Goal: Task Accomplishment & Management: Manage account settings

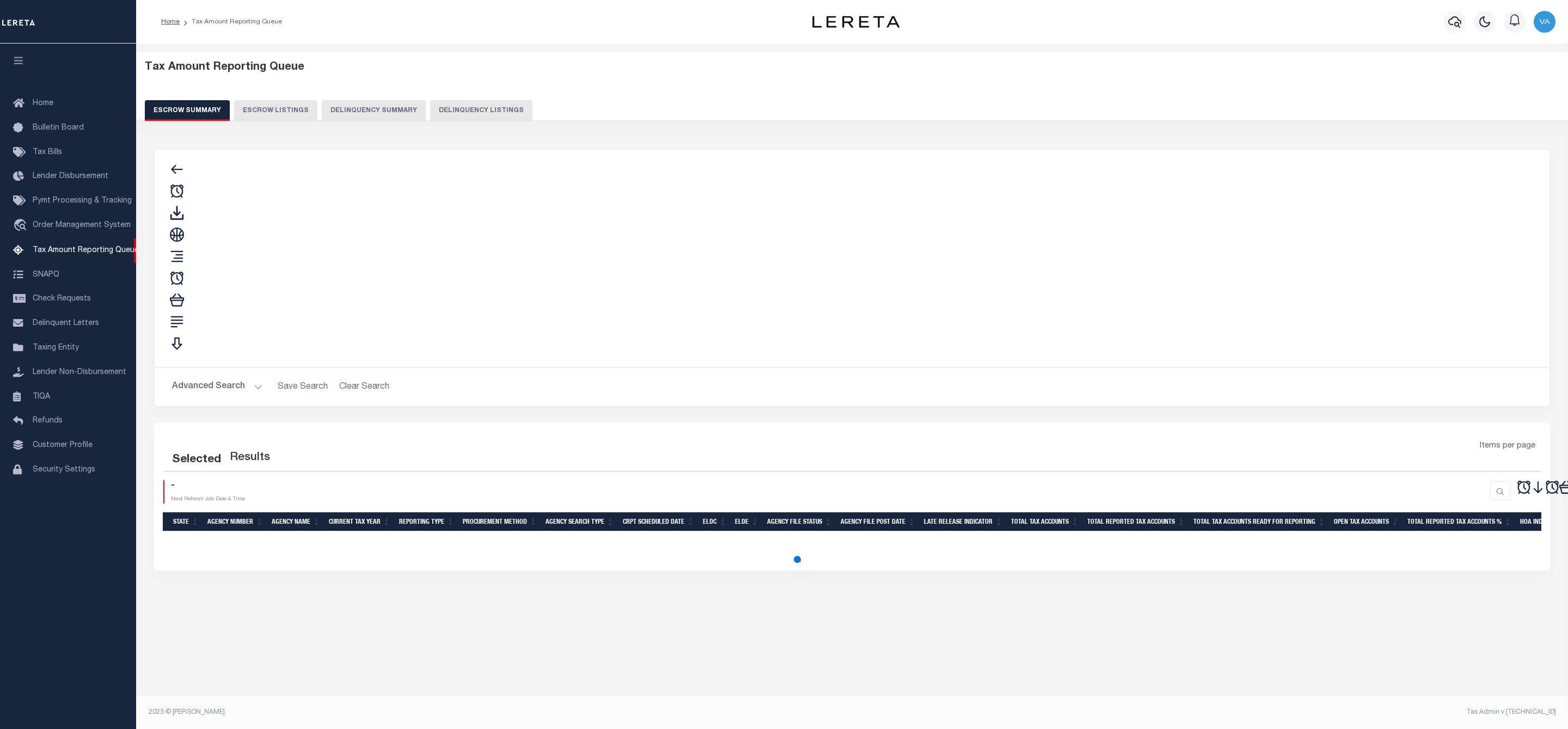
select select "100"
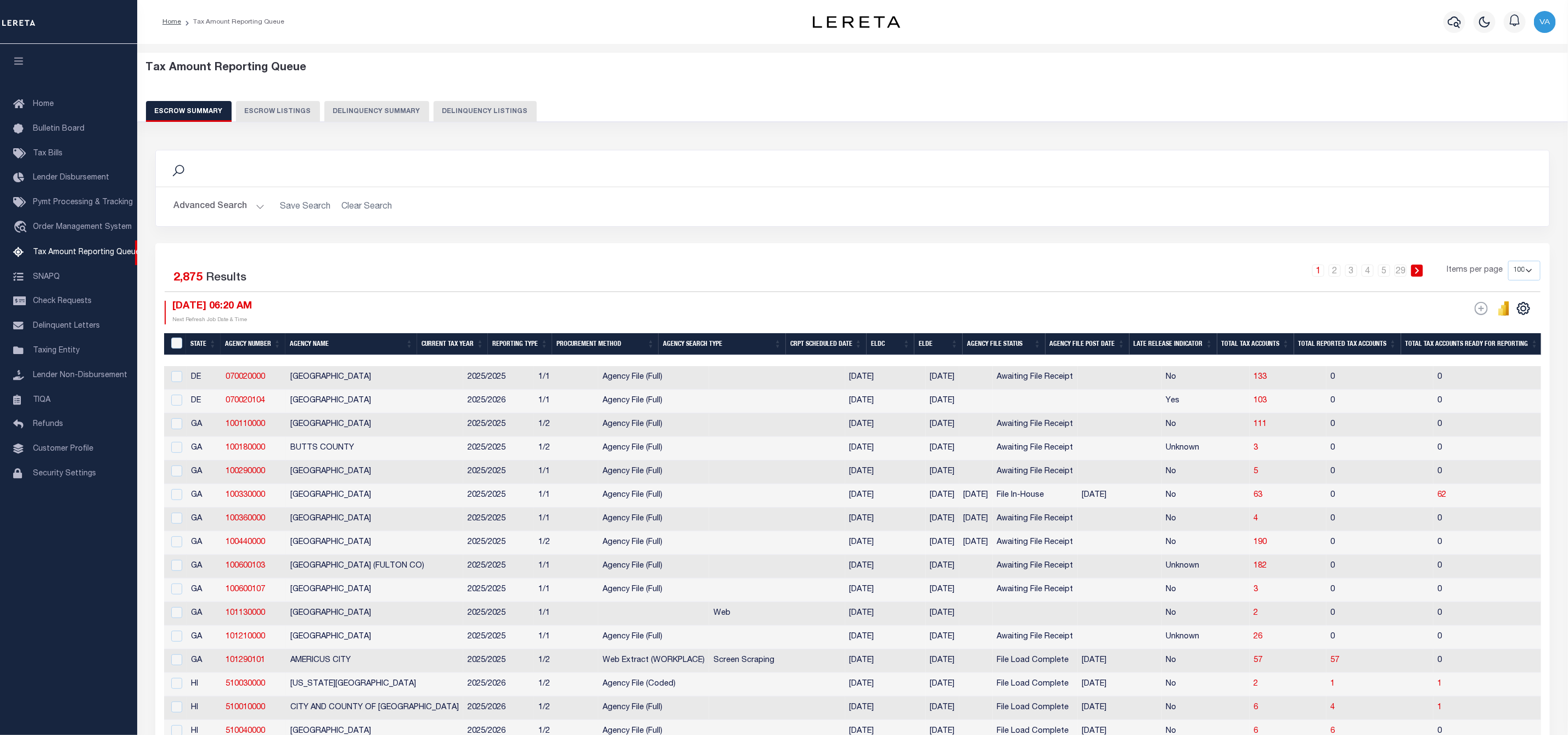
click at [222, 211] on button "Advanced Search" at bounding box center [218, 206] width 91 height 22
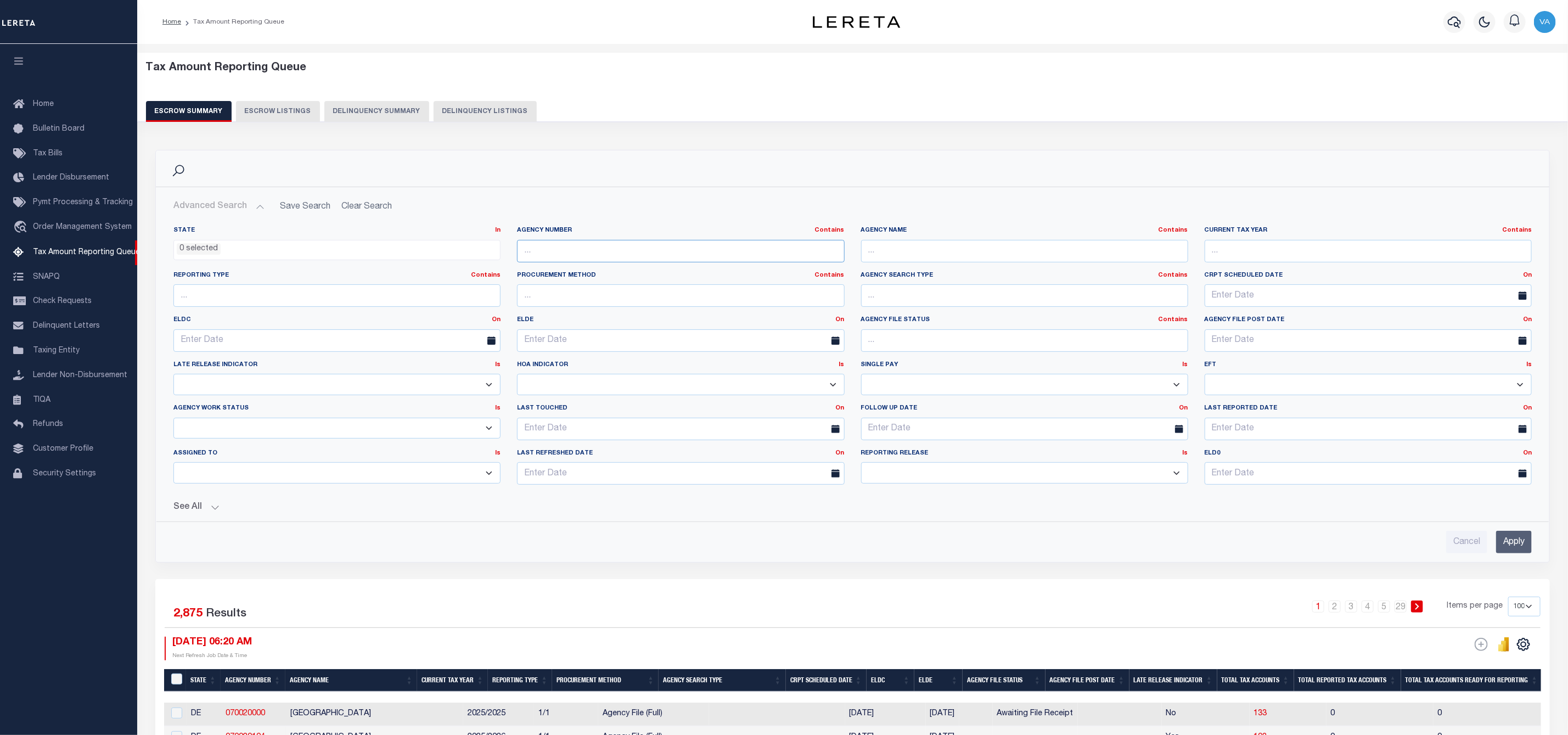
click at [549, 256] on input "text" at bounding box center [680, 251] width 328 height 23
paste input "121010000"
type input "121010000"
click at [1512, 547] on input "Apply" at bounding box center [1514, 542] width 36 height 23
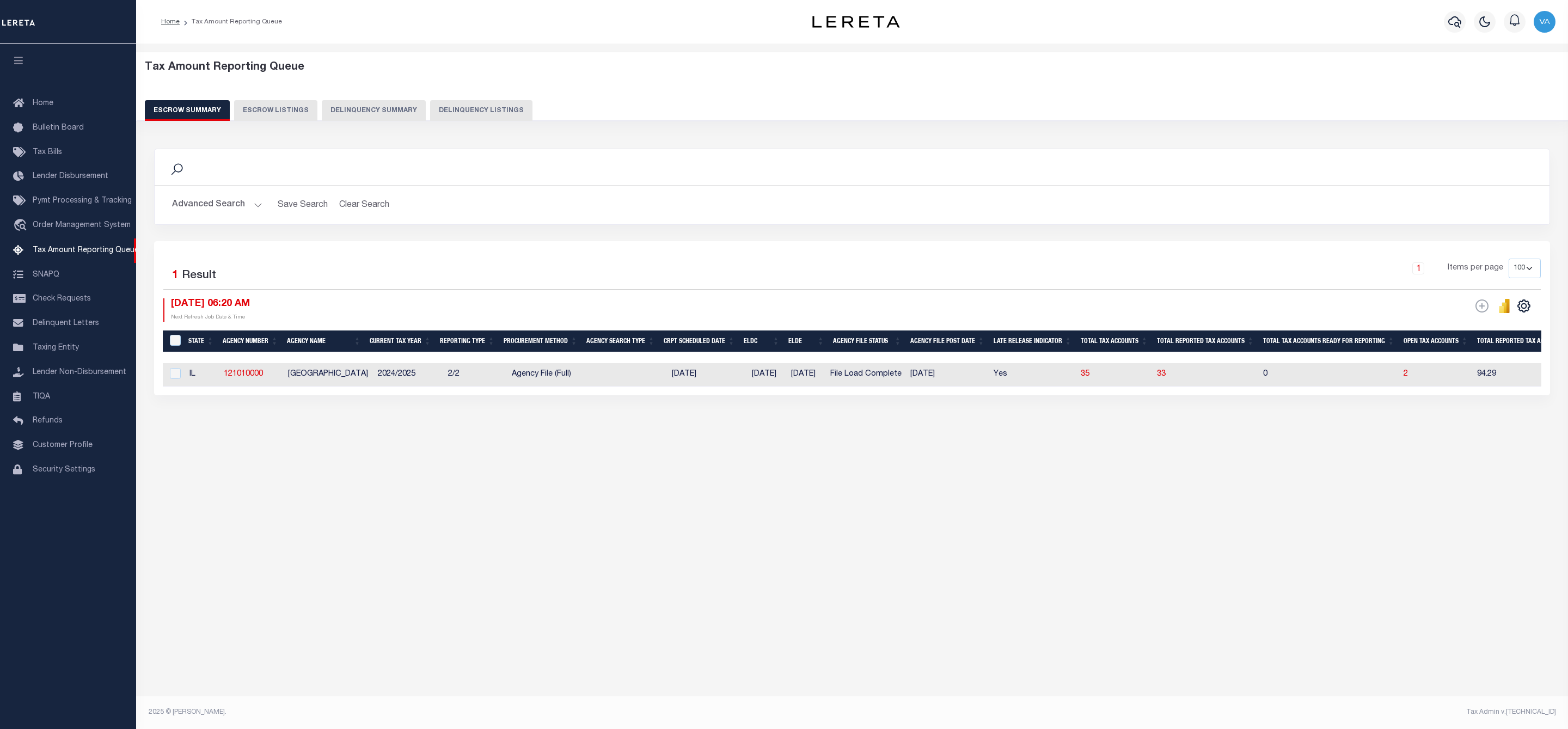
drag, startPoint x: 1000, startPoint y: 388, endPoint x: 1324, endPoint y: 389, distance: 324.0
click at [1324, 386] on div "State Agency Number Agency Name Current Tax Year Reporting Type Procurement Met…" at bounding box center [852, 374] width 1379 height 23
click at [1112, 460] on div "Tax Amount Reporting Queue Escrow Summary Escrow Listings In" at bounding box center [852, 257] width 1426 height 406
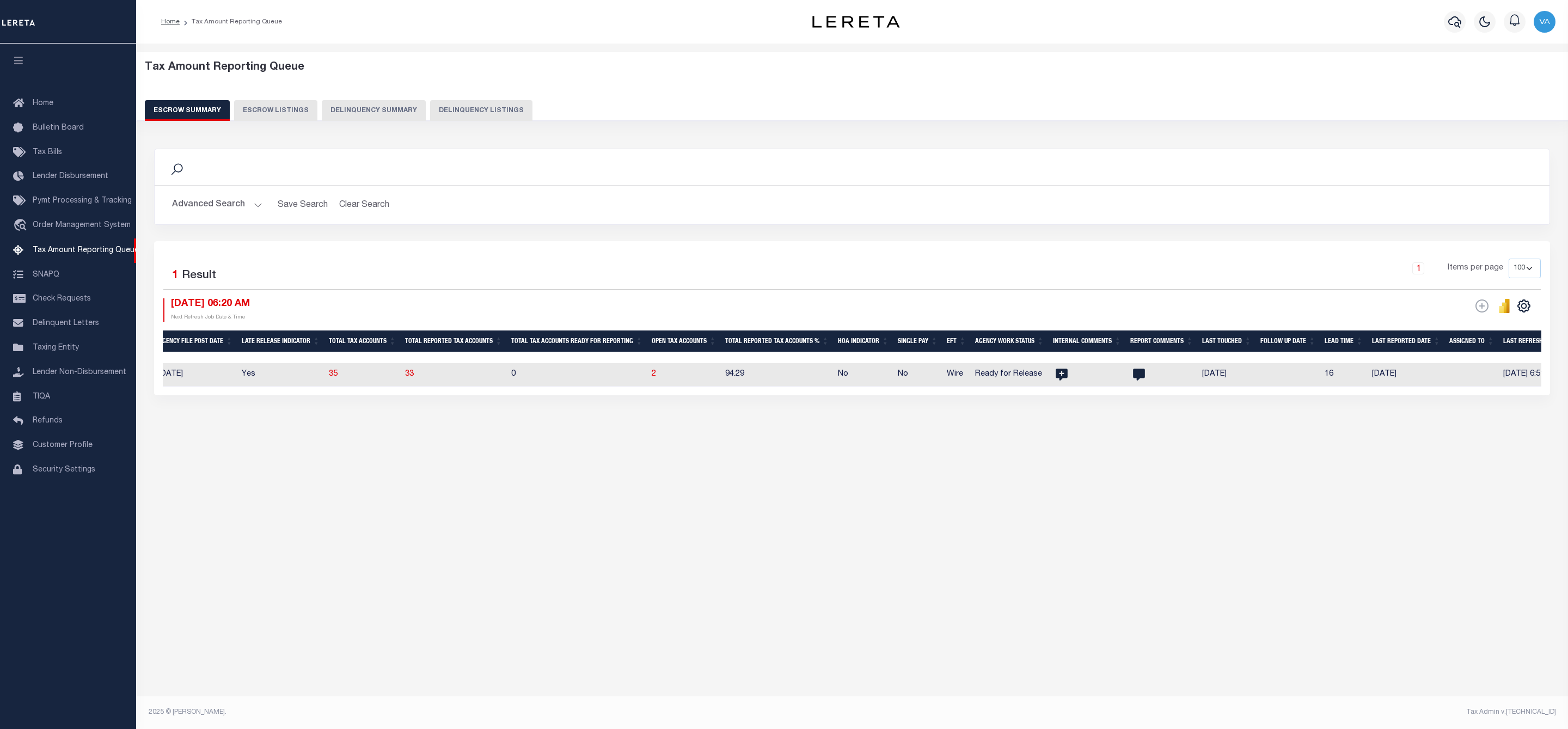
scroll to position [0, 865]
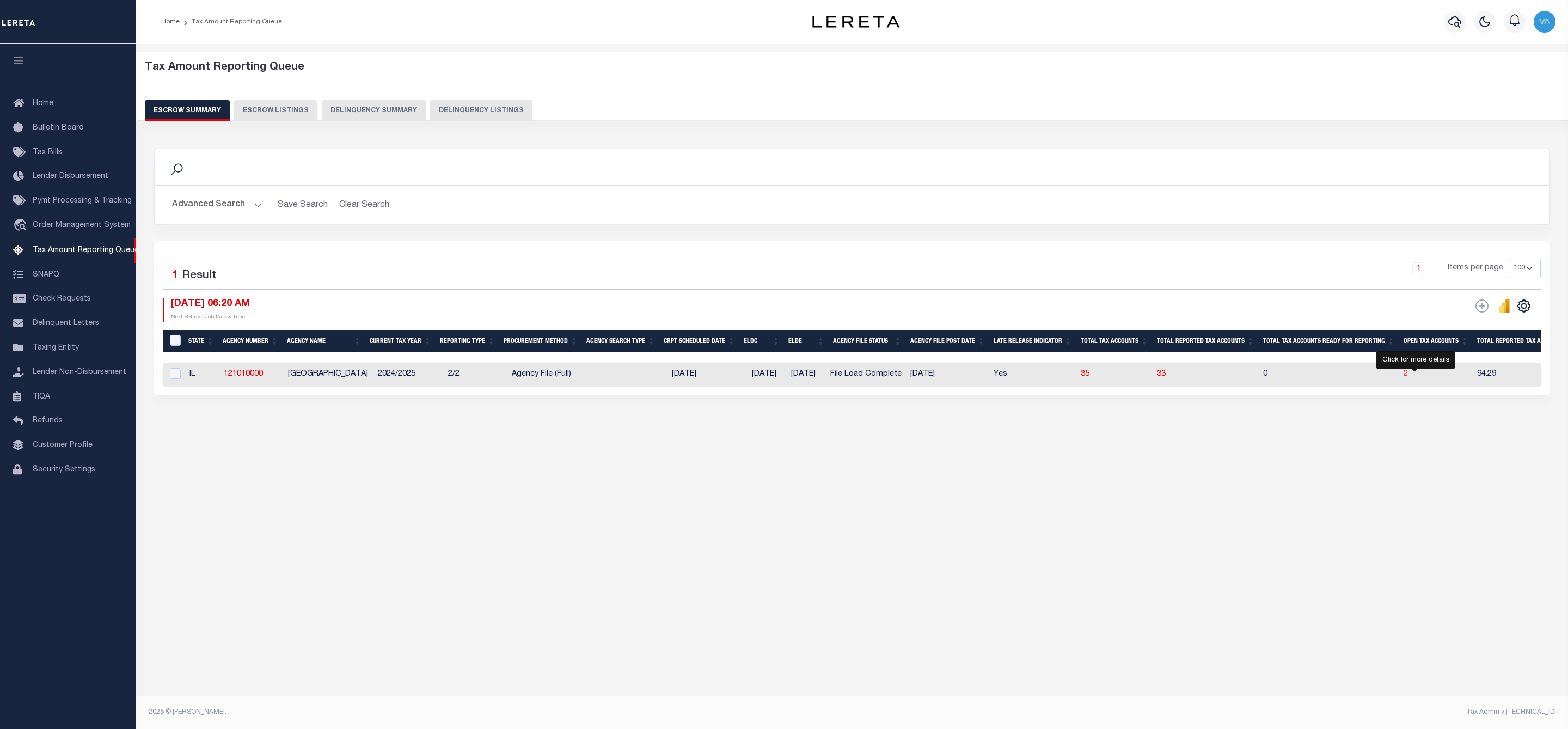
click at [1408, 375] on span "2" at bounding box center [1406, 374] width 5 height 7
select select "100"
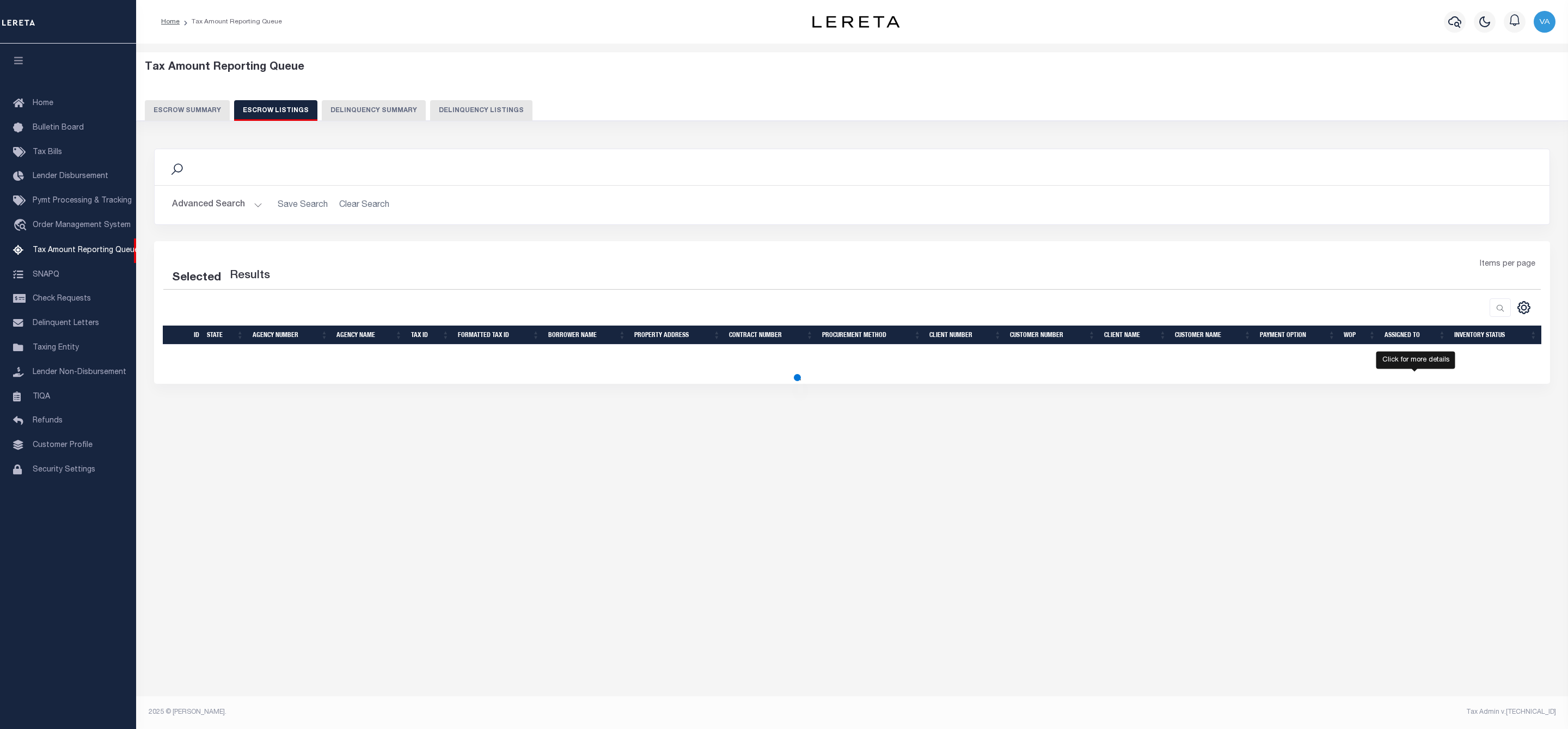
select select "100"
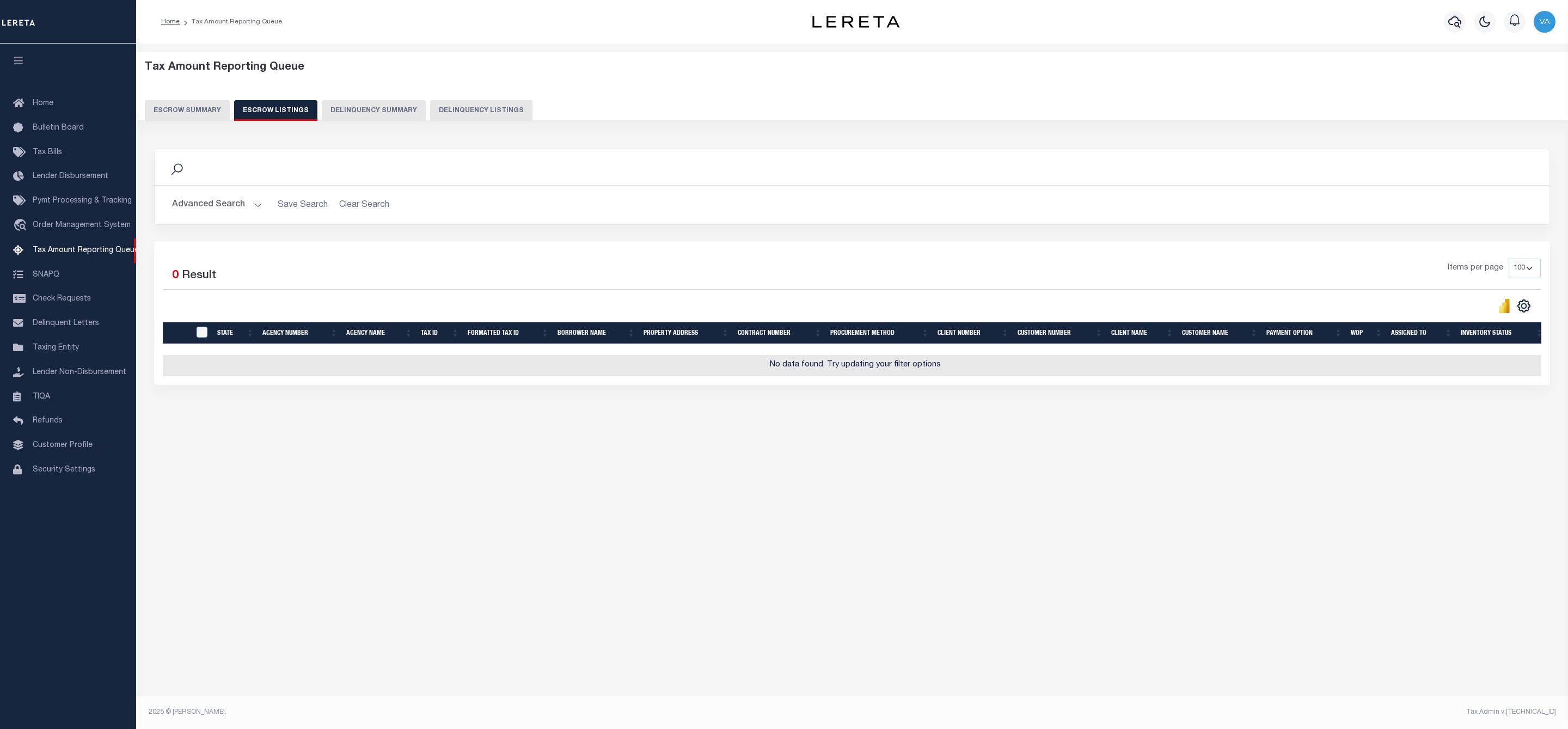
click at [215, 107] on button "Escrow Summary" at bounding box center [187, 110] width 85 height 21
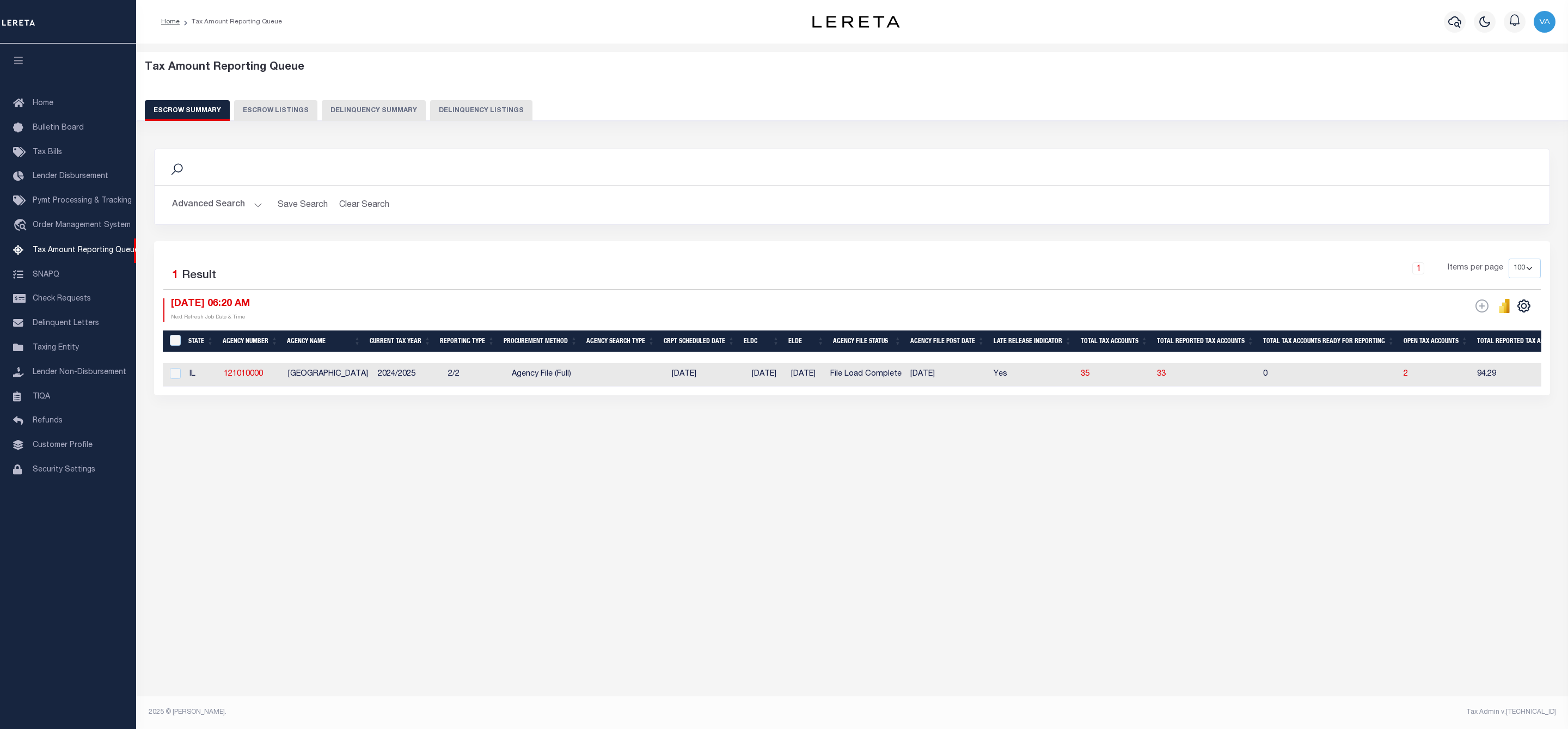
click at [1186, 533] on div "Tax Amount Reporting Queue Escrow Summary Escrow Listings In" at bounding box center [853, 372] width 1433 height 656
click at [1119, 94] on div "Tax Amount Reporting Queue Escrow Summary Escrow Listings Delinquency Summary" at bounding box center [853, 91] width 1416 height 60
click at [1240, 91] on div "Tax Amount Reporting Queue Escrow Summary Escrow Listings Delinquency Summary" at bounding box center [853, 91] width 1416 height 60
click at [250, 208] on button "Advanced Search" at bounding box center [217, 204] width 91 height 21
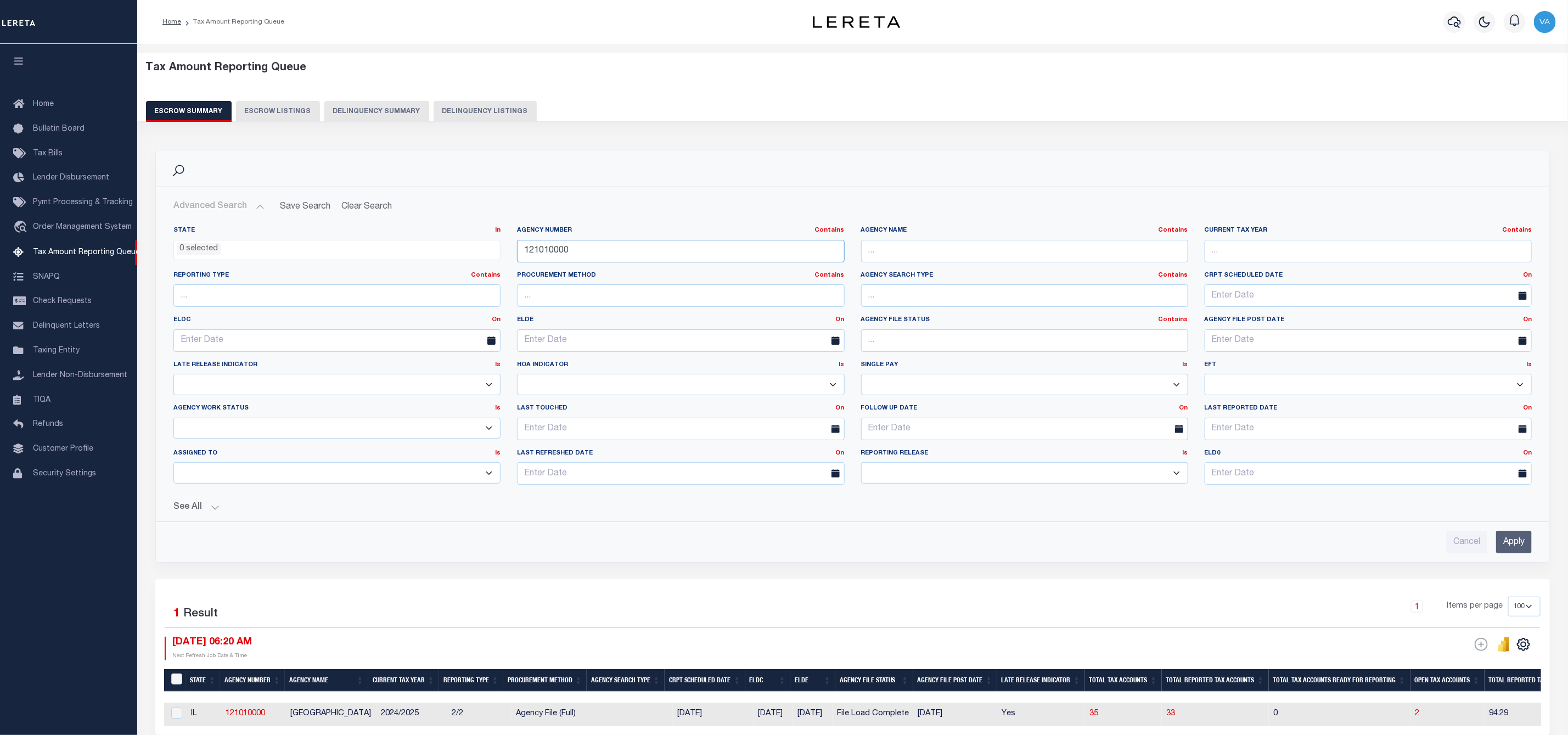
click at [575, 246] on input "121010000" at bounding box center [680, 251] width 328 height 23
click at [575, 248] on input "121010000" at bounding box center [680, 251] width 328 height 23
drag, startPoint x: 571, startPoint y: 255, endPoint x: 488, endPoint y: 257, distance: 83.0
click at [488, 257] on div "State In In AK AL AR AZ CA CO CT DC DE FL GA GU HI IA ID IL IN KS KY LA MA MD M…" at bounding box center [853, 360] width 1375 height 267
click at [1512, 542] on input "Apply" at bounding box center [1514, 542] width 36 height 23
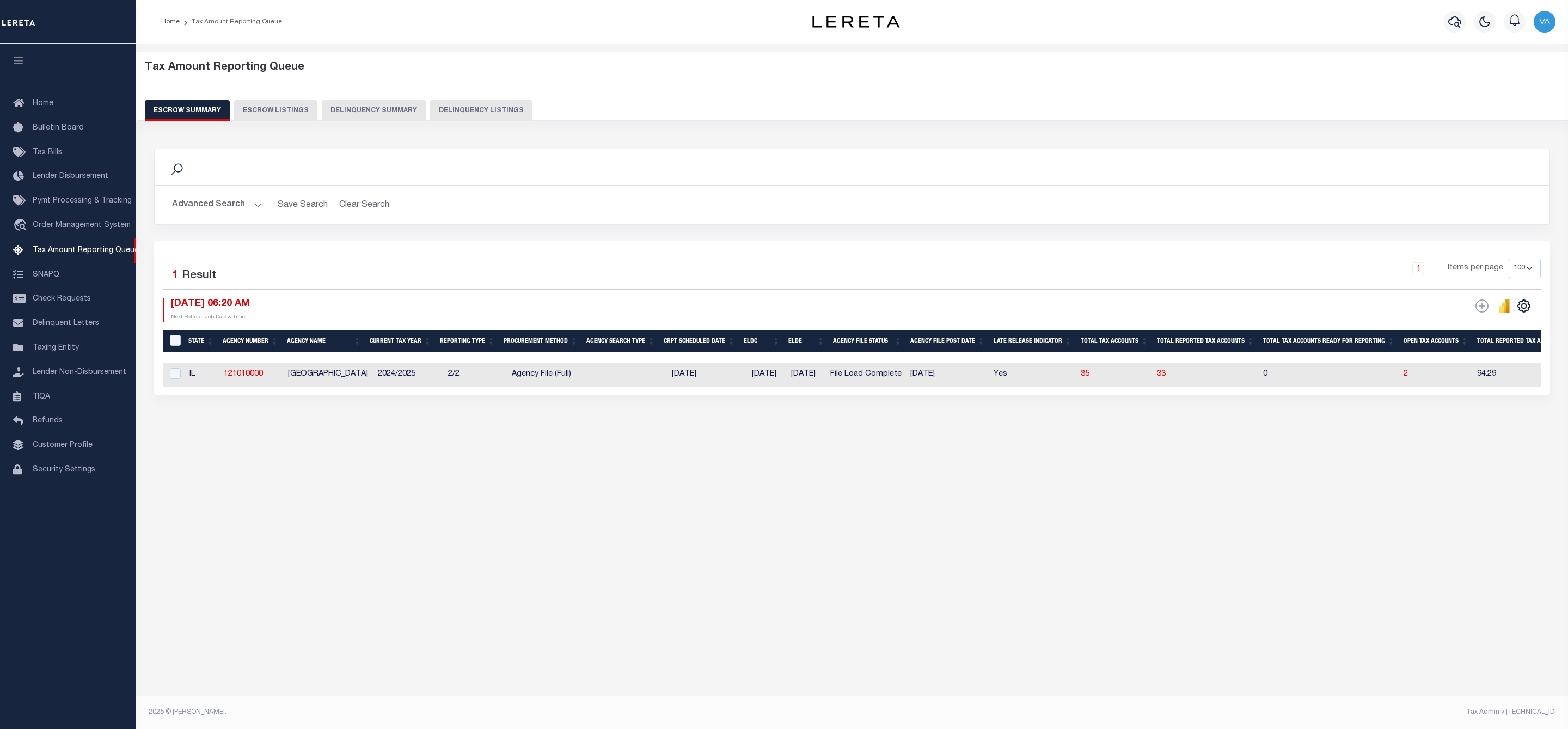
click at [1416, 627] on div "Tax Amount Reporting Queue Escrow Summary Escrow Listings In" at bounding box center [853, 372] width 1433 height 656
click at [1413, 459] on div "Tax Amount Reporting Queue Escrow Summary Escrow Listings In" at bounding box center [852, 257] width 1426 height 406
click at [1412, 383] on td "2" at bounding box center [1436, 374] width 74 height 23
checkbox input "true"
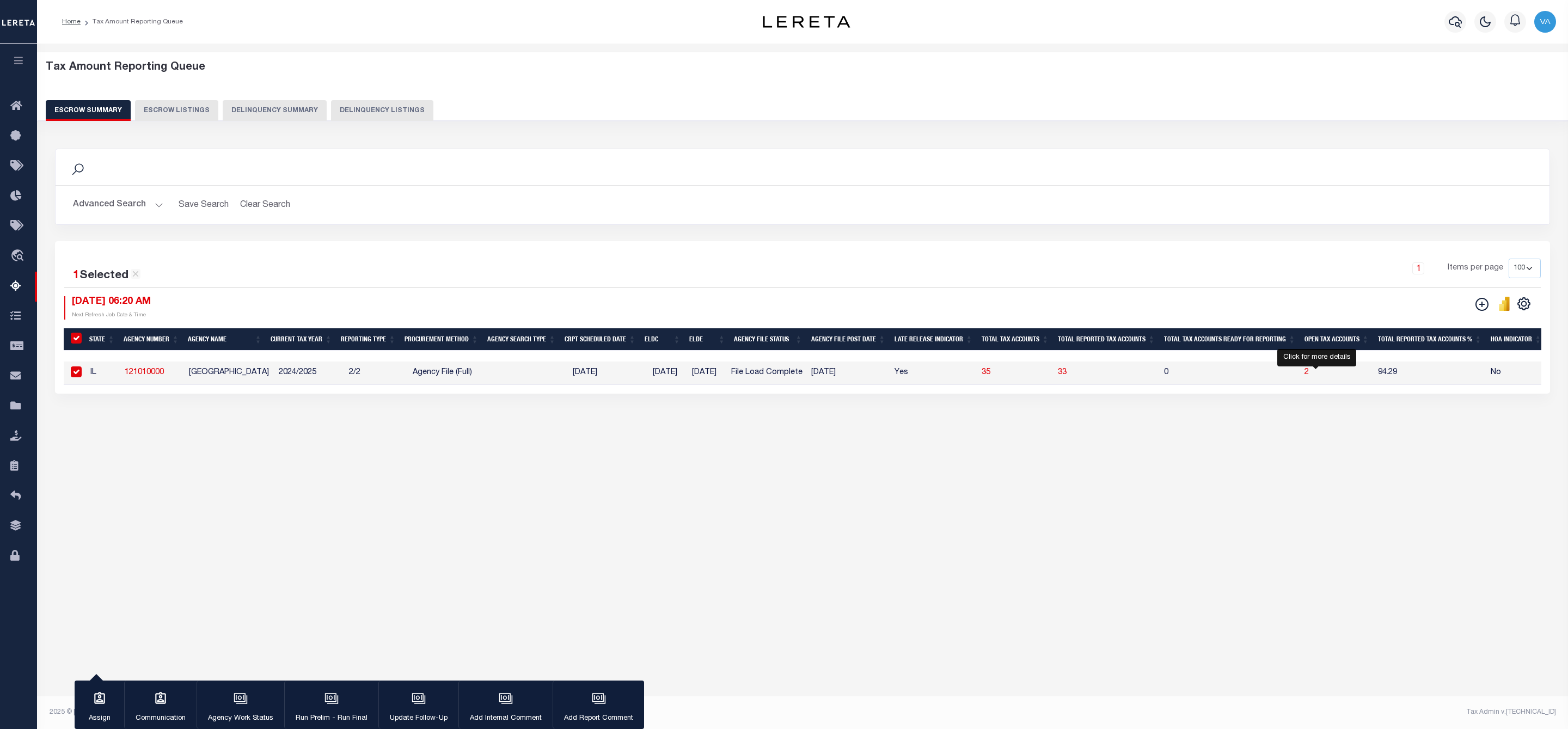
click at [1309, 372] on span "2" at bounding box center [1307, 372] width 5 height 7
select select "100"
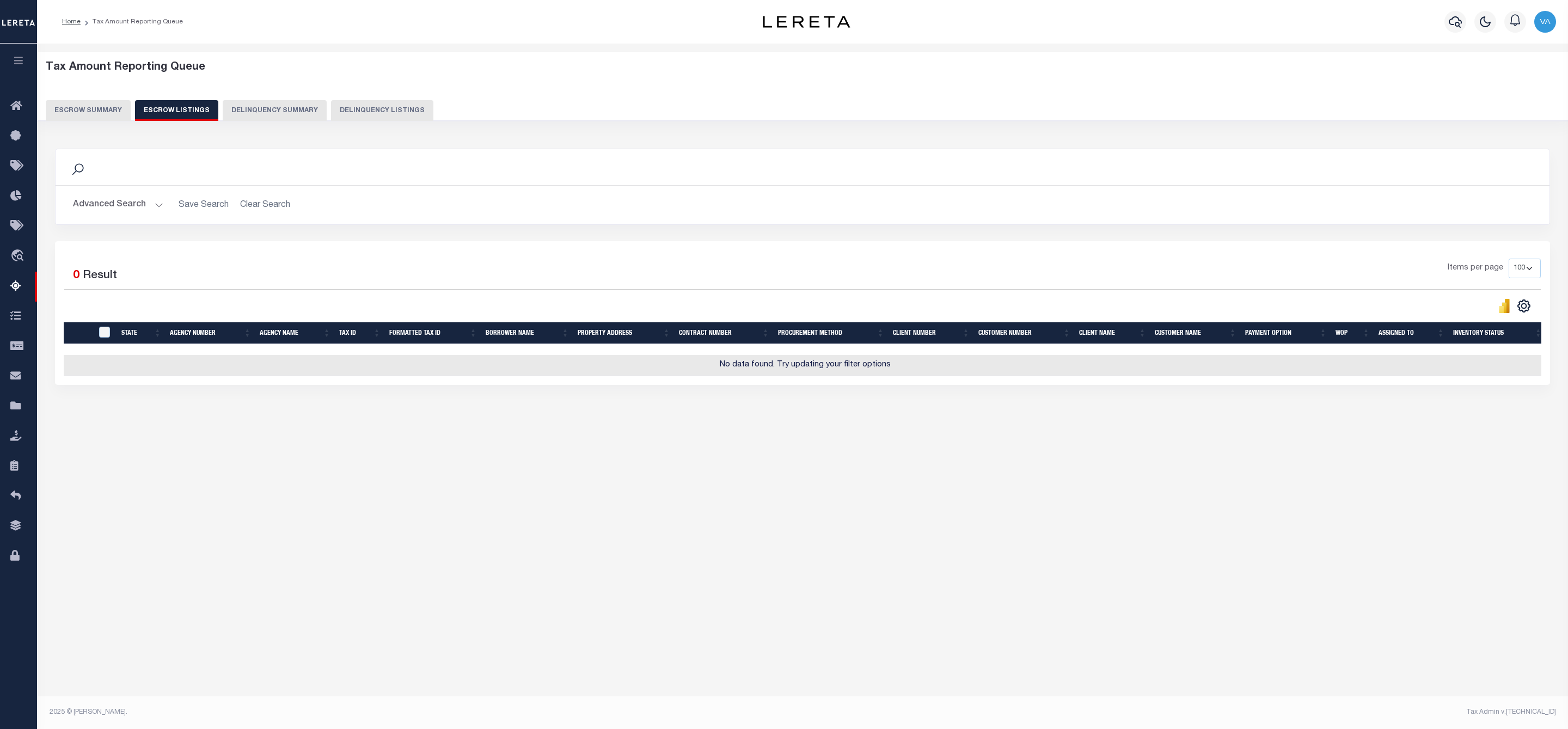
click at [87, 108] on button "Escrow Summary" at bounding box center [88, 110] width 85 height 21
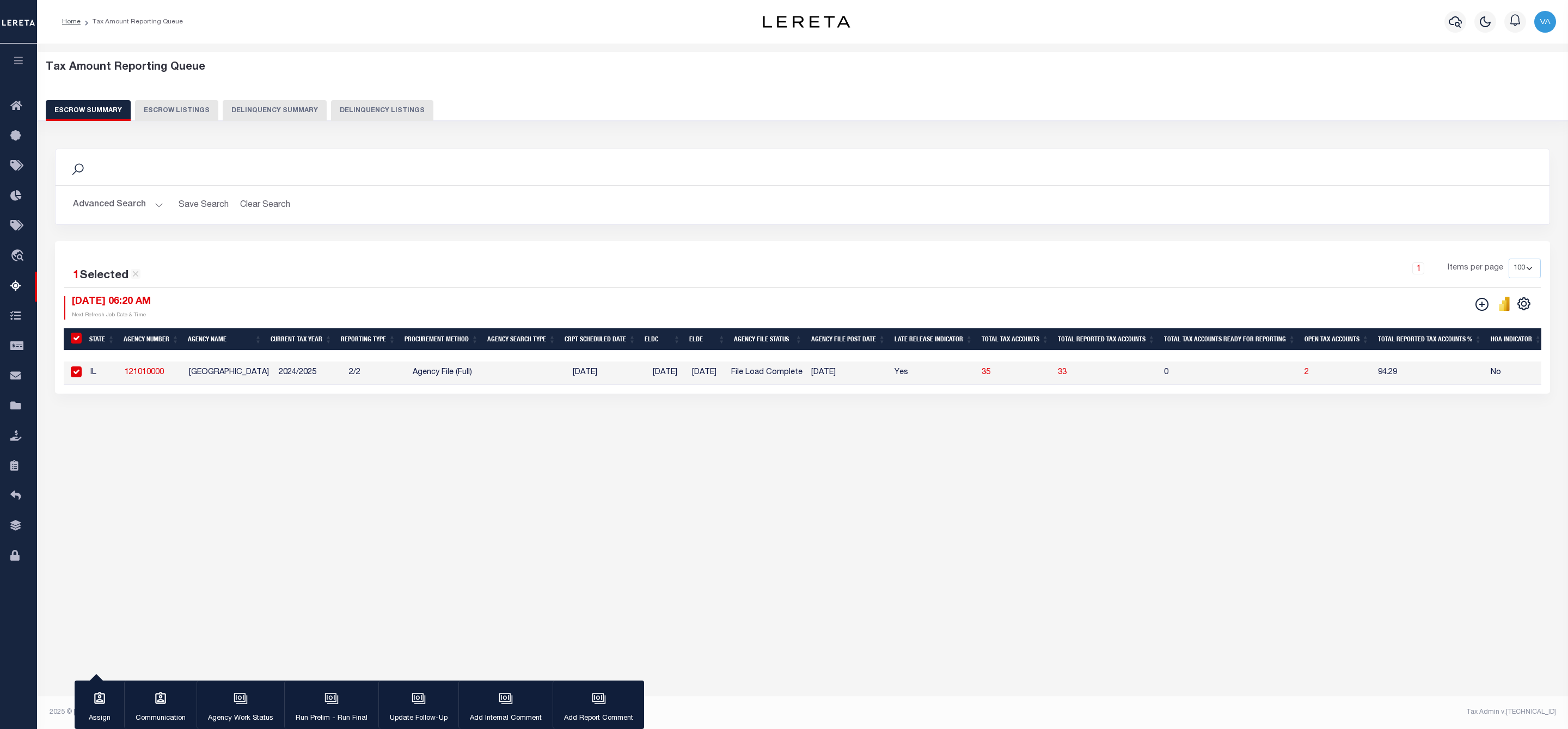
click at [125, 203] on button "Advanced Search" at bounding box center [118, 204] width 91 height 21
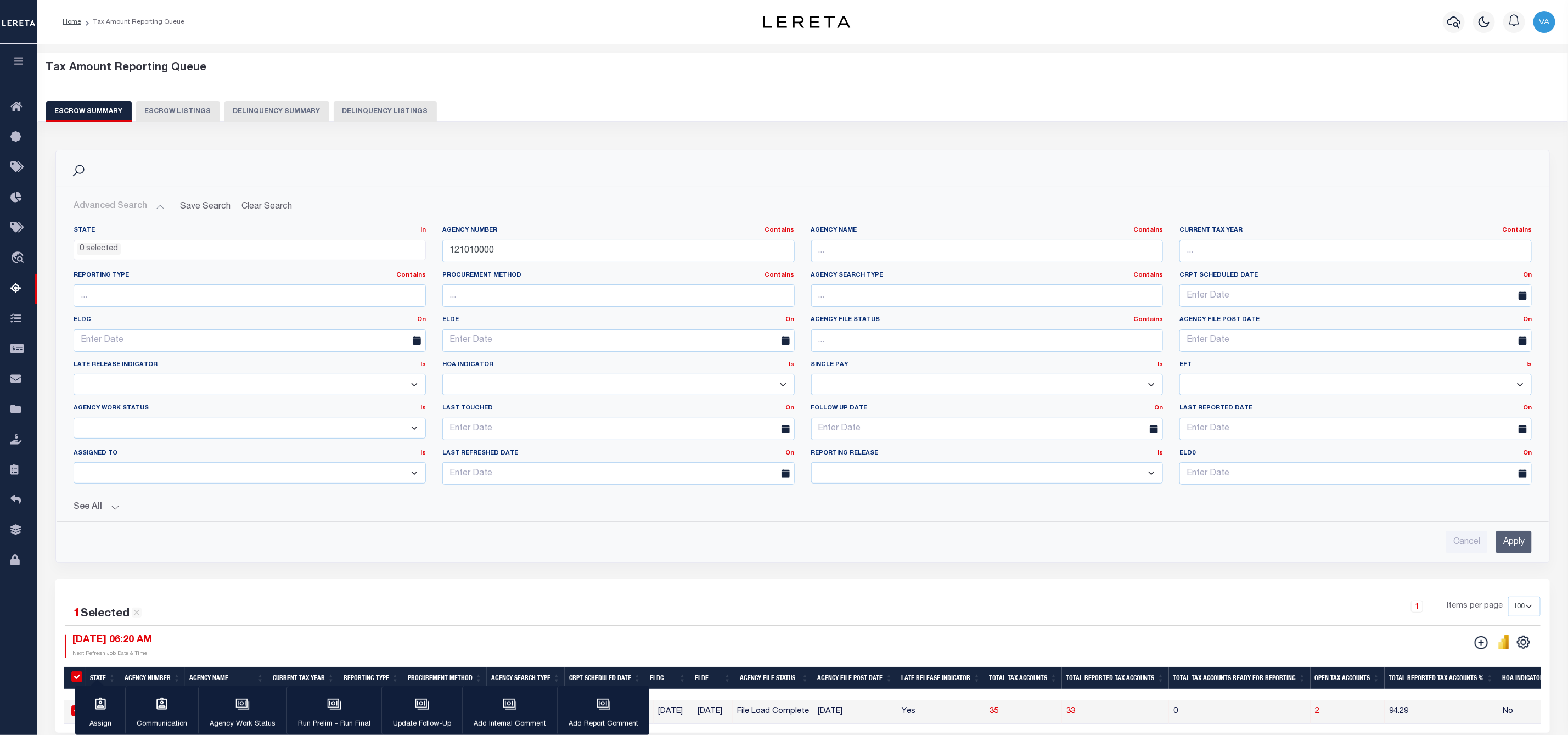
click at [150, 204] on button "Advanced Search" at bounding box center [119, 206] width 91 height 22
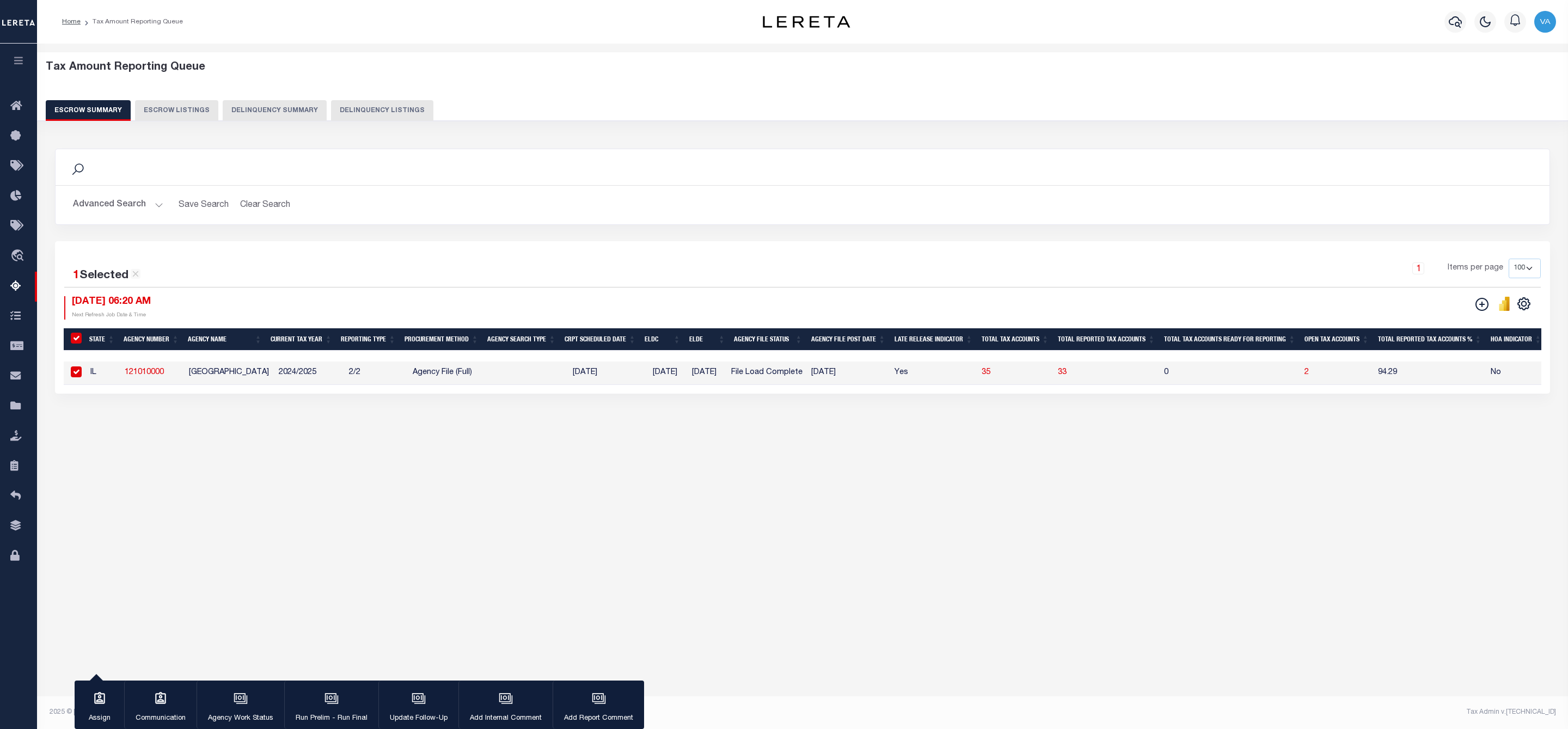
click at [492, 250] on div "1 Selected 1 Result 1 Items per page 10 25 50 100 500 08/20/2025 06:20 AM ESCRO…" at bounding box center [802, 316] width 1495 height 152
click at [162, 205] on button "Advanced Search" at bounding box center [118, 204] width 91 height 21
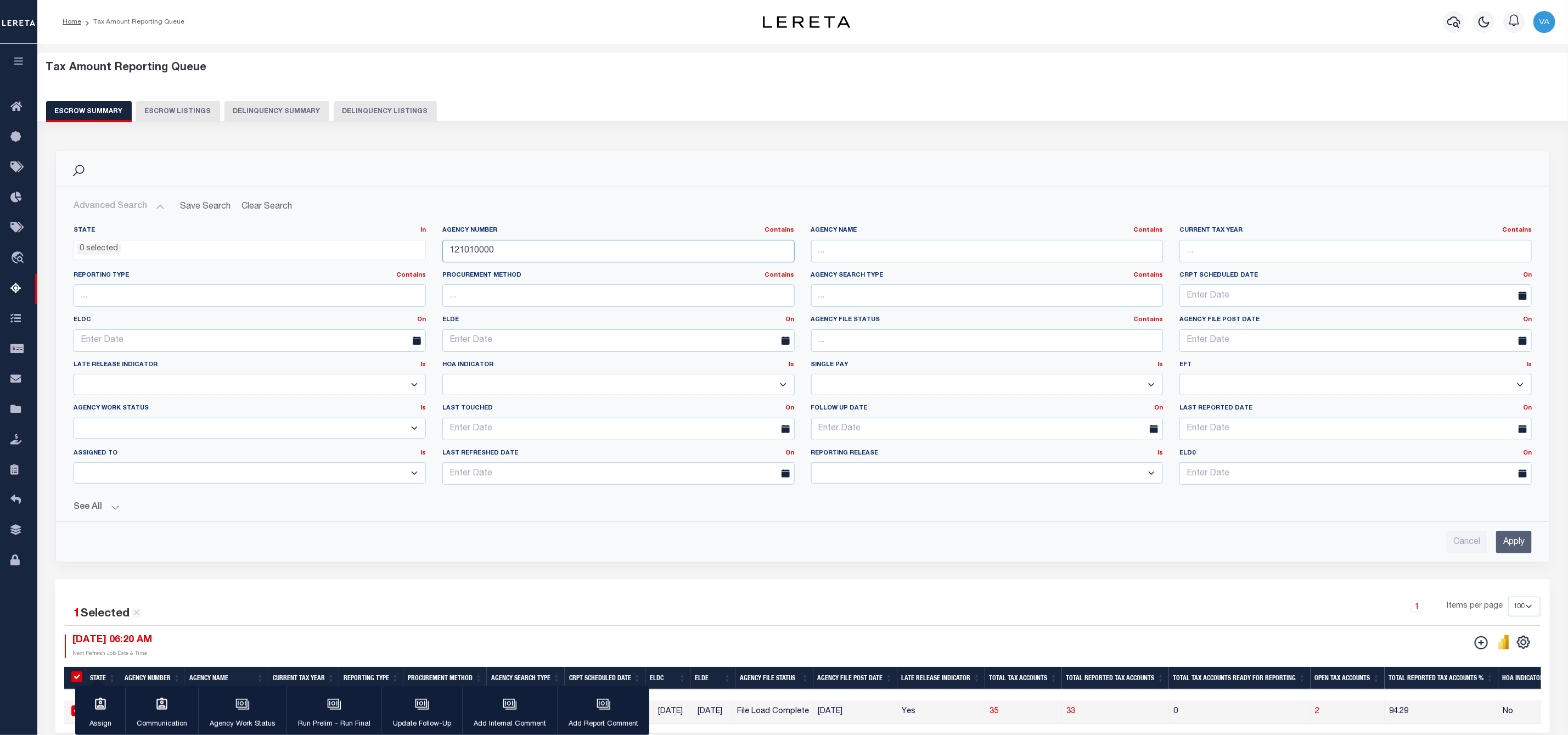
drag, startPoint x: 505, startPoint y: 254, endPoint x: 437, endPoint y: 257, distance: 68.1
click at [437, 257] on div "Agency Number Contains Contains Is 121010000" at bounding box center [618, 248] width 369 height 45
paste input "210510214"
type input "210510214"
click at [1518, 546] on input "Apply" at bounding box center [1514, 542] width 36 height 23
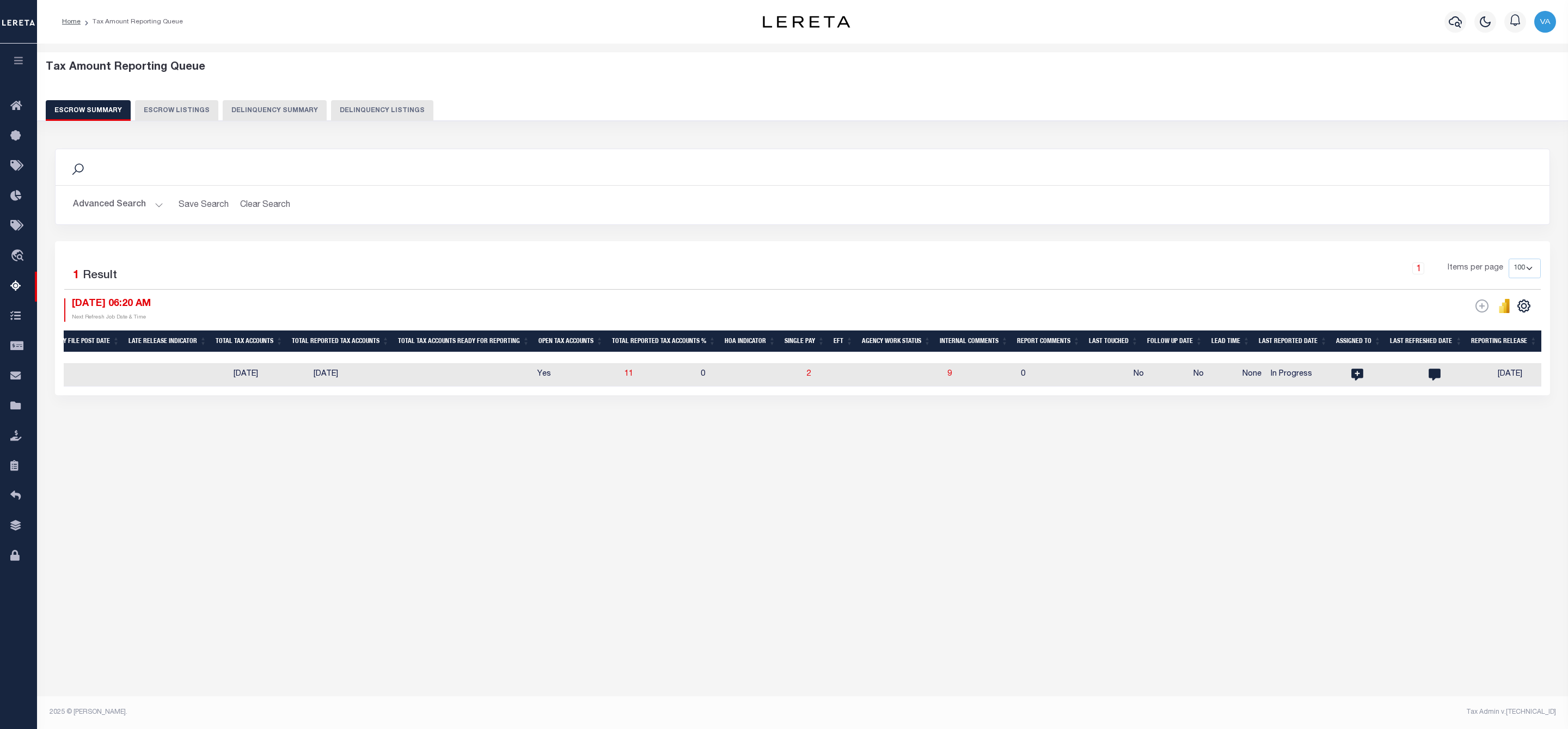
scroll to position [0, 339]
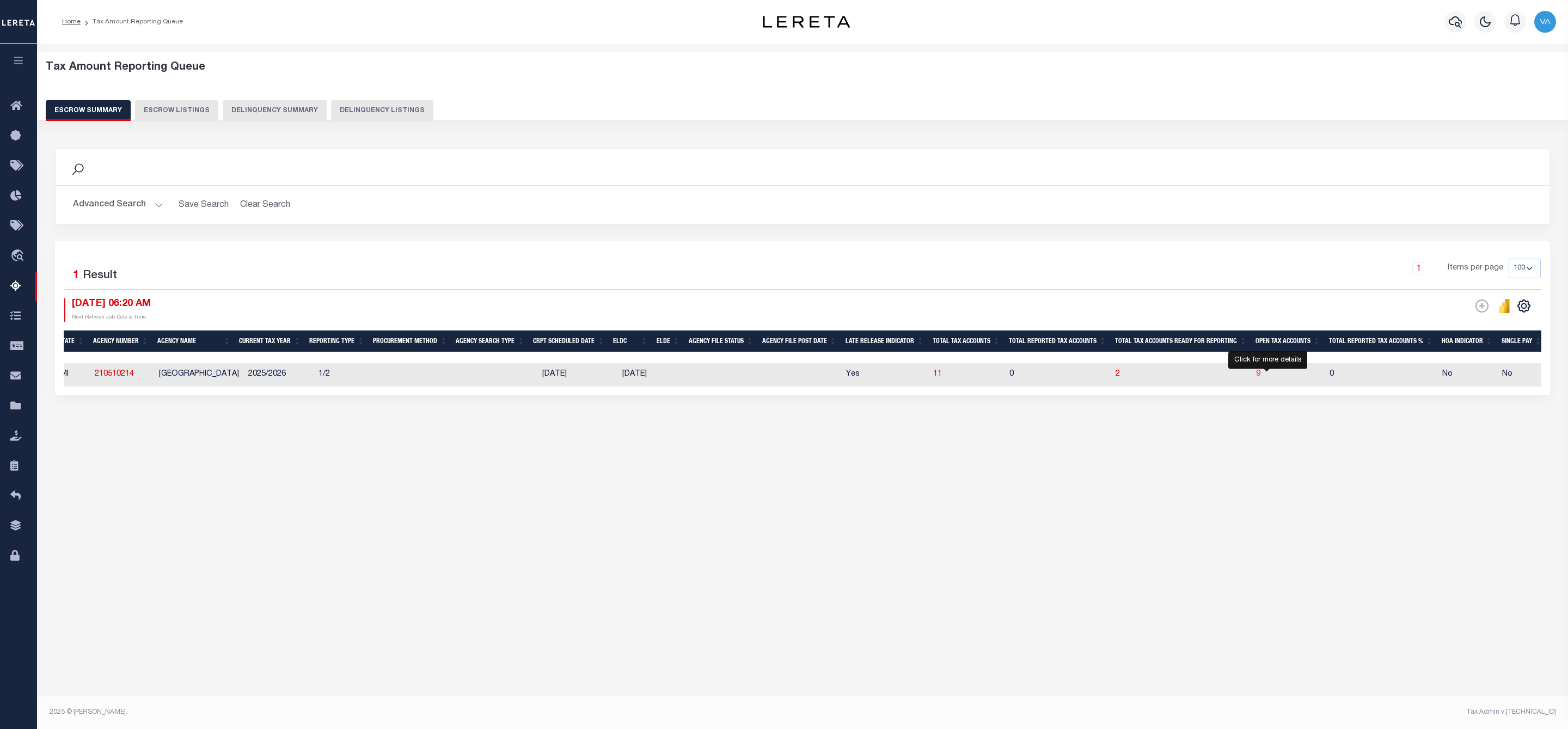
click at [1261, 375] on span "9" at bounding box center [1258, 374] width 5 height 7
select select "100"
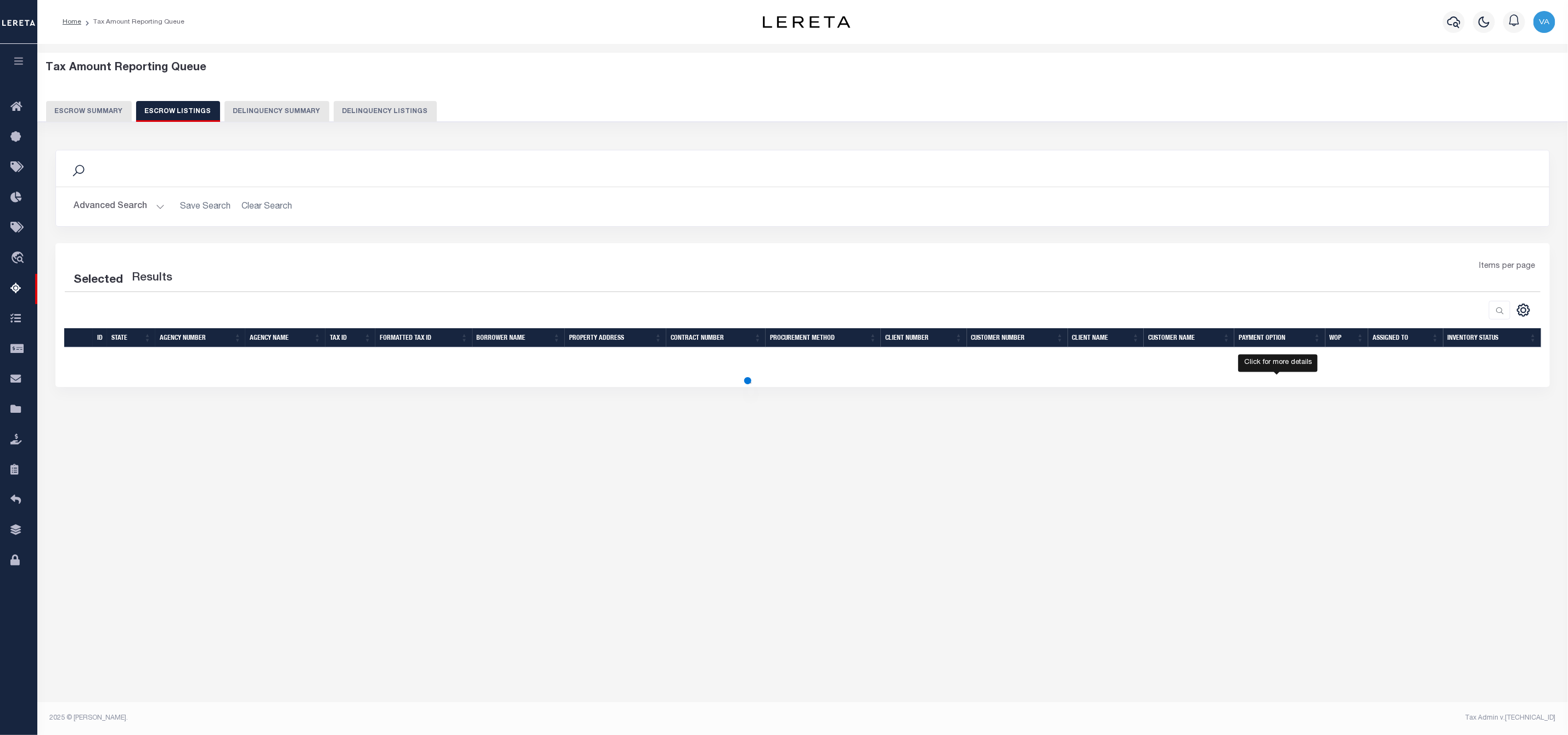
select select "100"
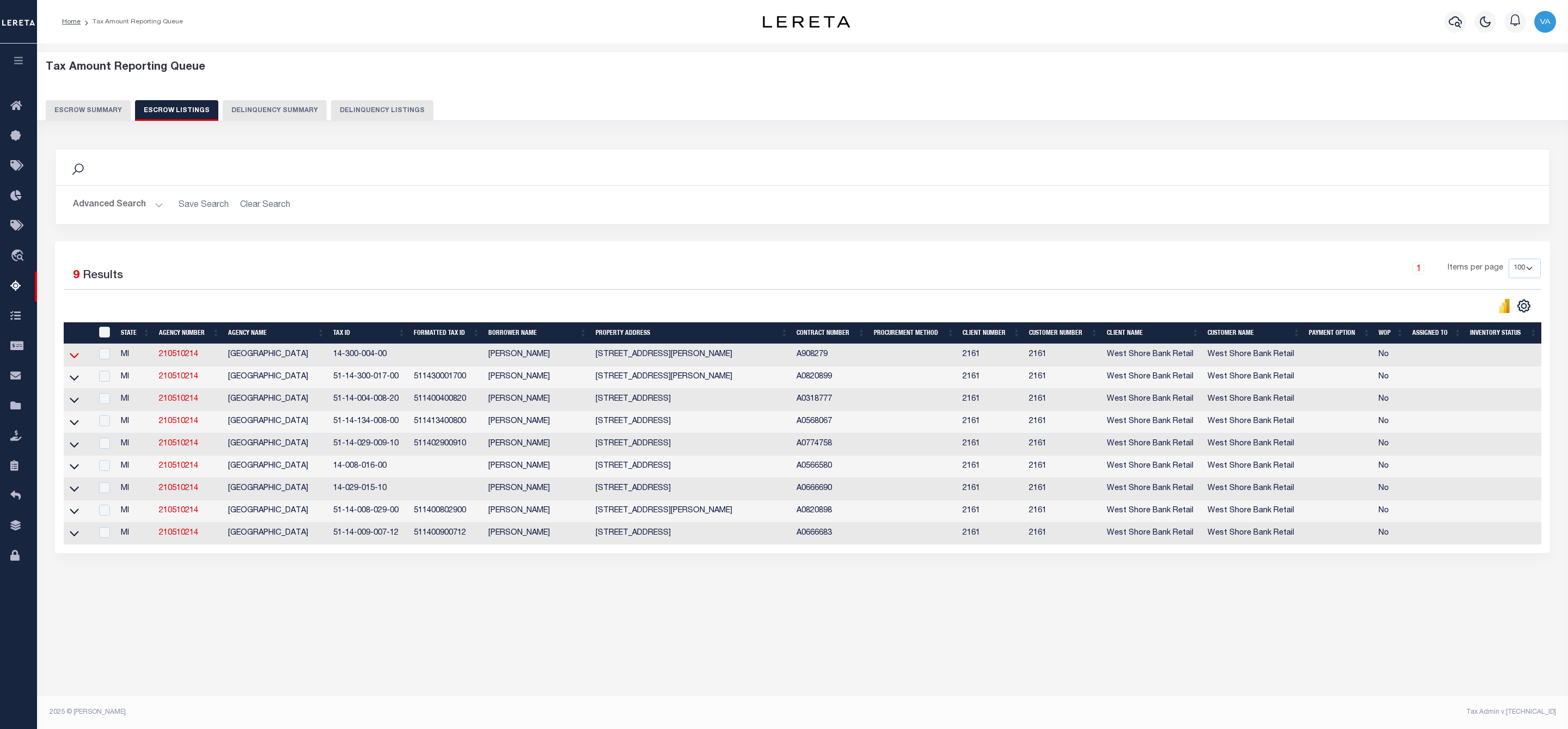
click at [74, 357] on icon at bounding box center [75, 355] width 9 height 11
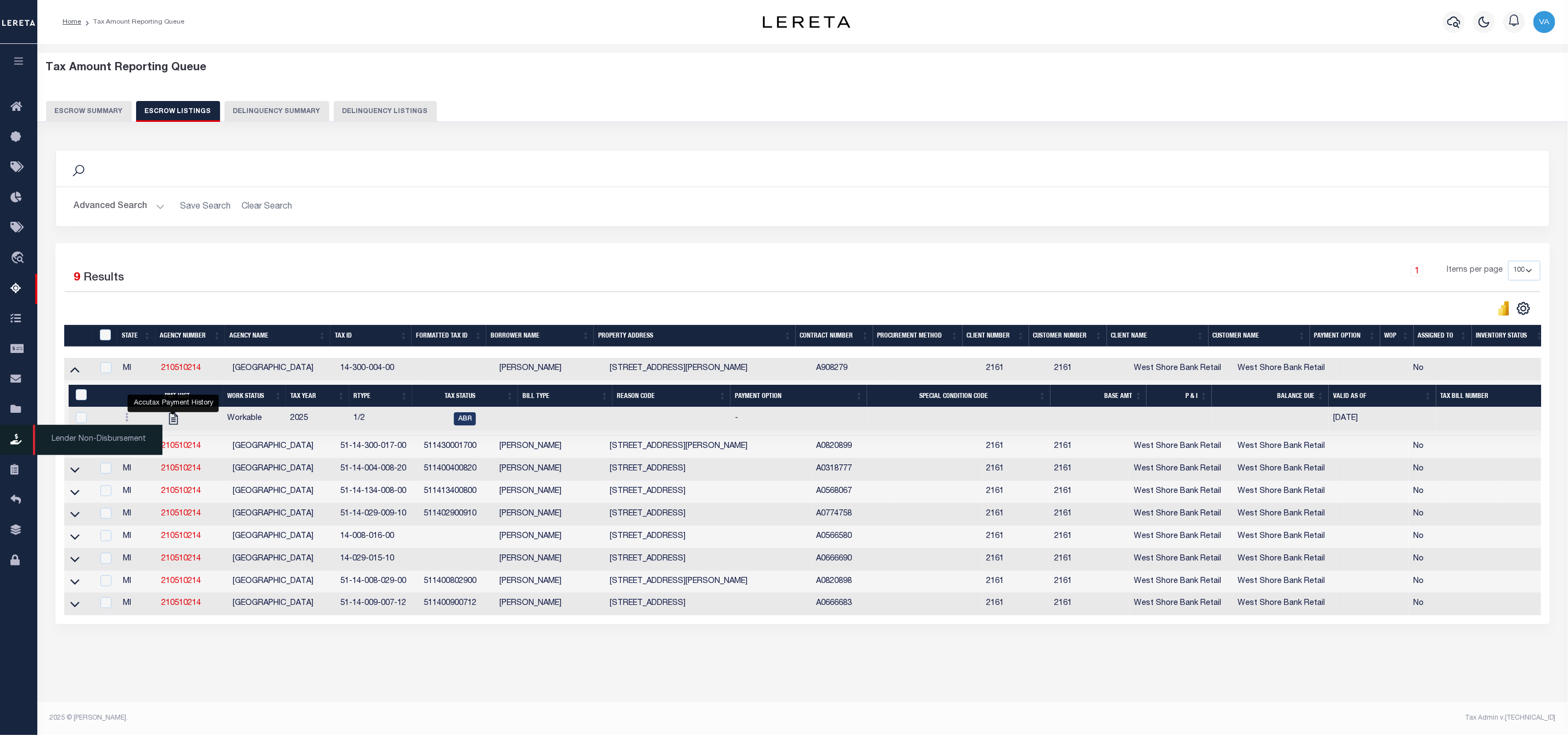
click at [66, 450] on span "Lender Non-Disbursement" at bounding box center [98, 439] width 130 height 30
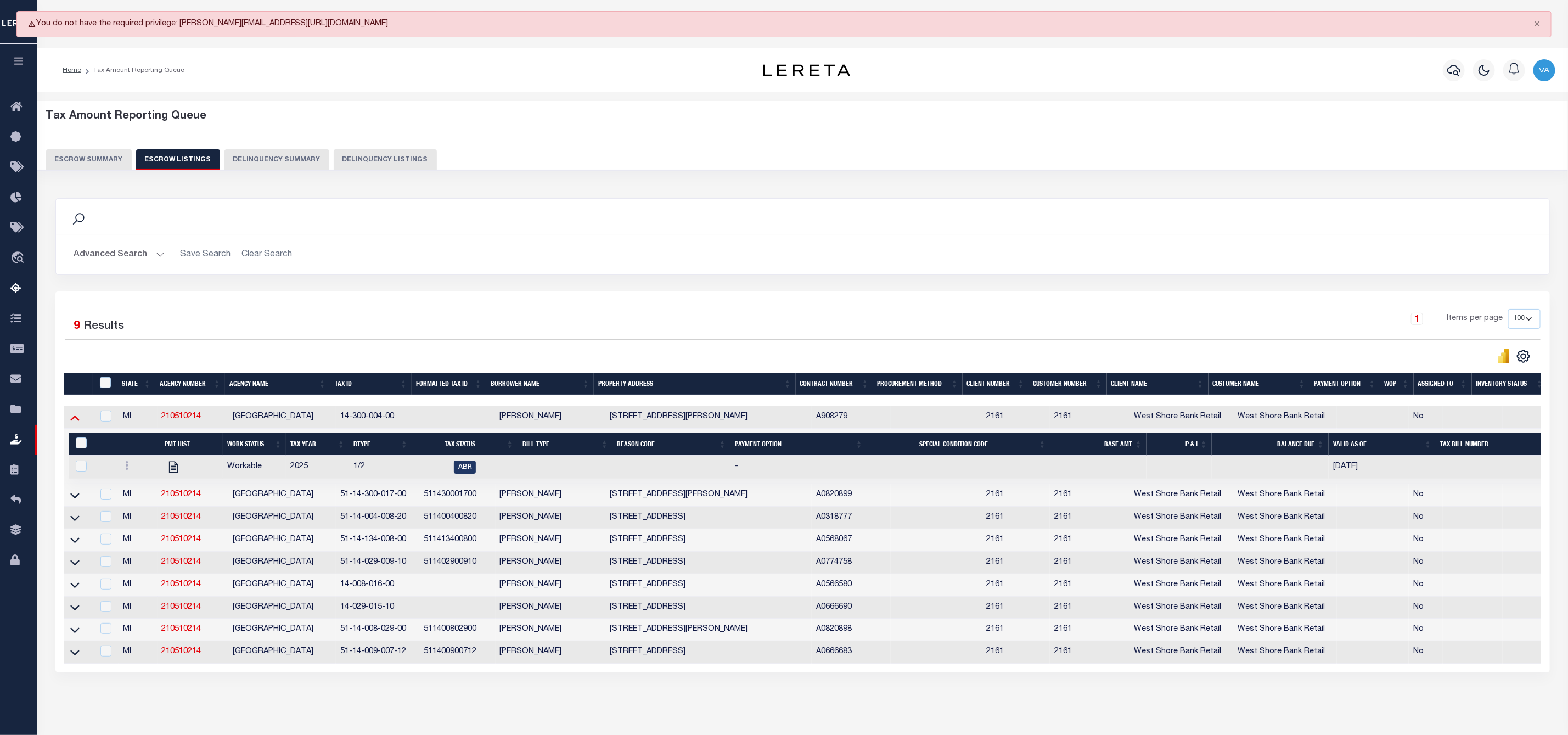
click at [79, 422] on icon at bounding box center [75, 417] width 9 height 11
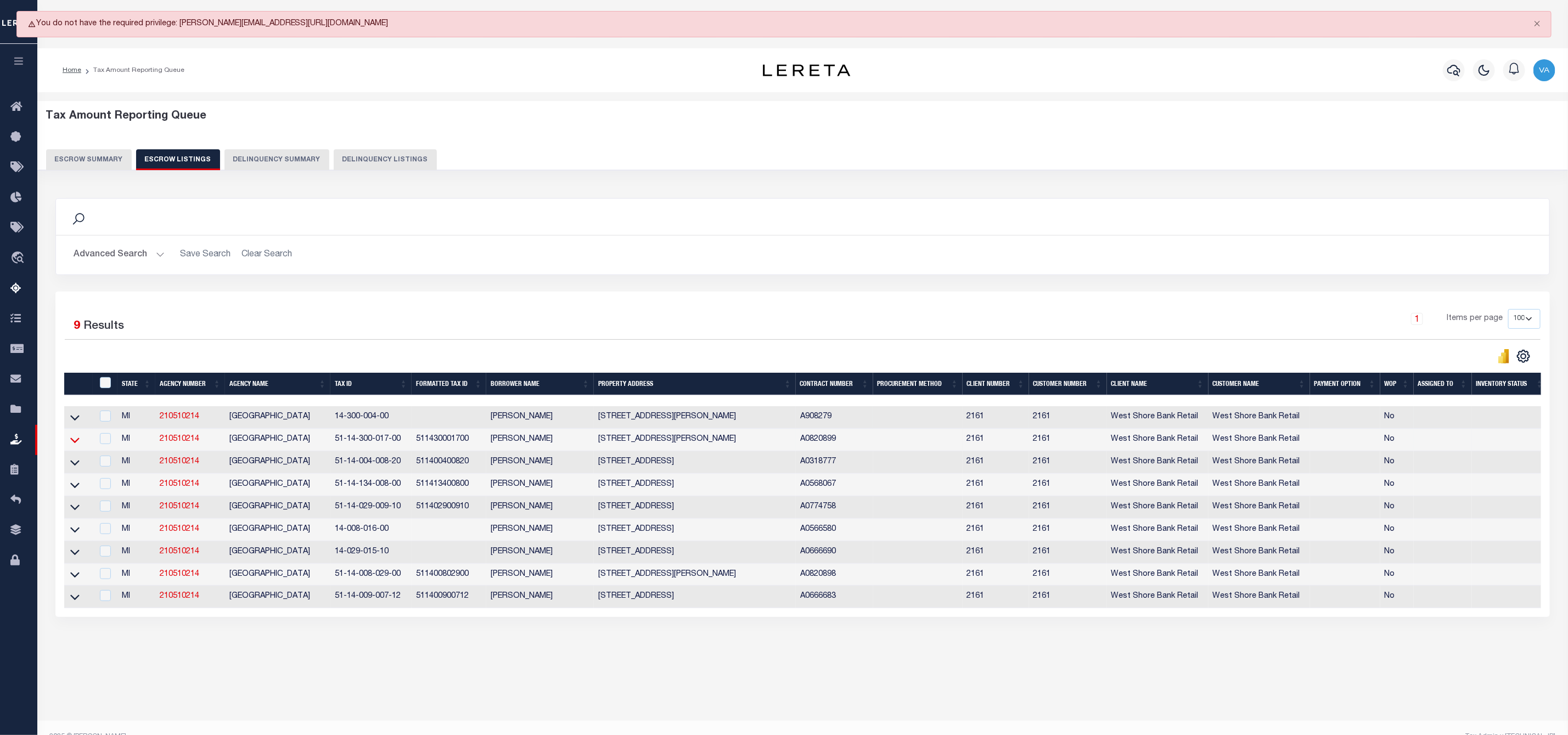
click at [79, 443] on icon at bounding box center [75, 440] width 9 height 6
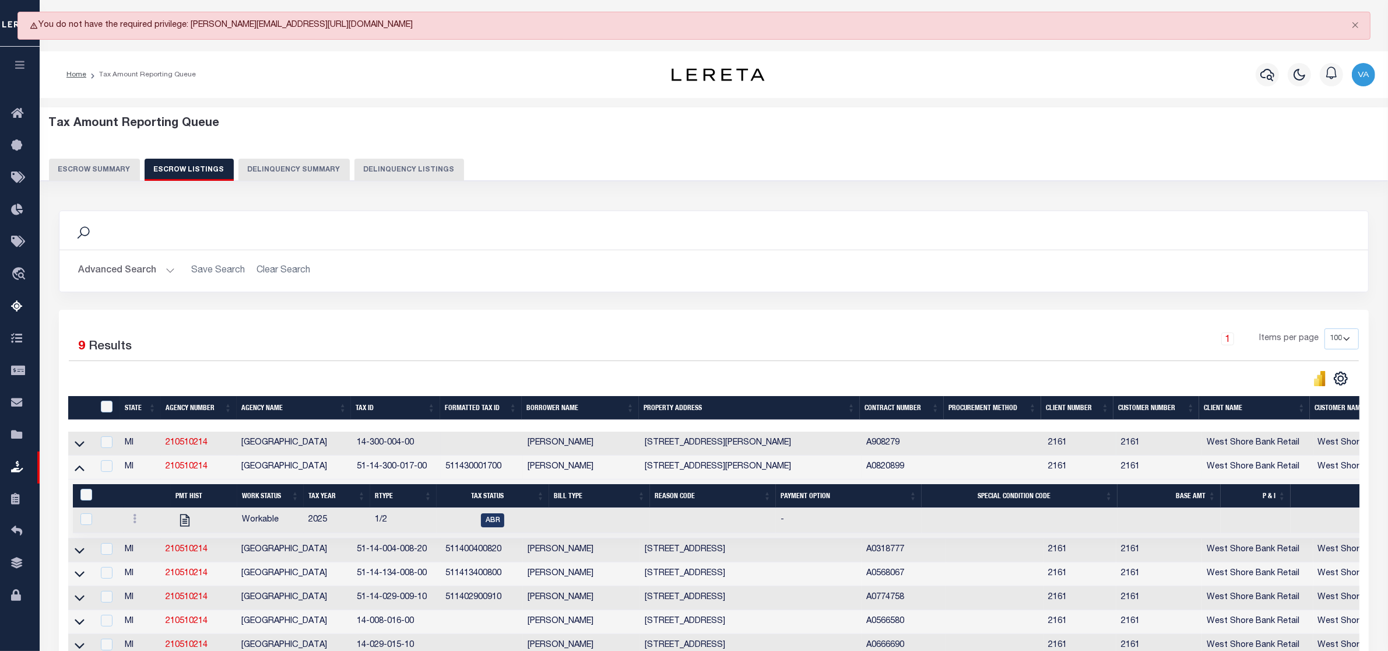
click at [468, 98] on div "Tax Amount Reporting Queue Escrow Summary Escrow Listings" at bounding box center [714, 458] width 1349 height 721
click at [1354, 23] on button "Close" at bounding box center [1355, 25] width 29 height 26
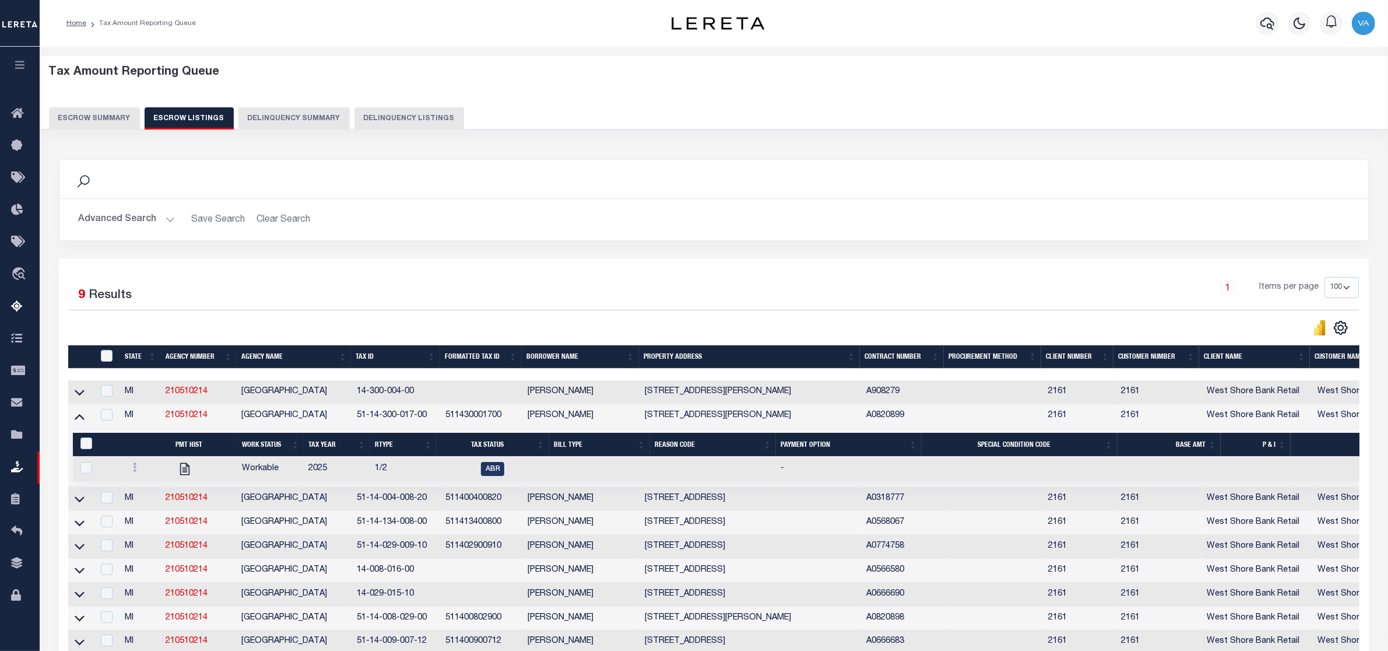
scroll to position [135, 0]
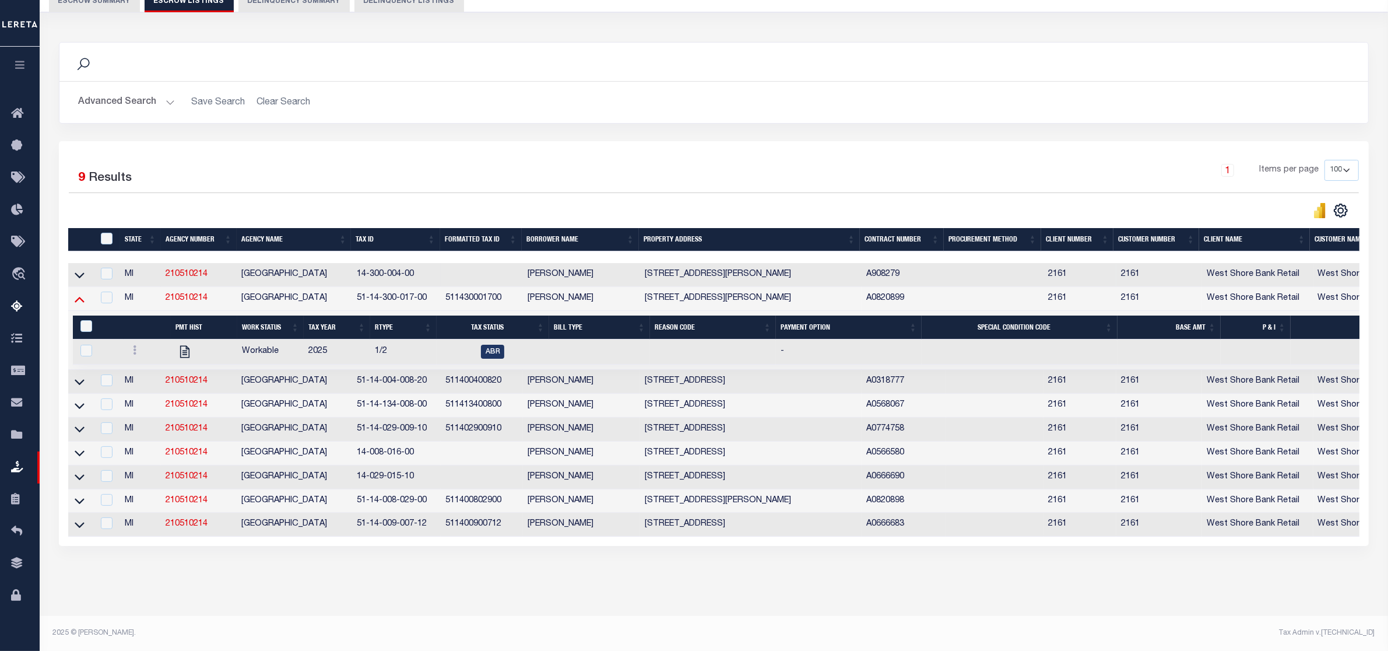
click at [82, 293] on icon at bounding box center [80, 299] width 10 height 12
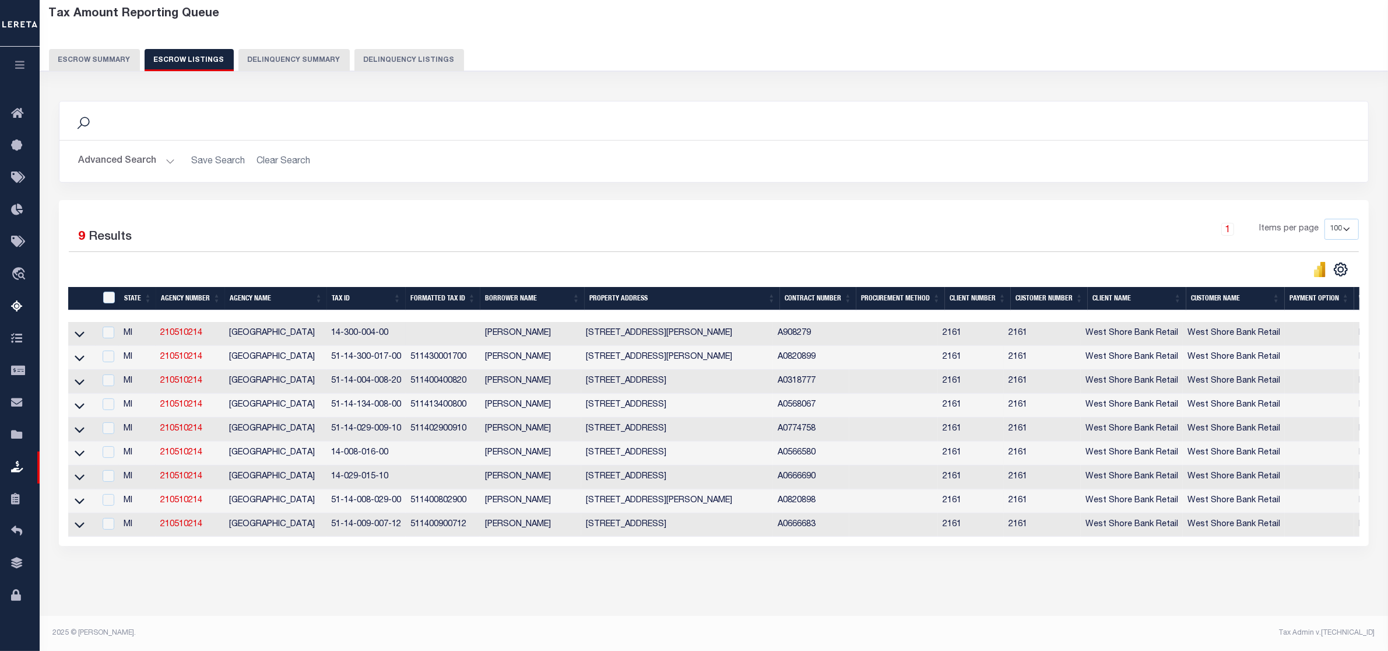
scroll to position [76, 0]
click at [80, 376] on icon at bounding box center [80, 382] width 10 height 12
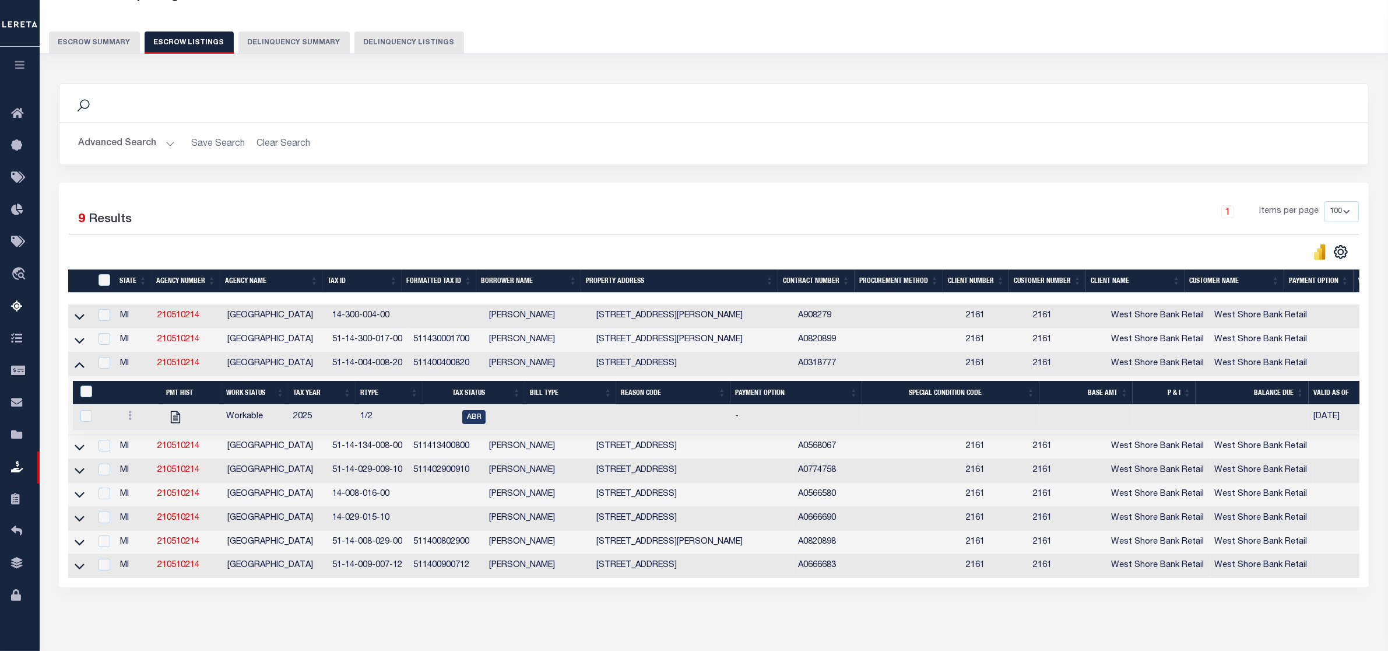
click at [80, 368] on icon at bounding box center [80, 364] width 10 height 12
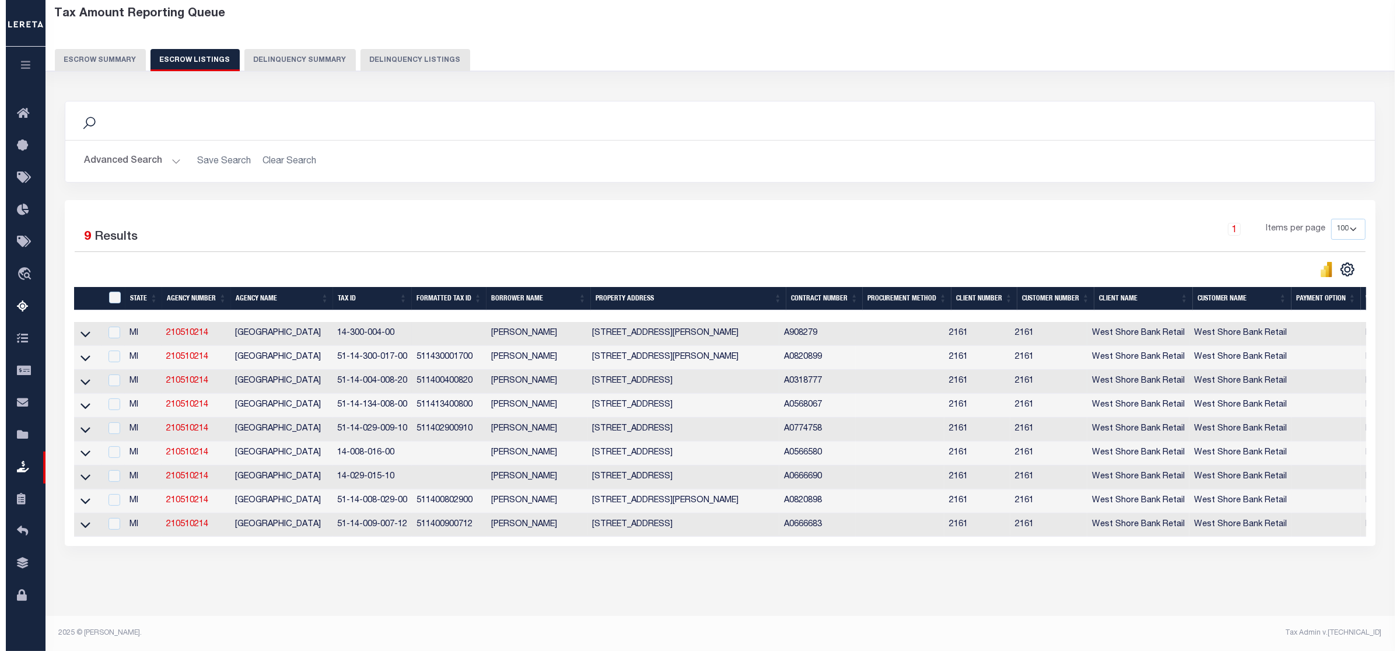
scroll to position [0, 0]
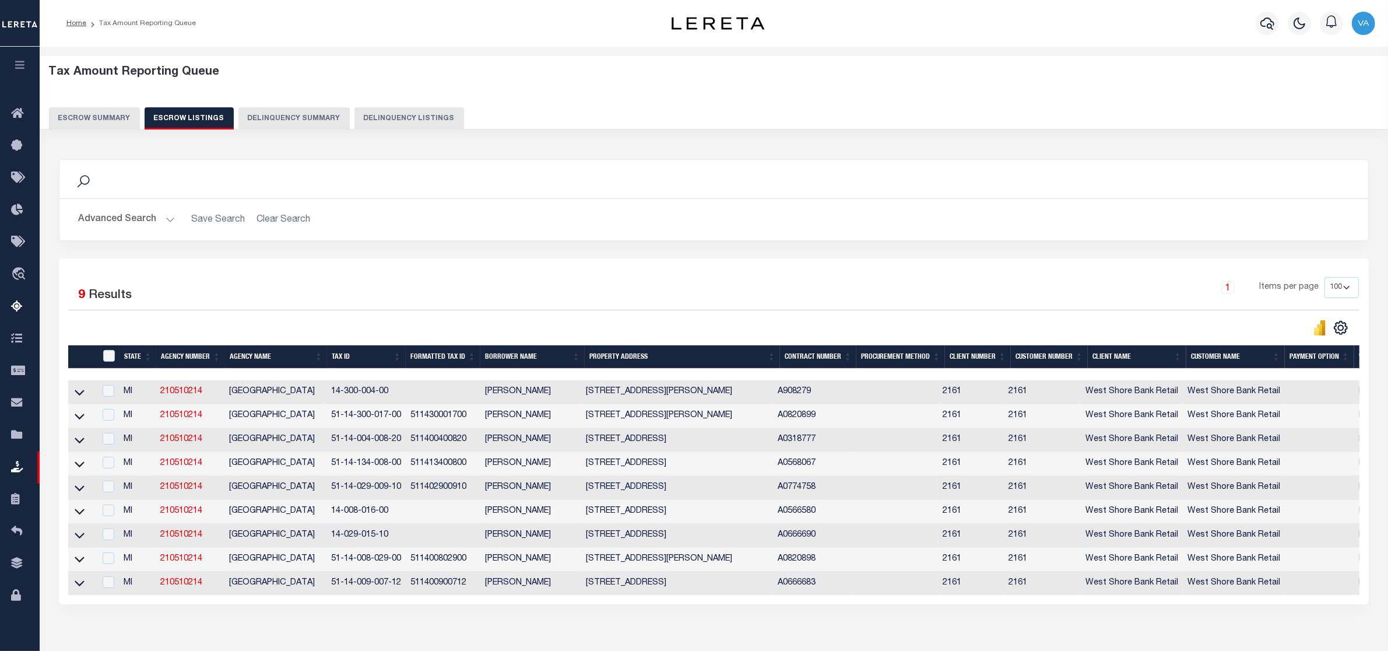
click at [78, 105] on div "Tax Amount Reporting Queue Escrow Summary Escrow Listings Delinquency Summary" at bounding box center [714, 97] width 1331 height 64
click at [92, 120] on button "Escrow Summary" at bounding box center [94, 118] width 91 height 22
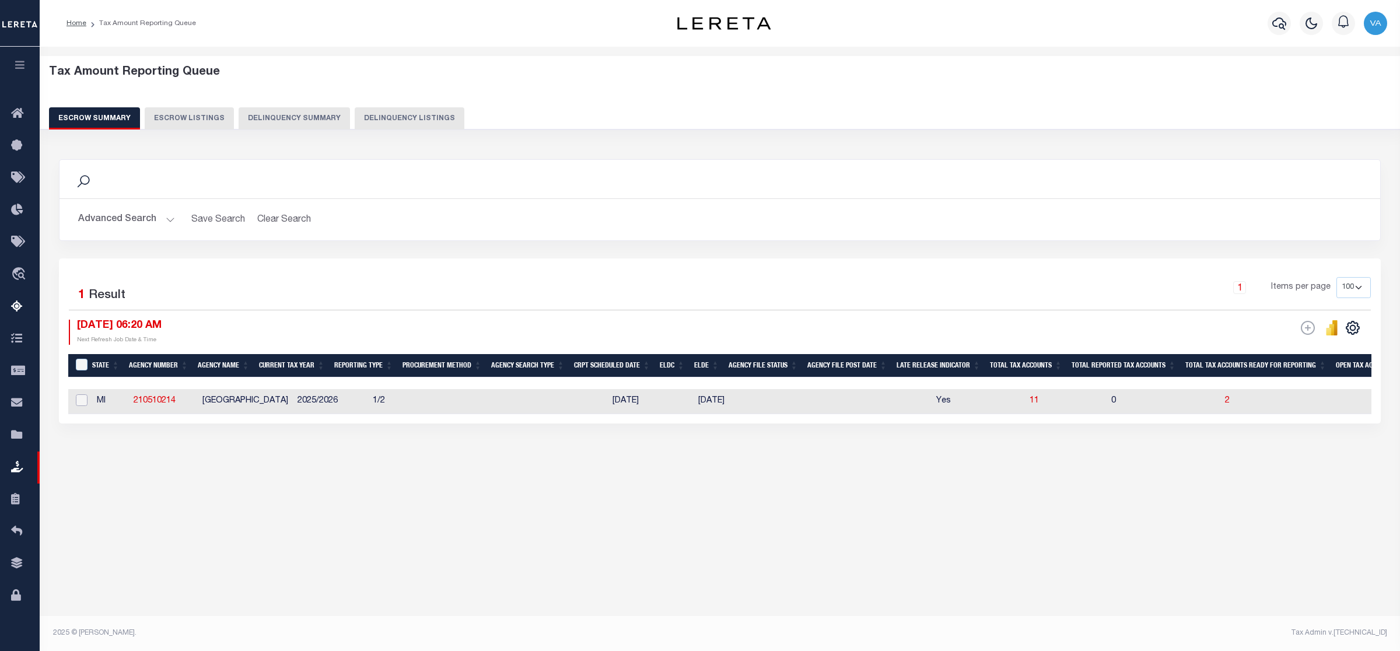
click at [83, 402] on input "checkbox" at bounding box center [82, 400] width 12 height 12
checkbox input "true"
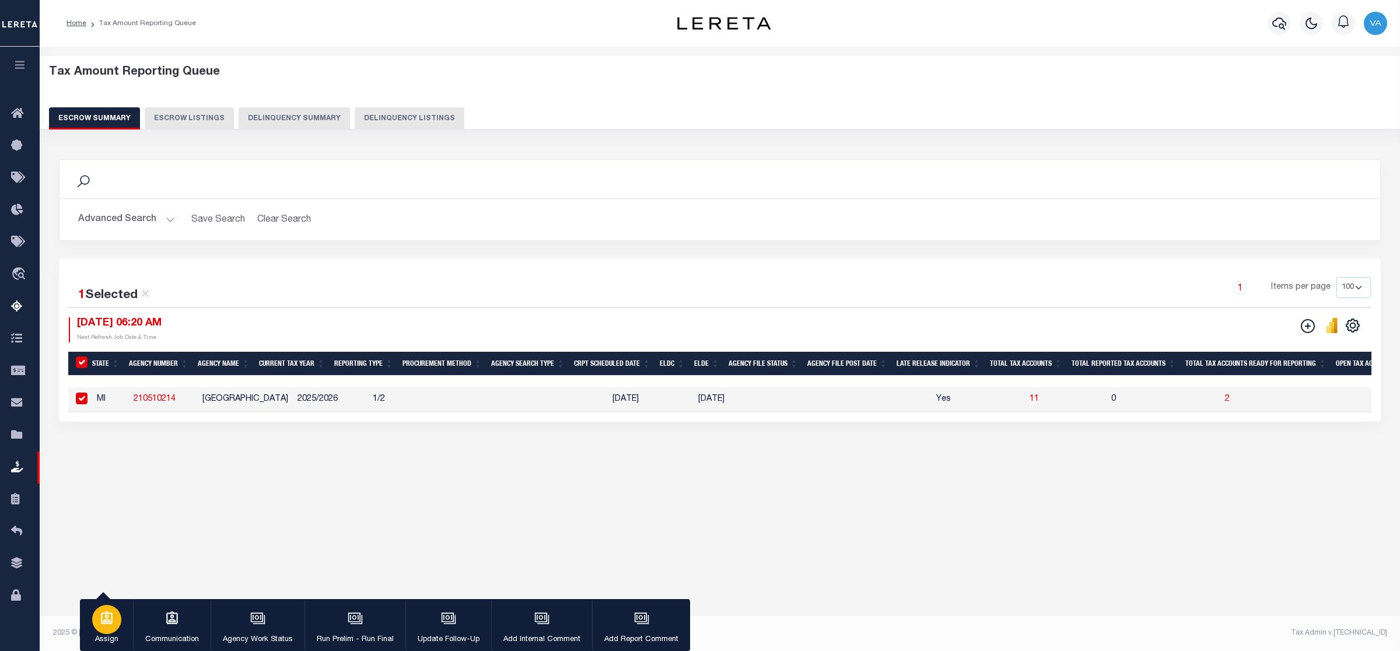
click at [108, 624] on icon "button" at bounding box center [107, 617] width 12 height 13
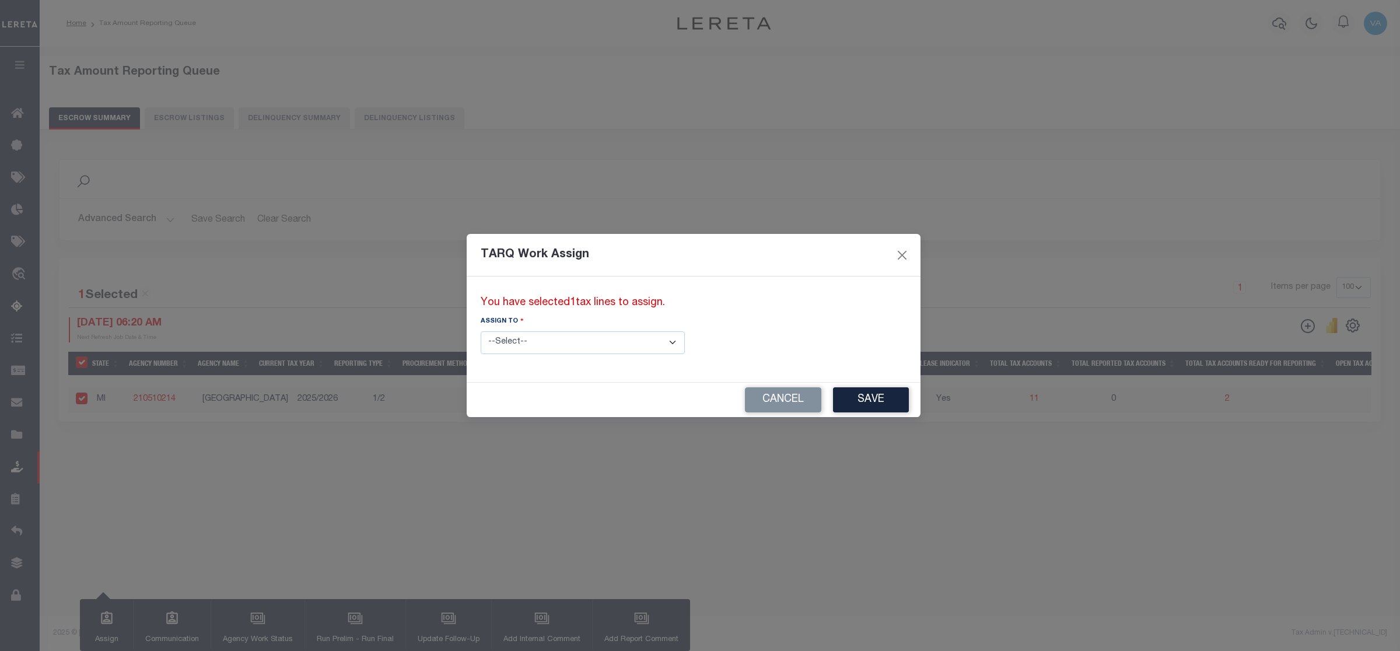
click at [564, 338] on select "--Select-- --Unassigned-- --Unassigned-- Adhikary Rinki Agustin Fernandez Agust…" at bounding box center [583, 342] width 204 height 23
select select "[PERSON_NAME]"
click at [481, 331] on select "--Select-- --Unassigned-- --Unassigned-- Adhikary Rinki Agustin Fernandez Agust…" at bounding box center [583, 342] width 204 height 23
click at [833, 399] on button "Save" at bounding box center [871, 399] width 76 height 25
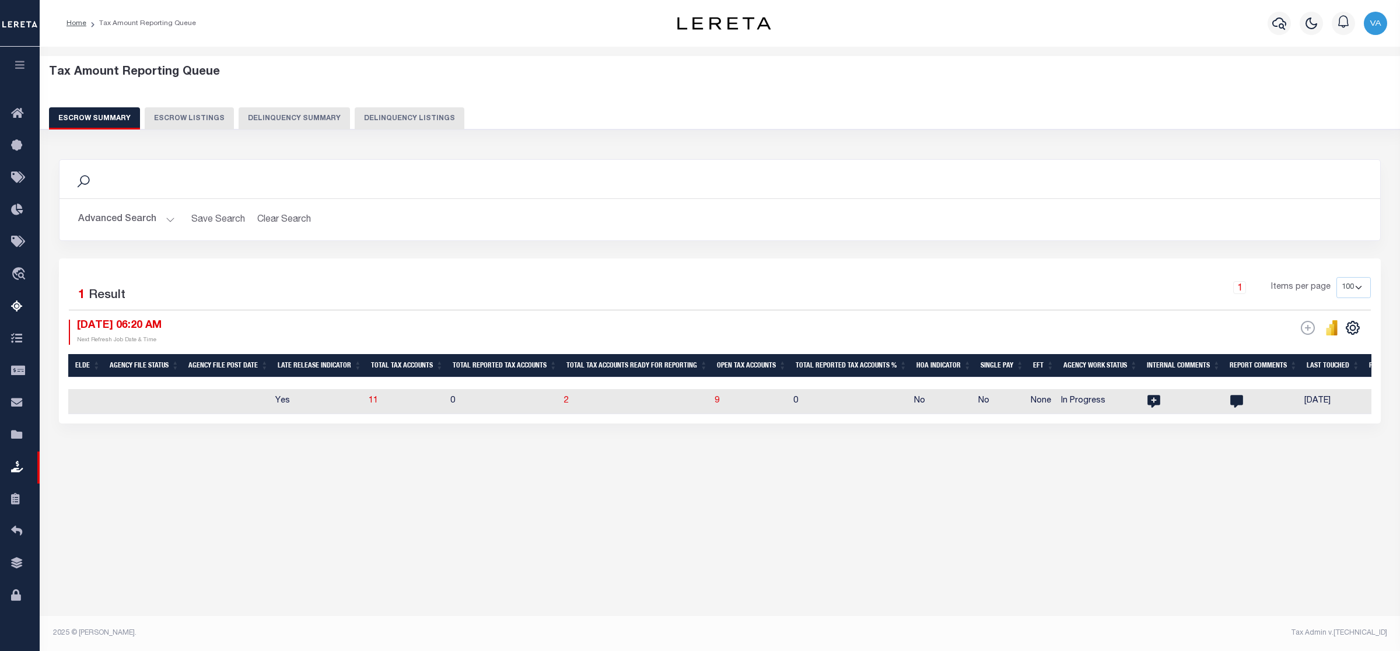
scroll to position [0, 581]
drag, startPoint x: 245, startPoint y: 523, endPoint x: 185, endPoint y: 319, distance: 212.8
click at [245, 523] on div "Tax Amount Reporting Queue Escrow Summary Escrow Listings" at bounding box center [720, 288] width 1360 height 482
click at [137, 219] on button "Advanced Search" at bounding box center [126, 219] width 97 height 23
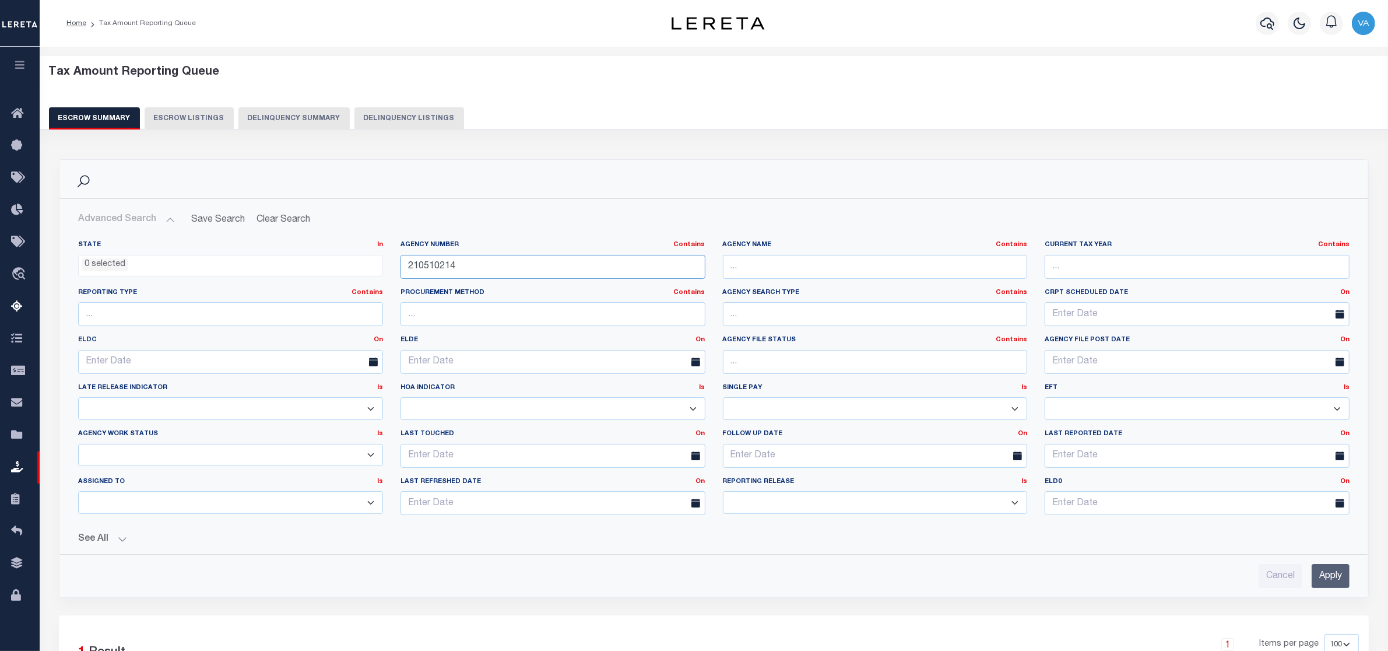
click at [504, 269] on input "210510214" at bounding box center [553, 267] width 305 height 24
drag, startPoint x: 476, startPoint y: 269, endPoint x: 376, endPoint y: 266, distance: 100.3
click at [376, 266] on div "State In In AK AL AR AZ CA CO CT DC DE FL GA GU HI IA ID IL IN KS KY LA MA MD M…" at bounding box center [713, 382] width 1289 height 284
paste input "100205"
type input "210100205"
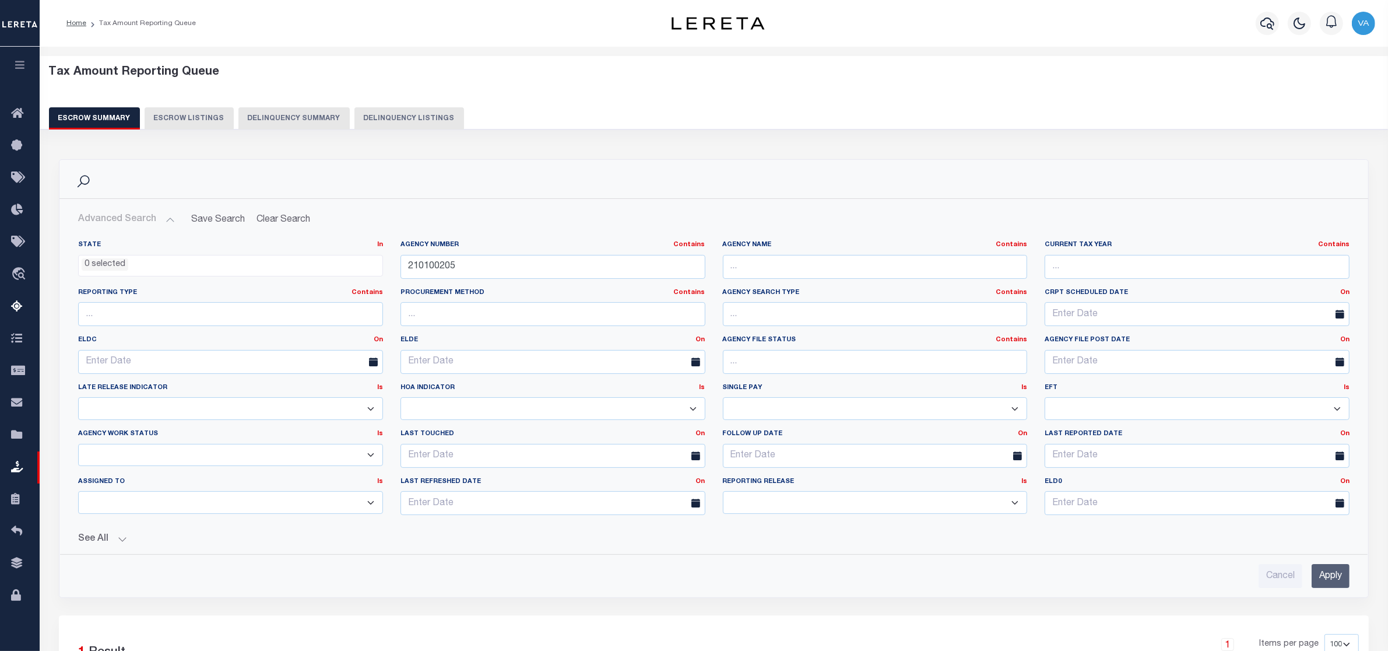
click at [1337, 573] on input "Apply" at bounding box center [1331, 576] width 38 height 24
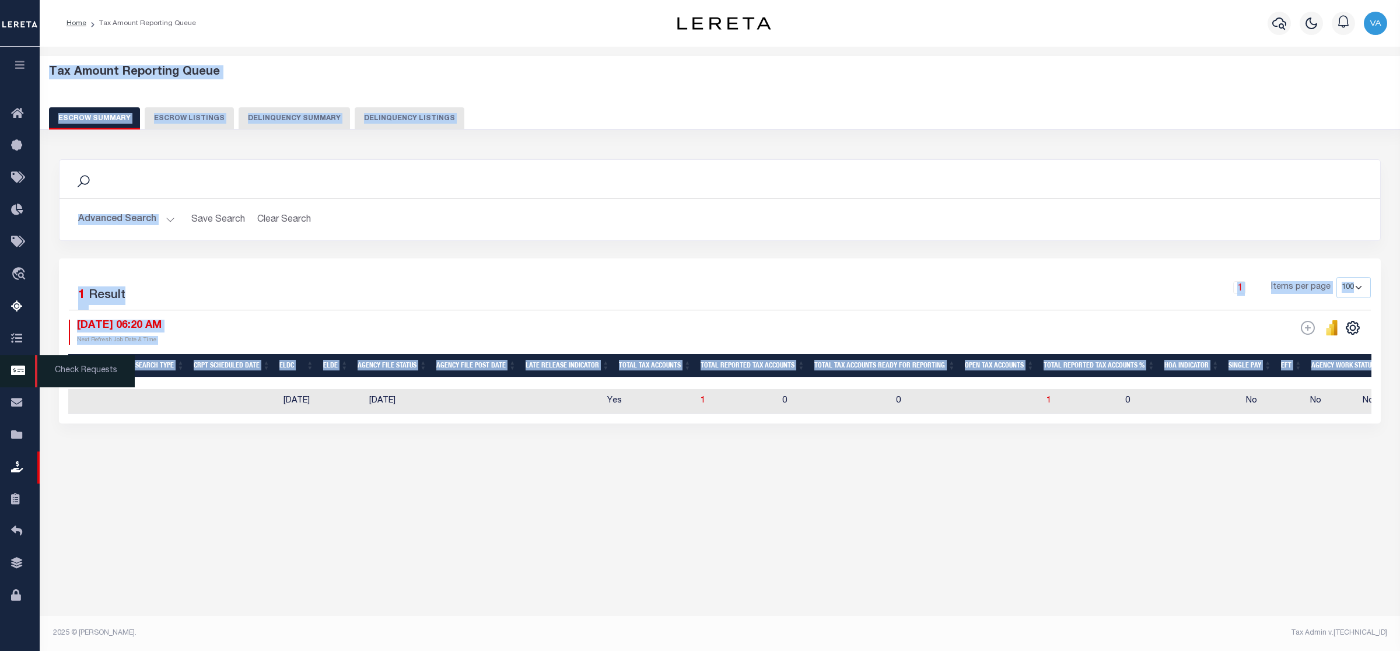
drag, startPoint x: 292, startPoint y: 380, endPoint x: 0, endPoint y: 370, distance: 291.7
click at [0, 370] on div "Home Tax Amount Reporting Queue" at bounding box center [700, 316] width 1400 height 632
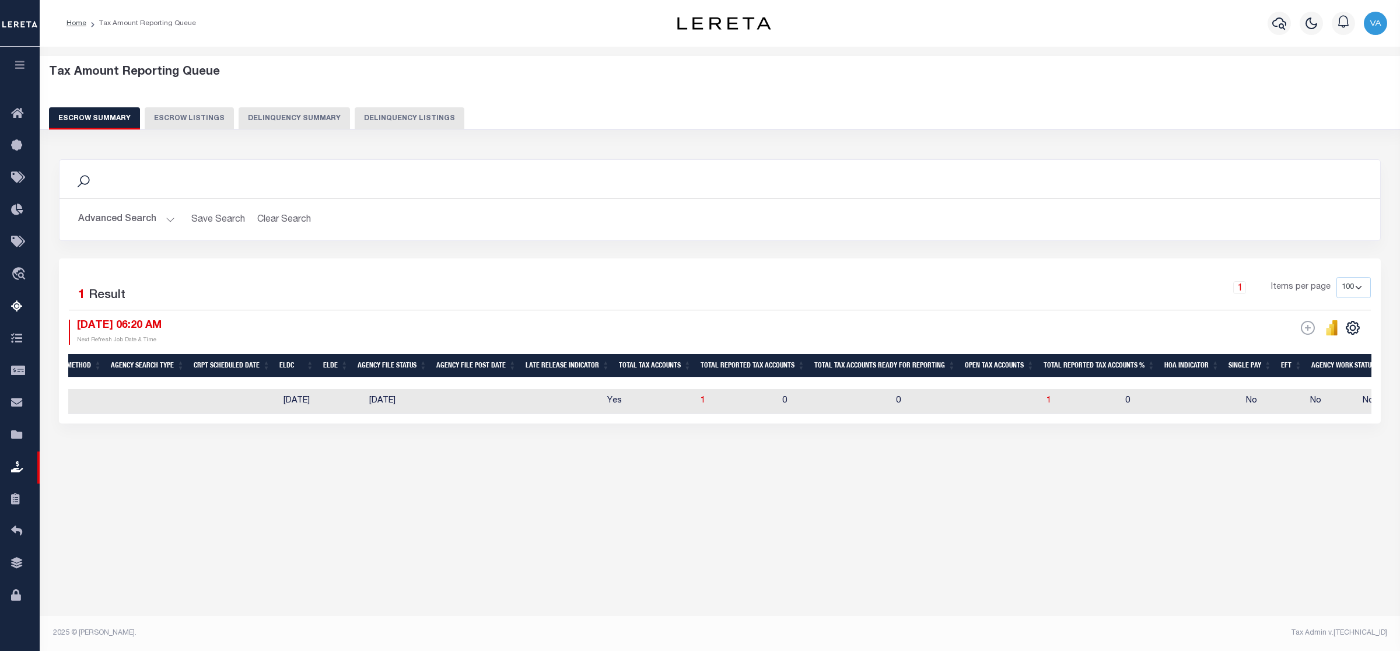
drag, startPoint x: 253, startPoint y: 454, endPoint x: 255, endPoint y: 442, distance: 11.9
click at [253, 454] on div "Search Advanced Search Save Search Clear Search EscrowSummaryGridWrapper_dynami…" at bounding box center [719, 303] width 1337 height 311
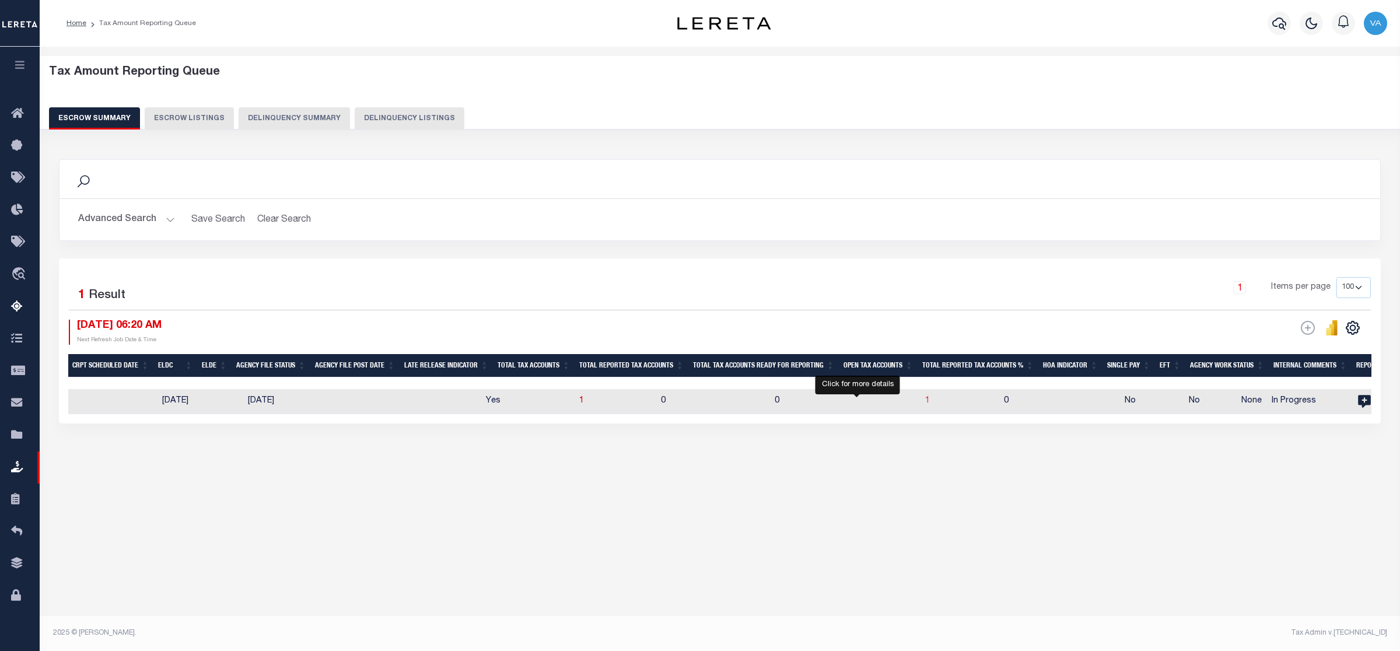
click at [925, 404] on span "1" at bounding box center [927, 401] width 5 height 8
select select "100"
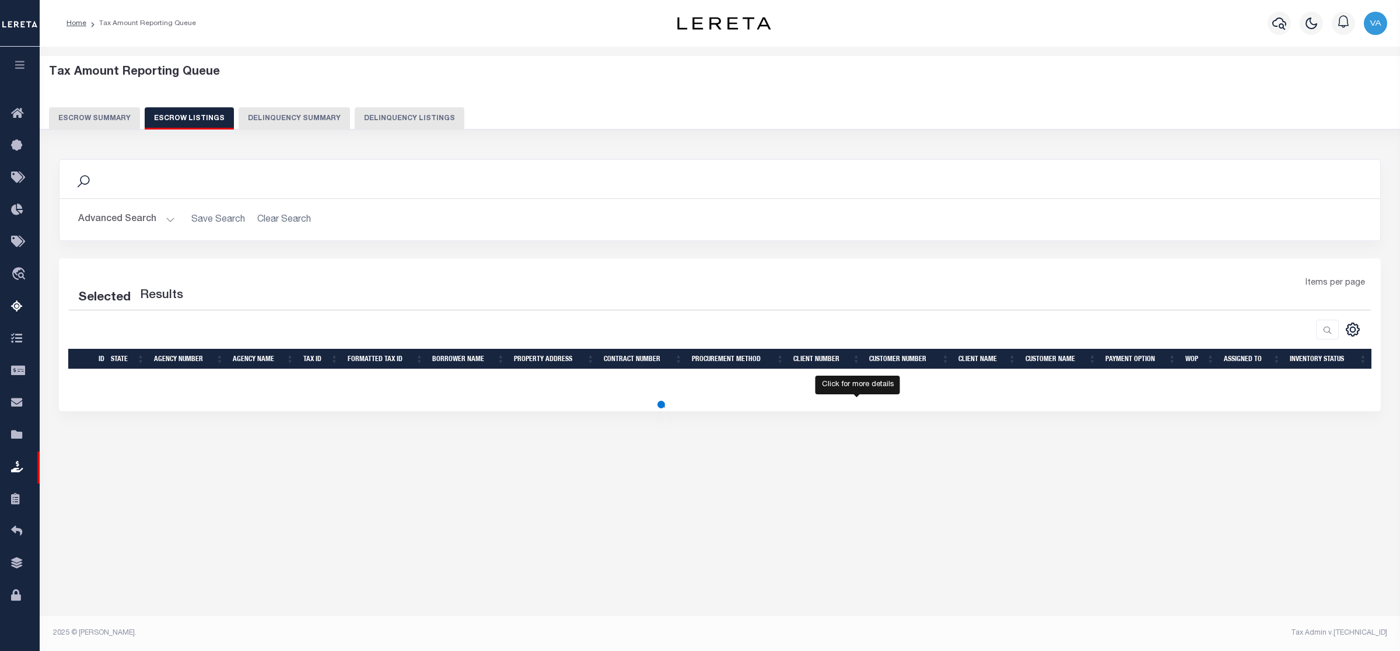
select select "100"
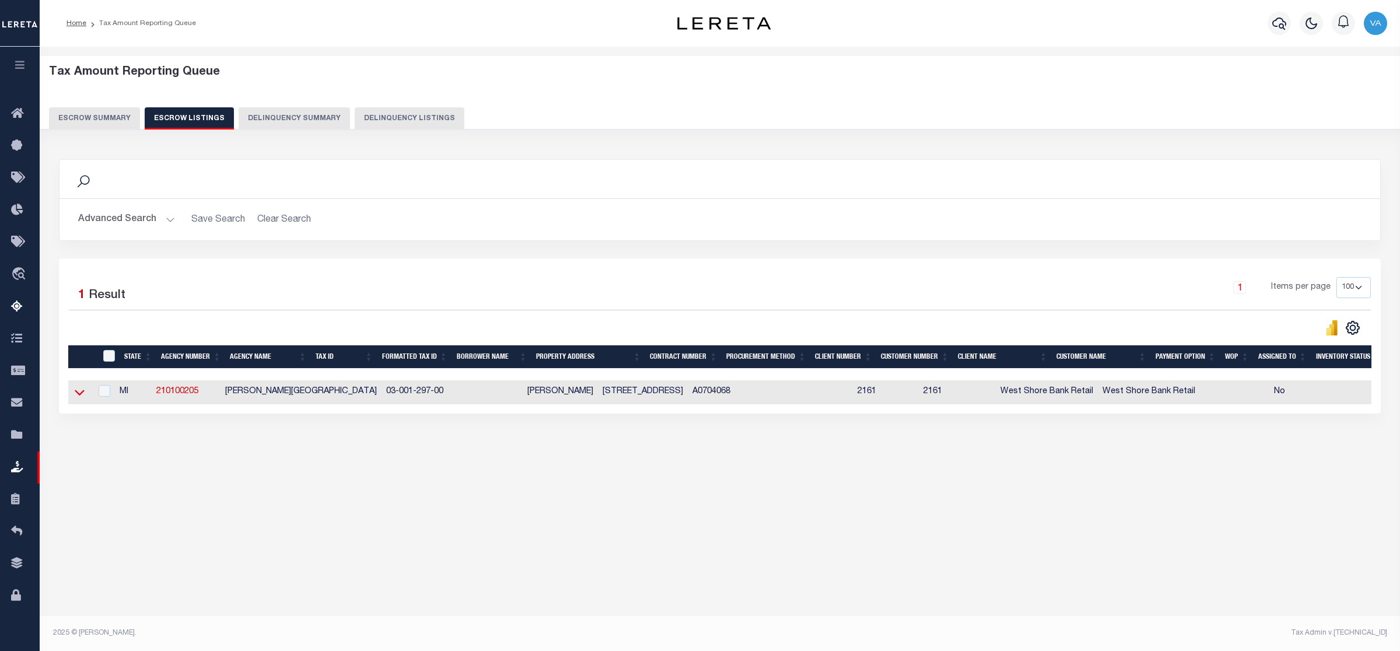
click at [80, 396] on icon at bounding box center [80, 393] width 10 height 6
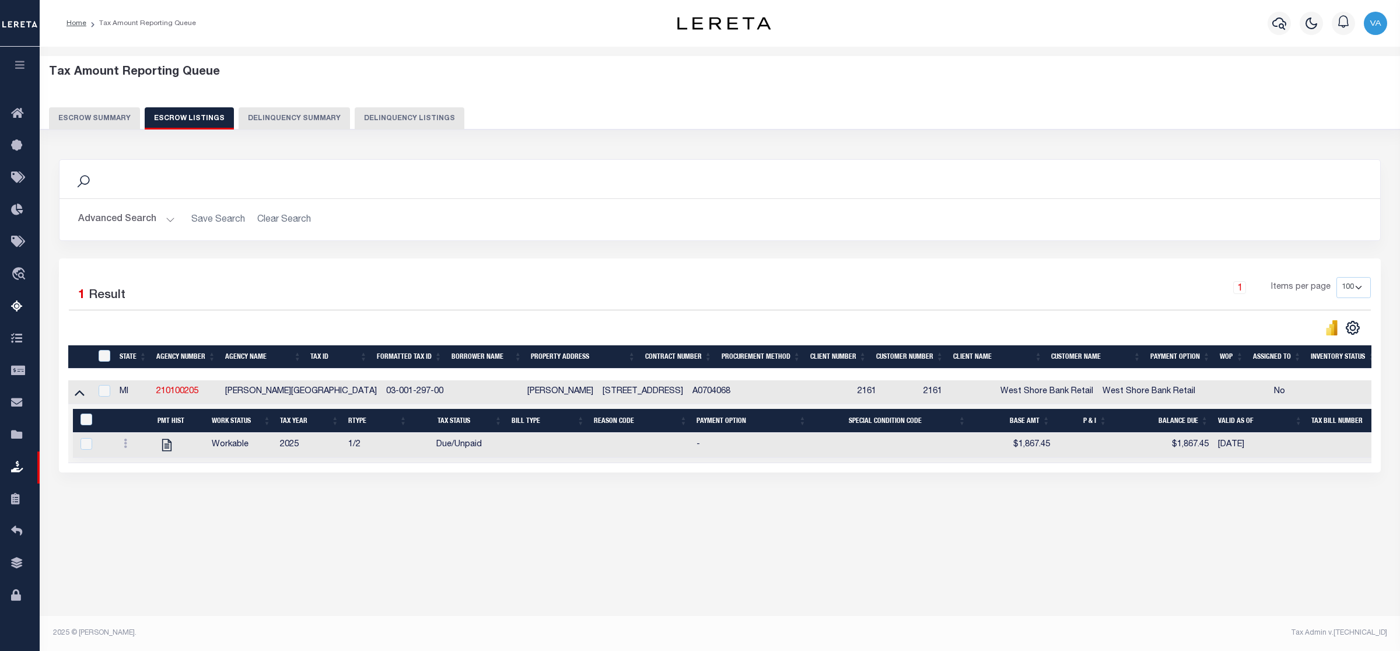
click at [1116, 226] on h2 "Advanced Search Save Search Clear Search" at bounding box center [720, 219] width 1302 height 23
click at [159, 219] on button "Advanced Search" at bounding box center [126, 219] width 97 height 23
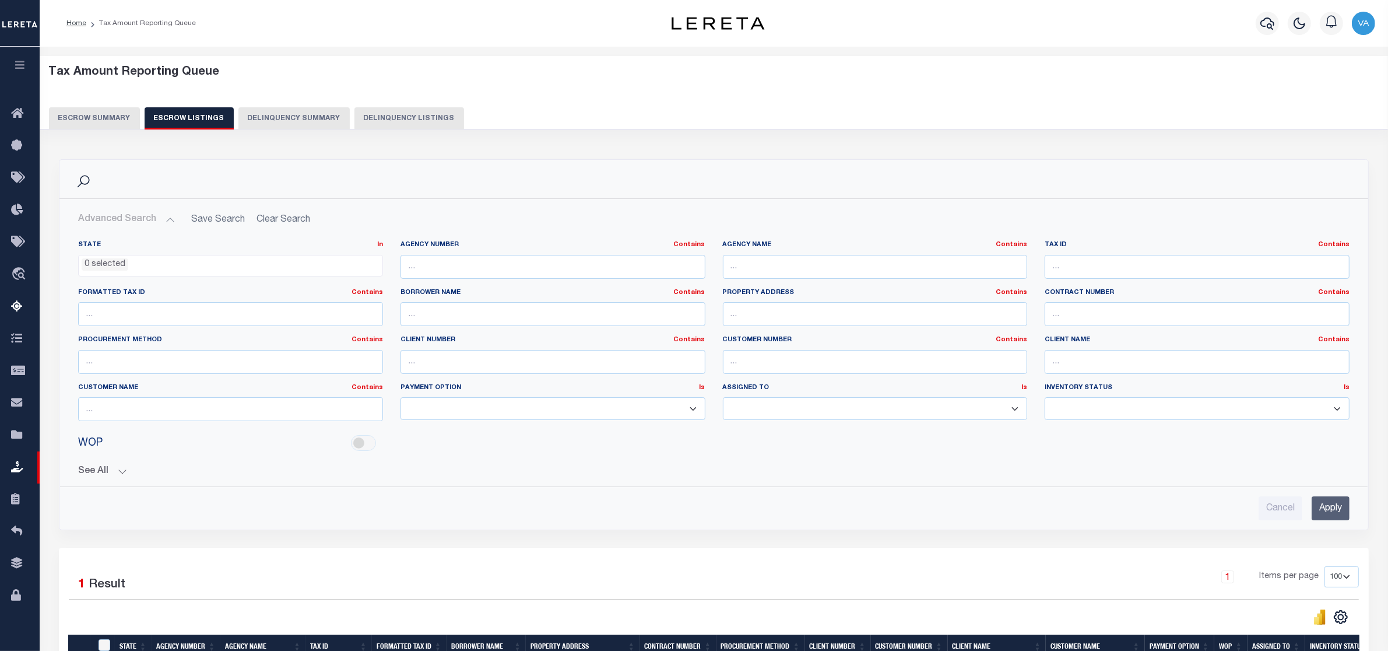
click at [98, 122] on button "Escrow Summary" at bounding box center [94, 118] width 91 height 22
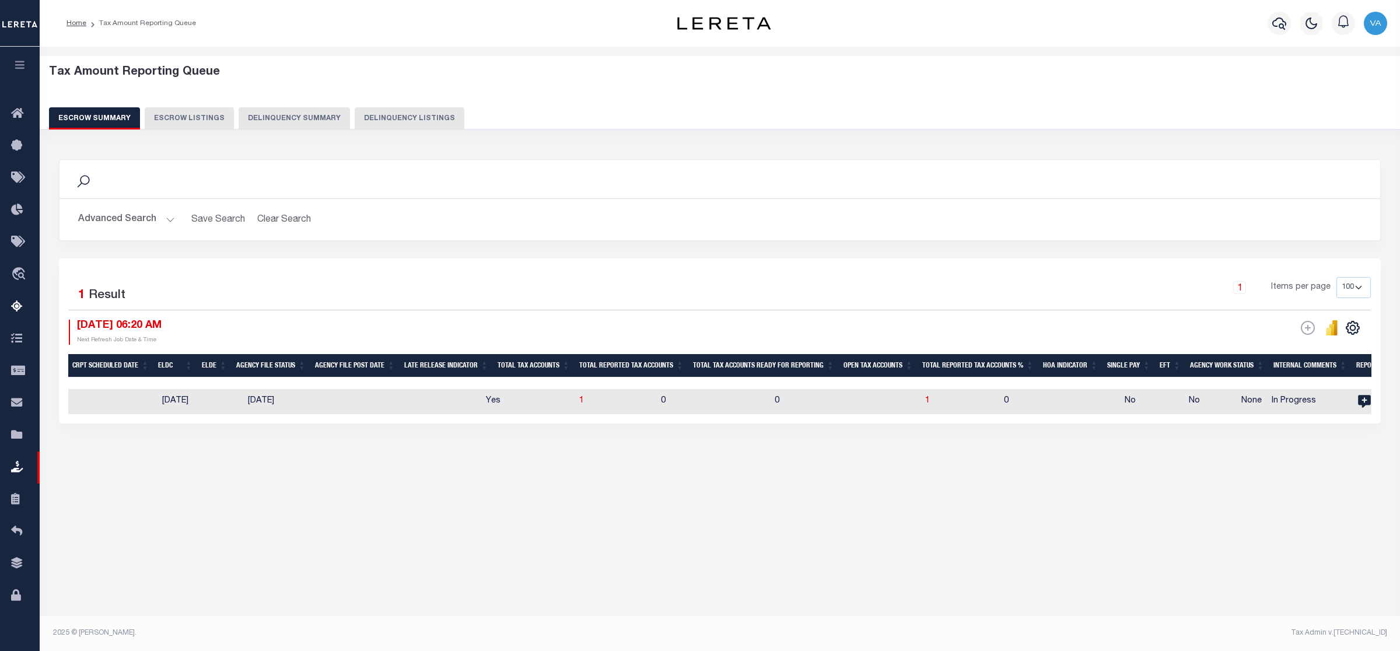
click at [159, 218] on button "Advanced Search" at bounding box center [126, 219] width 97 height 23
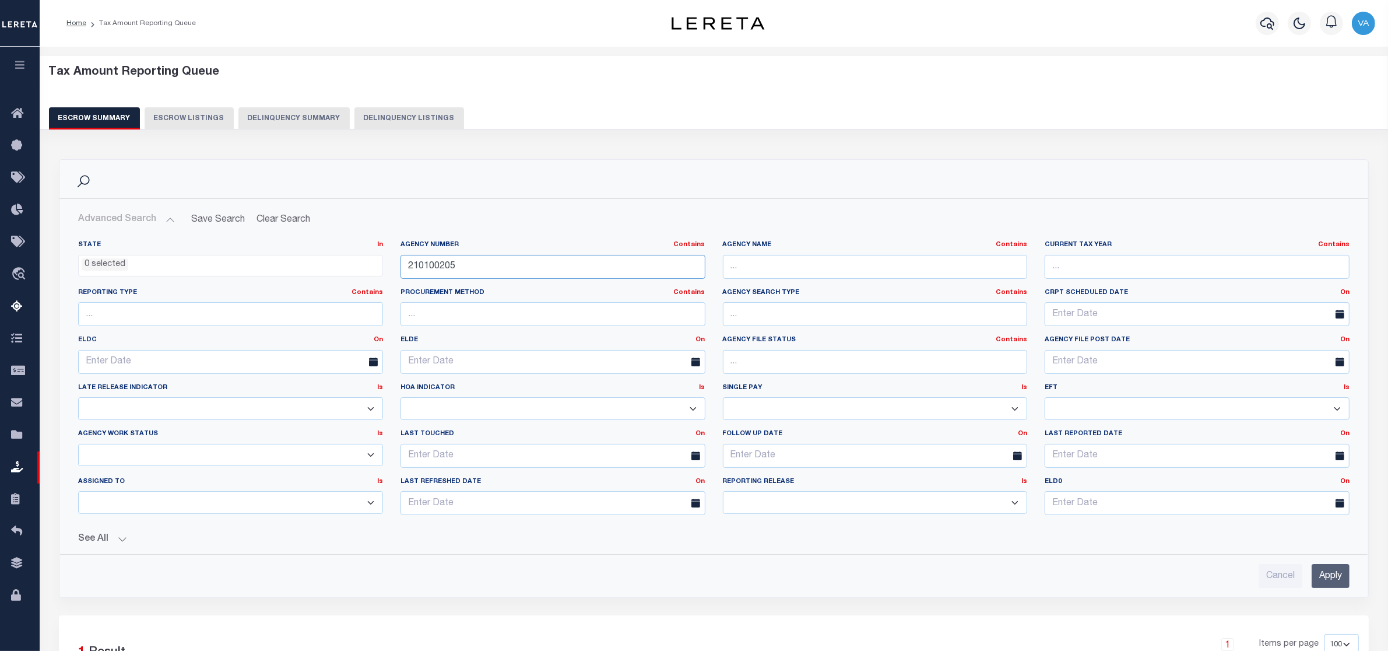
click at [478, 269] on input "210100205" at bounding box center [553, 267] width 305 height 24
drag, startPoint x: 471, startPoint y: 263, endPoint x: 376, endPoint y: 269, distance: 94.7
click at [376, 269] on div "State In In AK AL AR AZ CA CO CT DC DE FL GA GU HI IA ID IL IN KS KY LA MA MD M…" at bounding box center [713, 382] width 1289 height 284
paste input "21011"
type input "210210115"
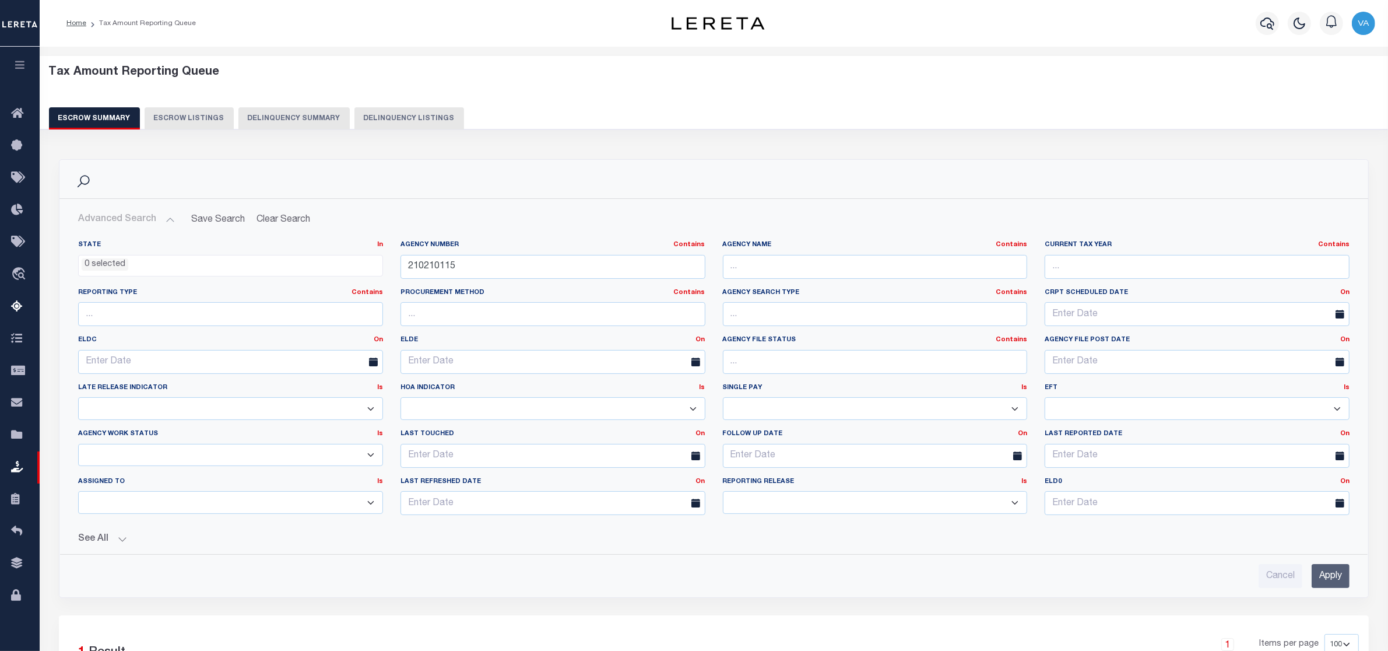
click at [1324, 575] on input "Apply" at bounding box center [1331, 576] width 38 height 24
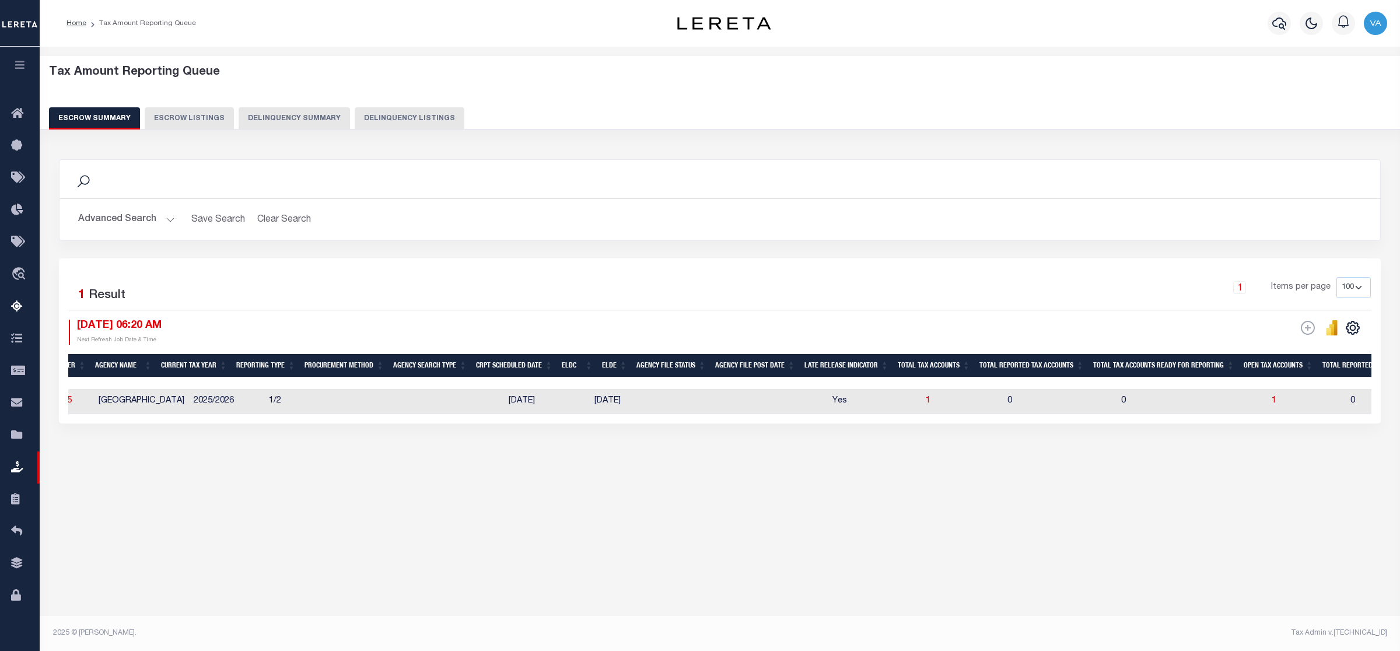
scroll to position [0, 418]
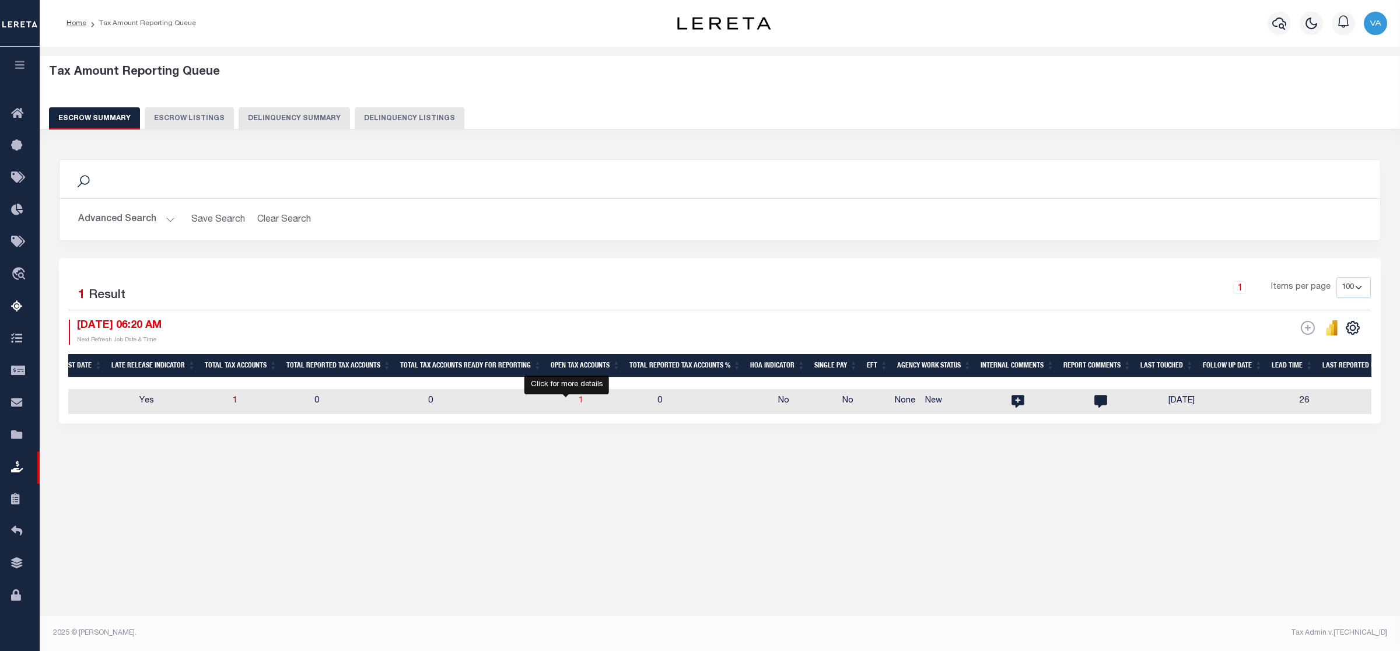
click at [578, 399] on span "1" at bounding box center [580, 401] width 5 height 8
select select "100"
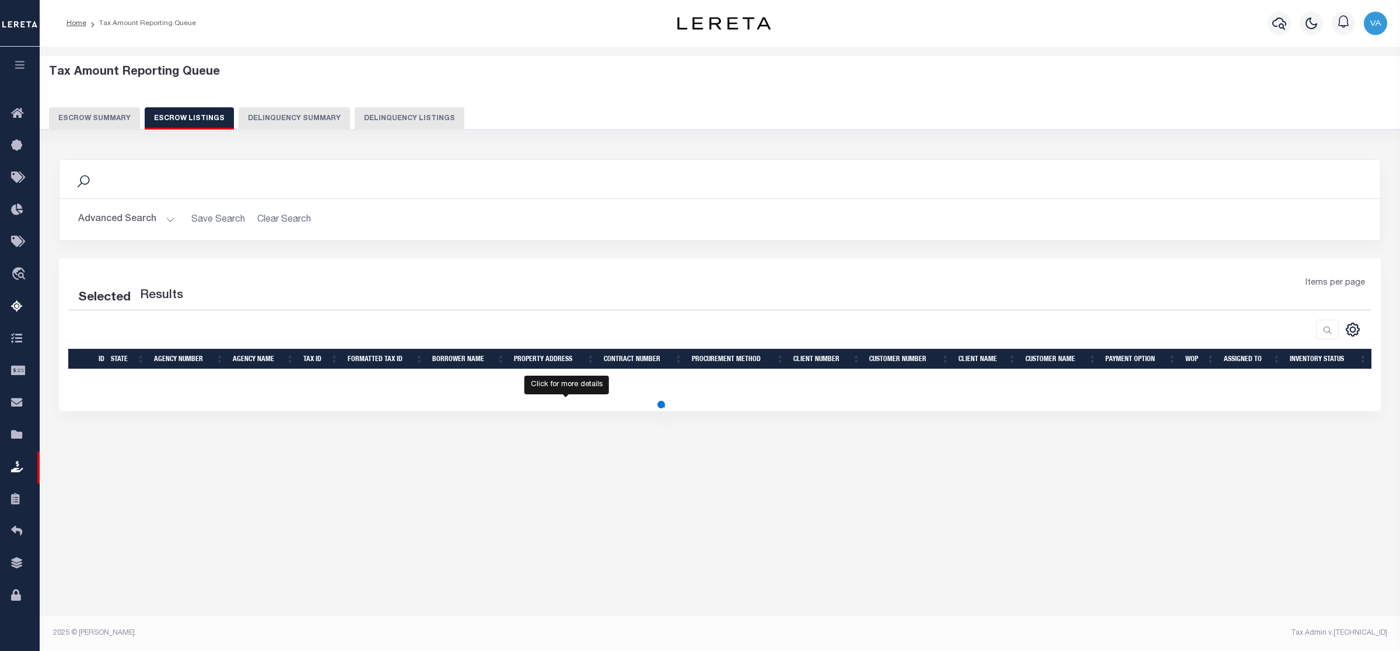
select select "100"
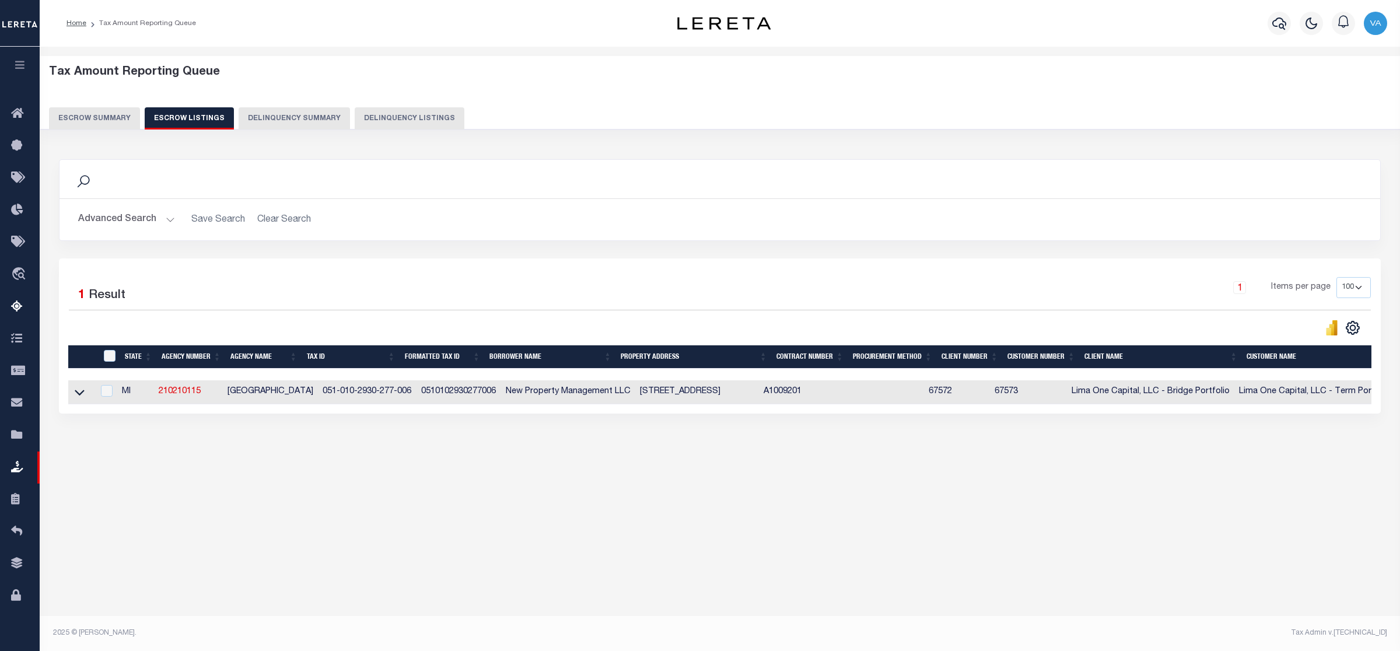
click at [215, 511] on div "Tax Amount Reporting Queue Escrow Summary Escrow Listings" at bounding box center [720, 283] width 1360 height 472
click at [168, 213] on button "Advanced Search" at bounding box center [126, 219] width 97 height 23
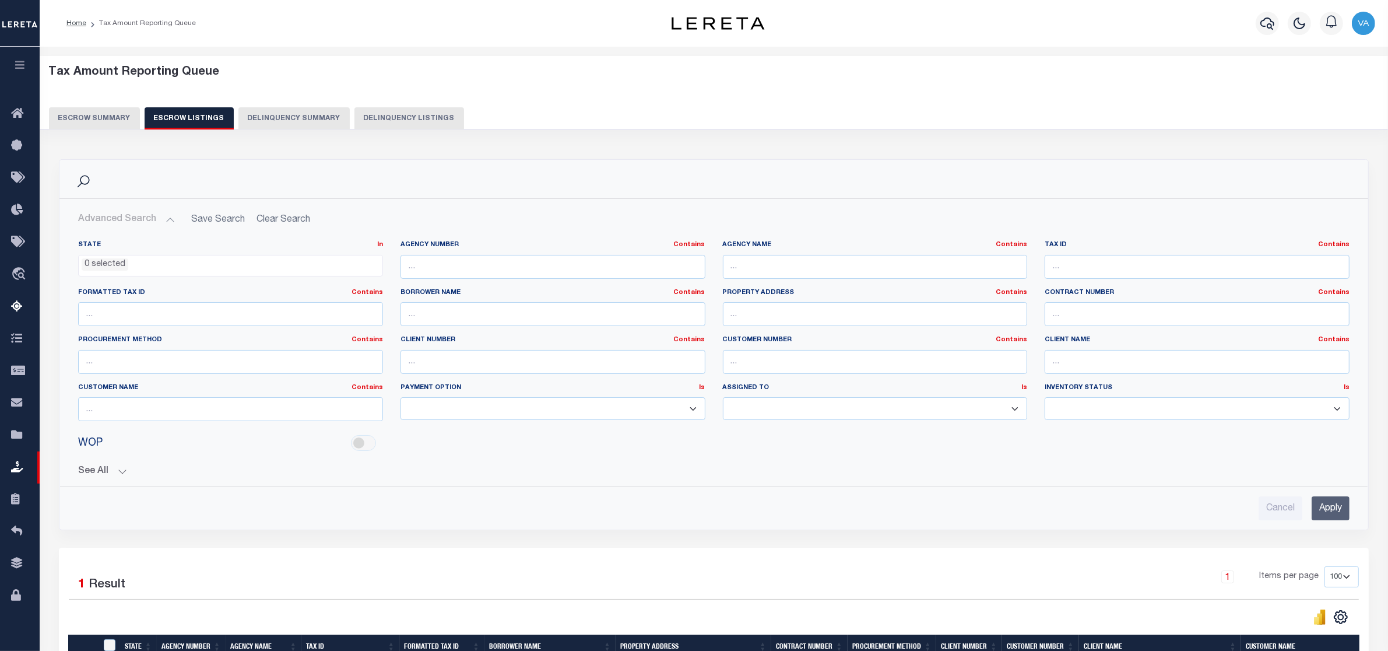
click at [173, 222] on button "Advanced Search" at bounding box center [126, 219] width 97 height 23
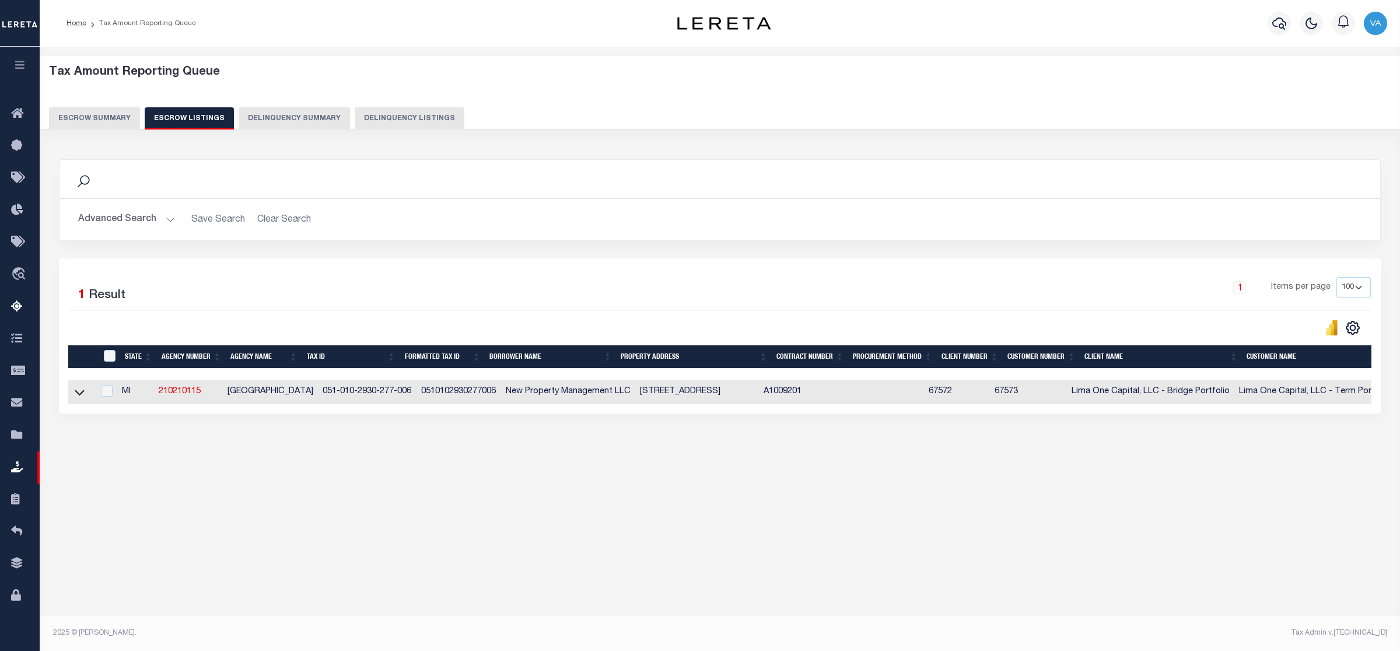
click at [163, 216] on button "Advanced Search" at bounding box center [126, 219] width 97 height 23
click at [157, 218] on button "Advanced Search" at bounding box center [126, 219] width 97 height 23
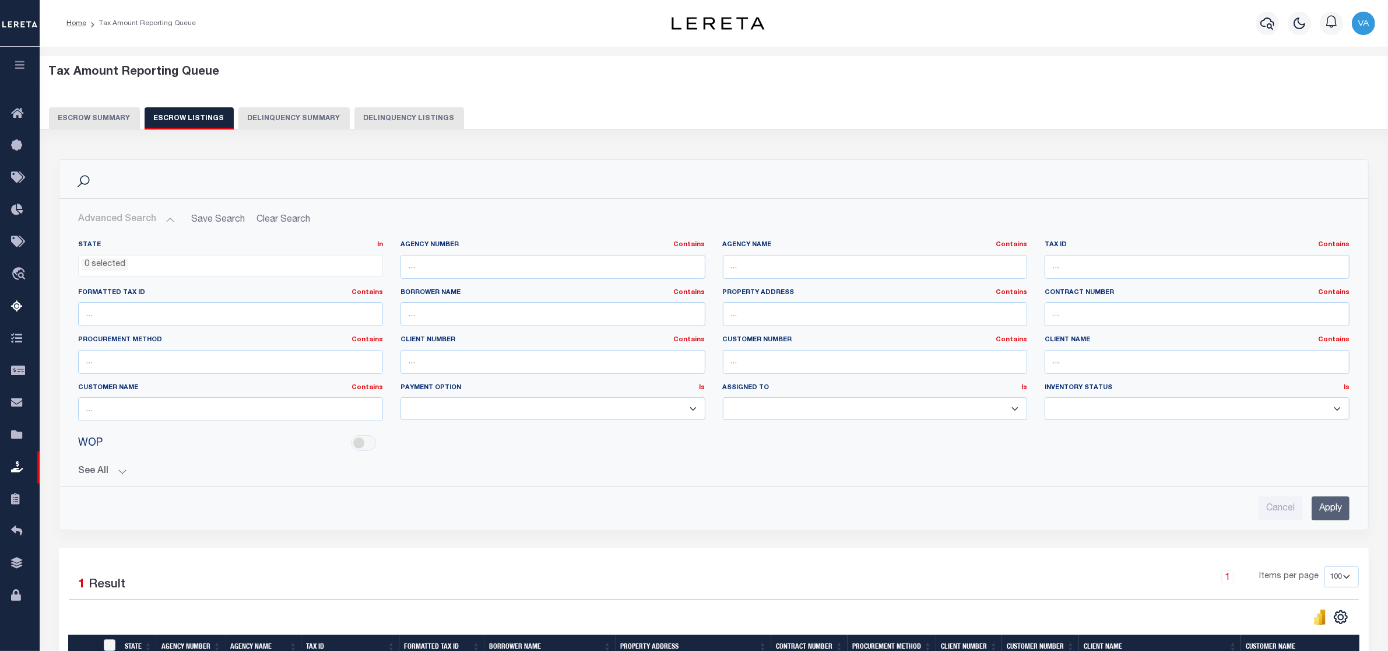
click at [1126, 167] on div "Search" at bounding box center [713, 179] width 1309 height 38
click at [167, 222] on button "Advanced Search" at bounding box center [126, 219] width 97 height 23
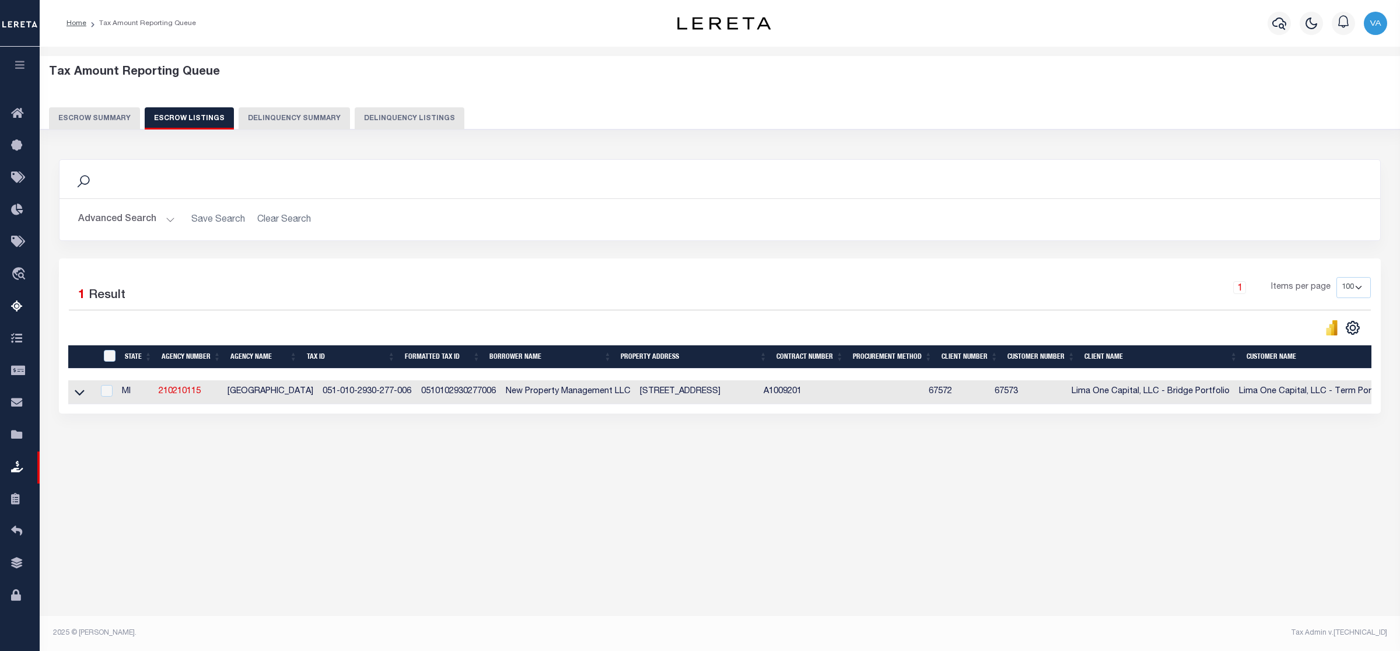
click at [108, 117] on button "Escrow Summary" at bounding box center [94, 118] width 91 height 22
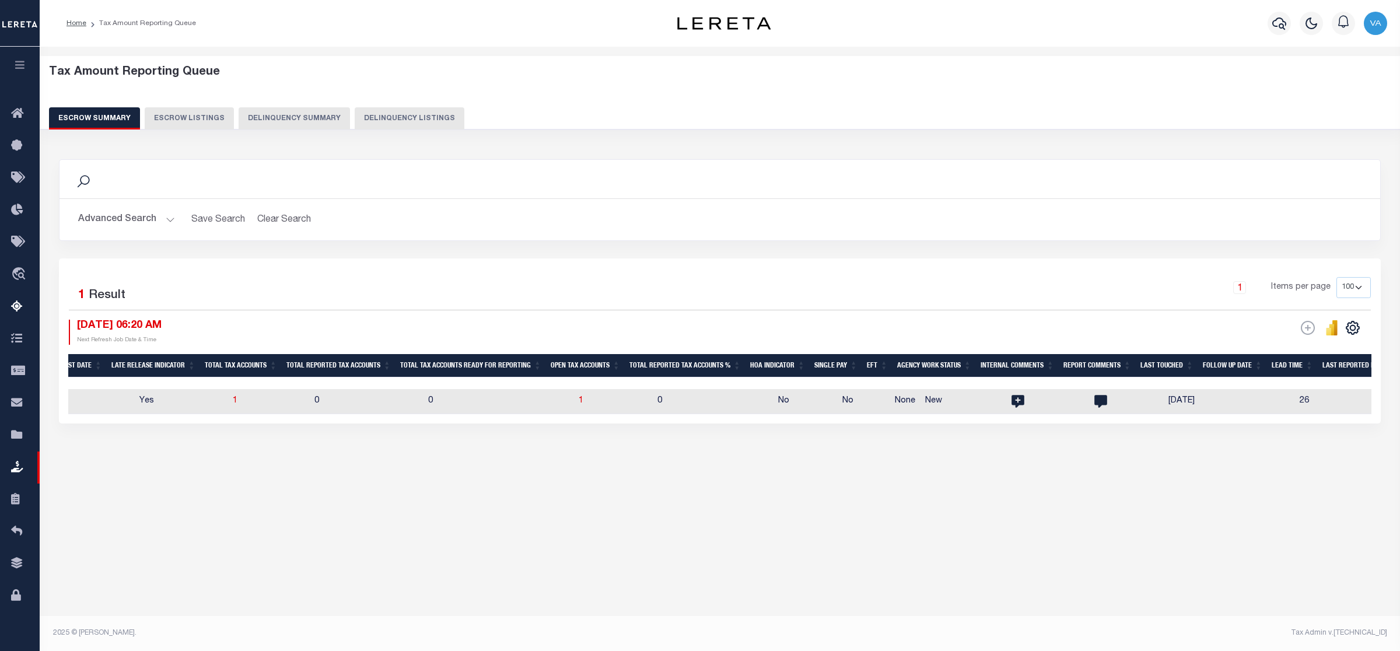
click at [108, 115] on button "Escrow Summary" at bounding box center [94, 118] width 91 height 22
click at [170, 219] on button "Advanced Search" at bounding box center [126, 219] width 97 height 23
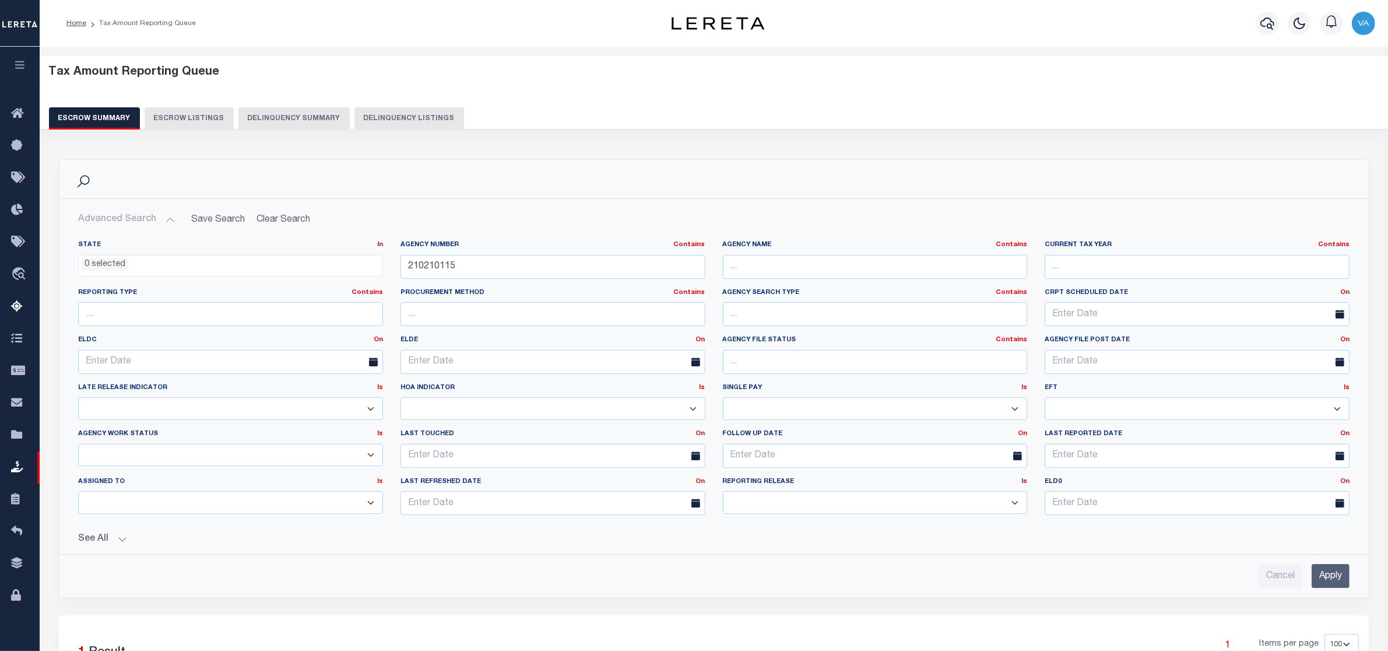
click at [159, 219] on button "Advanced Search" at bounding box center [126, 219] width 97 height 23
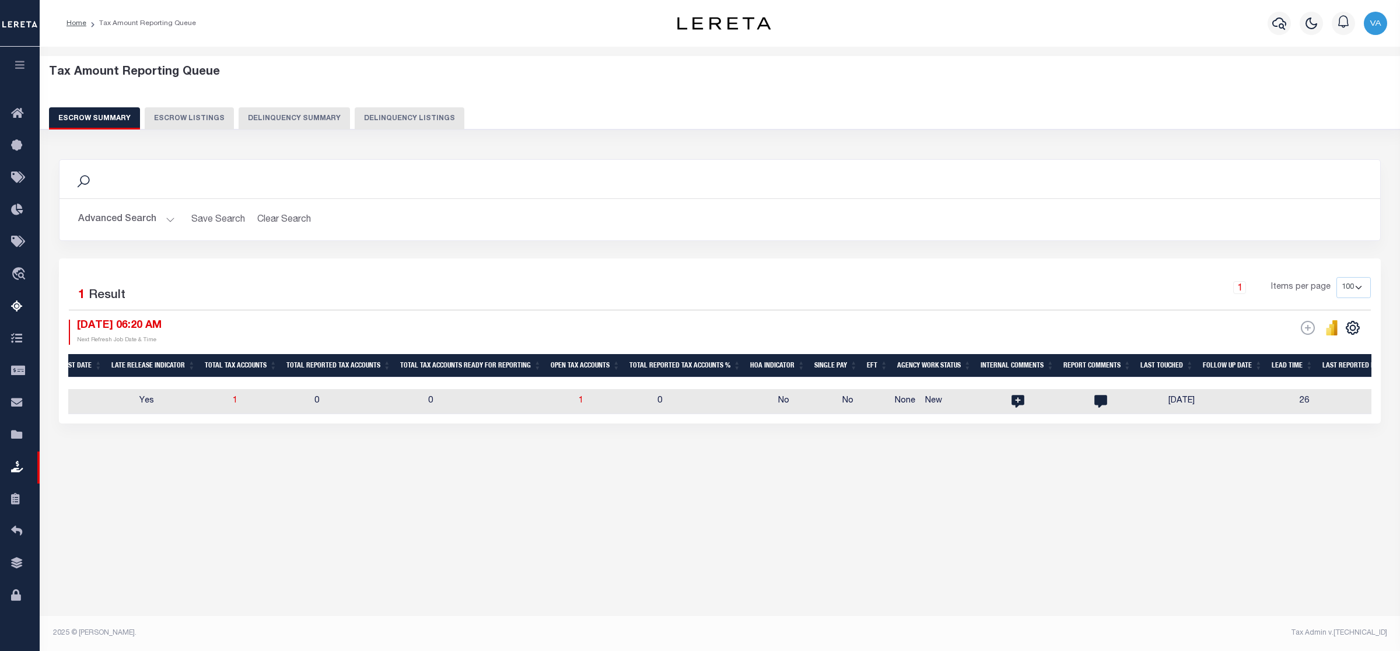
click at [162, 222] on button "Advanced Search" at bounding box center [126, 219] width 97 height 23
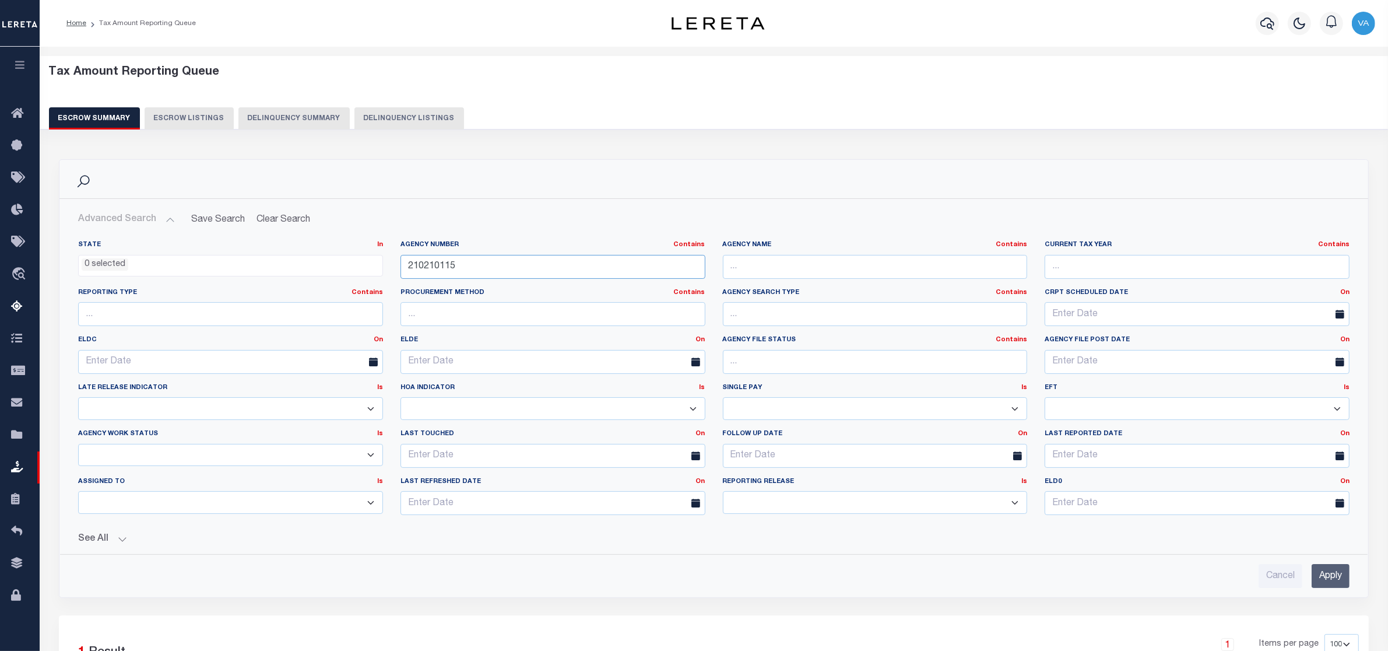
click at [476, 272] on input "210210115" at bounding box center [553, 267] width 305 height 24
drag, startPoint x: 473, startPoint y: 268, endPoint x: 394, endPoint y: 264, distance: 78.9
click at [394, 264] on div "Agency Number Contains Contains Is 210210115" at bounding box center [553, 264] width 322 height 48
paste input "380052212"
type input "380052212"
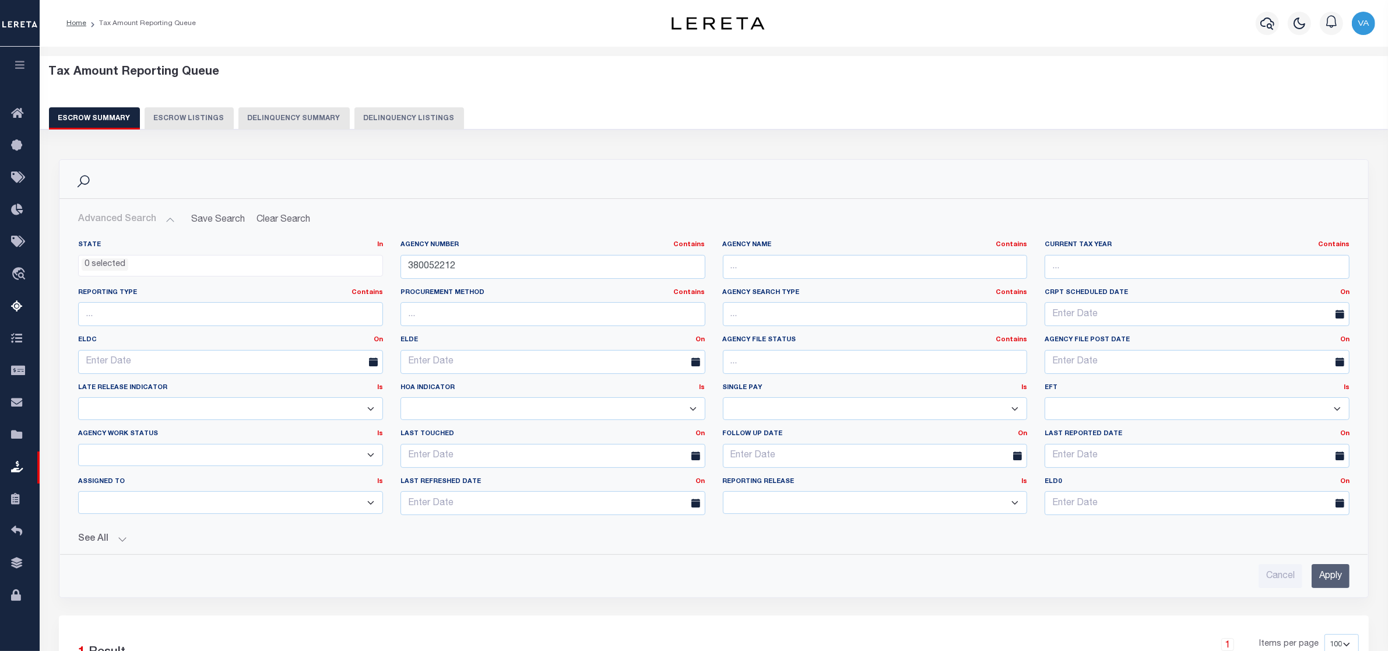
click at [1328, 570] on input "Apply" at bounding box center [1331, 576] width 38 height 24
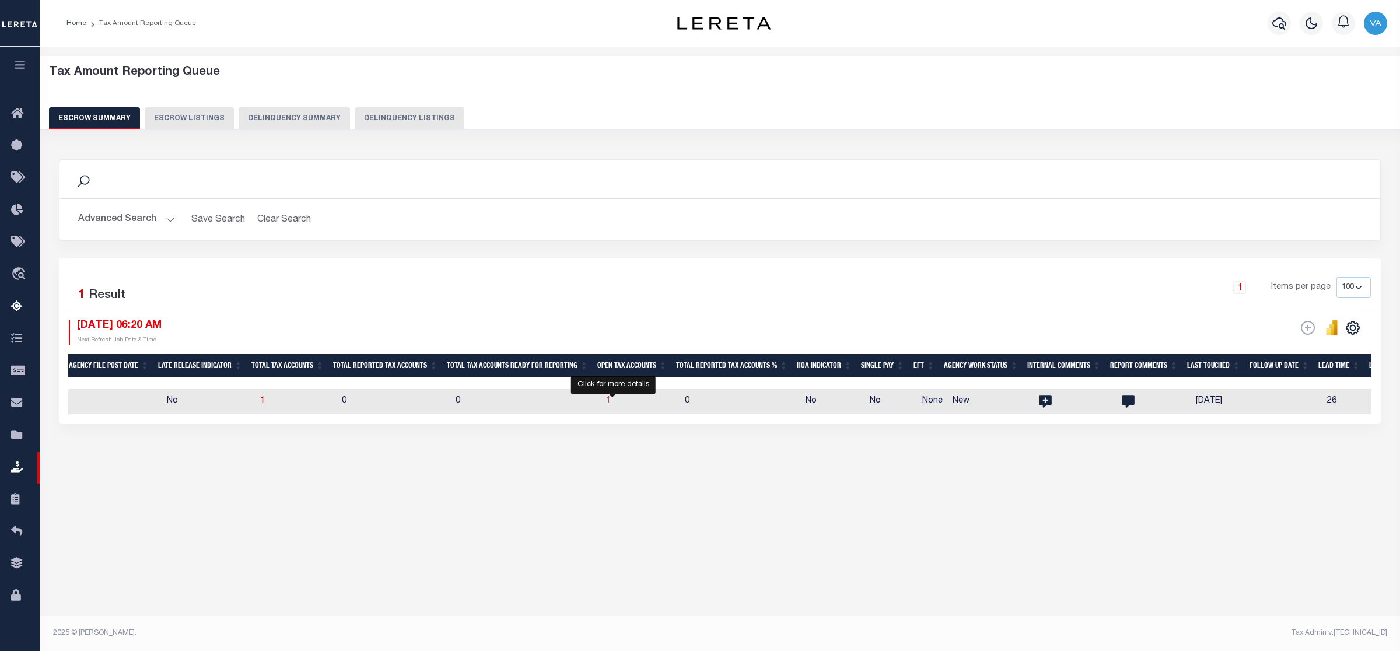
click at [611, 401] on span "1" at bounding box center [608, 401] width 5 height 8
select select "100"
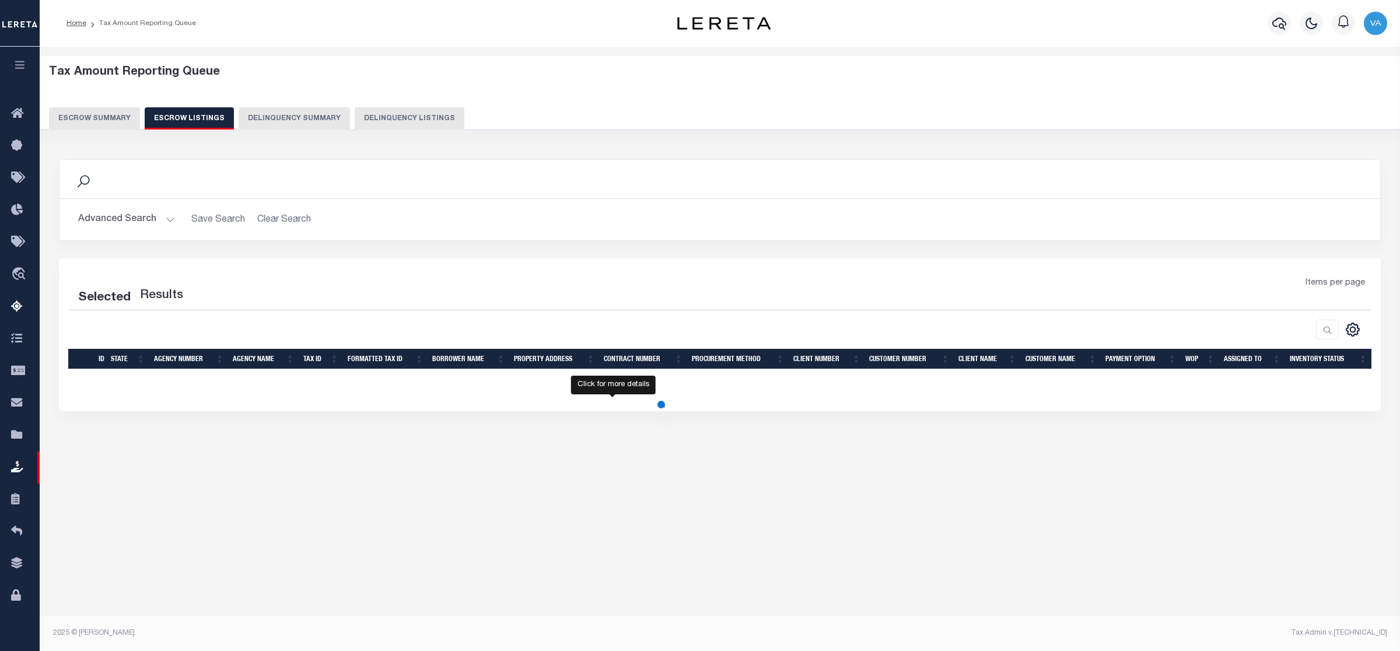
select select "100"
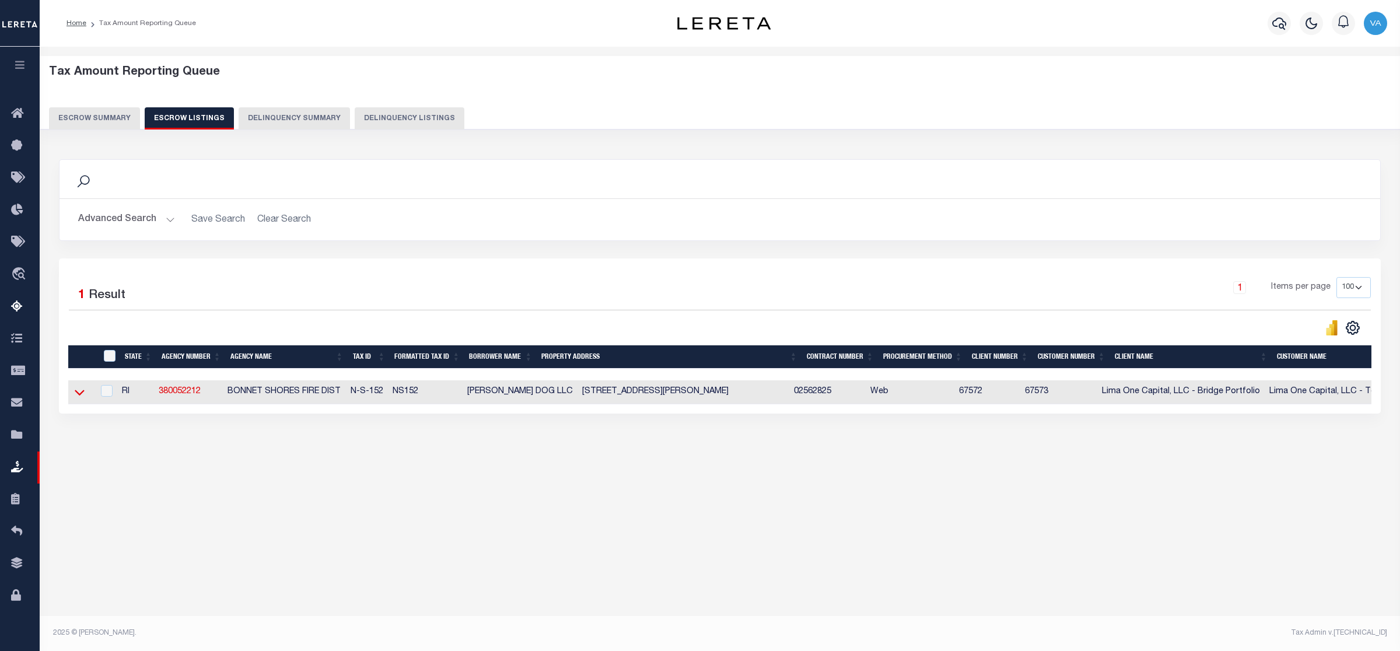
click at [75, 397] on icon at bounding box center [80, 392] width 10 height 12
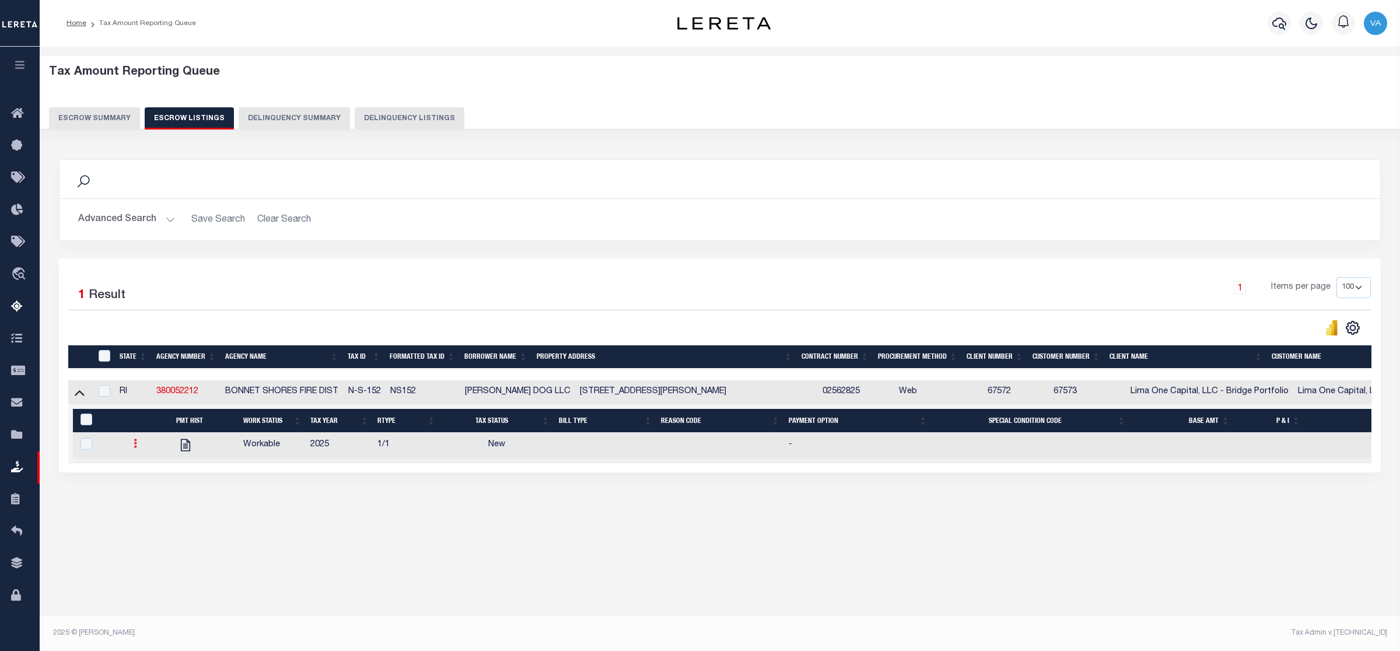
click at [134, 444] on icon at bounding box center [135, 443] width 3 height 9
click at [152, 488] on img "" at bounding box center [149, 482] width 12 height 12
checkbox input "true"
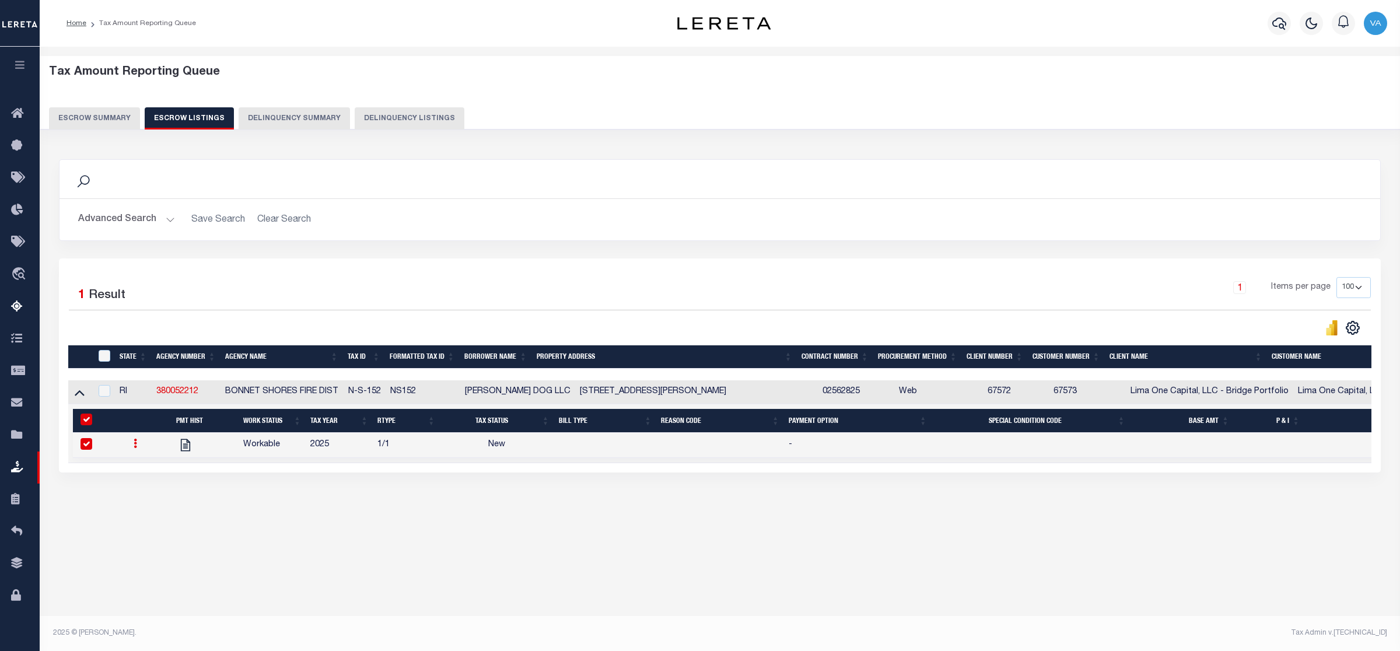
select select "NW2"
select select
type input "[DATE]"
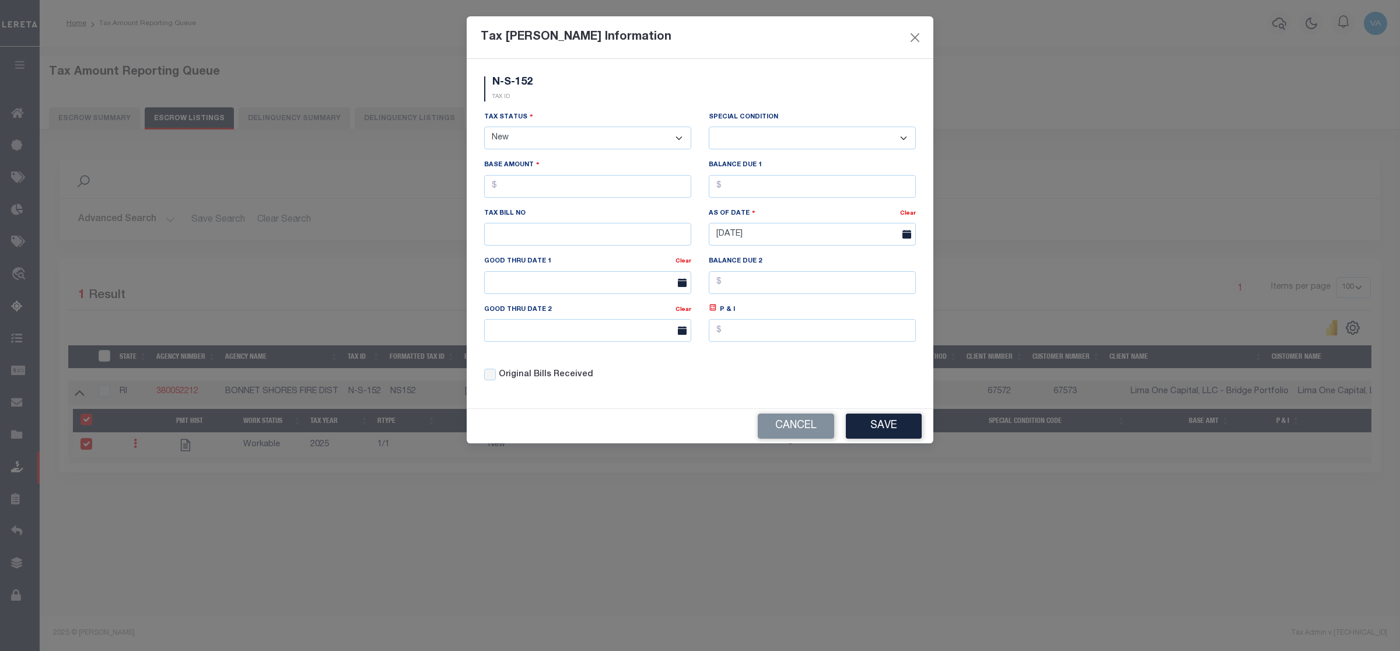
click at [550, 134] on select "- Select Status - Open Due/Unpaid Paid Incomplete No Tax Due Internal Refund Pr…" at bounding box center [587, 138] width 207 height 23
select select "DUE"
click at [484, 128] on select "- Select Status - Open Due/Unpaid Paid Incomplete No Tax Due Internal Refund Pr…" at bounding box center [587, 138] width 207 height 23
select select "0"
click at [515, 183] on input "text" at bounding box center [587, 186] width 207 height 23
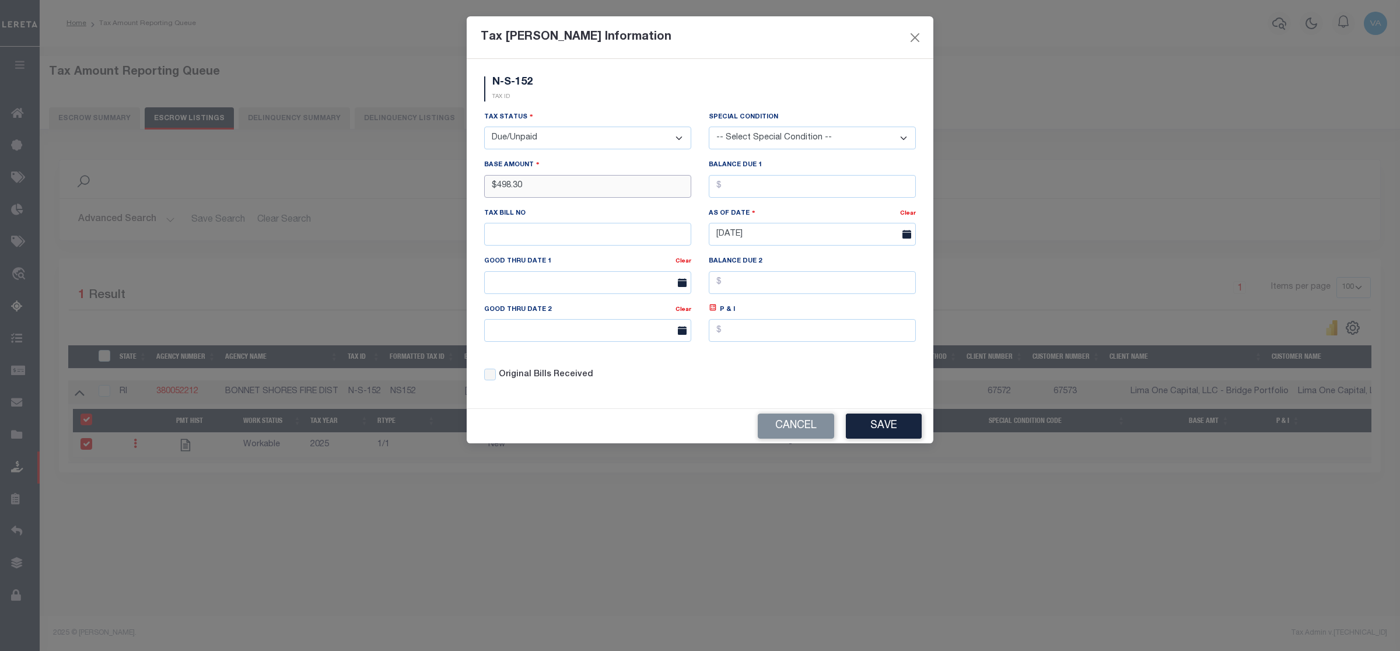
type input "$498.30"
click at [753, 188] on input "text" at bounding box center [812, 186] width 207 height 23
type input "$498.30"
click at [886, 433] on button "Save" at bounding box center [884, 425] width 76 height 25
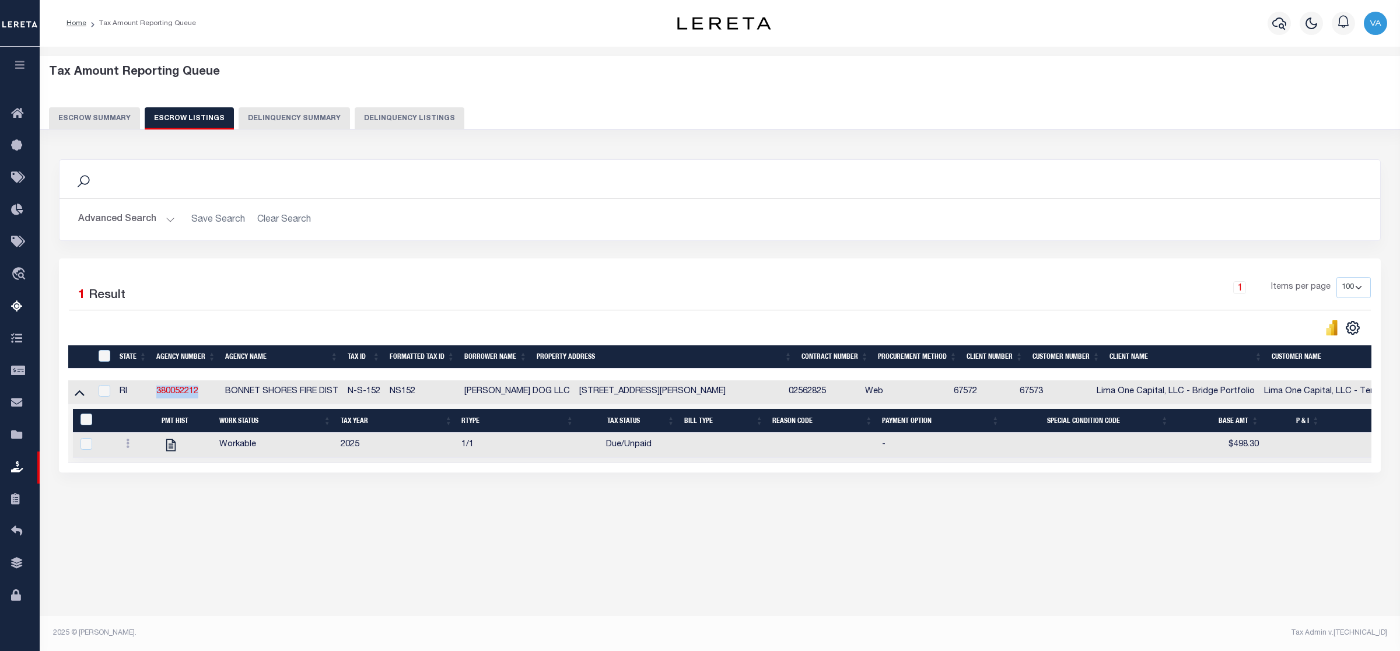
drag, startPoint x: 150, startPoint y: 391, endPoint x: 199, endPoint y: 395, distance: 49.7
click at [199, 395] on tr "RI 380052212 BONNET SHORES FIRE DIST N-S-152 NS152 HANK DOG LLC 117 COLONEL JOH…" at bounding box center [868, 392] width 1600 height 24
copy tr "380052212"
click at [111, 354] on div "ID" at bounding box center [105, 356] width 19 height 13
click at [100, 356] on input "ID" at bounding box center [105, 356] width 12 height 12
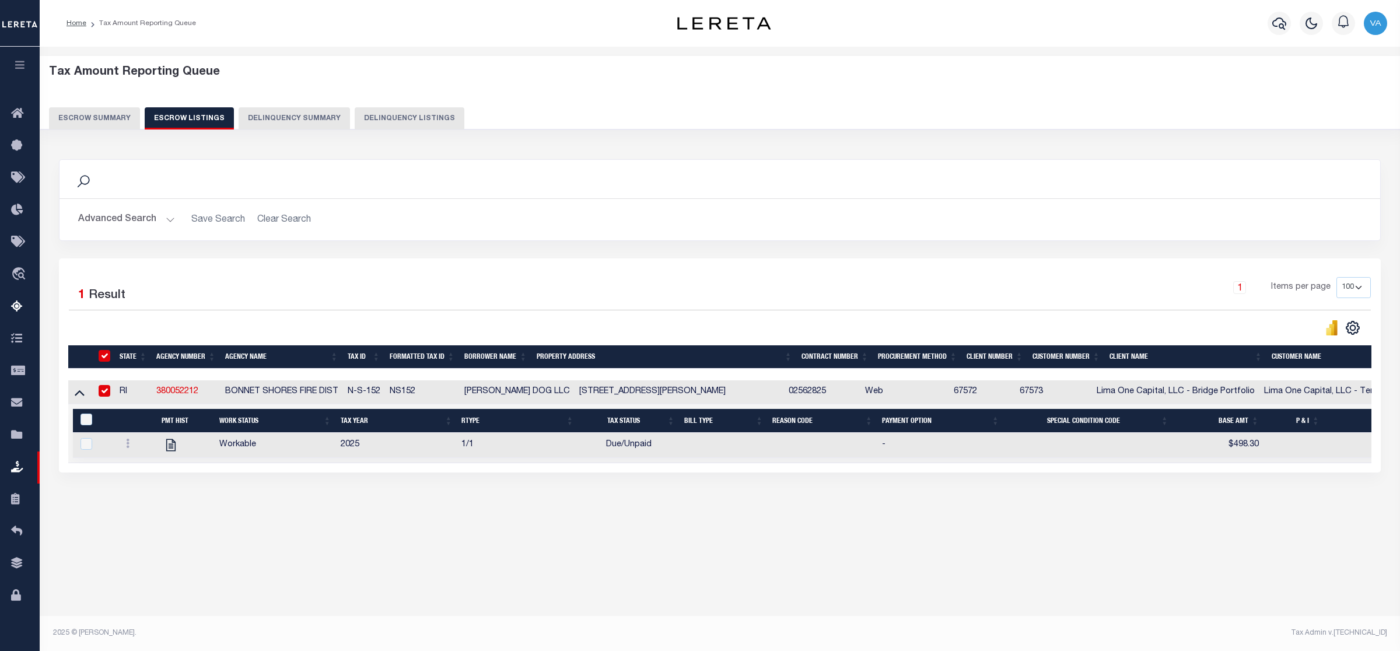
checkbox input "true"
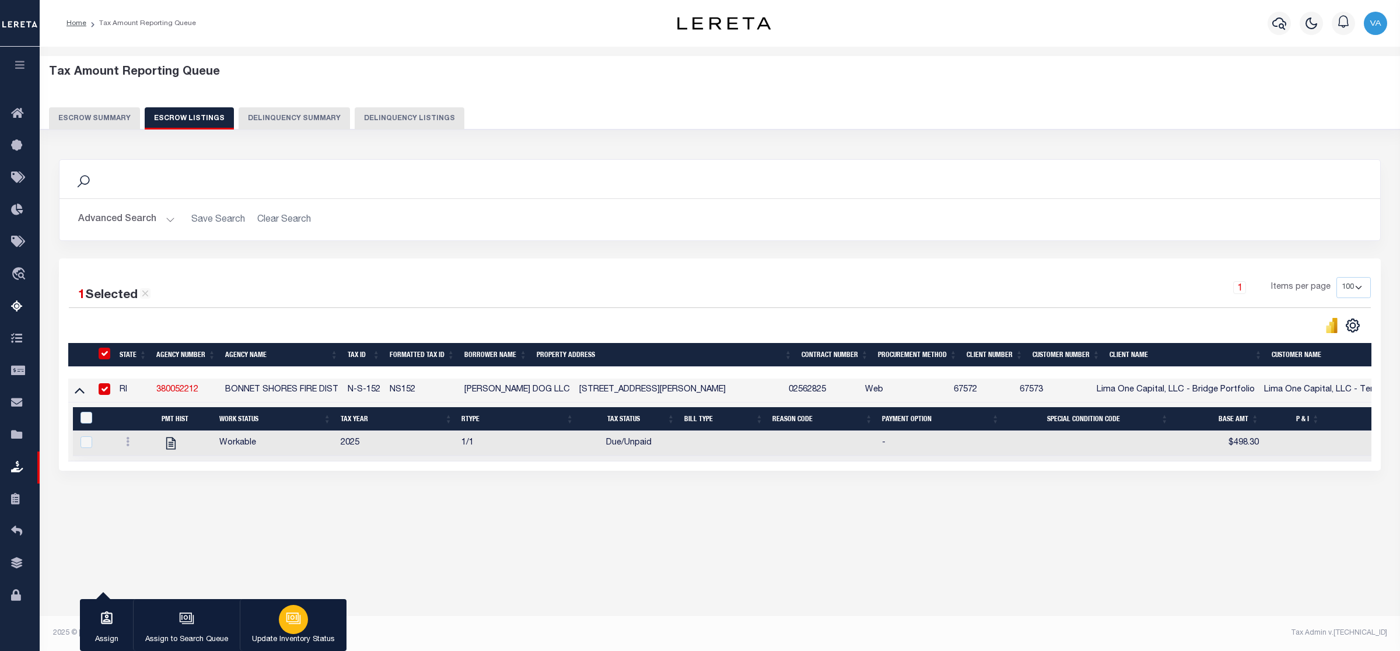
click at [296, 632] on div "button" at bounding box center [293, 619] width 29 height 29
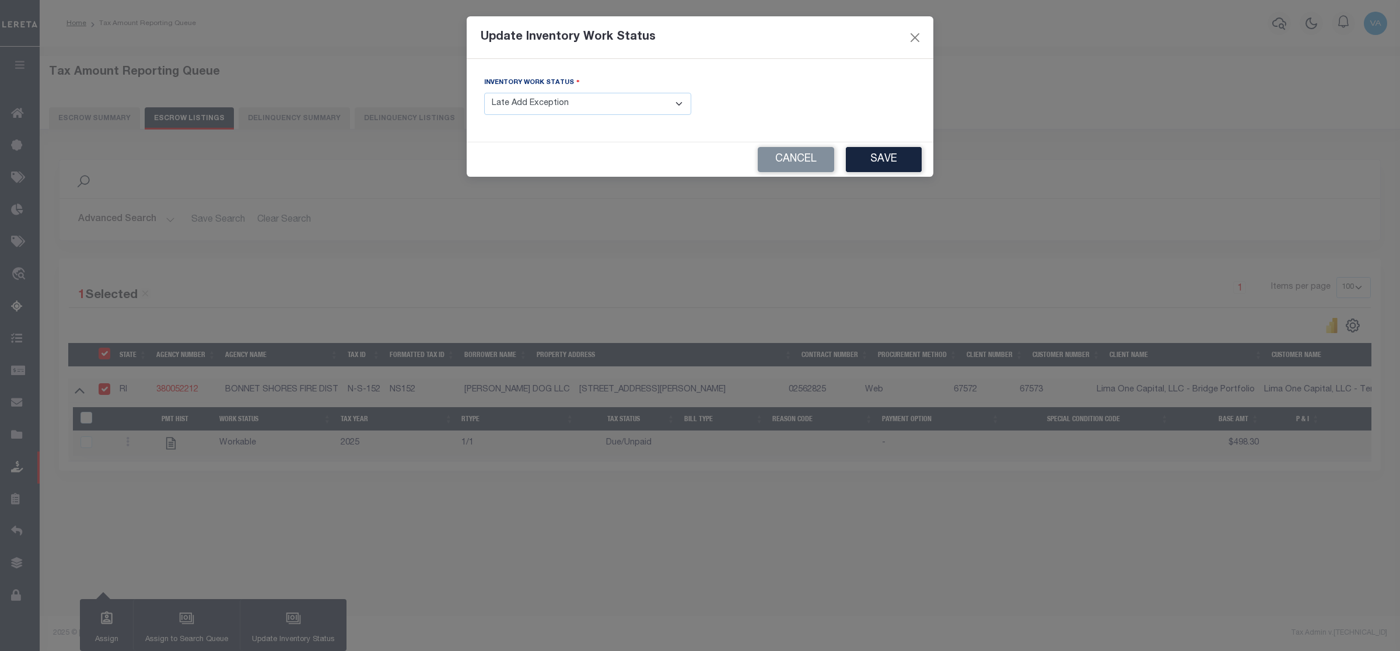
click at [639, 100] on select "- Select Inventory Status - Manual - Exception Pended - Awaiting Search Late Ad…" at bounding box center [587, 104] width 207 height 23
select select "4"
click at [484, 93] on select "- Select Inventory Status - Manual - Exception Pended - Awaiting Search Late Ad…" at bounding box center [587, 104] width 207 height 23
click at [893, 162] on button "Save" at bounding box center [884, 159] width 76 height 25
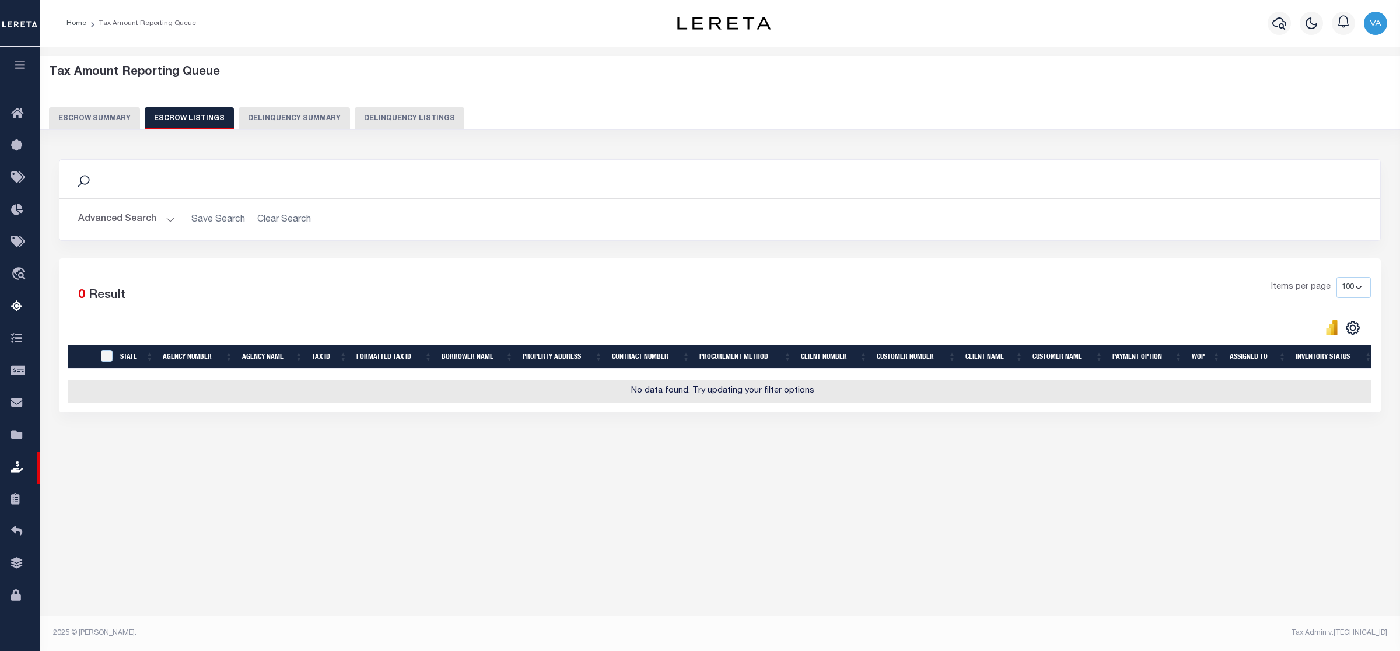
click at [157, 218] on button "Advanced Search" at bounding box center [126, 219] width 97 height 23
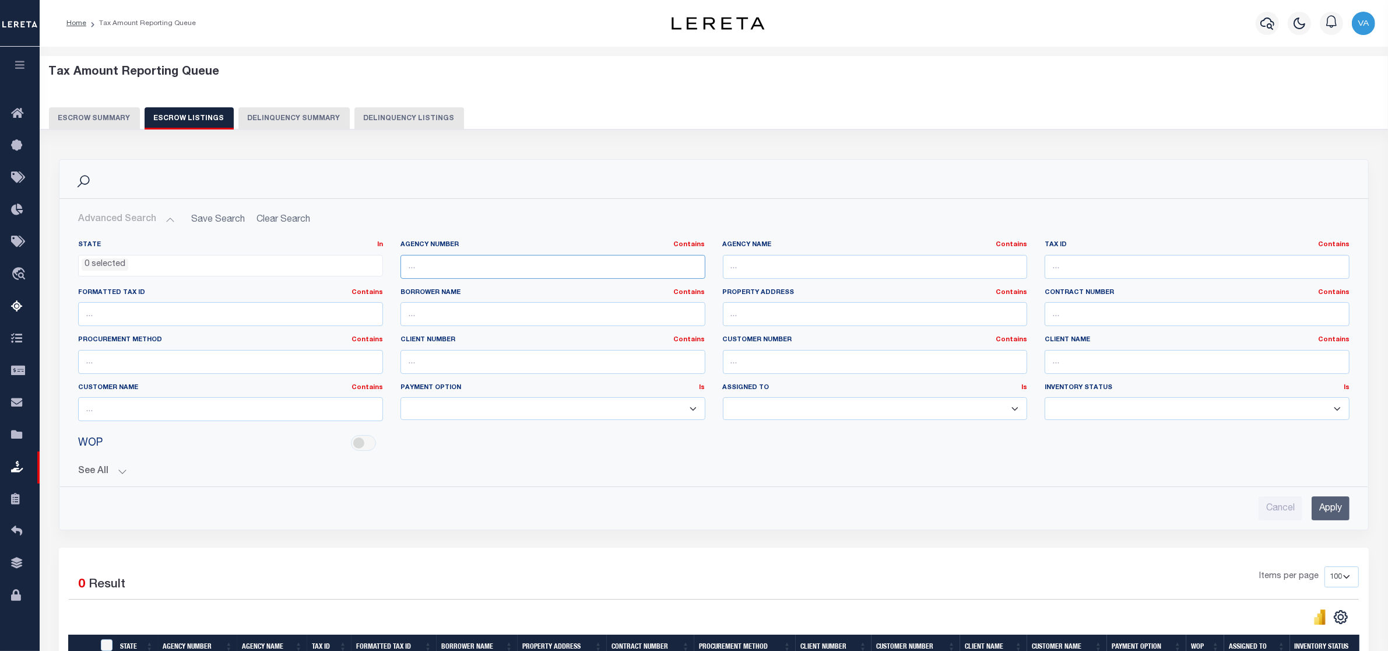
click at [450, 268] on input "text" at bounding box center [553, 267] width 305 height 24
paste input "380052212"
type input "380052212"
click at [1338, 514] on input "Apply" at bounding box center [1331, 508] width 38 height 24
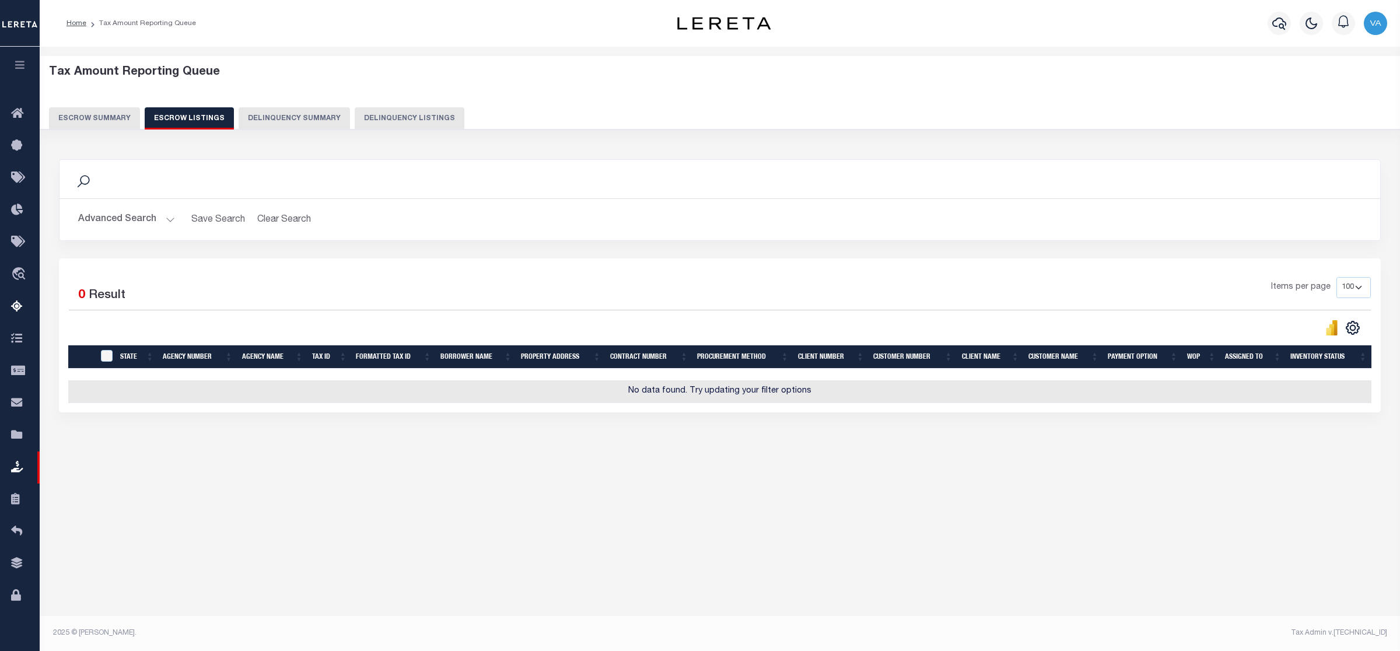
click at [103, 114] on button "Escrow Summary" at bounding box center [94, 118] width 91 height 22
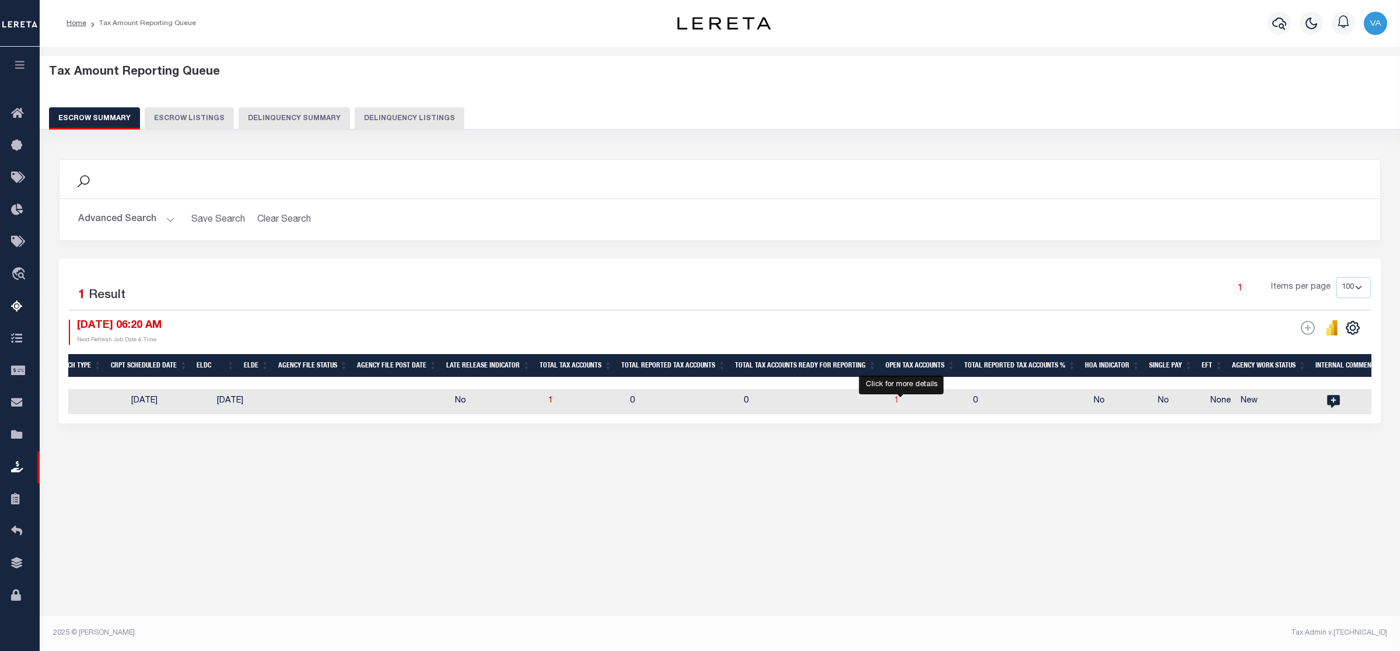
click at [899, 405] on span "1" at bounding box center [896, 401] width 5 height 8
select select "100"
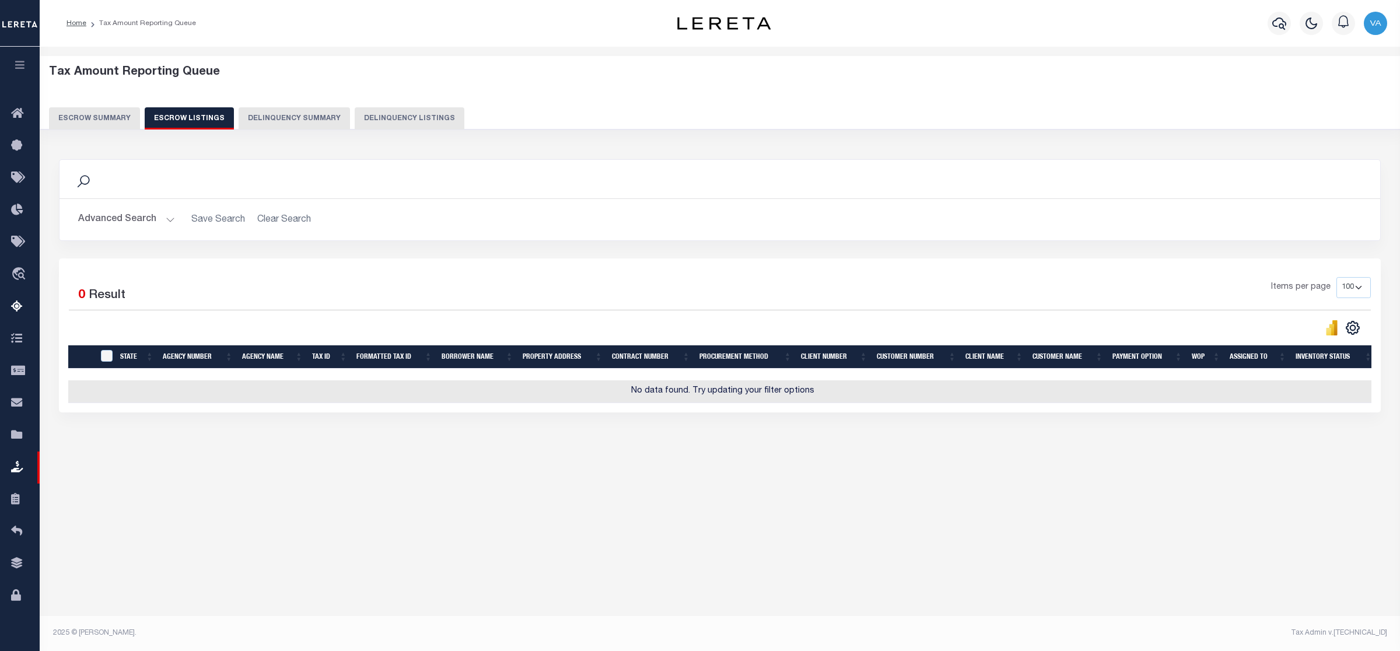
click at [99, 114] on button "Escrow Summary" at bounding box center [94, 118] width 91 height 22
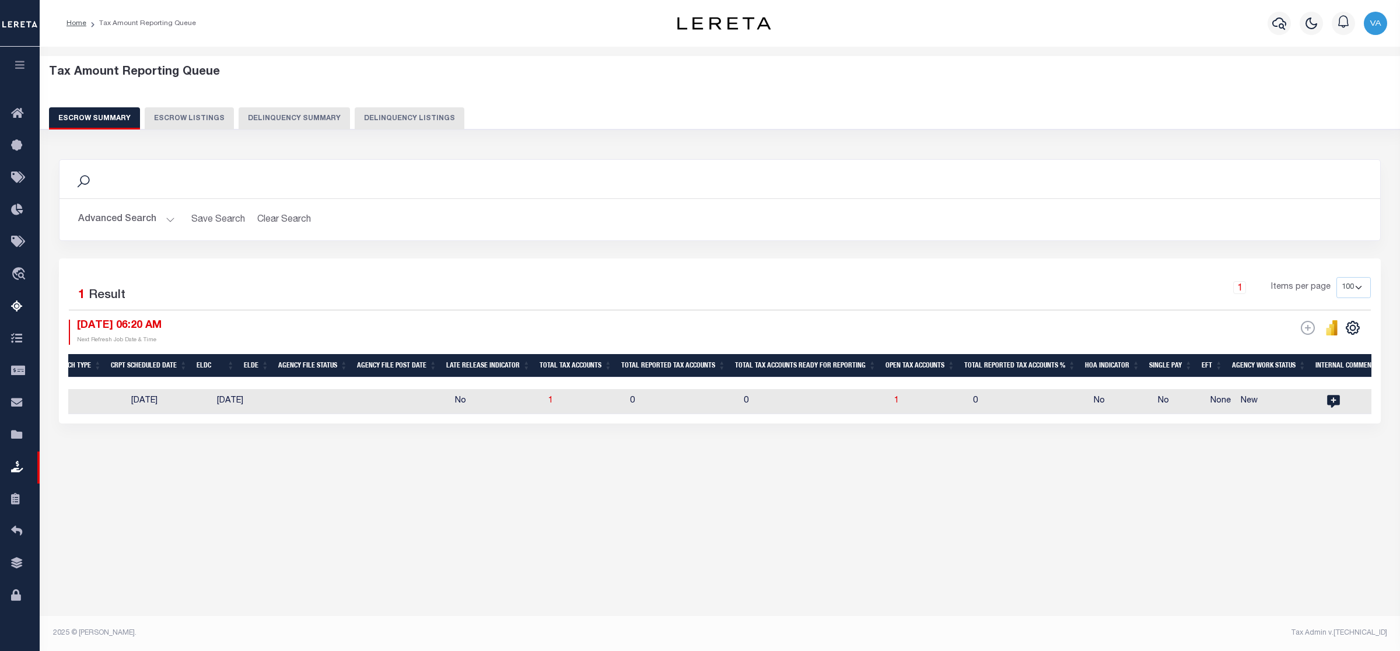
click at [162, 218] on button "Advanced Search" at bounding box center [126, 219] width 97 height 23
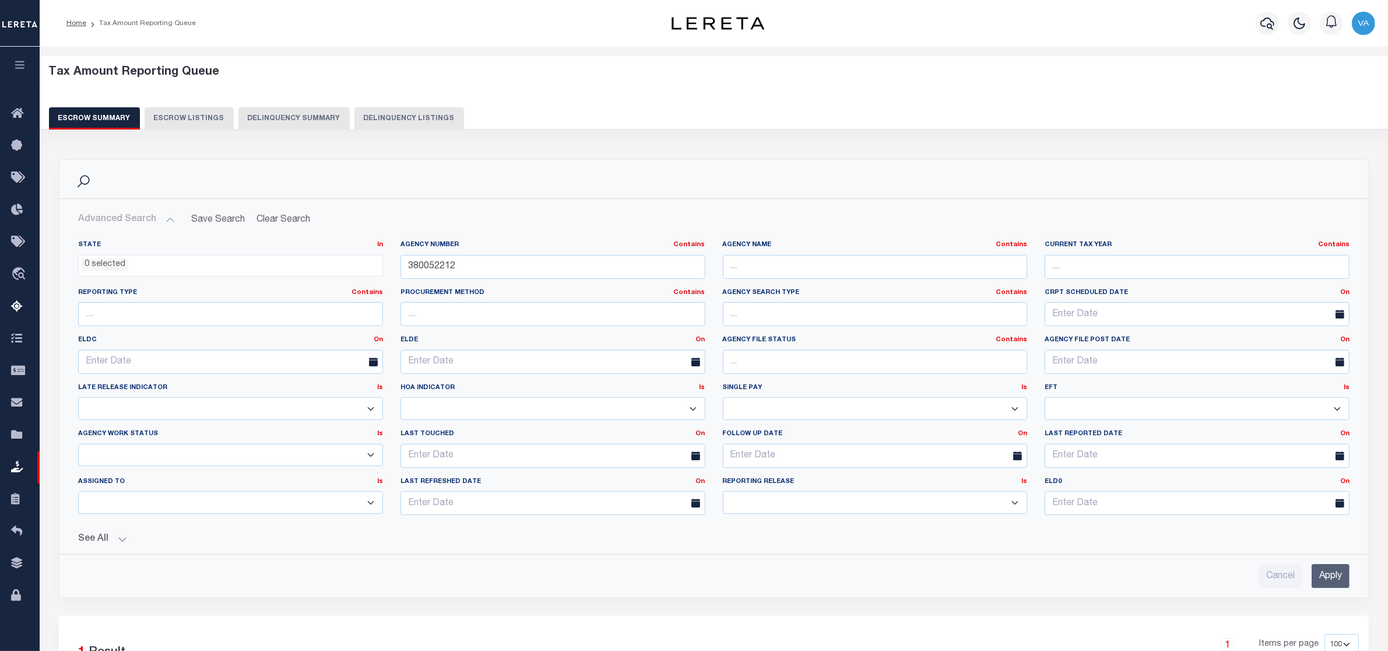
click at [1330, 584] on input "Apply" at bounding box center [1331, 576] width 38 height 24
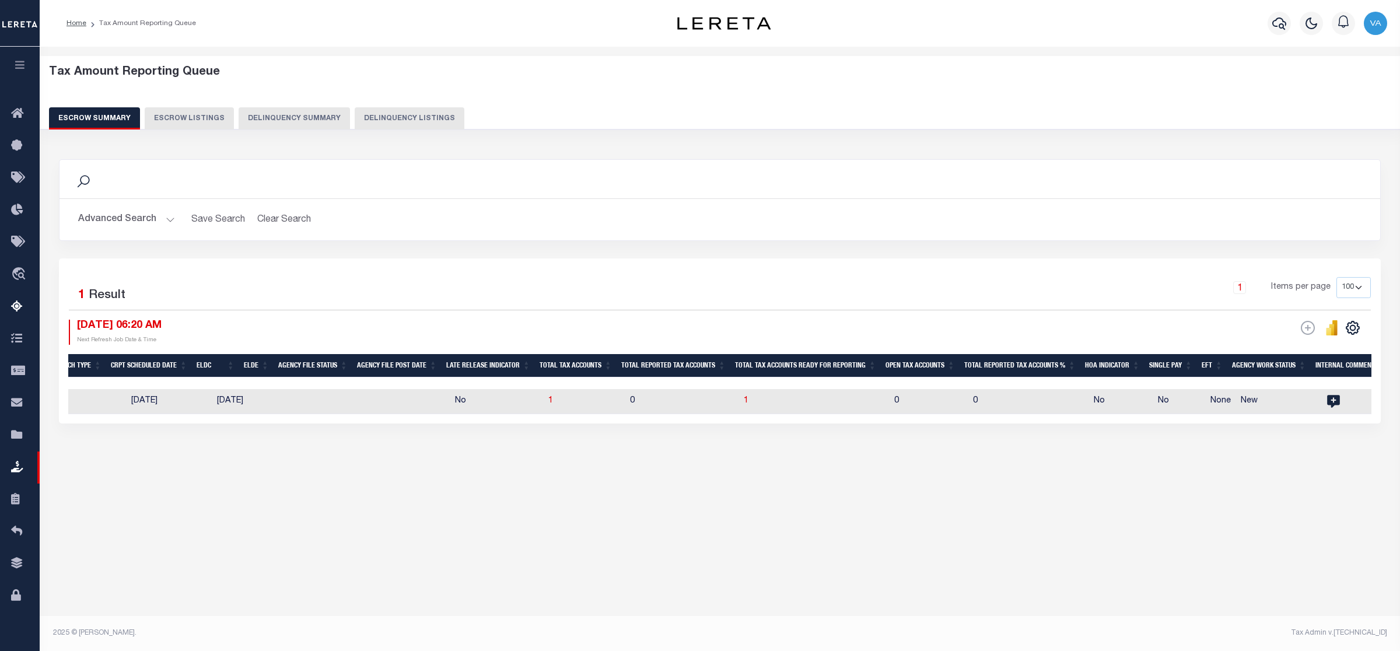
drag, startPoint x: 263, startPoint y: 283, endPoint x: 260, endPoint y: 267, distance: 16.6
click at [263, 283] on div "1 Selected 1 Result" at bounding box center [225, 293] width 313 height 33
click at [173, 216] on button "Advanced Search" at bounding box center [126, 219] width 97 height 23
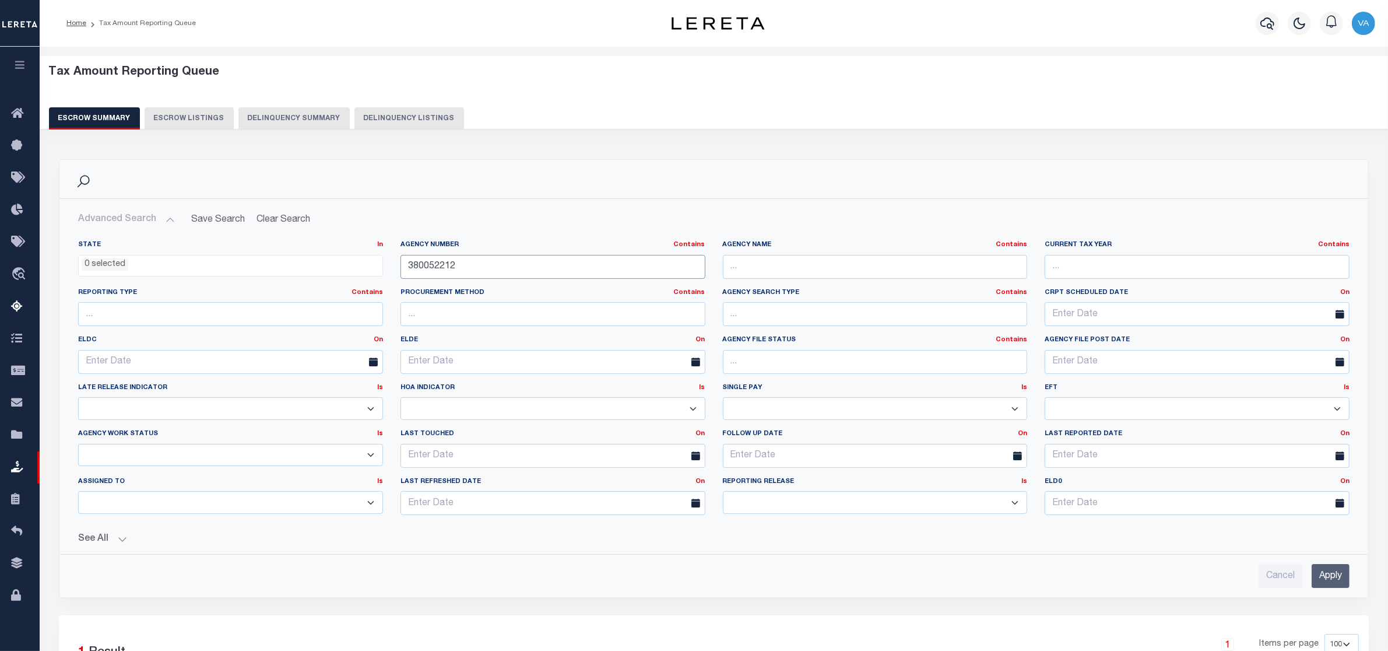
click at [481, 265] on input "380052212" at bounding box center [553, 267] width 305 height 24
drag, startPoint x: 467, startPoint y: 266, endPoint x: 391, endPoint y: 273, distance: 76.7
click at [391, 273] on div "State In In AK AL AR AZ CA CO CT DC DE FL GA GU HI IA ID IL IN KS KY LA MA MD M…" at bounding box center [713, 382] width 1289 height 284
paste input "6005020"
click at [1334, 578] on input "Apply" at bounding box center [1331, 576] width 38 height 24
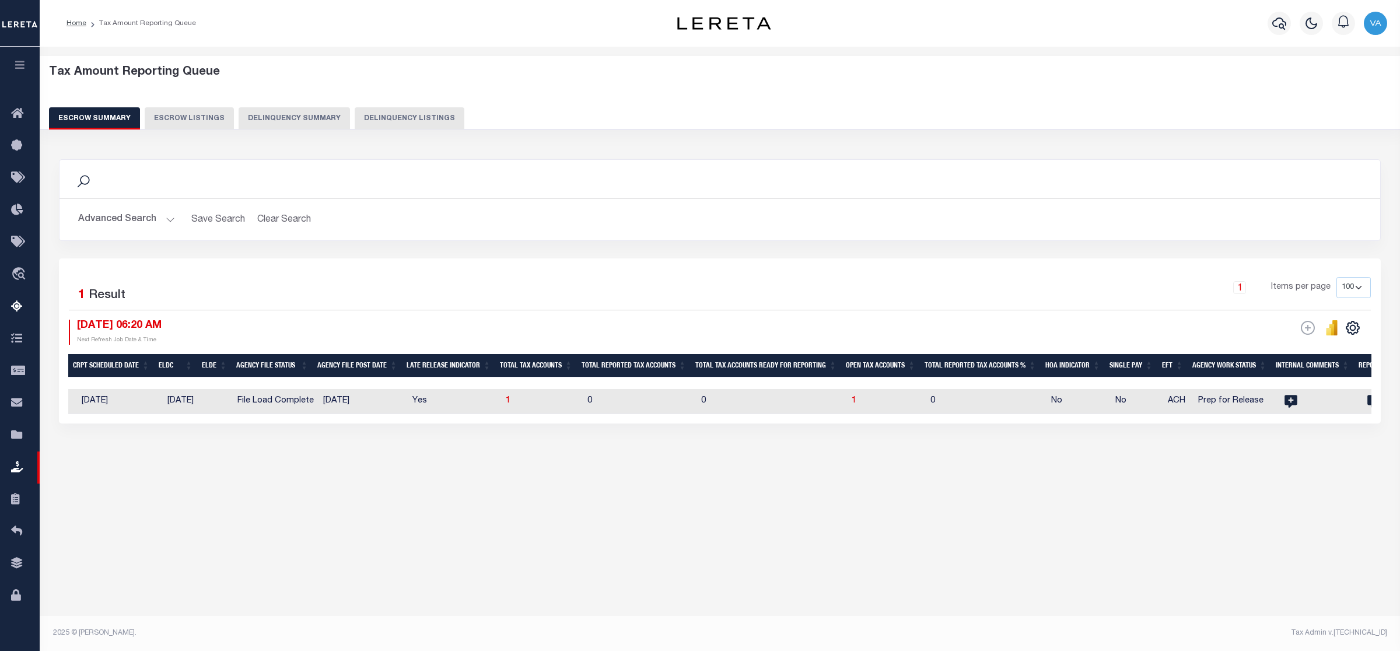
scroll to position [0, 0]
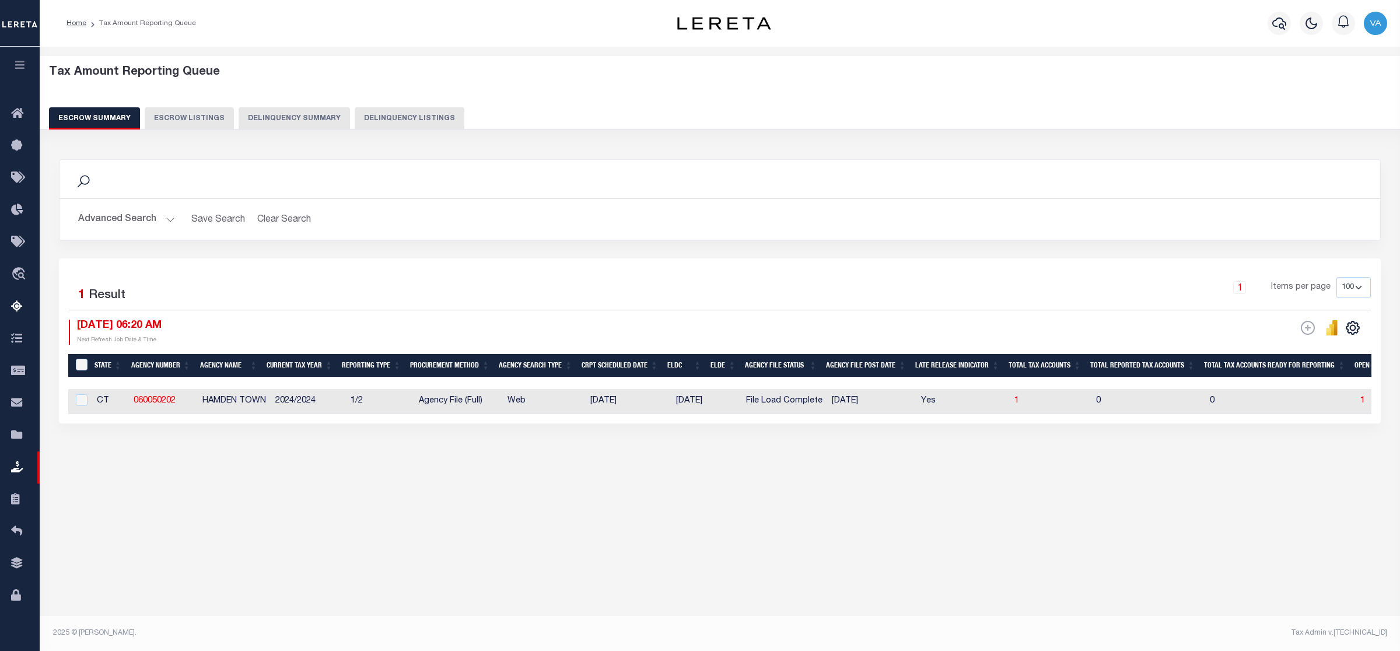
click at [155, 215] on button "Advanced Search" at bounding box center [126, 219] width 97 height 23
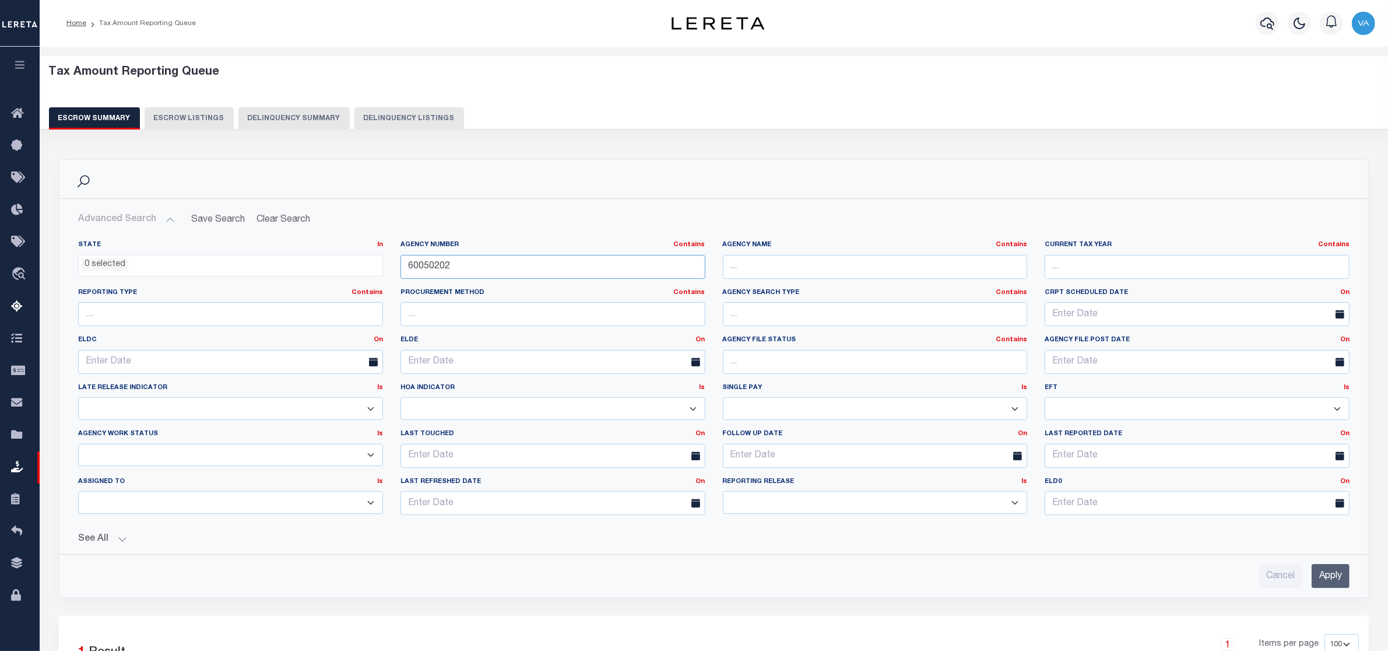
click at [454, 265] on input "60050202" at bounding box center [553, 267] width 305 height 24
drag, startPoint x: 454, startPoint y: 265, endPoint x: 380, endPoint y: 266, distance: 74.1
click at [380, 266] on div "State In In AK AL AR AZ CA CO CT DC DE FL GA GU HI IA ID IL IN KS KY LA MA MD M…" at bounding box center [713, 382] width 1289 height 284
paste input "38005221"
type input "380052212"
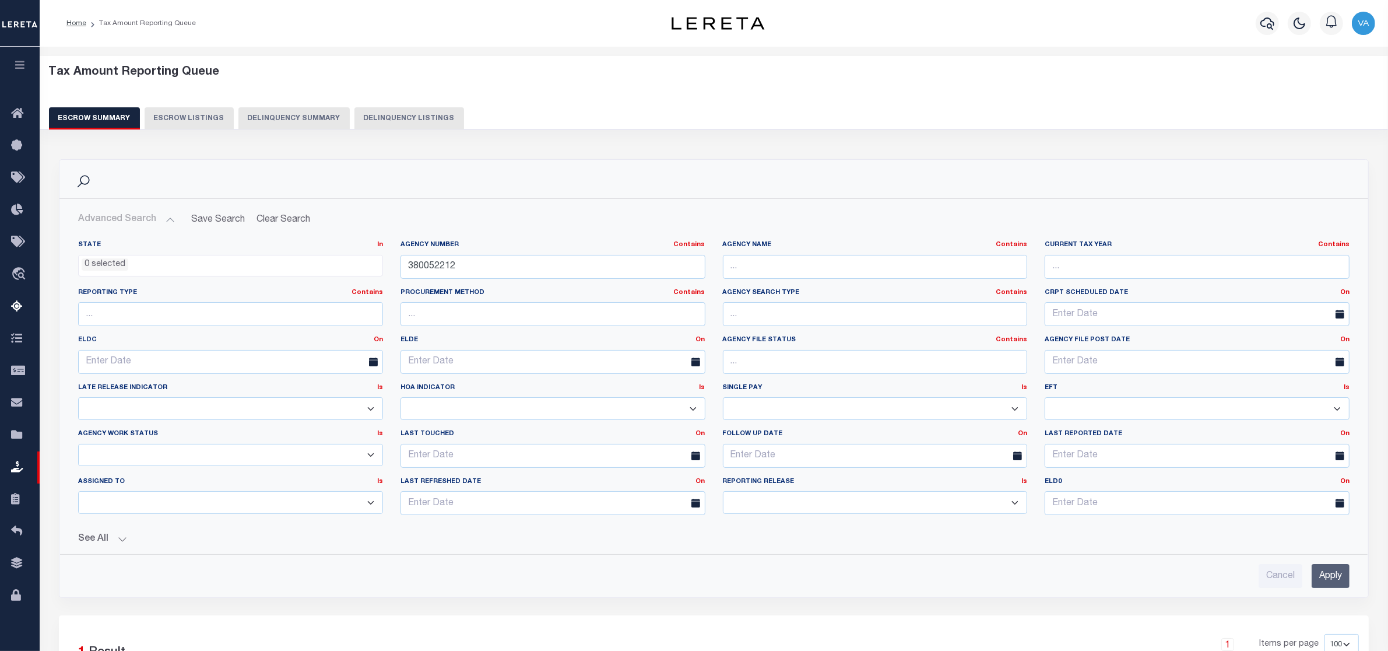
click at [1342, 581] on input "Apply" at bounding box center [1331, 576] width 38 height 24
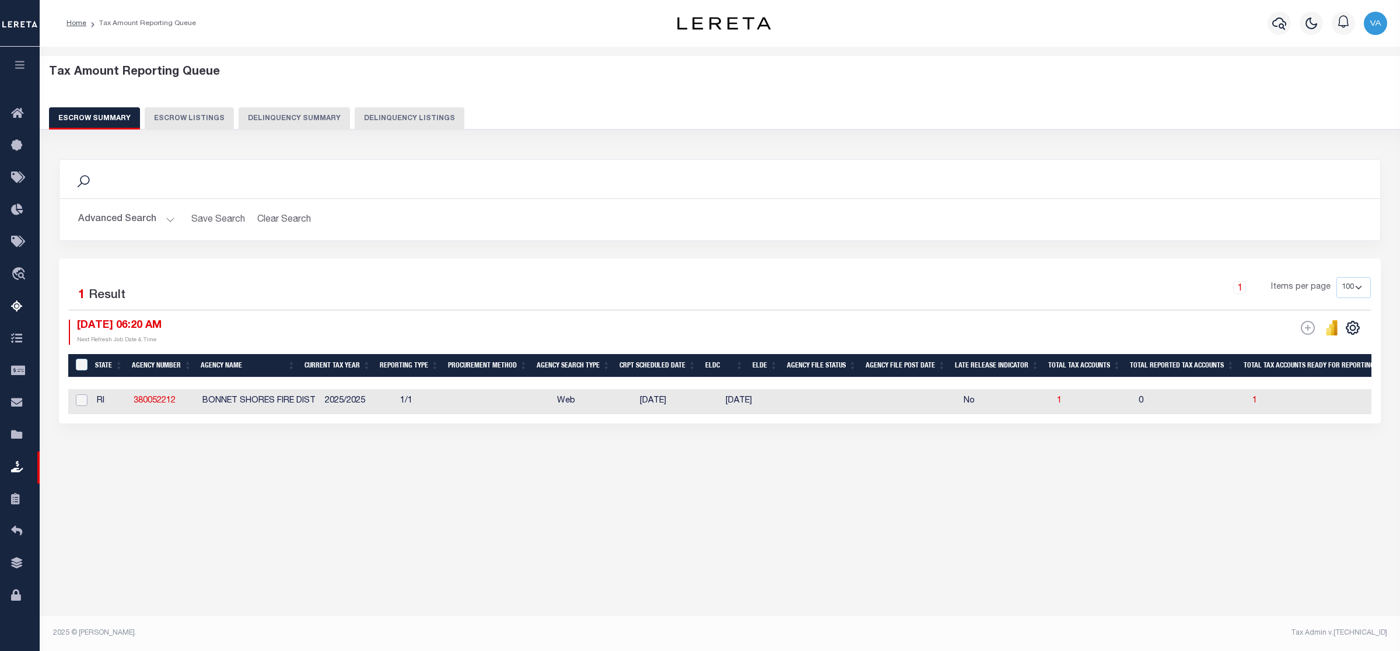
click at [82, 401] on input "checkbox" at bounding box center [82, 400] width 12 height 12
checkbox input "true"
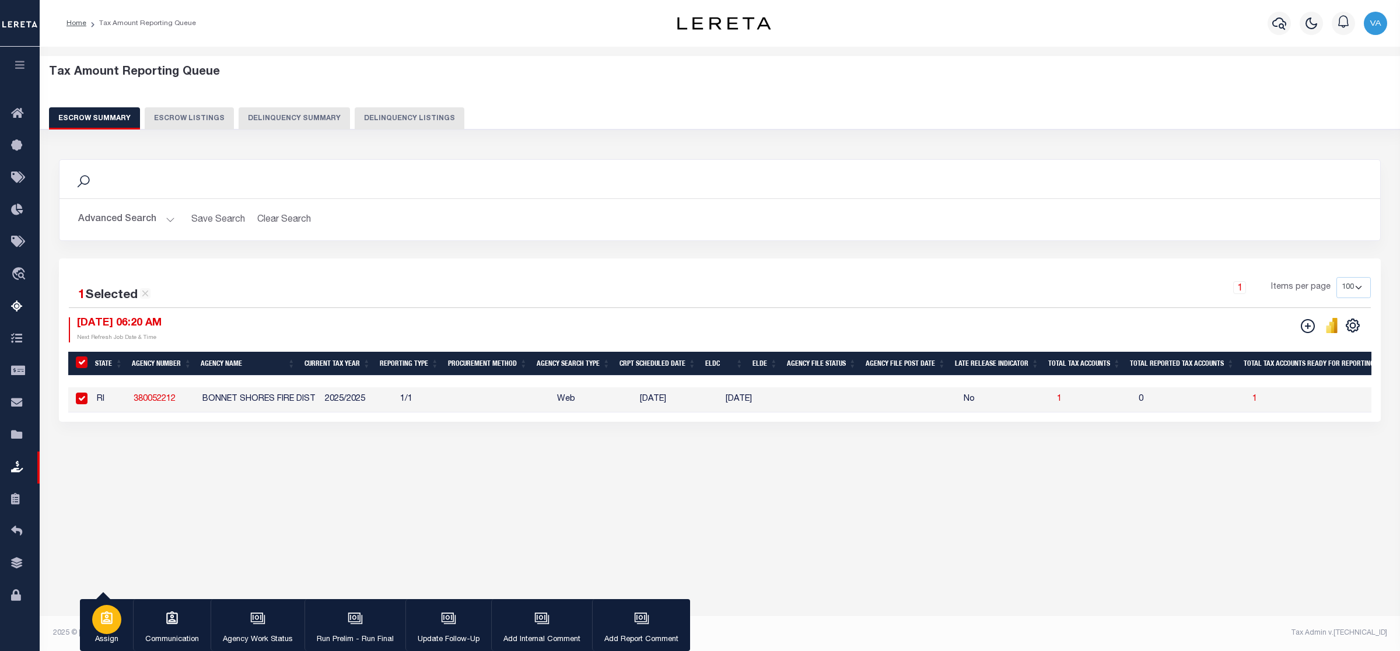
click at [110, 630] on div "button" at bounding box center [106, 619] width 29 height 29
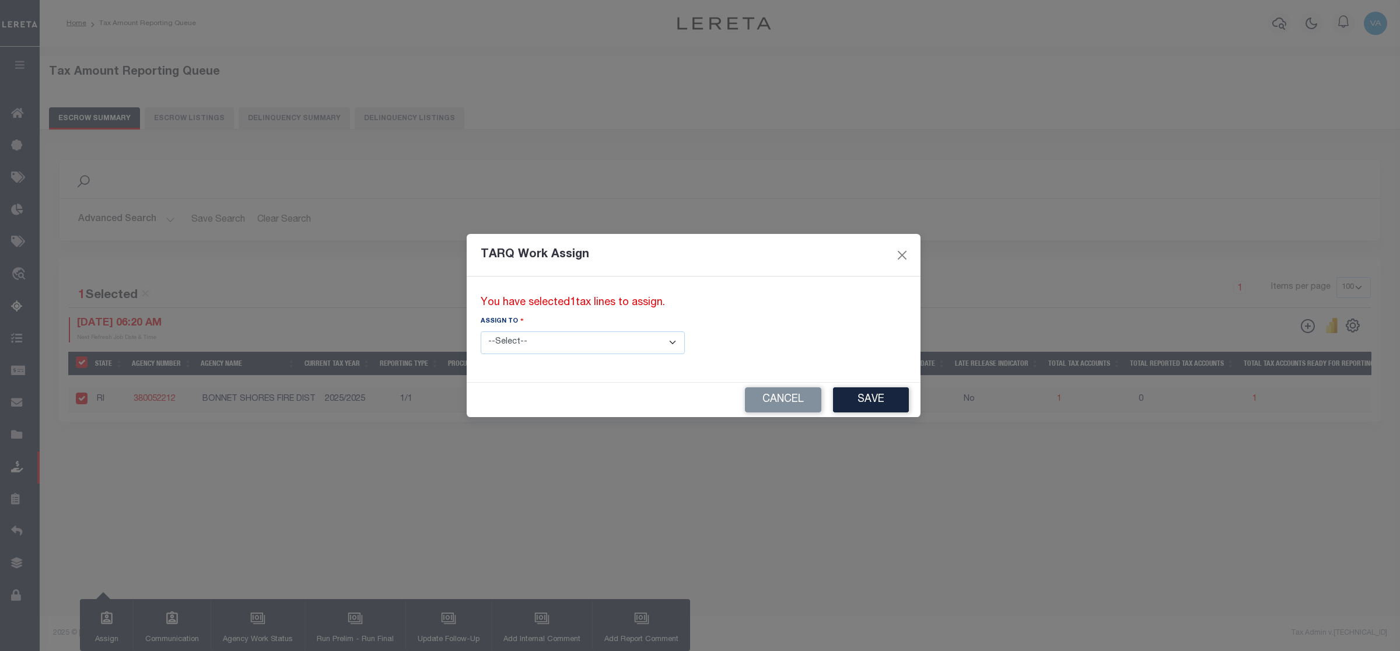
click at [557, 337] on select "--Select-- --Unassigned-- --Unassigned-- Adhikary Rinki Agustin Fernandez Agust…" at bounding box center [583, 342] width 204 height 23
select select "[PERSON_NAME]"
click at [481, 331] on select "--Select-- --Unassigned-- --Unassigned-- Adhikary Rinki Agustin Fernandez Agust…" at bounding box center [583, 342] width 204 height 23
click at [833, 397] on button "Save" at bounding box center [871, 399] width 76 height 25
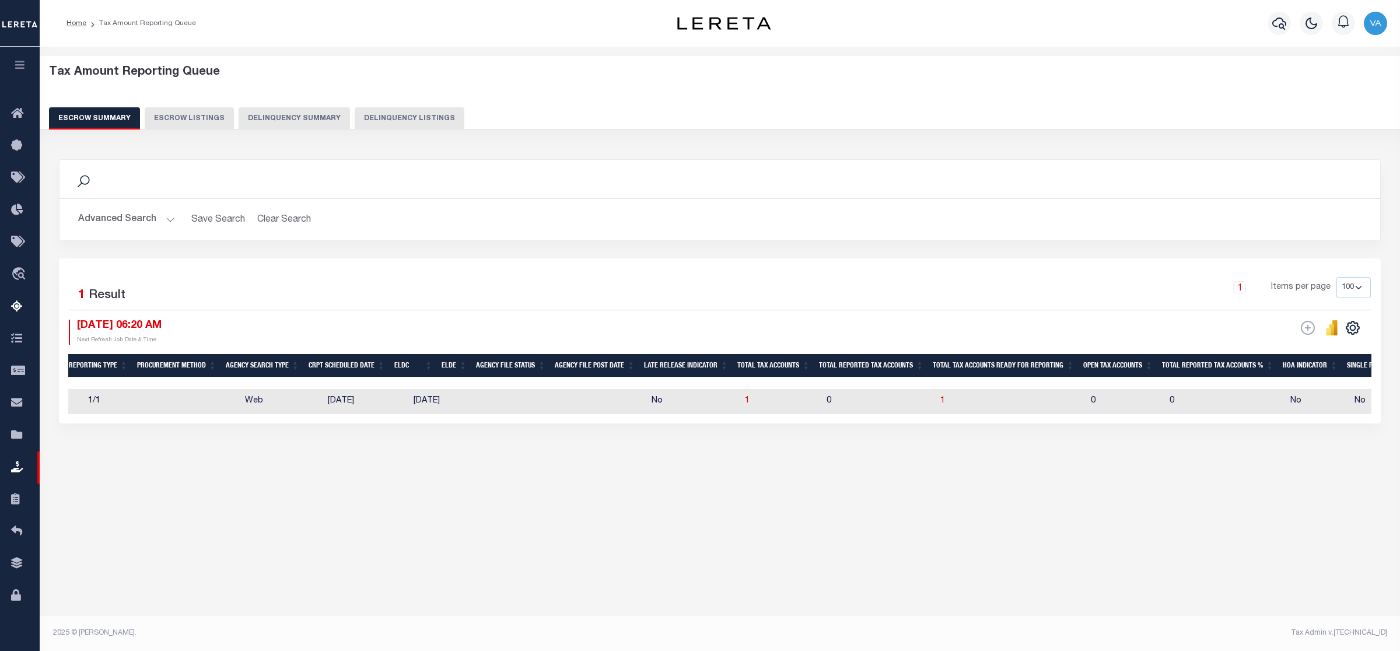
scroll to position [0, 314]
click at [1054, 296] on div "1 Items per page 10 25 50 100 500" at bounding box center [885, 292] width 972 height 30
click at [143, 220] on button "Advanced Search" at bounding box center [126, 219] width 97 height 23
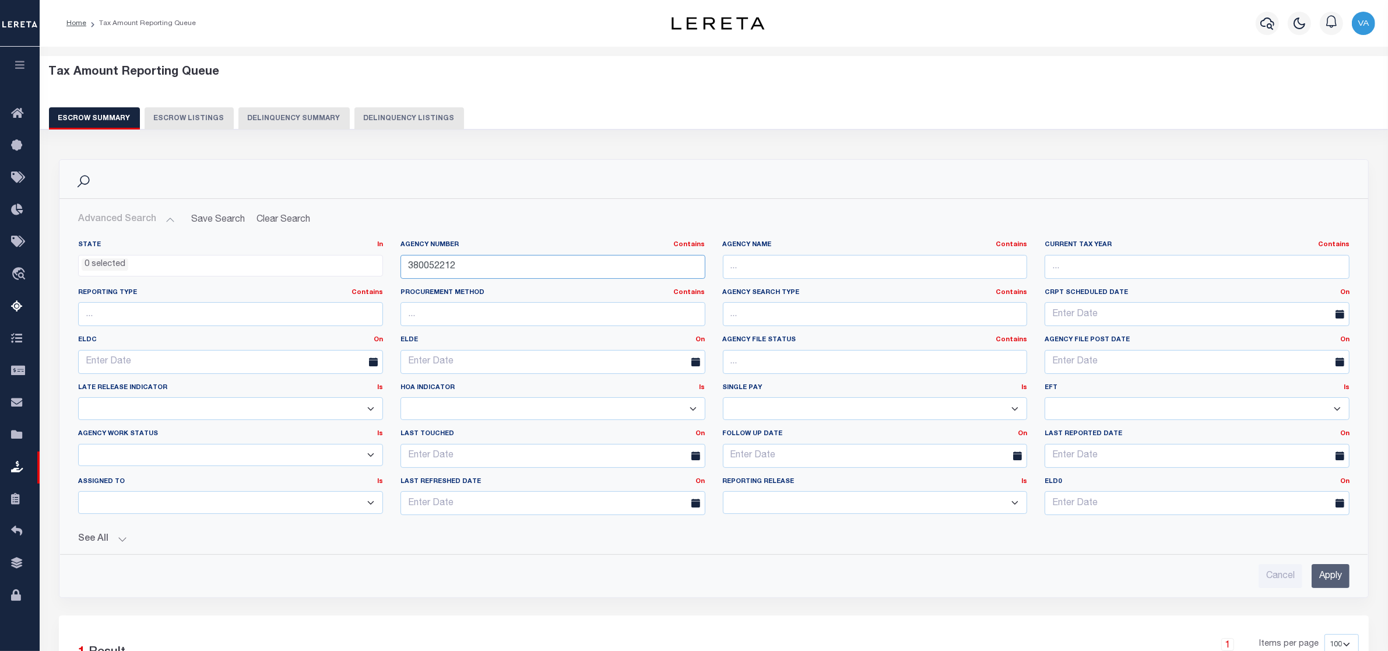
click at [468, 266] on input "380052212" at bounding box center [553, 267] width 305 height 24
drag, startPoint x: 468, startPoint y: 267, endPoint x: 383, endPoint y: 275, distance: 86.1
click at [383, 275] on div "State In In AK AL AR AZ CA CO CT DC DE FL GA GU HI IA ID IL IN KS KY LA MA MD M…" at bounding box center [713, 382] width 1289 height 284
paste input "6005020"
type input "60050202"
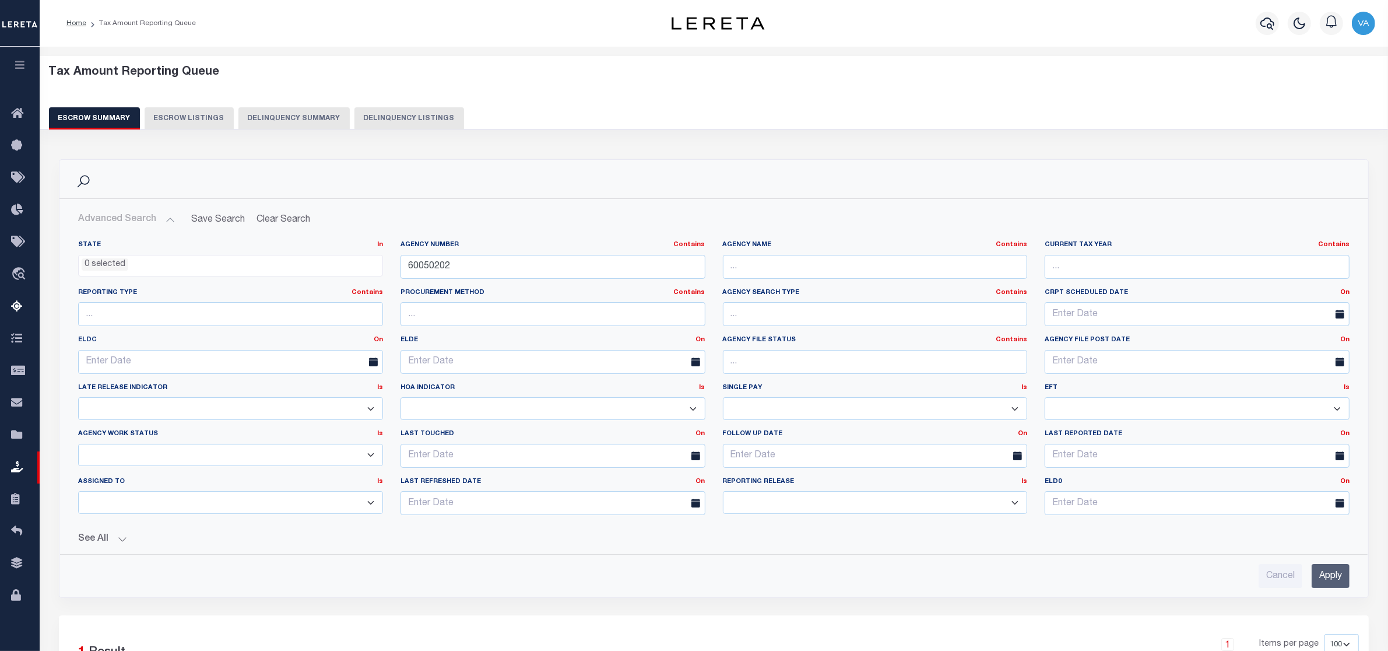
click at [1341, 578] on input "Apply" at bounding box center [1331, 576] width 38 height 24
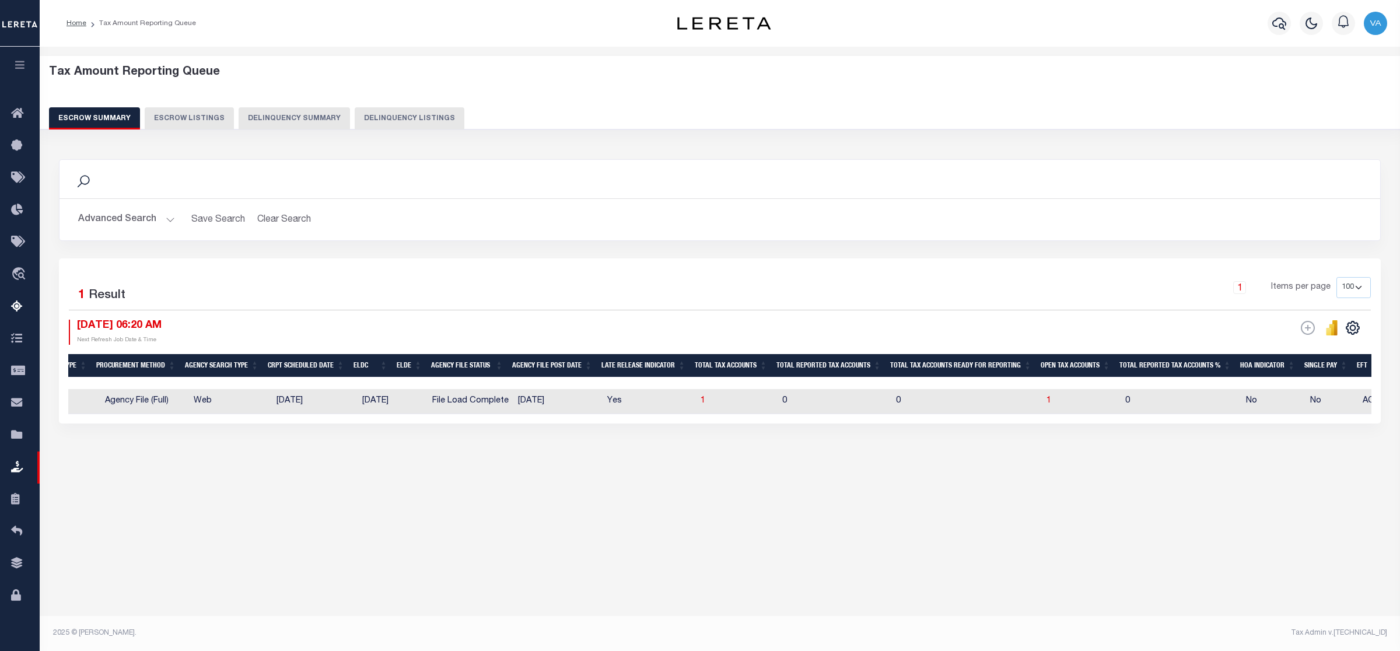
drag, startPoint x: 955, startPoint y: 424, endPoint x: 1261, endPoint y: 423, distance: 306.2
click at [1261, 423] on div "1 Selected 1 Result 1 Items per page 10 25 50 100 500 08/20/2025 06:20 AM ESCRO…" at bounding box center [719, 340] width 1321 height 165
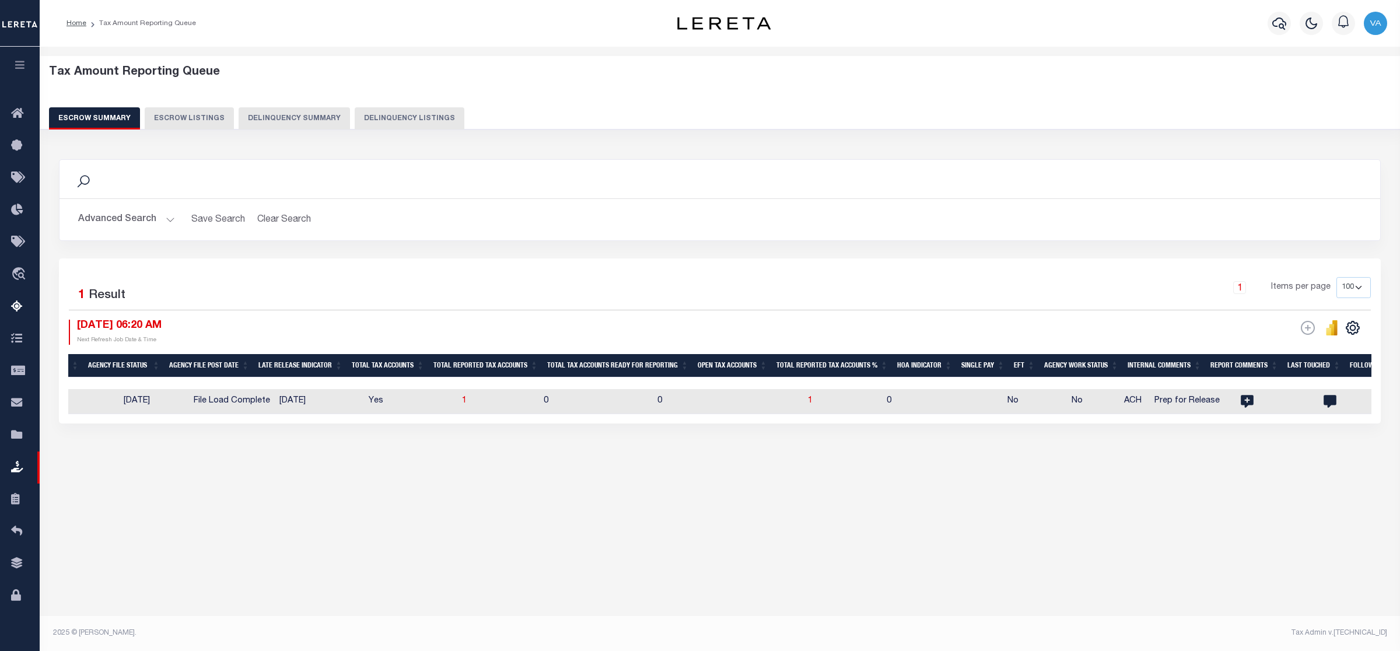
scroll to position [0, 552]
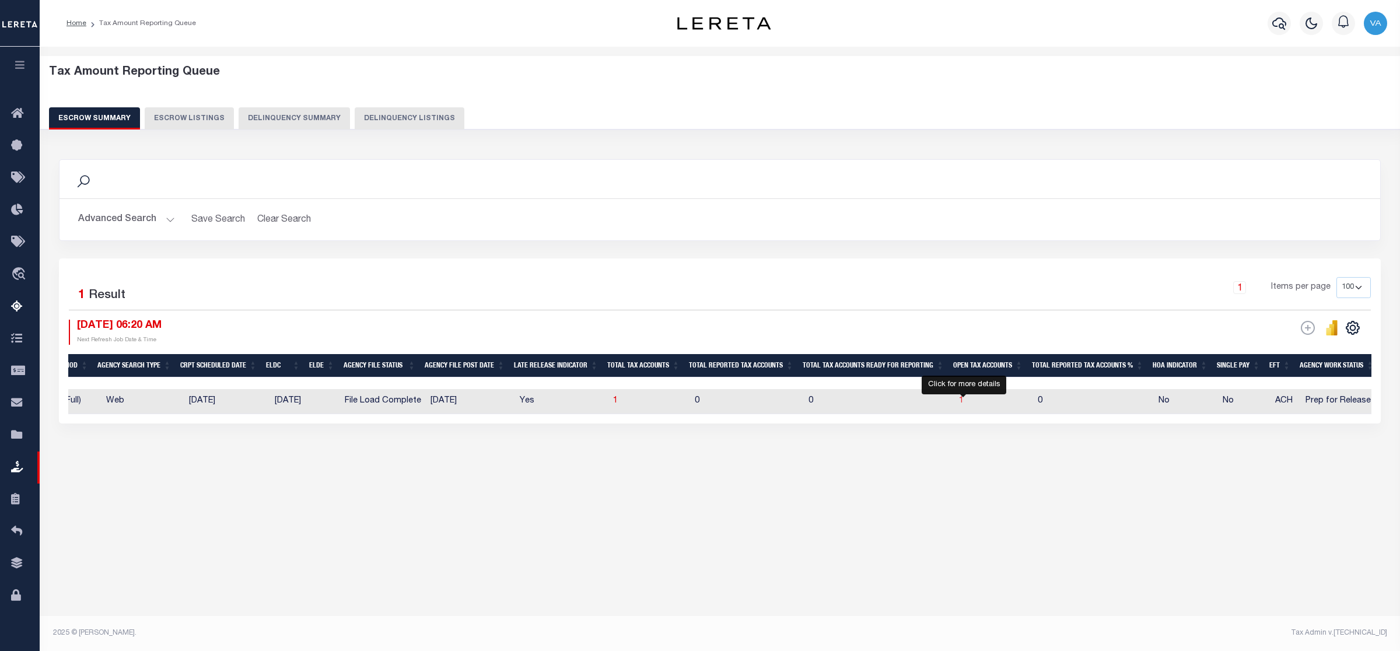
click at [963, 403] on span "1" at bounding box center [961, 401] width 5 height 8
select select "100"
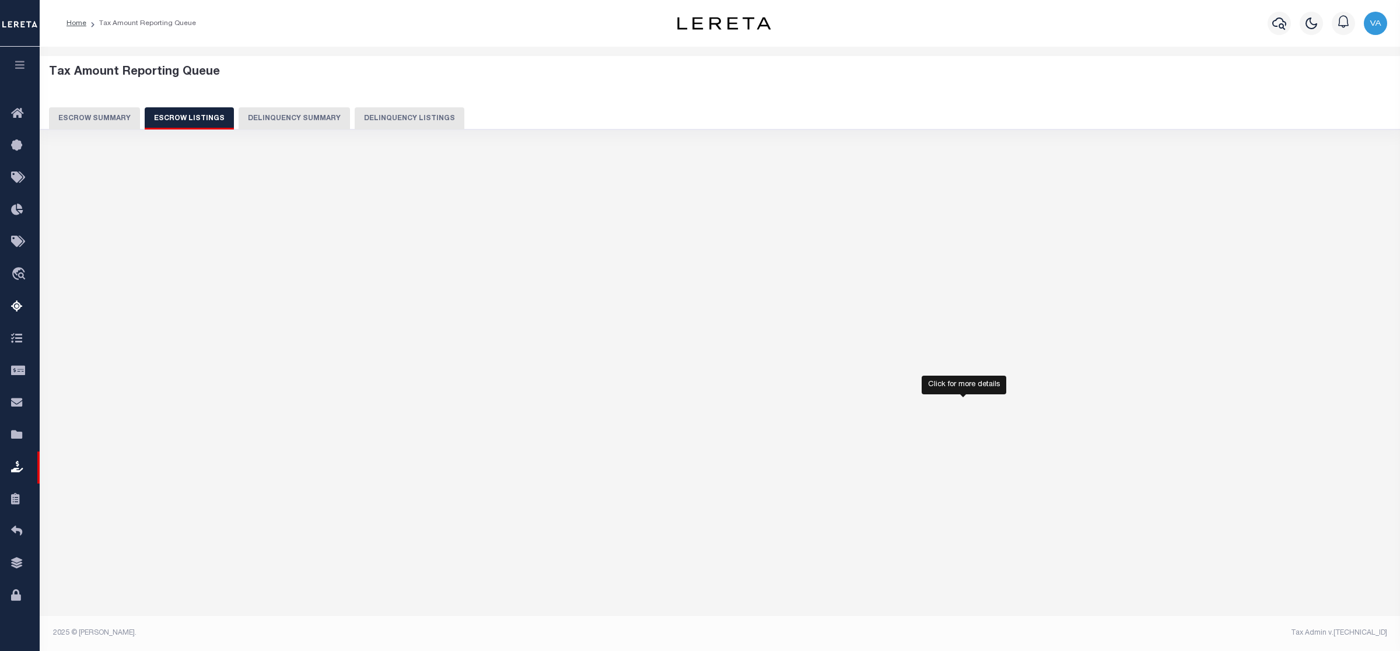
select select "100"
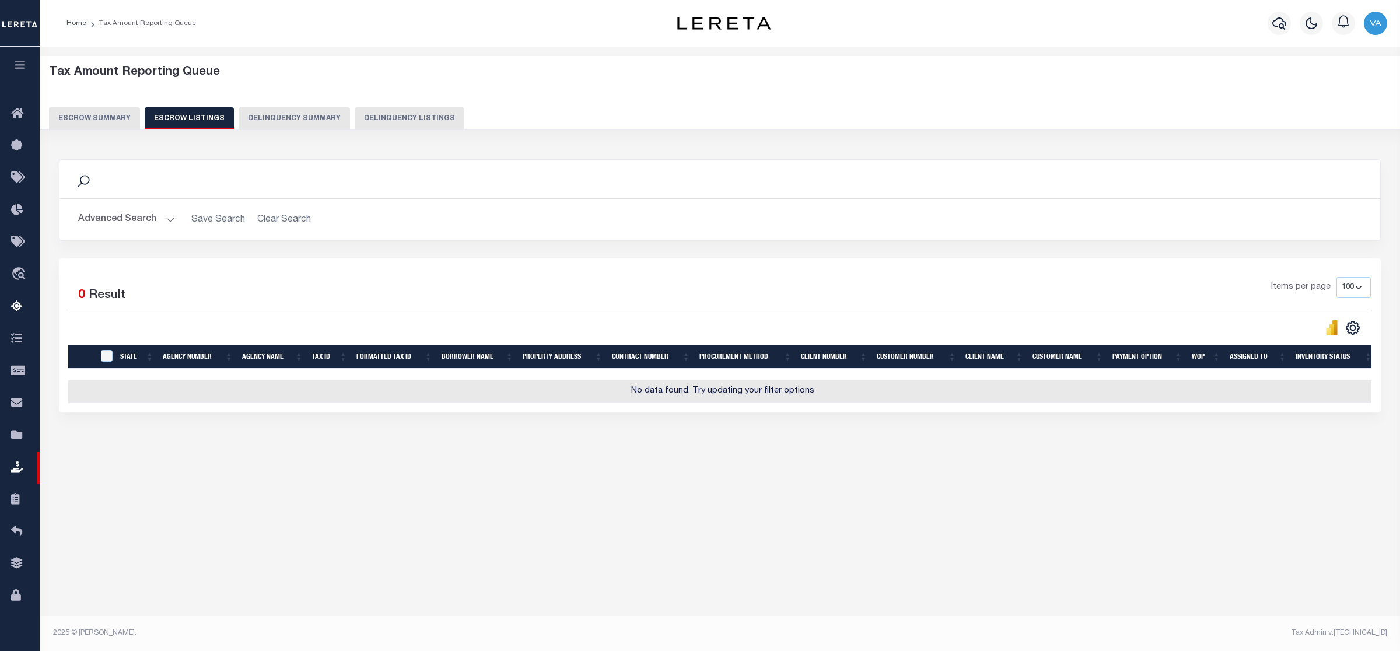
click at [108, 121] on button "Escrow Summary" at bounding box center [94, 118] width 91 height 22
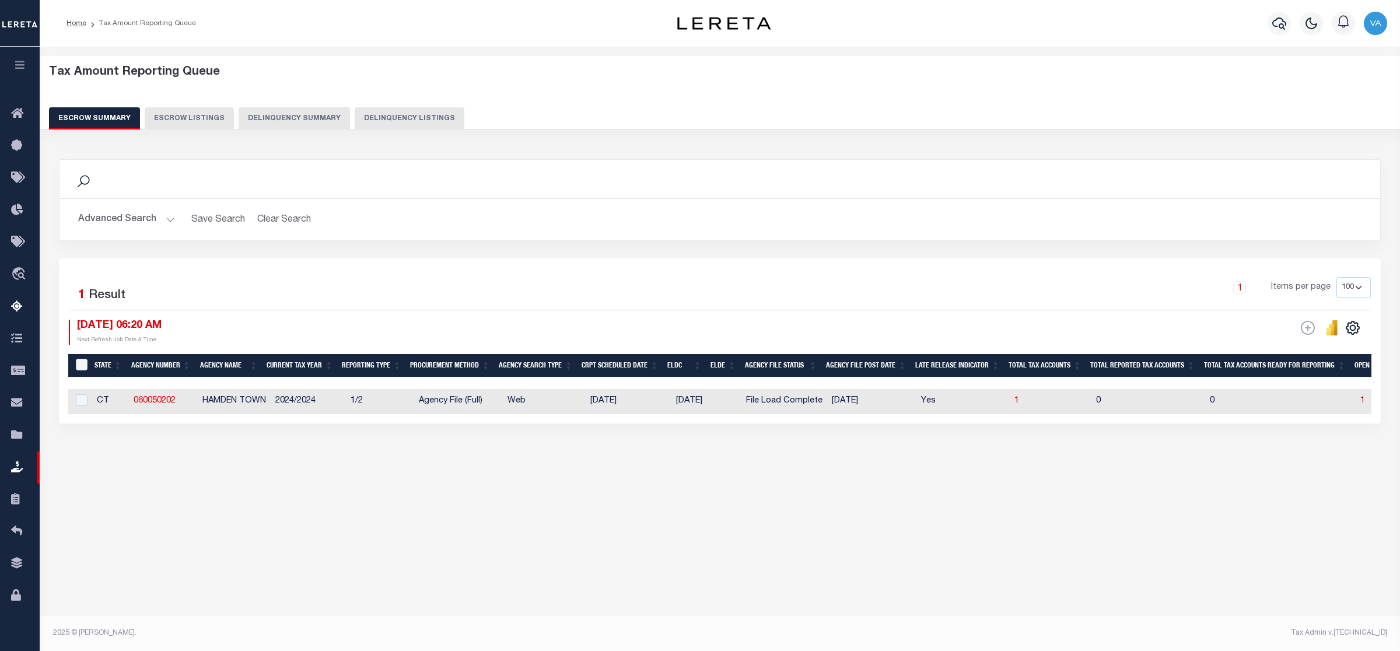
click at [270, 506] on div "Tax Amount Reporting Queue Escrow Summary Escrow Listings" at bounding box center [720, 288] width 1360 height 482
click at [149, 216] on button "Advanced Search" at bounding box center [126, 219] width 97 height 23
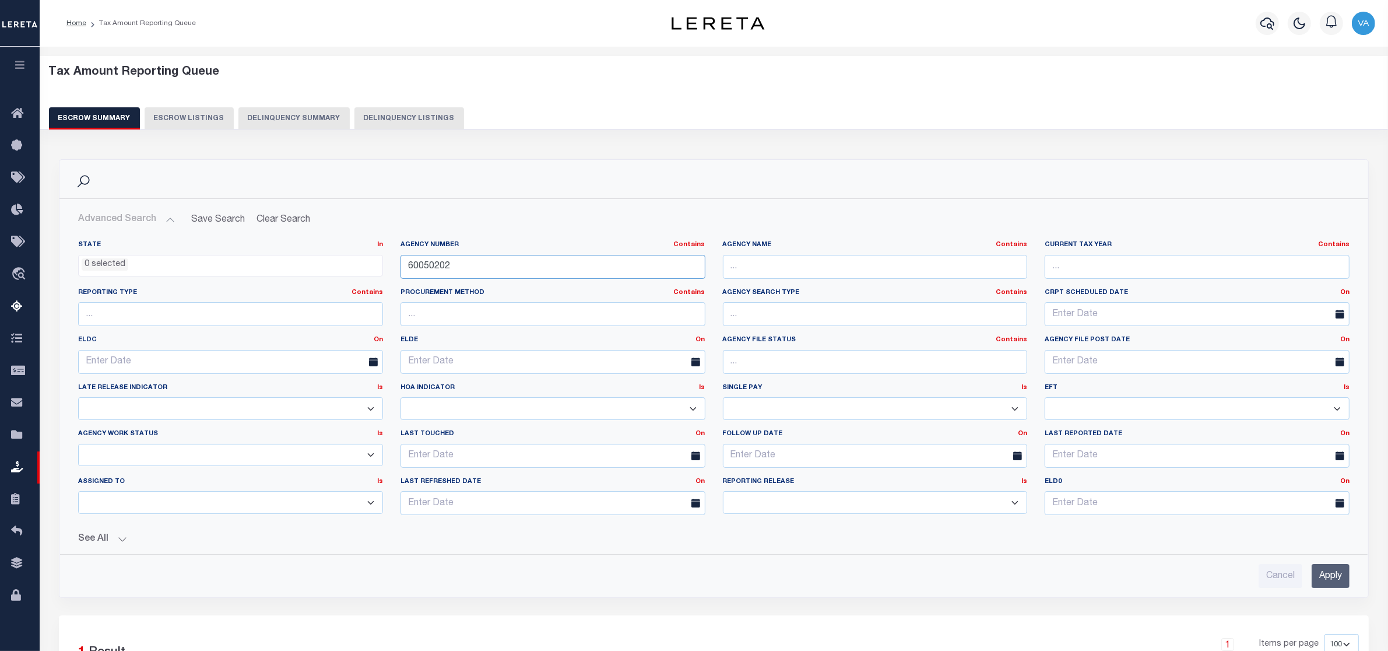
drag, startPoint x: 474, startPoint y: 269, endPoint x: 386, endPoint y: 267, distance: 88.1
click at [386, 267] on div "State In In AK AL AR AZ CA CO CT DC DE FL GA GU HI IA ID IL IN KS KY LA MA MD M…" at bounding box center [713, 382] width 1289 height 284
paste input "210450204"
type input "210450204"
click at [1324, 573] on input "Apply" at bounding box center [1331, 576] width 38 height 24
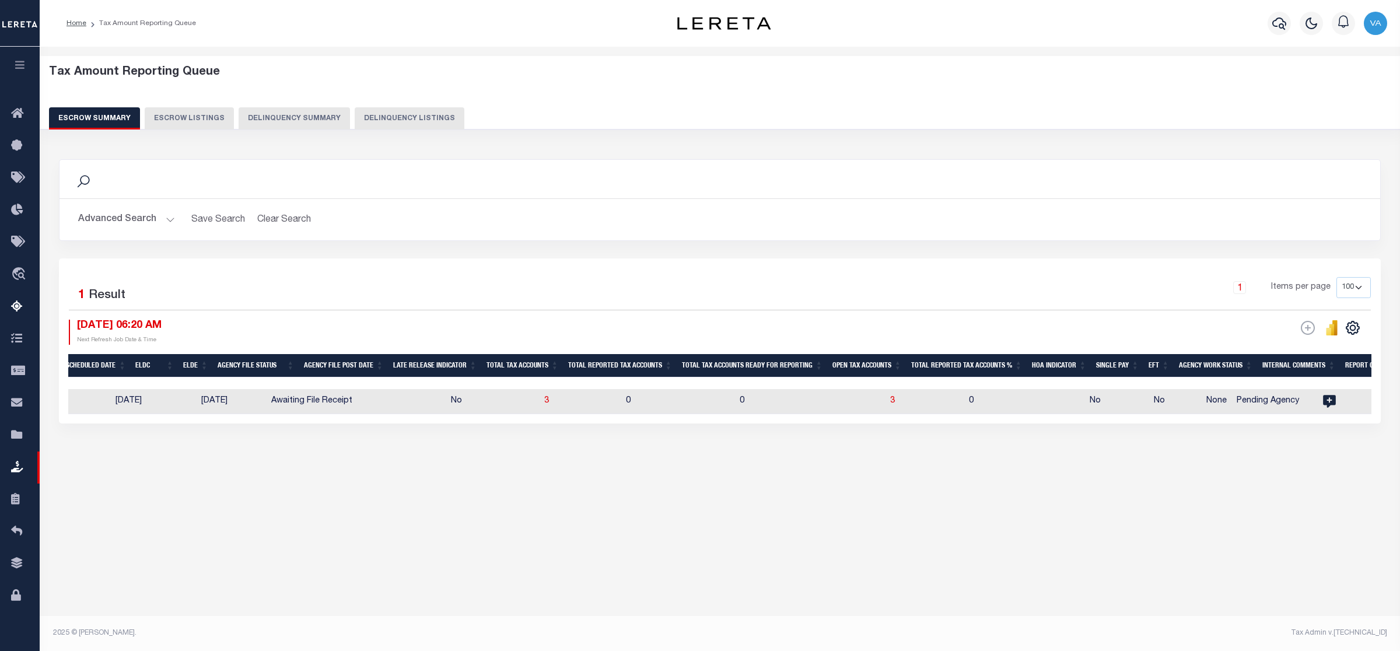
scroll to position [0, 513]
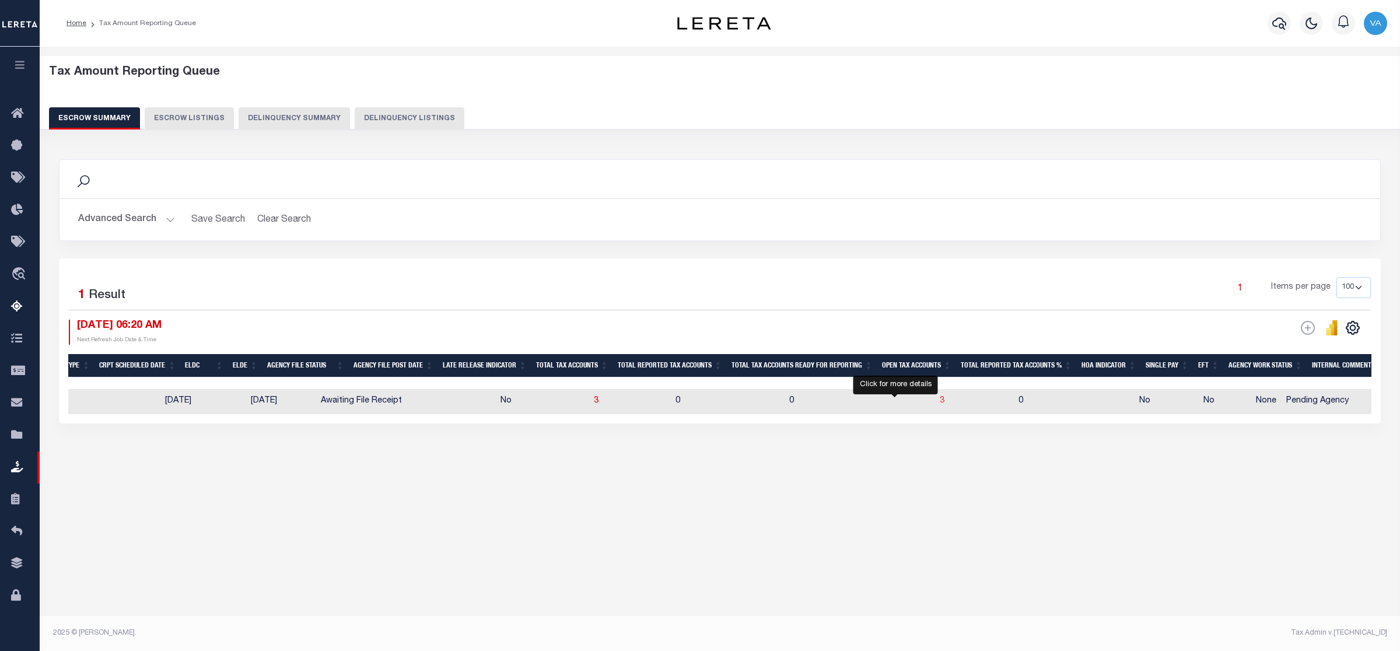
click at [939, 401] on span "3" at bounding box center [941, 401] width 5 height 8
select select "100"
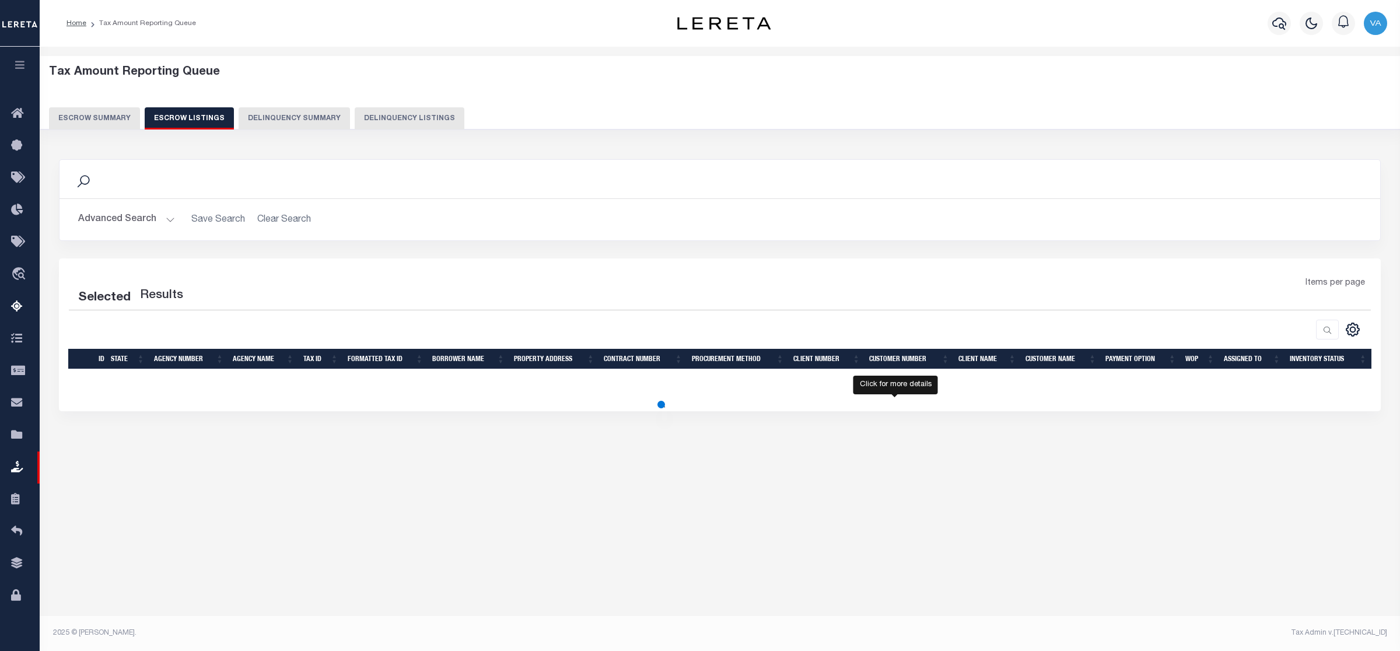
select select "100"
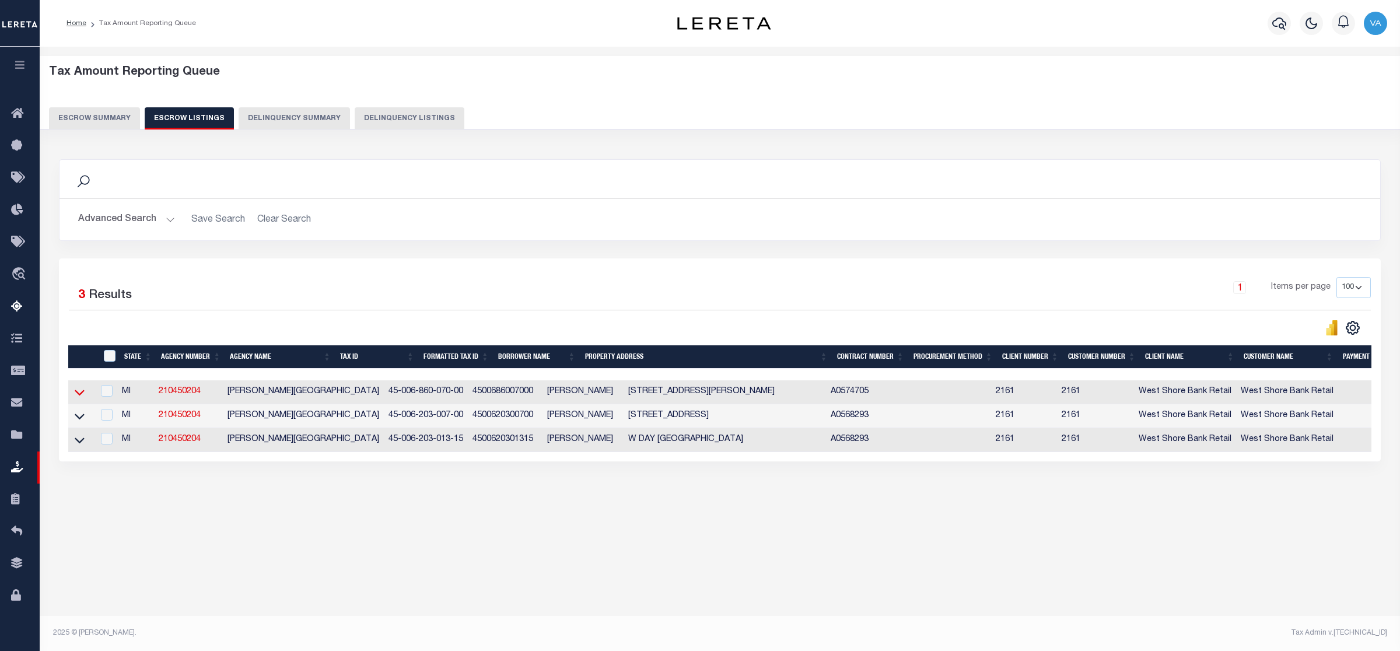
click at [78, 391] on icon at bounding box center [80, 392] width 10 height 12
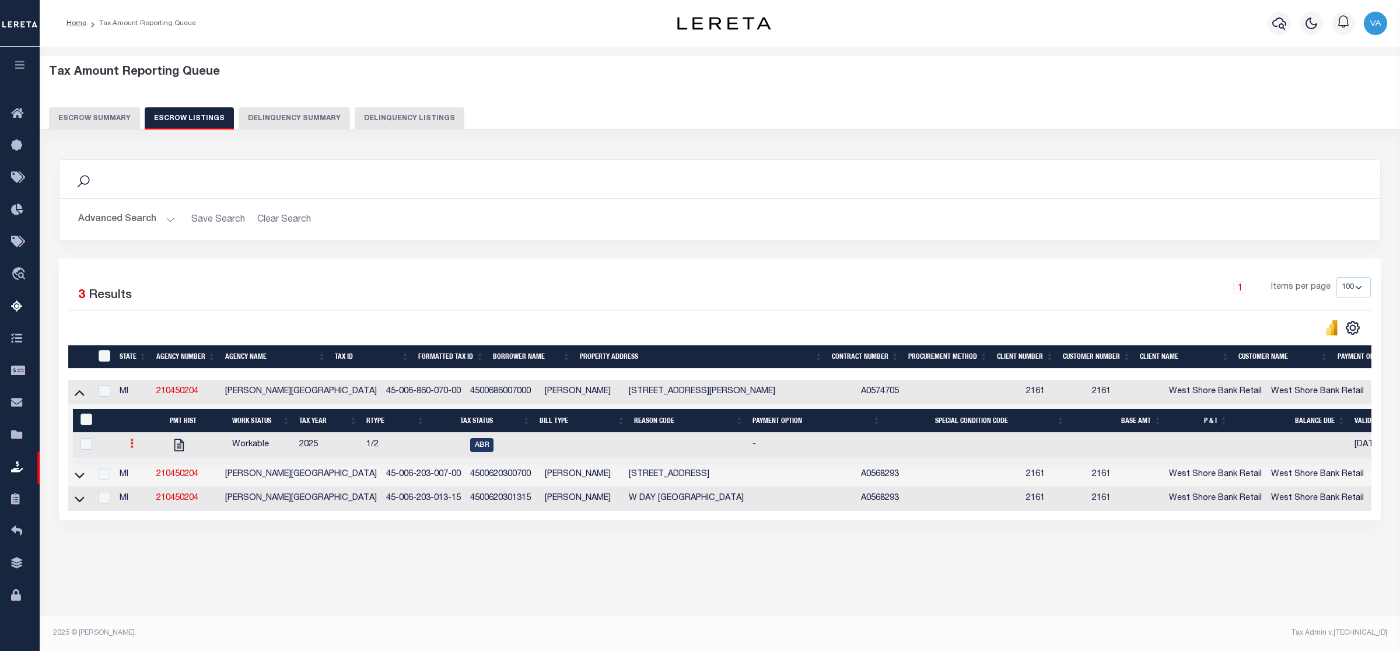
click at [131, 445] on icon at bounding box center [131, 443] width 3 height 9
click at [145, 488] on img "" at bounding box center [146, 482] width 12 height 12
checkbox input "true"
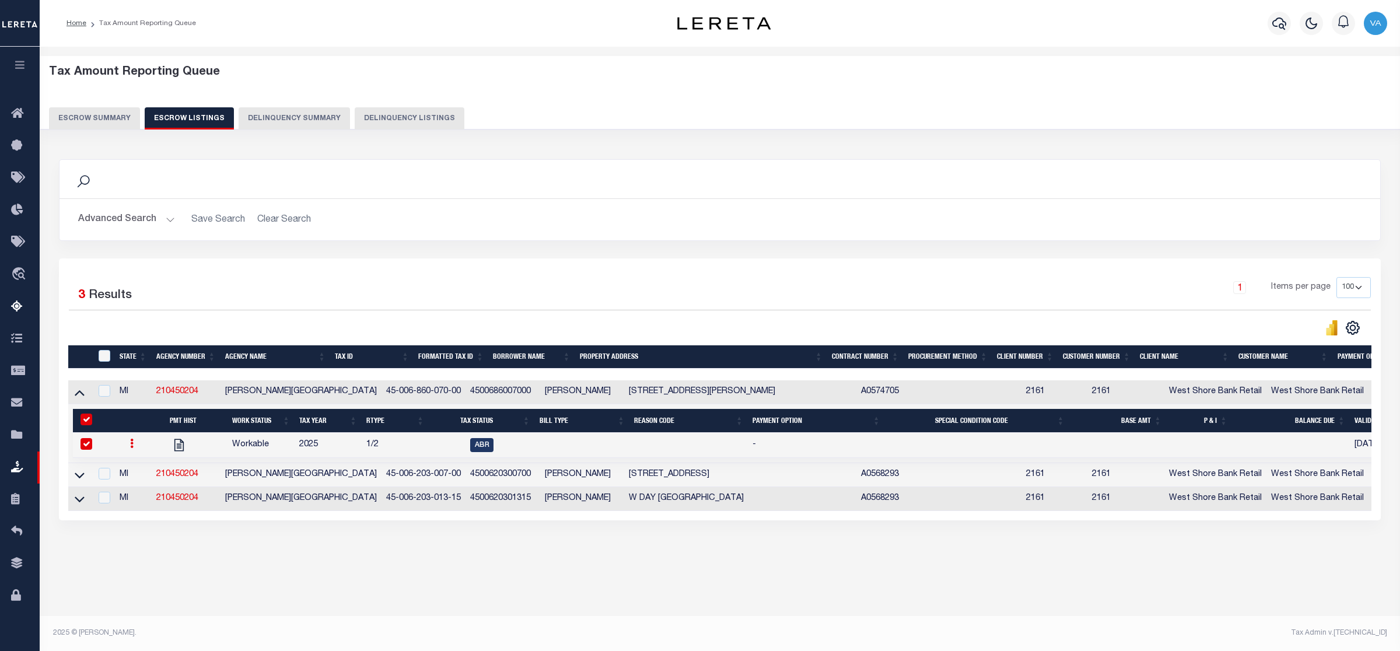
select select
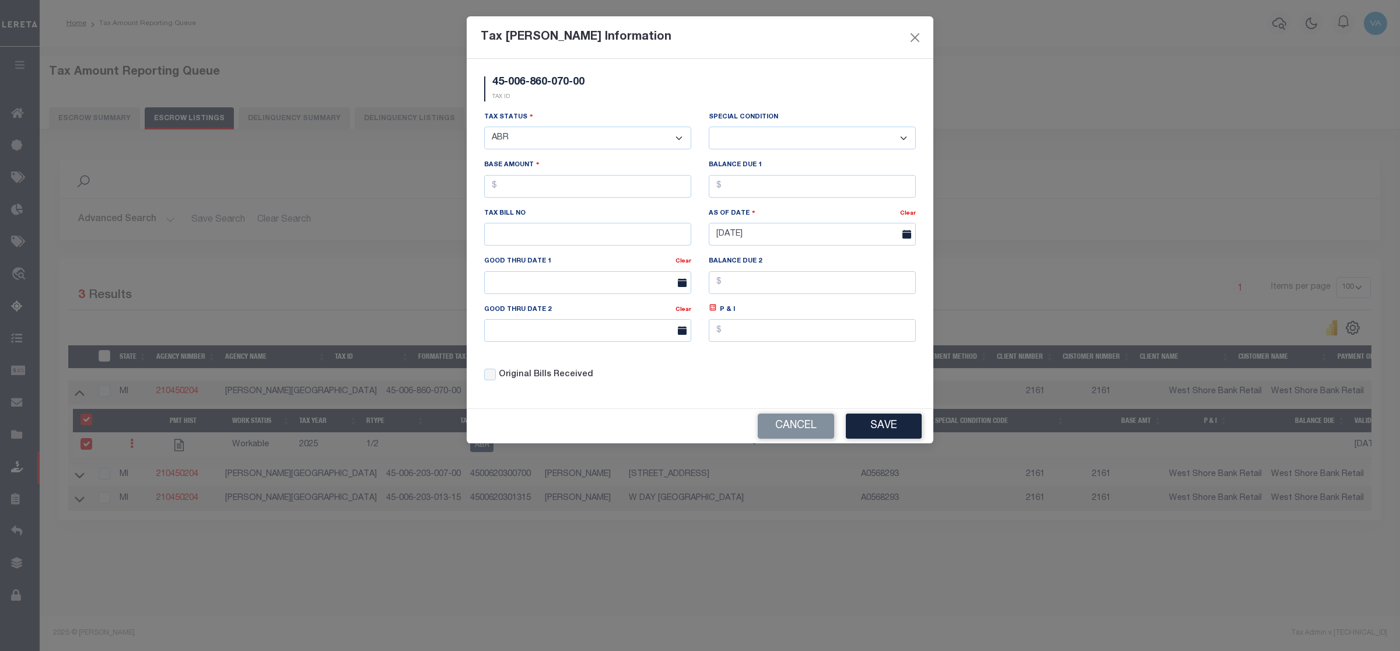
click at [566, 141] on select "- Select Status - Open Due/Unpaid Paid Incomplete No Tax Due Internal Refund Pr…" at bounding box center [587, 138] width 207 height 23
select select "DUE"
click at [484, 128] on select "- Select Status - Open Due/Unpaid Paid Incomplete No Tax Due Internal Refund Pr…" at bounding box center [587, 138] width 207 height 23
select select "0"
click at [516, 194] on input "text" at bounding box center [587, 186] width 207 height 23
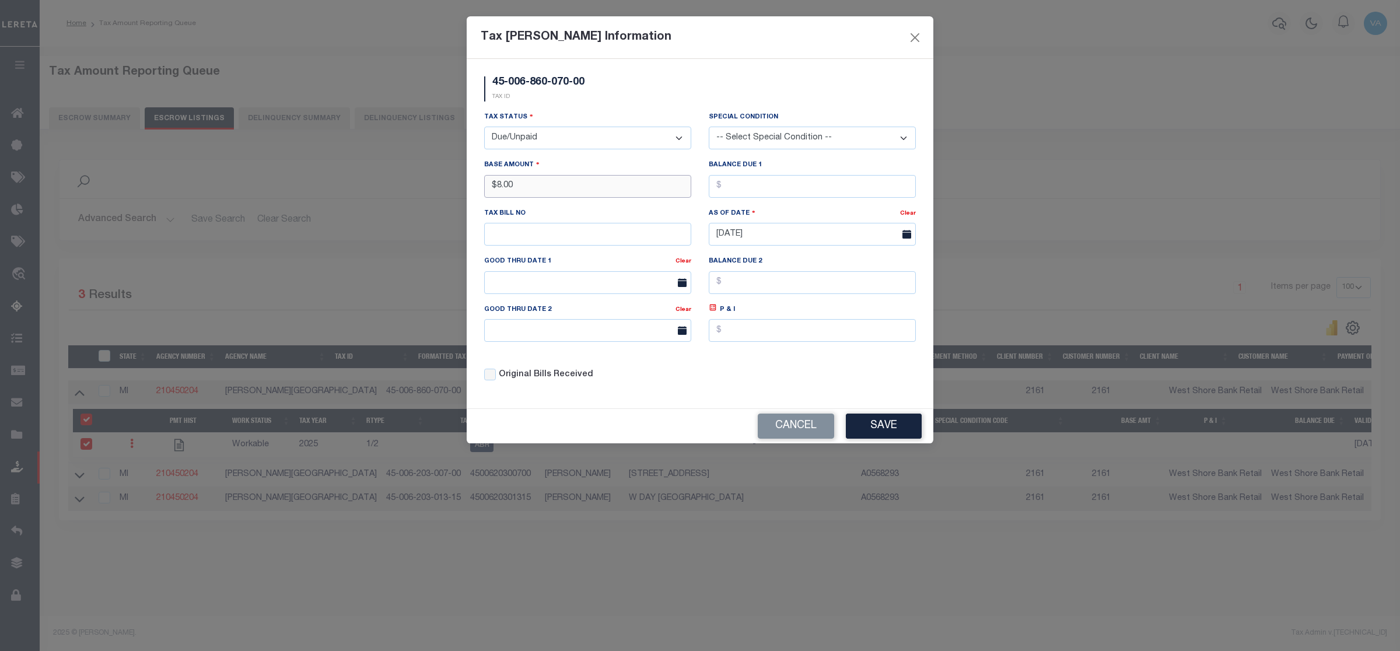
click at [523, 188] on input "$8.00" at bounding box center [587, 186] width 207 height 23
type input "$8,625.21"
click at [866, 430] on button "Save" at bounding box center [884, 425] width 76 height 25
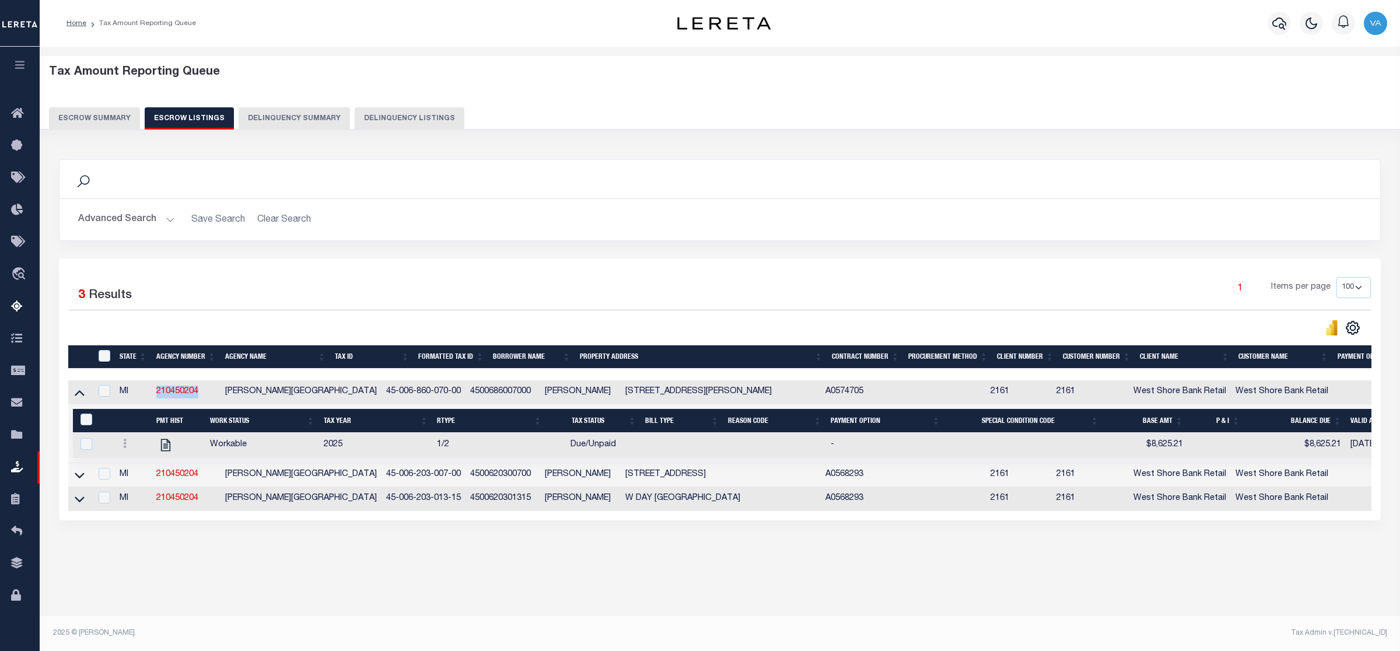
drag, startPoint x: 199, startPoint y: 392, endPoint x: 145, endPoint y: 392, distance: 54.8
click at [145, 392] on tr "MI 210450204 GLEN ARBOR TOWNSHIP 45-006-860-070-00 4500686007000 RICHARD W AVER…" at bounding box center [817, 392] width 1498 height 24
copy tr "210450204"
click at [207, 546] on div "Search Advanced Search Save Search Clear Search In In AK AL AR AZ CA CO CT" at bounding box center [719, 352] width 1337 height 408
click at [199, 392] on td "210450204" at bounding box center [186, 392] width 69 height 24
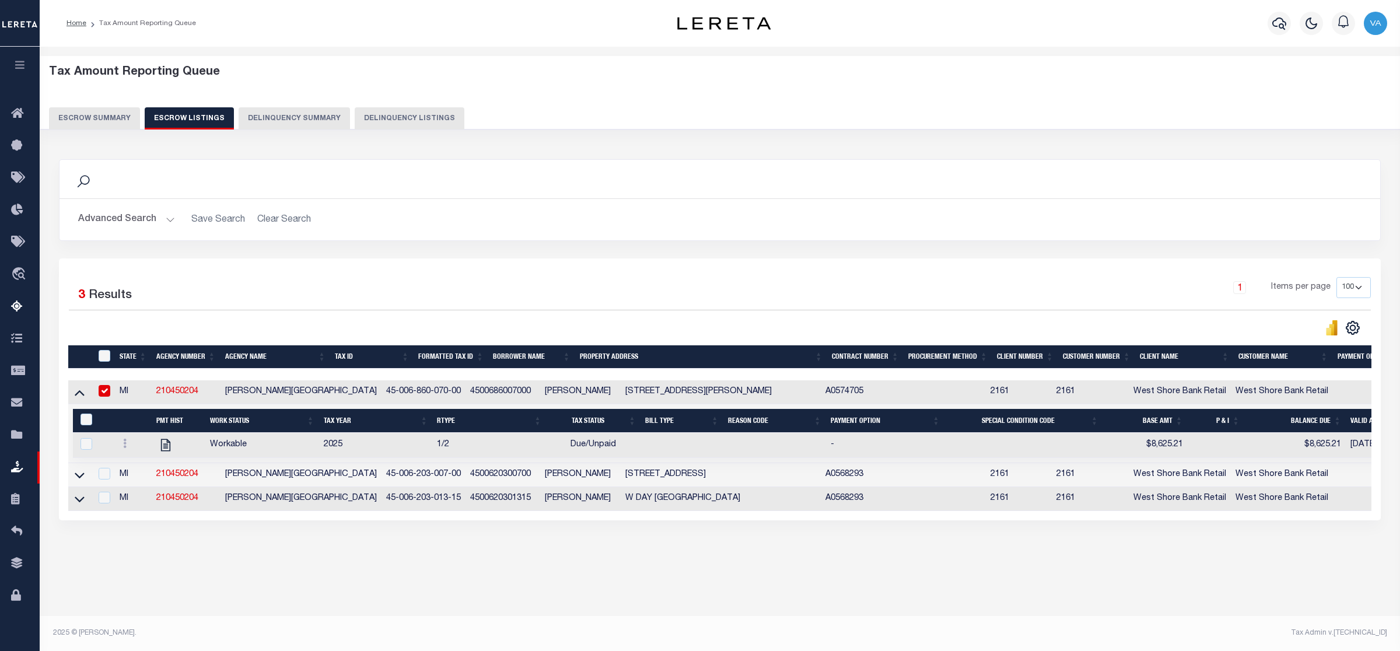
checkbox input "false"
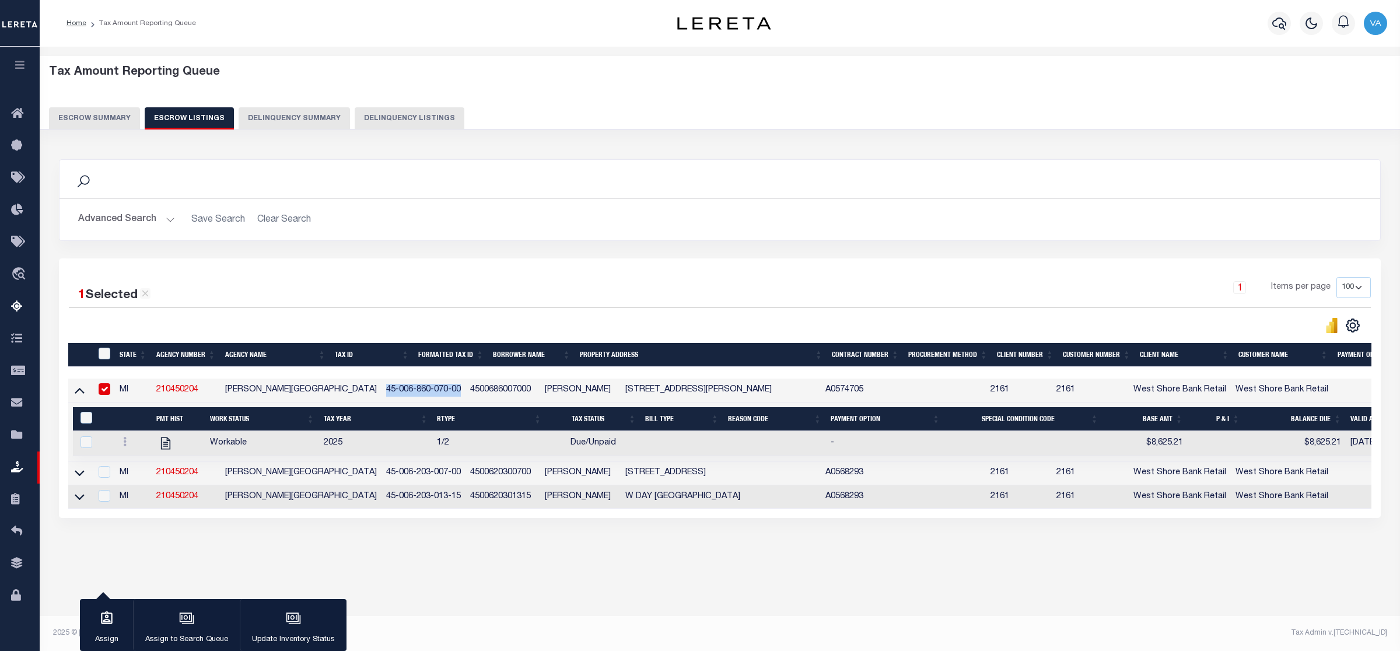
drag, startPoint x: 334, startPoint y: 386, endPoint x: 412, endPoint y: 390, distance: 78.2
click at [412, 390] on td "45-006-860-070-00" at bounding box center [423, 390] width 84 height 24
checkbox input "false"
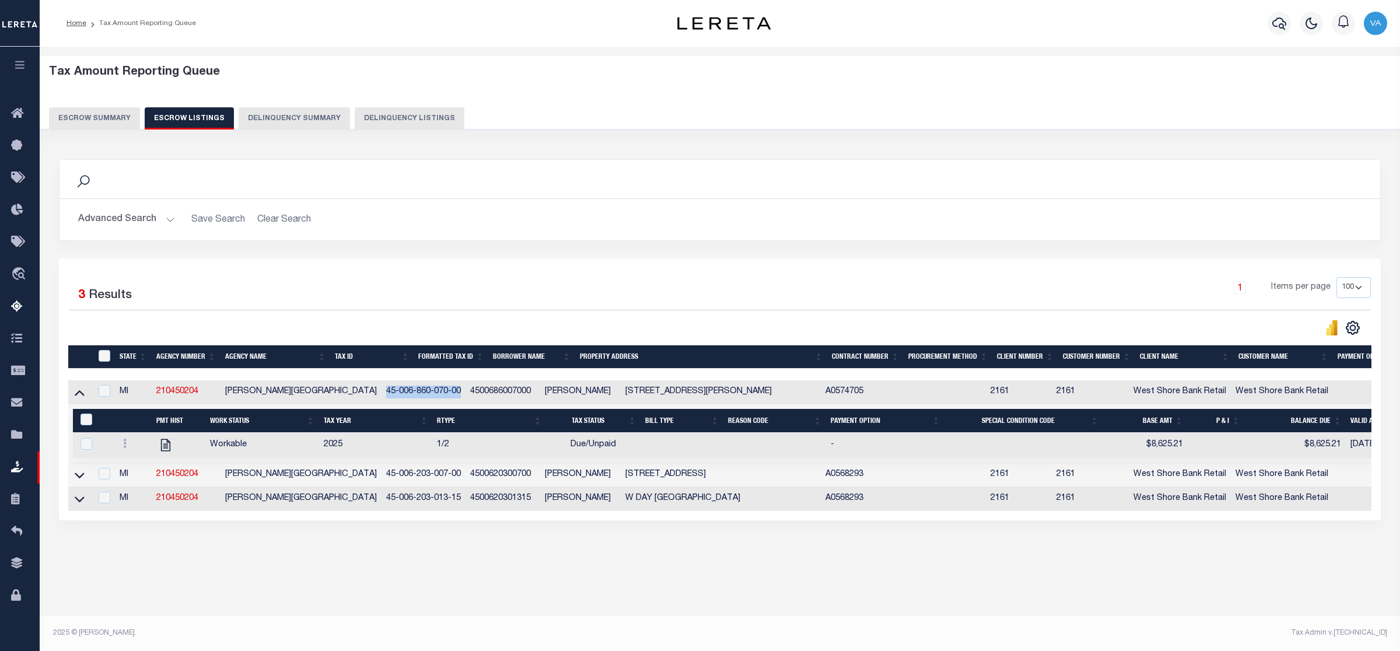
copy td "45-006-860-070-00"
click at [82, 396] on icon at bounding box center [80, 393] width 10 height 6
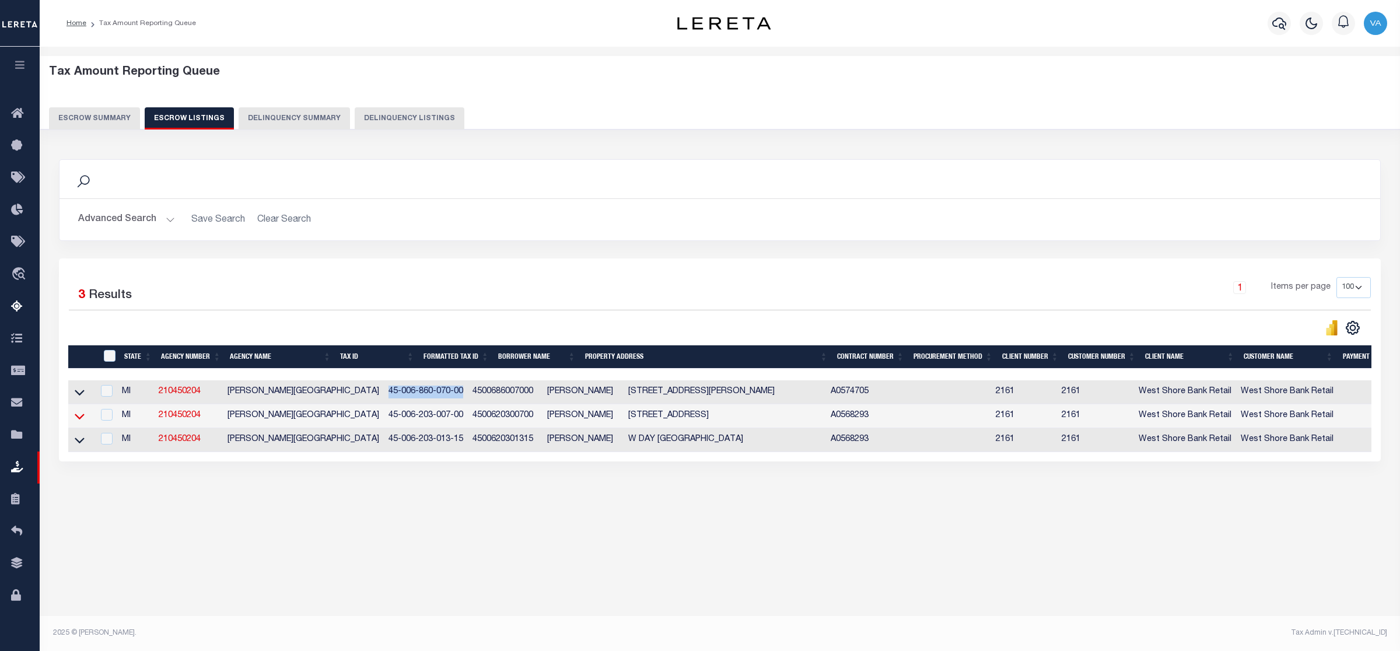
click at [75, 419] on icon at bounding box center [80, 416] width 10 height 12
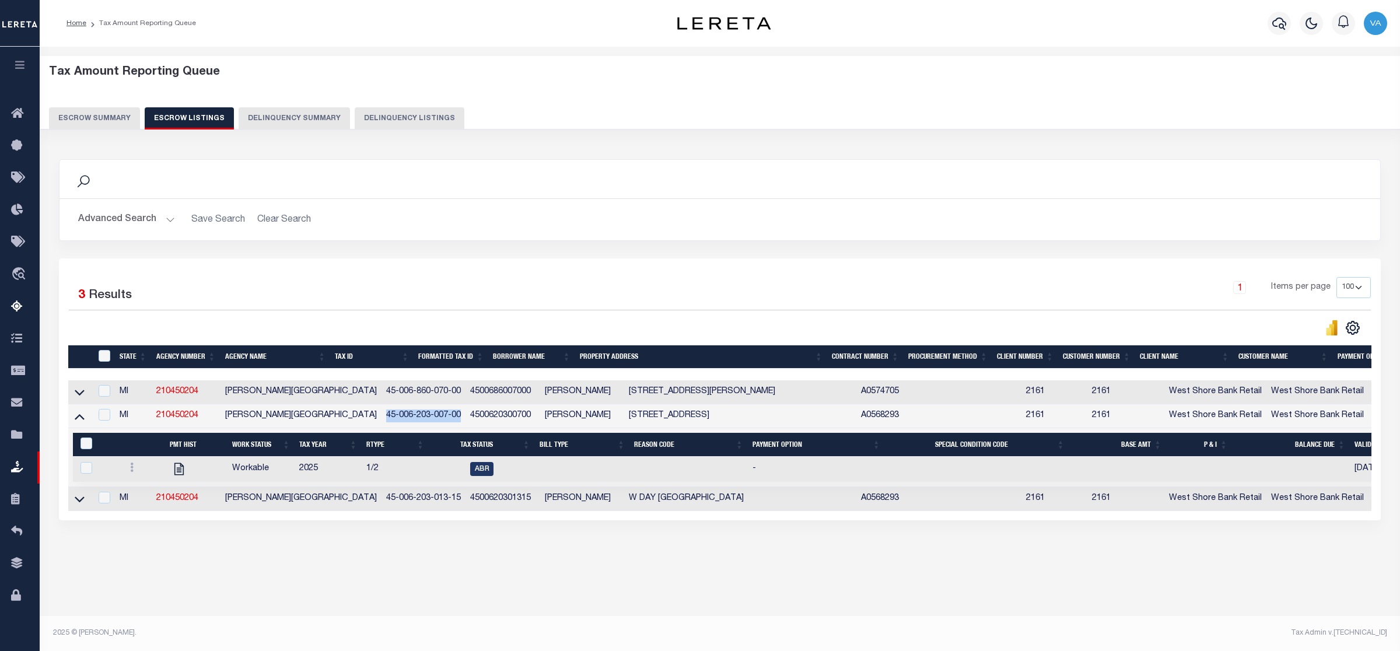
drag, startPoint x: 342, startPoint y: 416, endPoint x: 415, endPoint y: 417, distance: 73.5
click at [415, 417] on td "45-006-203-007-00" at bounding box center [423, 416] width 84 height 24
checkbox input "true"
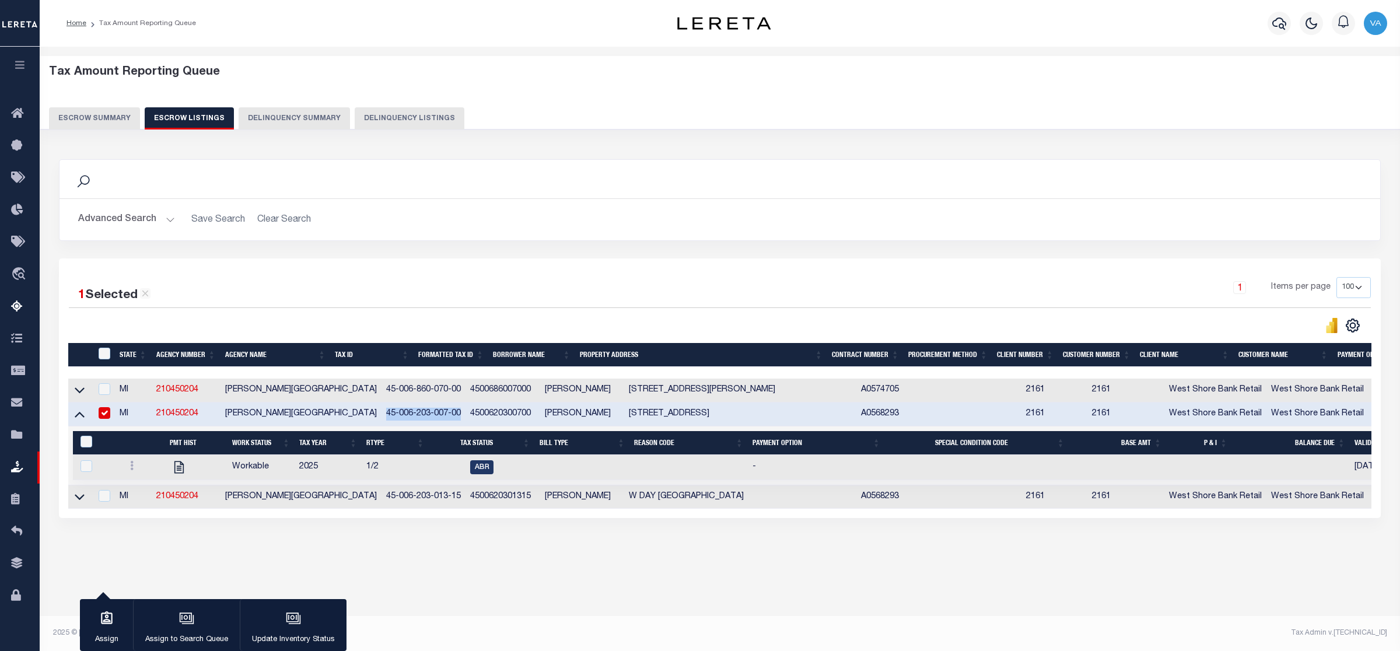
copy td "45-006-203-007-00"
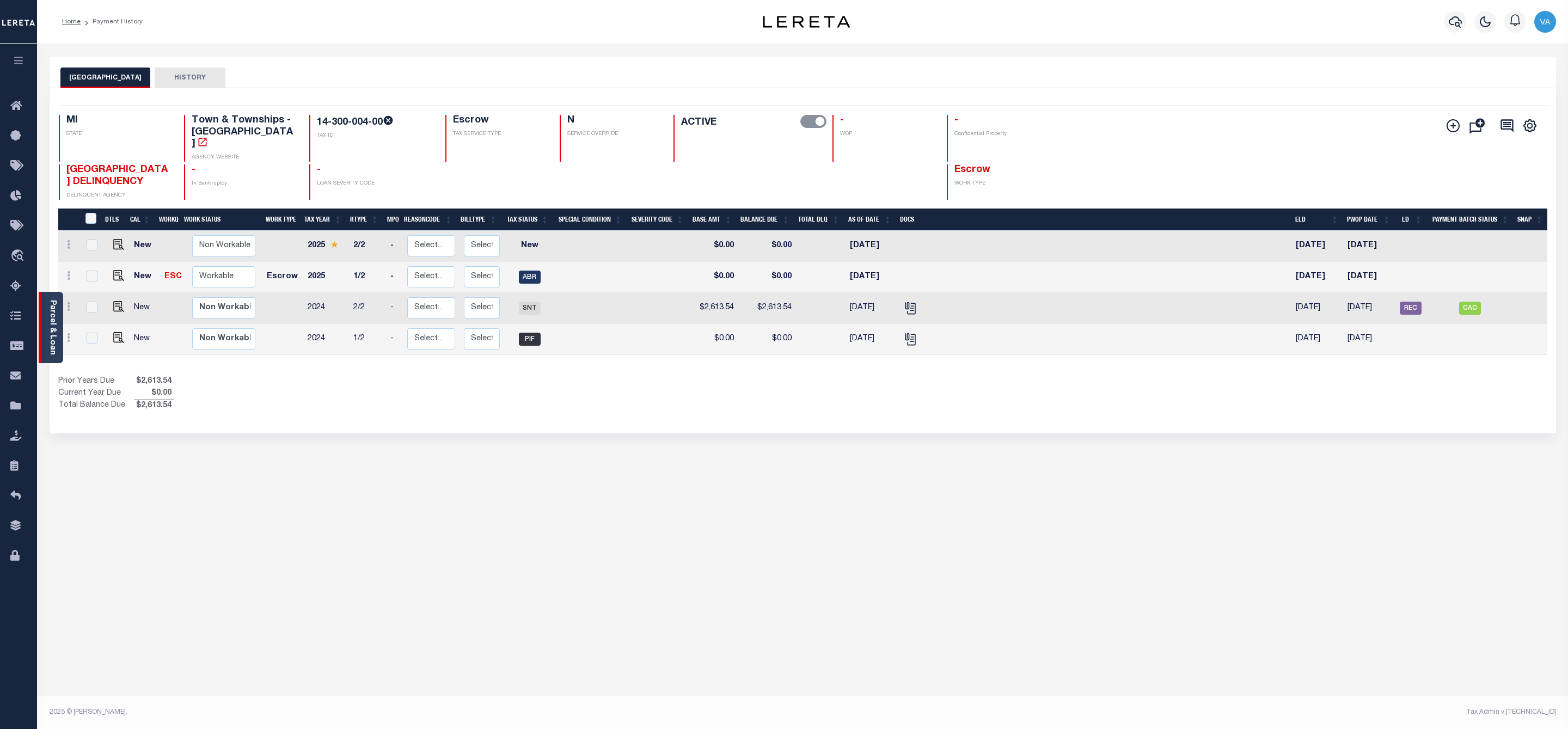
click at [43, 322] on div "Parcel & Loan" at bounding box center [50, 328] width 24 height 71
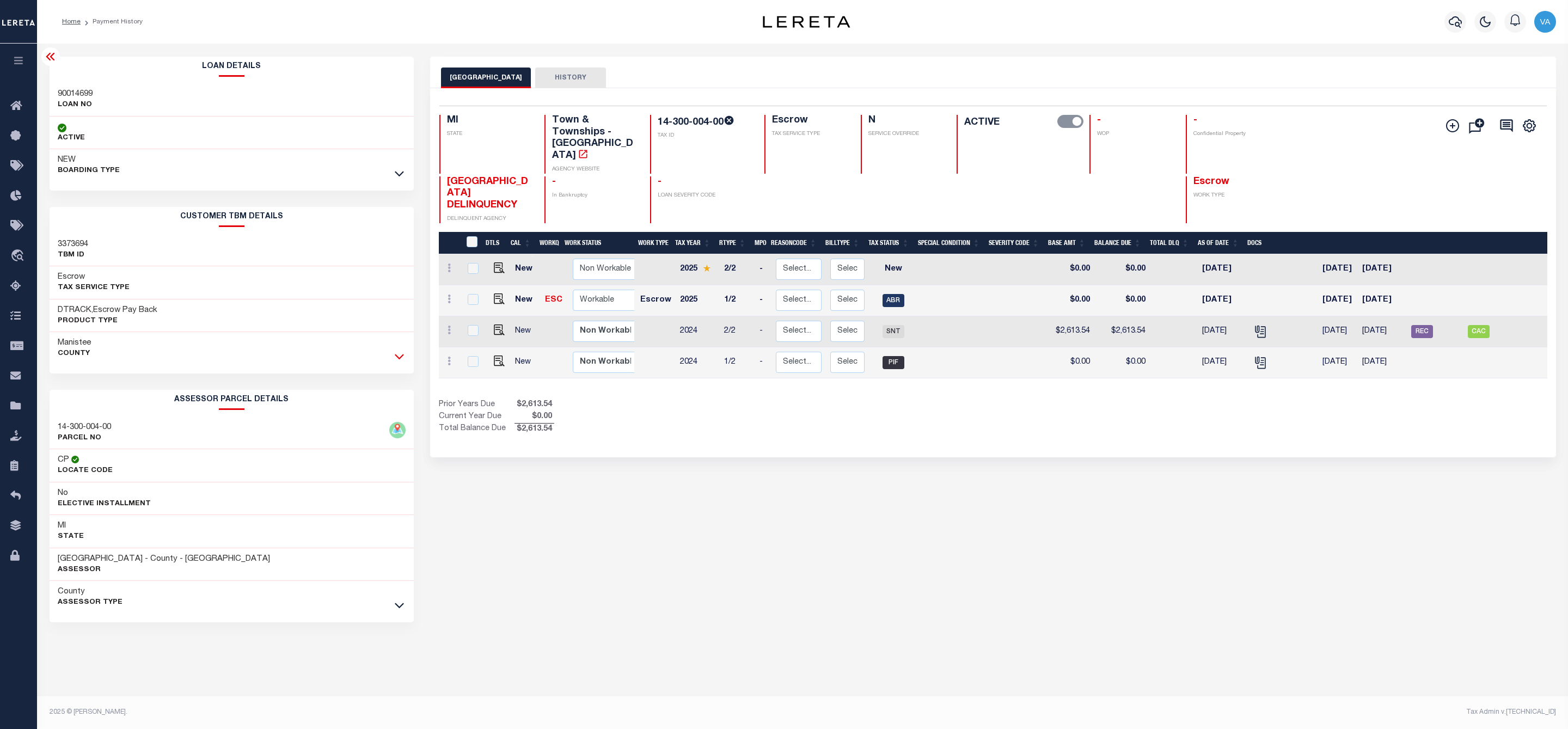
click at [397, 359] on icon at bounding box center [400, 357] width 9 height 11
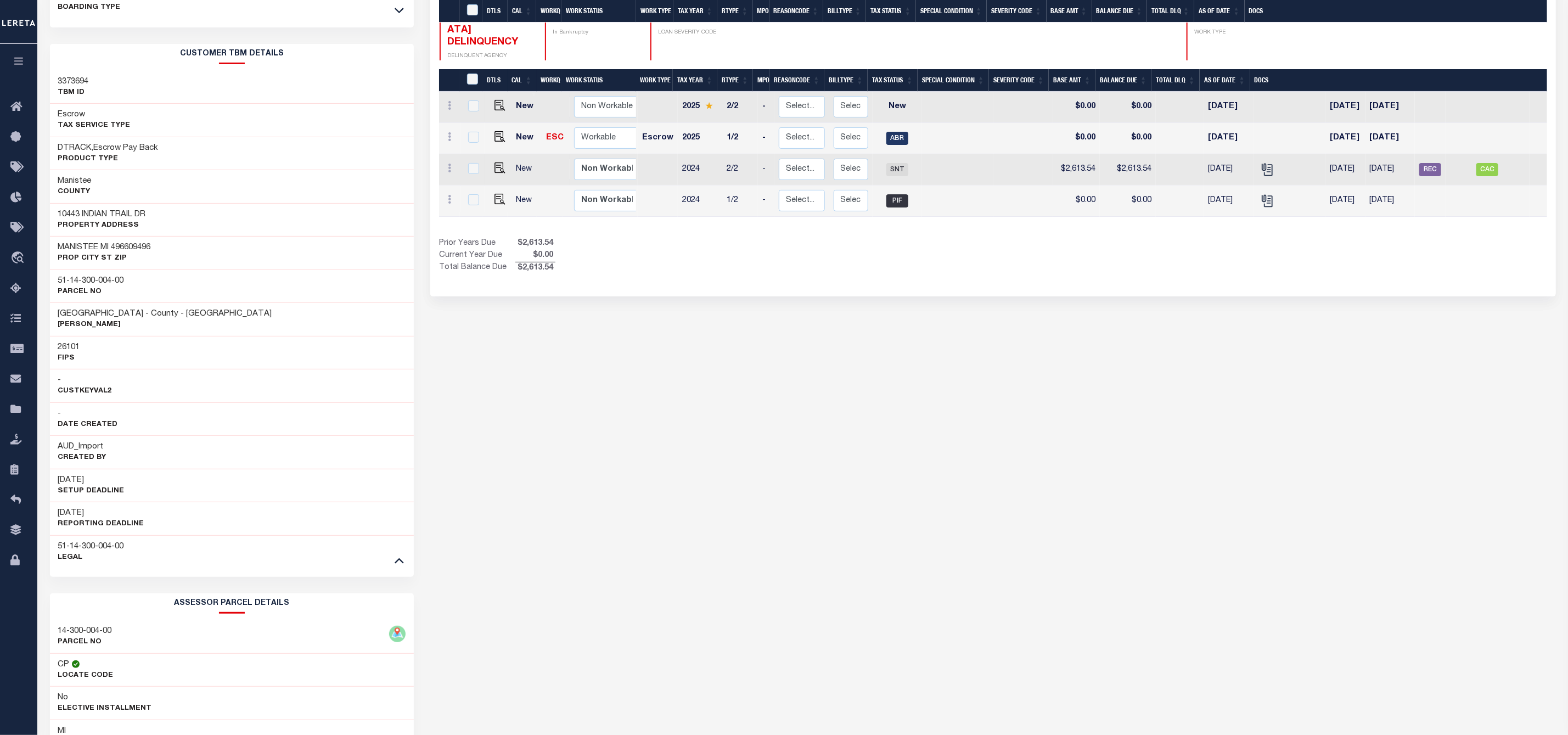
scroll to position [313, 0]
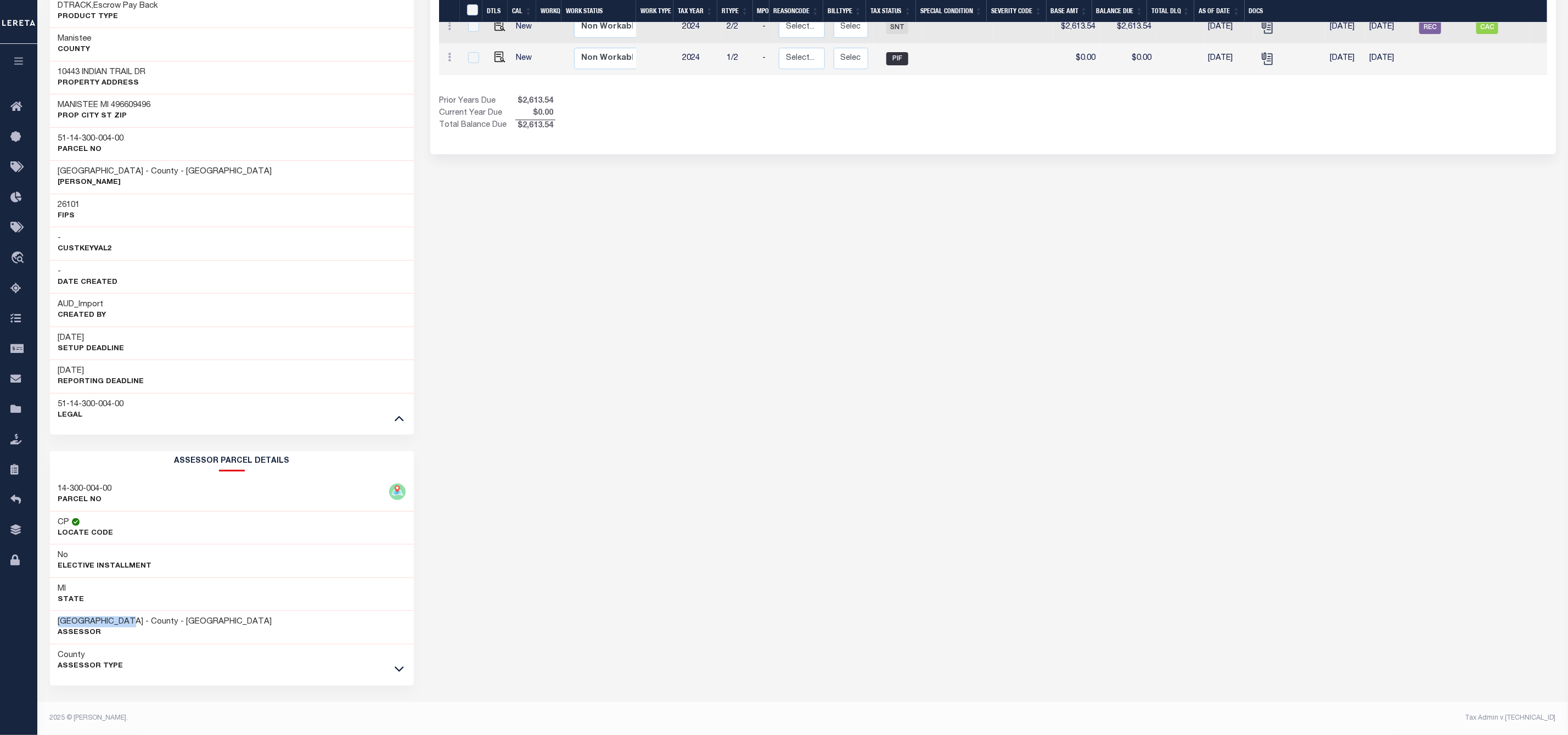
drag, startPoint x: 56, startPoint y: 622, endPoint x: 135, endPoint y: 623, distance: 79.0
click at [135, 623] on div "MANISTEE COUNTY - County - MI Assessor" at bounding box center [232, 628] width 364 height 34
copy h3 "MANISTEE COUNTY"
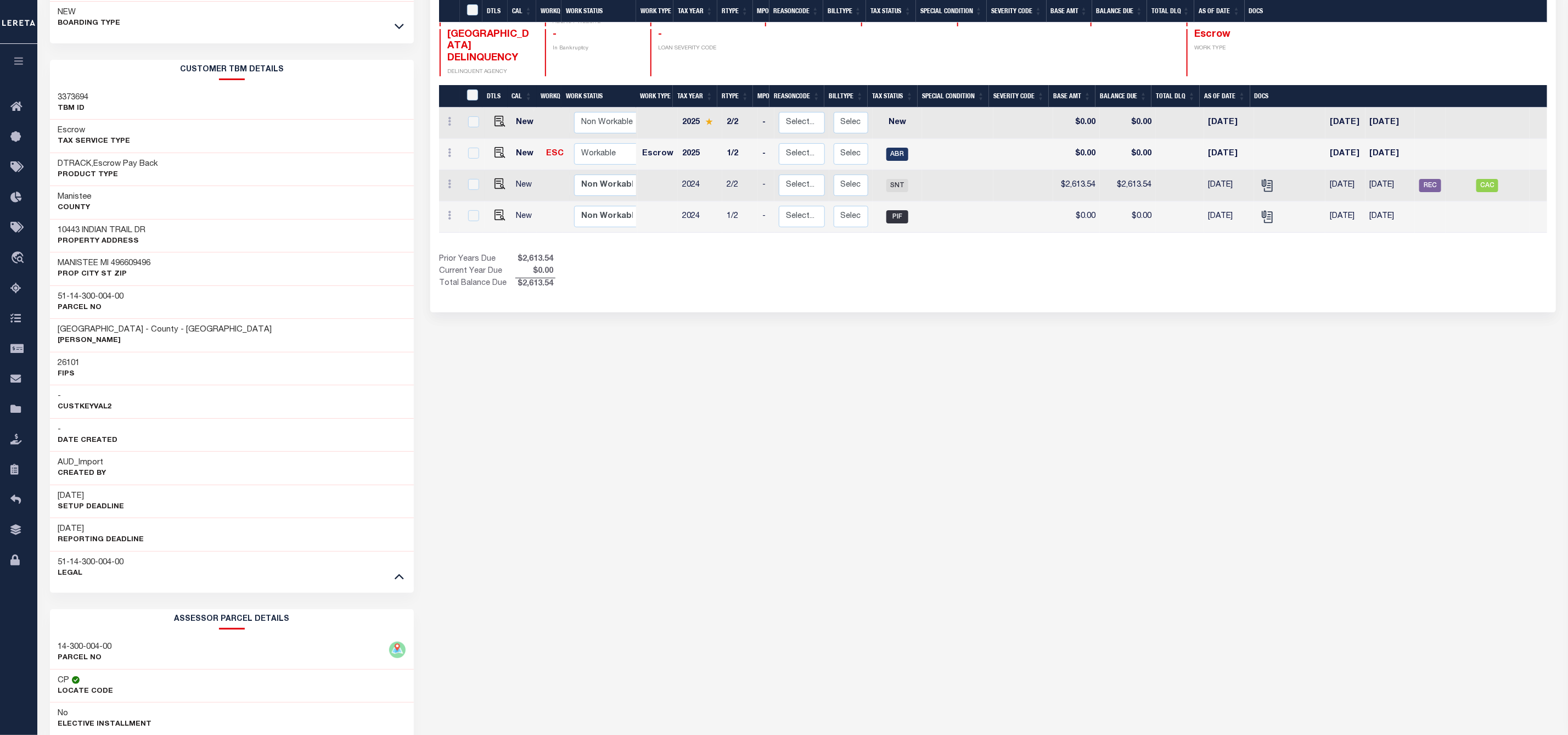
scroll to position [67, 0]
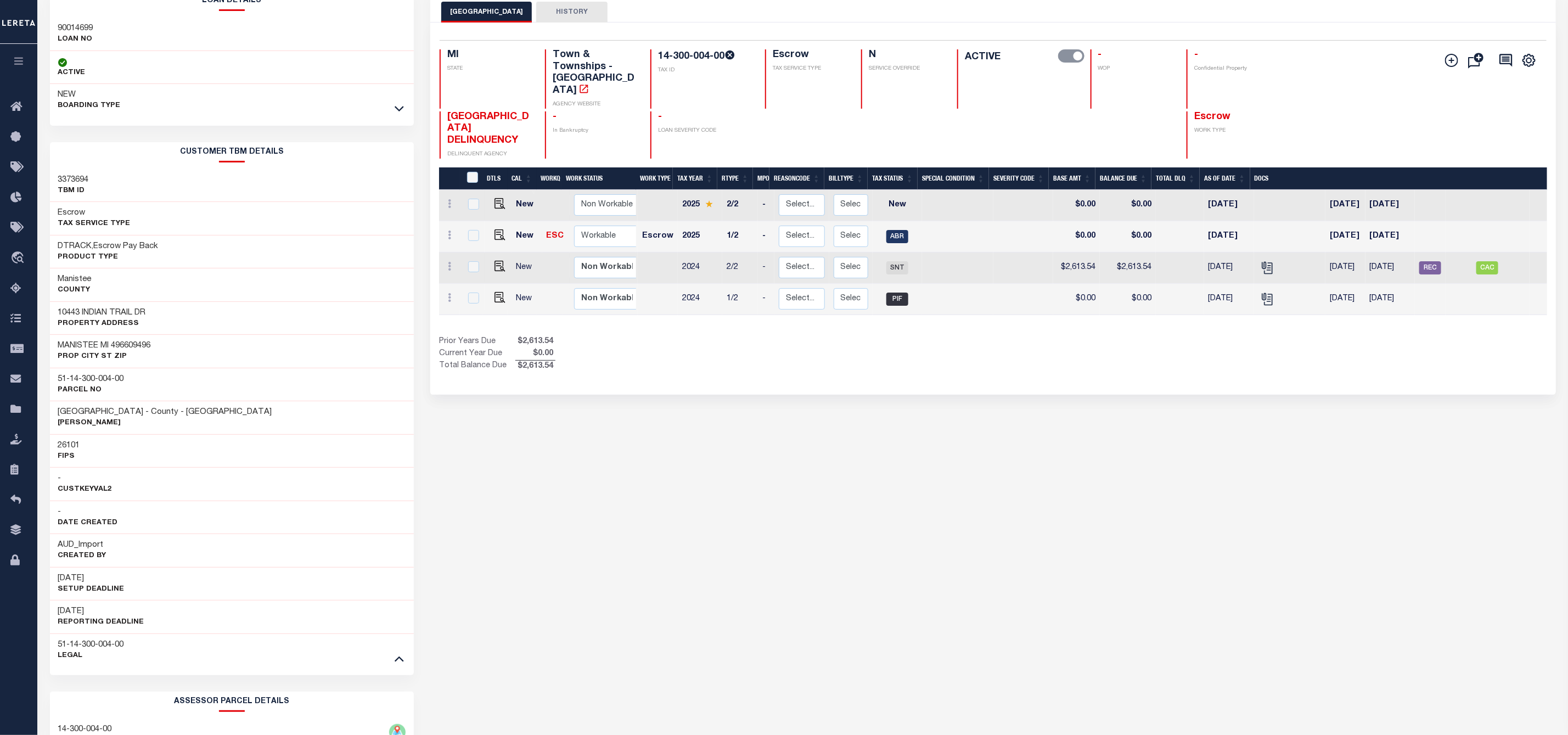
drag, startPoint x: 655, startPoint y: 50, endPoint x: 729, endPoint y: 53, distance: 74.1
click at [729, 53] on div "14-300-004-00 TAX ID" at bounding box center [701, 78] width 102 height 59
copy h4 "14-300-004-00"
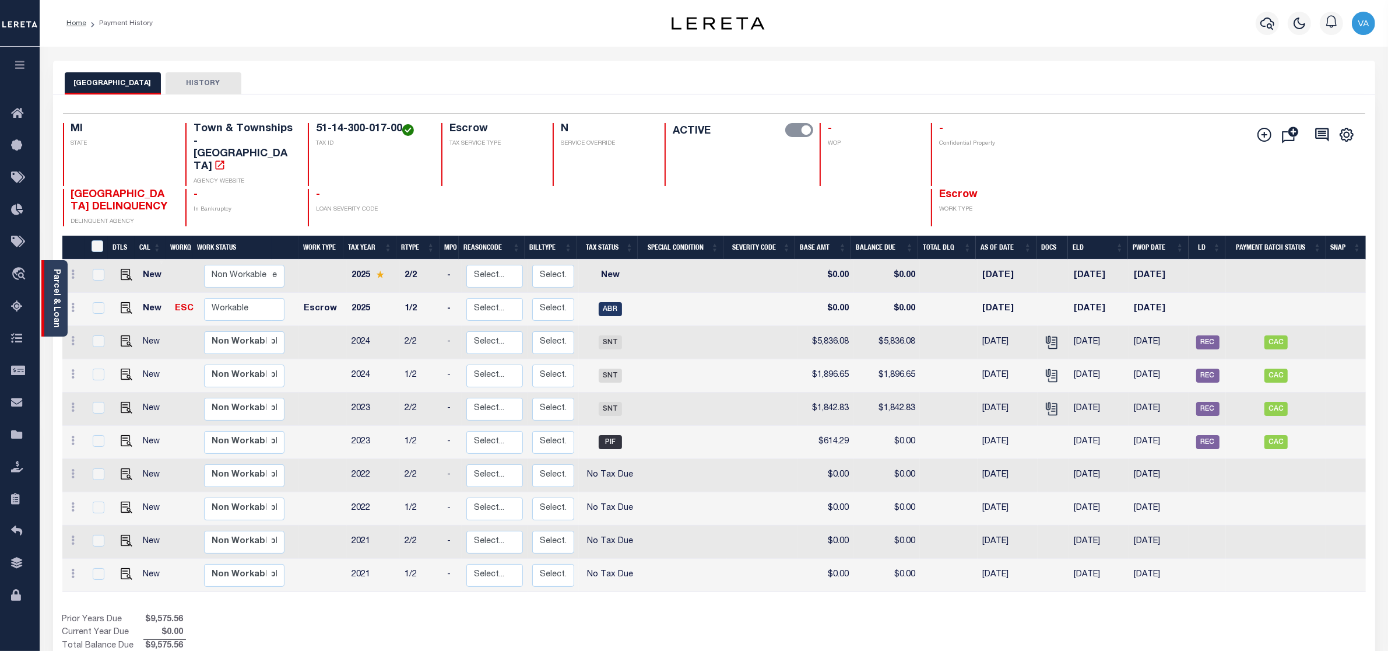
click at [55, 301] on link "Parcel & Loan" at bounding box center [56, 298] width 8 height 59
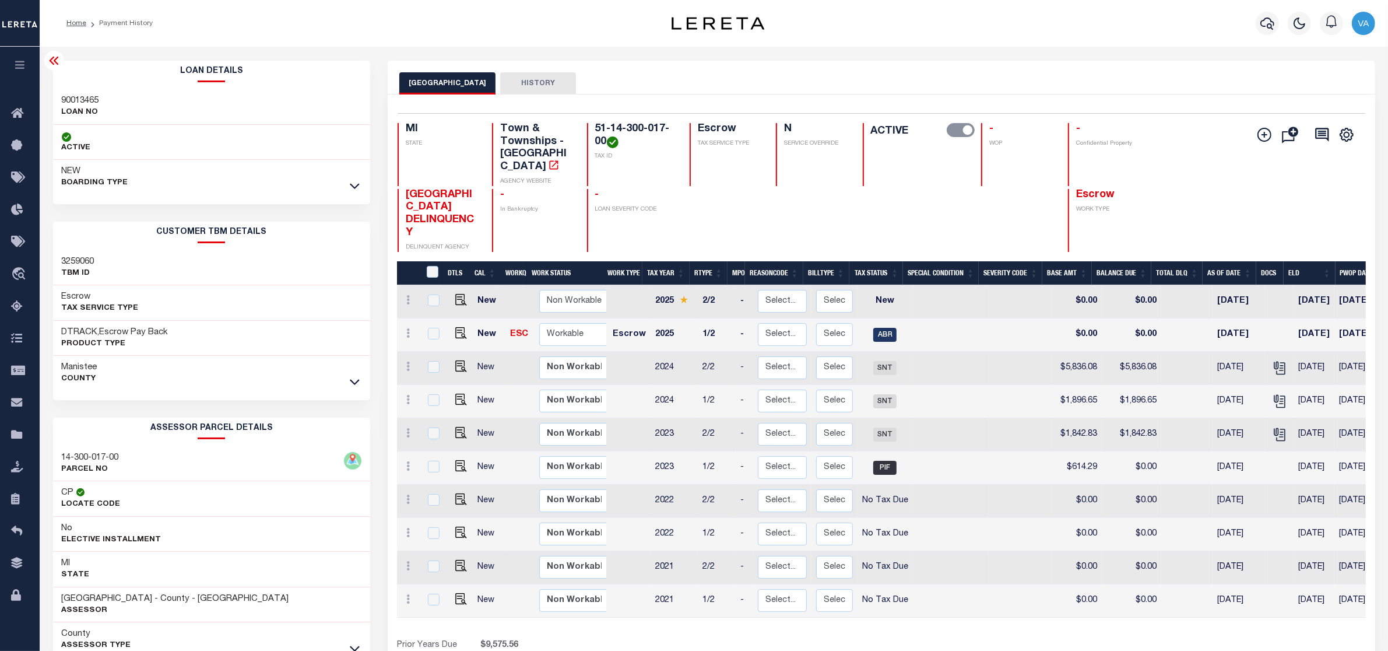
scroll to position [70, 0]
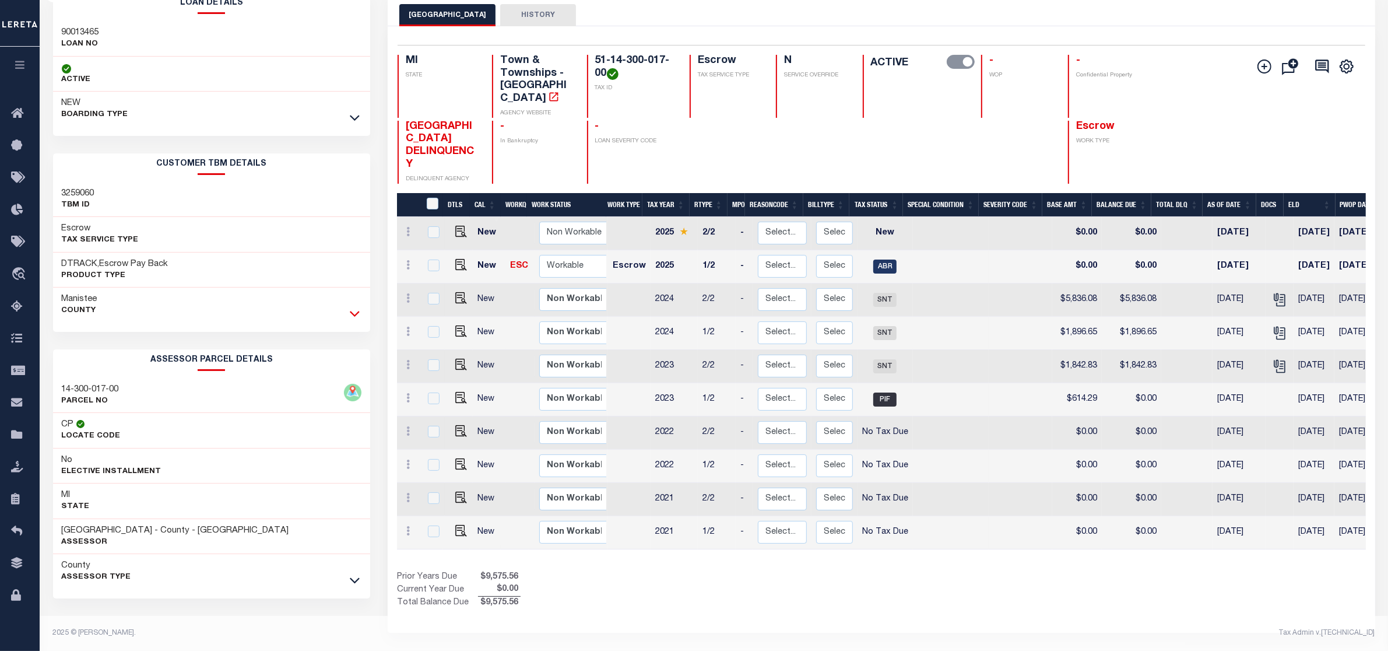
click at [353, 307] on icon at bounding box center [355, 313] width 10 height 12
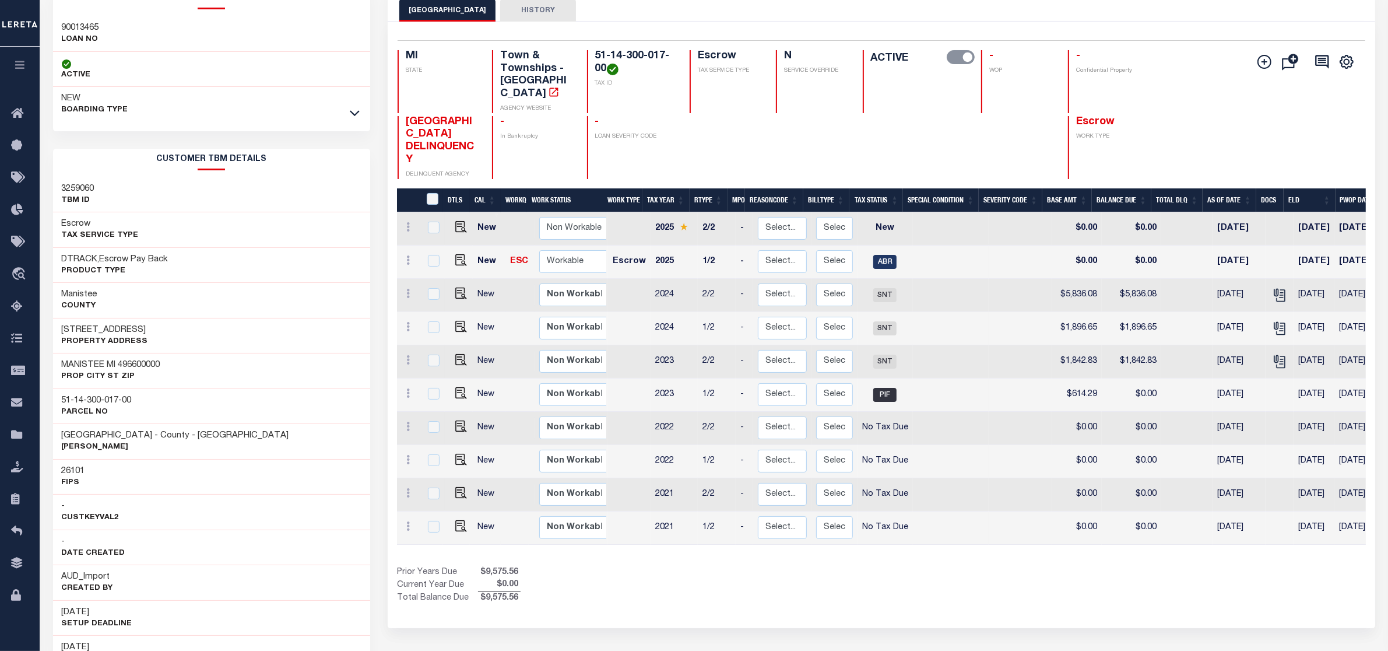
scroll to position [146, 0]
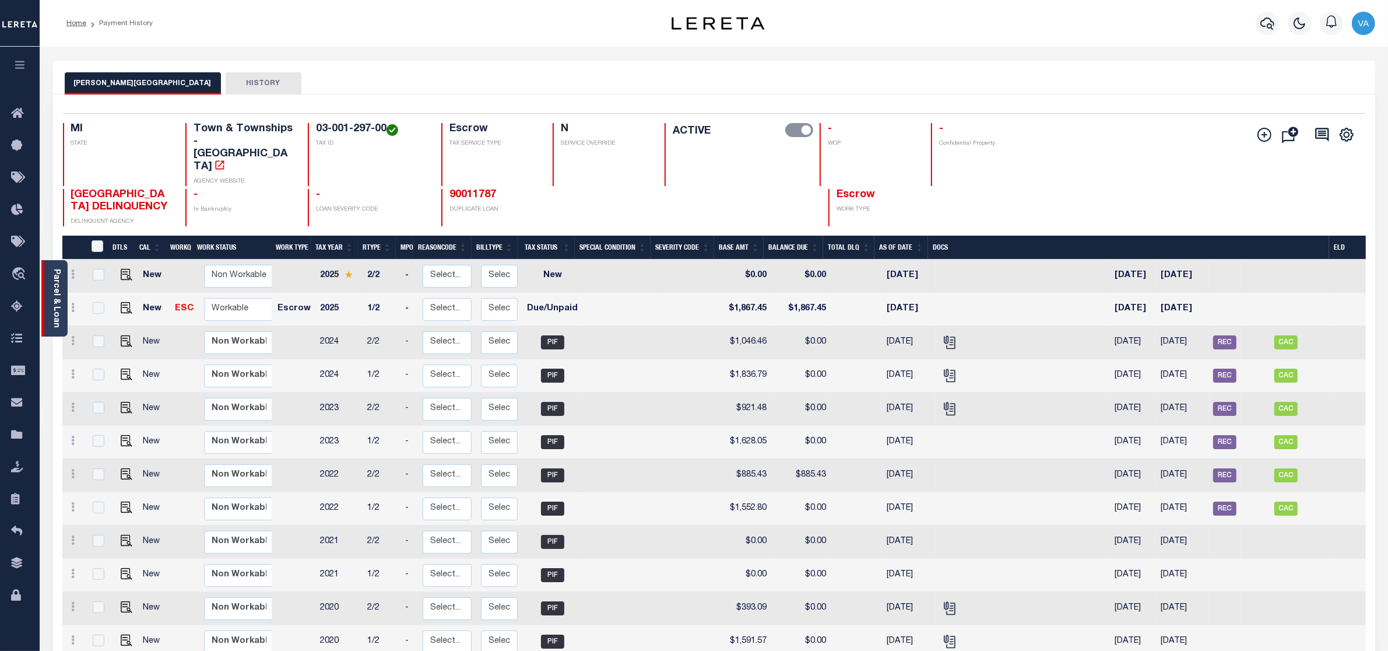
click at [58, 305] on link "Parcel & Loan" at bounding box center [56, 298] width 8 height 59
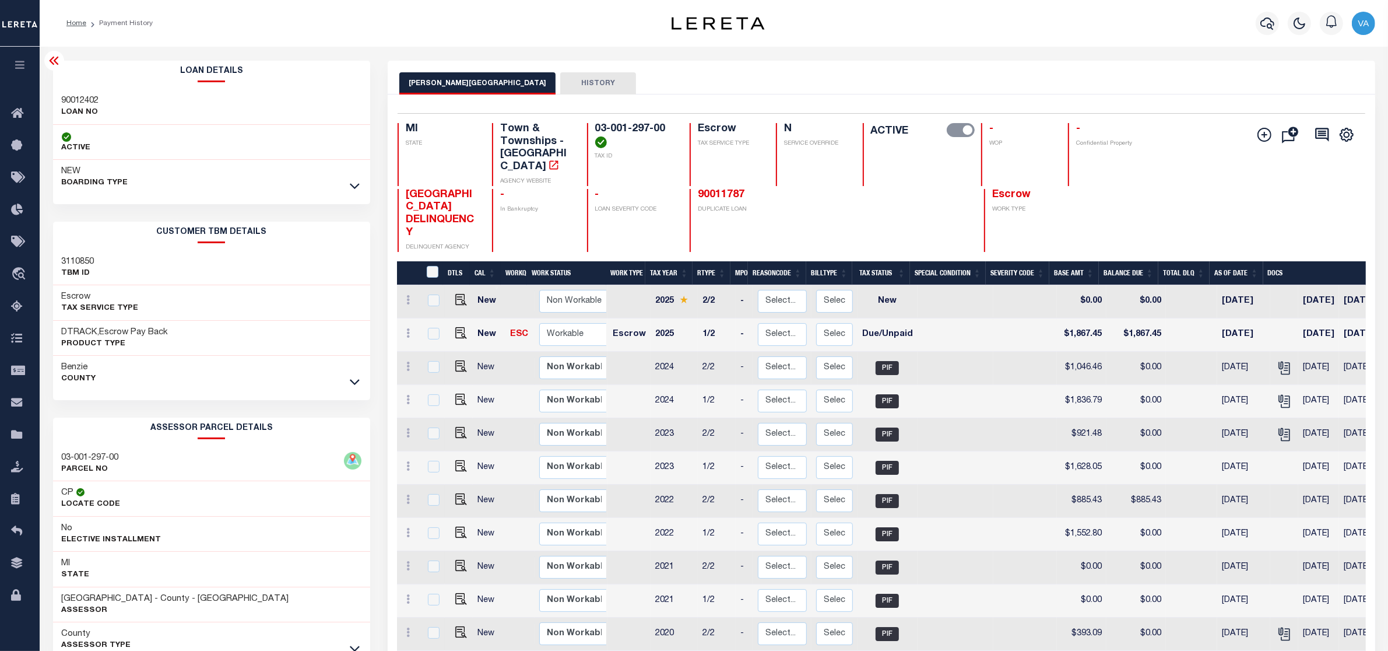
scroll to position [188, 0]
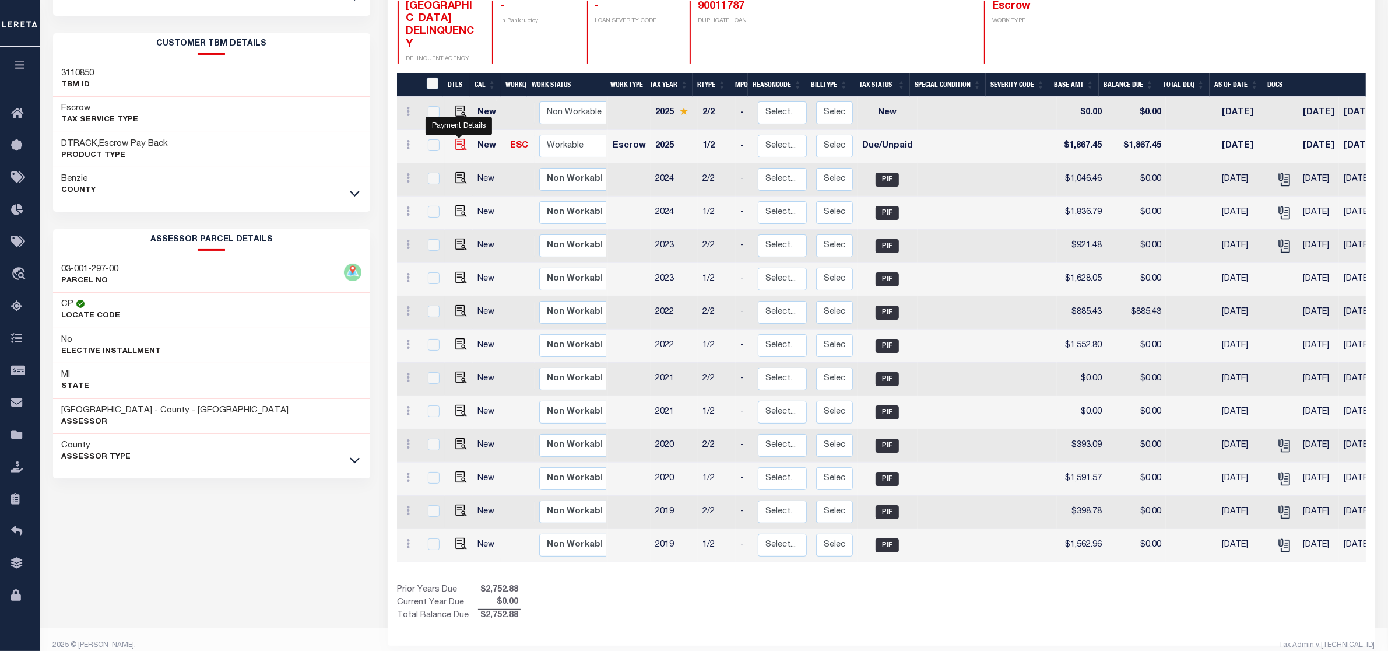
click at [457, 139] on img "" at bounding box center [461, 145] width 12 height 12
checkbox input "true"
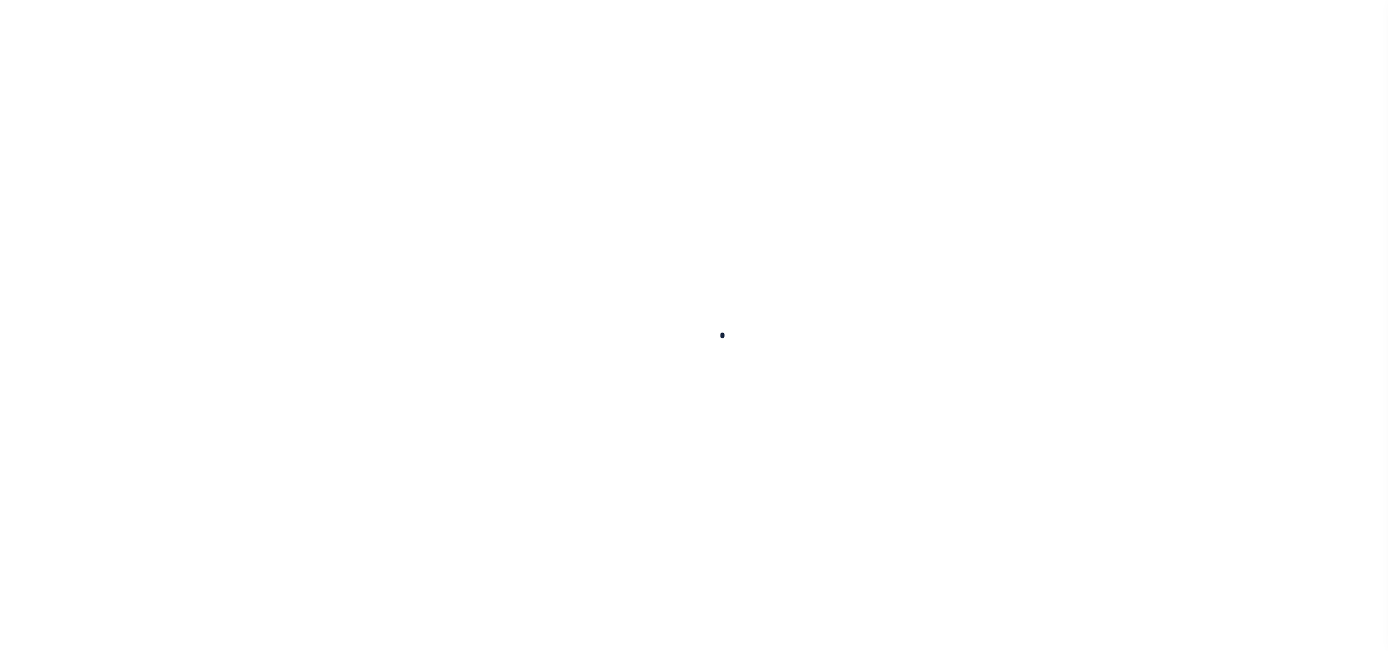
checkbox input "false"
type input "[DATE]"
select select "DUE"
type input "$1,867.45"
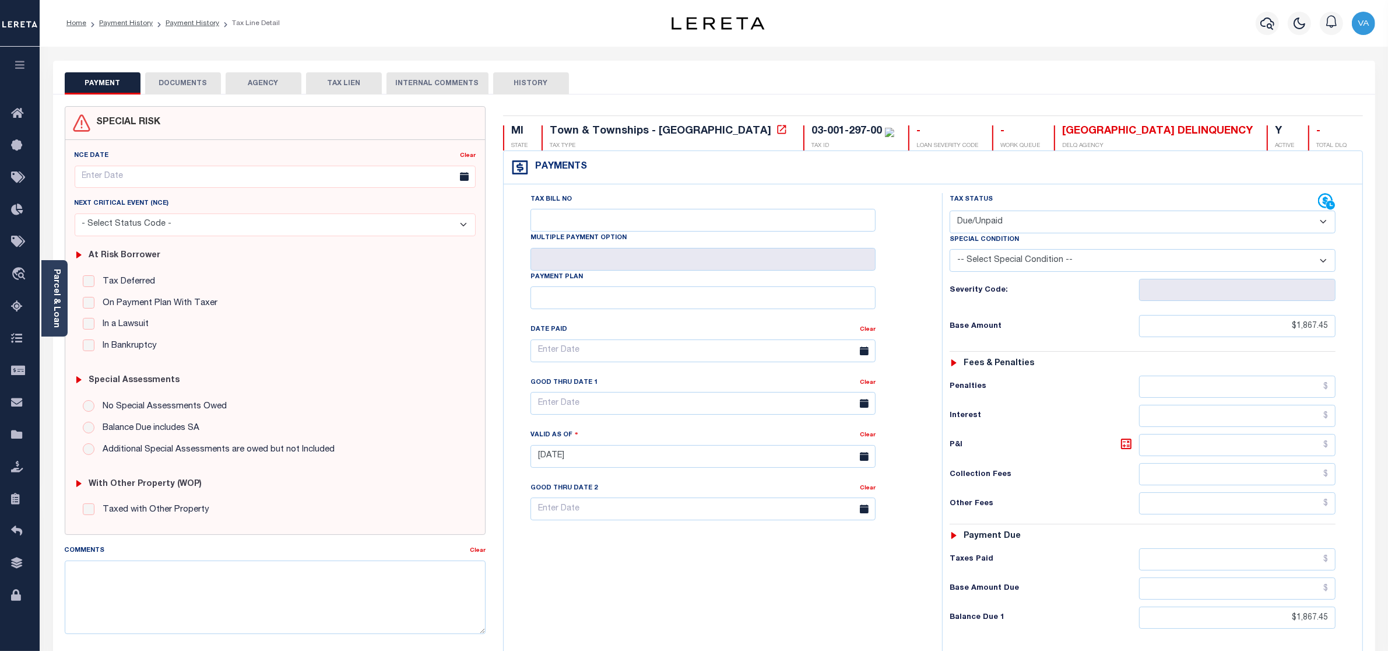
click at [178, 83] on button "DOCUMENTS" at bounding box center [183, 83] width 76 height 22
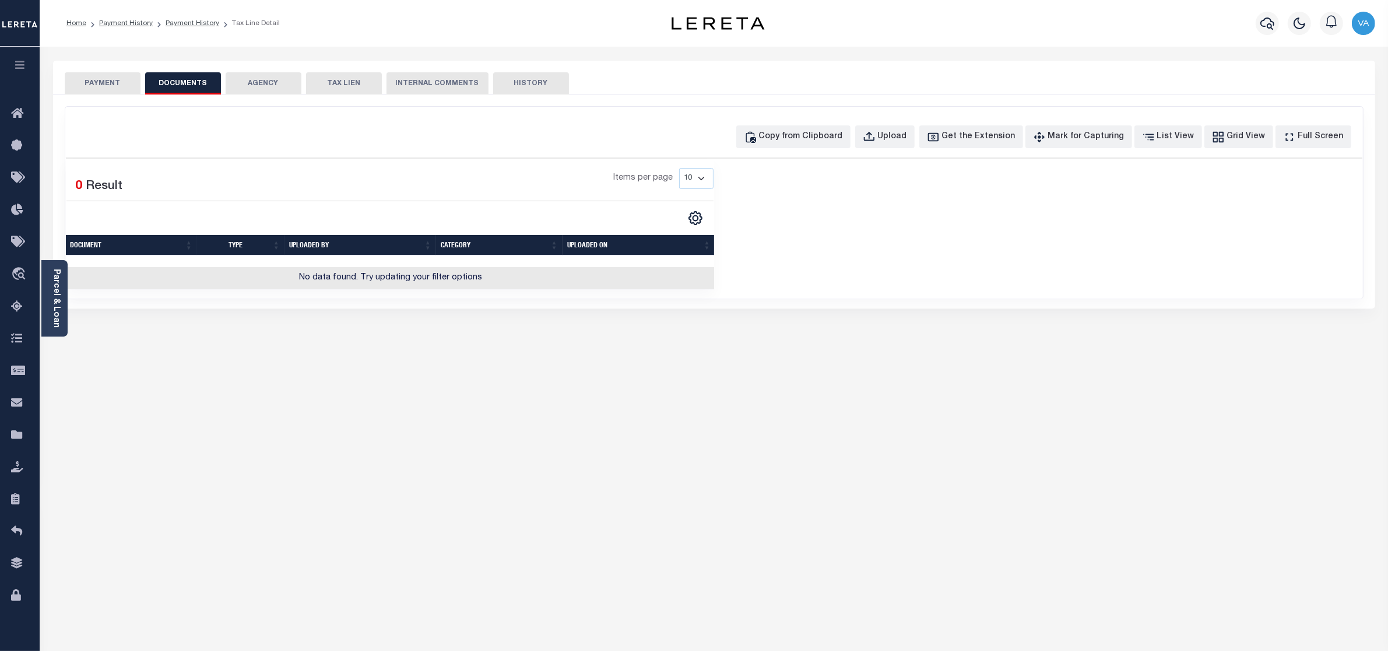
click at [128, 77] on button "PAYMENT" at bounding box center [103, 83] width 76 height 22
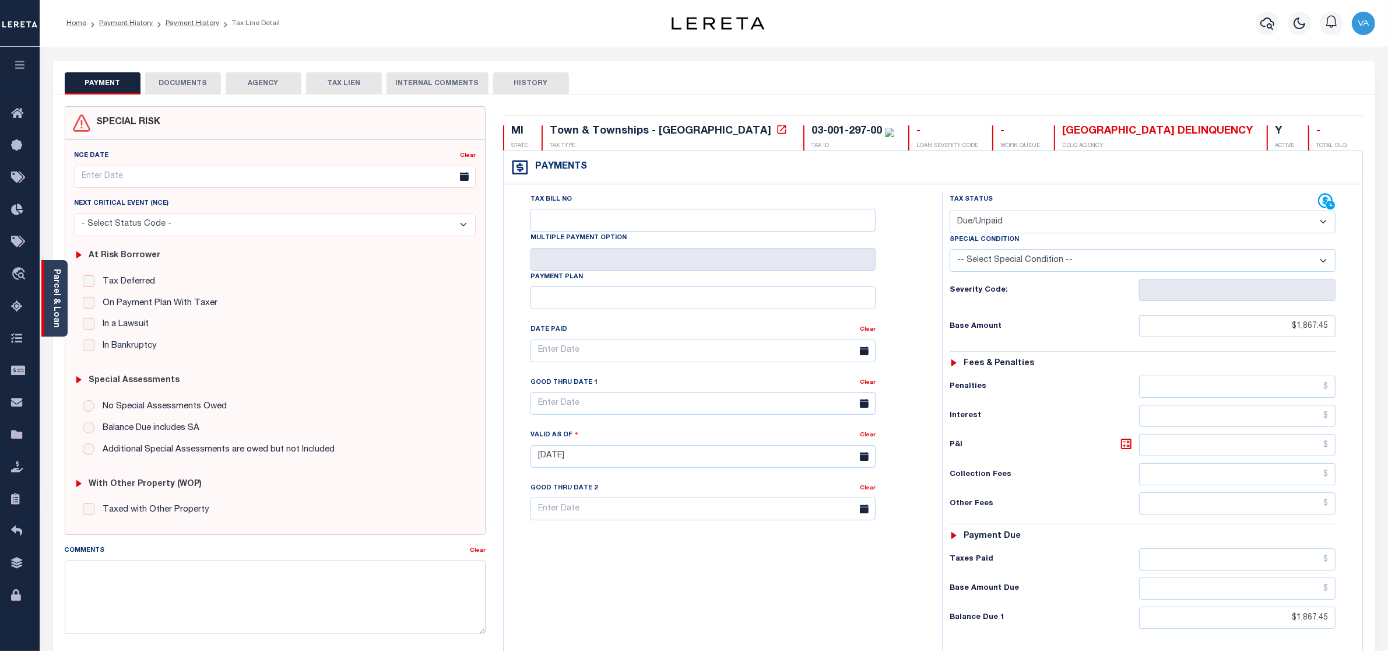
click at [55, 299] on link "Parcel & Loan" at bounding box center [56, 298] width 8 height 59
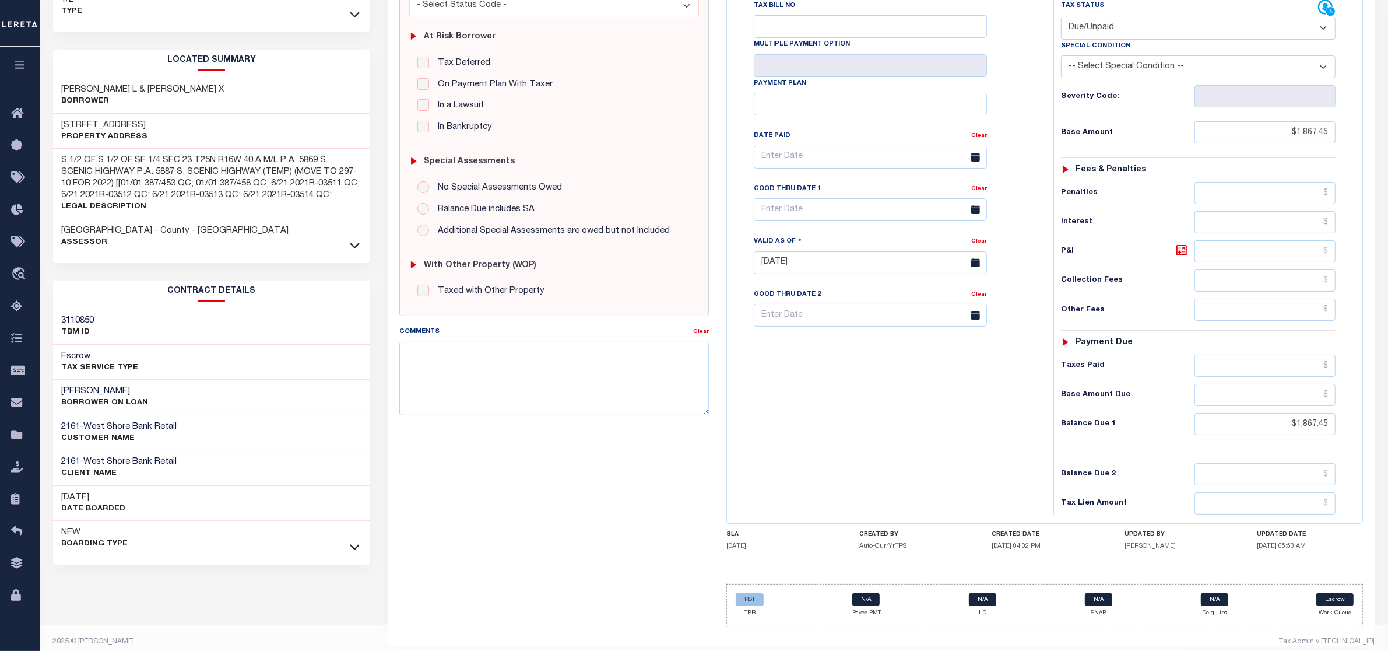
scroll to position [234, 0]
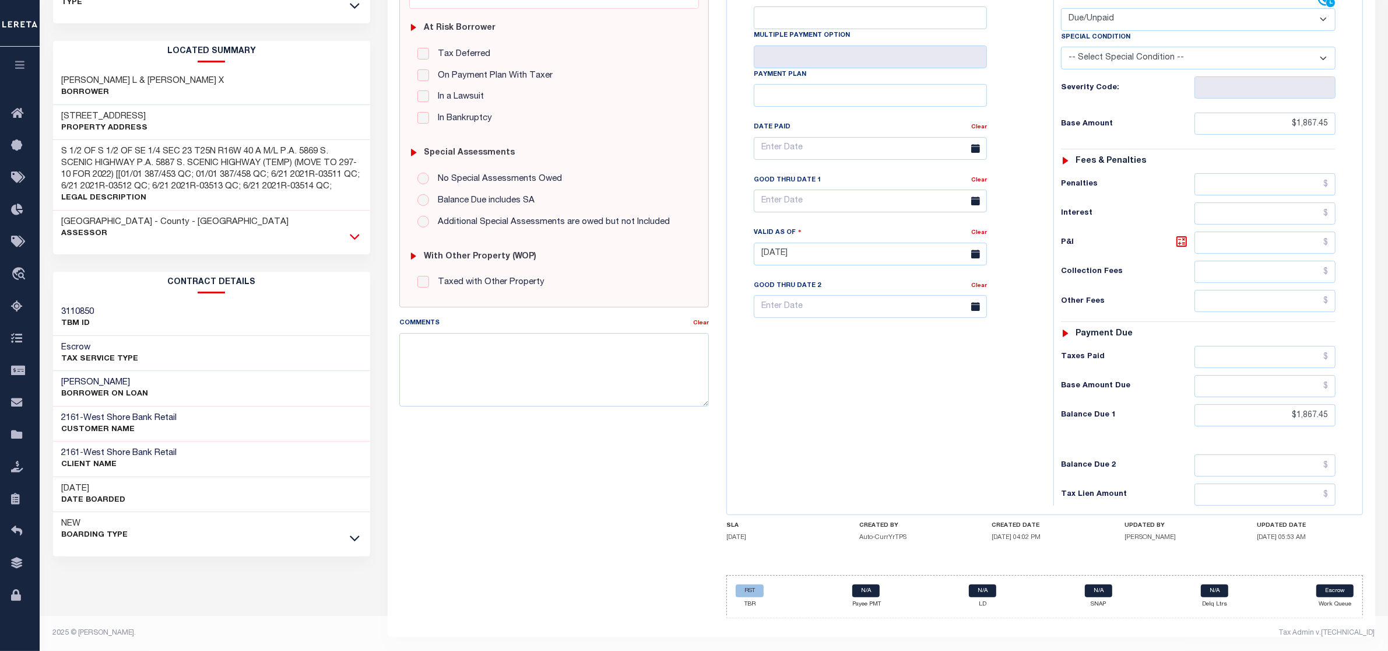
click at [353, 230] on icon at bounding box center [355, 236] width 10 height 12
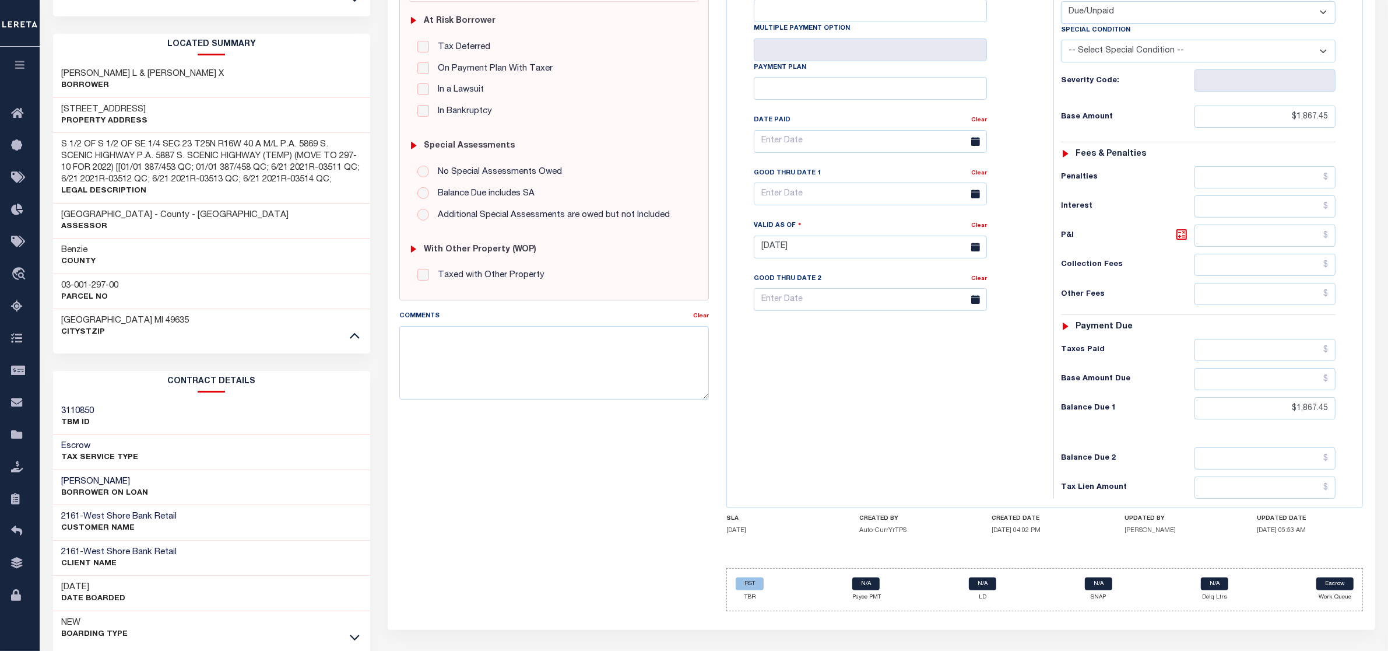
scroll to position [0, 0]
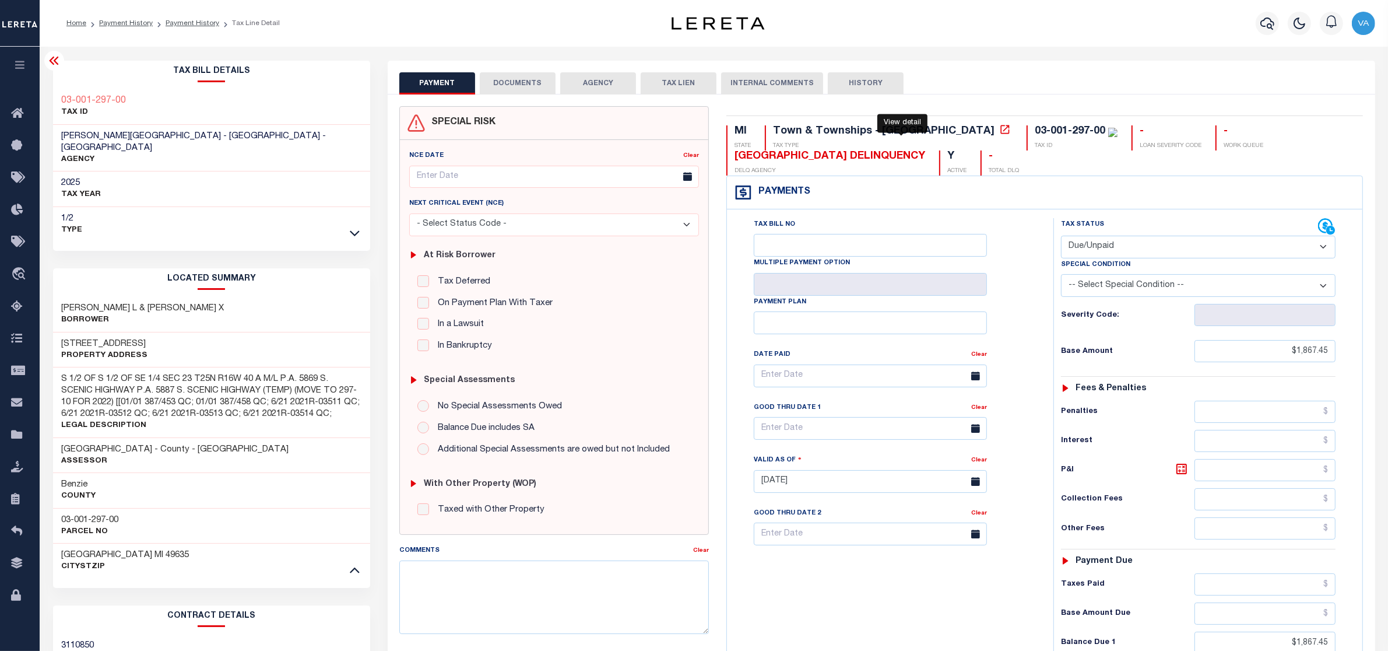
click at [1000, 134] on icon at bounding box center [1006, 130] width 12 height 12
click at [107, 16] on ol "Home Payment History Payment History Tax Line Detail" at bounding box center [173, 23] width 232 height 24
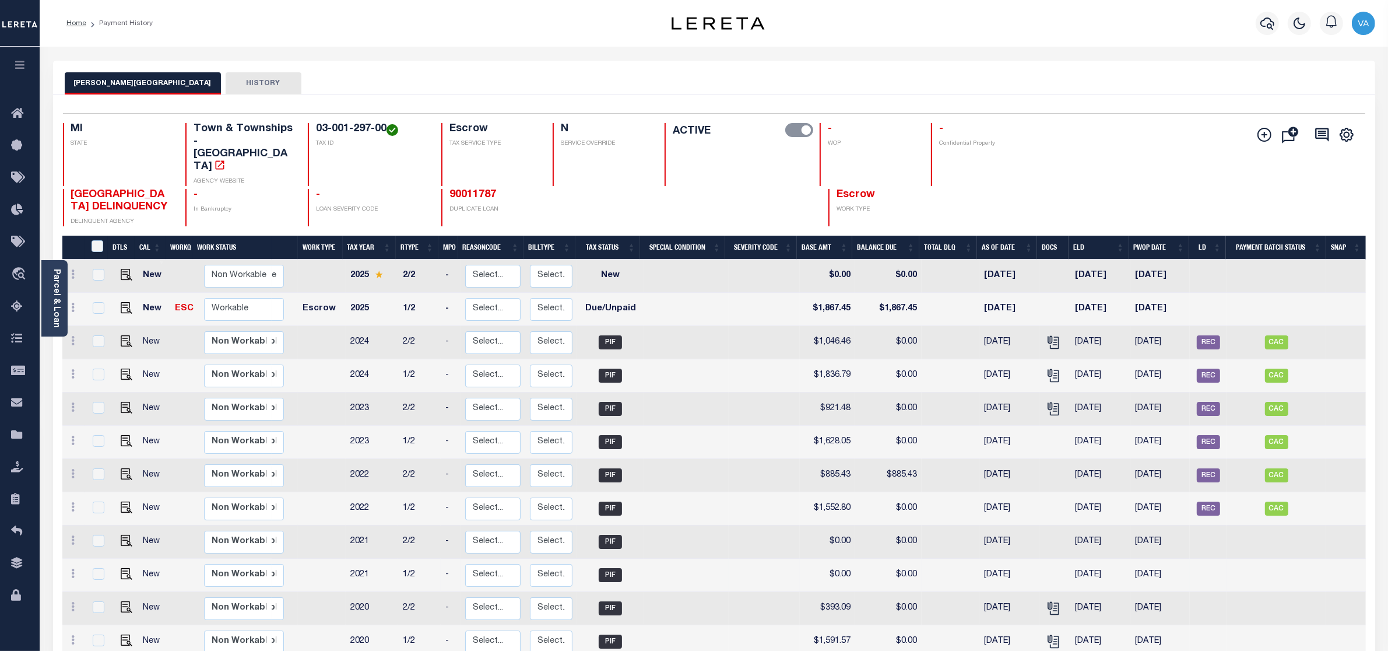
scroll to position [150, 0]
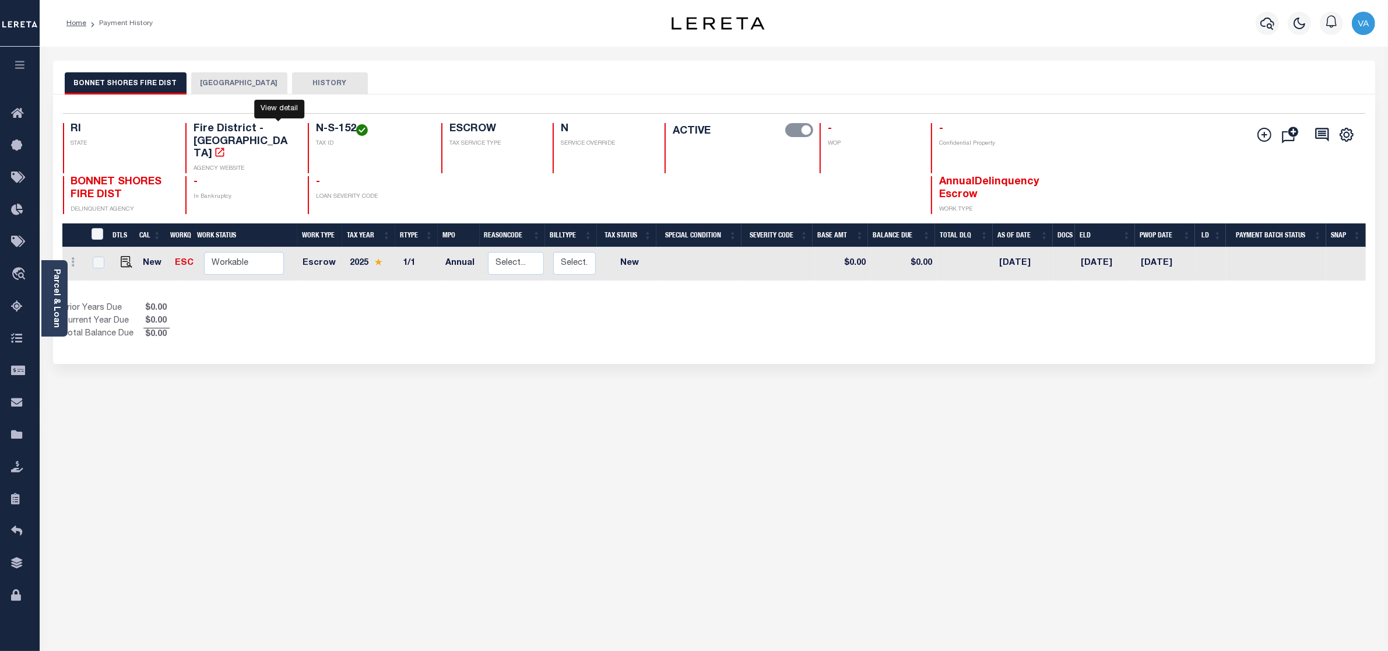
click at [226, 146] on icon "" at bounding box center [220, 152] width 12 height 12
click at [60, 294] on link "Parcel & Loan" at bounding box center [56, 298] width 8 height 59
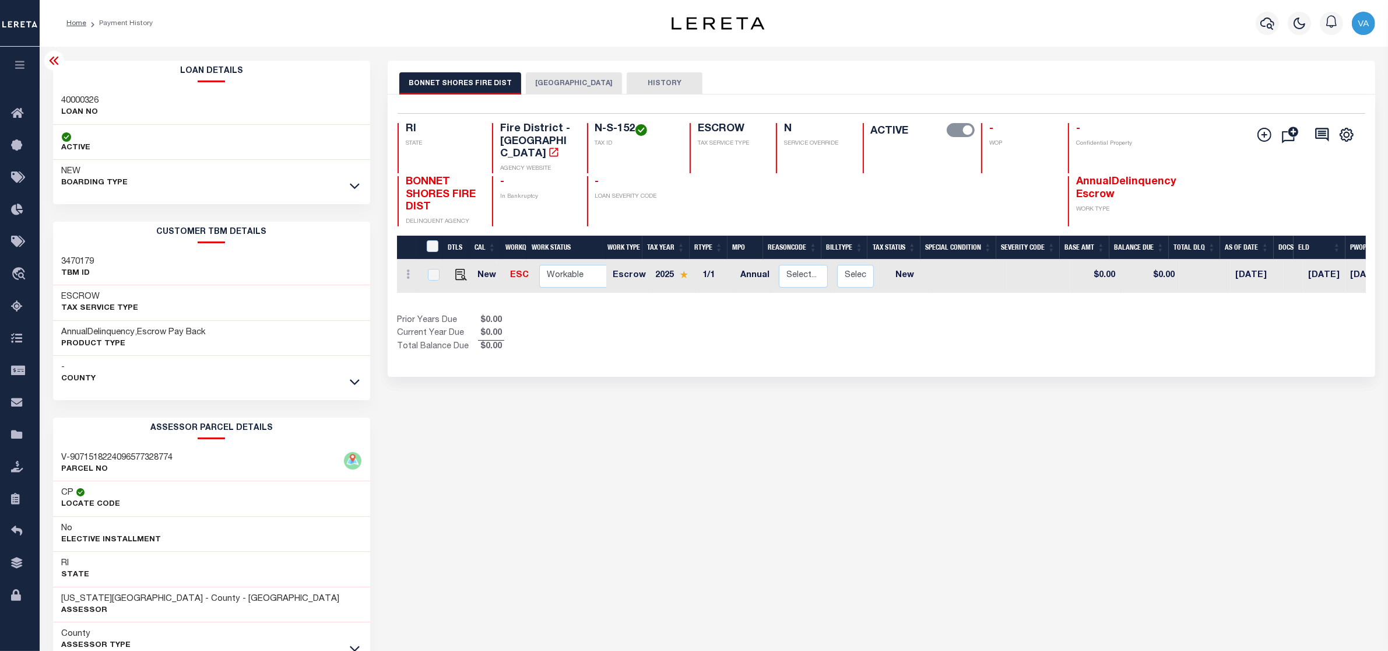
scroll to position [70, 0]
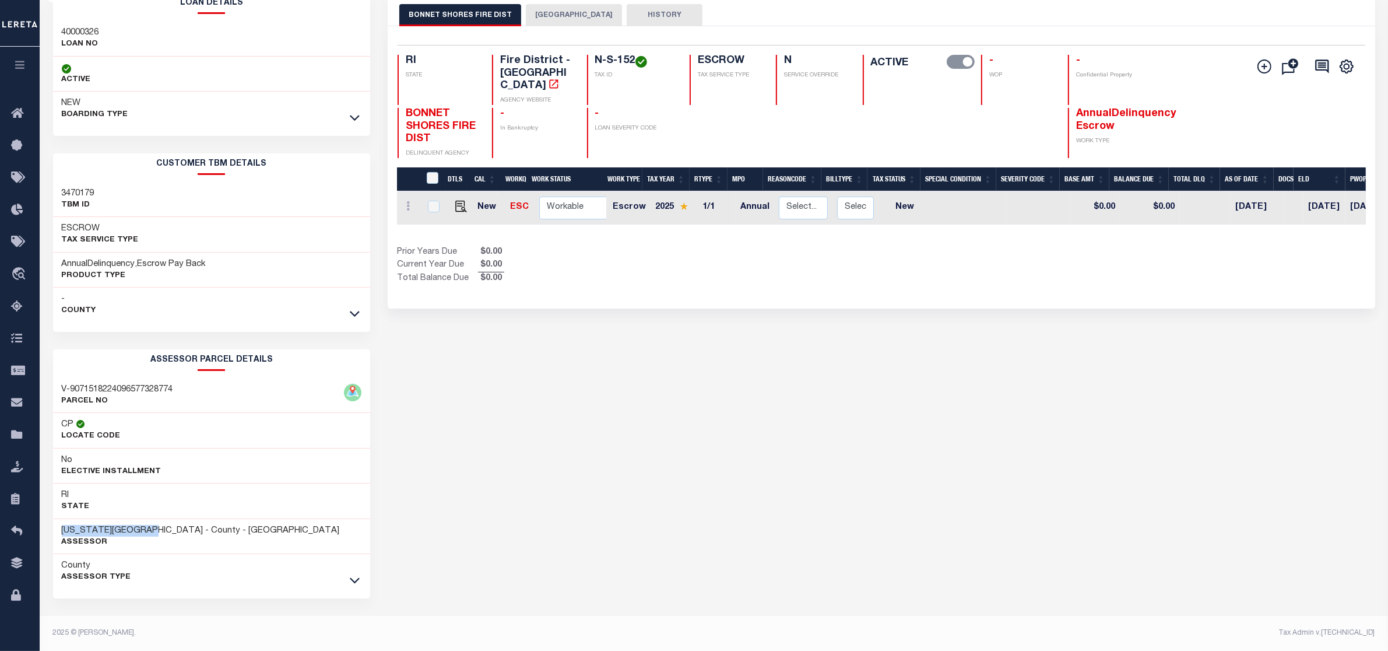
drag, startPoint x: 62, startPoint y: 528, endPoint x: 161, endPoint y: 527, distance: 99.1
click at [161, 527] on h3 "WASHINGTON COUNTY - County - RI" at bounding box center [201, 531] width 278 height 12
copy h3 "WASHINGTON COUNTY"
click at [257, 305] on div "- County" at bounding box center [212, 304] width 318 height 35
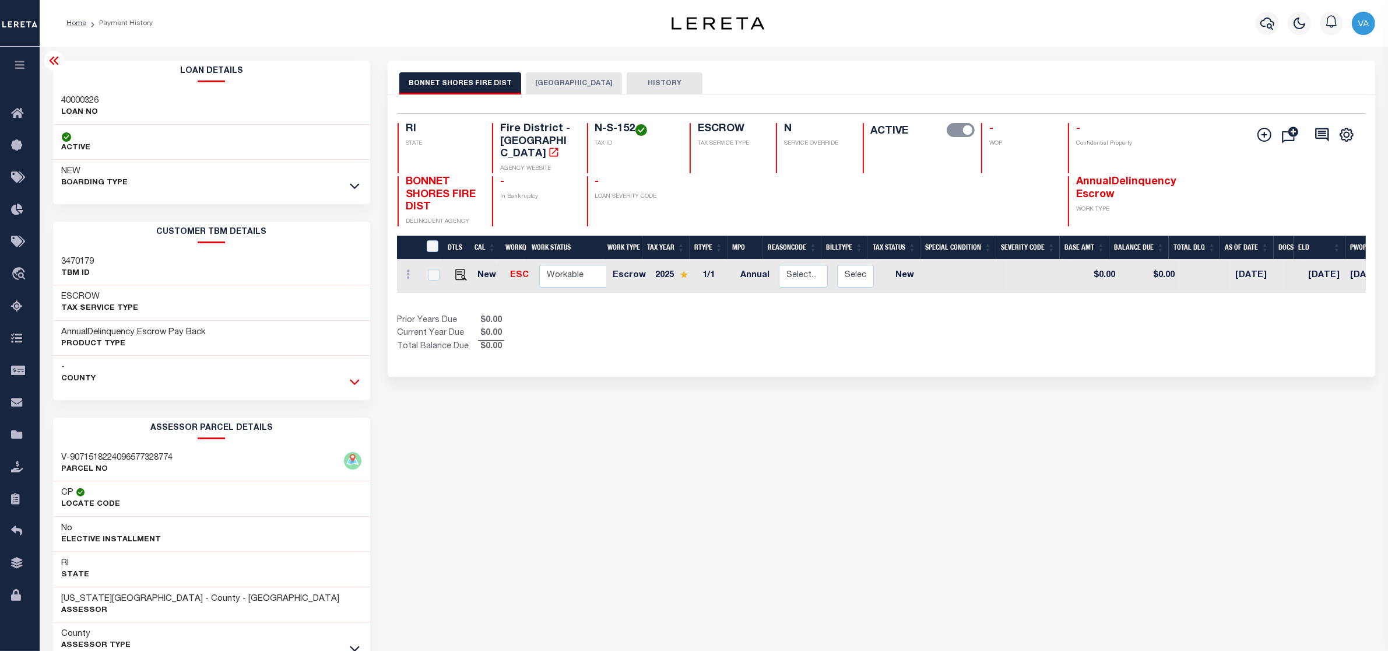
click at [355, 385] on icon at bounding box center [355, 383] width 10 height 6
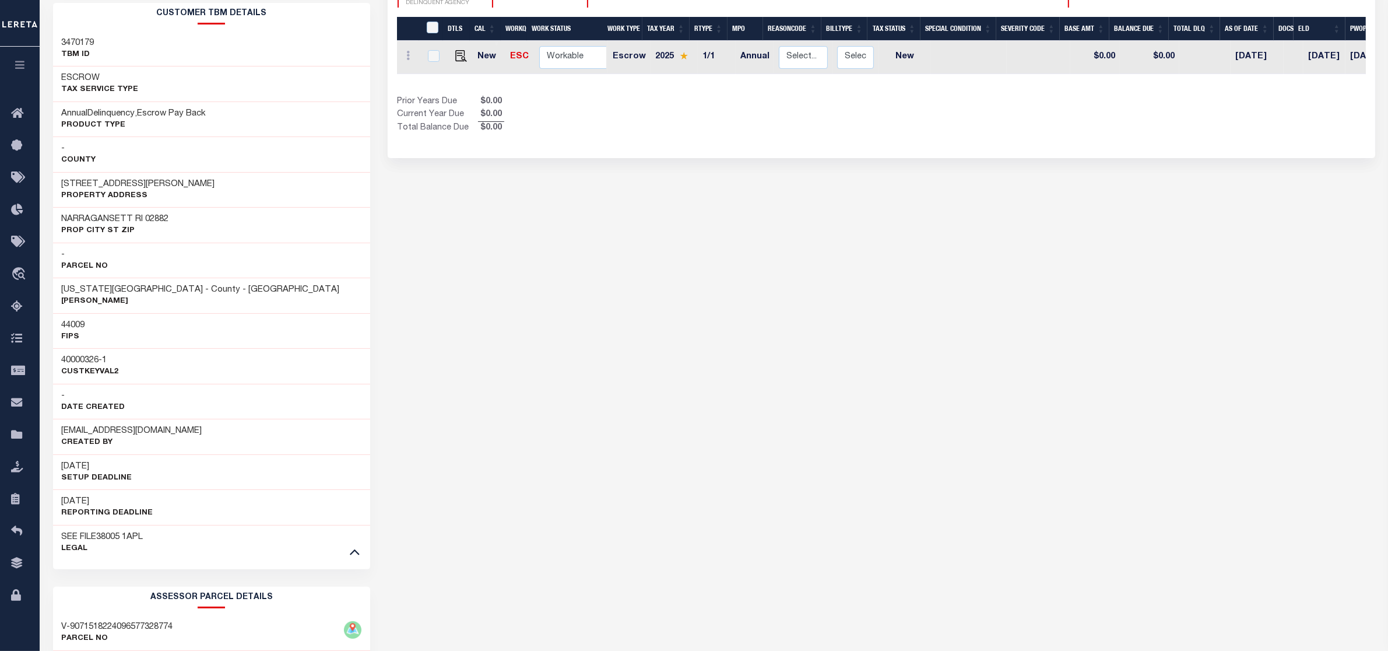
scroll to position [460, 0]
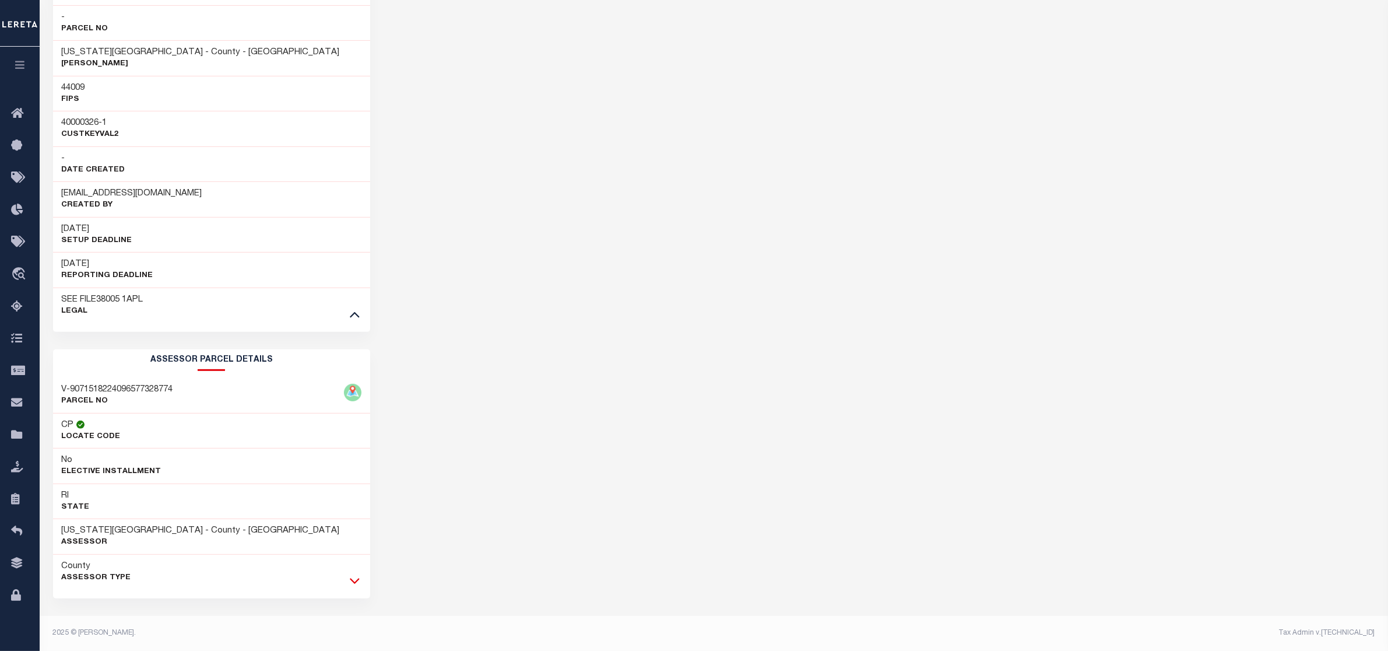
click at [357, 581] on icon at bounding box center [355, 581] width 10 height 6
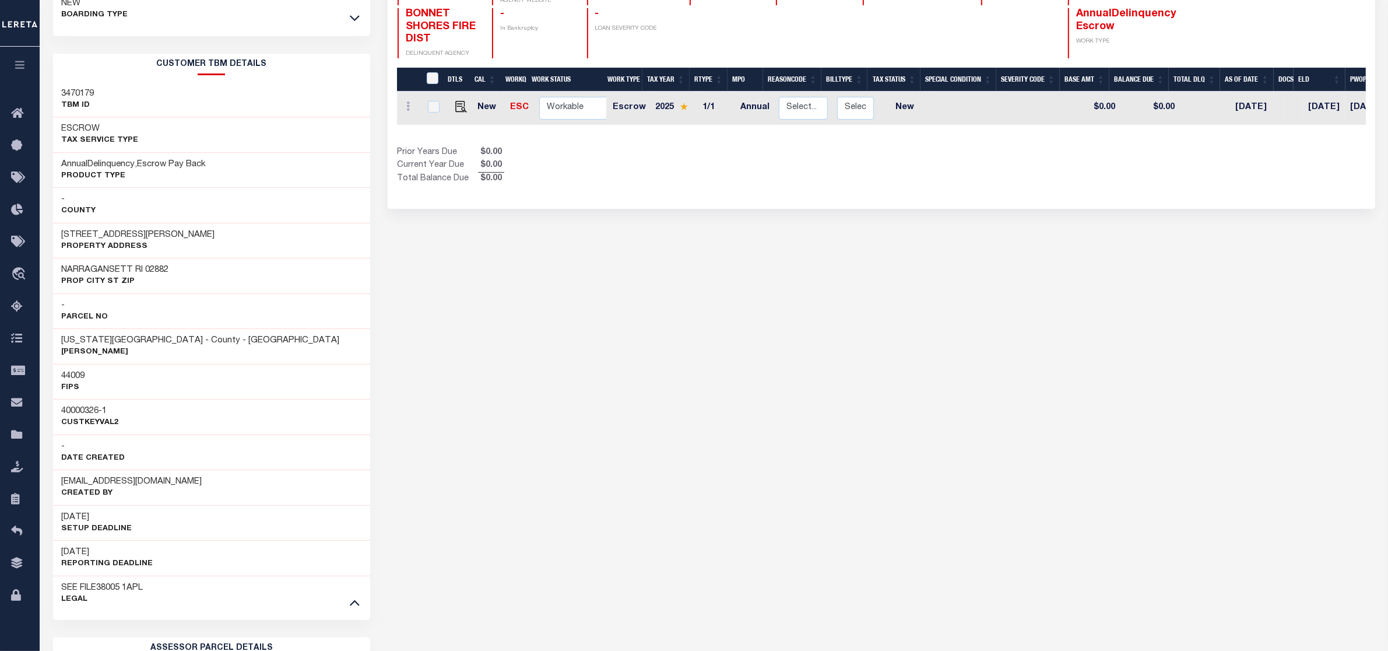
scroll to position [0, 0]
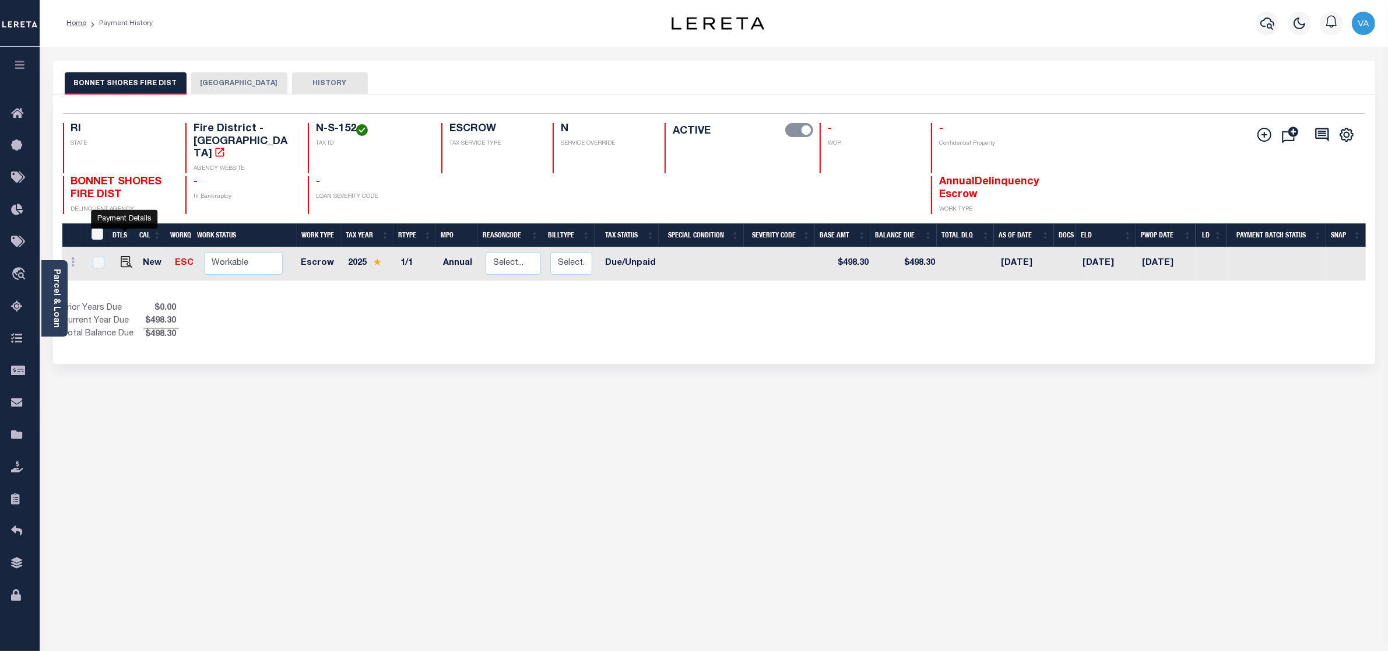
drag, startPoint x: 124, startPoint y: 239, endPoint x: 468, endPoint y: 459, distance: 408.3
click at [512, 488] on div "BONNET SHORES FIRE DIST NARRAGANSETT TOWN HISTORY Selected 1 Result 1" at bounding box center [714, 390] width 1340 height 658
click at [121, 256] on img "" at bounding box center [127, 262] width 12 height 12
checkbox input "true"
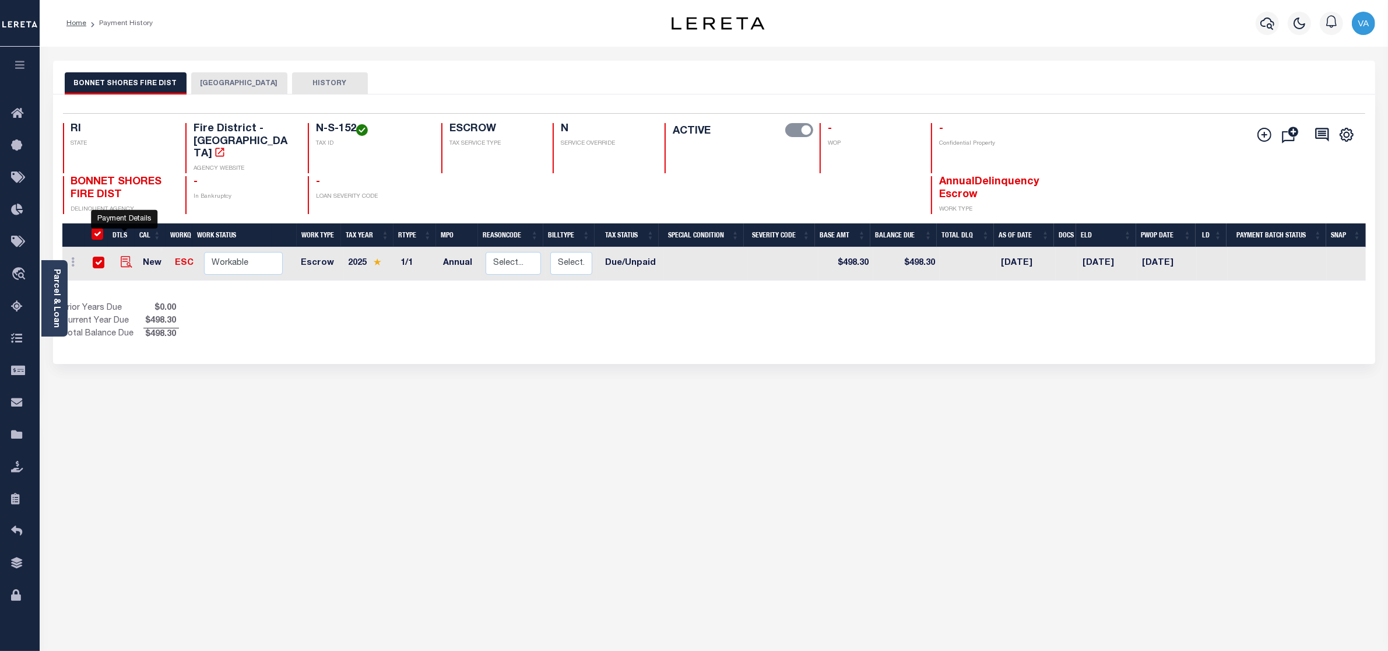
checkbox input "true"
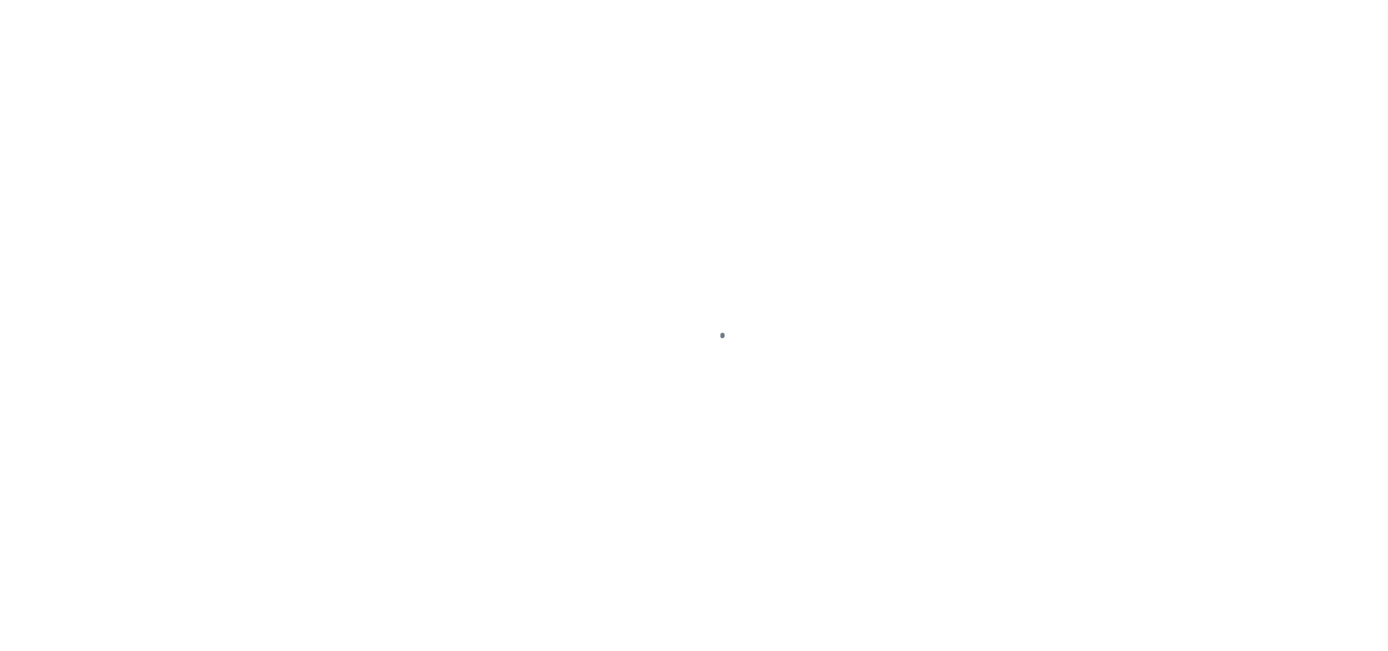
select select "DUE"
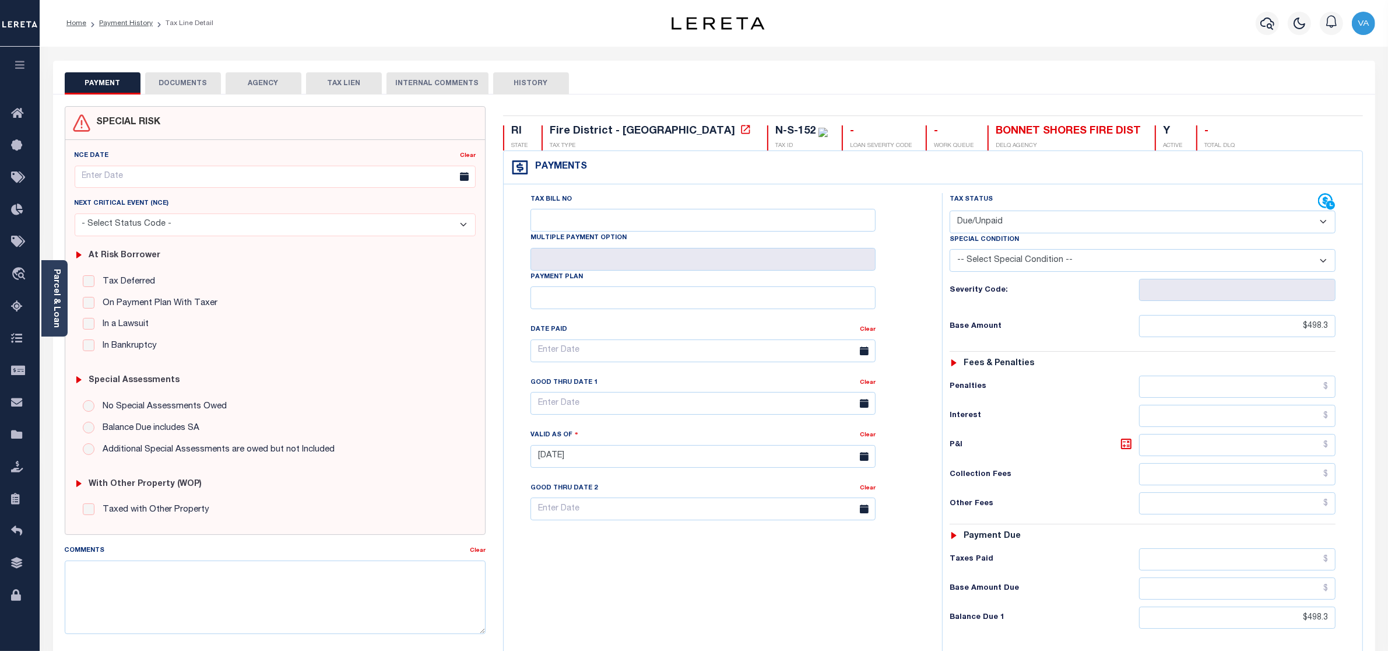
click at [177, 86] on button "DOCUMENTS" at bounding box center [183, 83] width 76 height 22
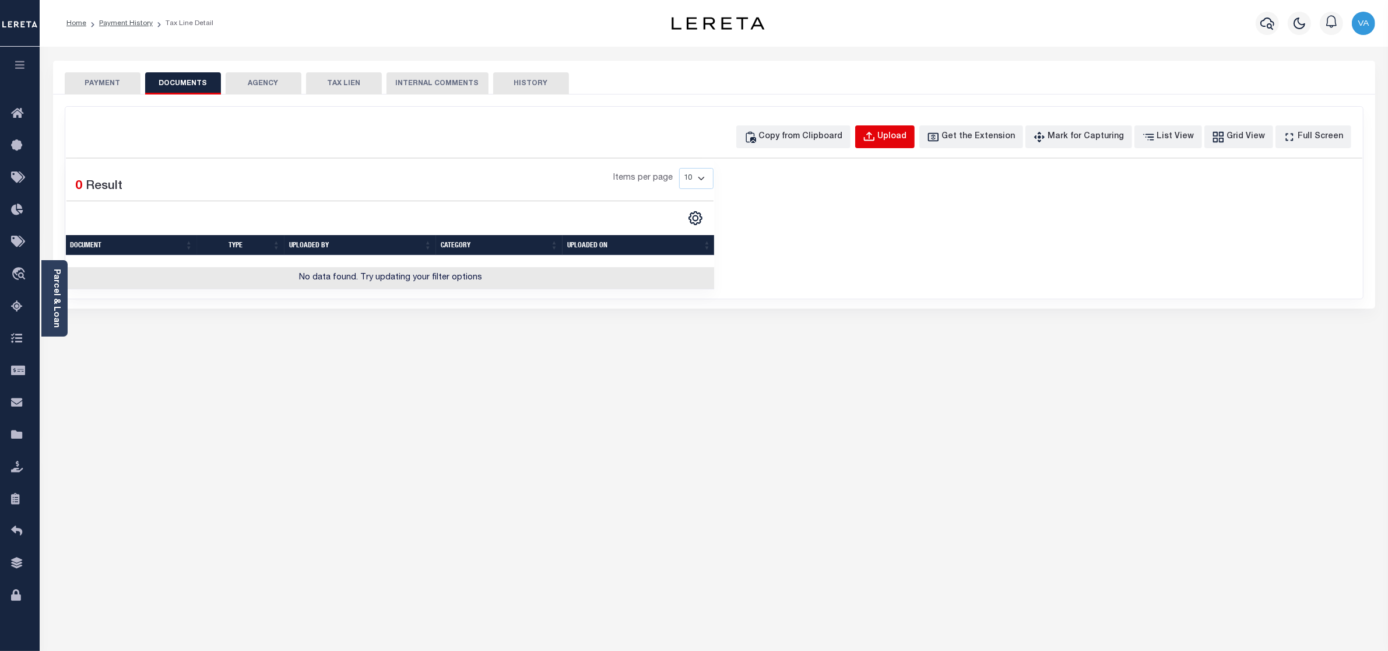
click at [907, 138] on div "Upload" at bounding box center [892, 137] width 29 height 13
select select "POP"
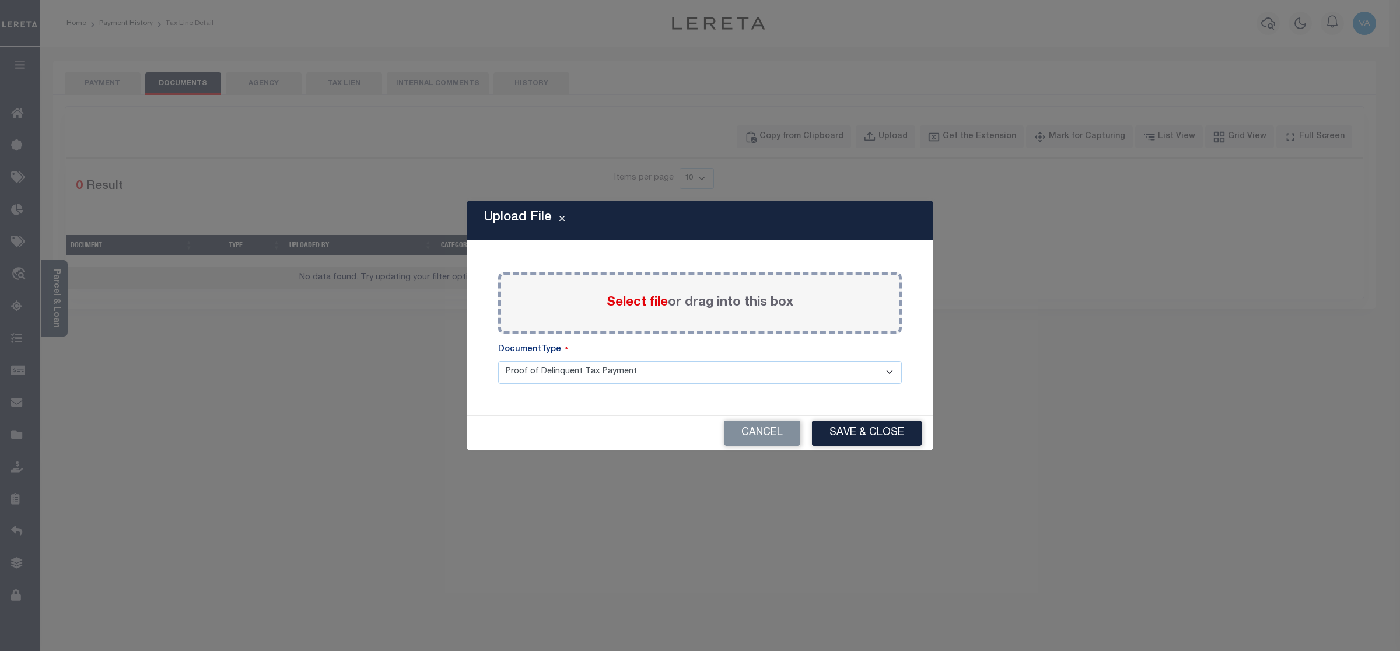
click at [640, 309] on span "Select file" at bounding box center [636, 302] width 61 height 13
click at [0, 0] on input "Select file or drag into this box" at bounding box center [0, 0] width 0 height 0
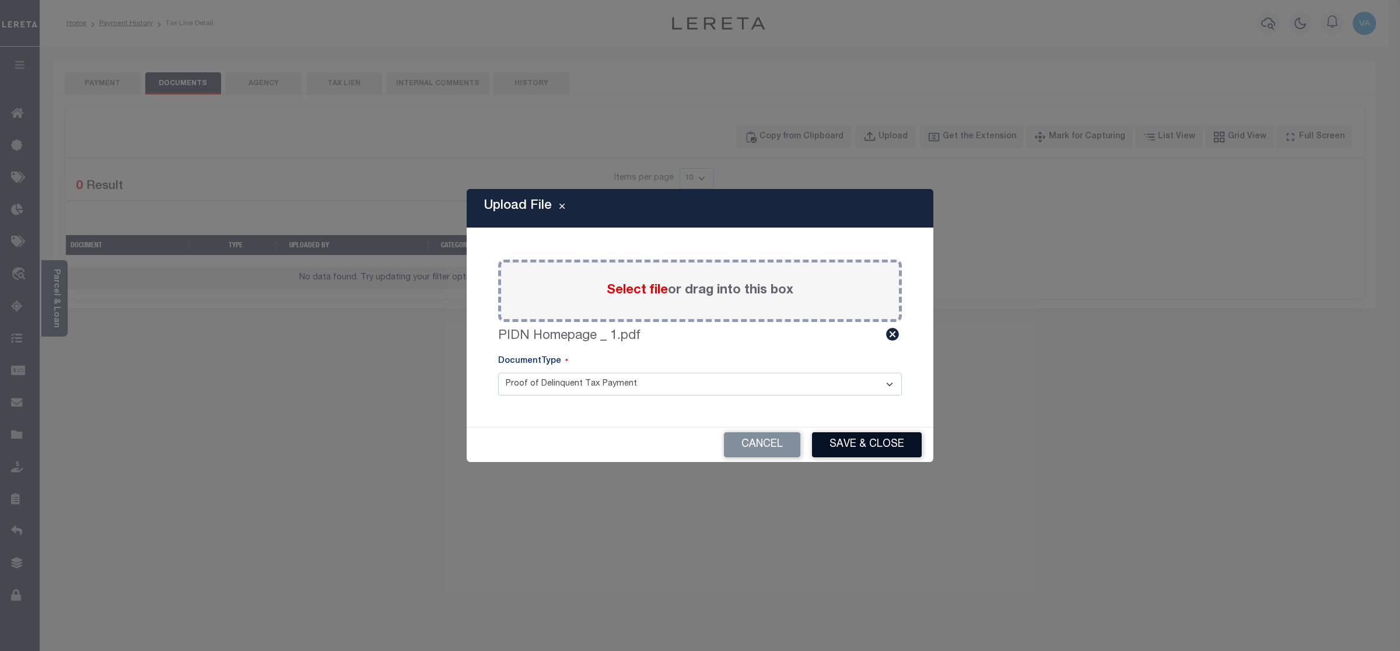
click at [891, 453] on button "Save & Close" at bounding box center [867, 444] width 110 height 25
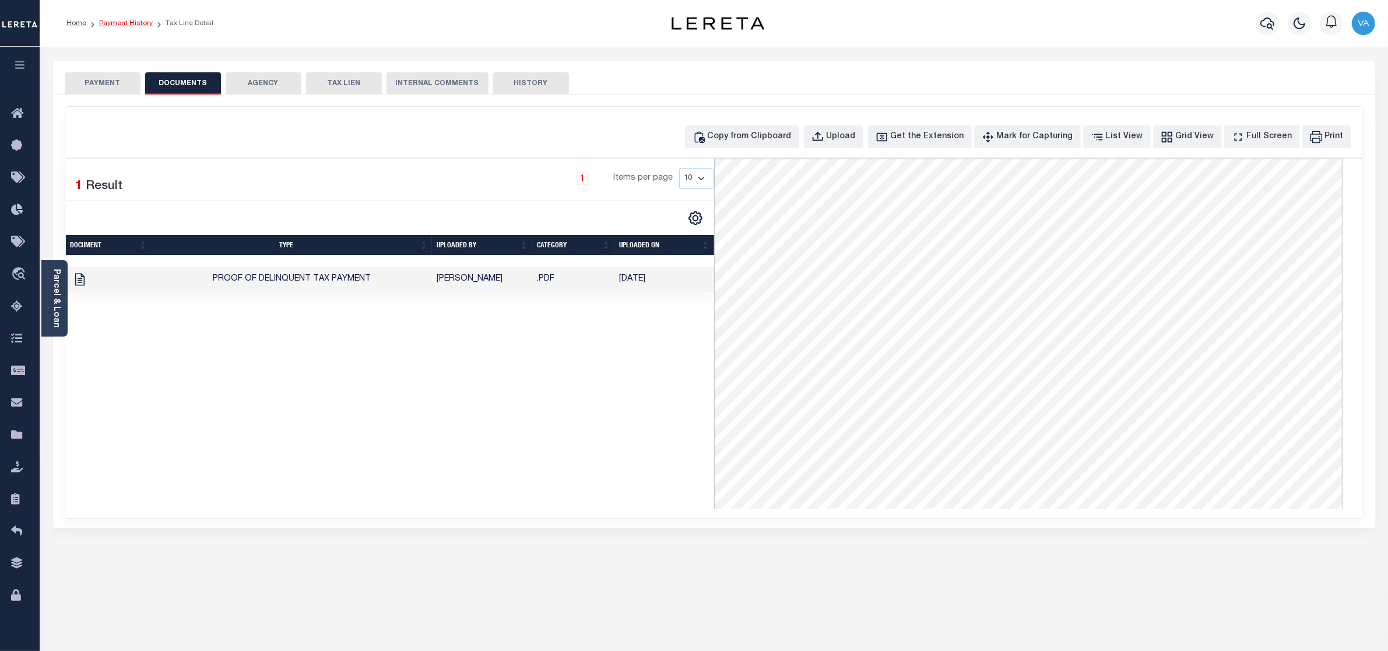
click at [122, 24] on link "Payment History" at bounding box center [126, 23] width 54 height 7
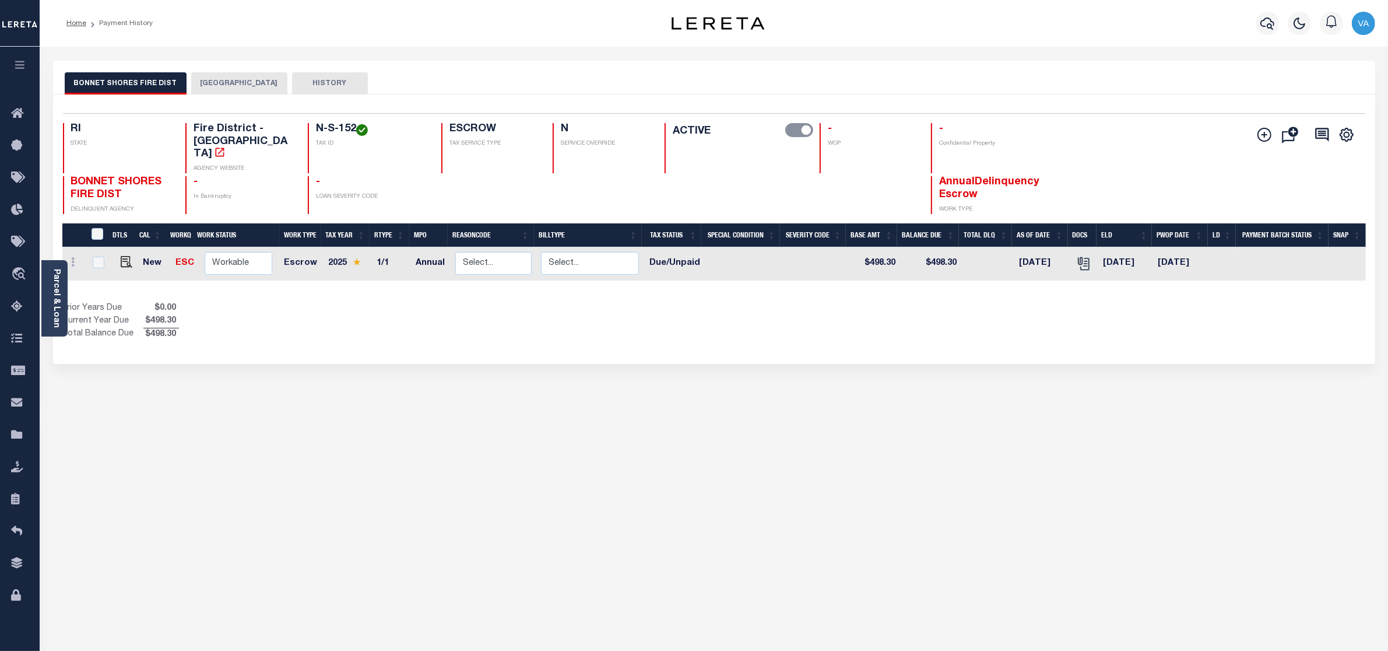
click at [230, 78] on button "[GEOGRAPHIC_DATA]" at bounding box center [239, 83] width 96 height 22
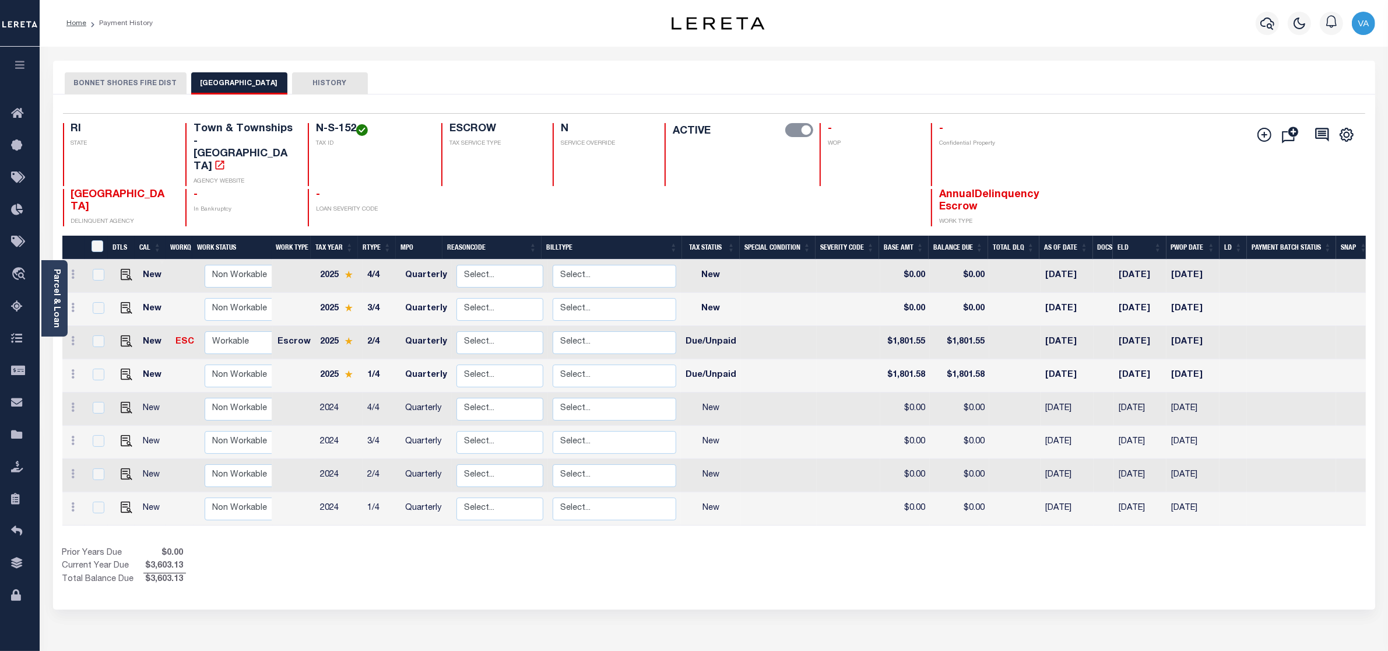
click at [142, 85] on button "BONNET SHORES FIRE DIST" at bounding box center [126, 83] width 122 height 22
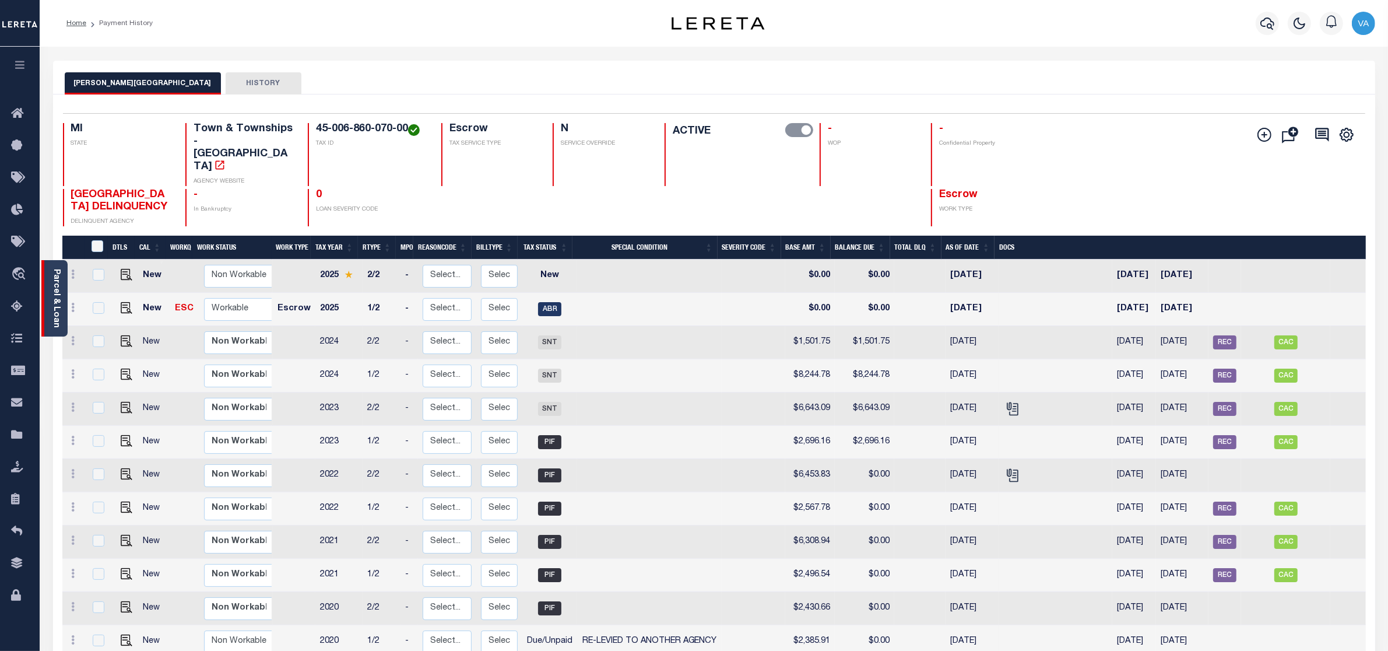
click at [54, 294] on link "Parcel & Loan" at bounding box center [56, 298] width 8 height 59
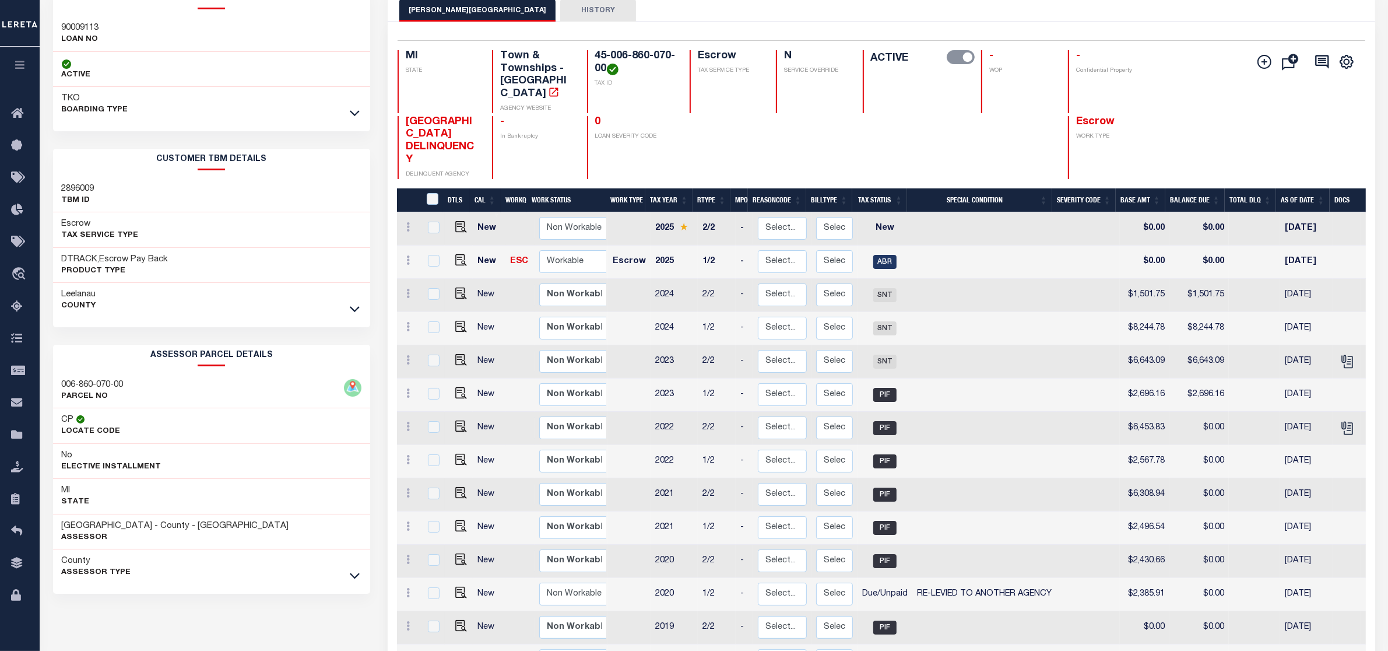
scroll to position [146, 0]
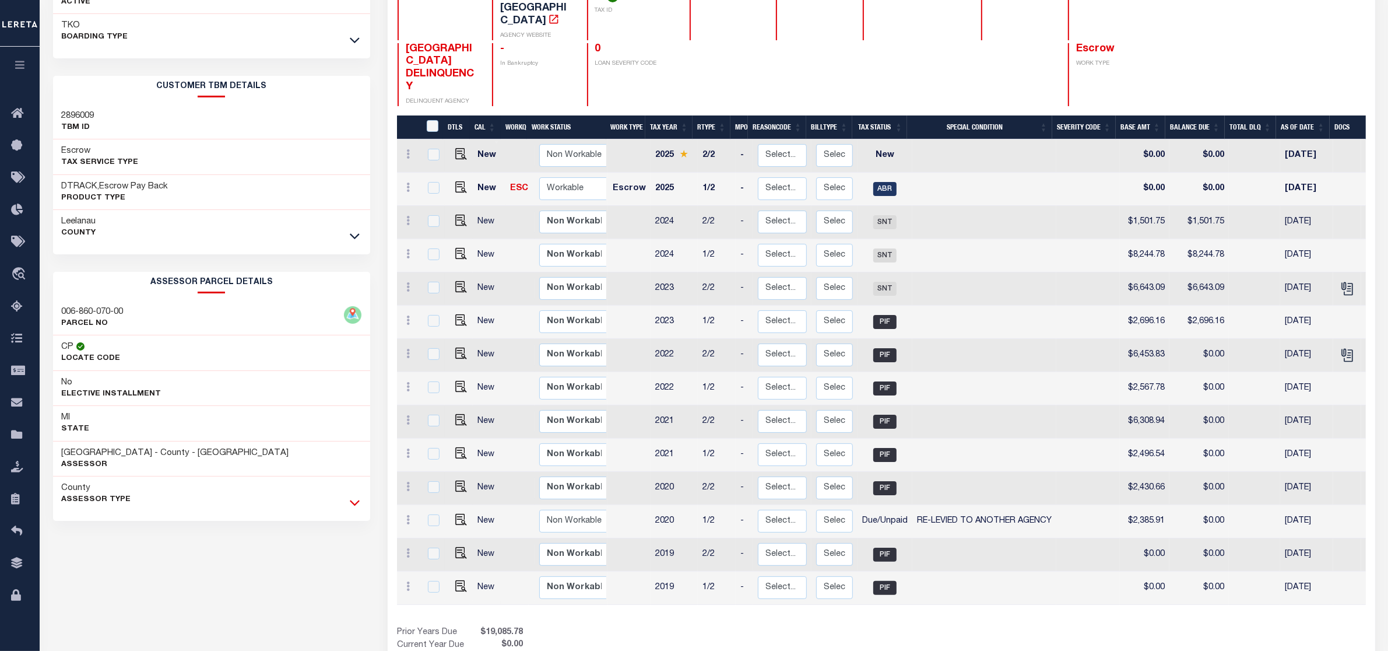
click at [351, 499] on icon at bounding box center [355, 502] width 10 height 12
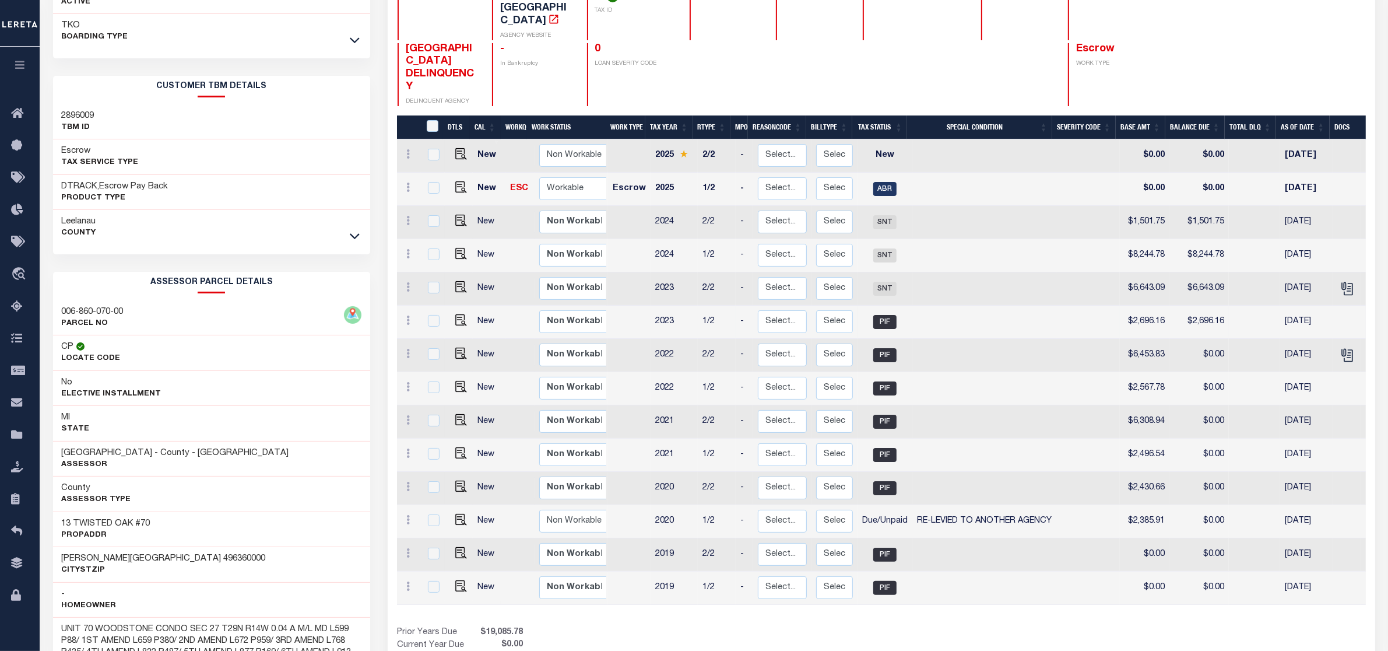
scroll to position [73, 0]
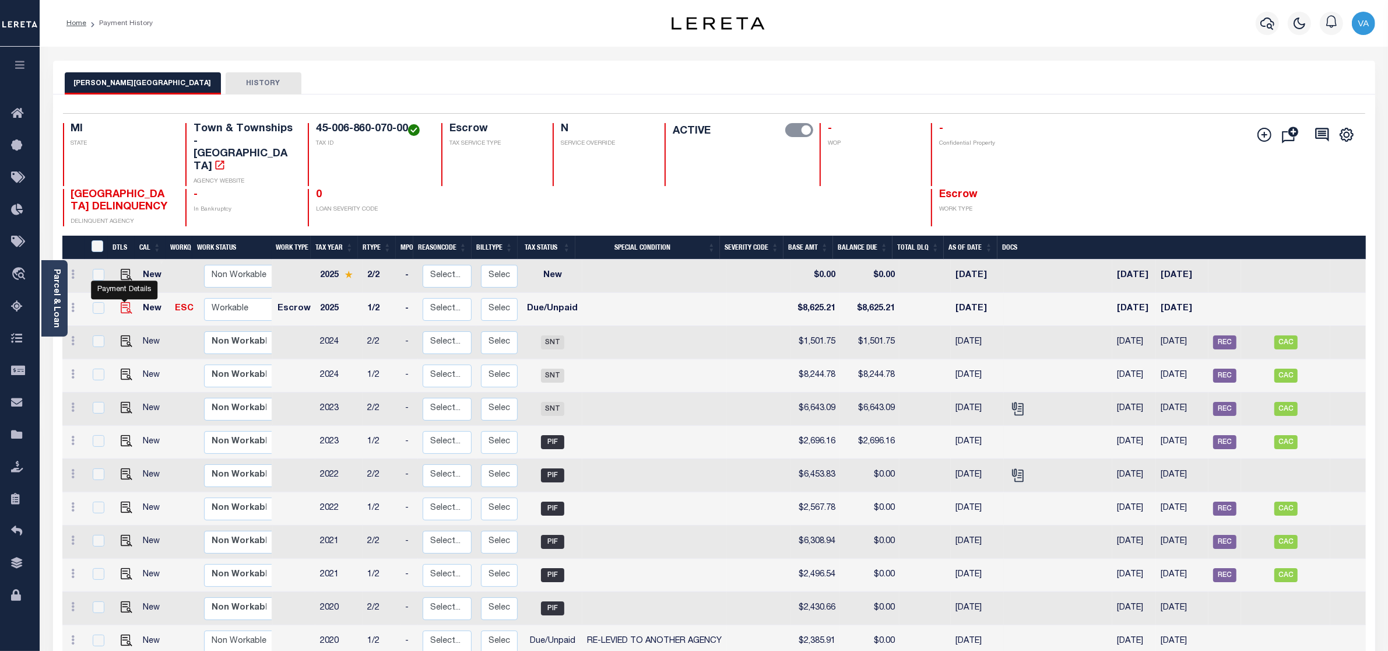
click at [122, 302] on img "" at bounding box center [127, 308] width 12 height 12
checkbox input "true"
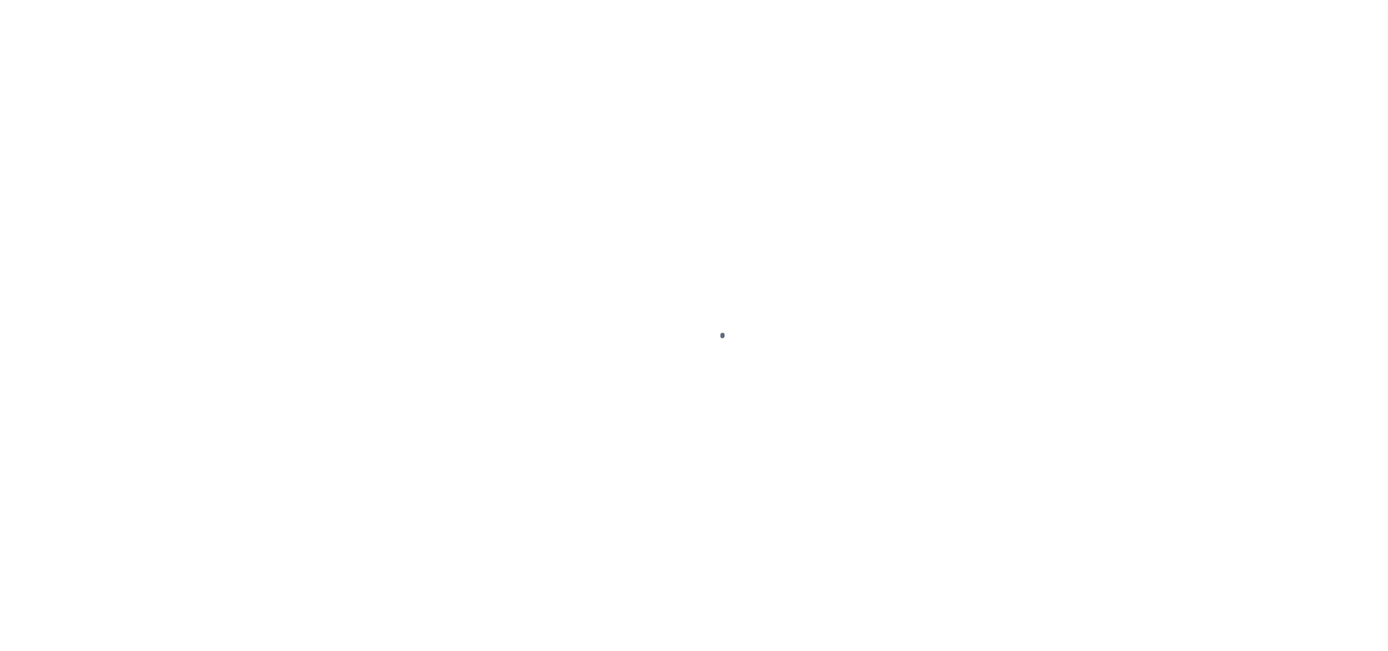
select select "DUE"
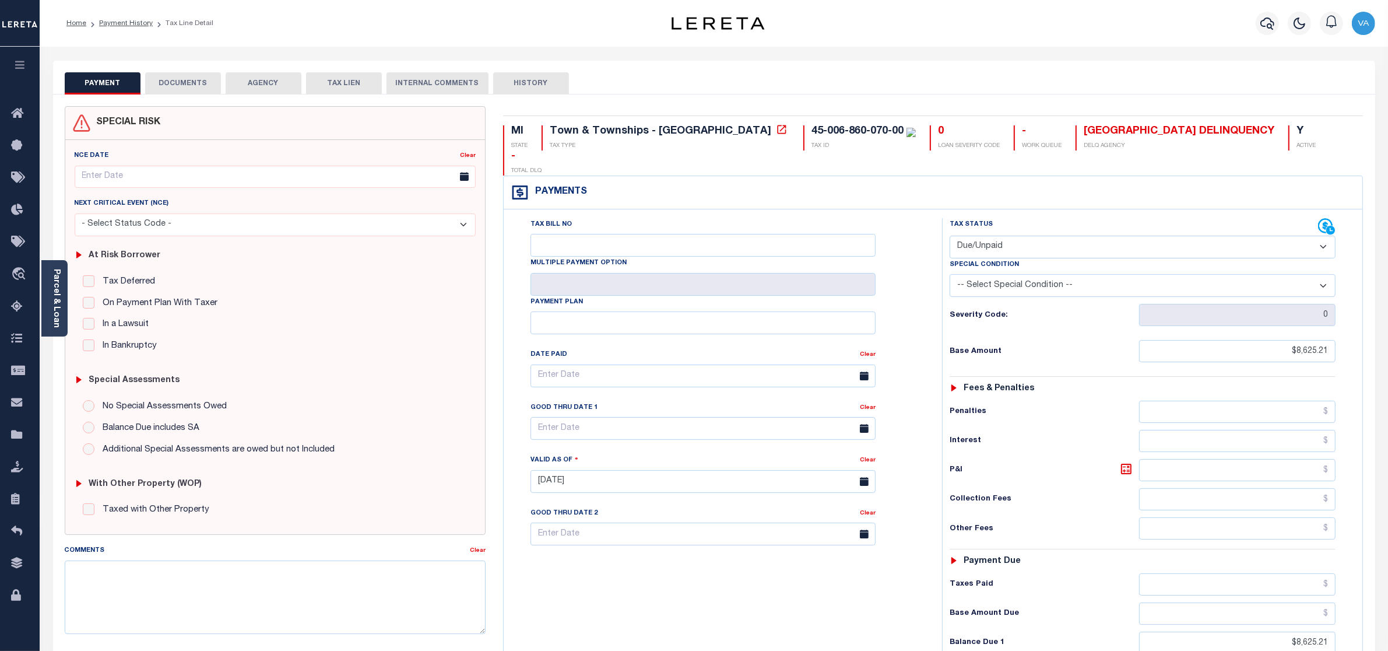
click at [185, 79] on button "DOCUMENTS" at bounding box center [183, 83] width 76 height 22
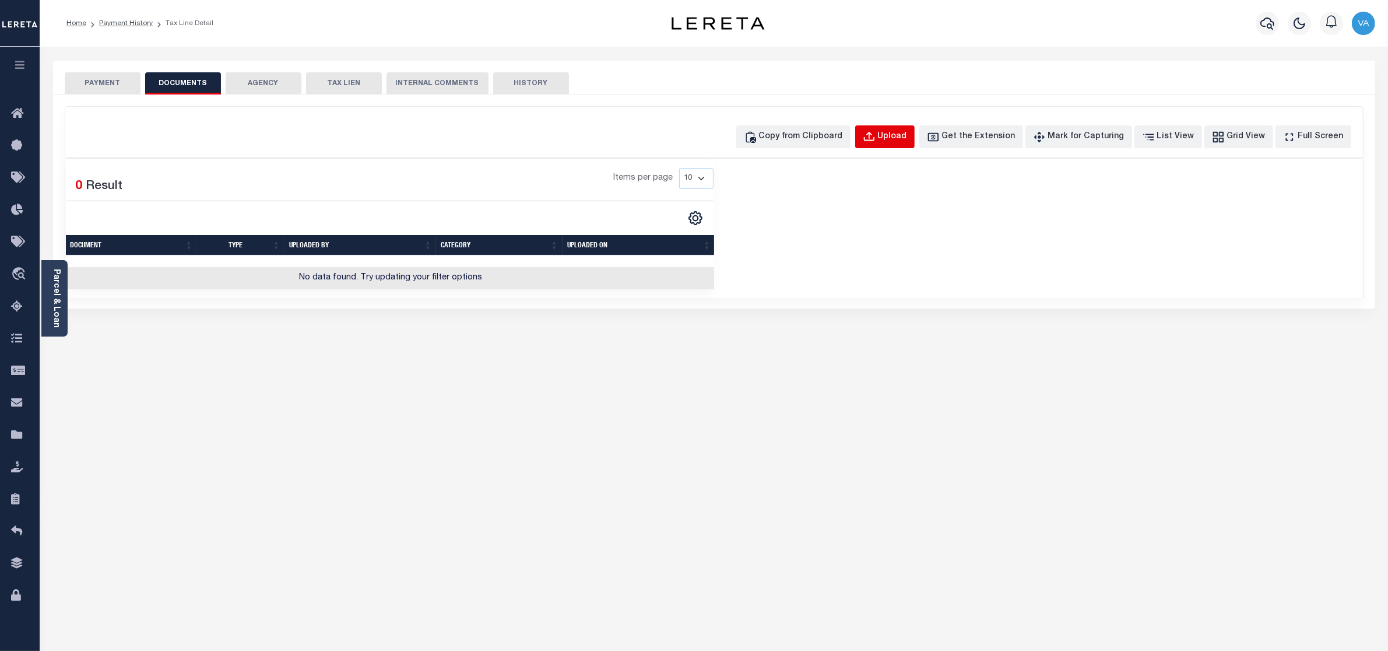
click at [898, 136] on button "Upload" at bounding box center [884, 136] width 59 height 23
select select "POP"
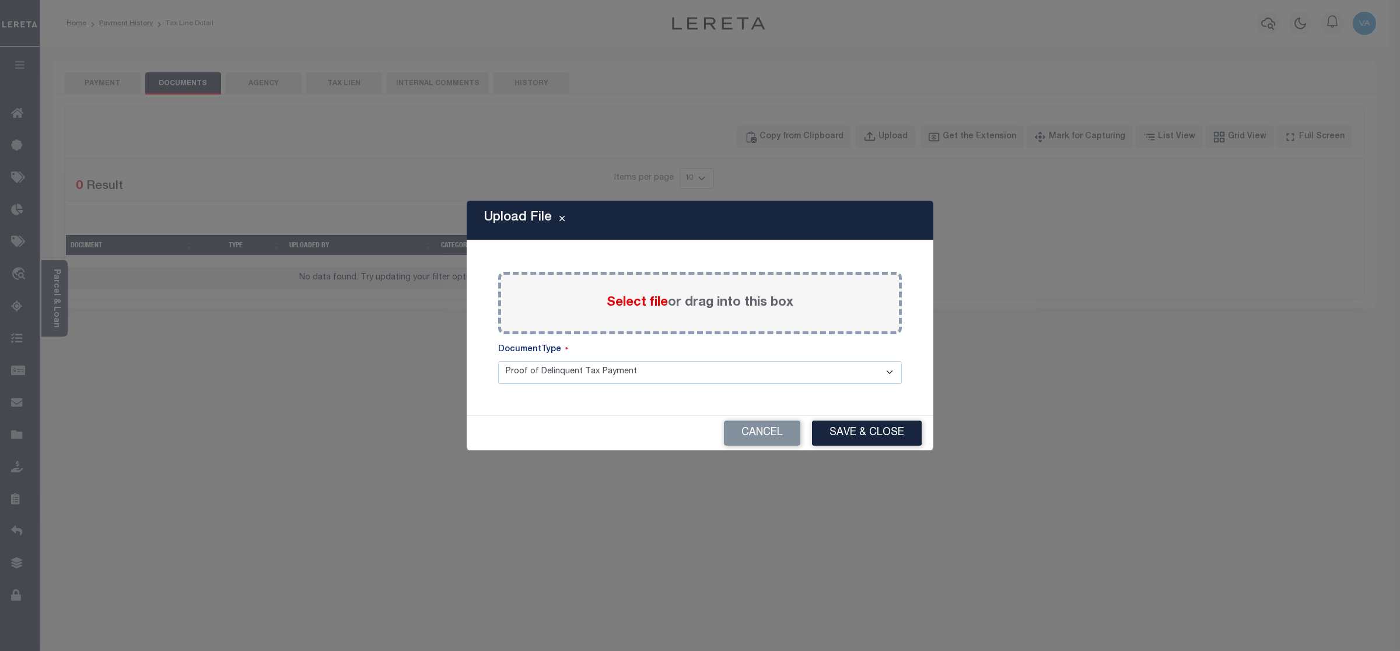
click at [607, 325] on div "Select file or drag into this box" at bounding box center [700, 303] width 404 height 62
click at [655, 303] on span "Select file" at bounding box center [636, 302] width 61 height 13
click at [0, 0] on input "Select file or drag into this box" at bounding box center [0, 0] width 0 height 0
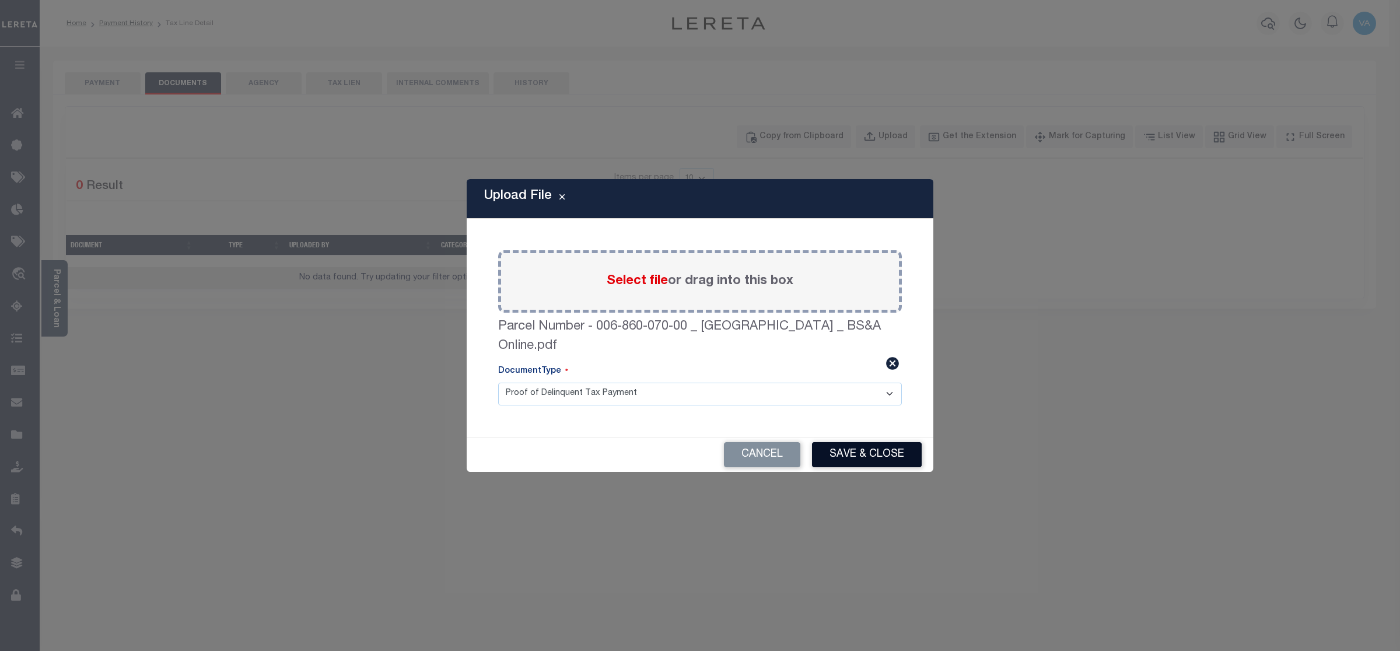
click at [874, 455] on button "Save & Close" at bounding box center [867, 454] width 110 height 25
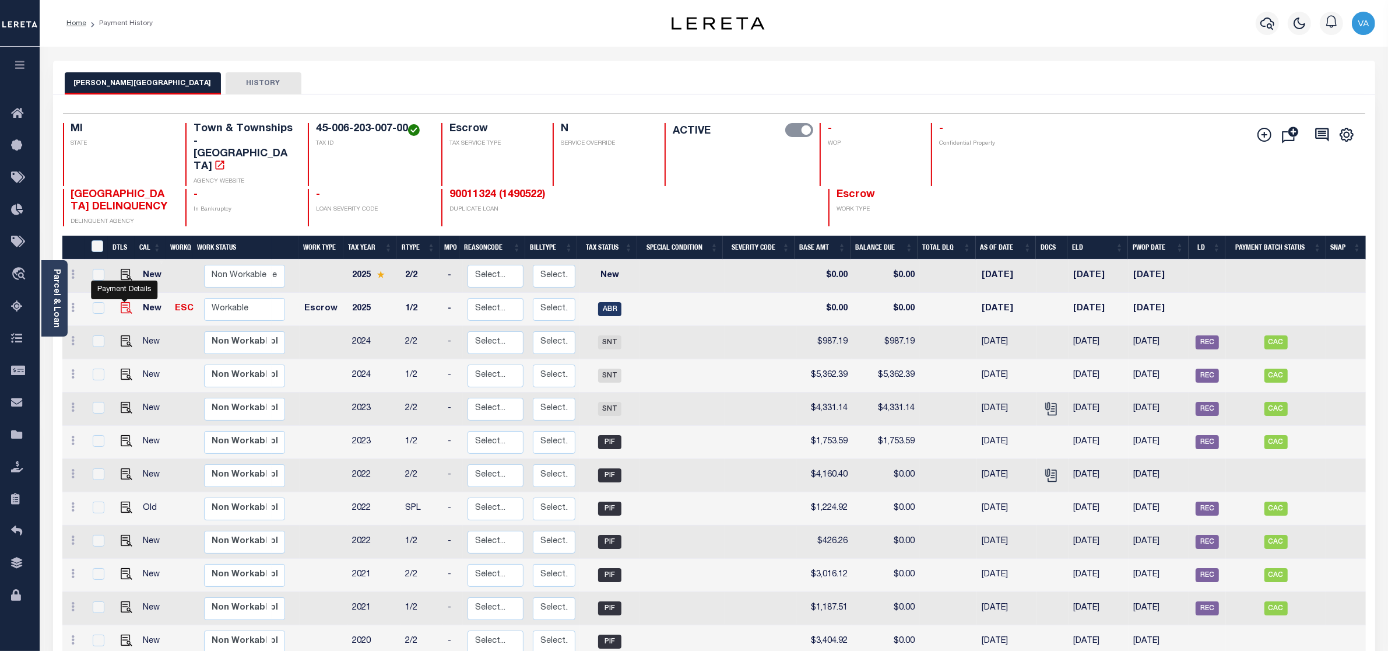
click at [126, 302] on img "" at bounding box center [127, 308] width 12 height 12
checkbox input "true"
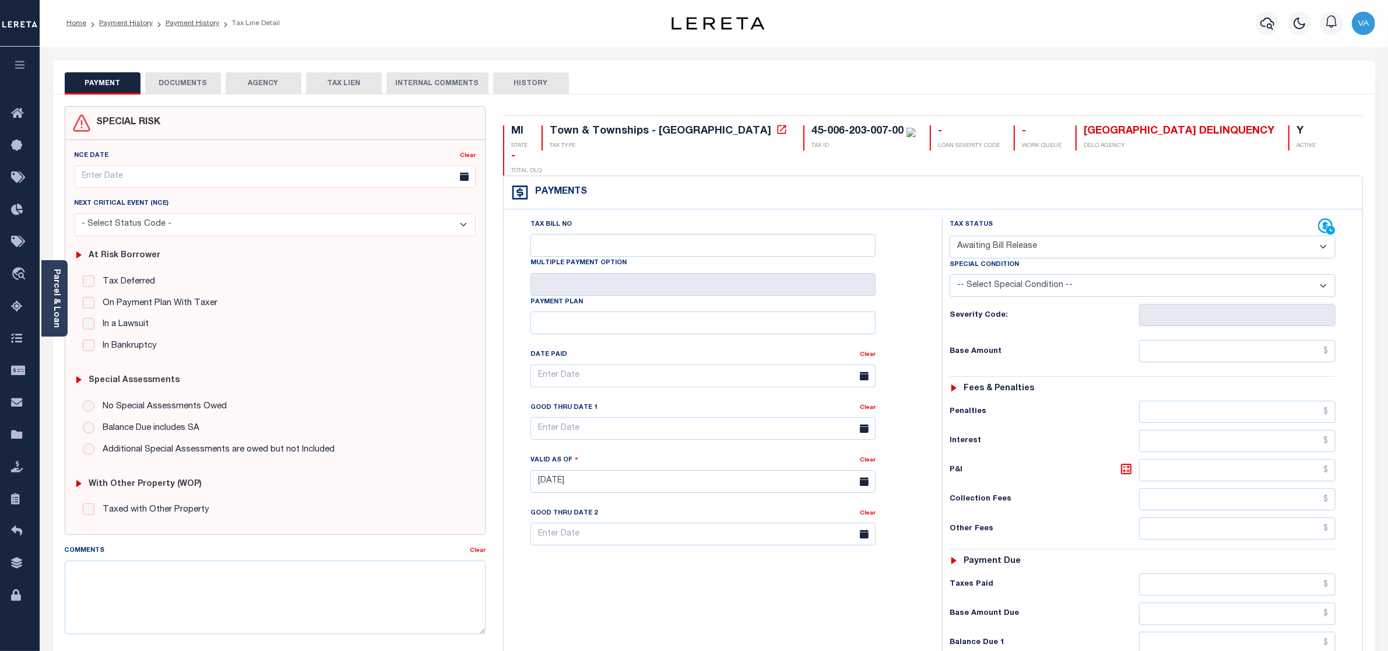
click at [1010, 236] on select "- Select Status Code - Open Due/Unpaid Paid Incomplete No Tax Due Internal Refu…" at bounding box center [1143, 247] width 387 height 23
select select "DUE"
click at [950, 236] on select "- Select Status Code - Open Due/Unpaid Paid Incomplete No Tax Due Internal Refu…" at bounding box center [1143, 247] width 387 height 23
type input "[DATE]"
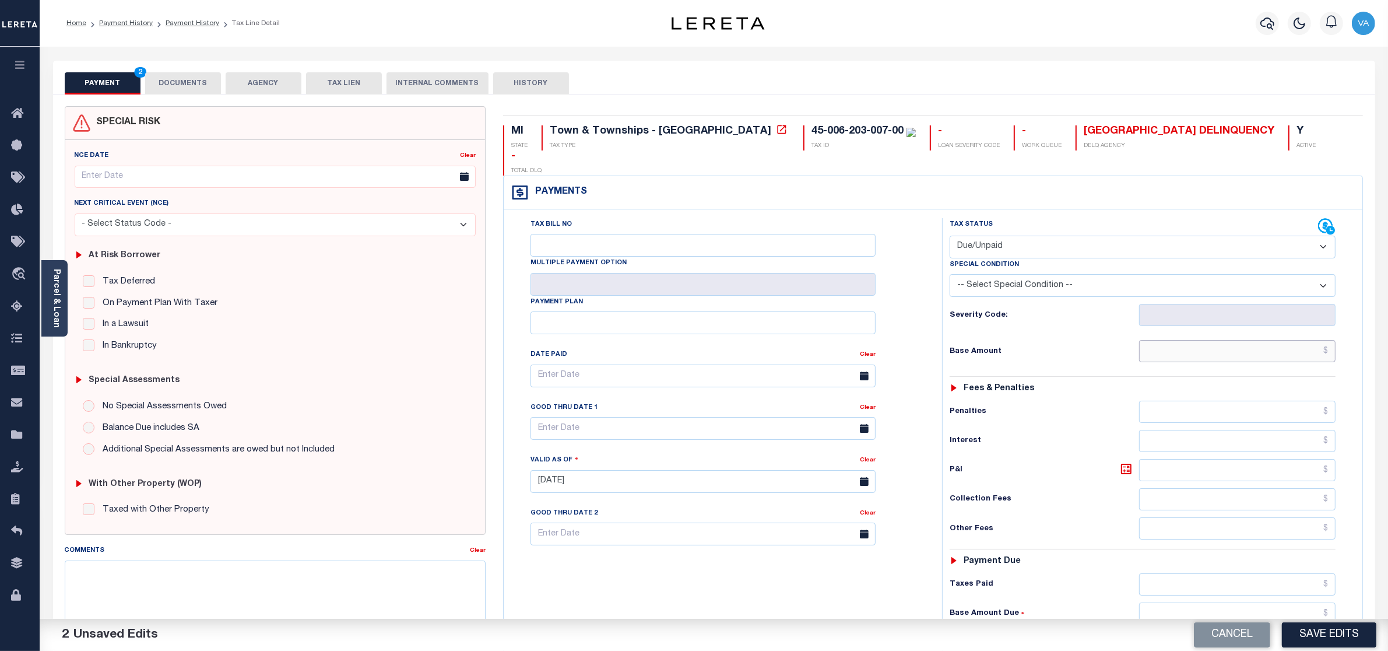
click at [1152, 340] on input "text" at bounding box center [1237, 351] width 197 height 22
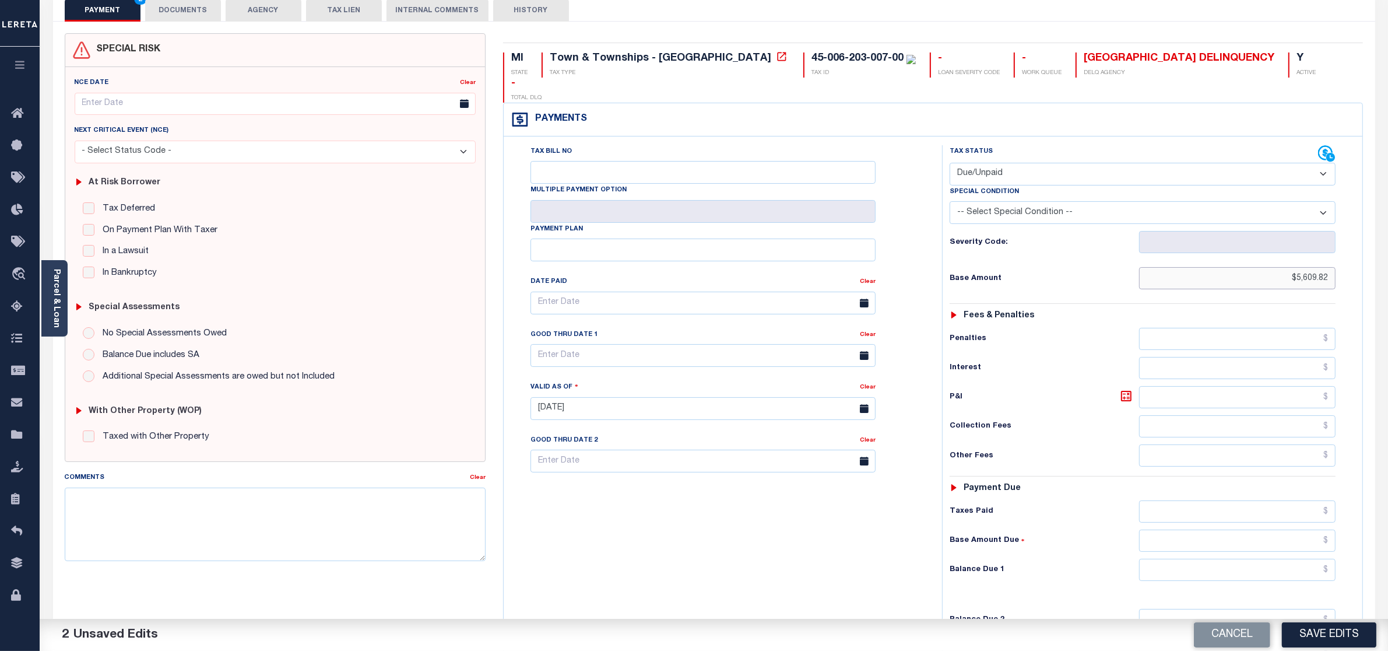
scroll to position [146, 0]
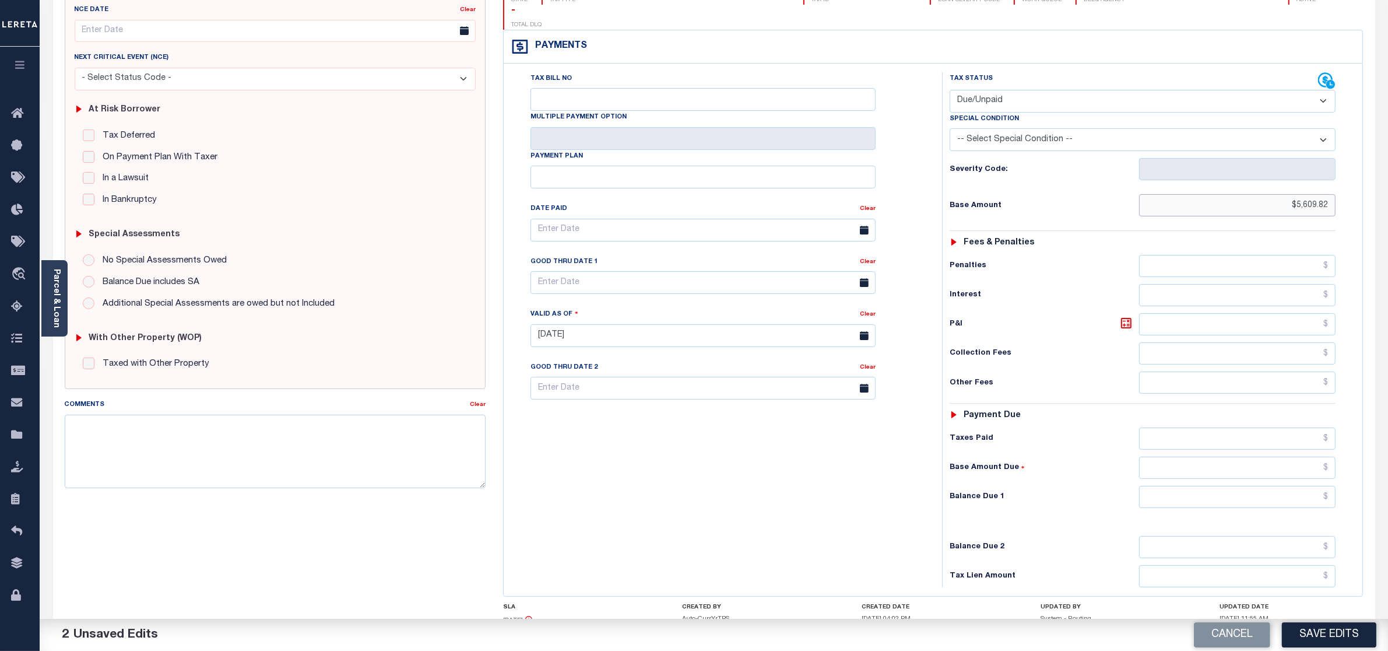
type input "$5,609.82"
drag, startPoint x: 1173, startPoint y: 476, endPoint x: 1215, endPoint y: 467, distance: 42.6
click at [1173, 486] on input "text" at bounding box center [1237, 497] width 197 height 22
type input "$5,609.82"
click at [1325, 640] on button "Save Edits" at bounding box center [1329, 634] width 94 height 25
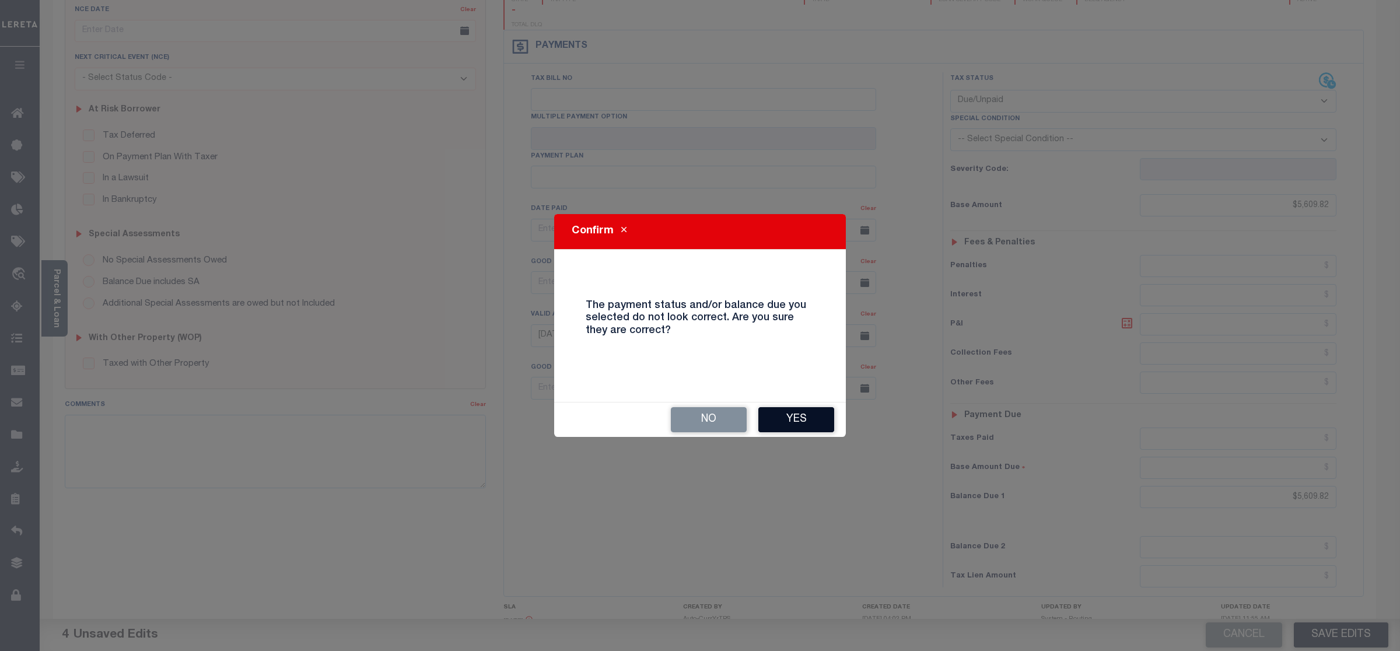
click at [784, 420] on button "Yes" at bounding box center [796, 419] width 76 height 25
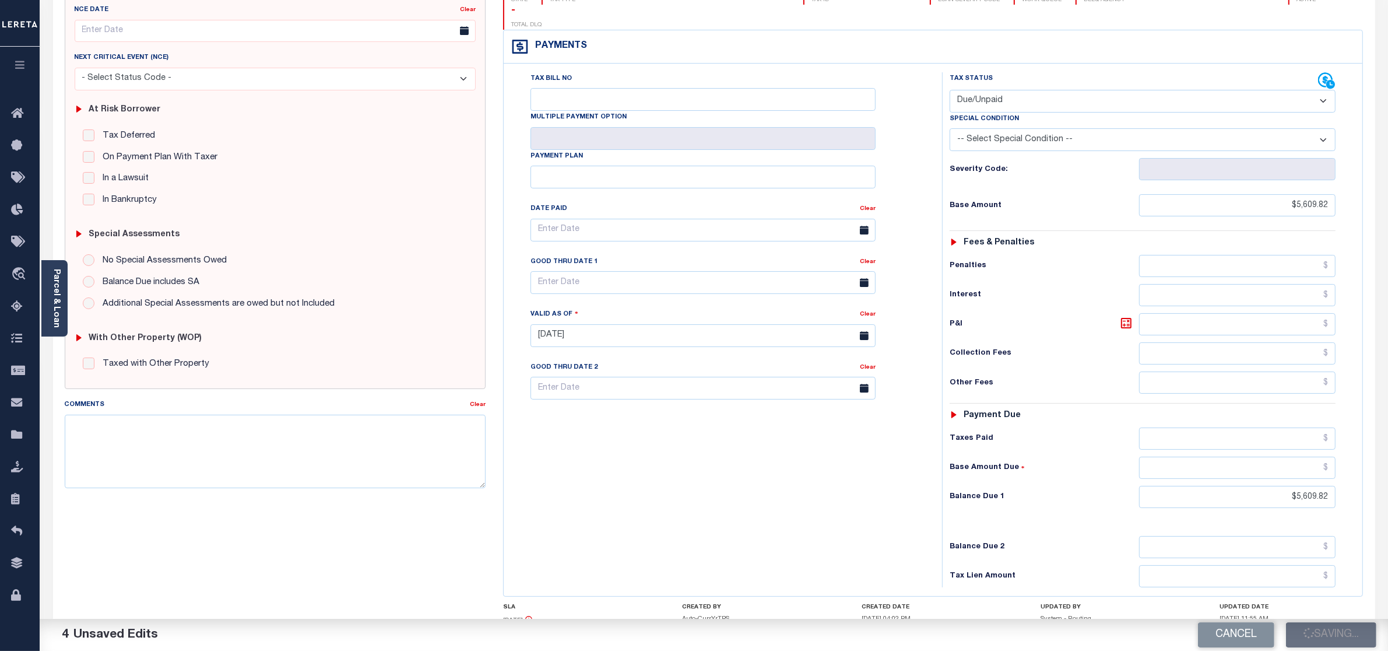
checkbox input "false"
type input "$5,609.82"
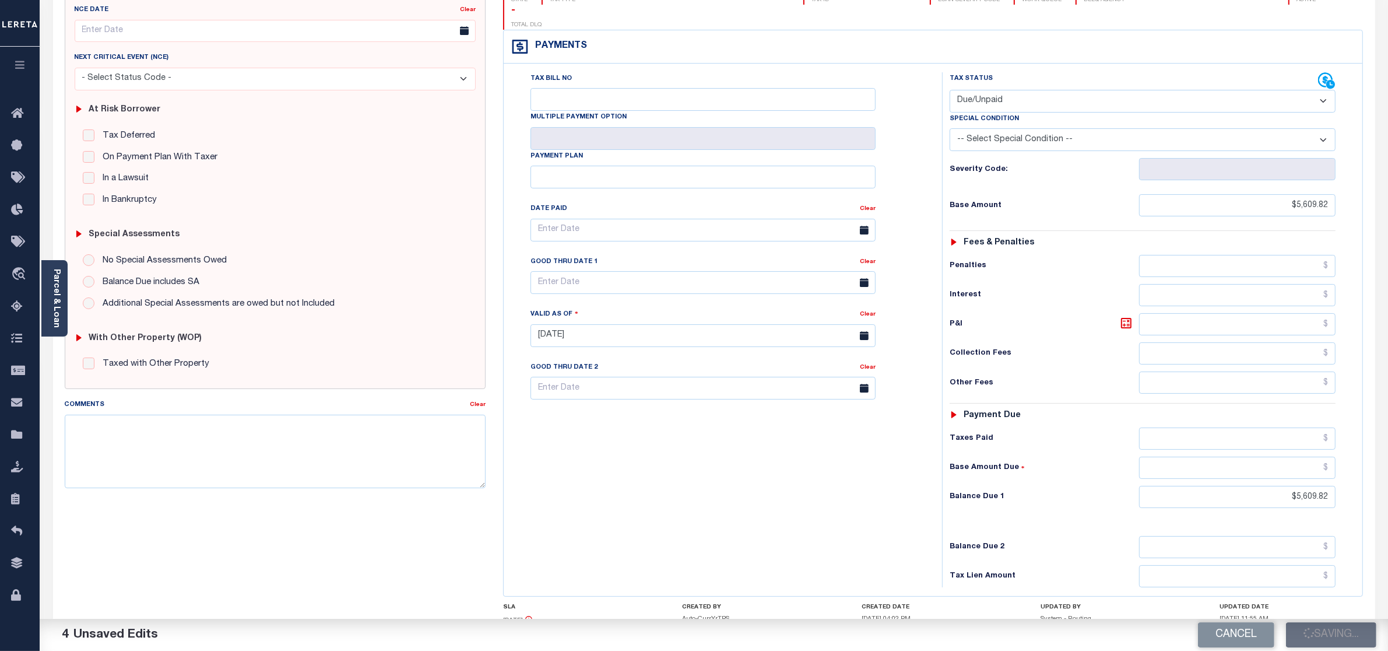
type input "$5,609.82"
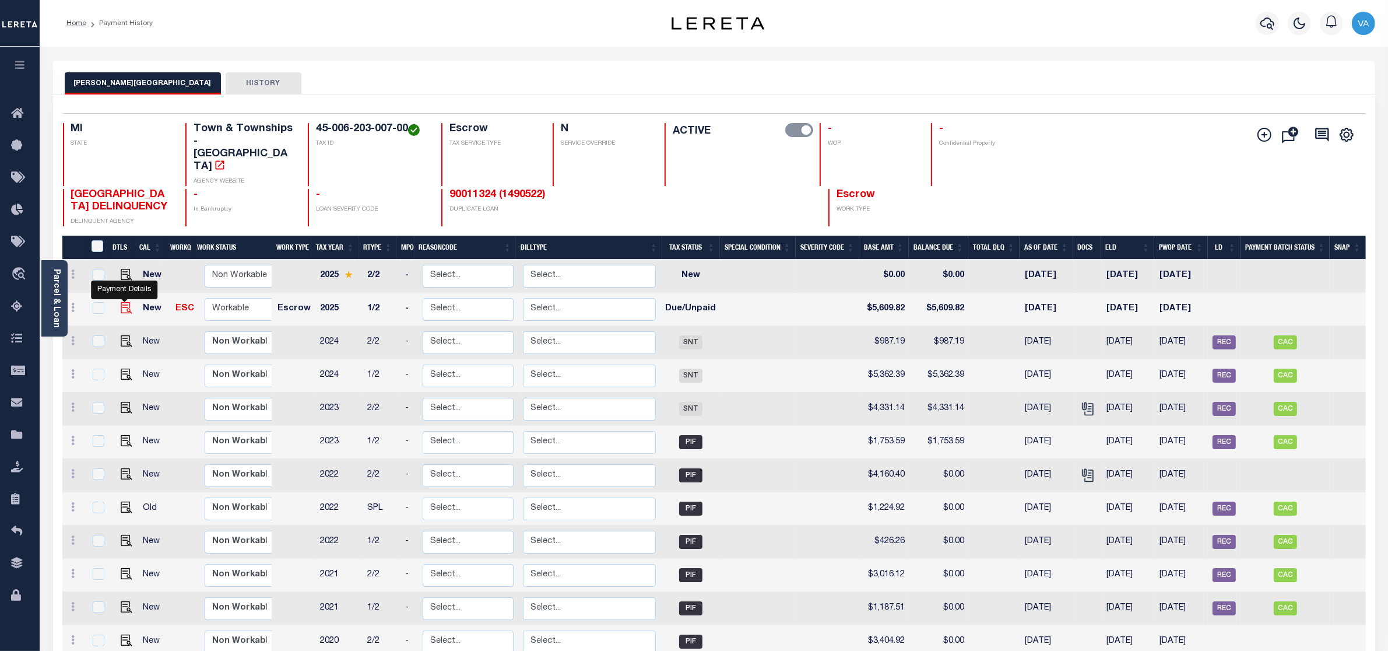
click at [125, 302] on img "" at bounding box center [127, 308] width 12 height 12
checkbox input "true"
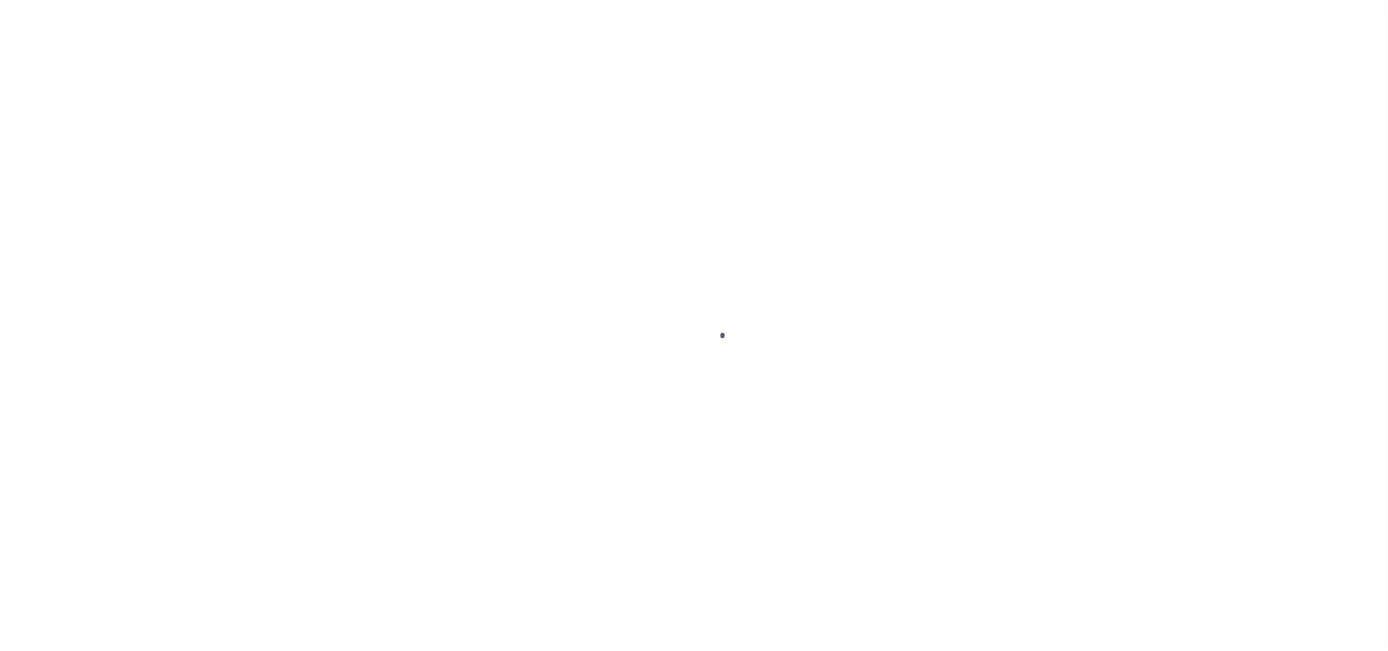
select select "DUE"
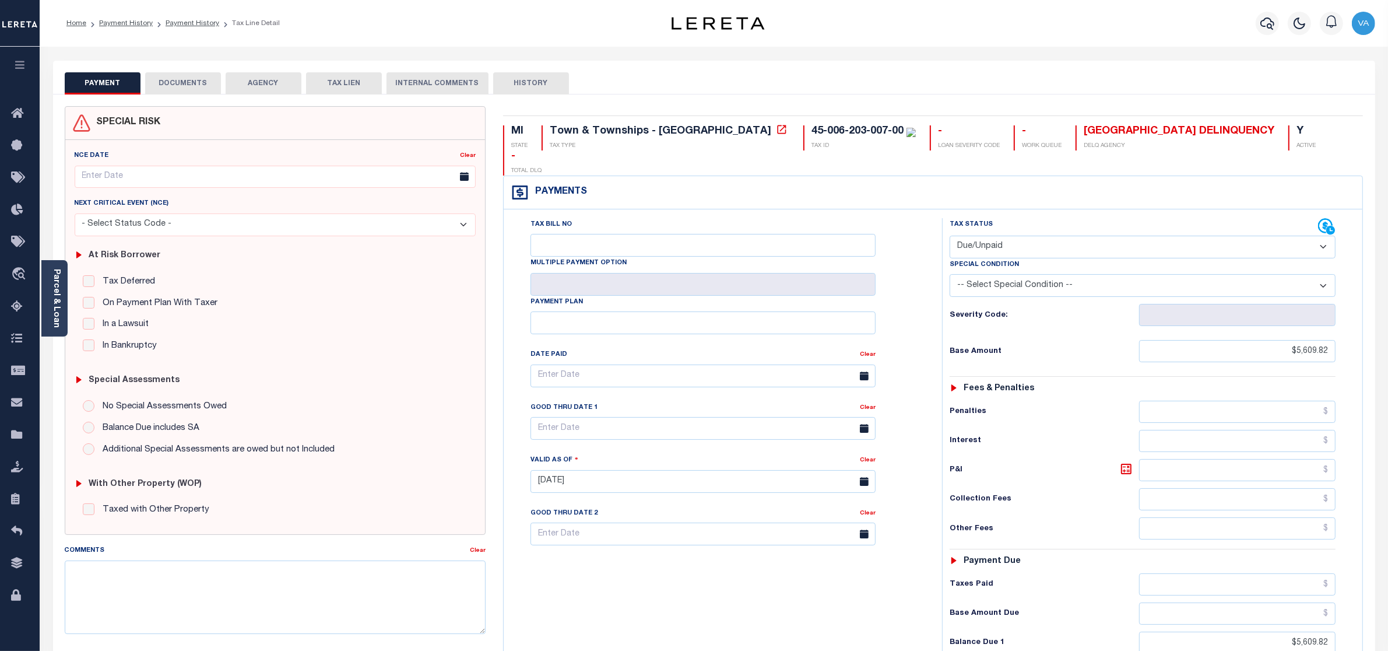
click at [211, 86] on button "DOCUMENTS" at bounding box center [183, 83] width 76 height 22
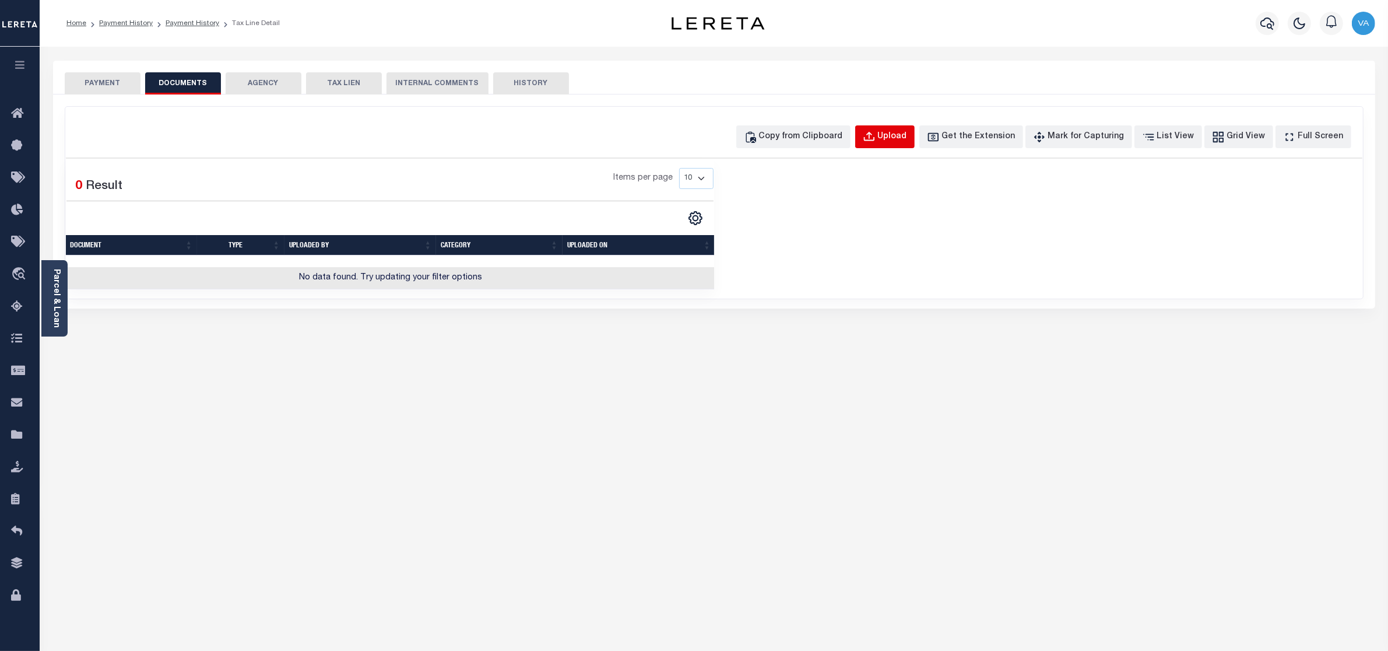
click at [911, 129] on button "Upload" at bounding box center [884, 136] width 59 height 23
select select "POP"
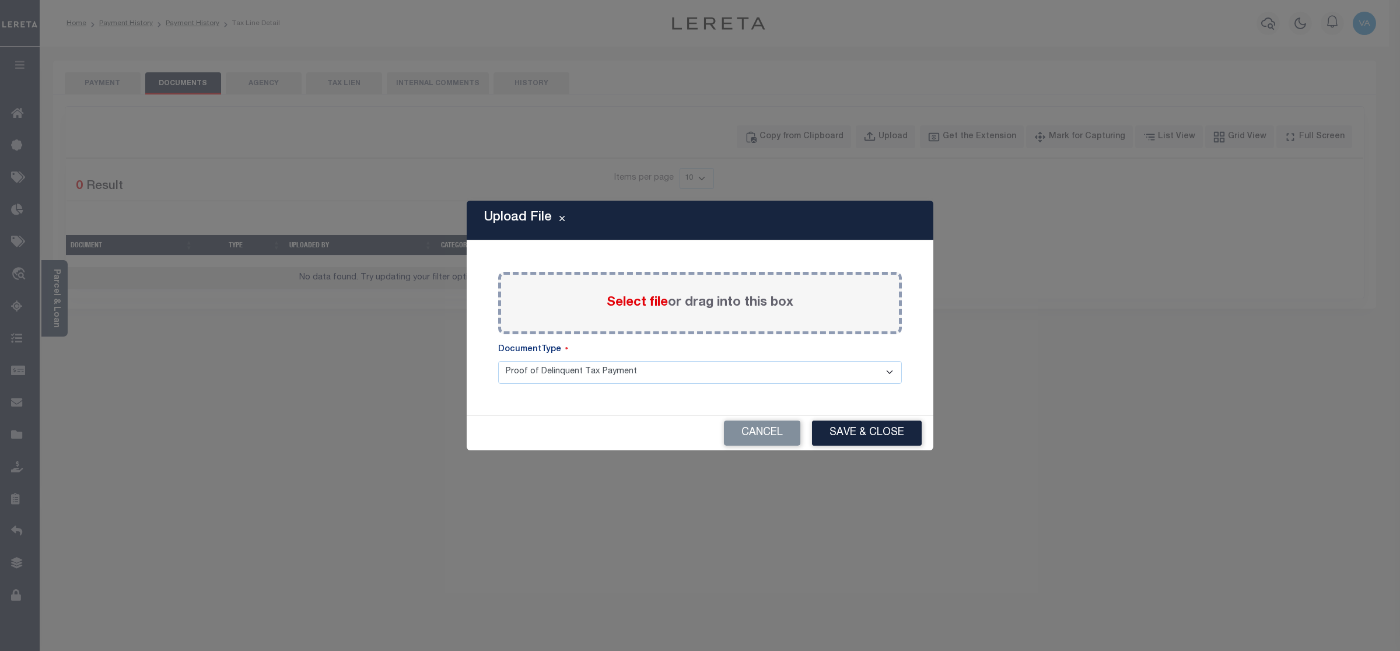
click at [678, 299] on label "Select file or drag into this box" at bounding box center [699, 302] width 187 height 19
click at [0, 0] on input "Select file or drag into this box" at bounding box center [0, 0] width 0 height 0
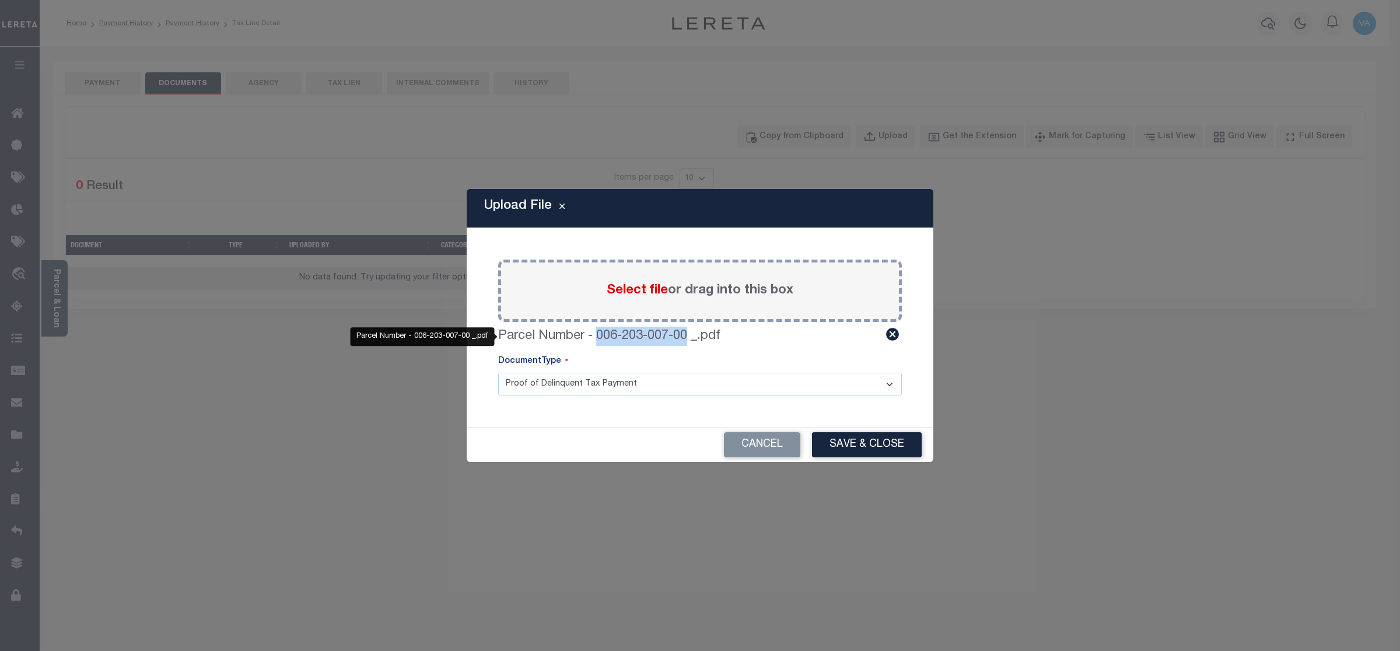
drag, startPoint x: 689, startPoint y: 330, endPoint x: 598, endPoint y: 333, distance: 90.4
click at [598, 333] on label "Parcel Number - 006-203-007-00 _.pdf" at bounding box center [609, 336] width 222 height 19
copy label "006-203-007-00"
click at [893, 445] on button "Save & Close" at bounding box center [867, 444] width 110 height 25
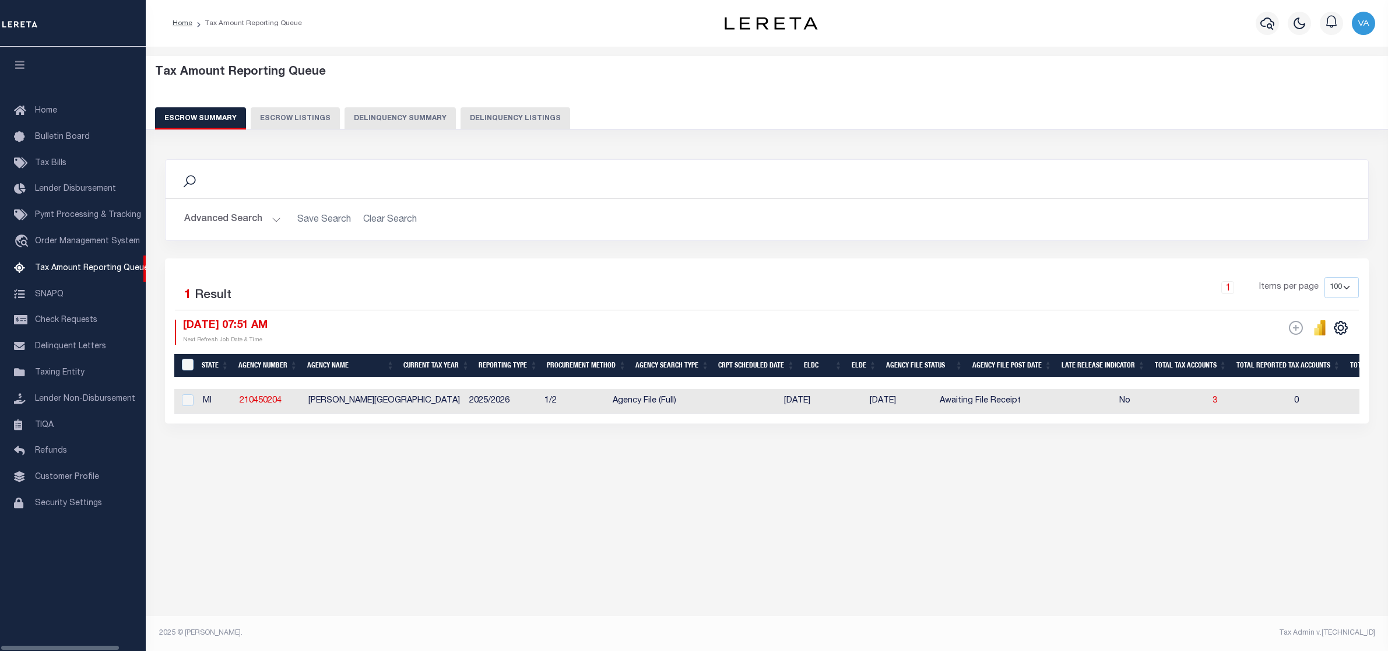
select select "100"
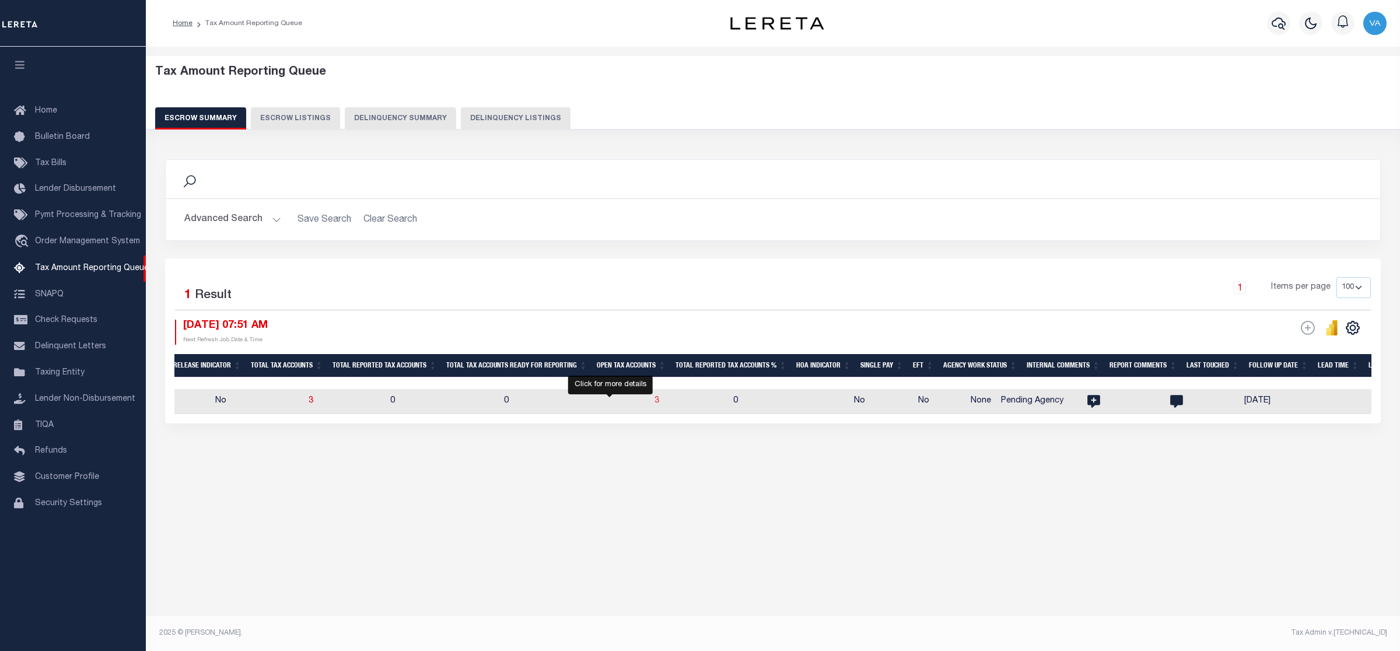
click at [654, 402] on span "3" at bounding box center [656, 401] width 5 height 8
select select "100"
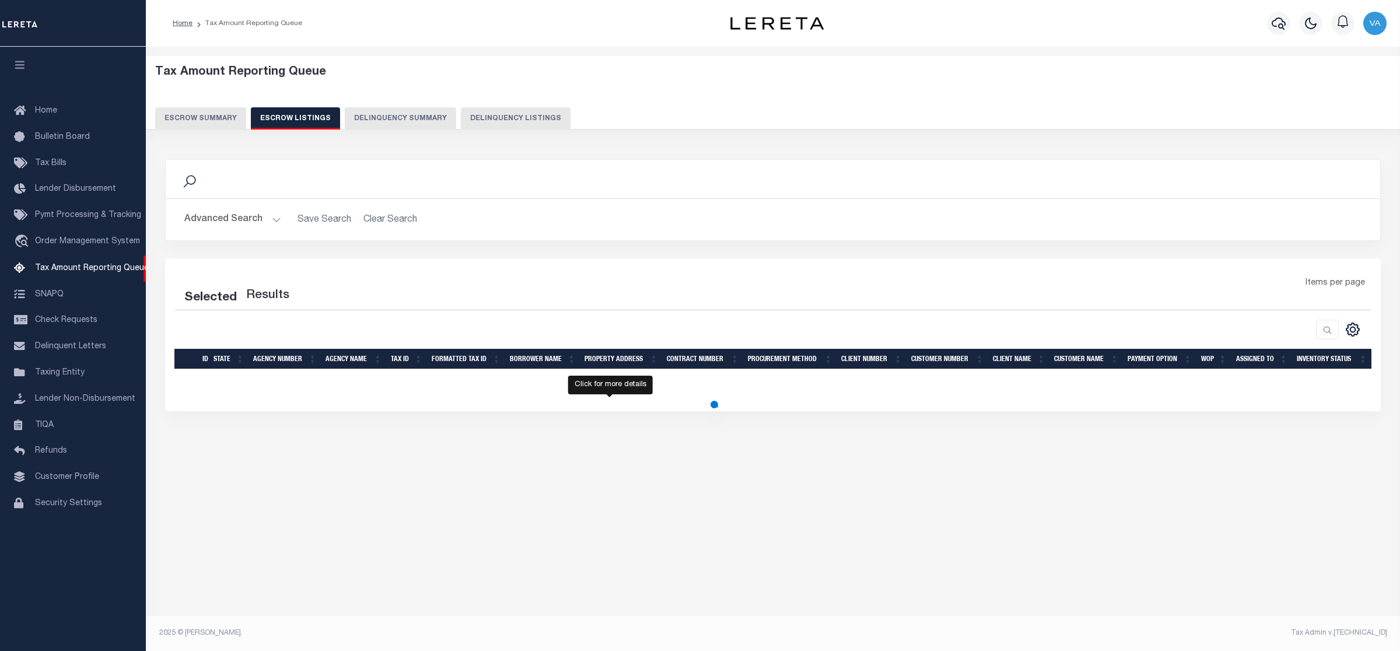
select select "100"
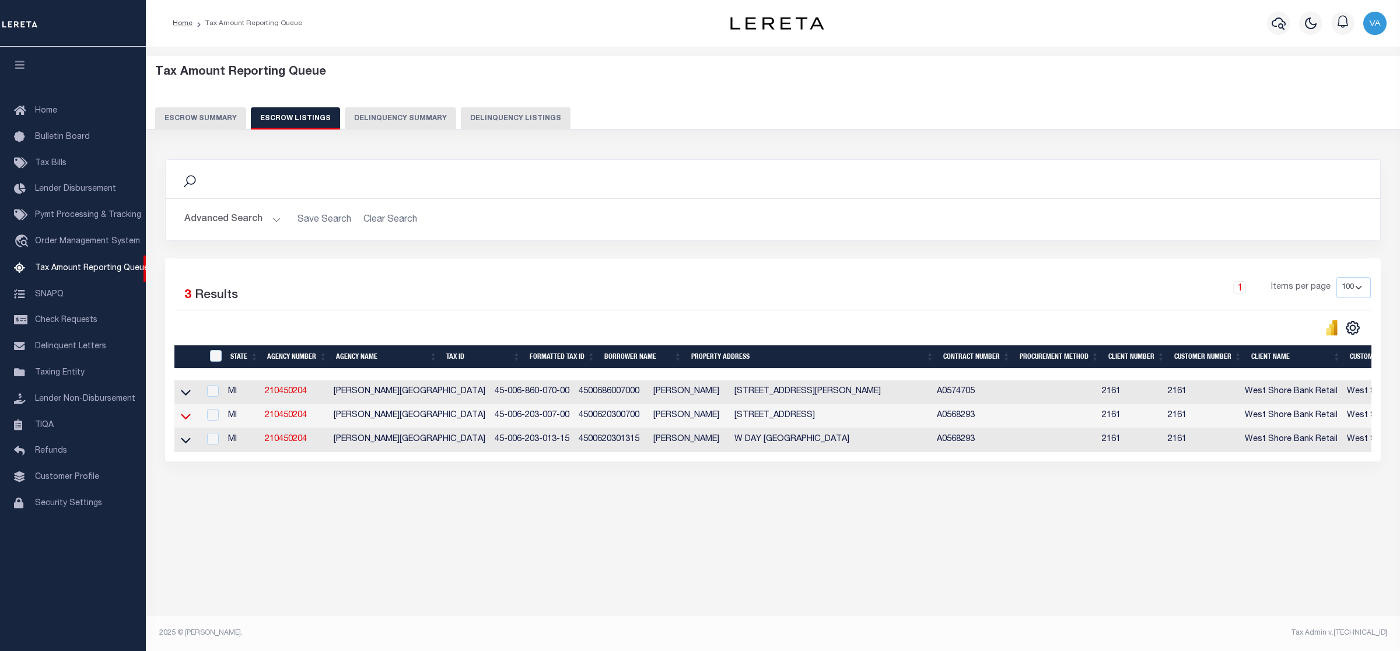
click at [187, 417] on icon at bounding box center [186, 416] width 10 height 12
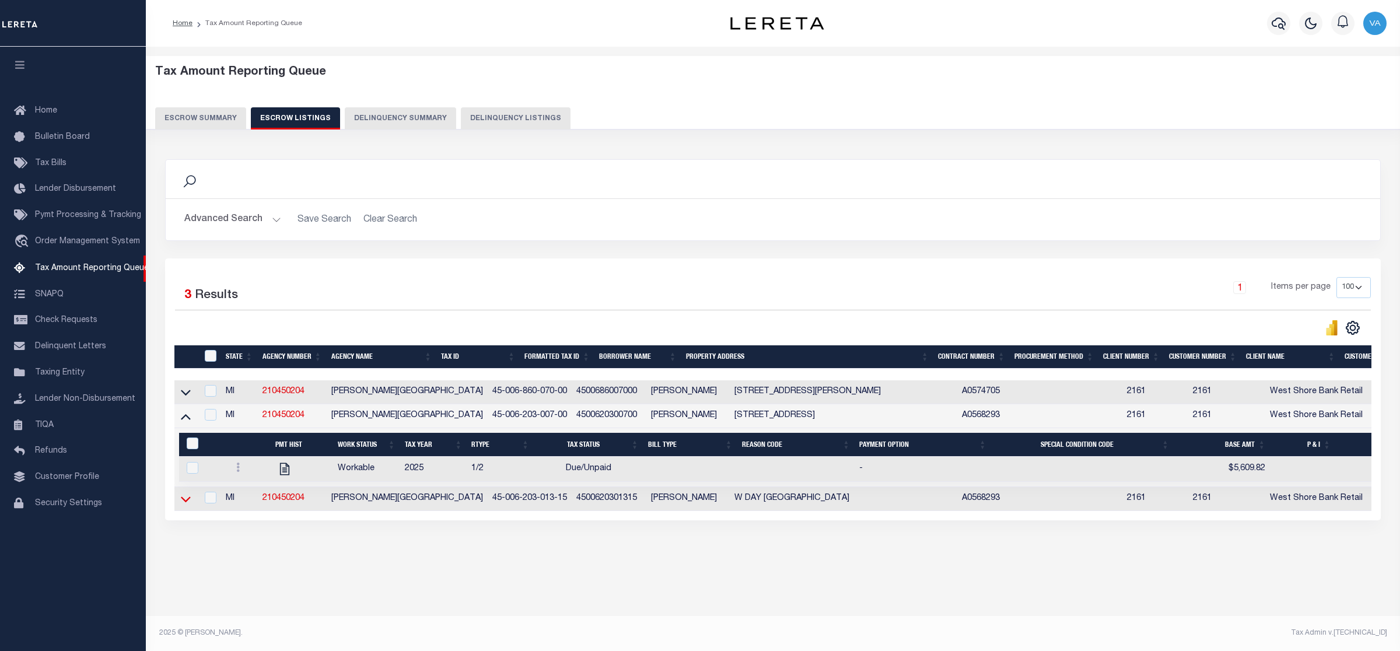
click at [182, 502] on icon at bounding box center [186, 499] width 10 height 12
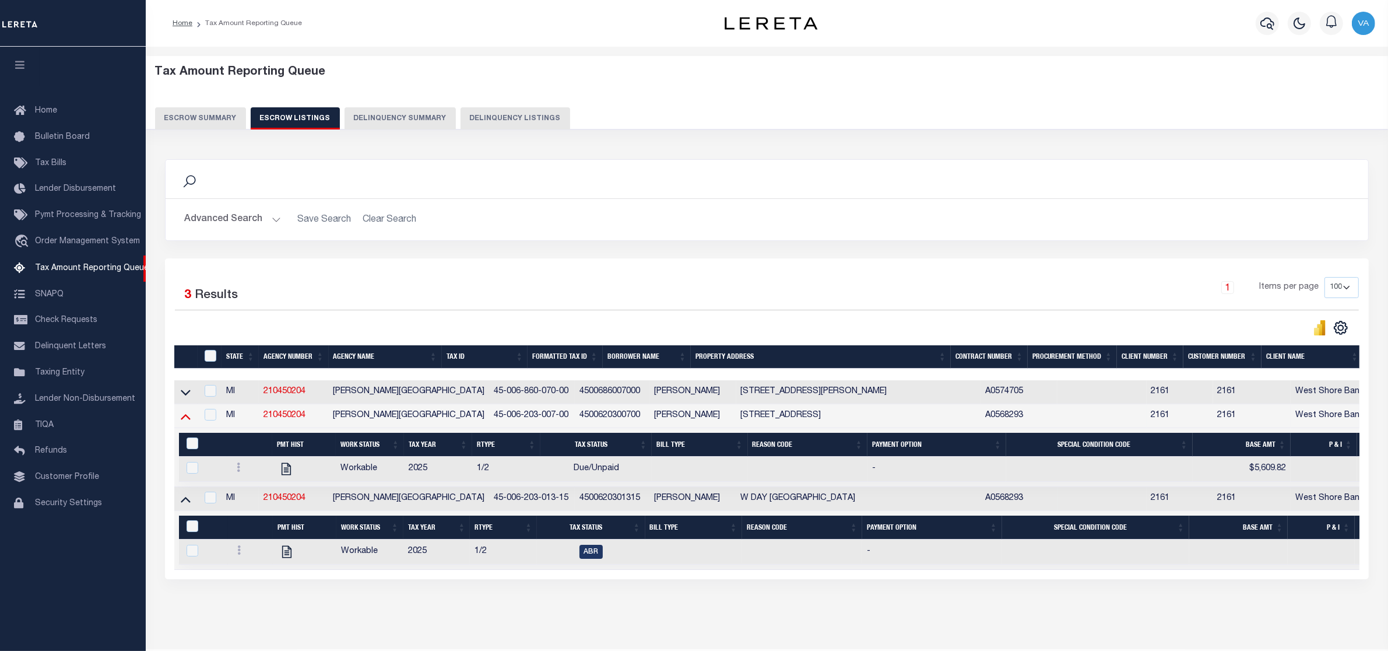
click at [182, 420] on icon at bounding box center [186, 417] width 10 height 6
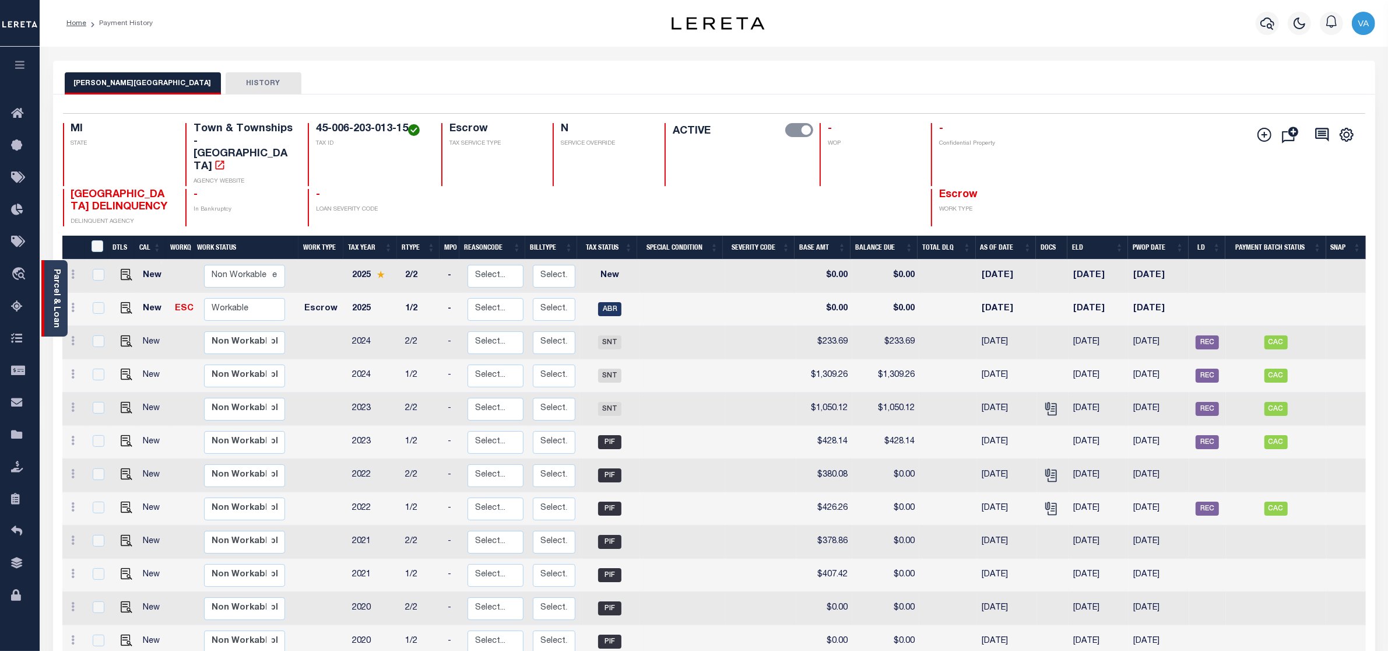
click at [52, 274] on link "Parcel & Loan" at bounding box center [56, 298] width 8 height 59
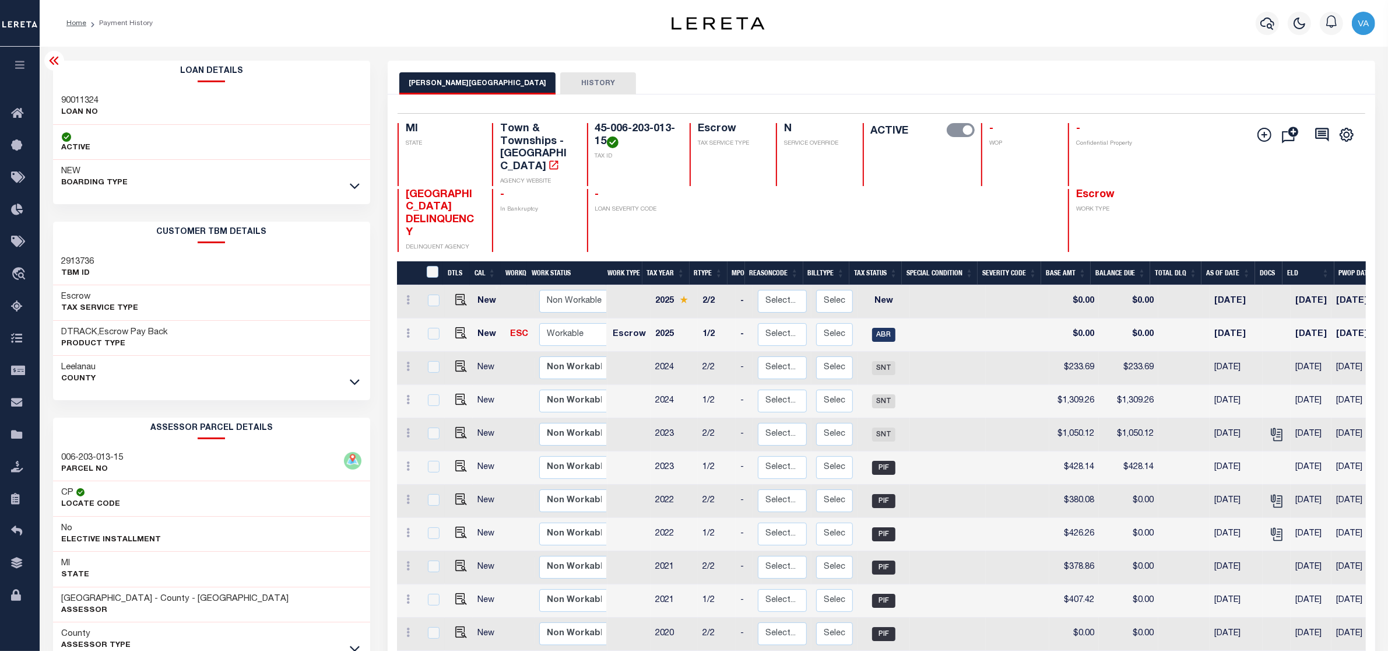
click at [348, 380] on link at bounding box center [354, 381] width 13 height 8
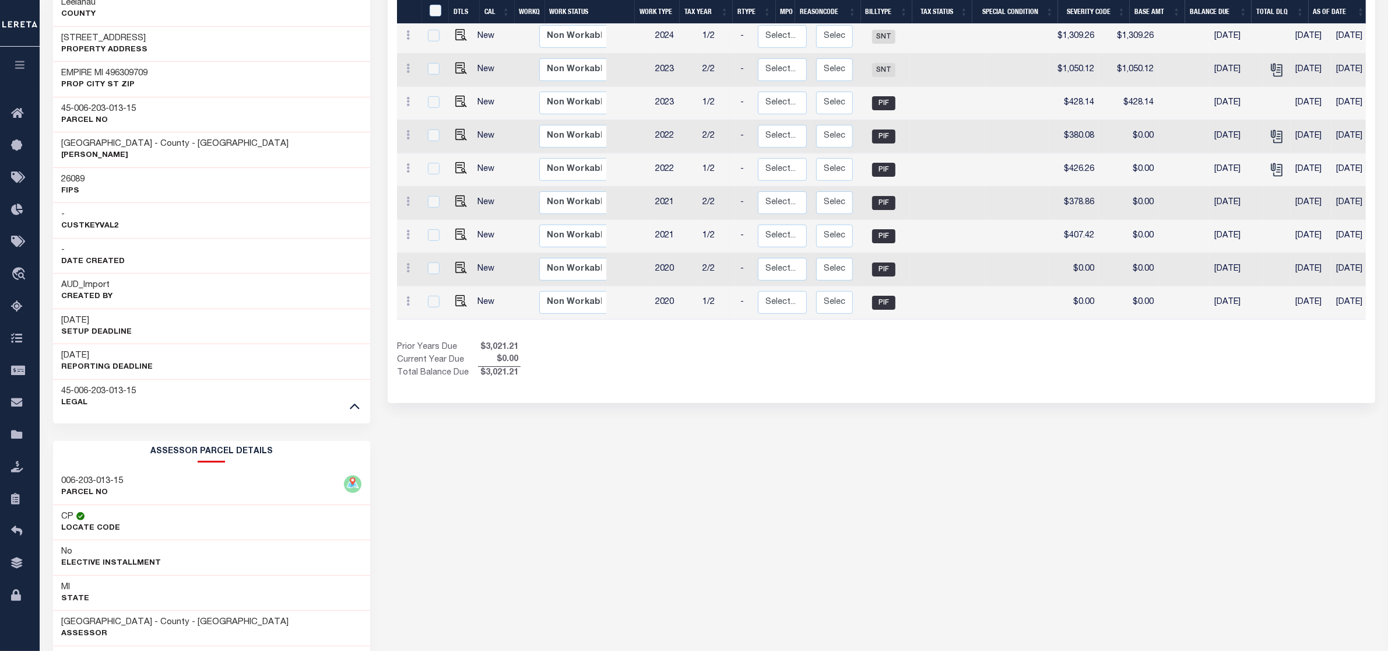
scroll to position [460, 0]
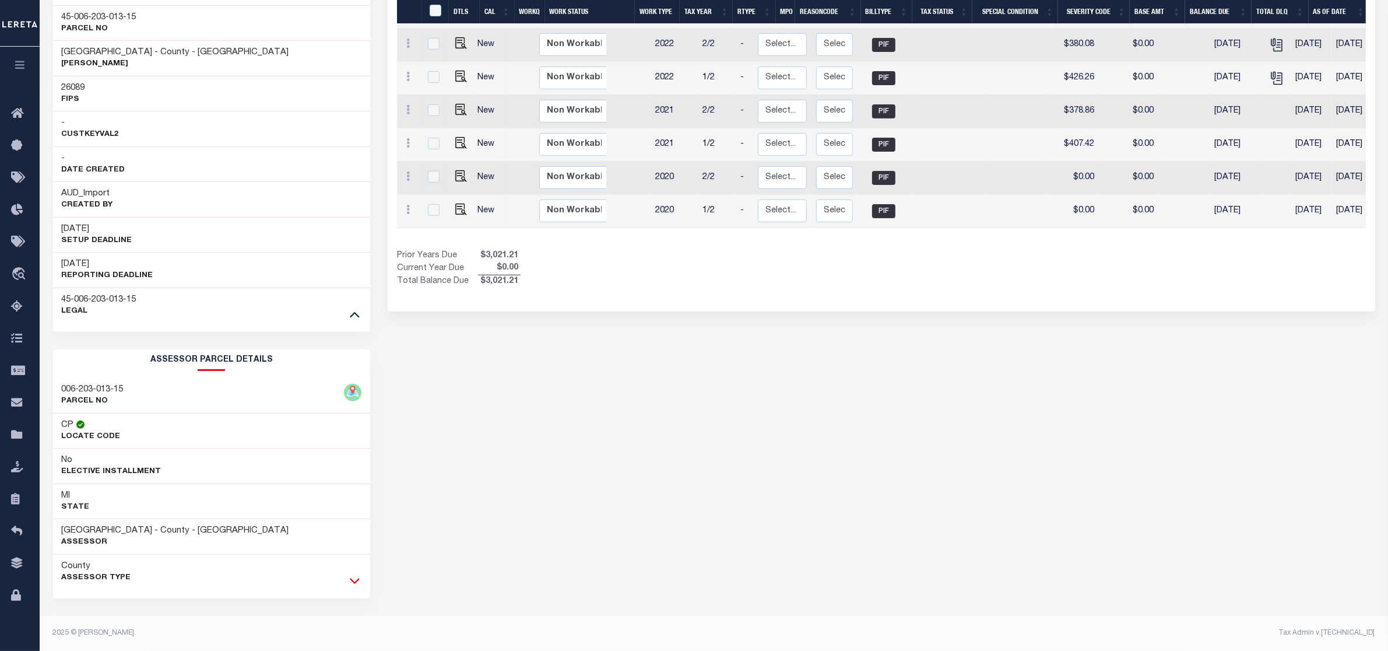
click at [356, 577] on icon at bounding box center [355, 580] width 10 height 12
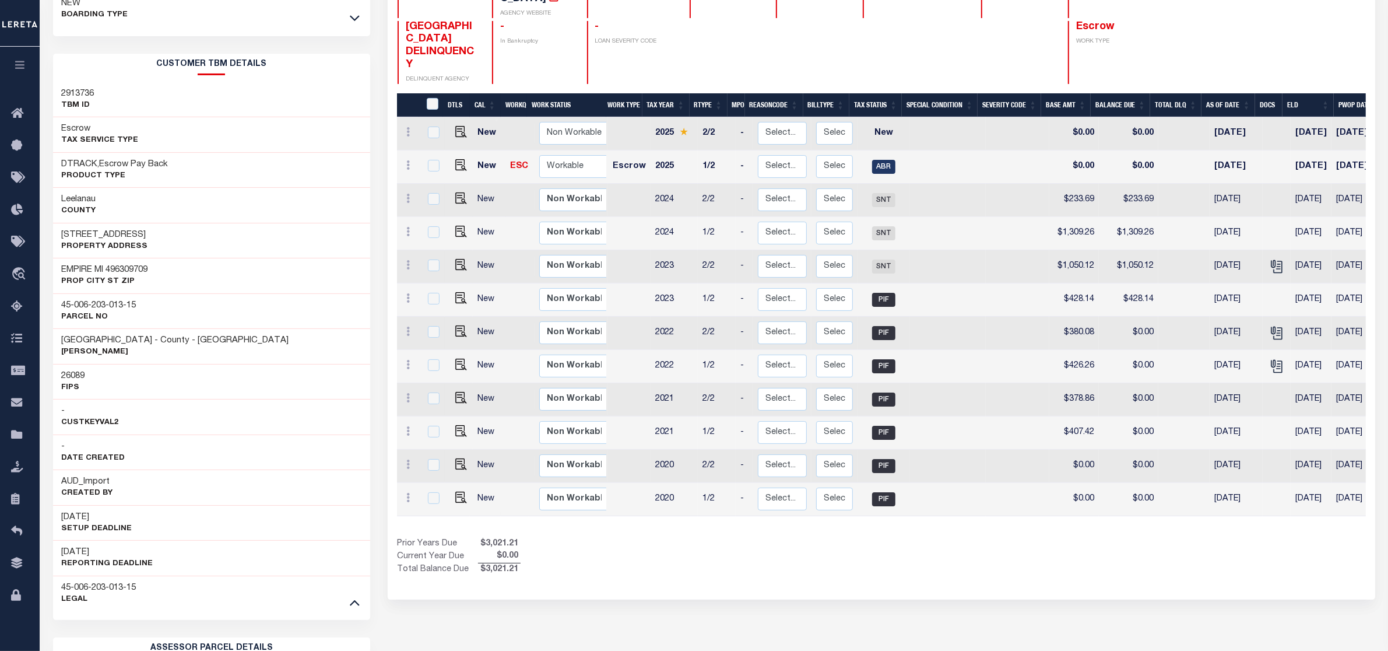
scroll to position [0, 0]
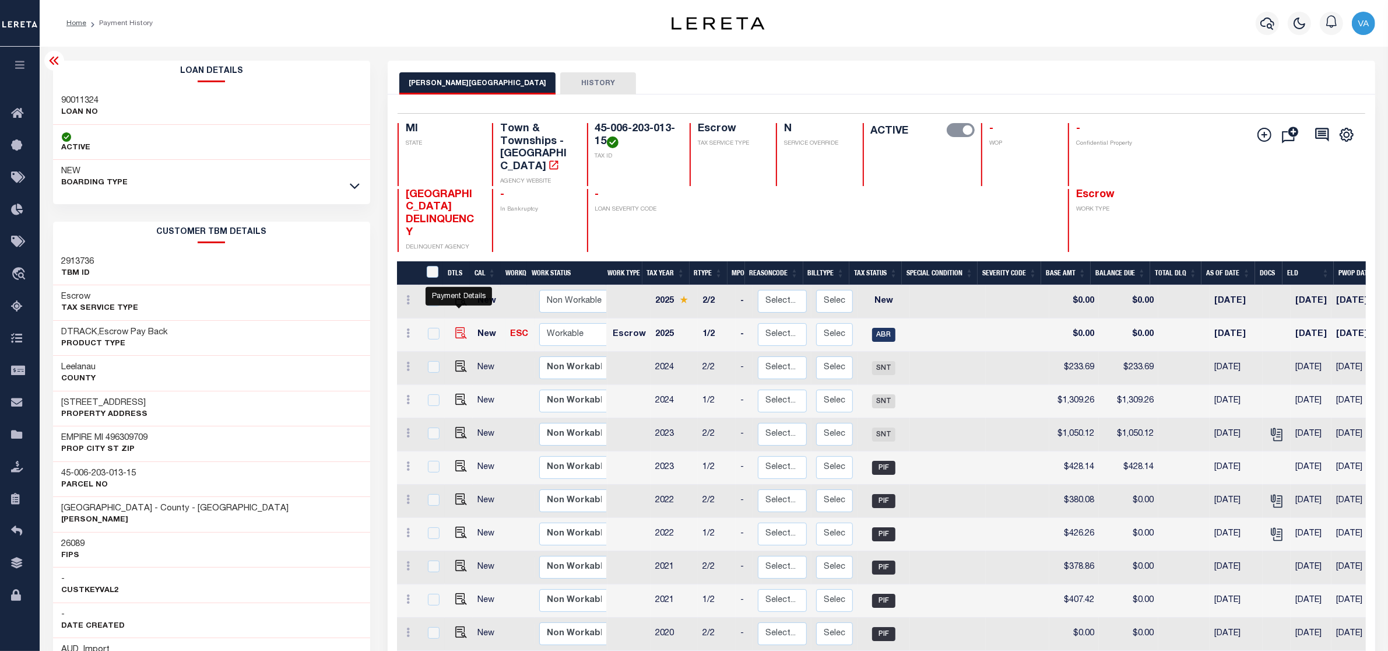
click at [457, 327] on img "" at bounding box center [461, 333] width 12 height 12
checkbox input "true"
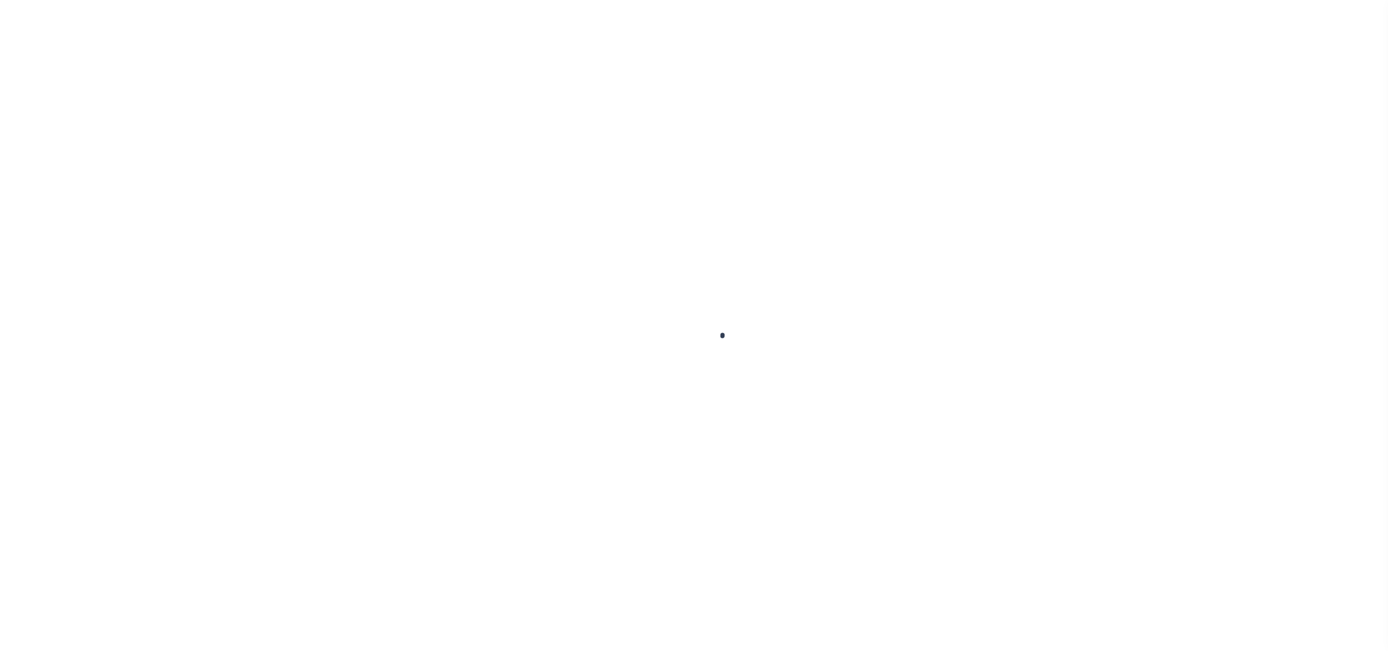
checkbox input "false"
type input "[DATE]"
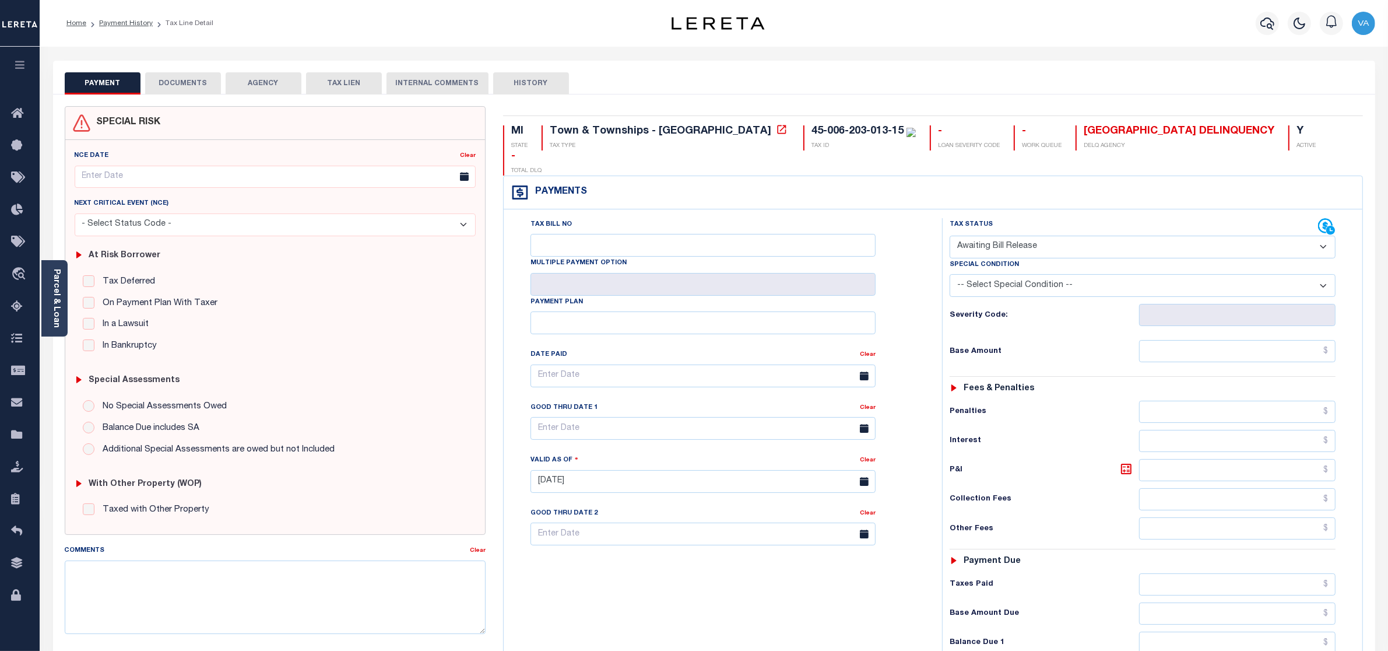
click at [1015, 236] on select "- Select Status Code - Open Due/Unpaid Paid Incomplete No Tax Due Internal Refu…" at bounding box center [1143, 247] width 387 height 23
select select "DUE"
click at [950, 236] on select "- Select Status Code - Open Due/Unpaid Paid Incomplete No Tax Due Internal Refu…" at bounding box center [1143, 247] width 387 height 23
type input "[DATE]"
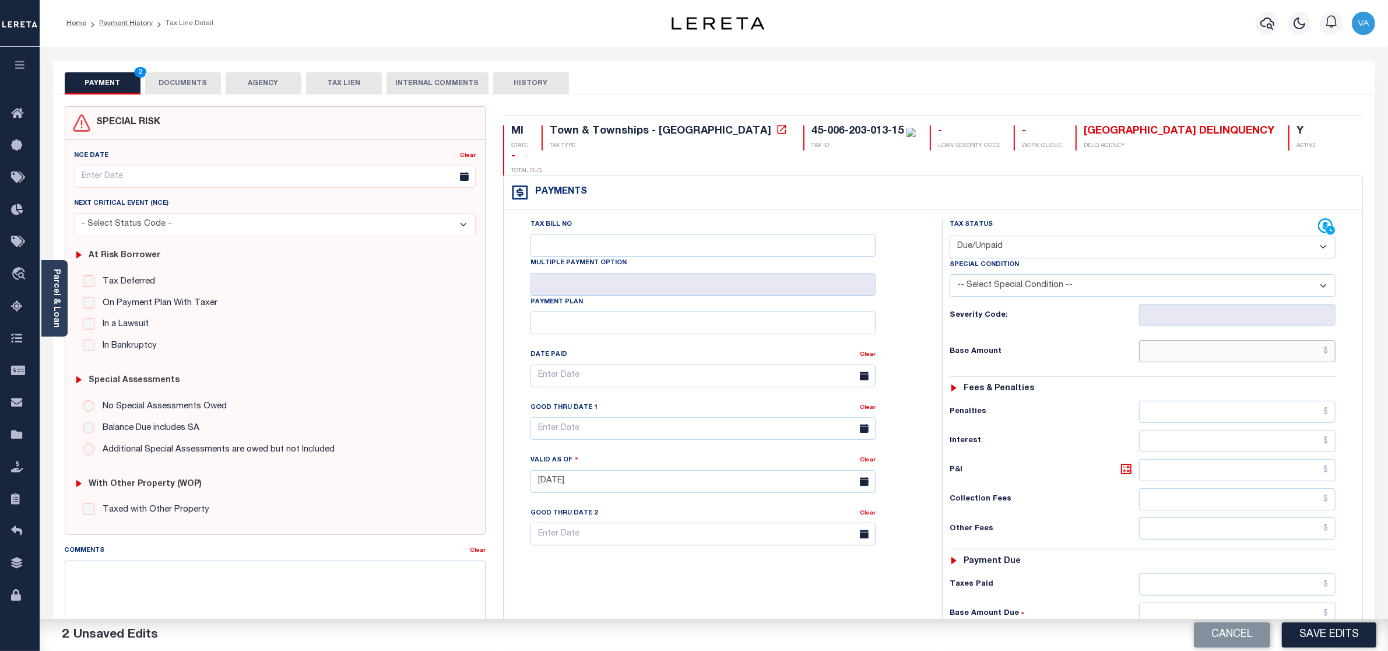
click at [1173, 340] on input "text" at bounding box center [1237, 351] width 197 height 22
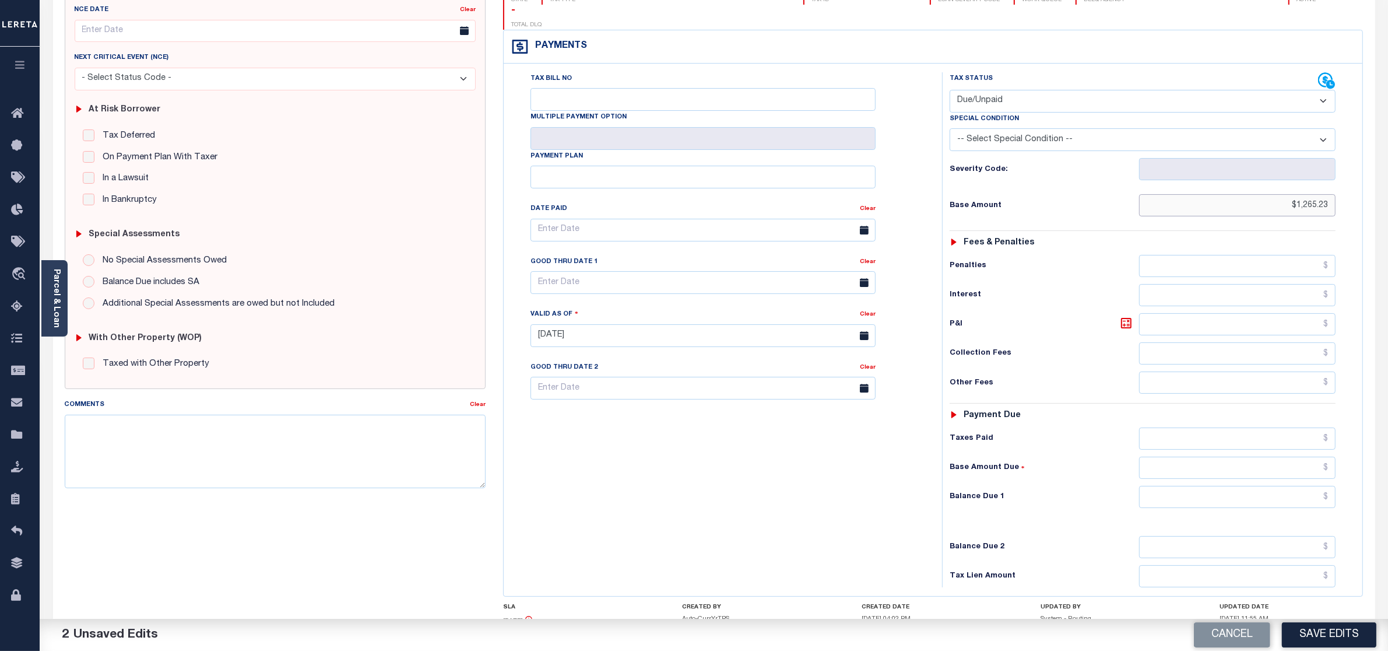
type input "$1,265.23"
click at [1163, 486] on input "text" at bounding box center [1237, 497] width 197 height 22
type input "$1,265.23"
click at [1344, 641] on button "Save Edits" at bounding box center [1329, 634] width 94 height 25
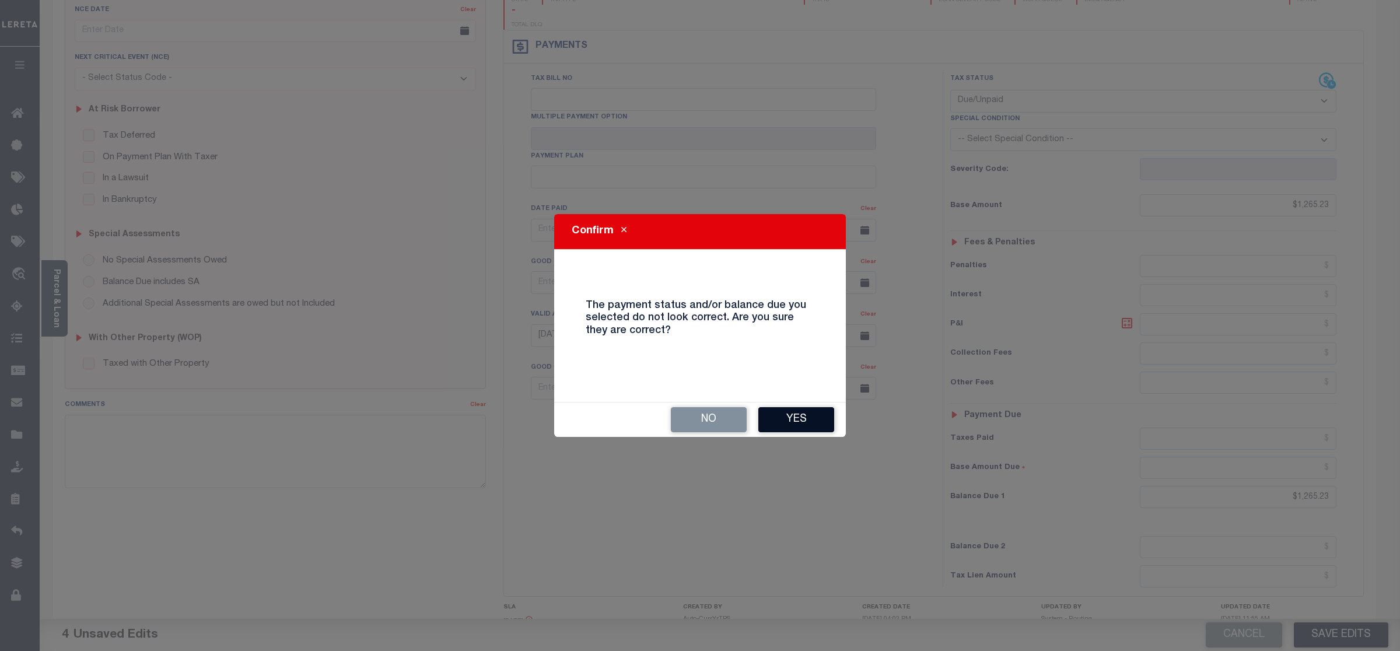
click at [792, 418] on button "Yes" at bounding box center [796, 419] width 76 height 25
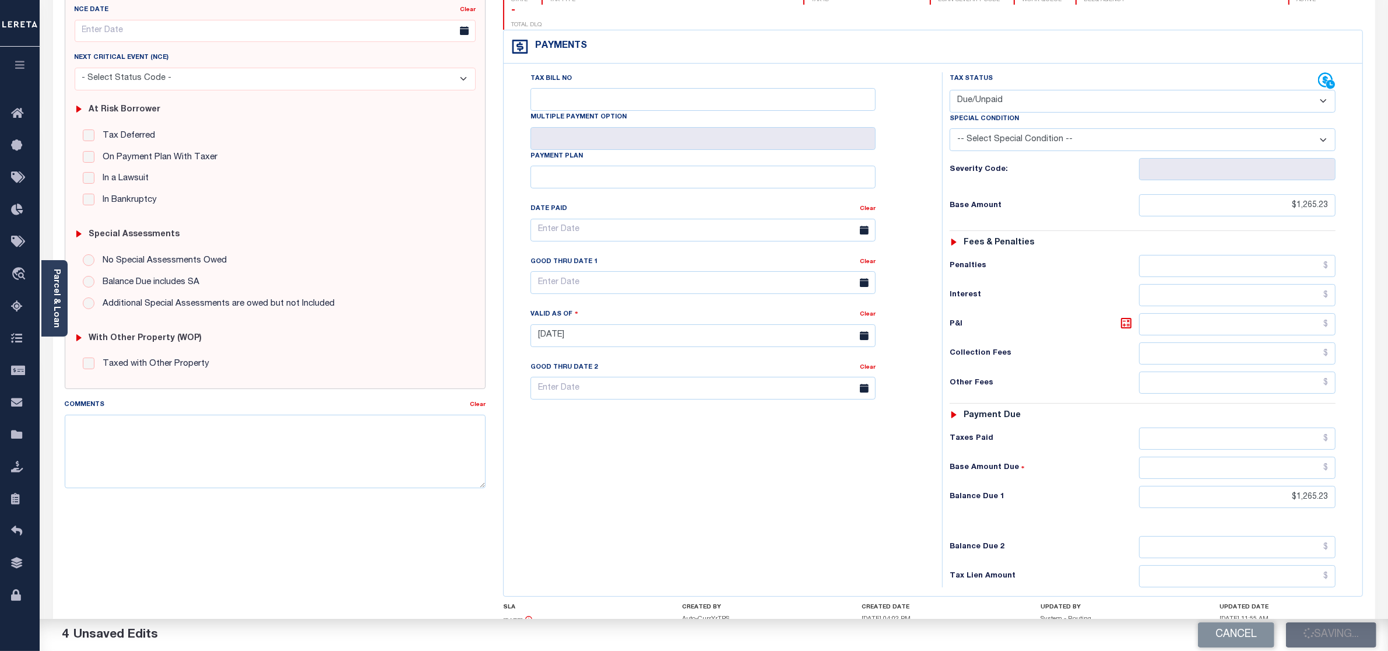
checkbox input "false"
type input "$1,265.23"
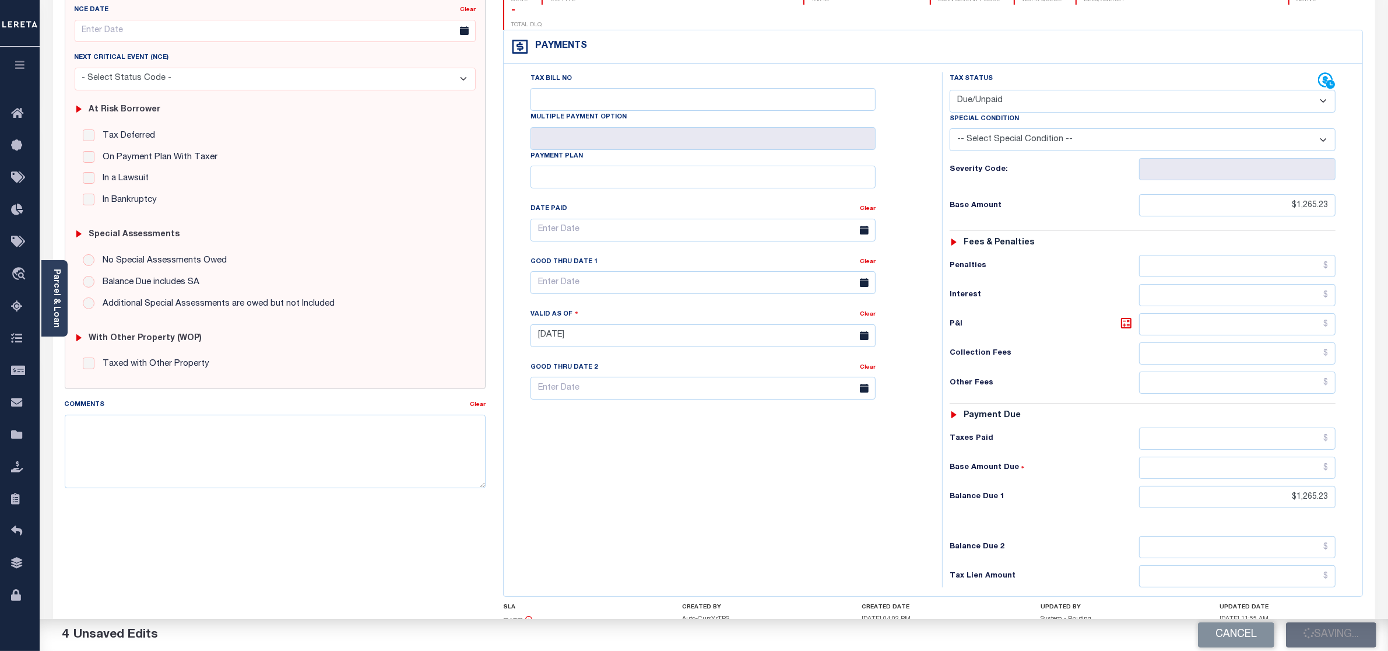
type input "$1,265.23"
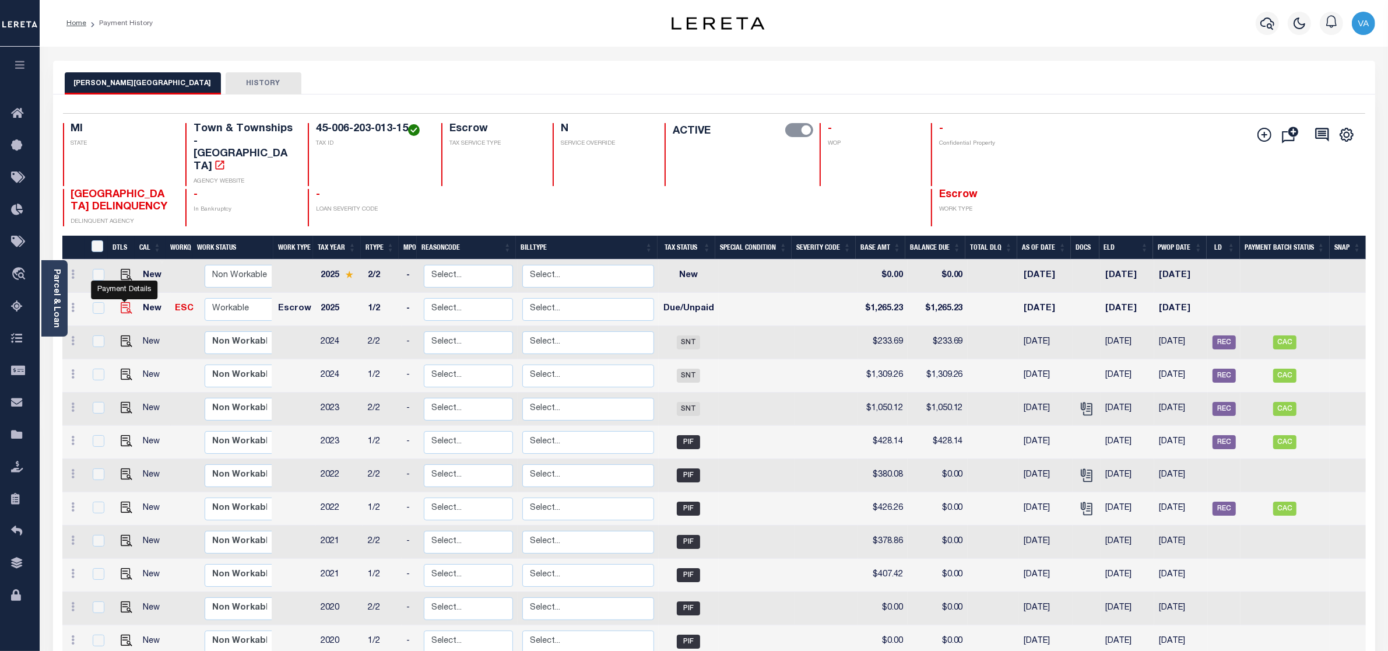
click at [128, 302] on img "" at bounding box center [127, 308] width 12 height 12
checkbox input "true"
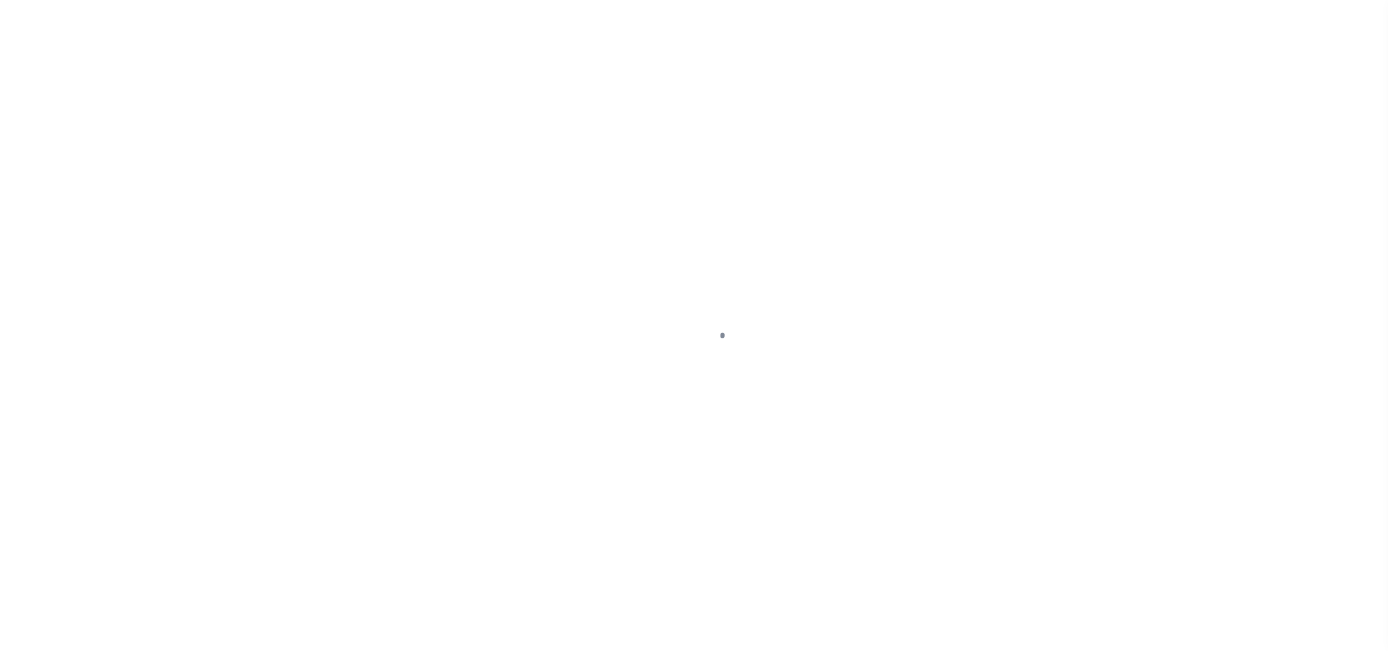
select select "DUE"
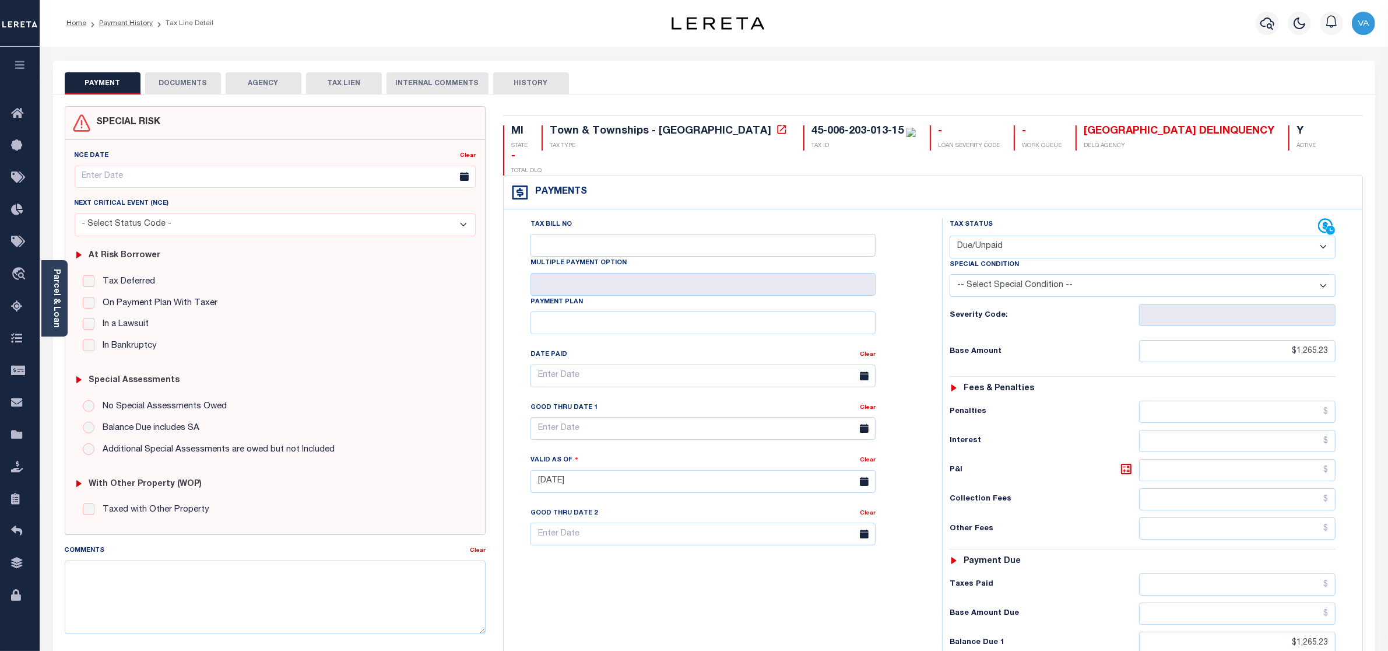
click at [191, 86] on button "DOCUMENTS" at bounding box center [183, 83] width 76 height 22
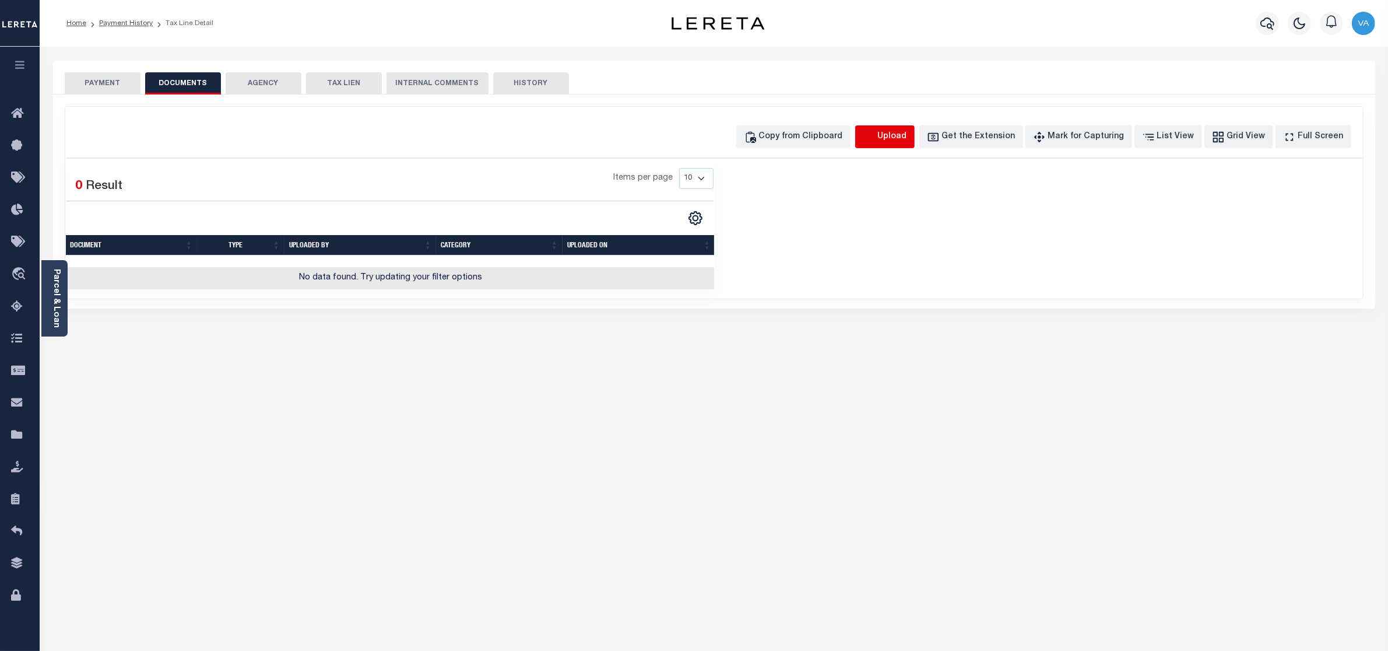
click at [876, 135] on icon "button" at bounding box center [869, 137] width 13 height 13
select select "POP"
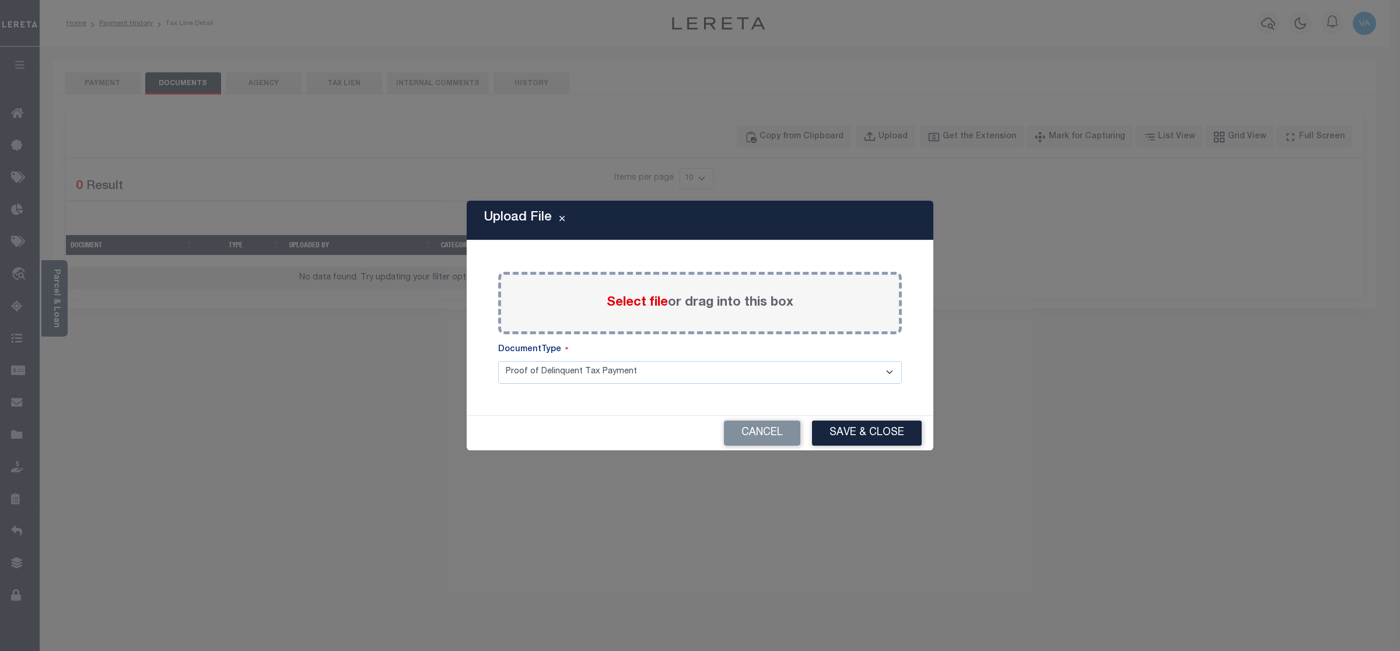
click at [622, 301] on span "Select file" at bounding box center [636, 302] width 61 height 13
click at [0, 0] on input "Select file or drag into this box" at bounding box center [0, 0] width 0 height 0
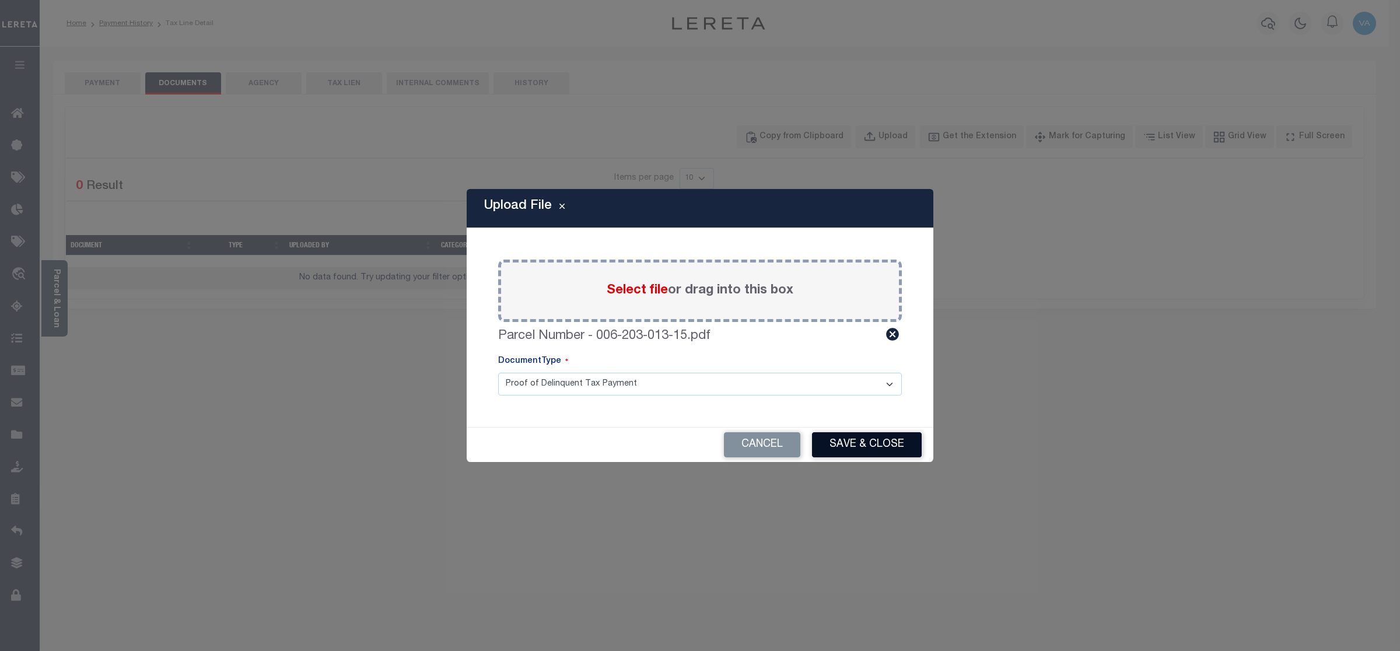
click at [903, 450] on button "Save & Close" at bounding box center [867, 444] width 110 height 25
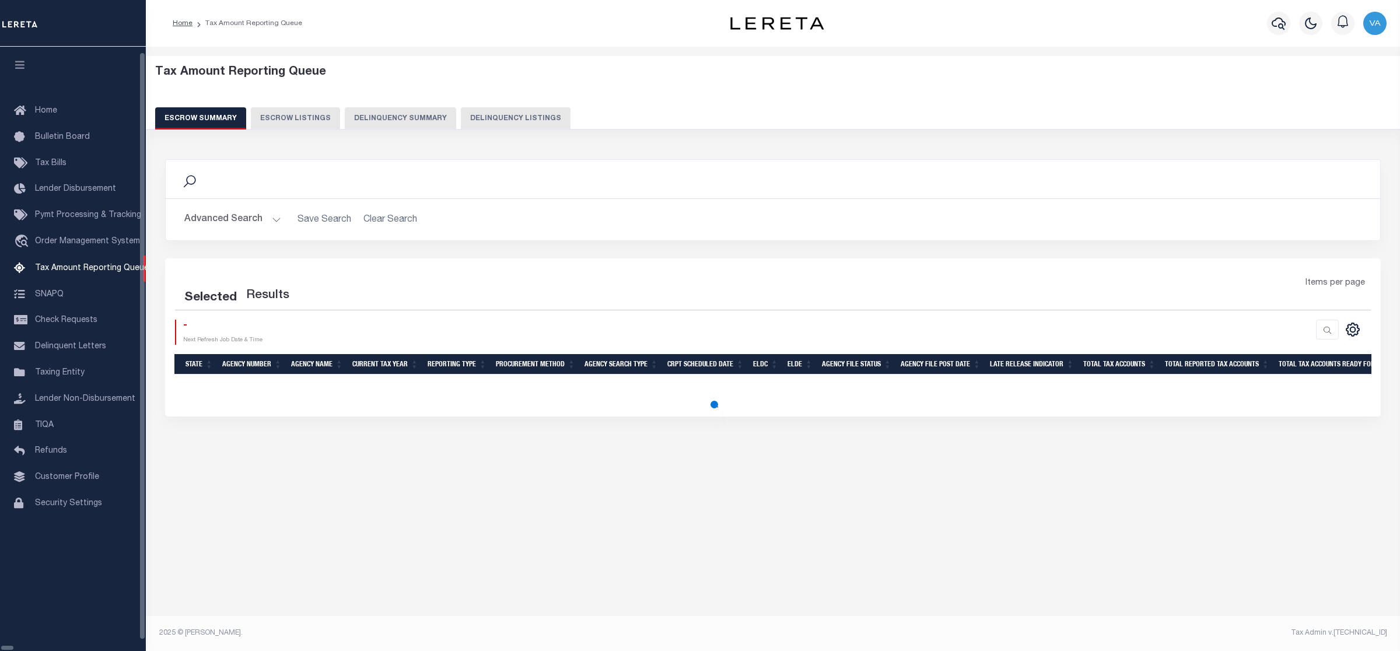
select select "100"
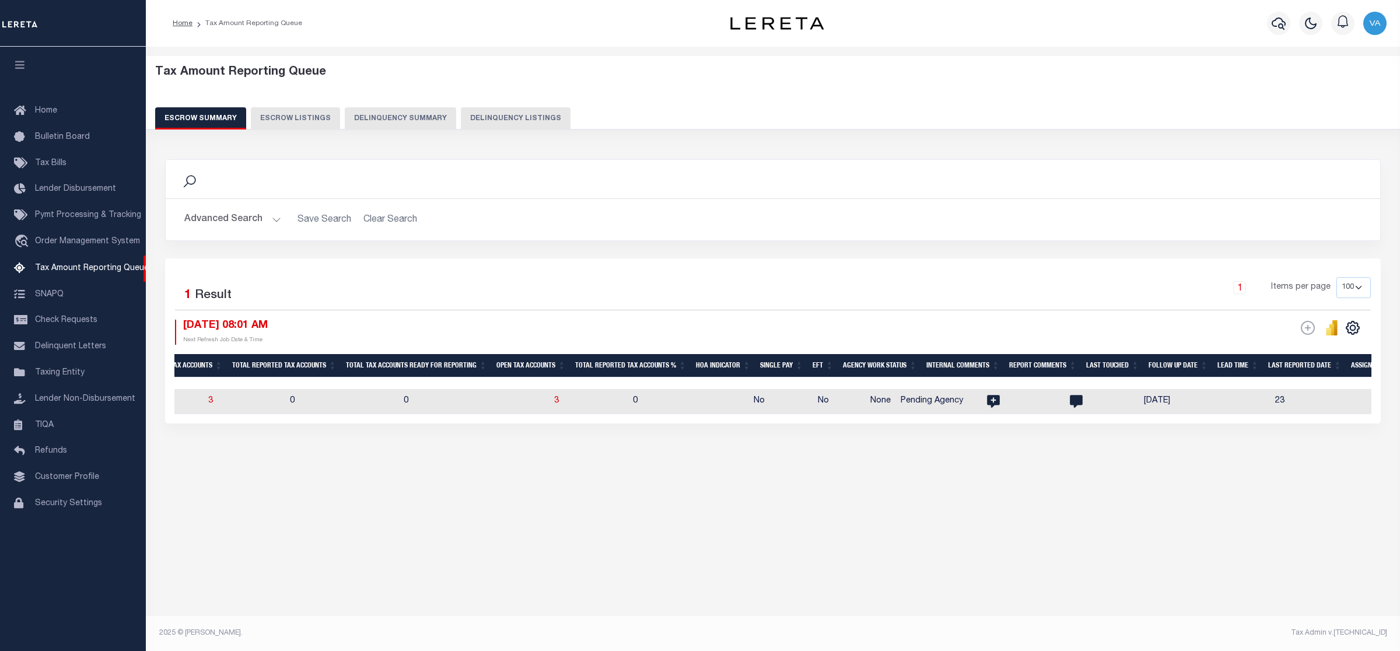
scroll to position [0, 1066]
click at [488, 400] on td "3" at bounding box center [527, 401] width 79 height 25
checkbox input "true"
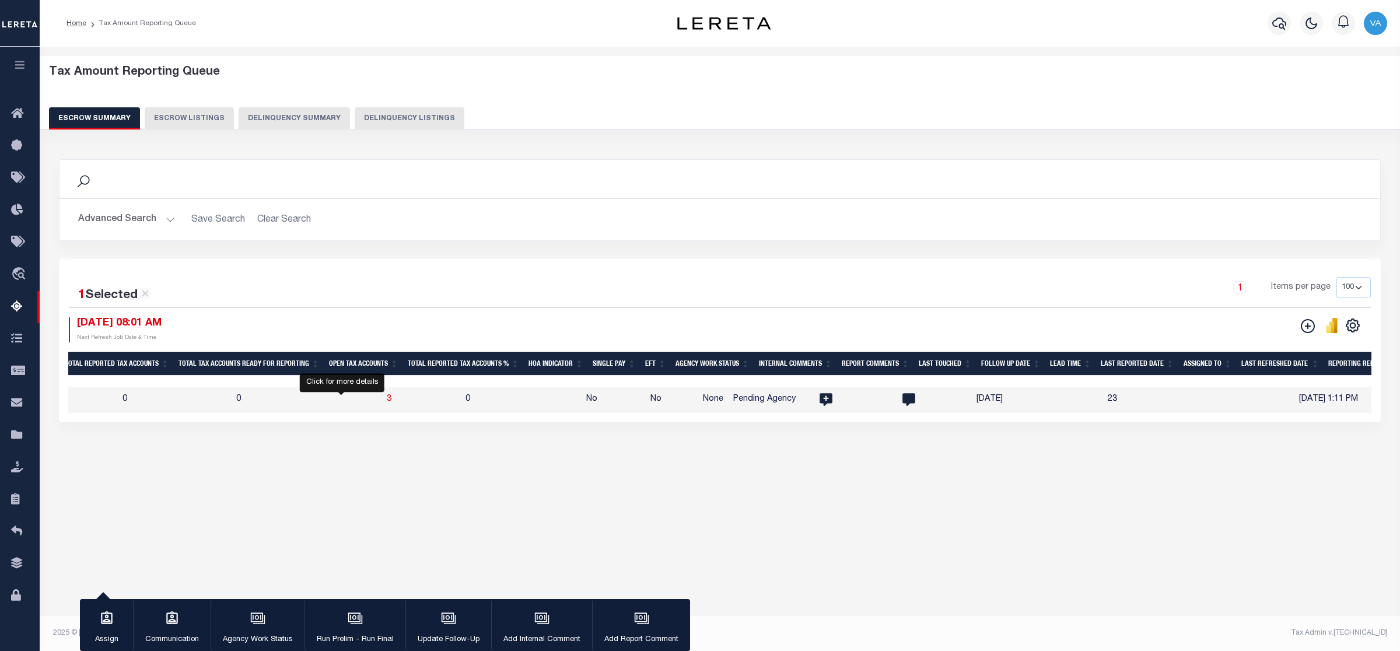
click at [387, 401] on span "3" at bounding box center [389, 399] width 5 height 8
select select "100"
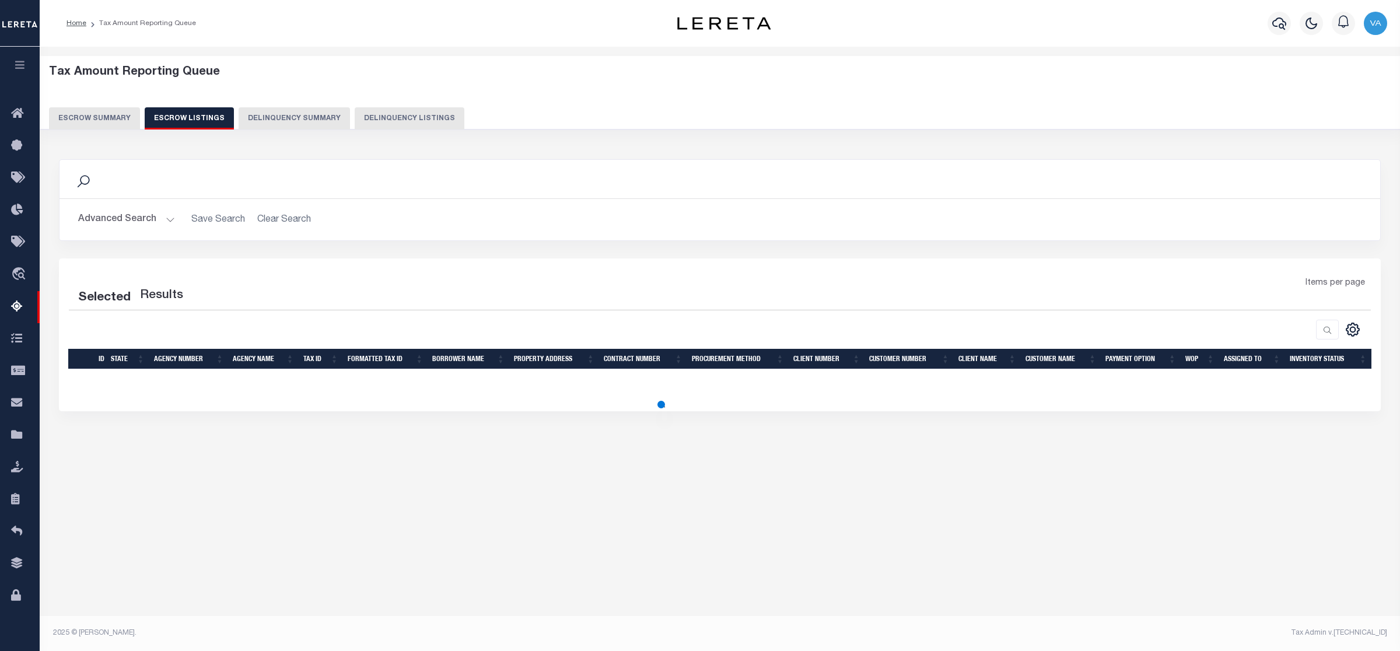
select select "100"
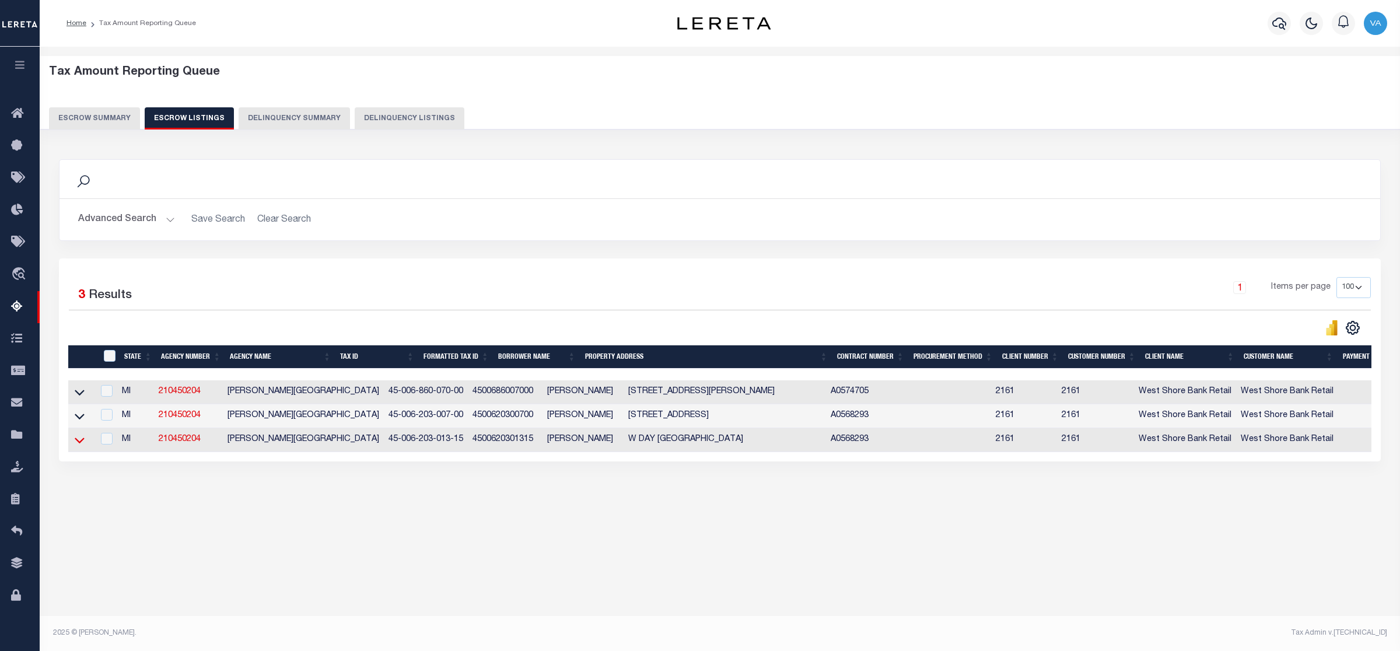
click at [77, 444] on icon at bounding box center [80, 440] width 10 height 12
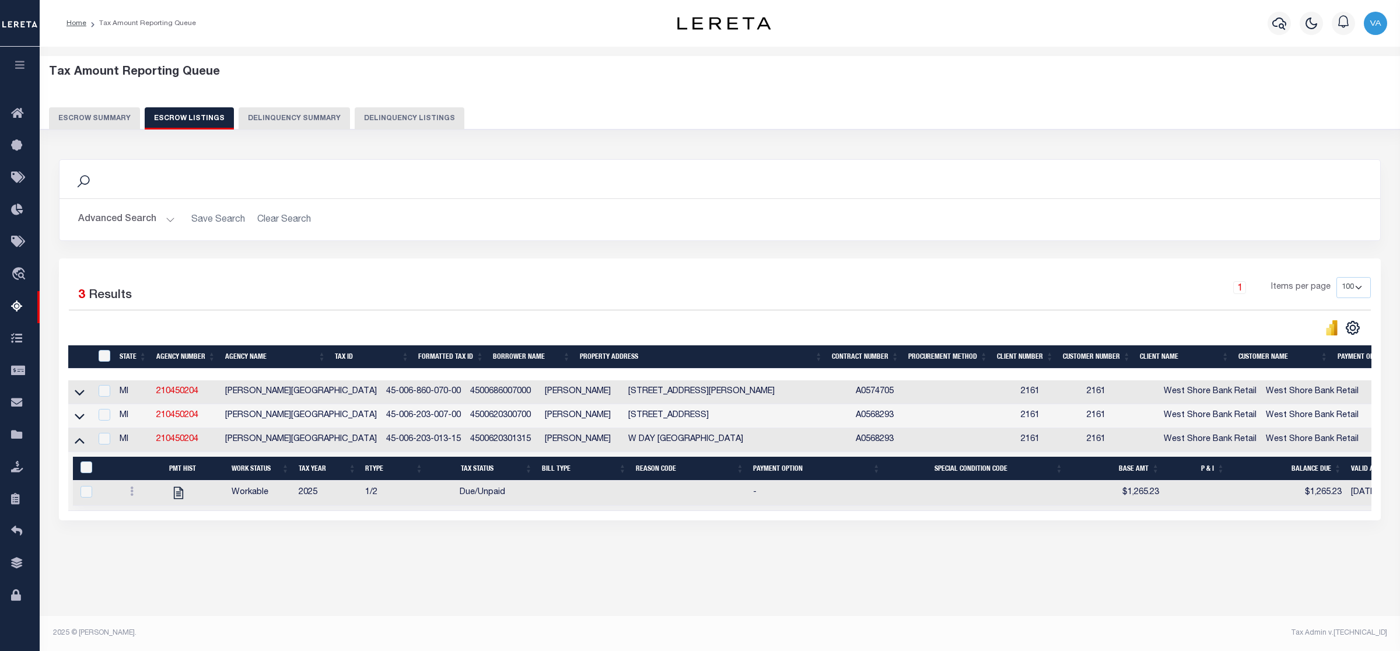
click at [102, 118] on button "Escrow Summary" at bounding box center [94, 118] width 91 height 22
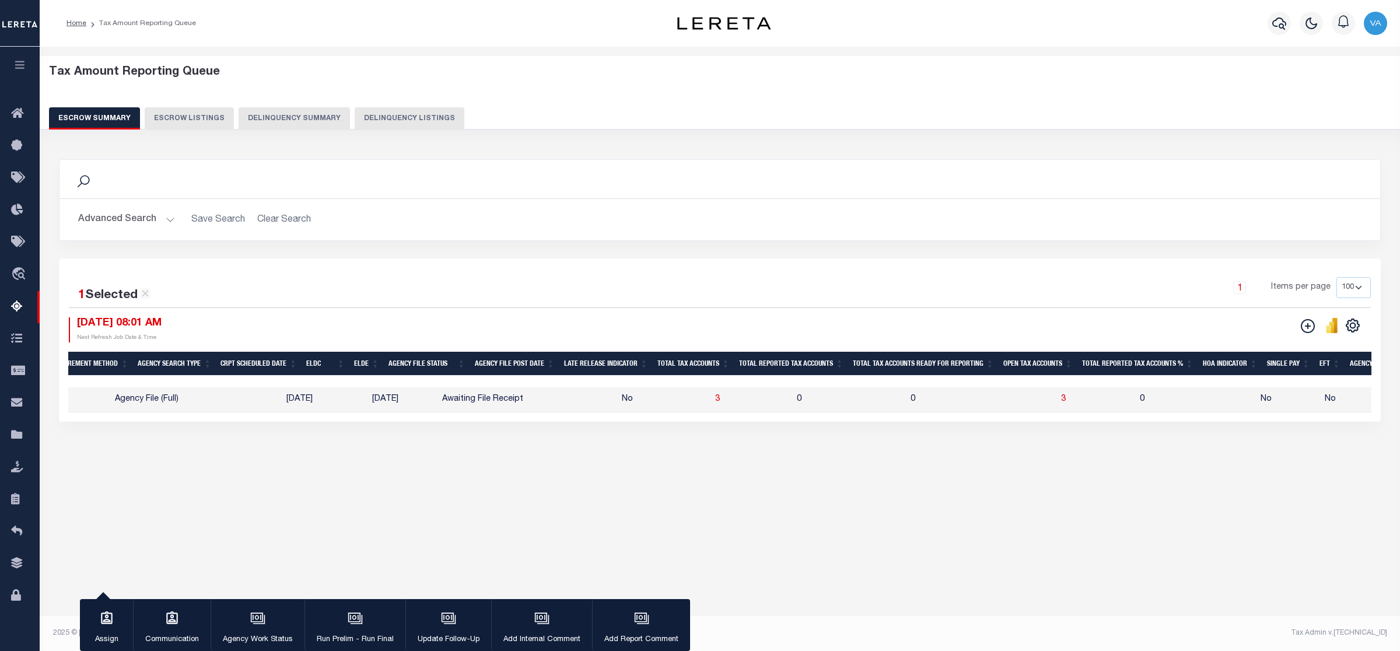
scroll to position [0, 0]
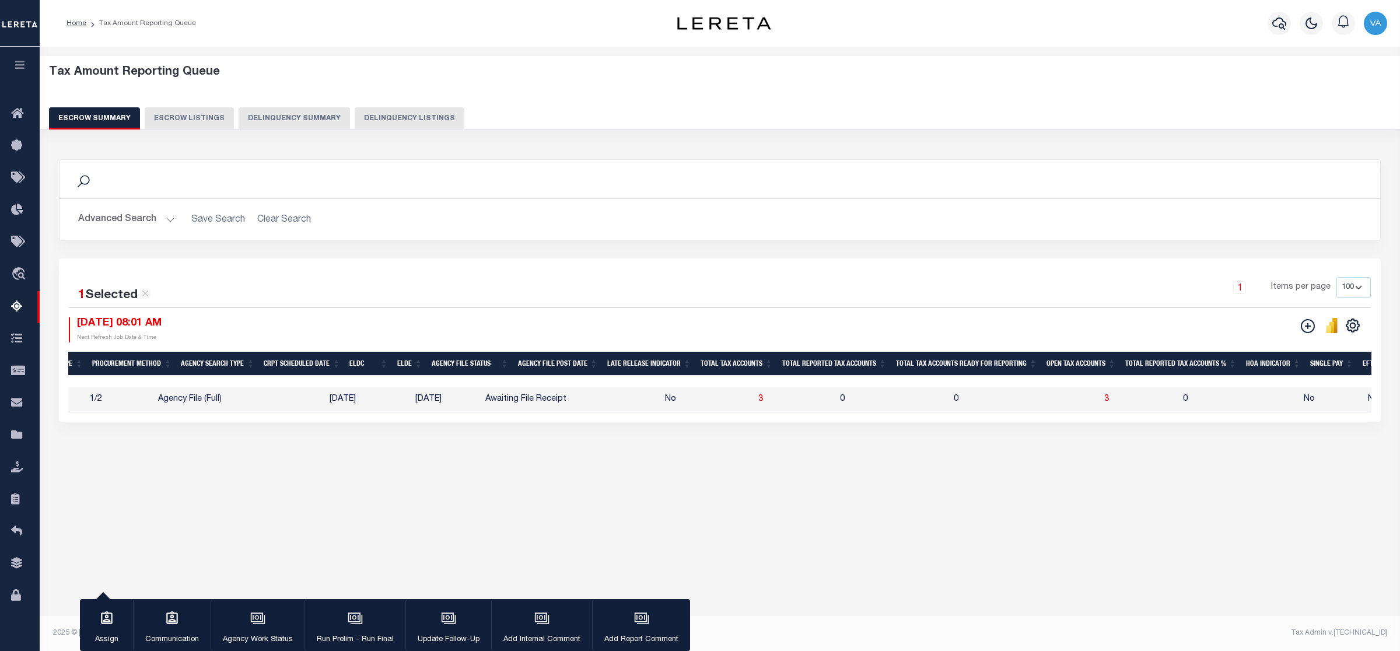
drag, startPoint x: 260, startPoint y: 421, endPoint x: 57, endPoint y: 434, distance: 203.4
click at [57, 434] on div "Search Advanced Search Save Search Clear Search EscrowSummaryGridWrapper_dynami…" at bounding box center [719, 302] width 1337 height 309
click at [184, 398] on td "Agency File (Full)" at bounding box center [197, 399] width 89 height 25
checkbox input "false"
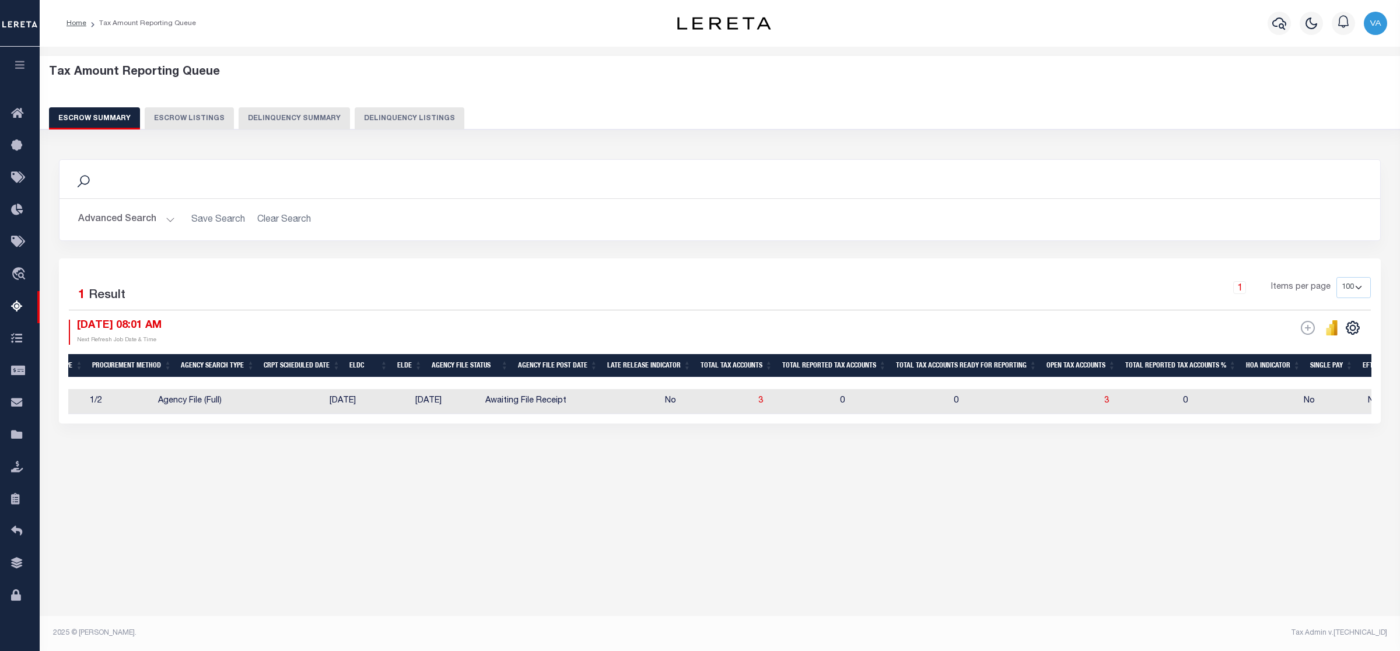
click at [242, 398] on td at bounding box center [283, 401] width 83 height 25
checkbox input "true"
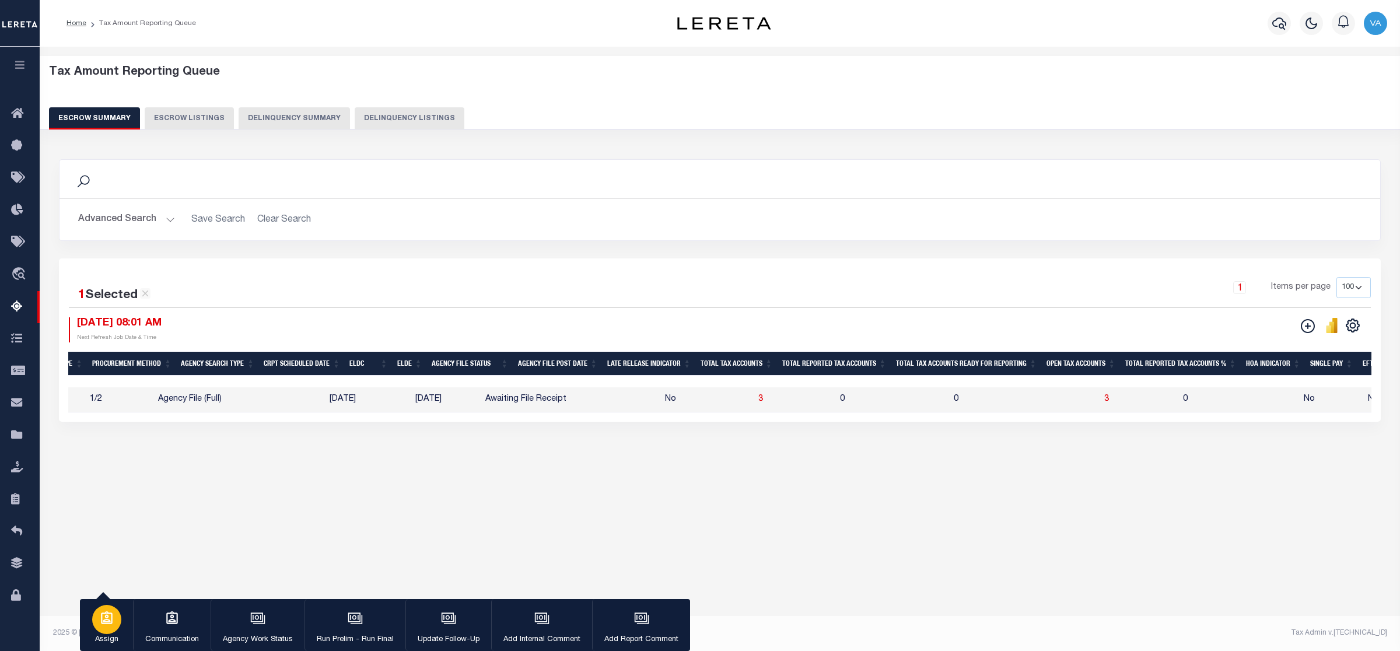
click at [106, 627] on div "button" at bounding box center [106, 619] width 29 height 29
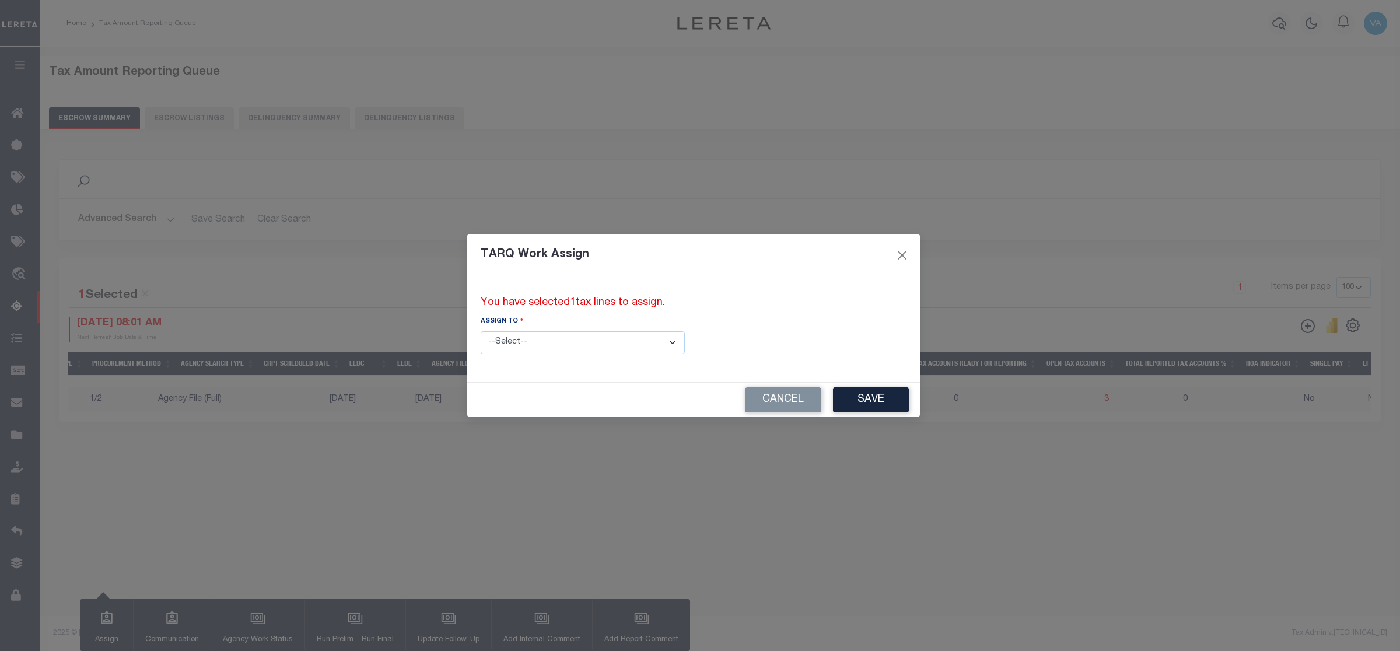
click at [585, 337] on select "--Select-- --Unassigned-- --Unassigned-- Adhikary Rinki Agustin Fernandez Agust…" at bounding box center [583, 342] width 204 height 23
select select "[PERSON_NAME]"
click at [481, 331] on select "--Select-- --Unassigned-- --Unassigned-- Adhikary Rinki Agustin Fernandez Agust…" at bounding box center [583, 342] width 204 height 23
click at [833, 401] on button "Save" at bounding box center [871, 399] width 76 height 25
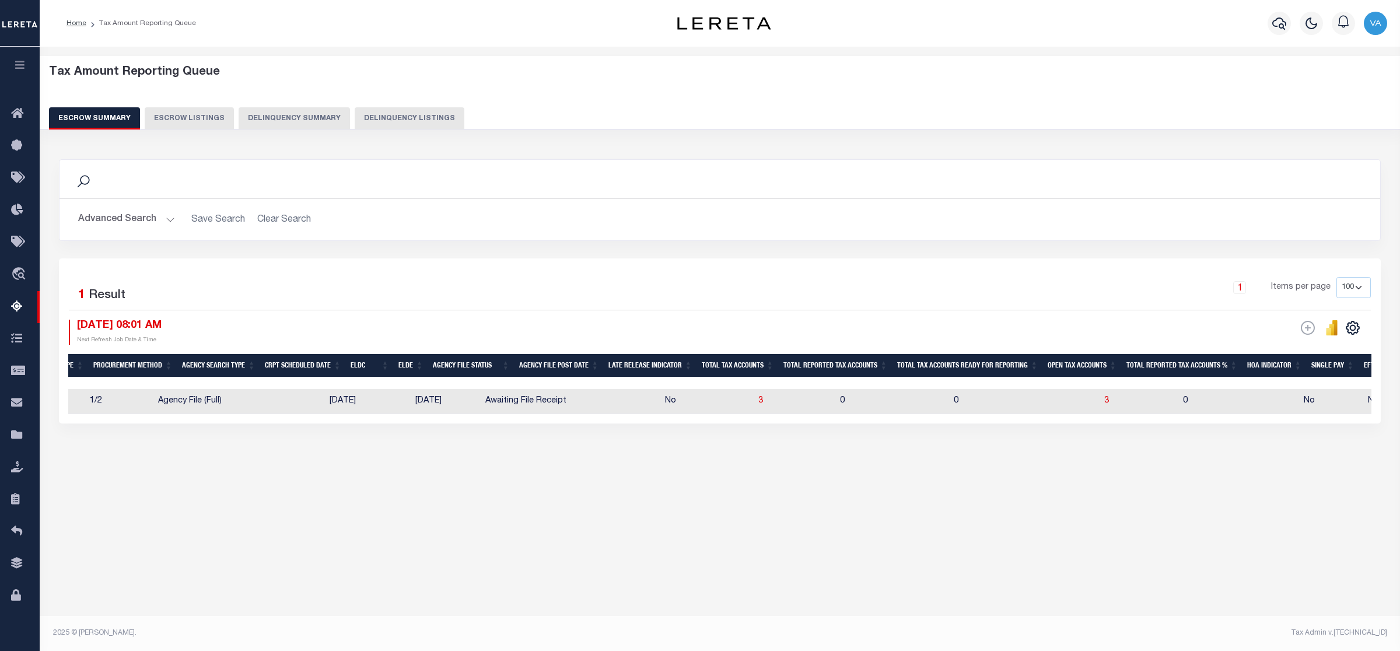
click at [197, 118] on button "Escrow Listings" at bounding box center [189, 118] width 89 height 22
select select "100"
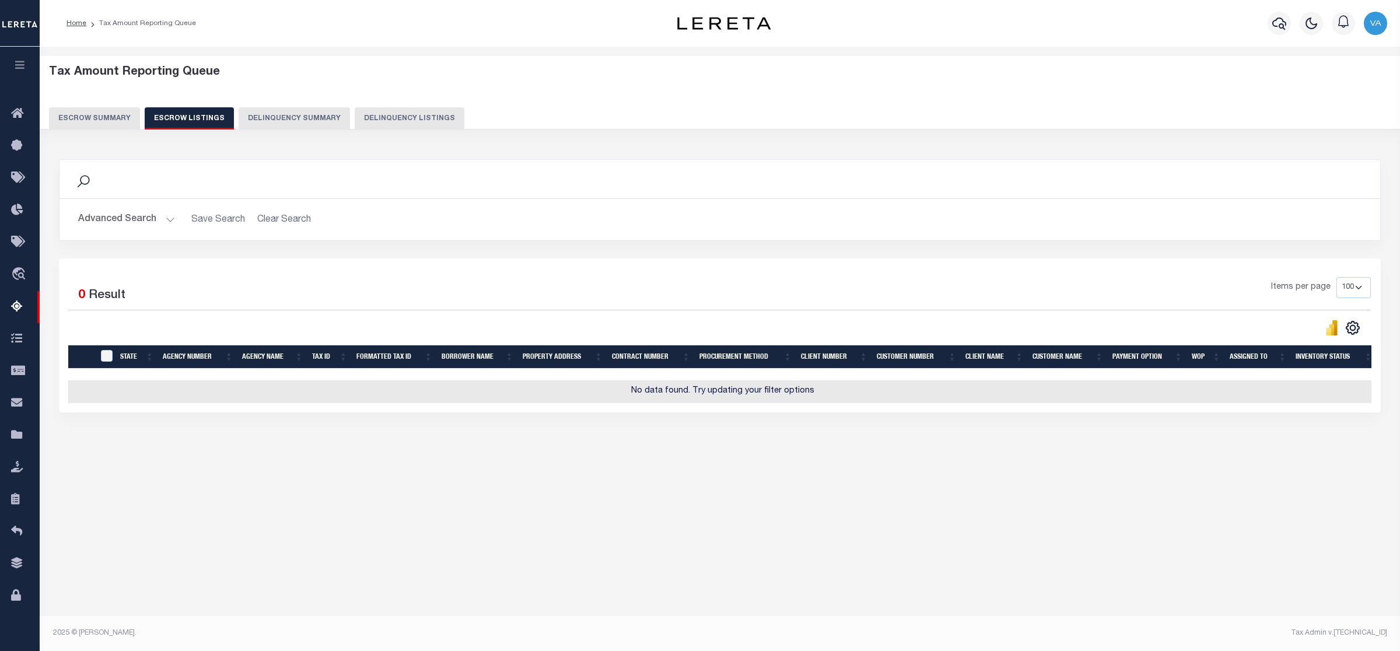
click at [123, 117] on button "Escrow Summary" at bounding box center [94, 118] width 91 height 22
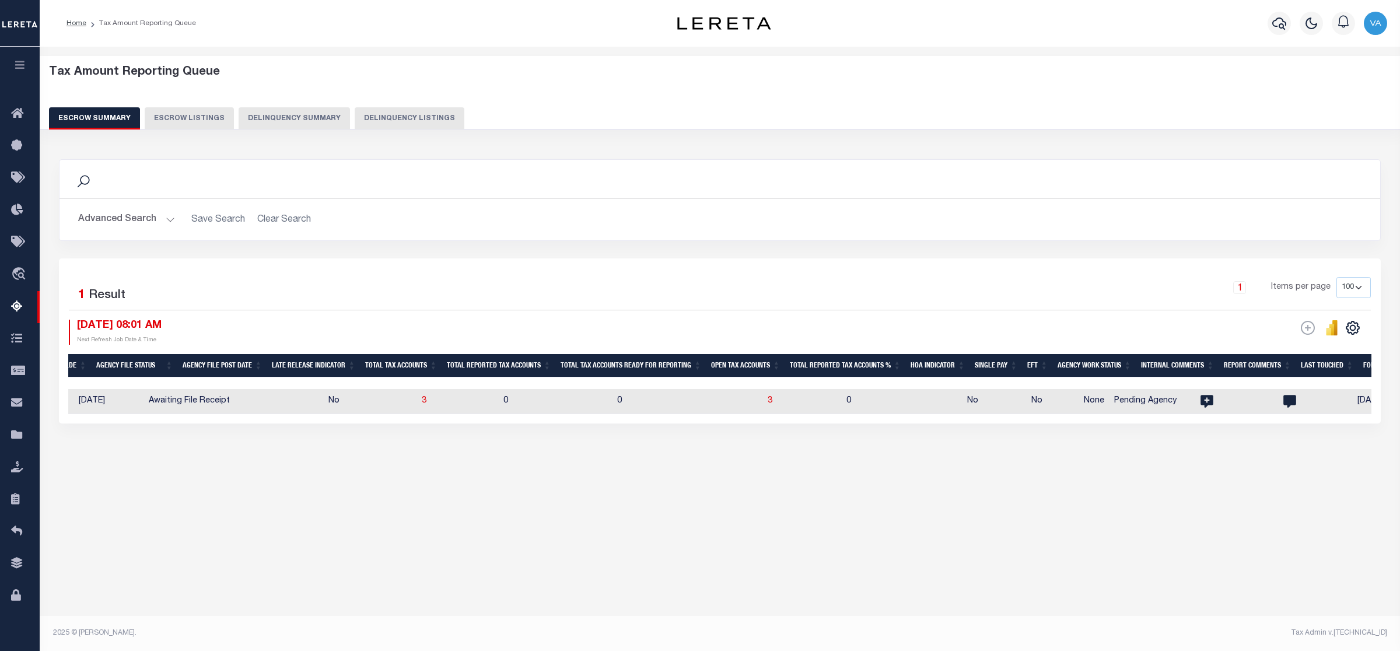
scroll to position [0, 794]
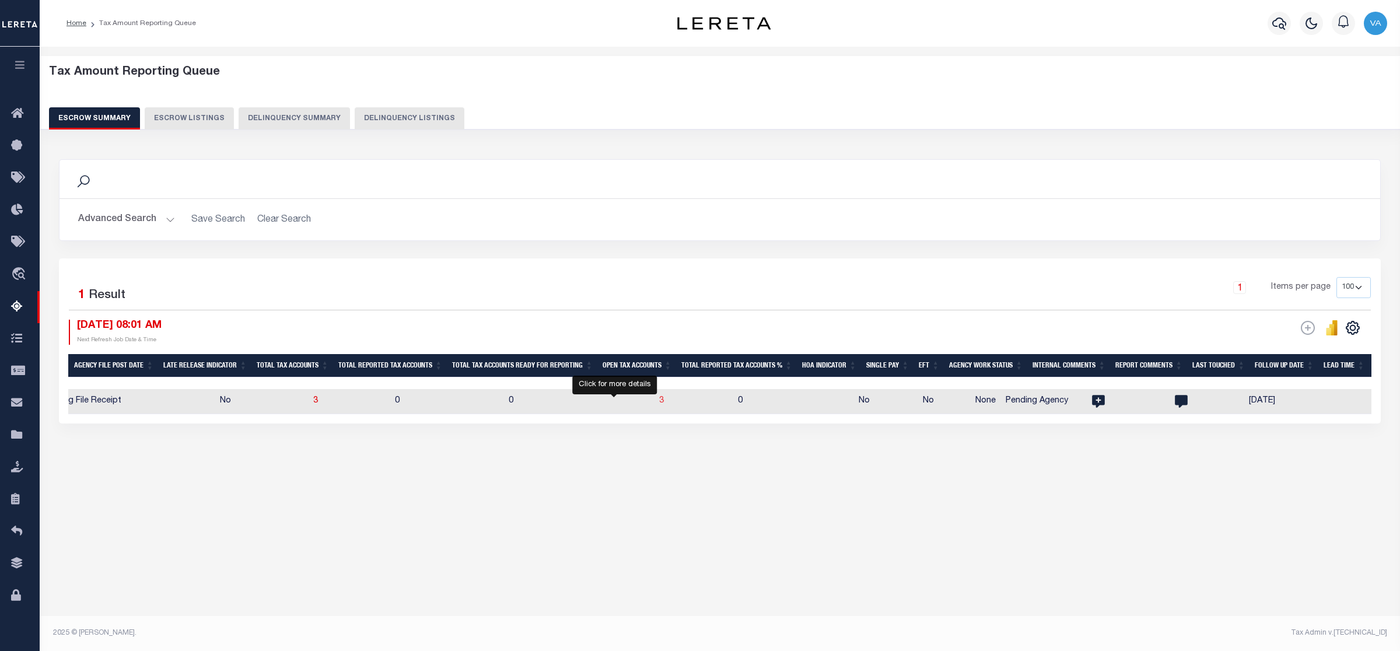
click at [659, 400] on span "3" at bounding box center [661, 401] width 5 height 8
select select "100"
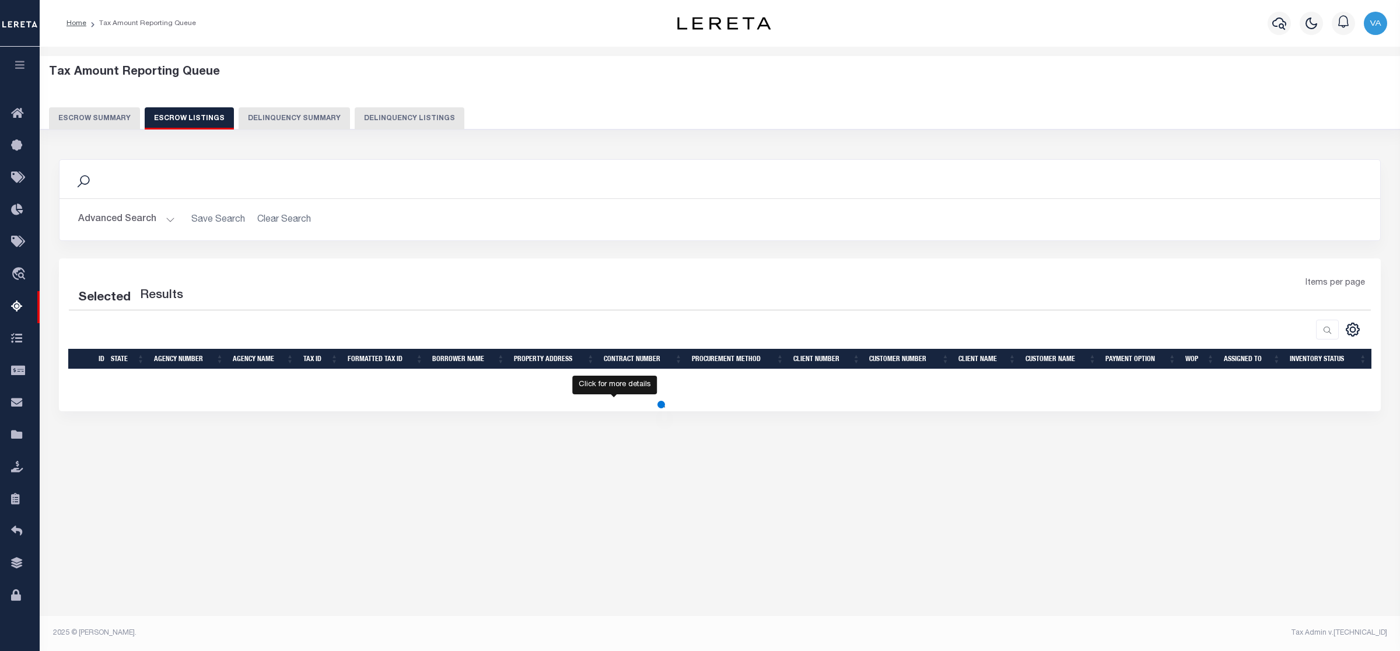
select select "100"
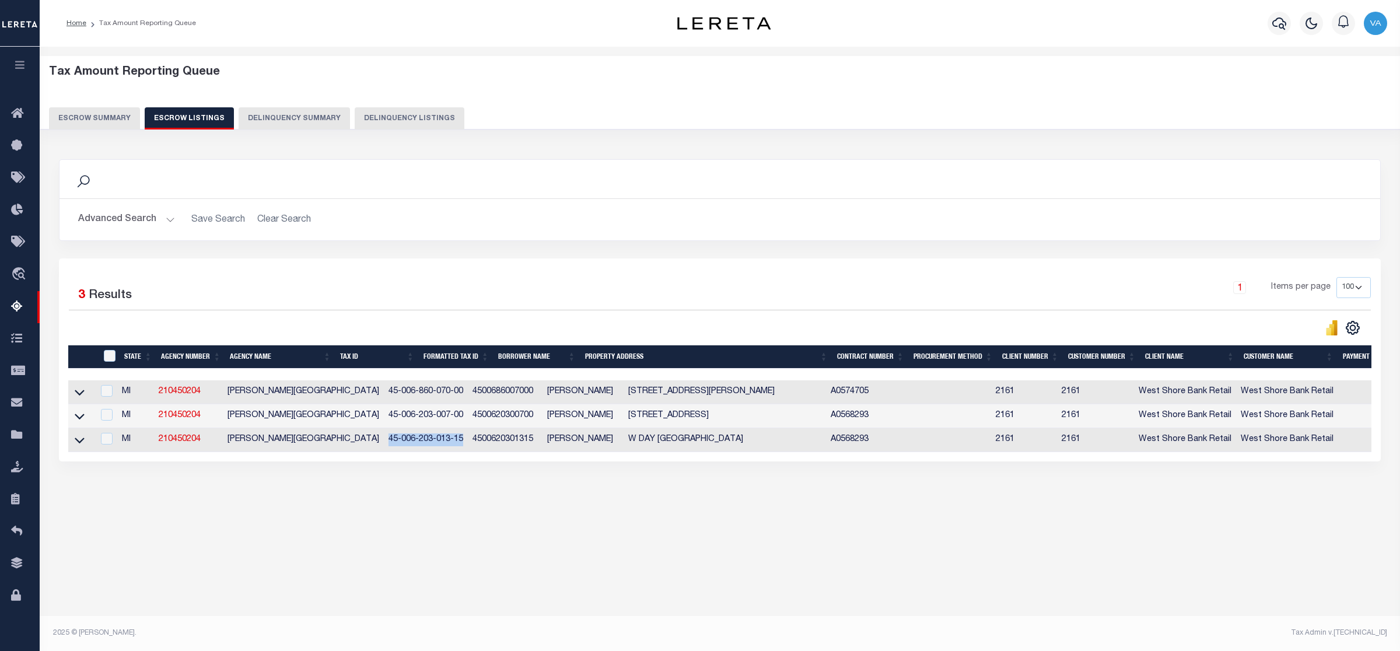
drag, startPoint x: 340, startPoint y: 443, endPoint x: 413, endPoint y: 445, distance: 72.9
click at [413, 445] on td "45-006-203-013-15" at bounding box center [426, 440] width 84 height 24
checkbox input "true"
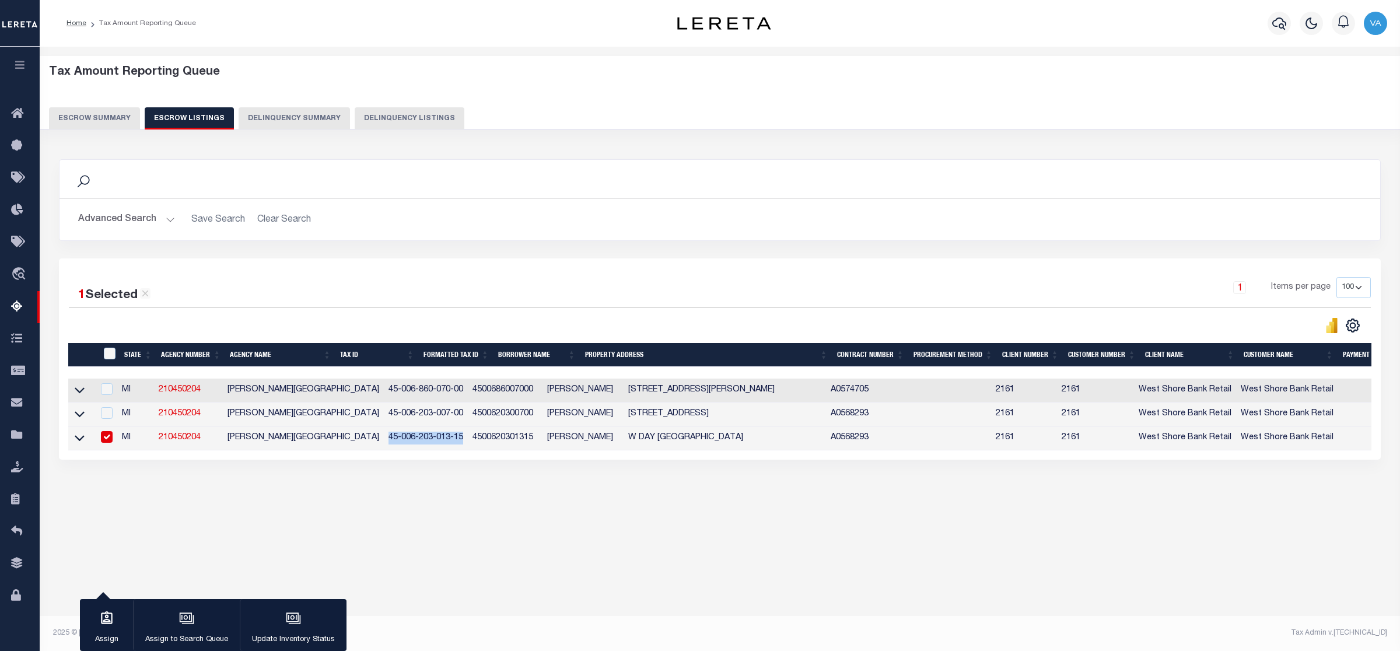
copy td "45-006-203-013-15"
drag, startPoint x: 226, startPoint y: 411, endPoint x: 331, endPoint y: 412, distance: 104.4
click at [331, 412] on td "GLEN ARBOR TOWNSHIP" at bounding box center [303, 414] width 161 height 24
checkbox input "true"
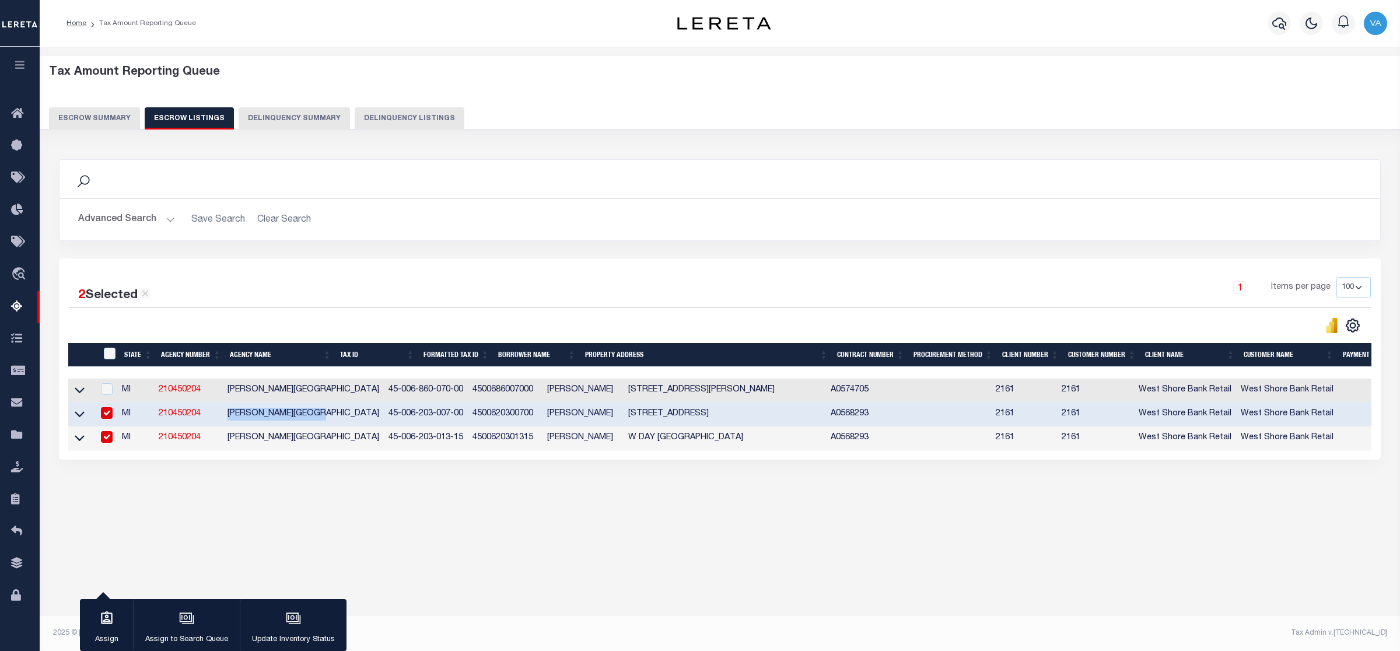
copy td "GLEN ARBOR TOWNSHIP"
click at [110, 392] on input "checkbox" at bounding box center [107, 389] width 12 height 12
checkbox input "true"
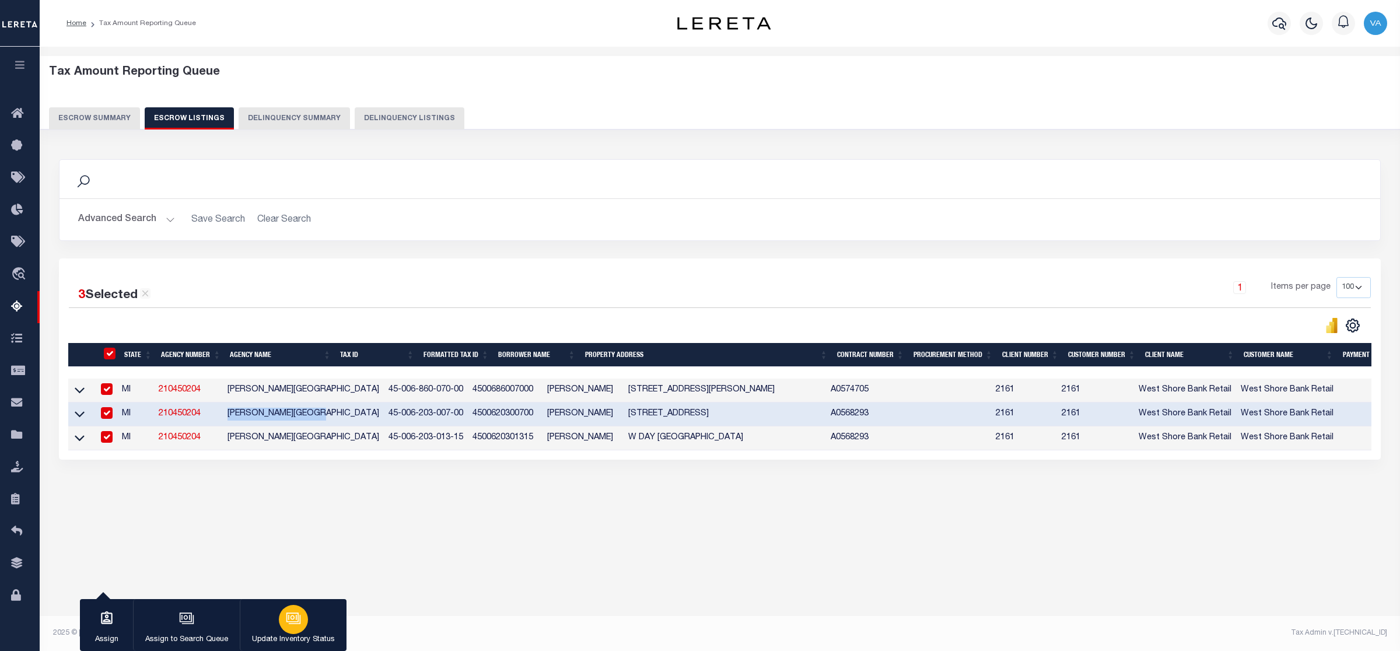
click at [310, 627] on button "Update Inventory Status" at bounding box center [293, 625] width 107 height 52
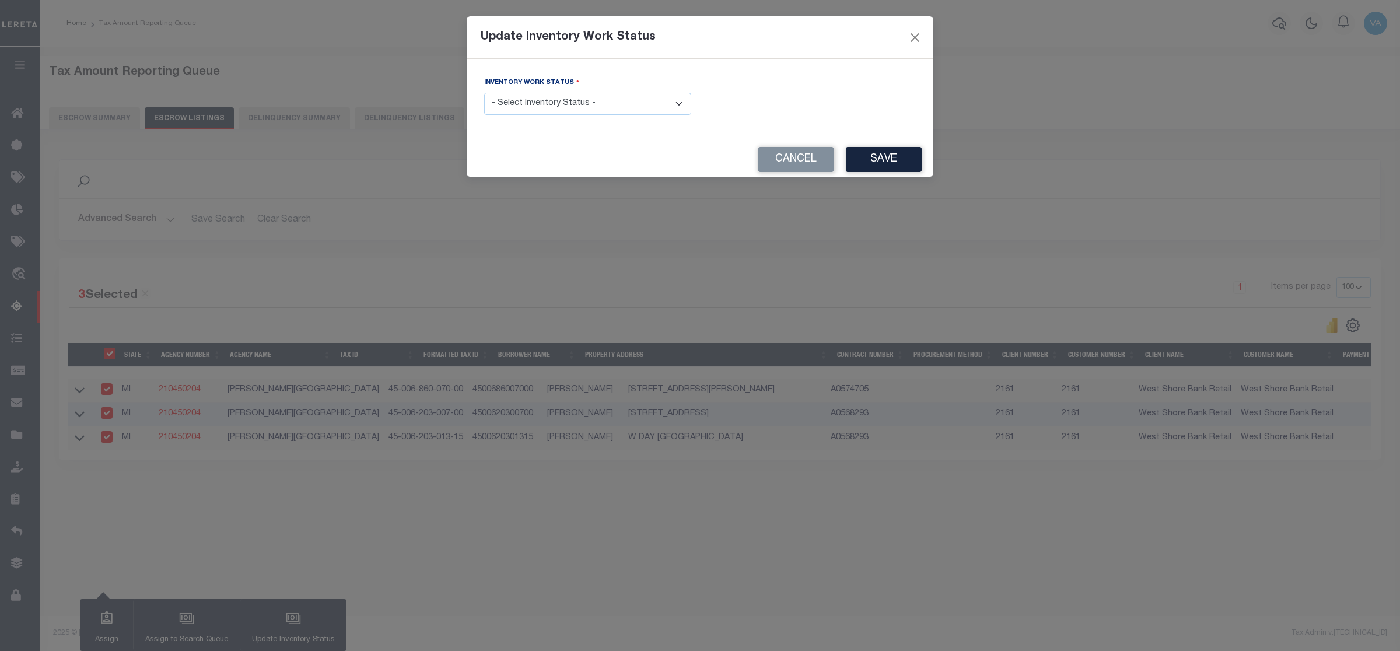
click at [287, 619] on div "Update Inventory Work Status Inventory Work Status - Select Inventory Status - …" at bounding box center [700, 325] width 1400 height 651
click at [581, 104] on select "- Select Inventory Status - Manual - Exception Pended - Awaiting Search Late Ad…" at bounding box center [587, 104] width 207 height 23
select select "4"
click at [484, 93] on select "- Select Inventory Status - Manual - Exception Pended - Awaiting Search Late Ad…" at bounding box center [587, 104] width 207 height 23
click at [887, 161] on button "Save" at bounding box center [884, 159] width 76 height 25
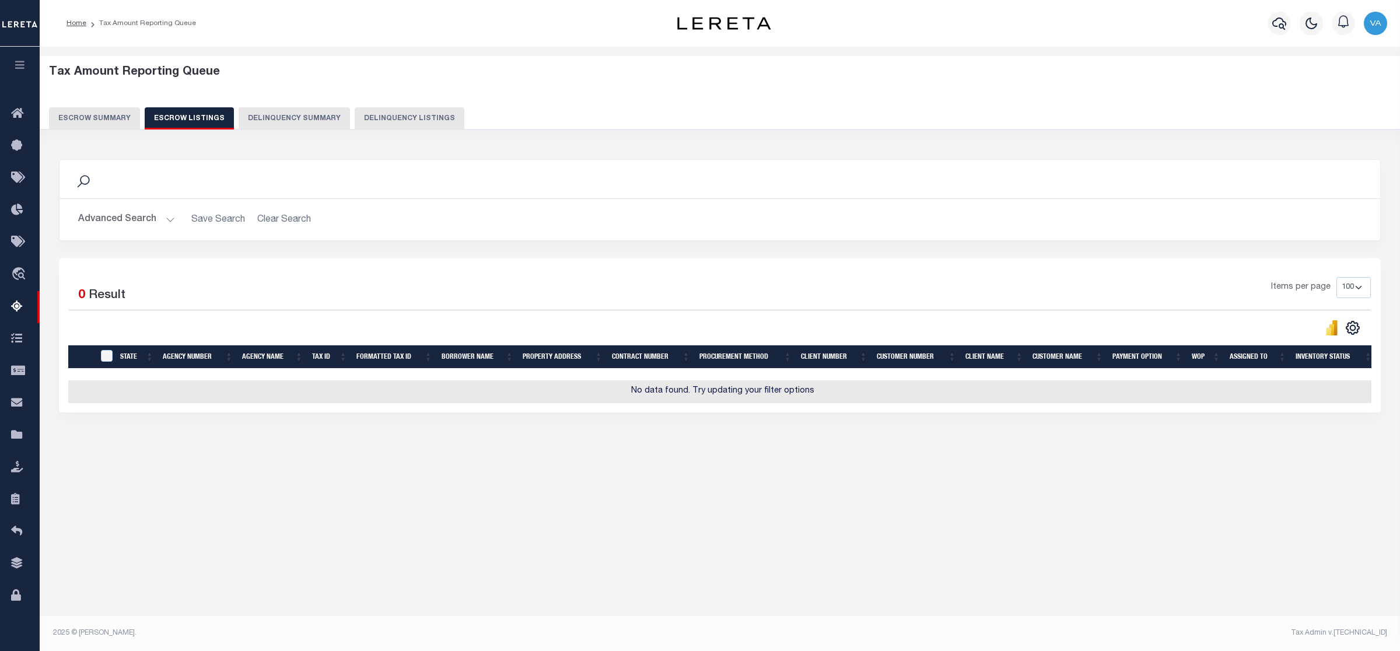
click at [93, 121] on button "Escrow Summary" at bounding box center [94, 118] width 91 height 22
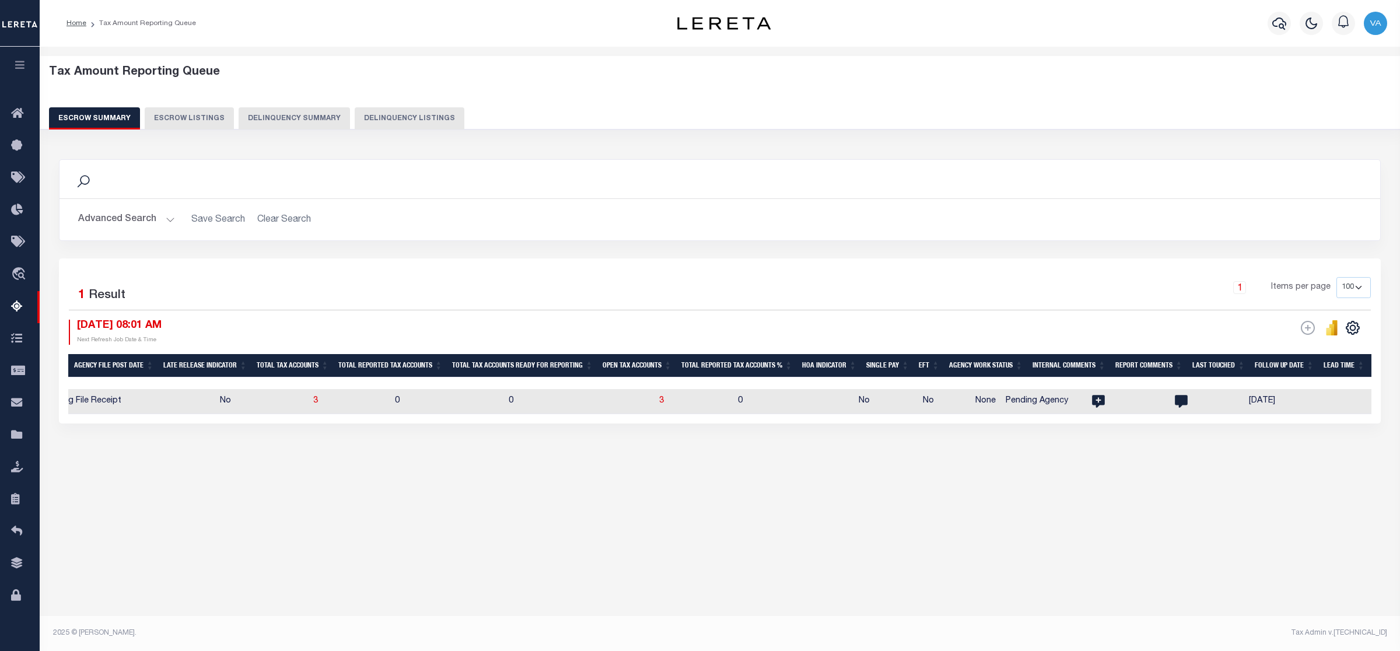
click at [138, 550] on div "Tax Amount Reporting Queue Escrow Summary Escrow Listings In" at bounding box center [720, 339] width 1360 height 585
click at [148, 216] on button "Advanced Search" at bounding box center [126, 219] width 97 height 23
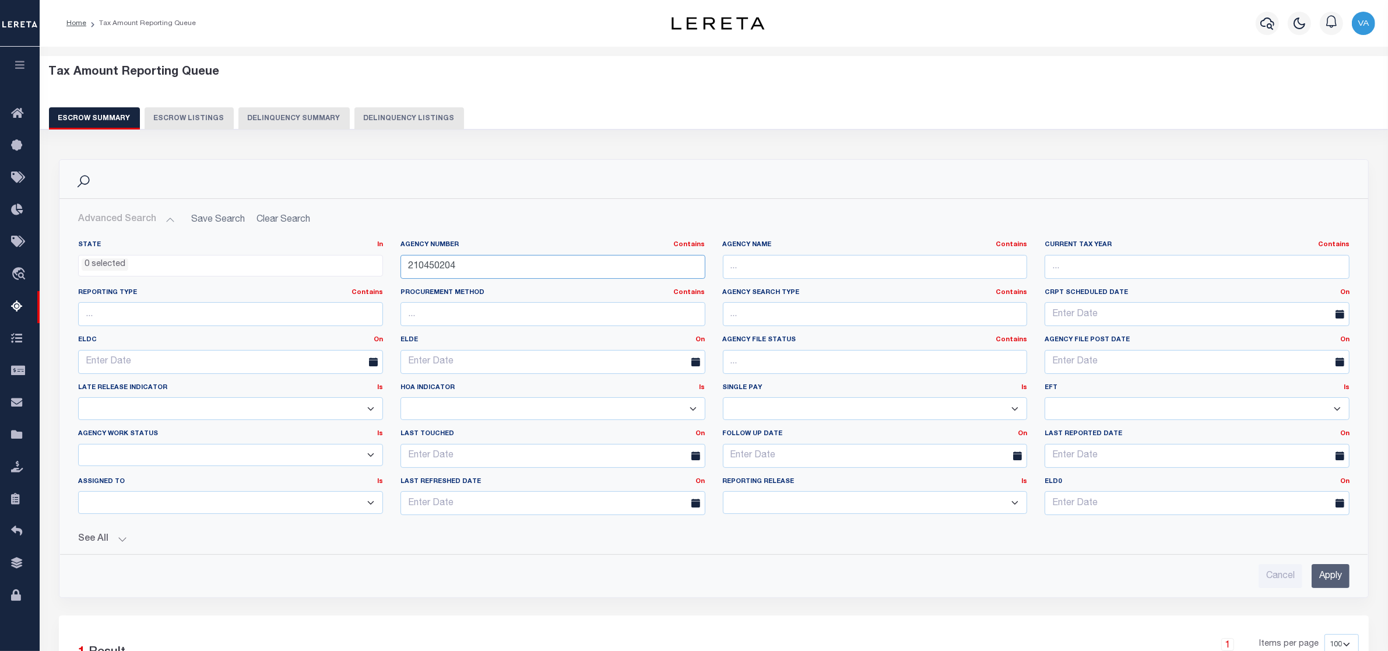
click at [485, 274] on input "210450204" at bounding box center [553, 267] width 305 height 24
drag, startPoint x: 476, startPoint y: 269, endPoint x: 380, endPoint y: 269, distance: 96.8
click at [380, 269] on div "State In In AK AL AR AZ CA CO CT DC DE FL GA GU HI IA ID IL IN KS KY LA MA MD M…" at bounding box center [713, 382] width 1289 height 284
paste input "12"
type input "210450212"
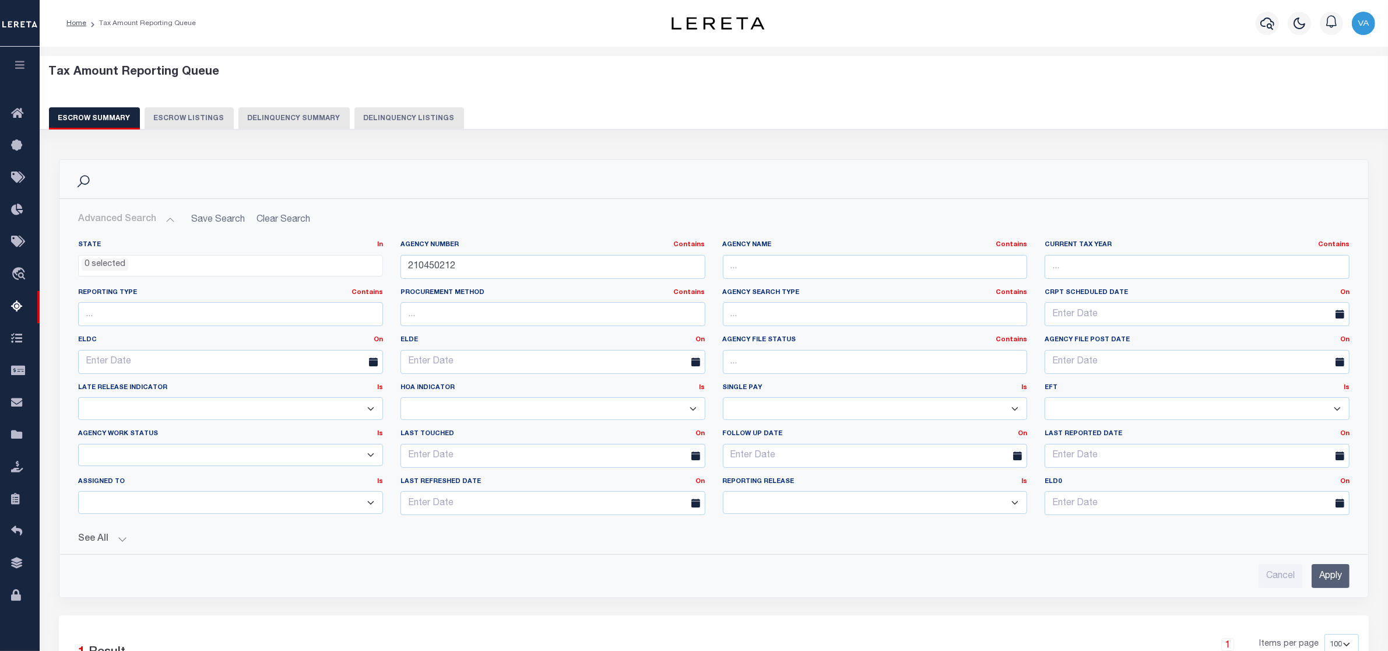
click at [1334, 577] on input "Apply" at bounding box center [1331, 576] width 38 height 24
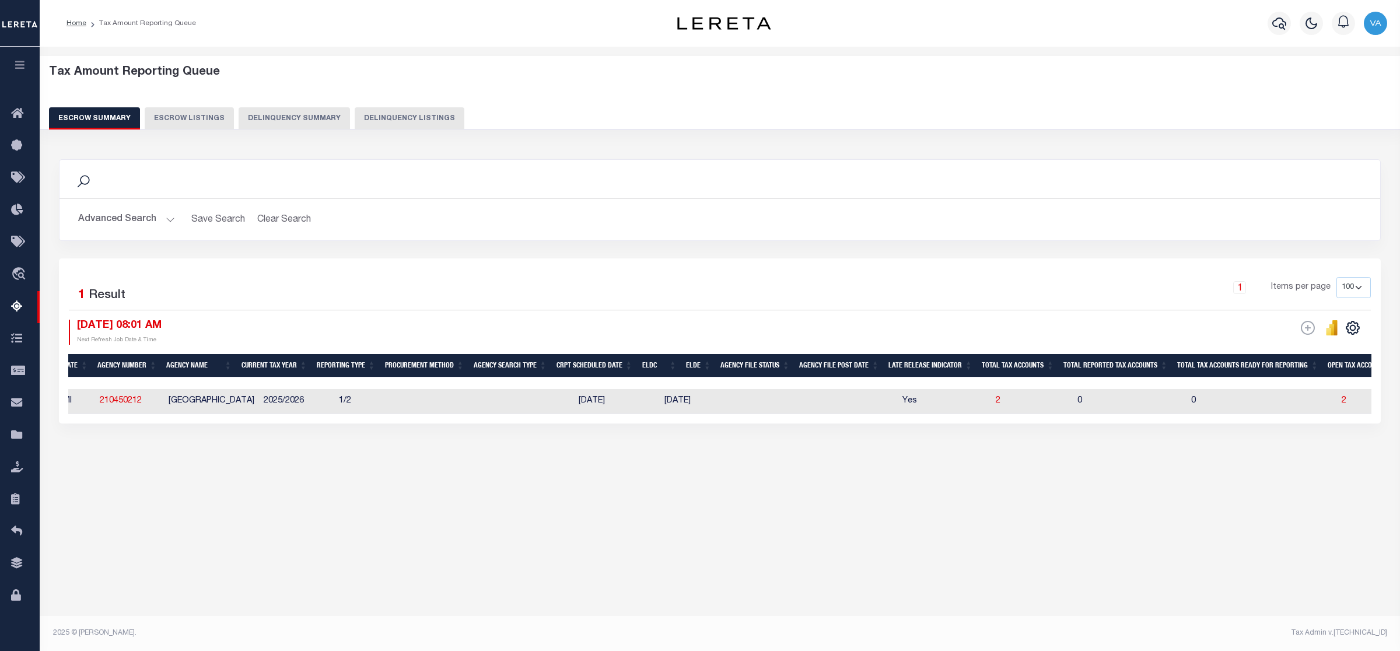
scroll to position [0, 63]
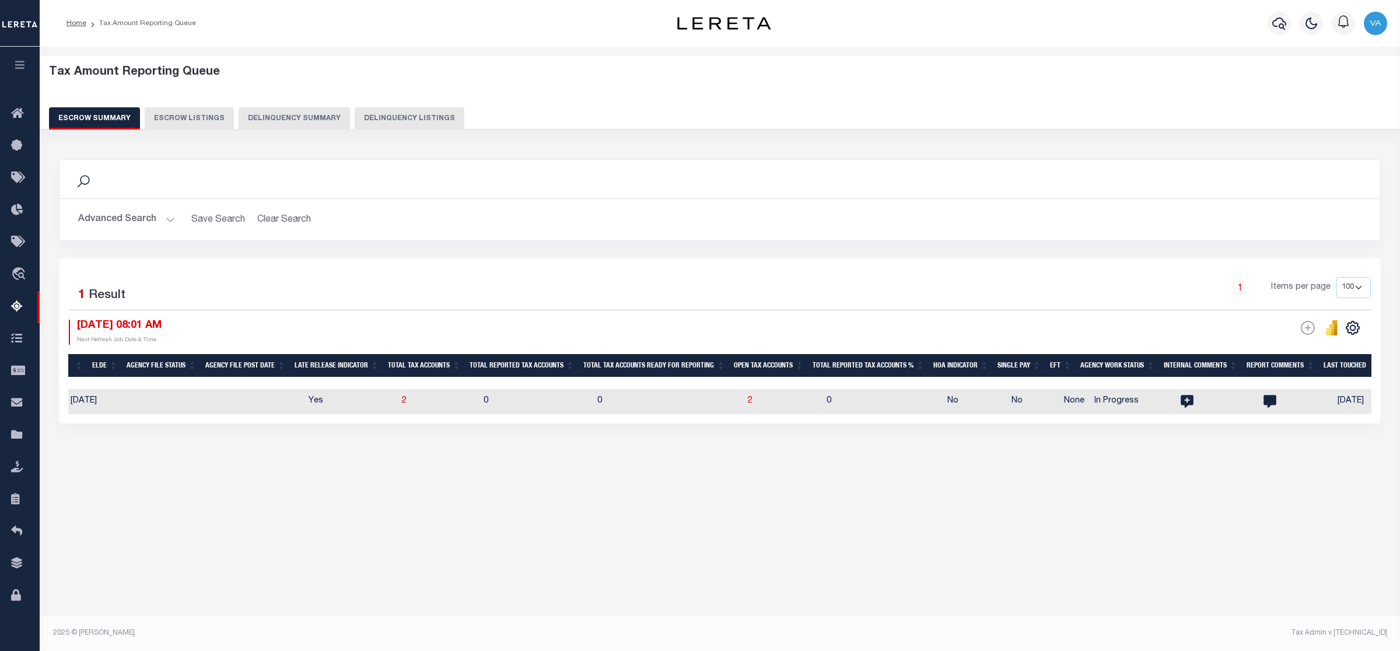
click at [749, 404] on td "2" at bounding box center [782, 401] width 79 height 25
checkbox input "true"
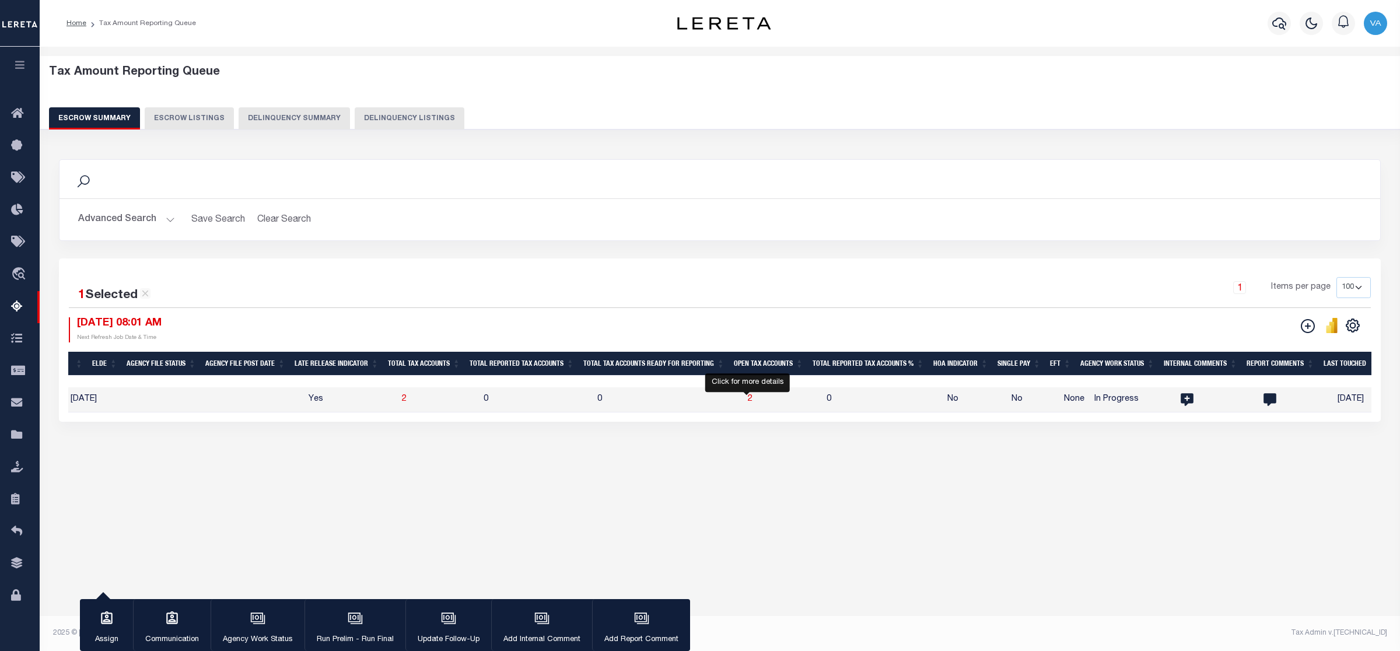
click at [748, 398] on span "2" at bounding box center [750, 399] width 5 height 8
select select "100"
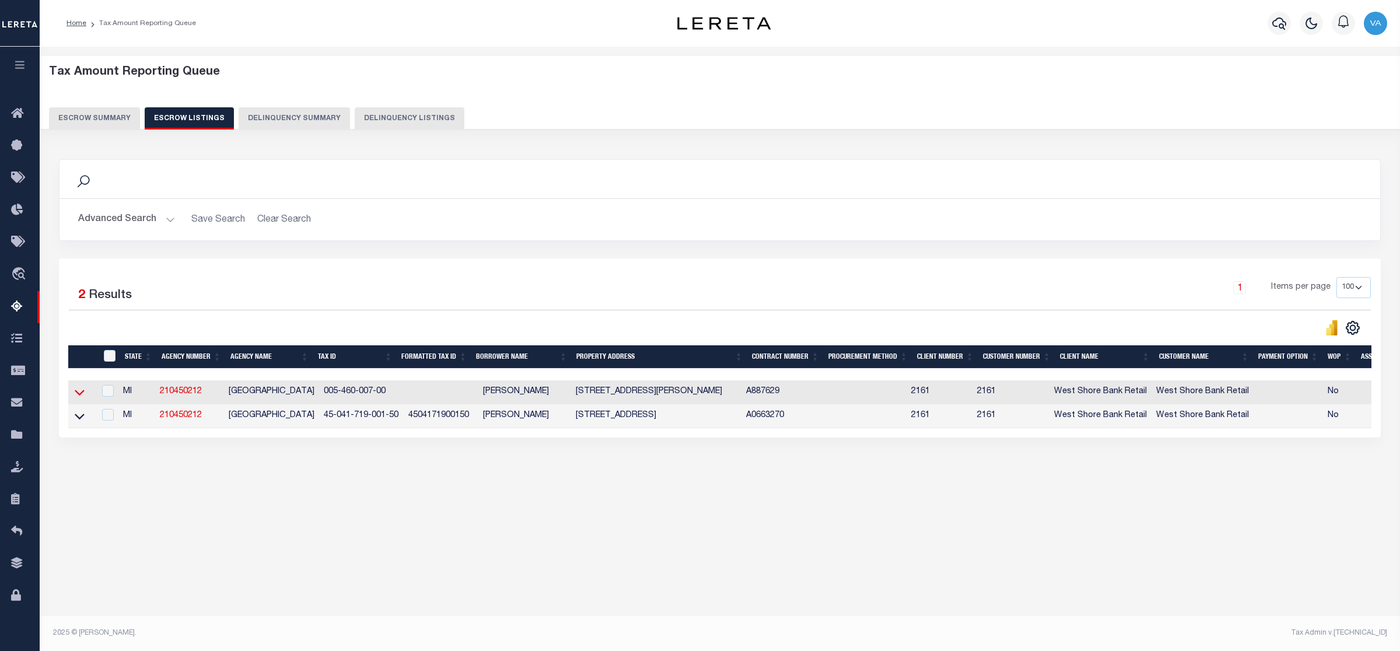
click at [83, 395] on icon at bounding box center [80, 393] width 10 height 6
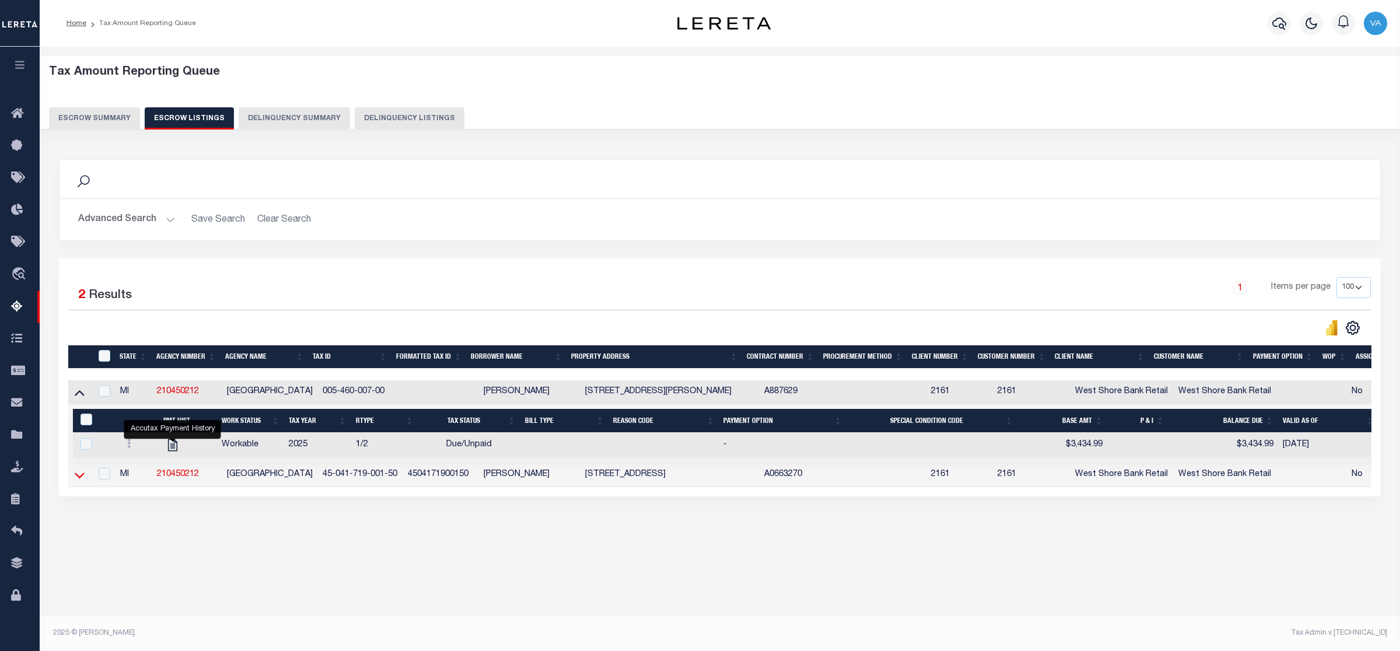
click at [76, 481] on icon at bounding box center [80, 475] width 10 height 12
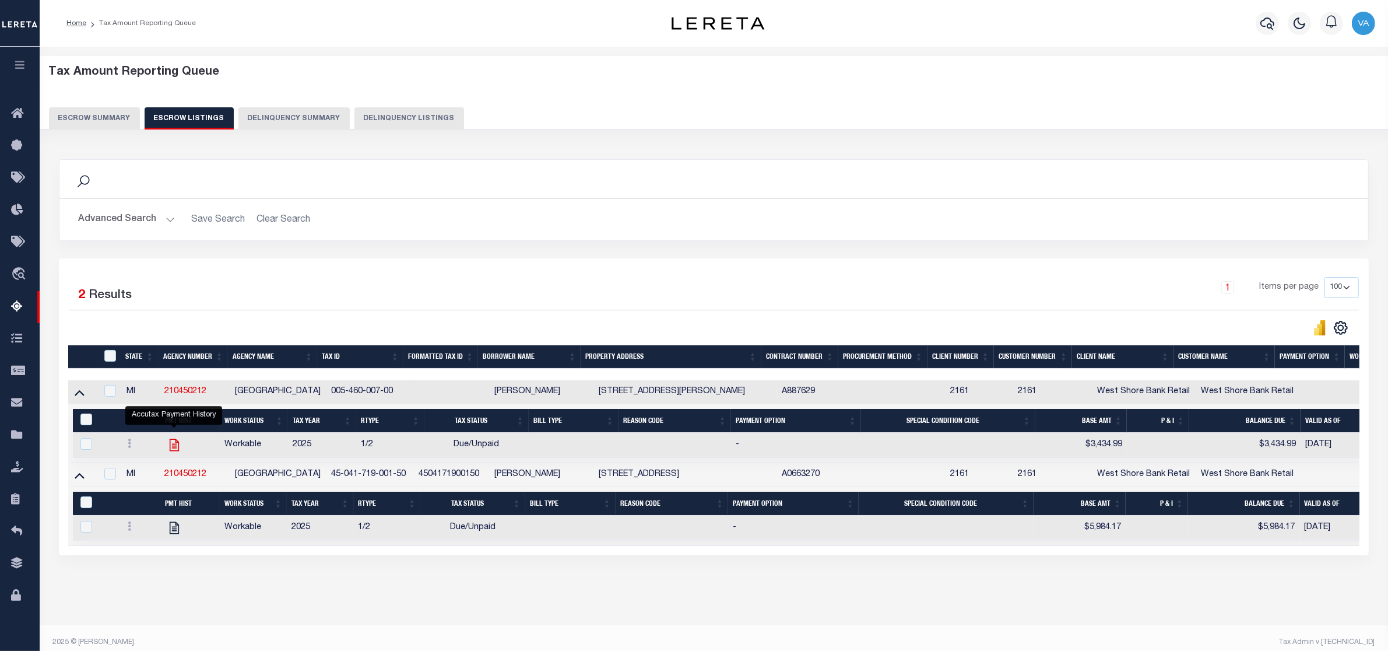
click at [170, 449] on icon "" at bounding box center [174, 444] width 15 height 15
checkbox input "true"
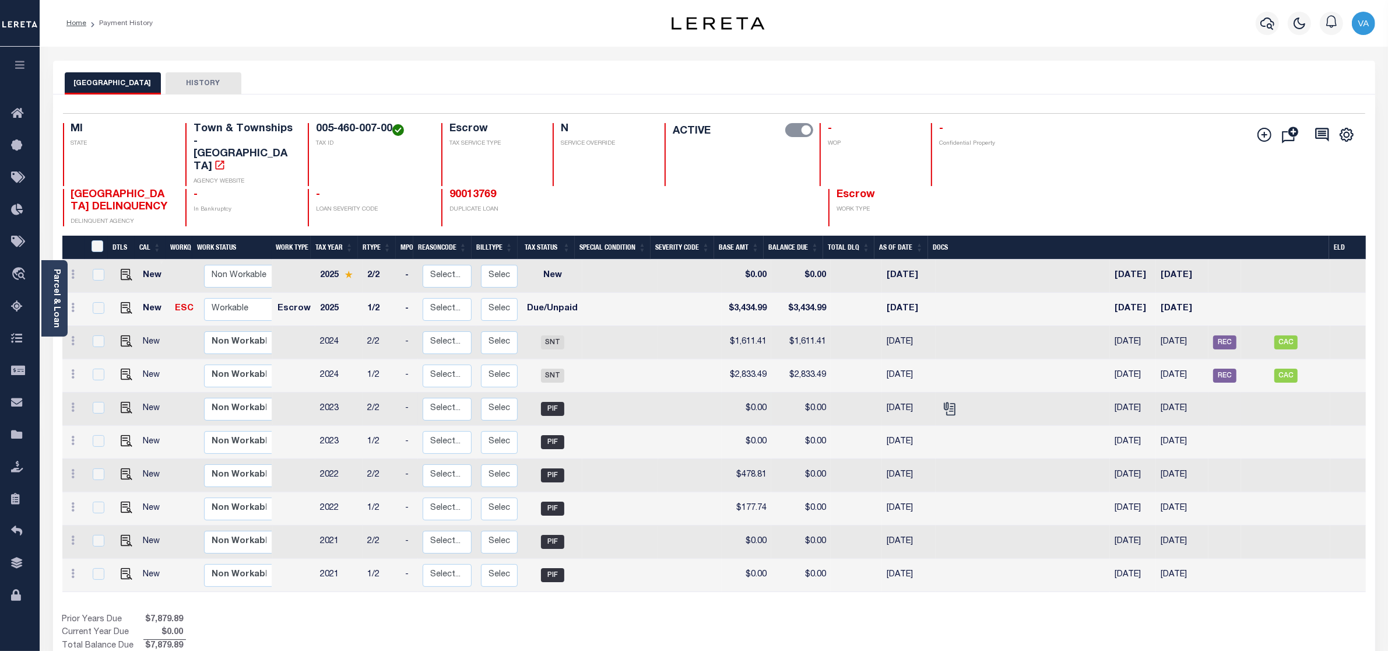
scroll to position [70, 0]
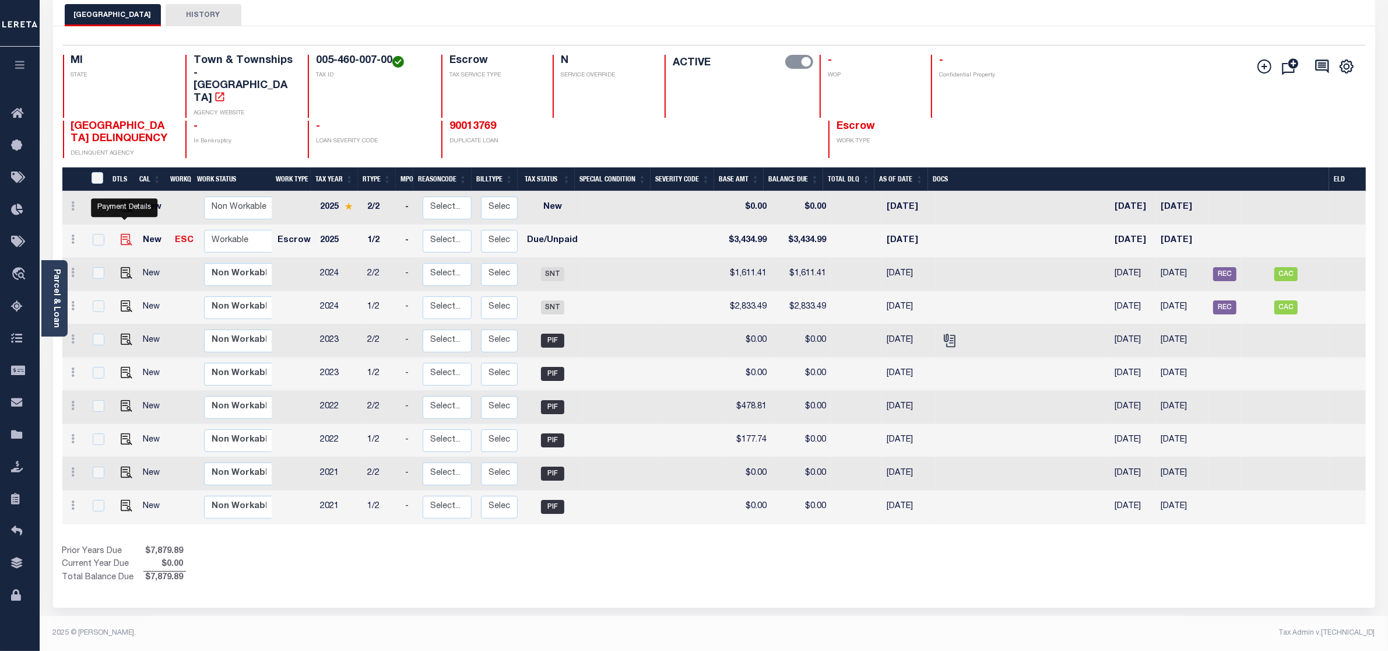
click at [121, 234] on img "" at bounding box center [127, 240] width 12 height 12
checkbox input "true"
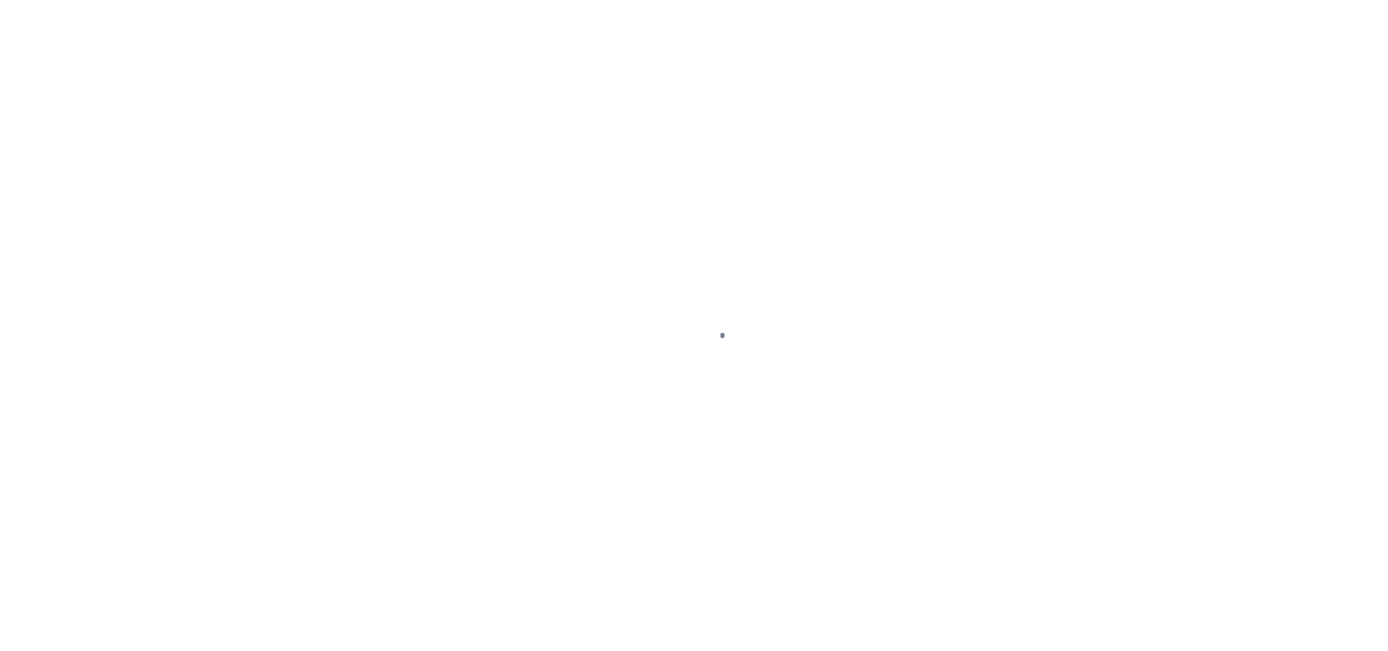
select select "DUE"
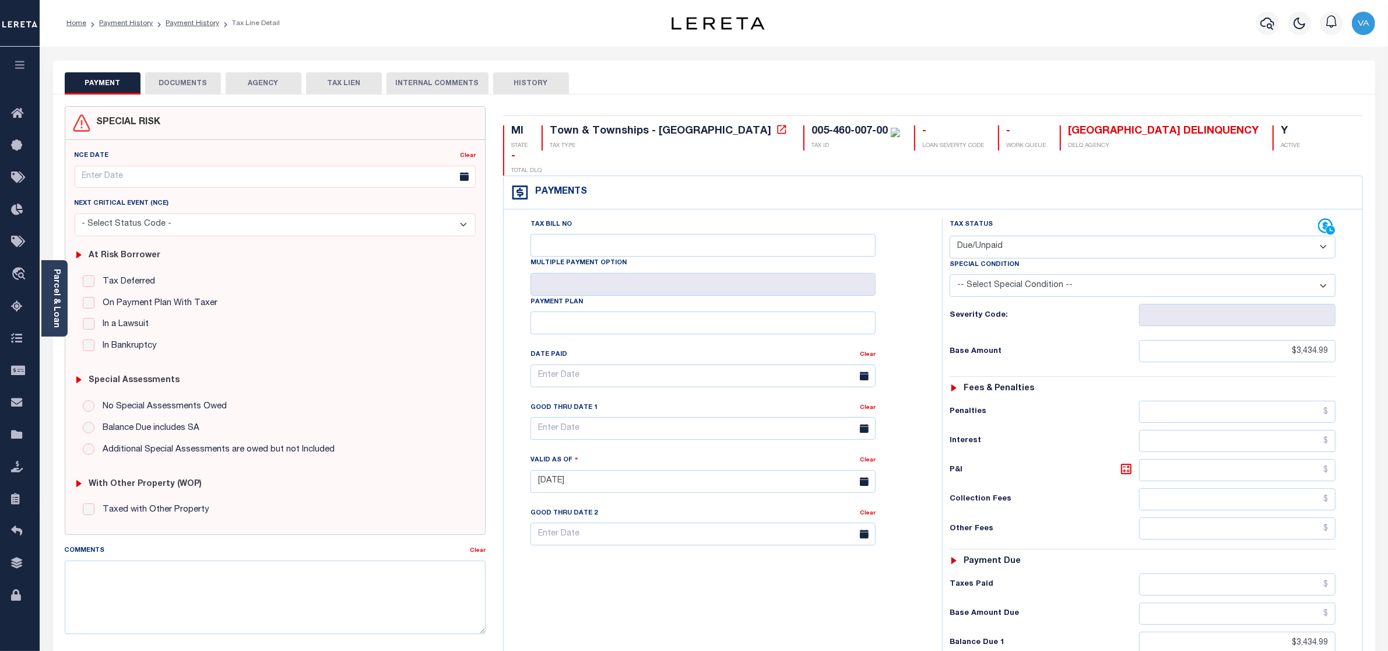
click at [199, 85] on button "DOCUMENTS" at bounding box center [183, 83] width 76 height 22
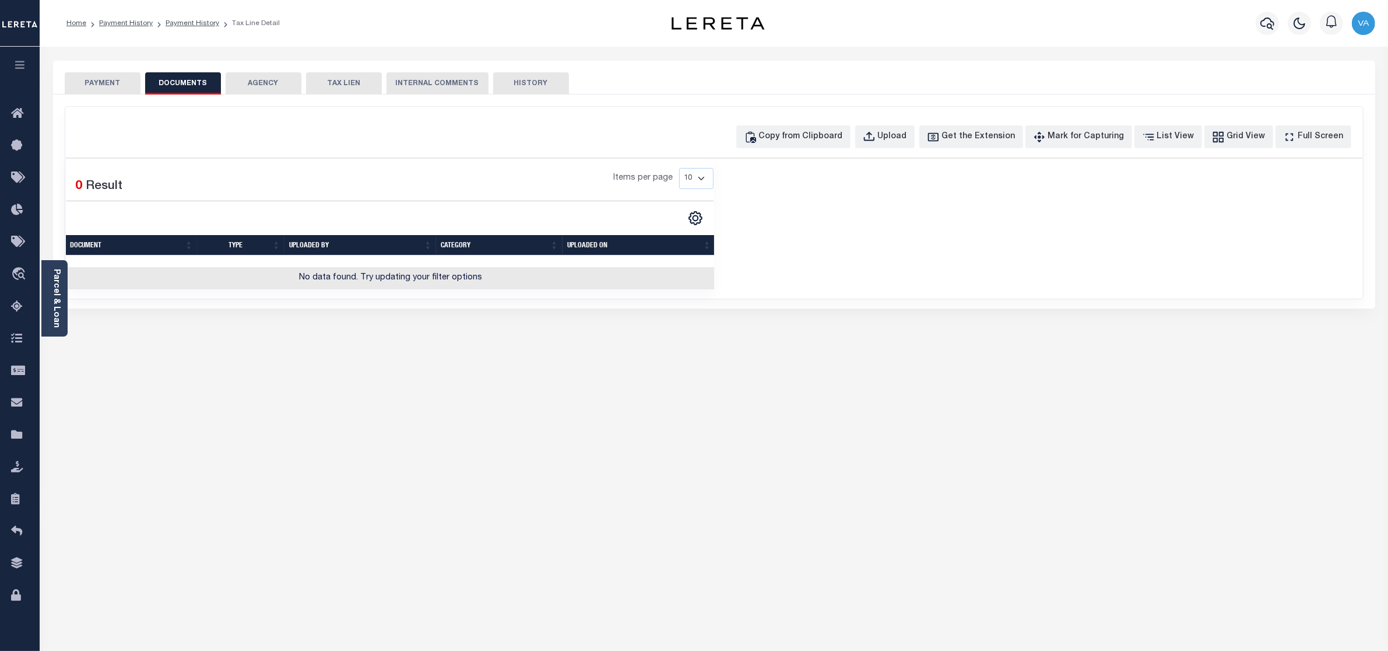
click at [124, 82] on button "PAYMENT" at bounding box center [103, 83] width 76 height 22
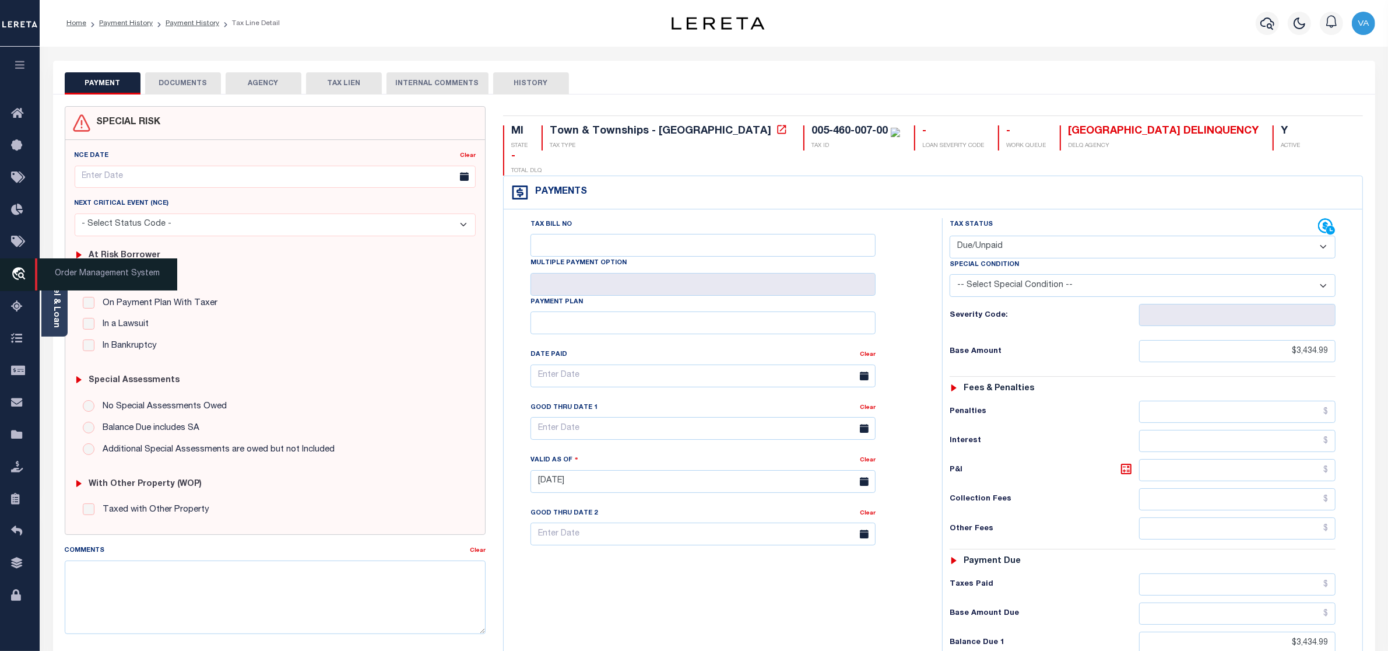
click at [16, 278] on icon "travel_explore" at bounding box center [20, 274] width 19 height 15
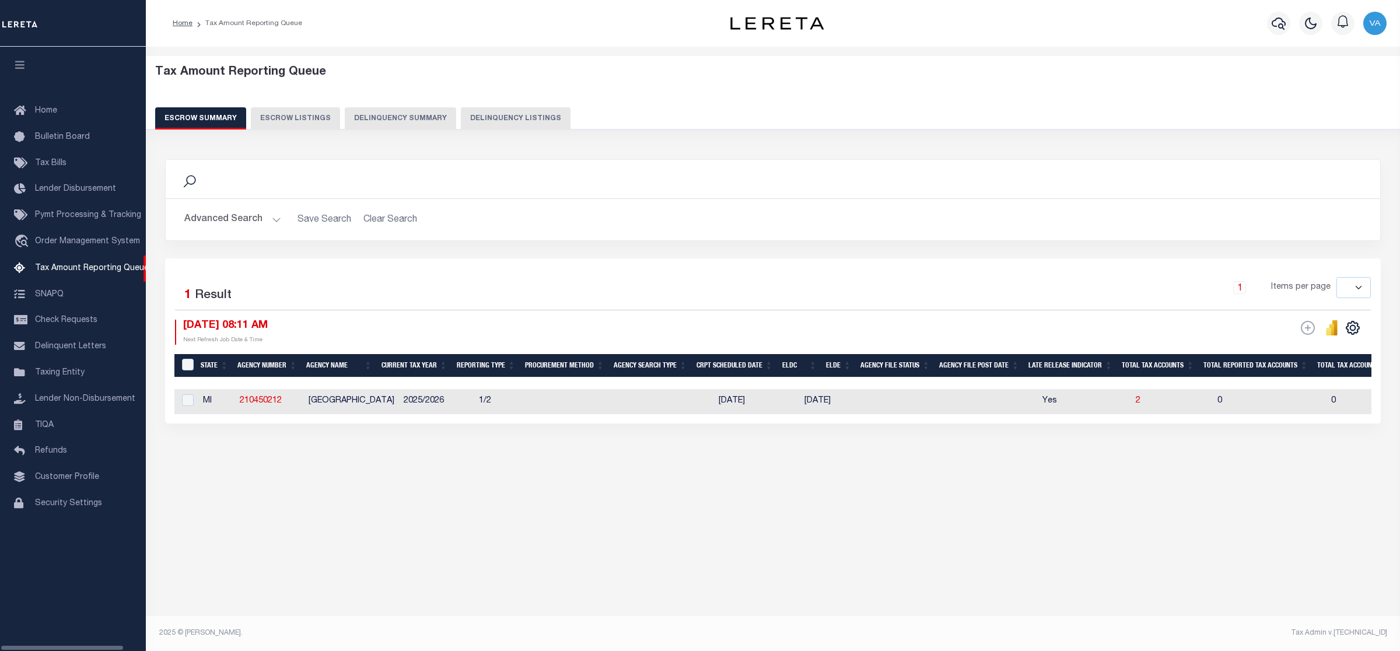
select select
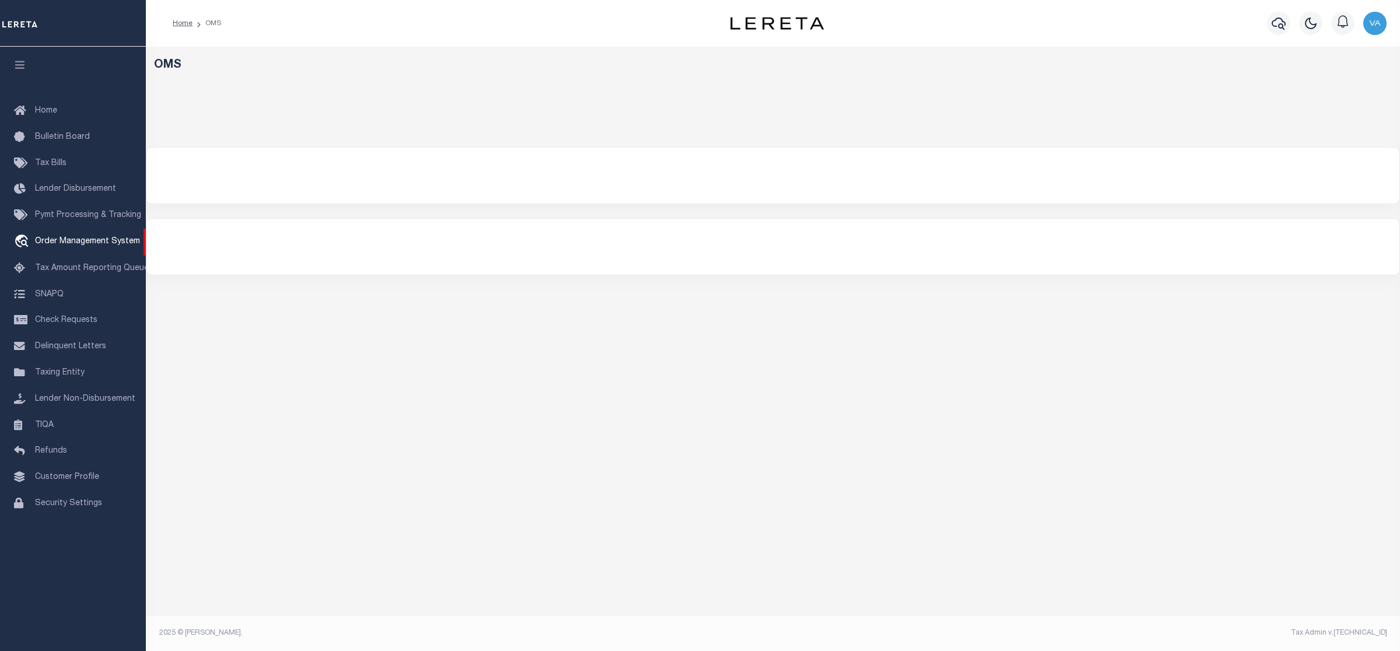
select select "200"
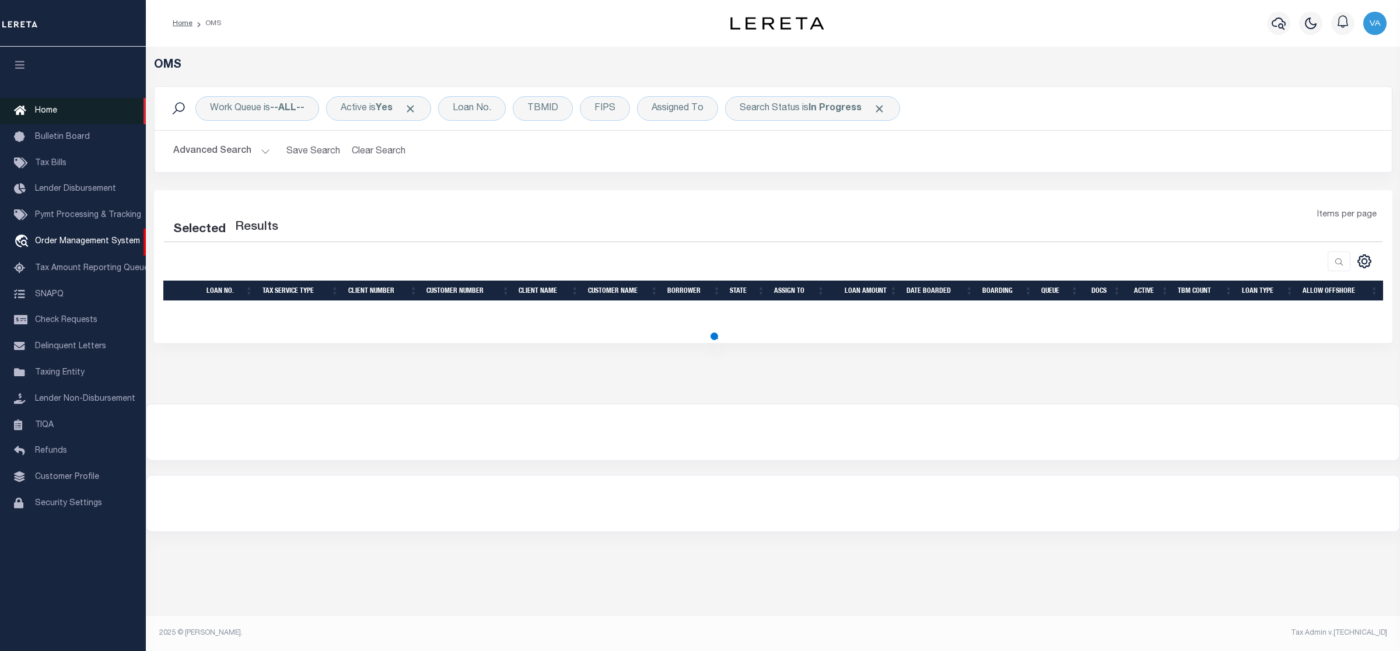
select select "200"
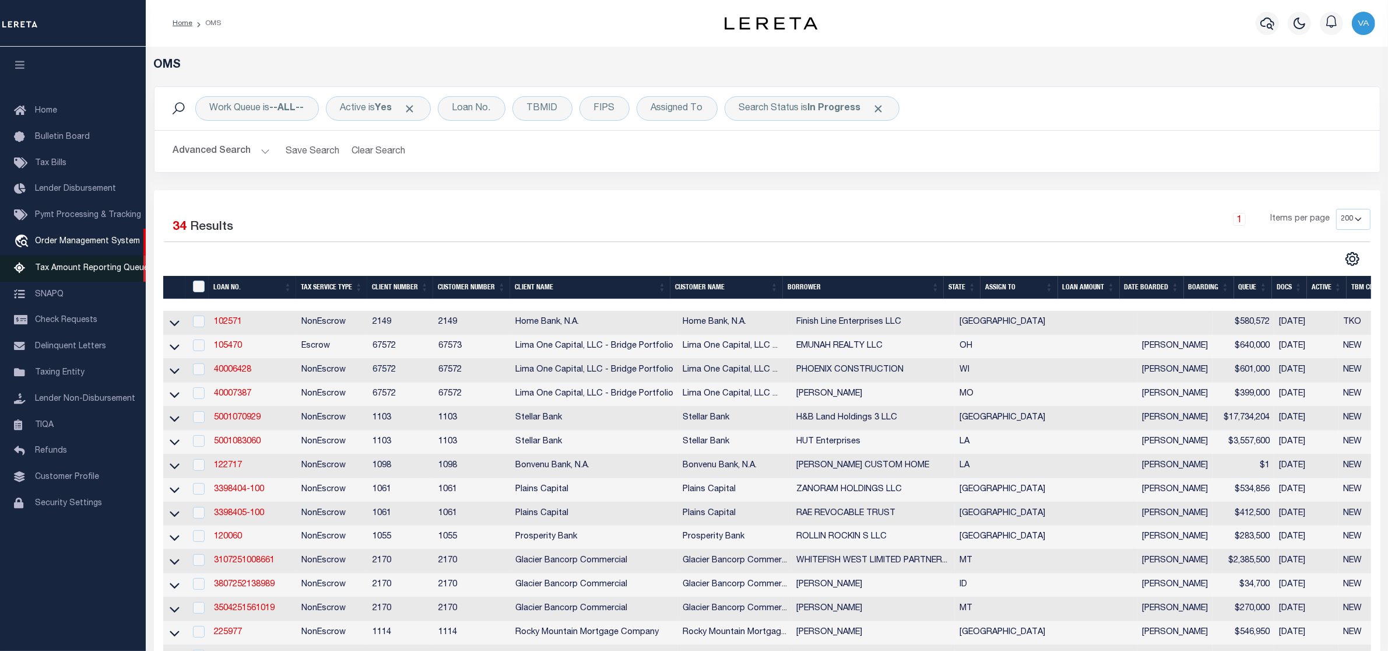
click at [89, 264] on link "Tax Amount Reporting Queue" at bounding box center [73, 268] width 146 height 26
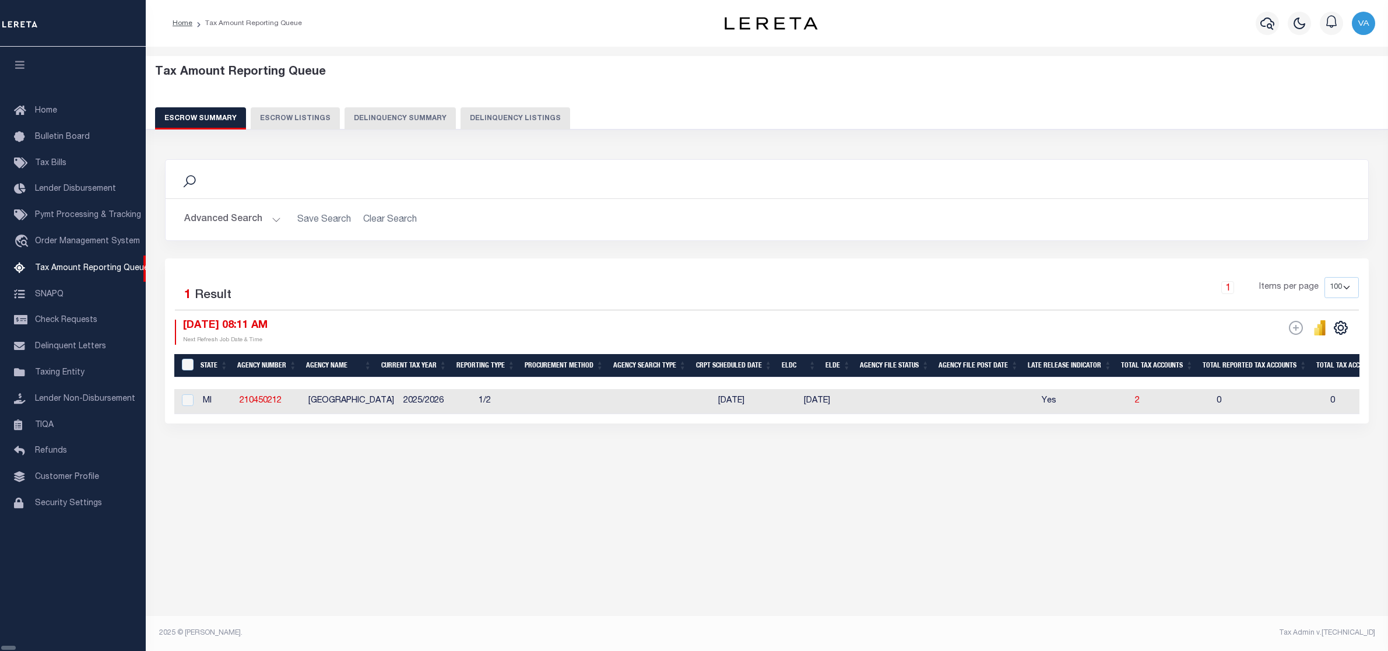
select select "100"
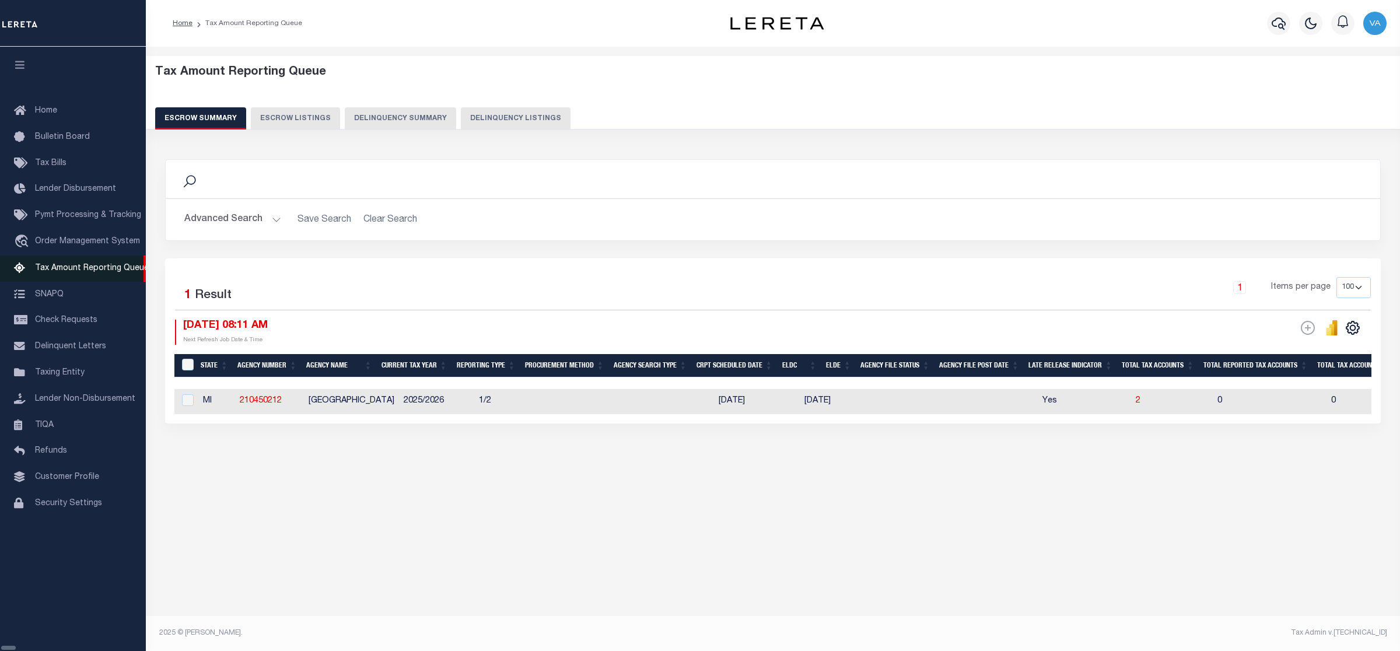
click at [80, 269] on span "Tax Amount Reporting Queue" at bounding box center [92, 268] width 114 height 8
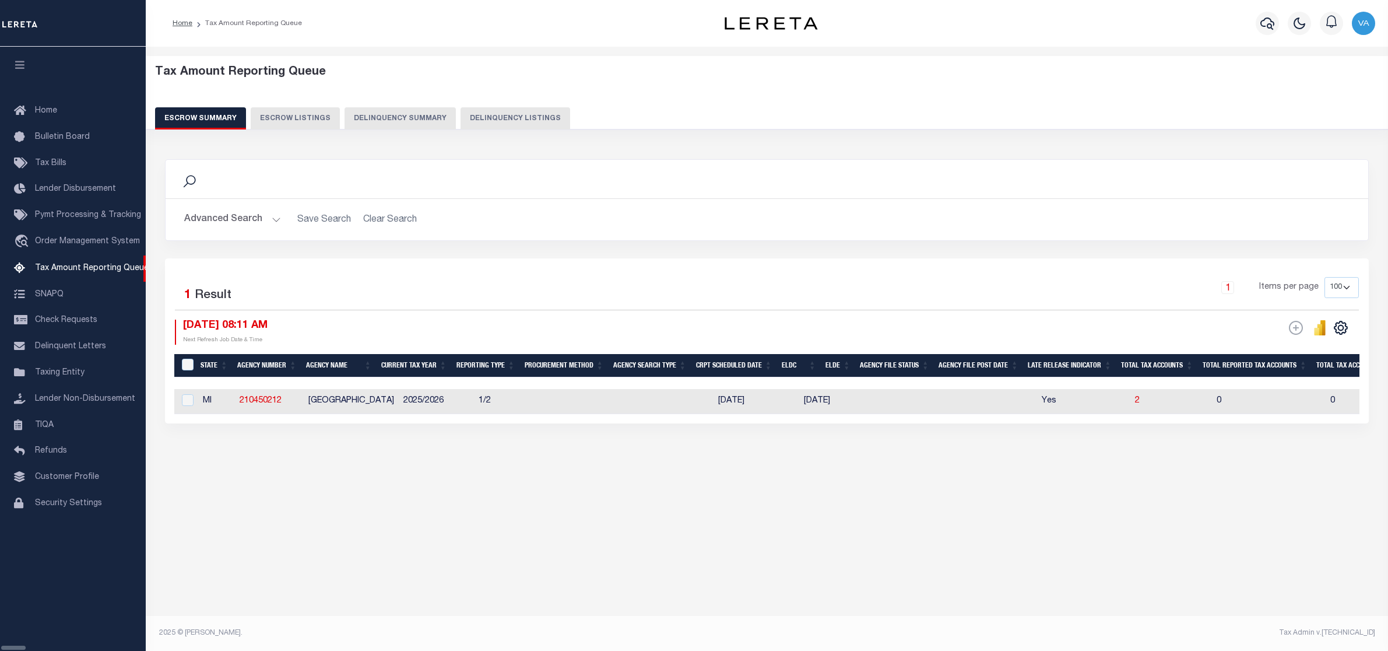
select select "100"
click at [1271, 517] on div "Tax Amount Reporting Queue Escrow Summary Escrow Listings" at bounding box center [773, 288] width 1254 height 482
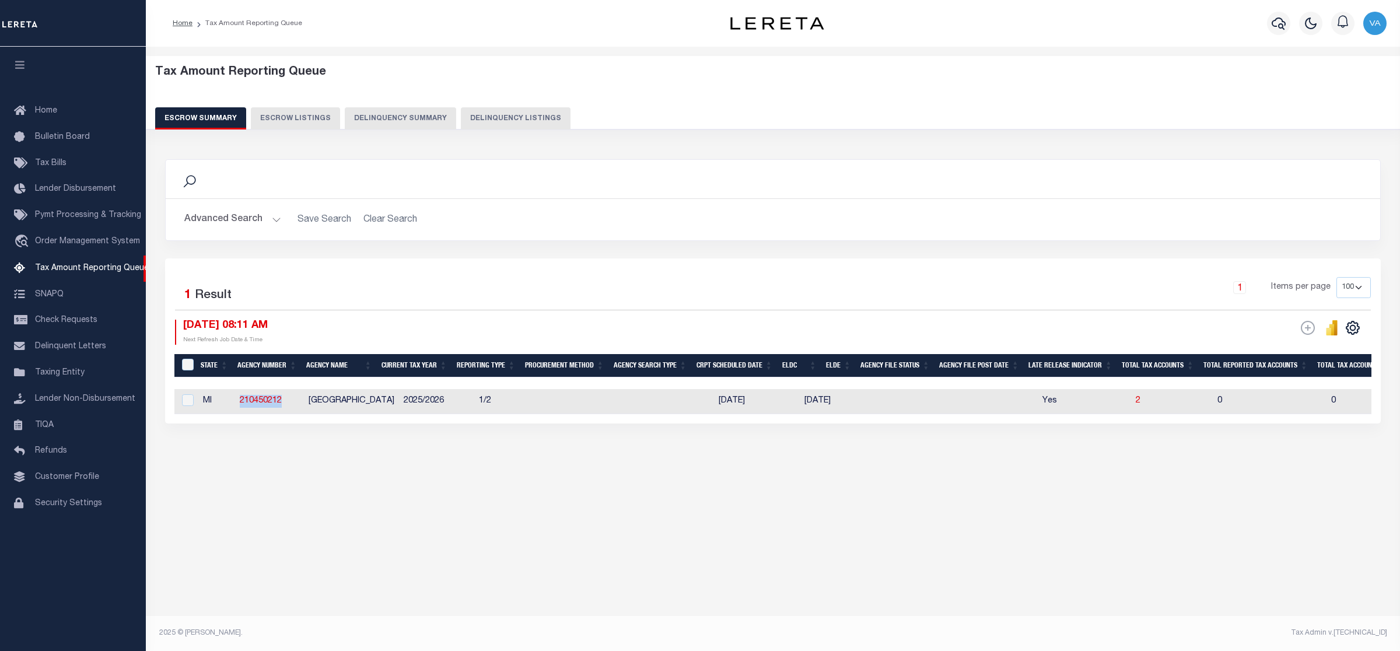
drag, startPoint x: 283, startPoint y: 403, endPoint x: 238, endPoint y: 403, distance: 45.5
click at [238, 403] on td "210450212" at bounding box center [269, 401] width 69 height 25
checkbox input "true"
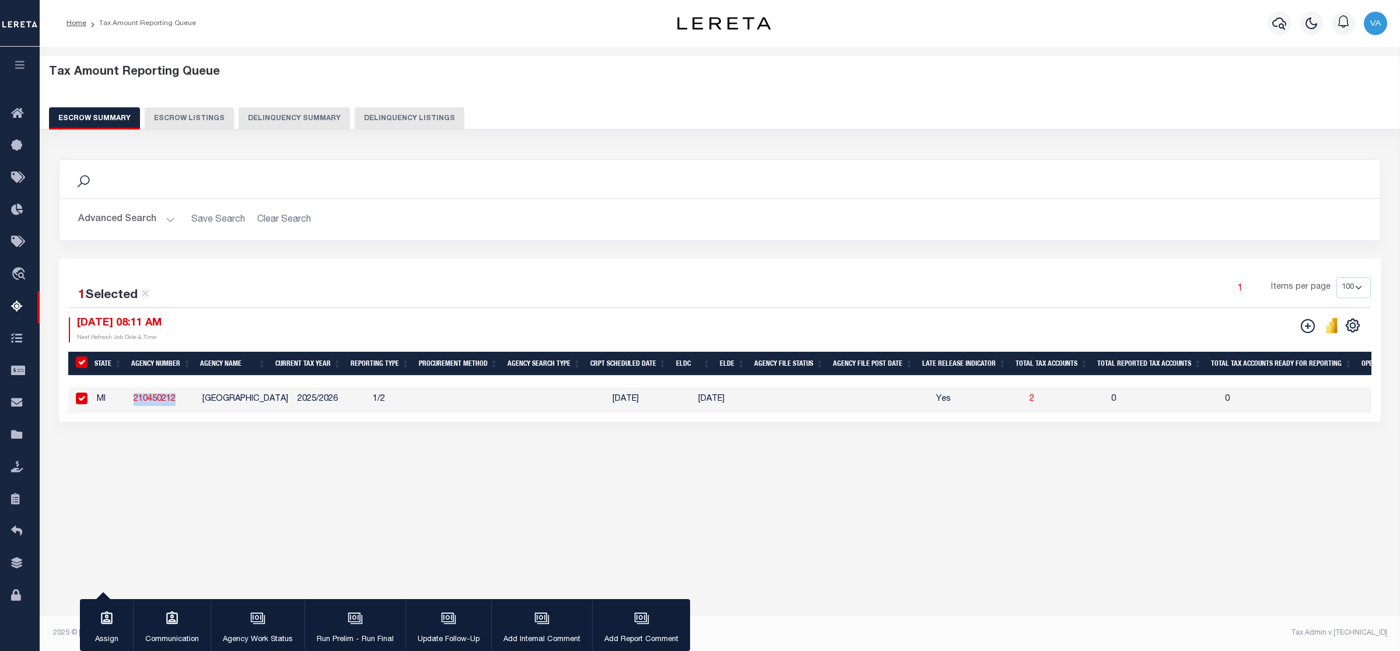
copy link "210450212"
click at [163, 222] on button "Advanced Search" at bounding box center [126, 219] width 97 height 23
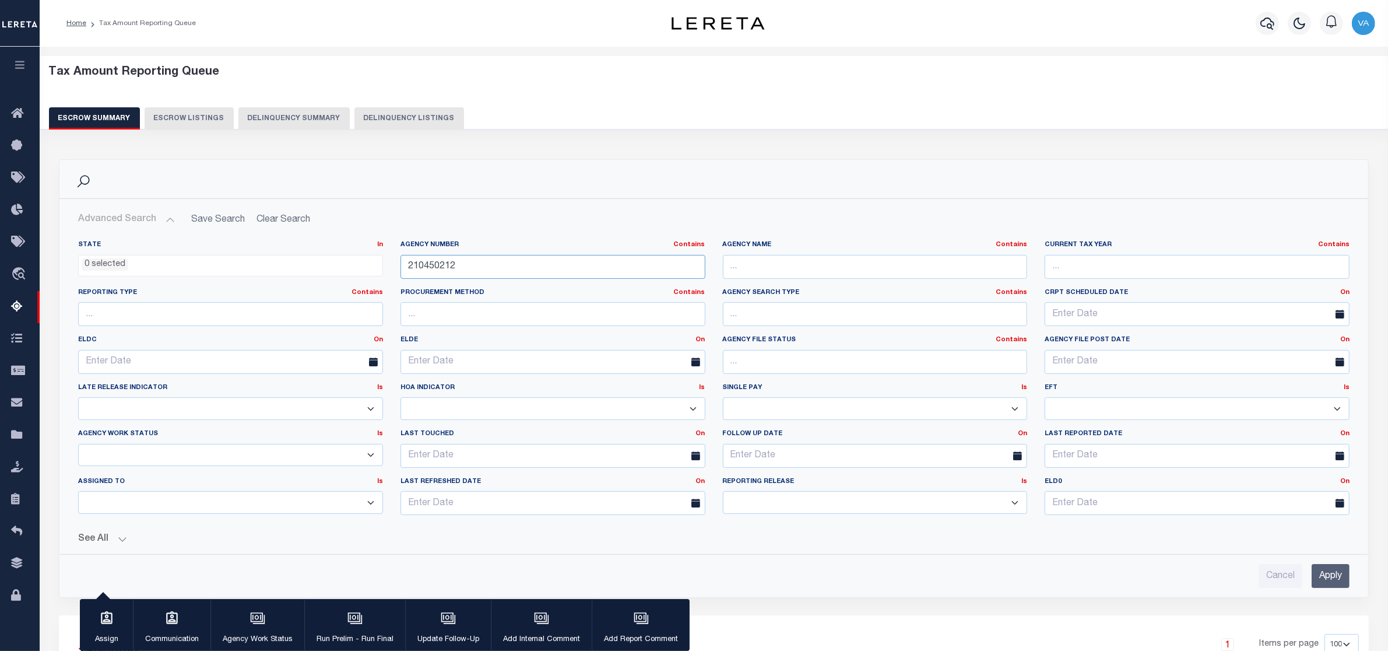
drag, startPoint x: 469, startPoint y: 264, endPoint x: 355, endPoint y: 264, distance: 114.9
click at [355, 264] on div "State In In AK AL AR AZ CA CO CT DC DE FL GA GU HI IA ID IL IN KS KY LA MA MD M…" at bounding box center [713, 382] width 1289 height 284
paste input "510214"
type input "210510214"
click at [1334, 573] on input "Apply" at bounding box center [1331, 576] width 38 height 24
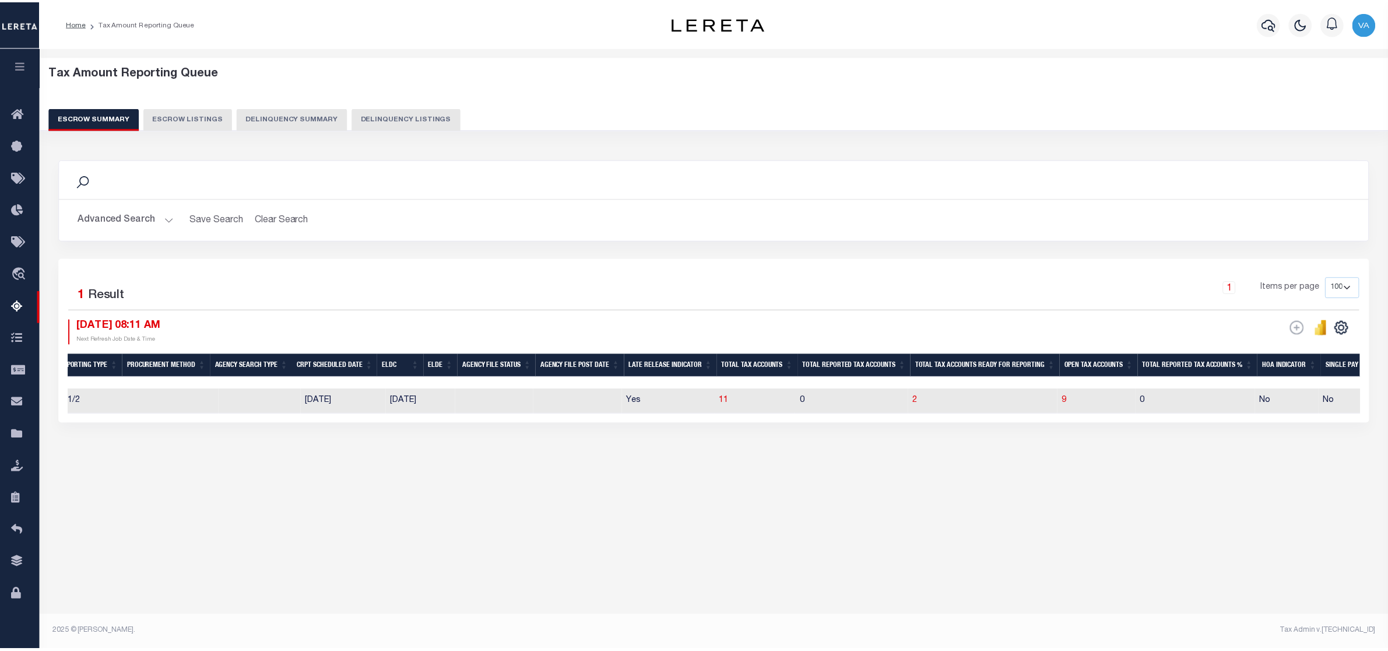
scroll to position [0, 311]
click at [1069, 403] on span "9" at bounding box center [1066, 401] width 5 height 8
select select "100"
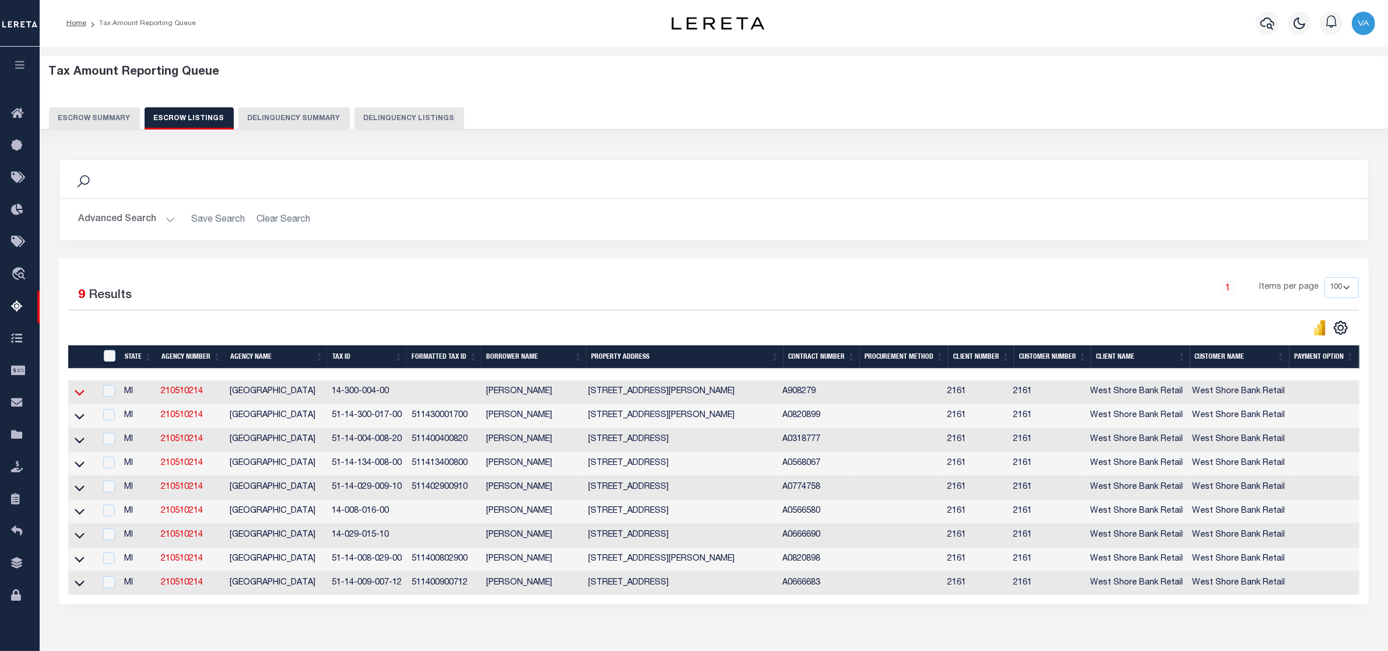
click at [82, 395] on icon at bounding box center [80, 393] width 10 height 6
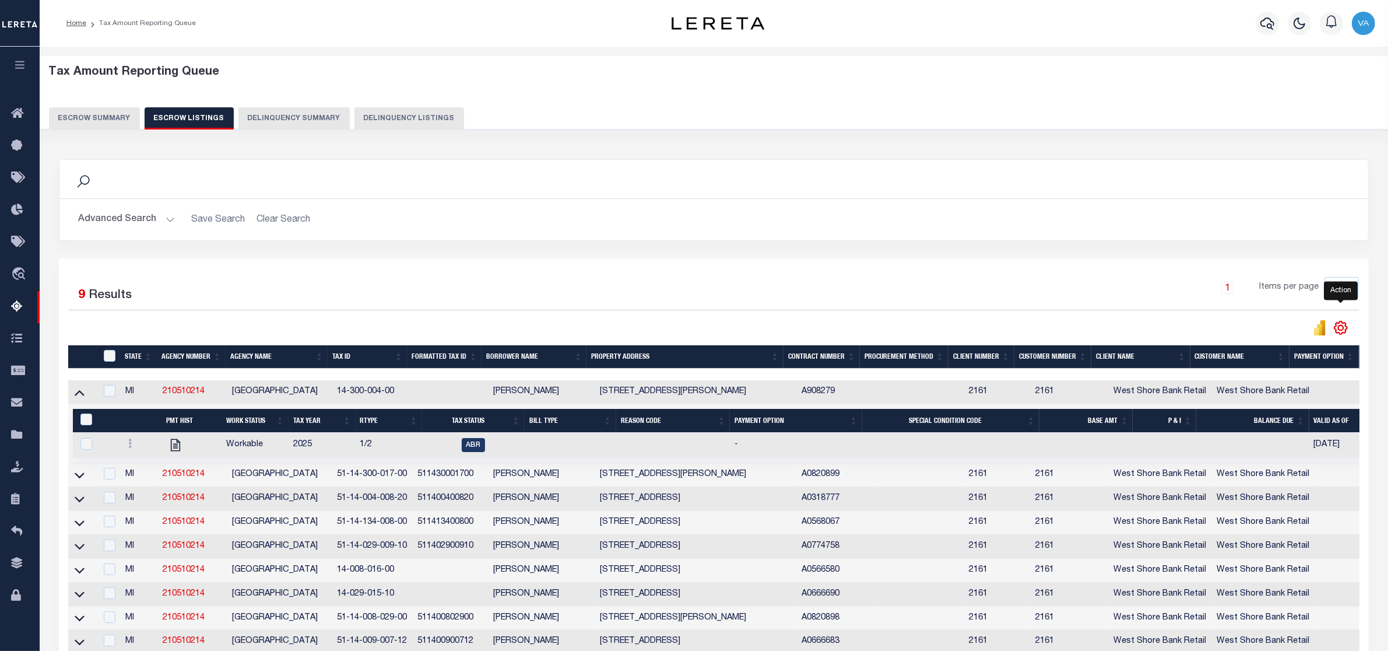
click at [1340, 328] on icon "" at bounding box center [1341, 327] width 15 height 15
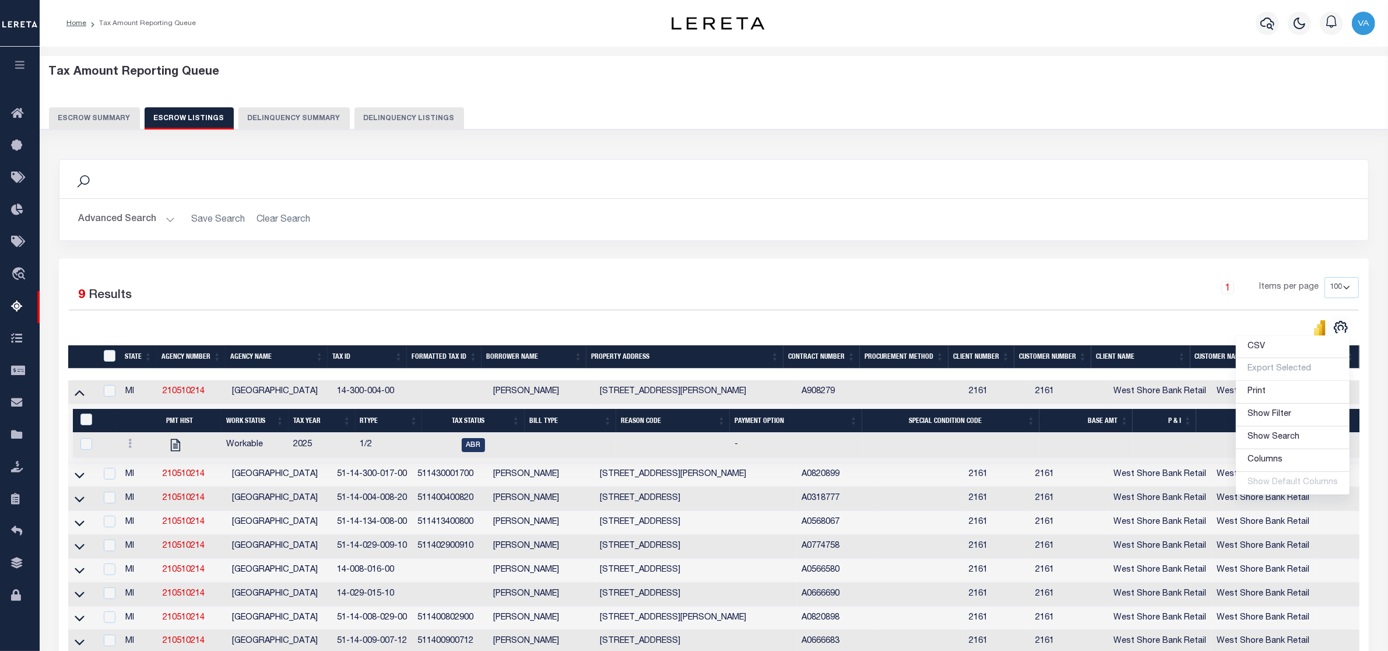
click at [1152, 194] on div "Search" at bounding box center [713, 179] width 1309 height 38
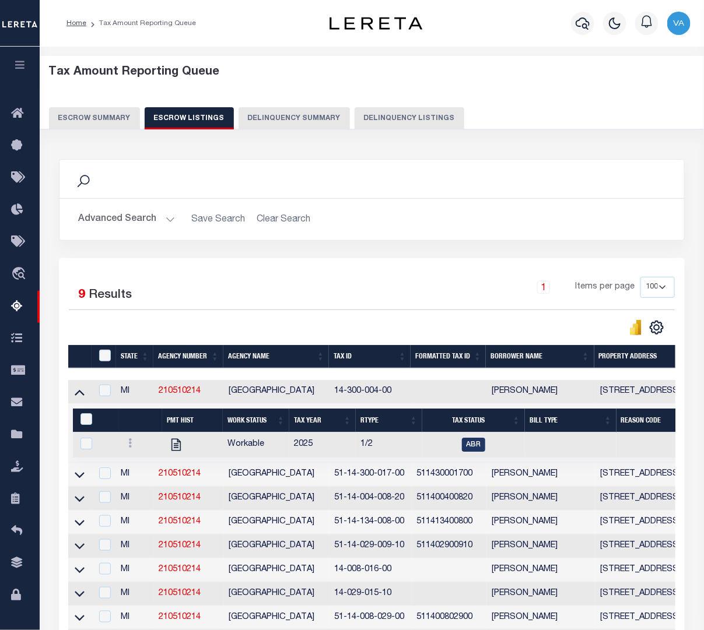
click at [552, 86] on div "Tax Amount Reporting Queue Escrow Summary Escrow Listings Delinquency Summary" at bounding box center [372, 97] width 646 height 64
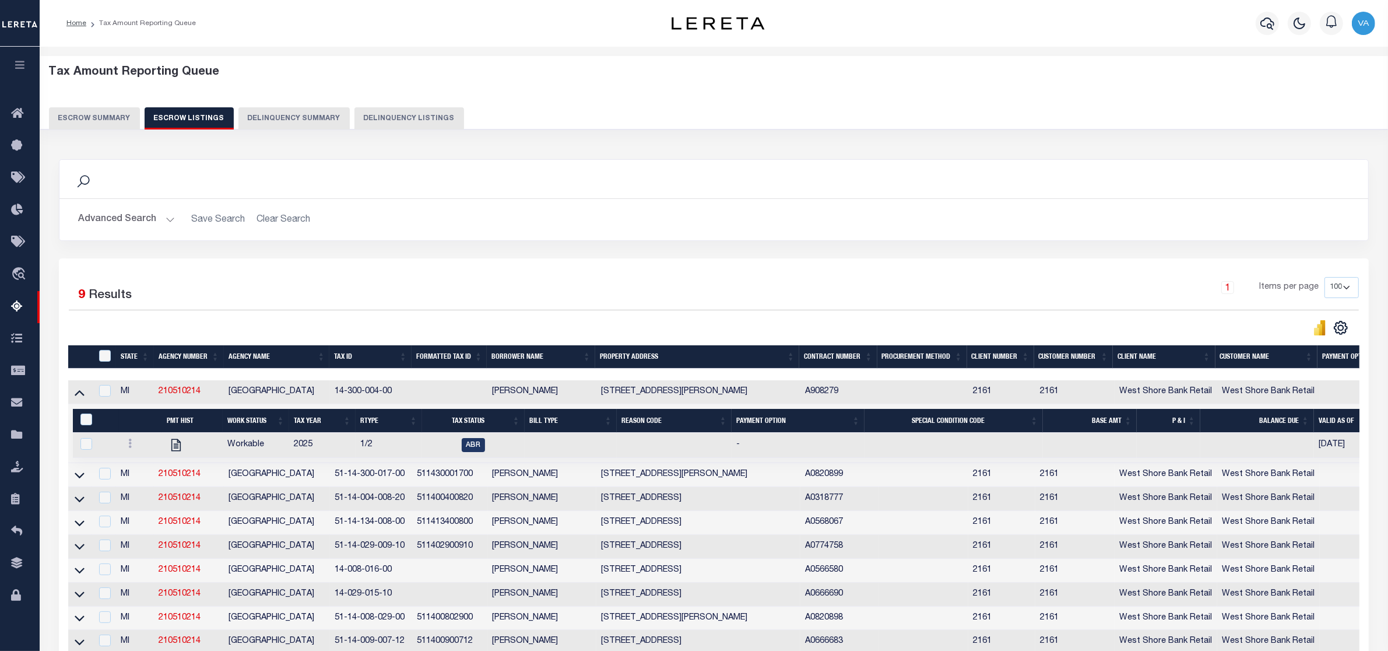
click at [1057, 251] on div "Search Advanced Search Save Search Clear Search In In" at bounding box center [714, 208] width 1328 height 99
click at [167, 218] on button "Advanced Search" at bounding box center [126, 219] width 97 height 23
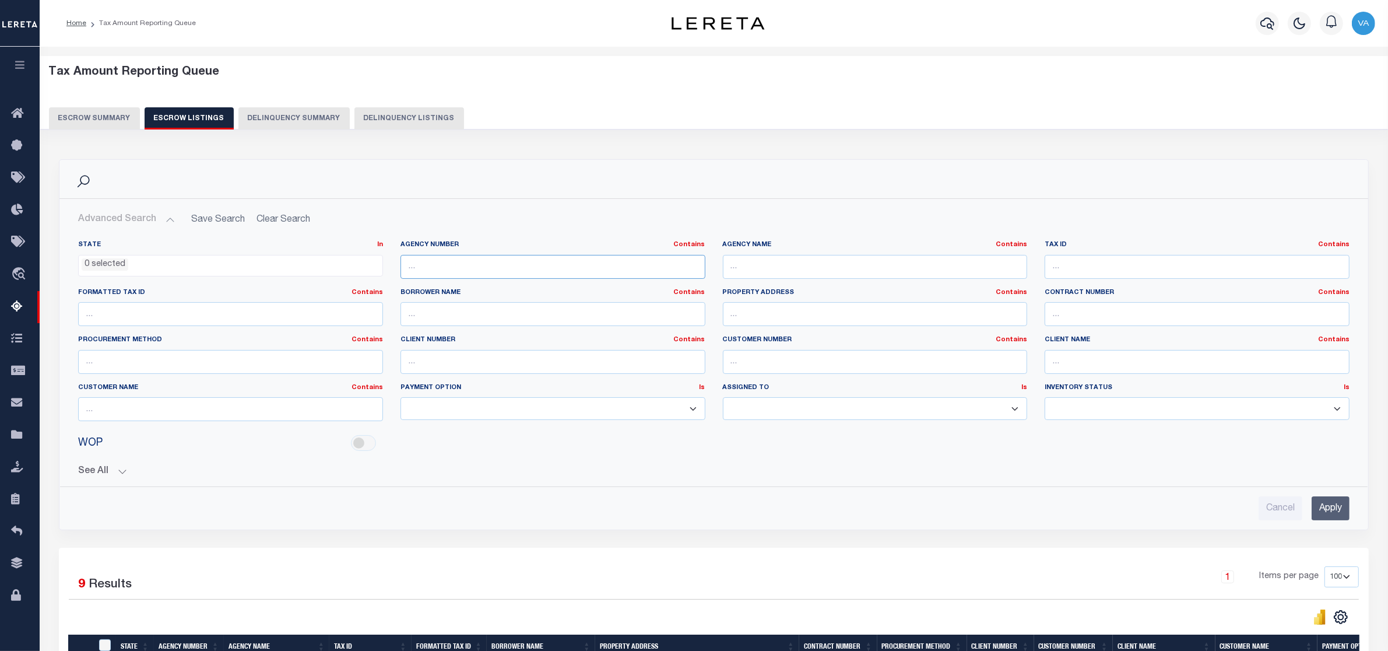
click at [432, 263] on input "text" at bounding box center [553, 267] width 305 height 24
paste input "210450212"
type input "210450212"
click at [1327, 518] on input "Apply" at bounding box center [1331, 508] width 38 height 24
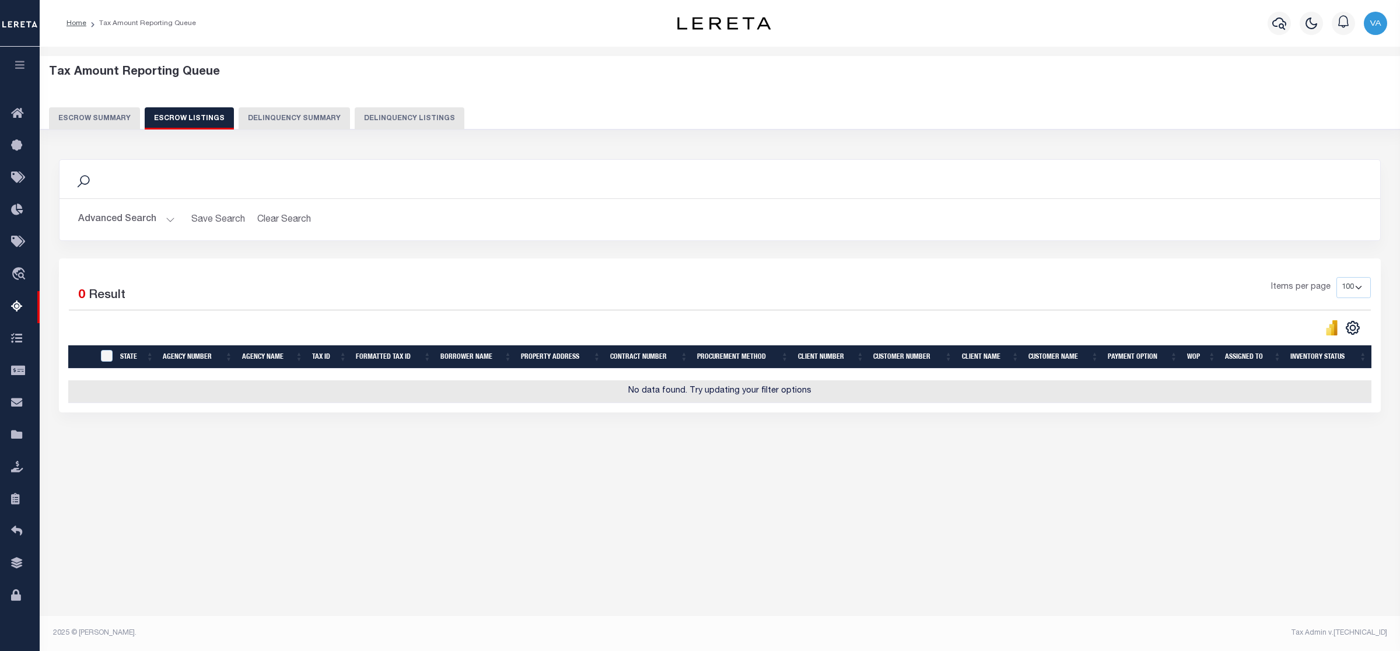
click at [159, 220] on button "Advanced Search" at bounding box center [126, 219] width 97 height 23
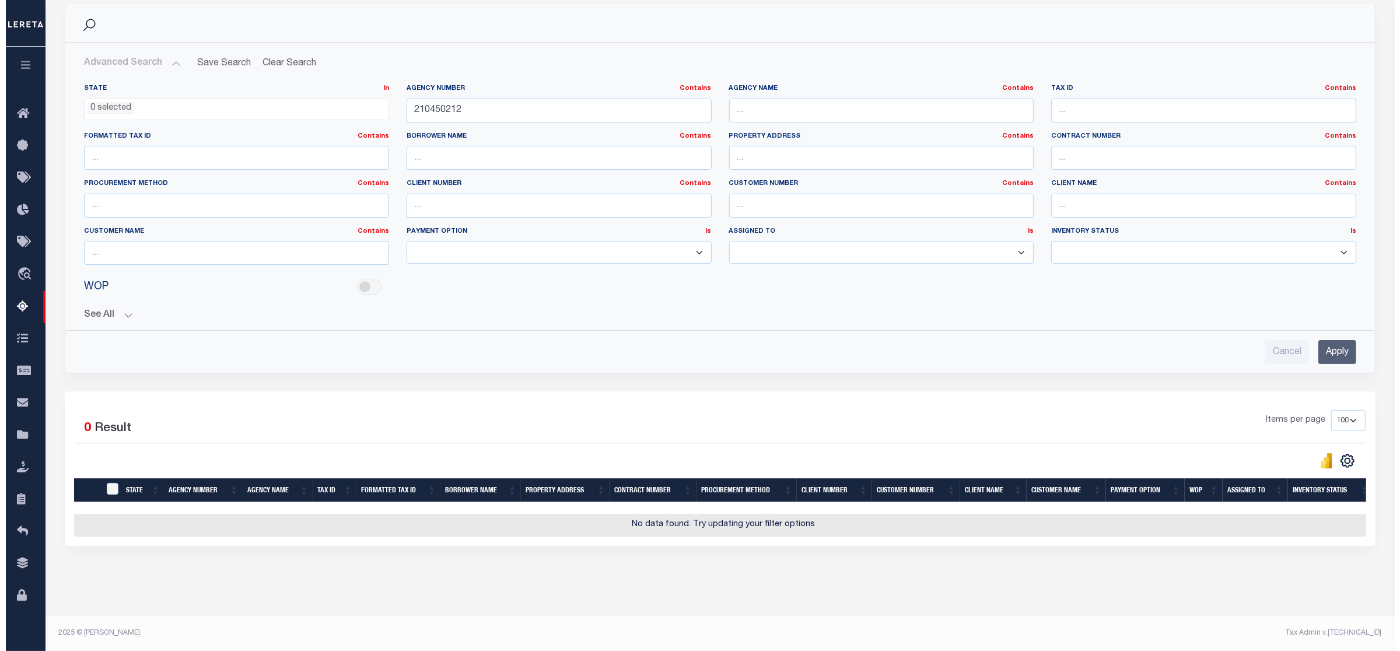
scroll to position [0, 0]
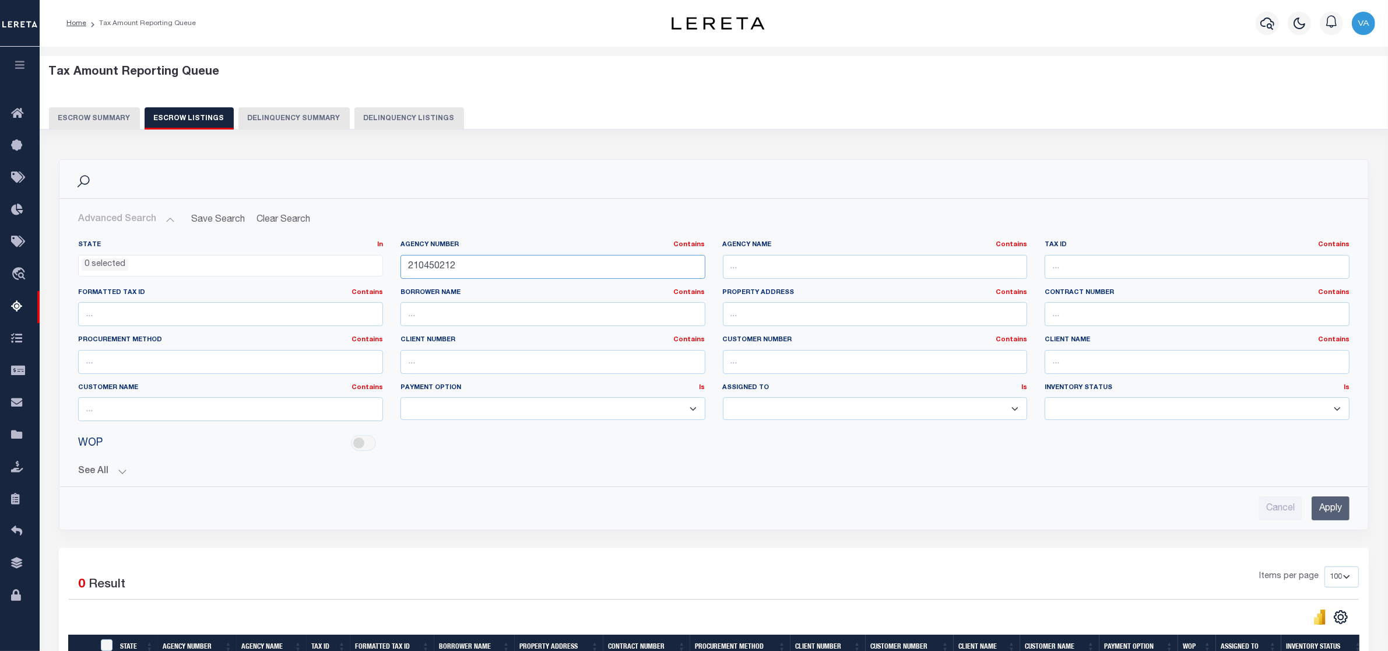
click at [456, 272] on input "210450212" at bounding box center [553, 267] width 305 height 24
click at [101, 117] on button "Escrow Summary" at bounding box center [94, 118] width 91 height 22
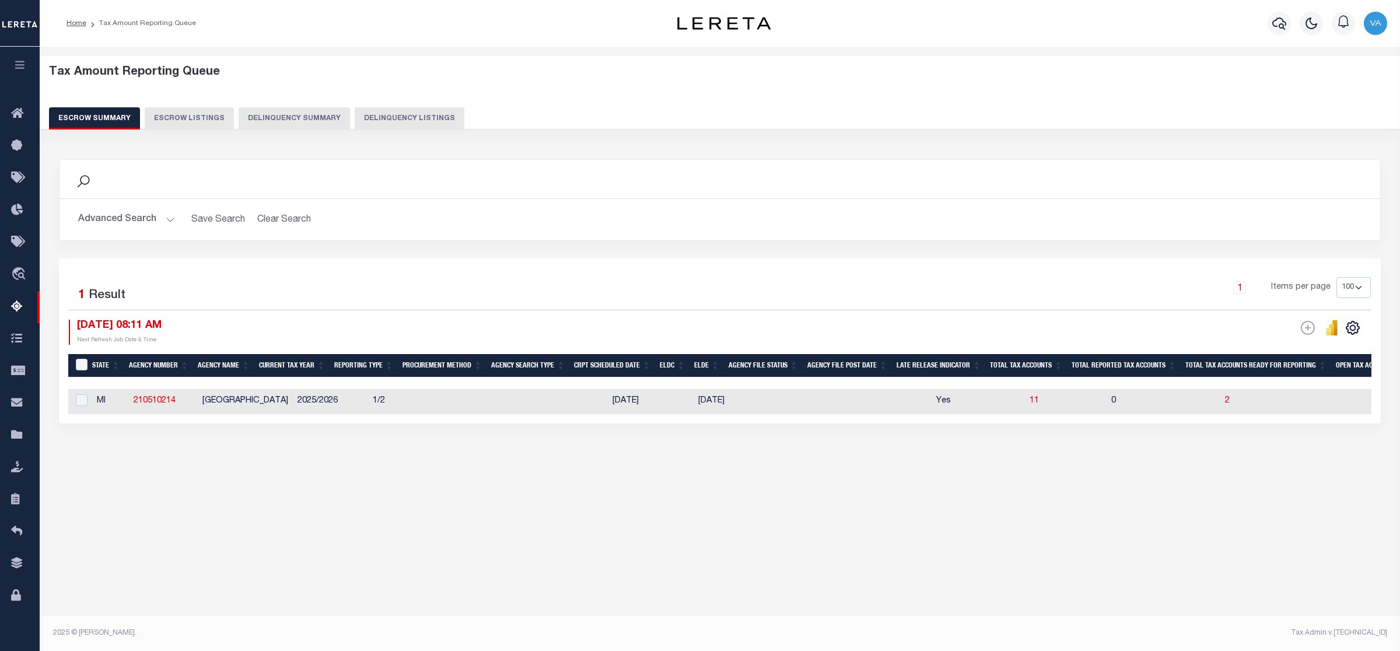
click at [143, 216] on button "Advanced Search" at bounding box center [126, 219] width 97 height 23
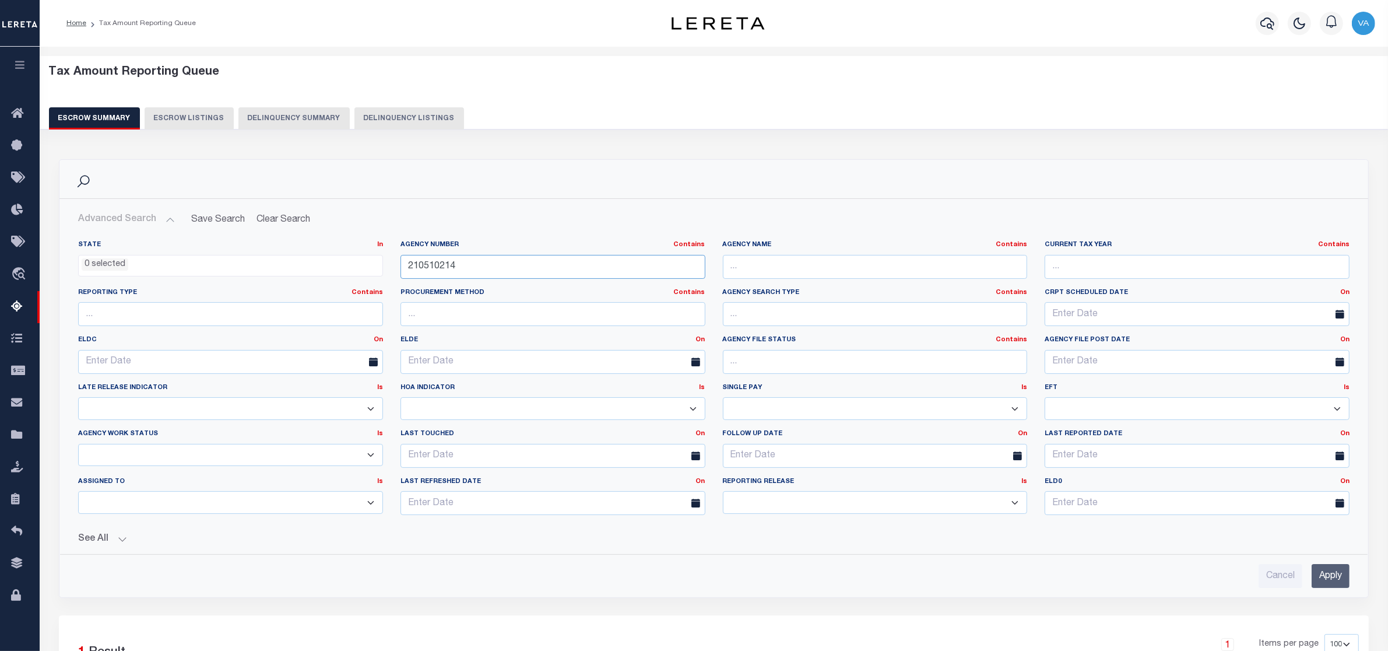
click at [464, 266] on input "210510214" at bounding box center [553, 267] width 305 height 24
drag, startPoint x: 464, startPoint y: 266, endPoint x: 397, endPoint y: 279, distance: 68.3
click at [397, 279] on div "Agency Number Contains Contains Is 210510214" at bounding box center [553, 264] width 322 height 48
paste input "450212"
type input "210450212"
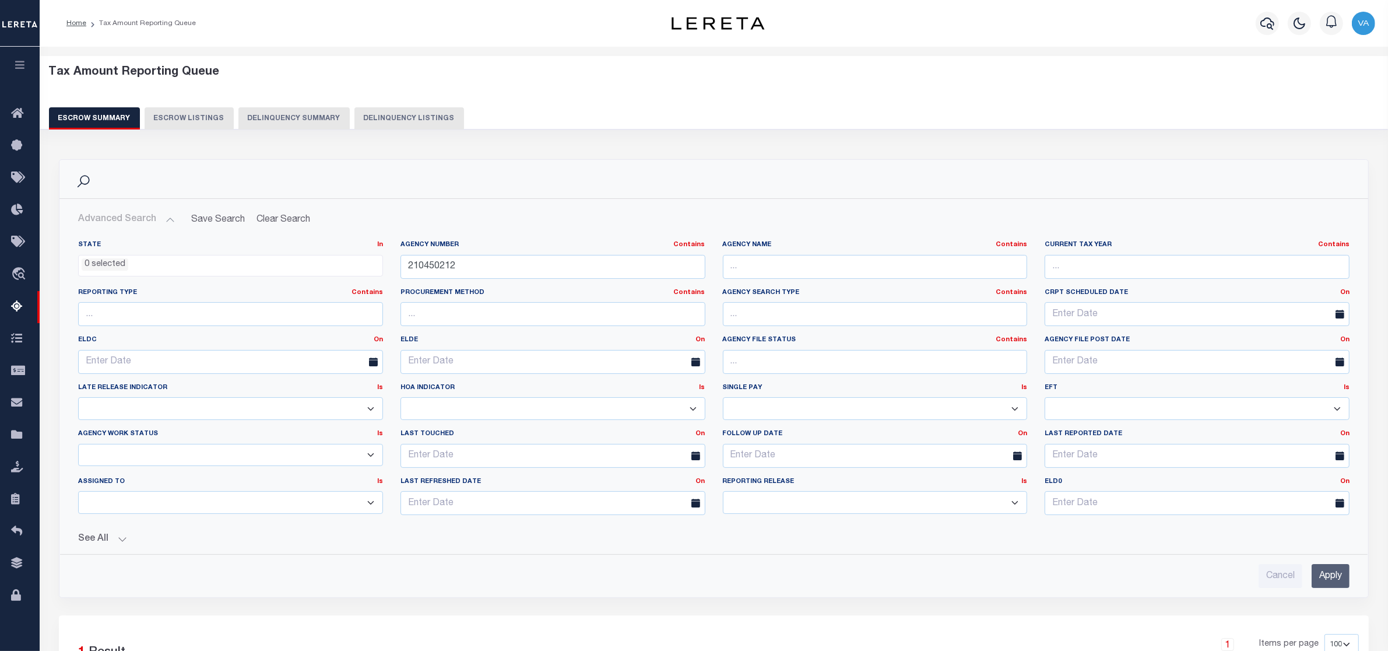
click at [1342, 579] on input "Apply" at bounding box center [1331, 576] width 38 height 24
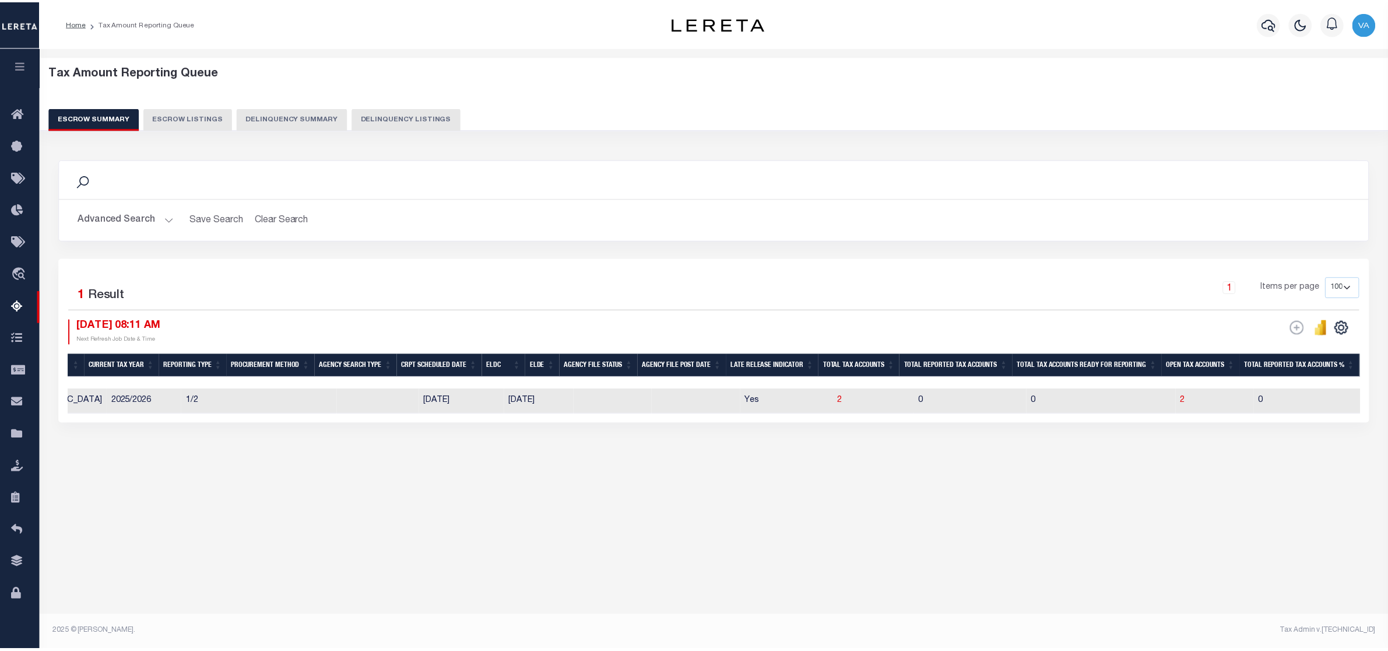
scroll to position [0, 278]
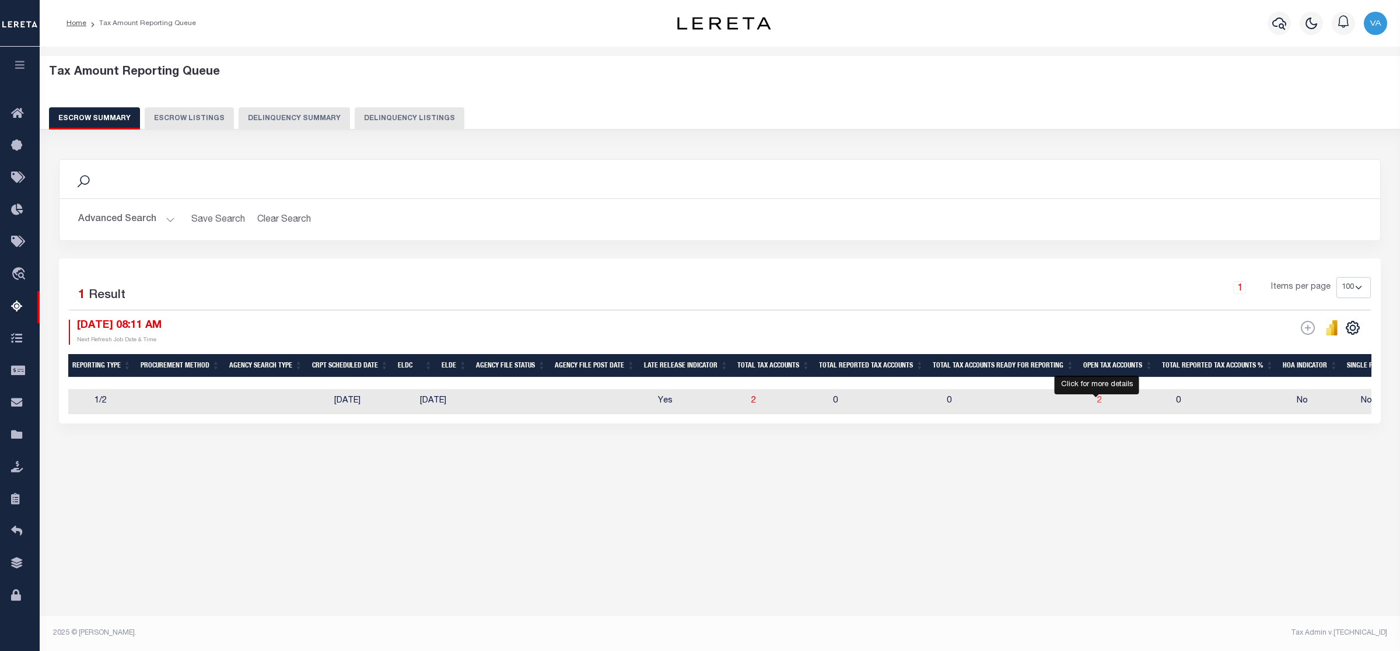
click at [1097, 401] on span "2" at bounding box center [1099, 401] width 5 height 8
select select "100"
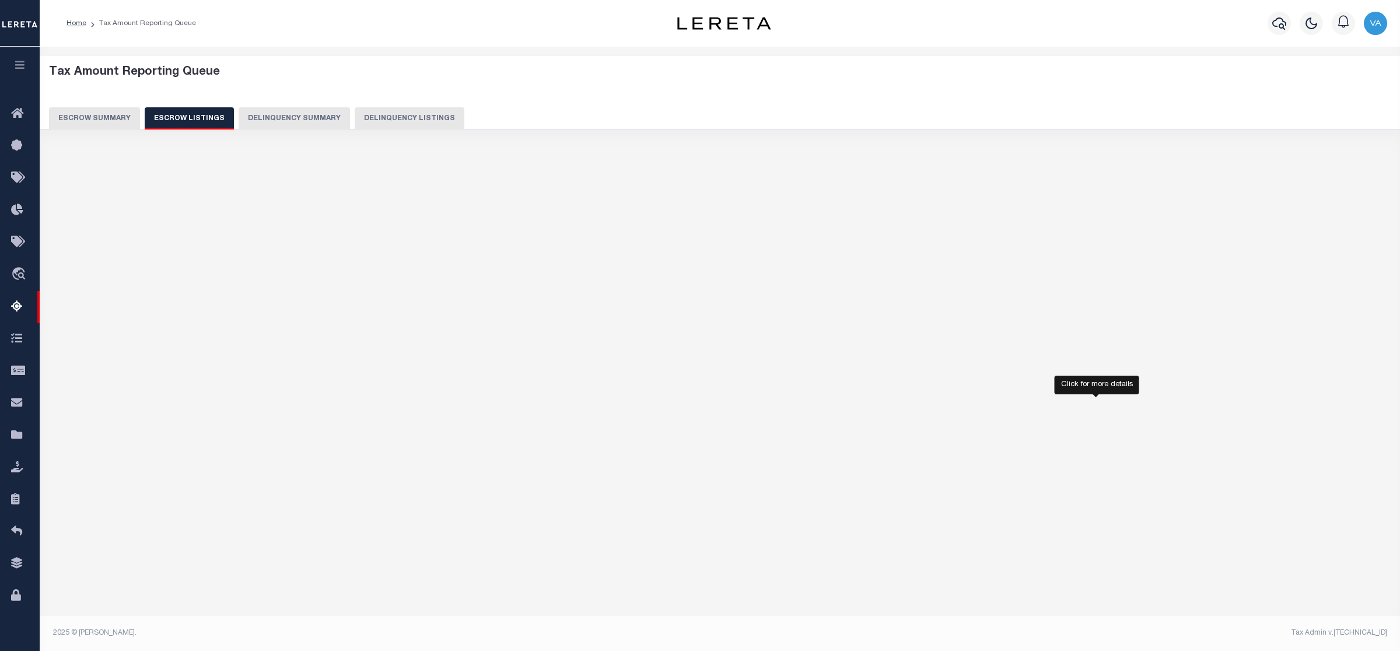
select select "100"
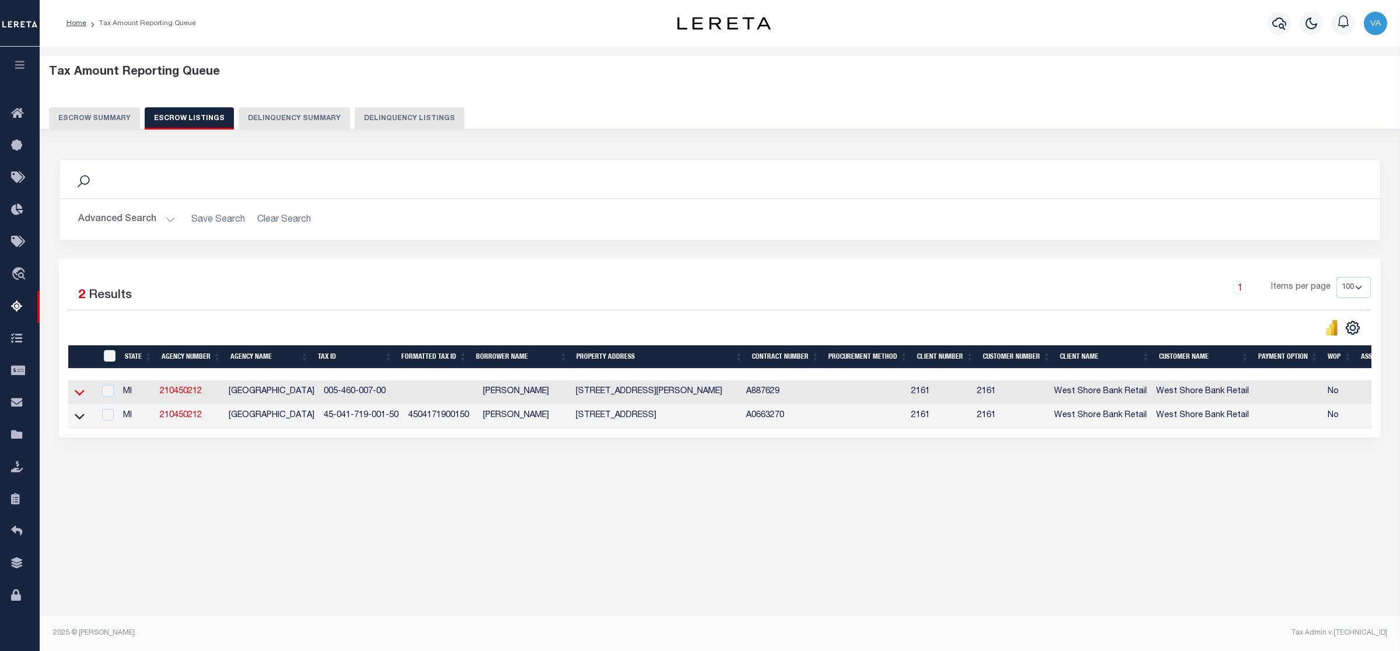
click at [83, 392] on icon at bounding box center [80, 392] width 10 height 12
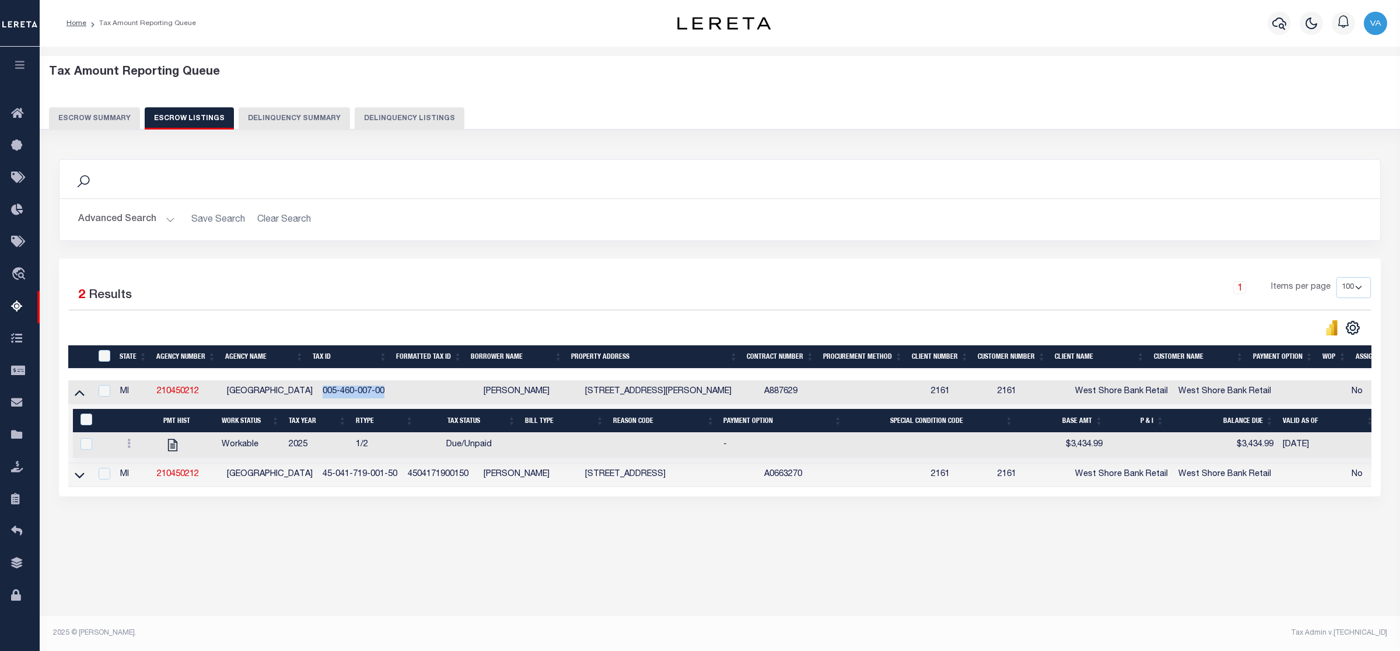
drag, startPoint x: 317, startPoint y: 392, endPoint x: 385, endPoint y: 398, distance: 69.1
click at [385, 398] on td "005-460-007-00" at bounding box center [360, 392] width 85 height 24
checkbox input "true"
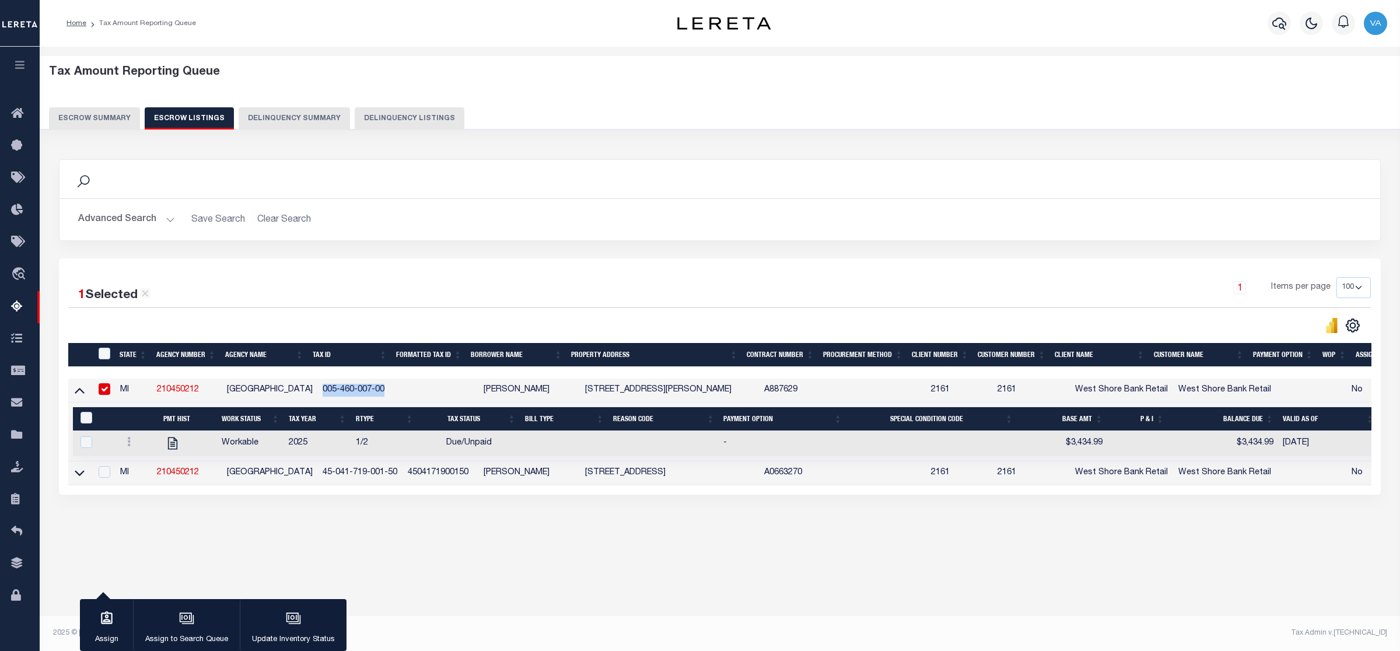
copy td "005-460-007-00"
drag, startPoint x: 318, startPoint y: 476, endPoint x: 392, endPoint y: 476, distance: 74.6
click at [392, 476] on td "45-041-719-001-50" at bounding box center [360, 473] width 85 height 24
checkbox input "true"
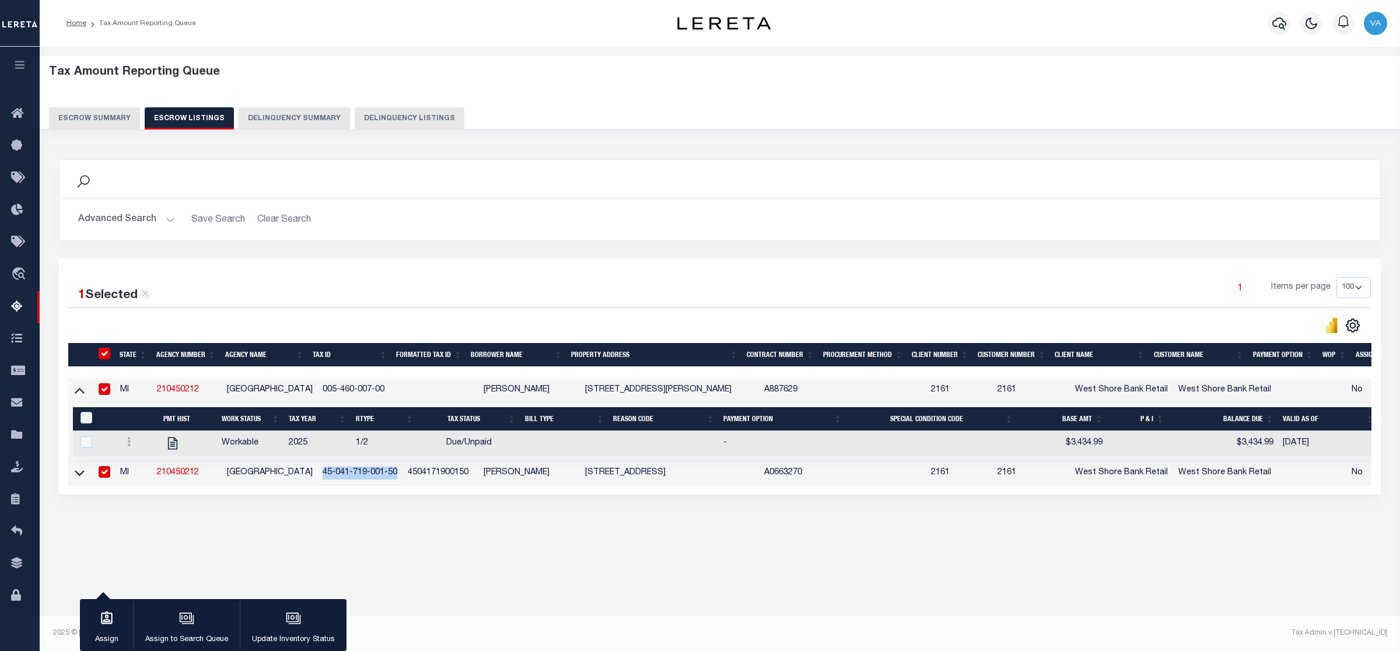
checkbox input "true"
copy td "45-041-719-001-50"
click at [106, 478] on input "checkbox" at bounding box center [105, 472] width 12 height 12
checkbox input "false"
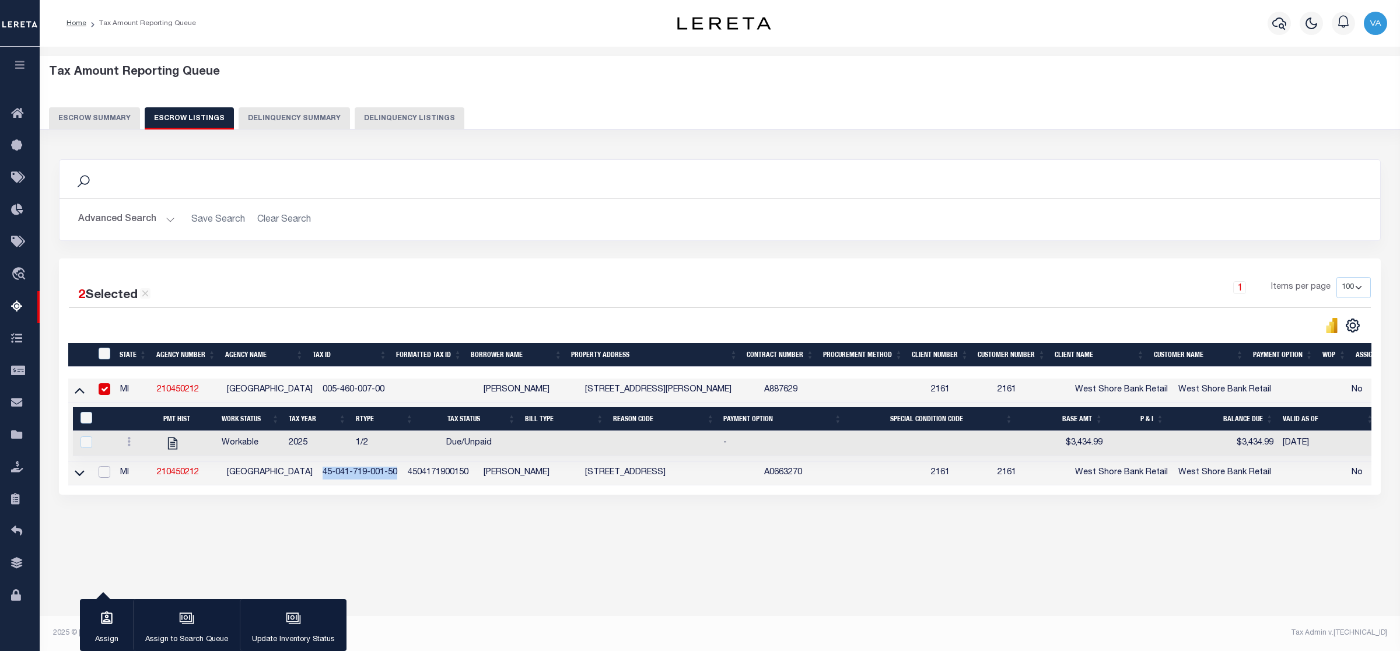
checkbox input "false"
click at [77, 475] on icon at bounding box center [80, 473] width 10 height 12
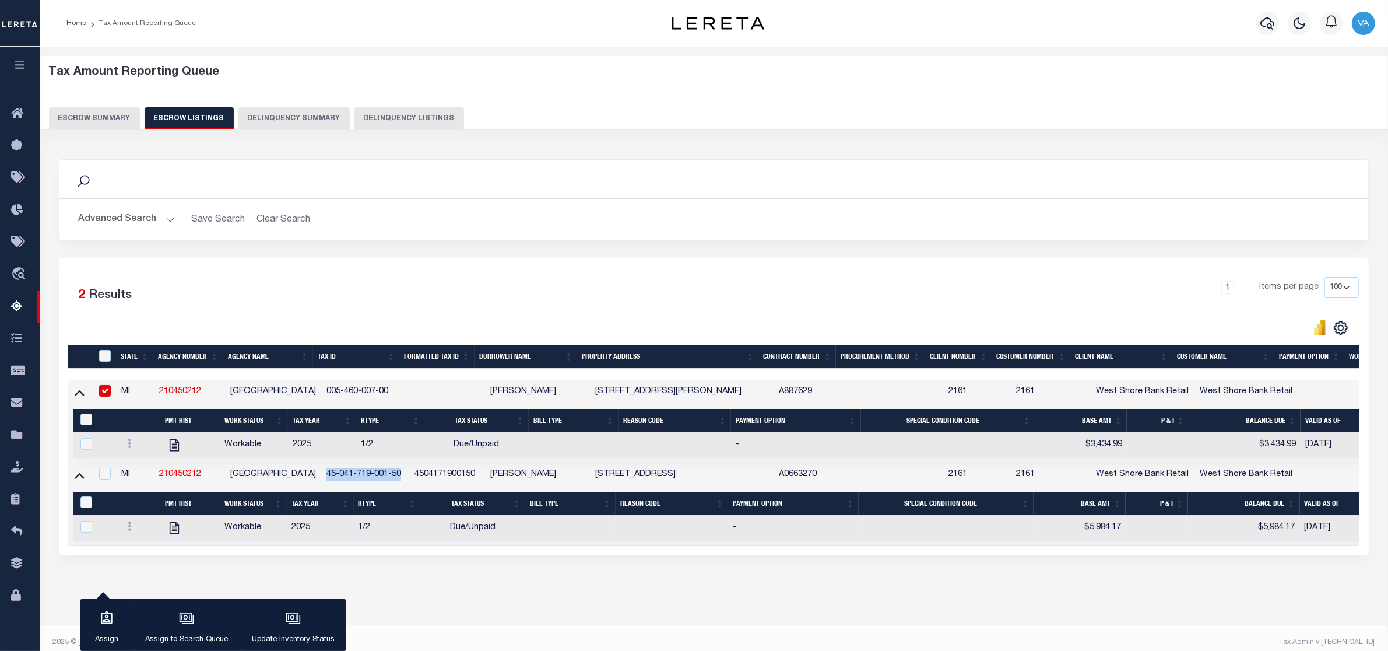
scroll to position [23, 0]
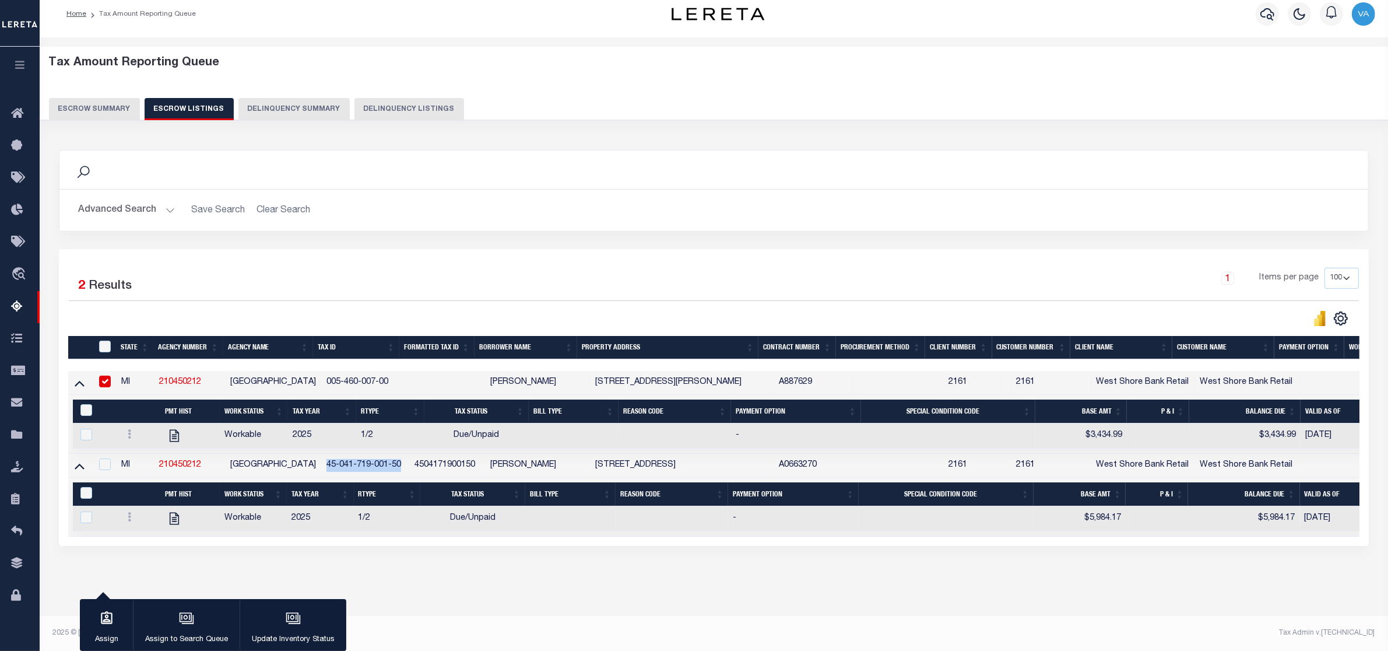
drag, startPoint x: 93, startPoint y: 97, endPoint x: 100, endPoint y: 115, distance: 19.4
click at [93, 98] on button "Escrow Summary" at bounding box center [94, 109] width 91 height 22
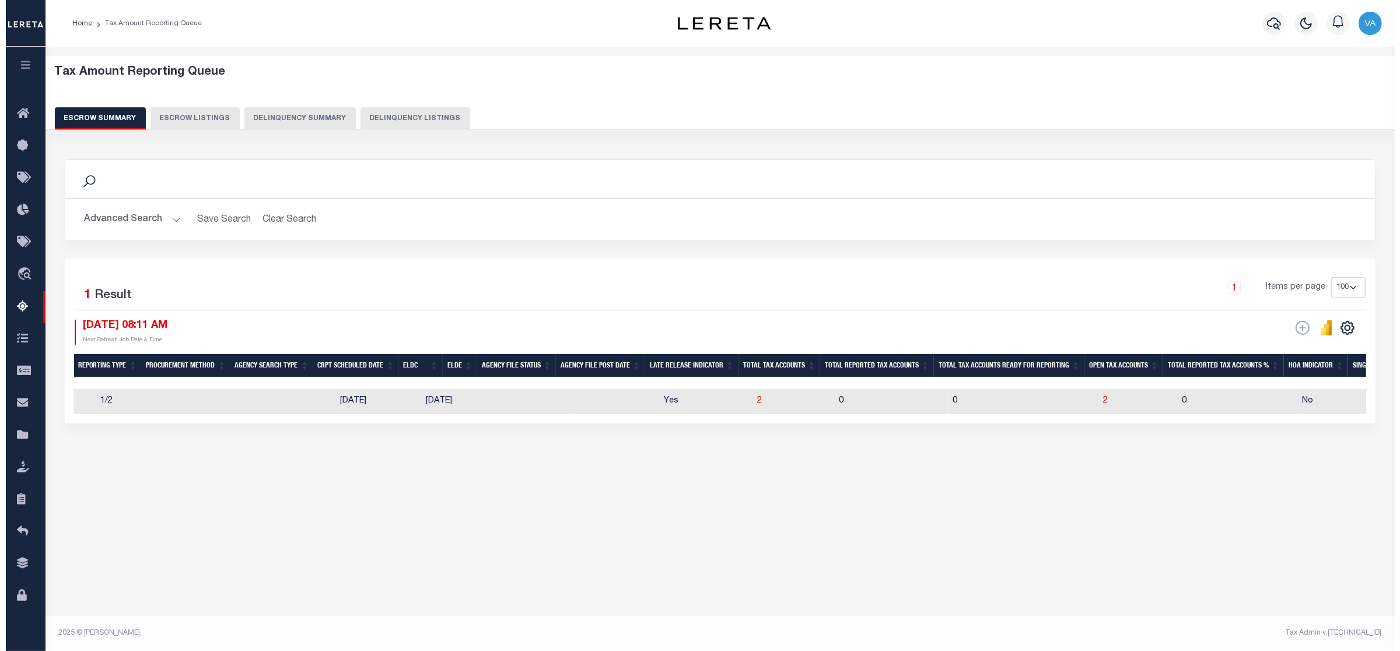
scroll to position [0, 0]
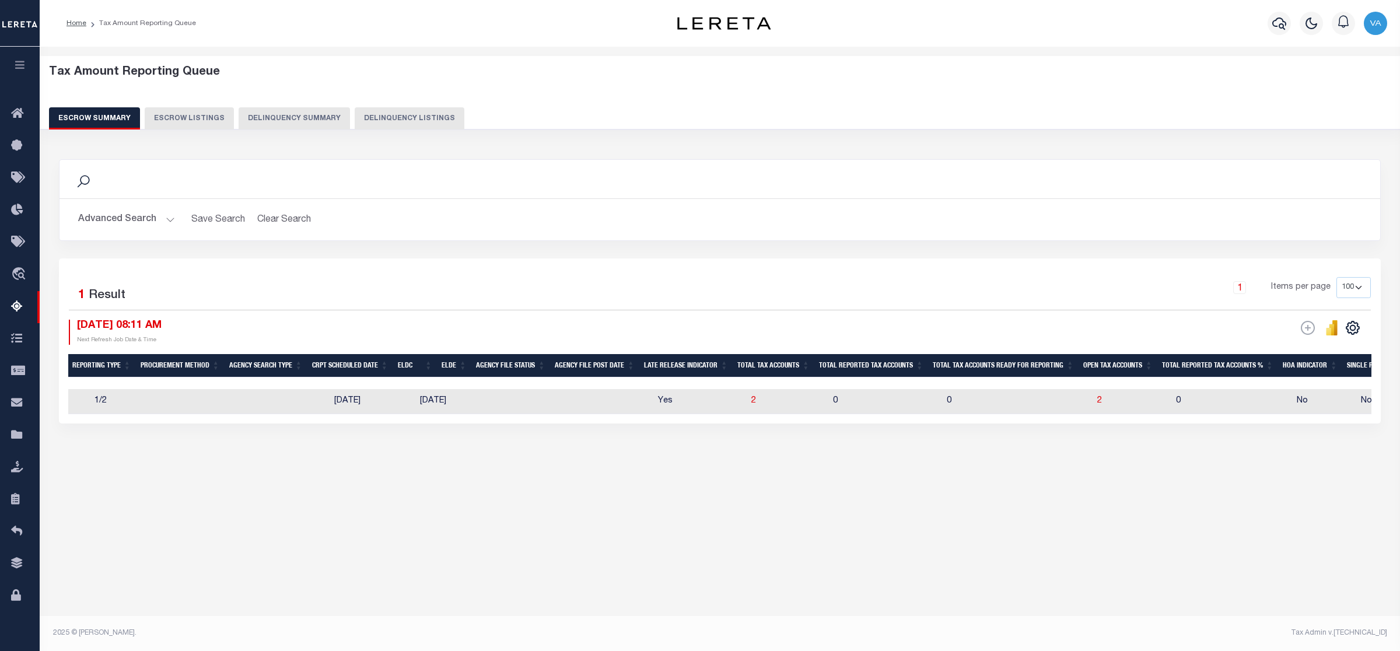
click at [146, 401] on td "1/2" at bounding box center [124, 401] width 68 height 25
checkbox input "true"
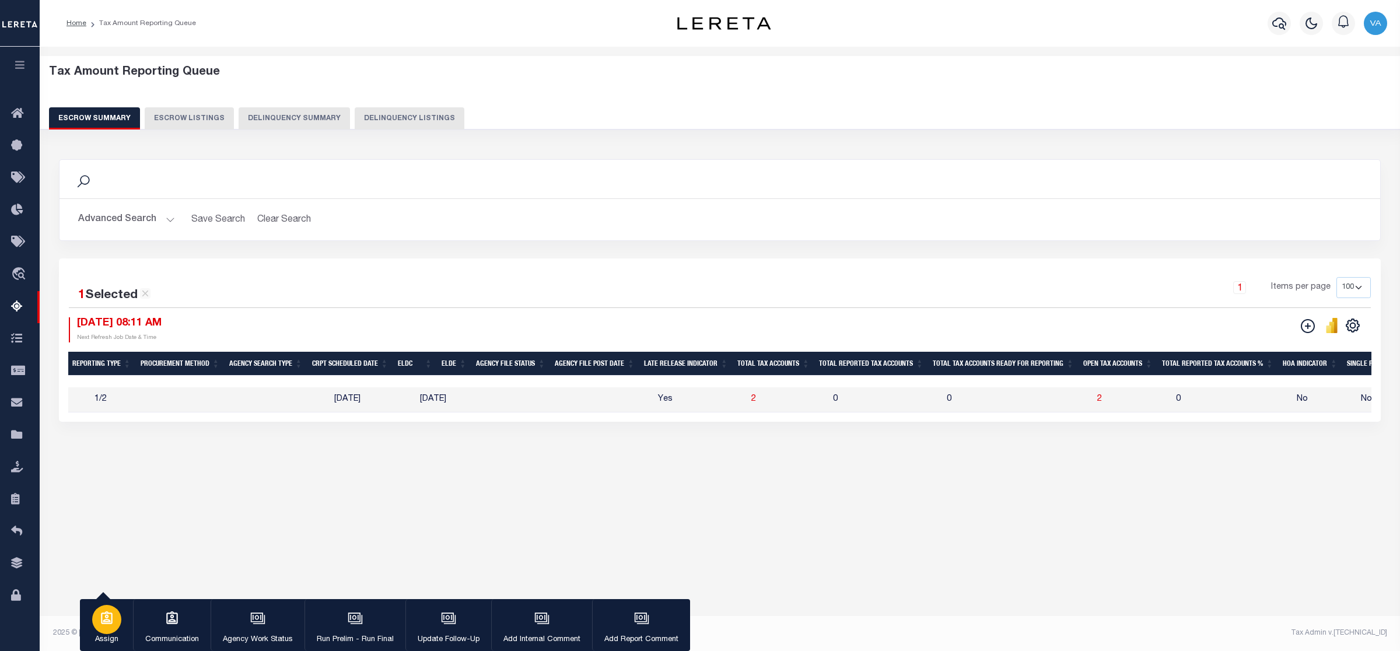
click at [104, 624] on icon "button" at bounding box center [107, 617] width 12 height 13
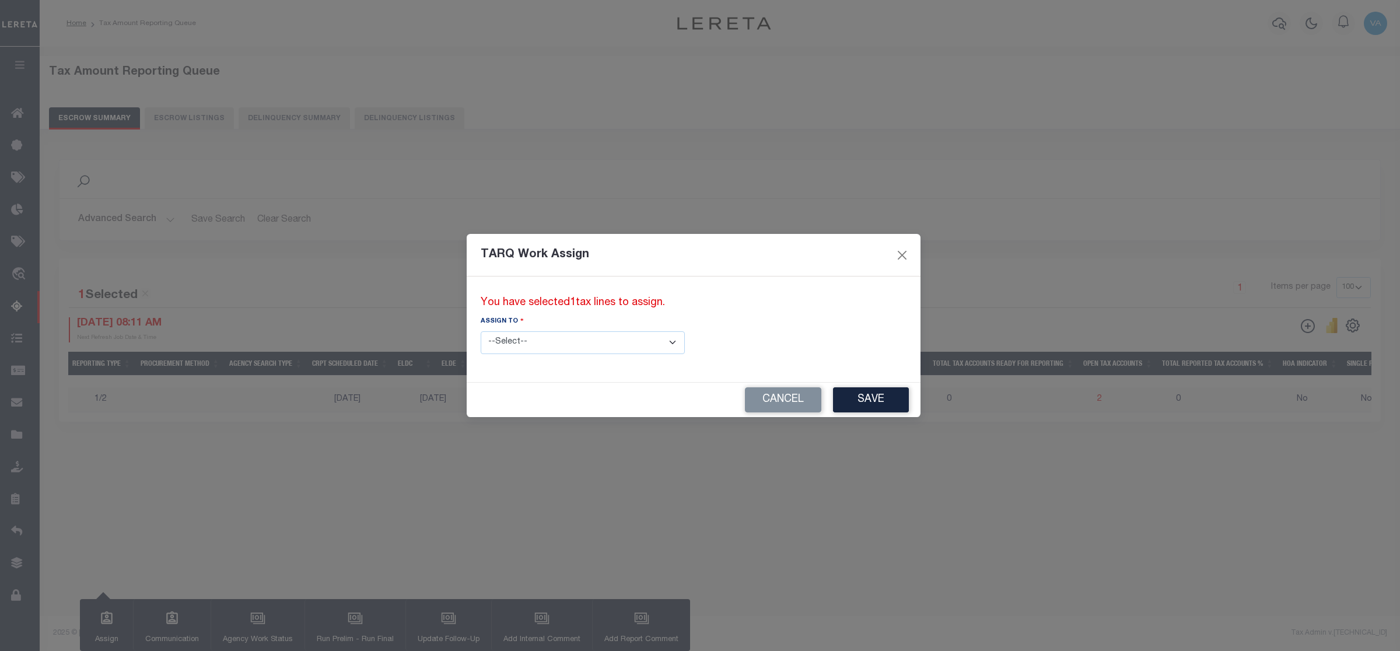
click at [534, 347] on select "--Select-- --Unassigned-- --Unassigned-- Adhikary Rinki Agustin Fernandez Agust…" at bounding box center [583, 342] width 204 height 23
select select "[PERSON_NAME]"
click at [481, 331] on select "--Select-- --Unassigned-- --Unassigned-- Adhikary Rinki Agustin Fernandez Agust…" at bounding box center [583, 342] width 204 height 23
click at [833, 388] on button "Save" at bounding box center [871, 399] width 76 height 25
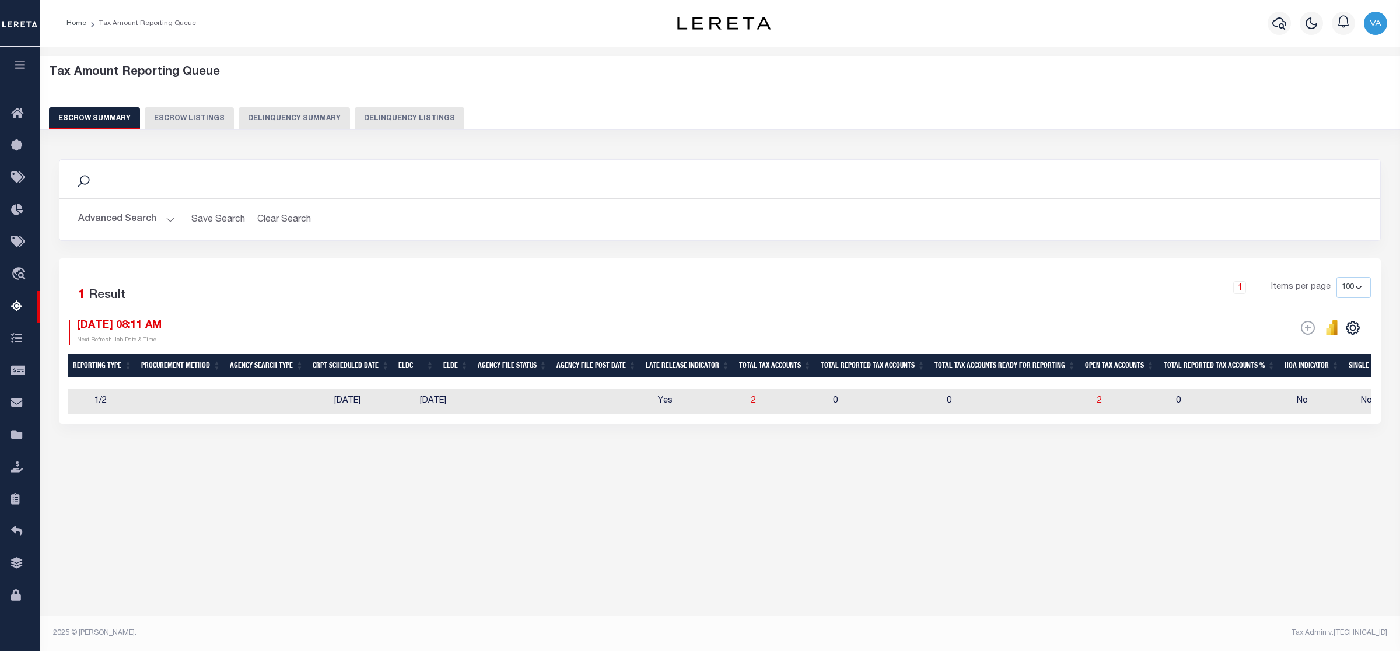
click at [180, 111] on button "Escrow Listings" at bounding box center [189, 118] width 89 height 22
select select "100"
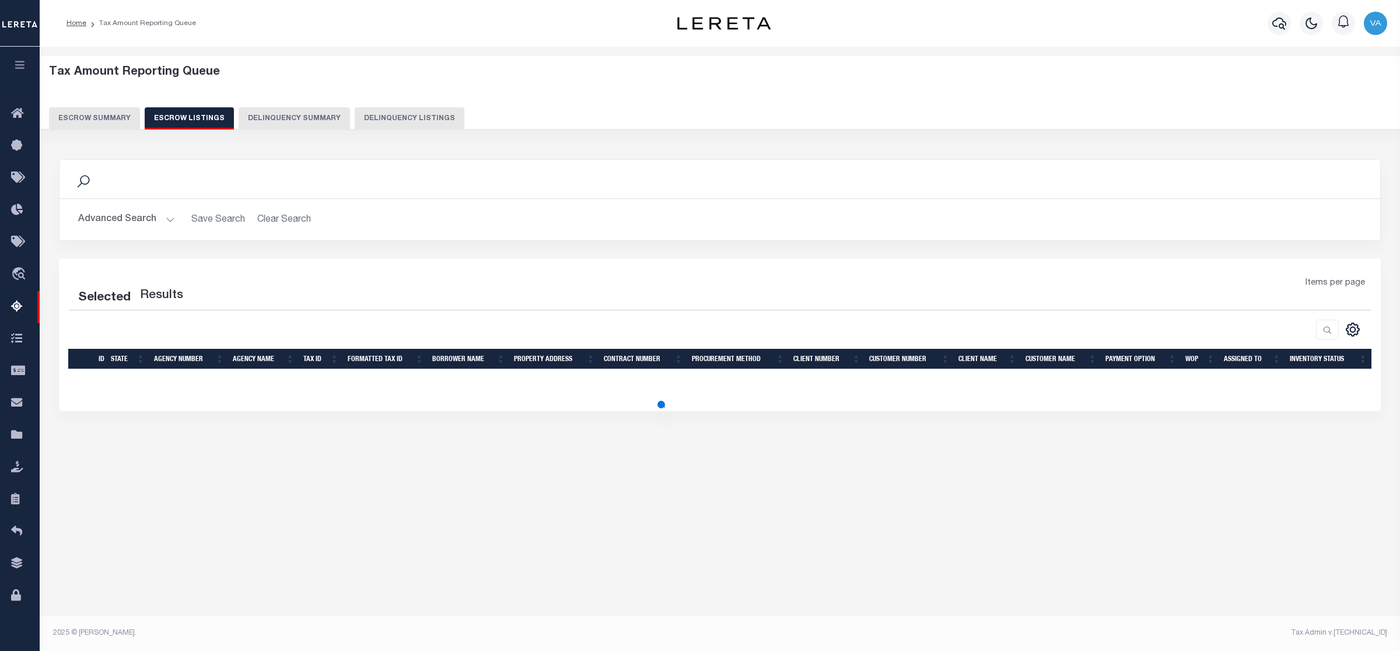
select select "100"
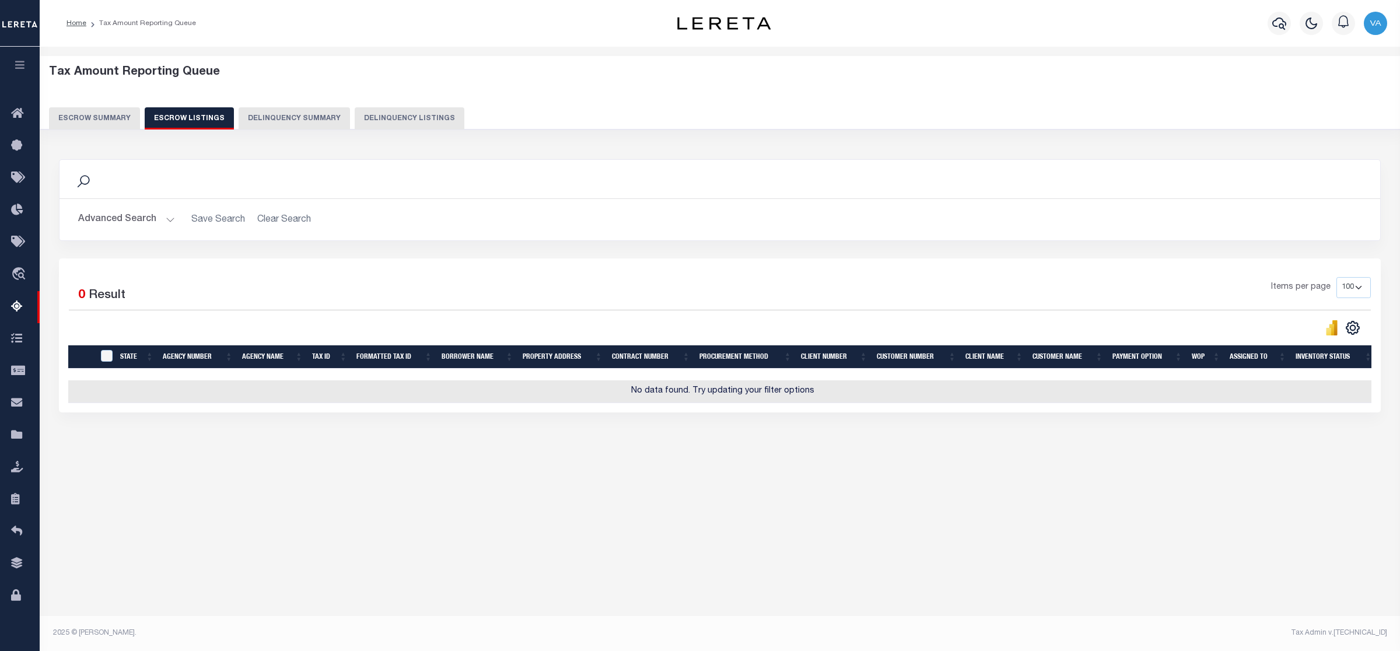
click at [111, 111] on button "Escrow Summary" at bounding box center [94, 118] width 91 height 22
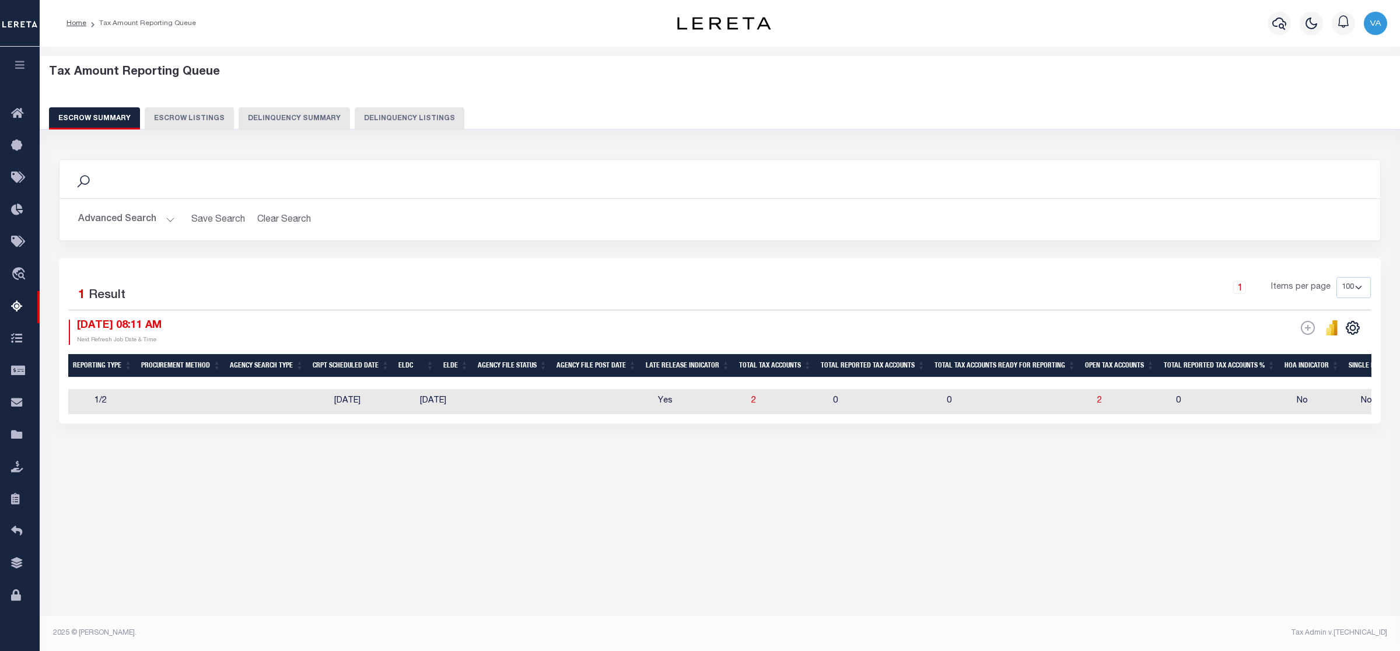
click at [228, 400] on td at bounding box center [202, 401] width 89 height 25
checkbox input "true"
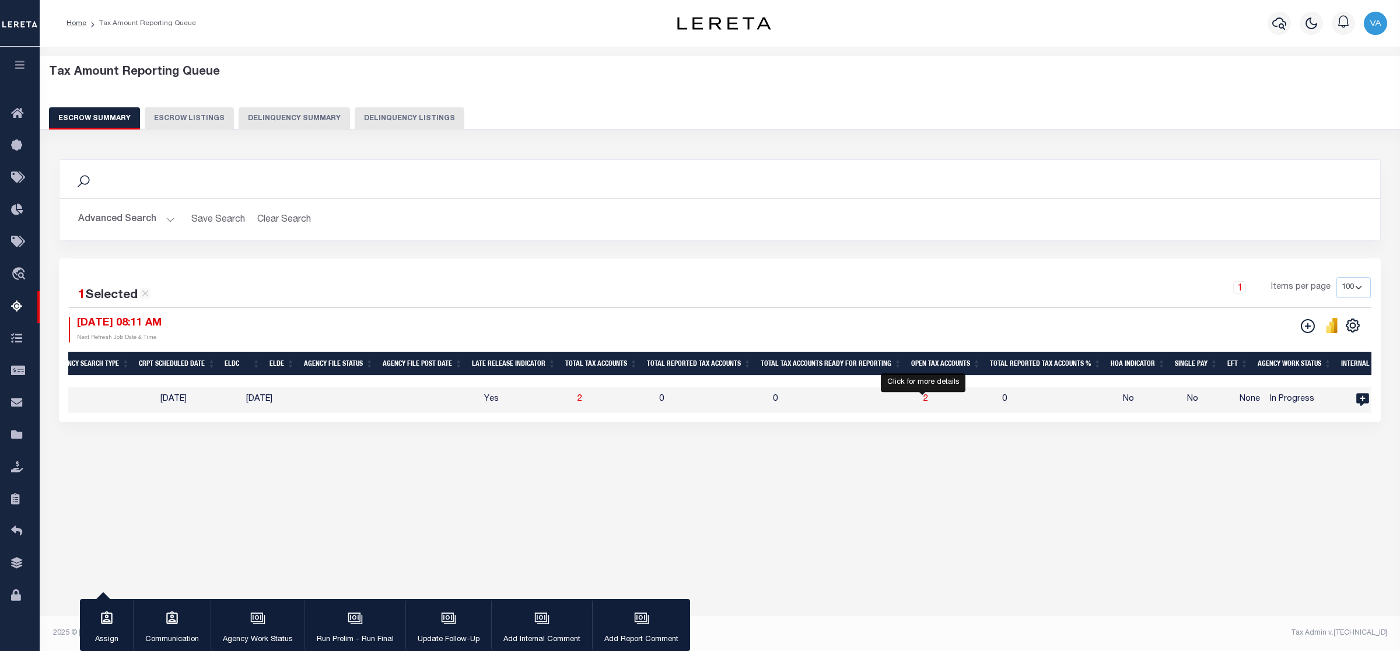
click at [923, 400] on span "2" at bounding box center [925, 399] width 5 height 8
select select "100"
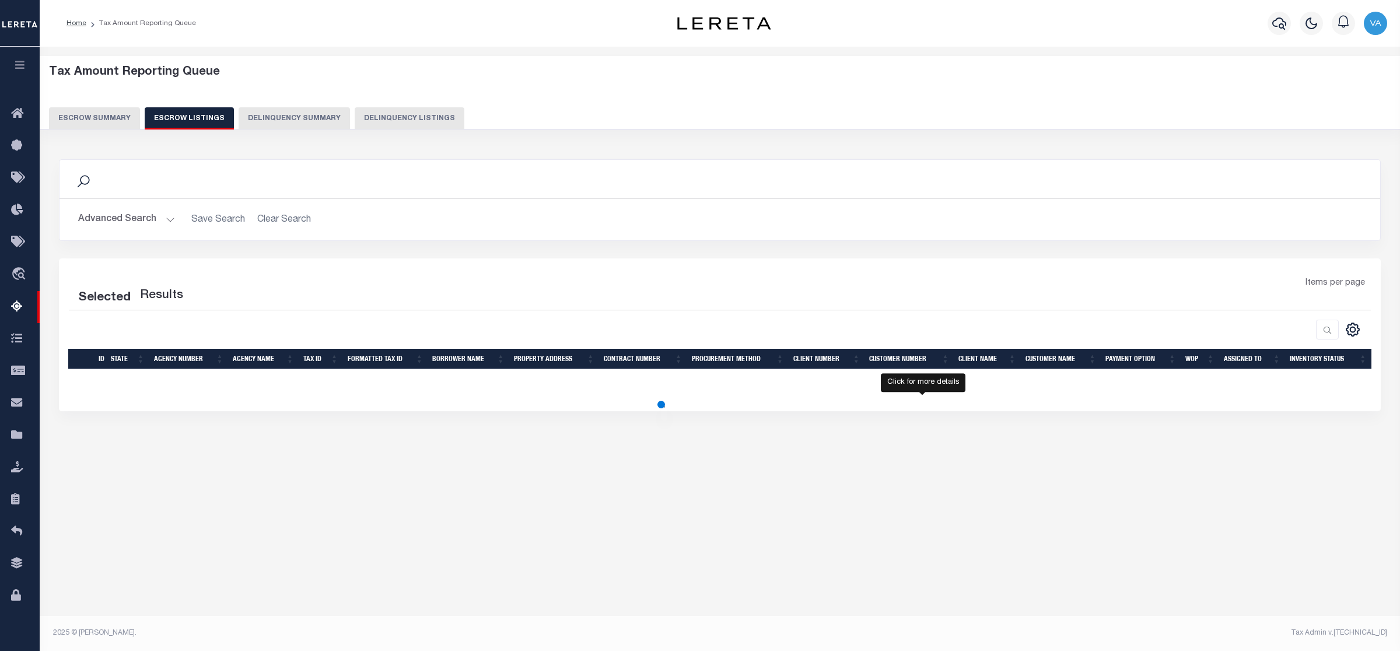
select select "100"
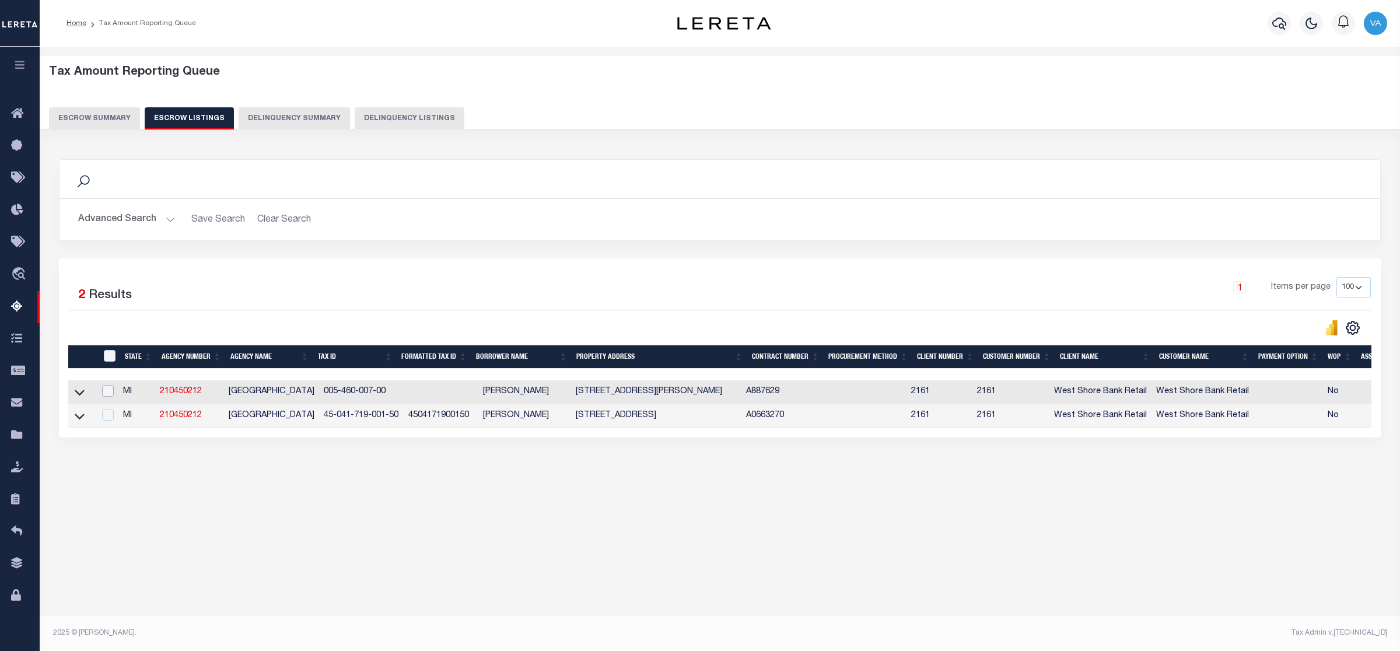
click at [110, 391] on input "checkbox" at bounding box center [108, 391] width 12 height 12
checkbox input "true"
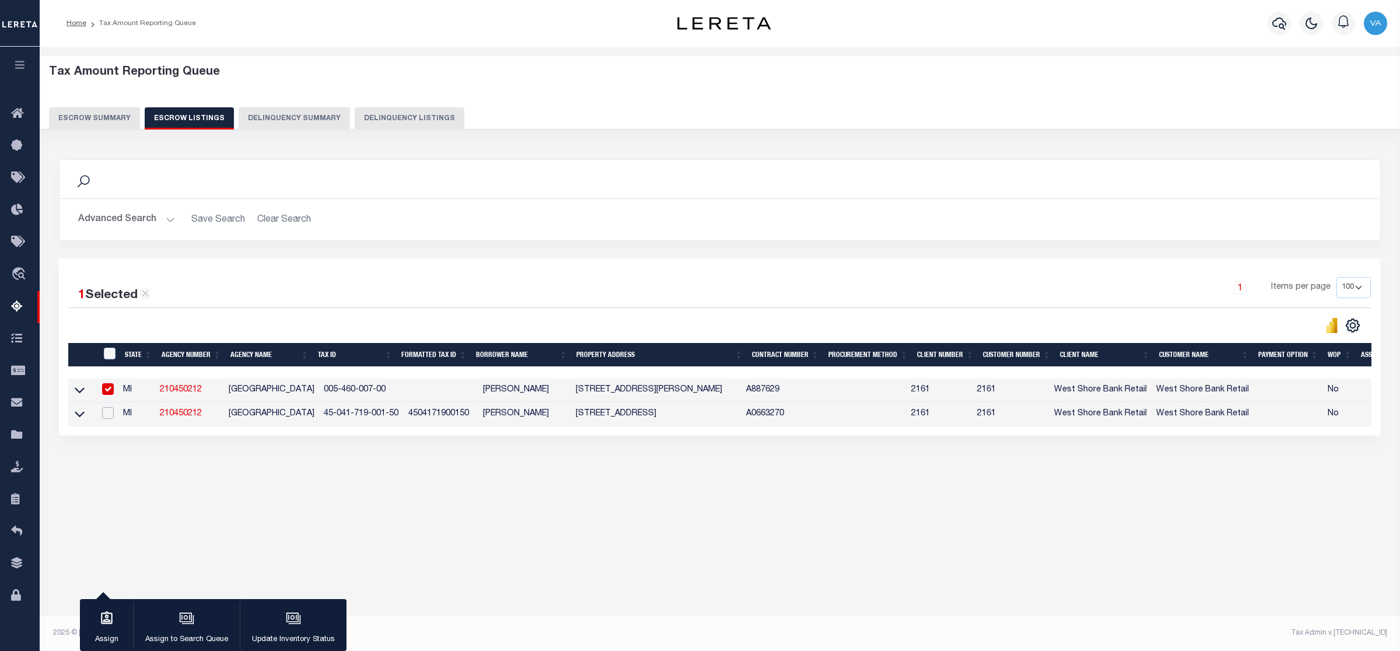
click at [109, 418] on input "checkbox" at bounding box center [108, 413] width 12 height 12
checkbox input "true"
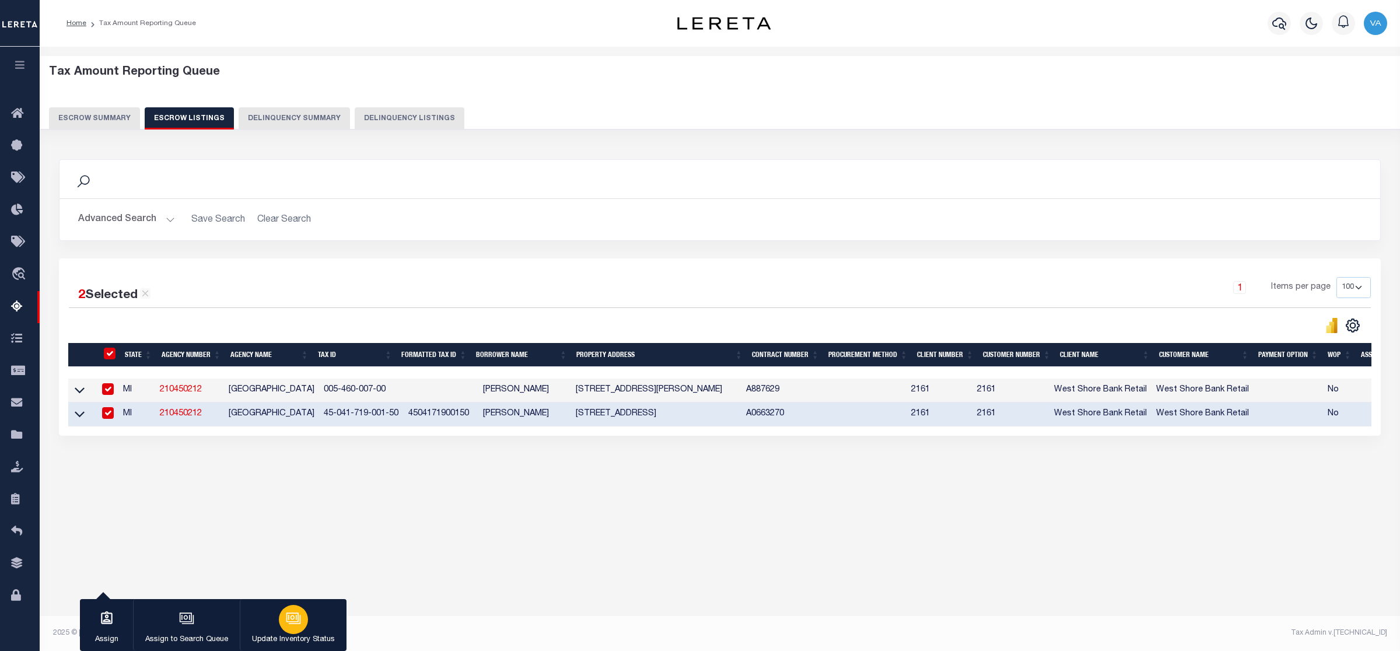
click at [286, 621] on icon "button" at bounding box center [293, 618] width 15 height 15
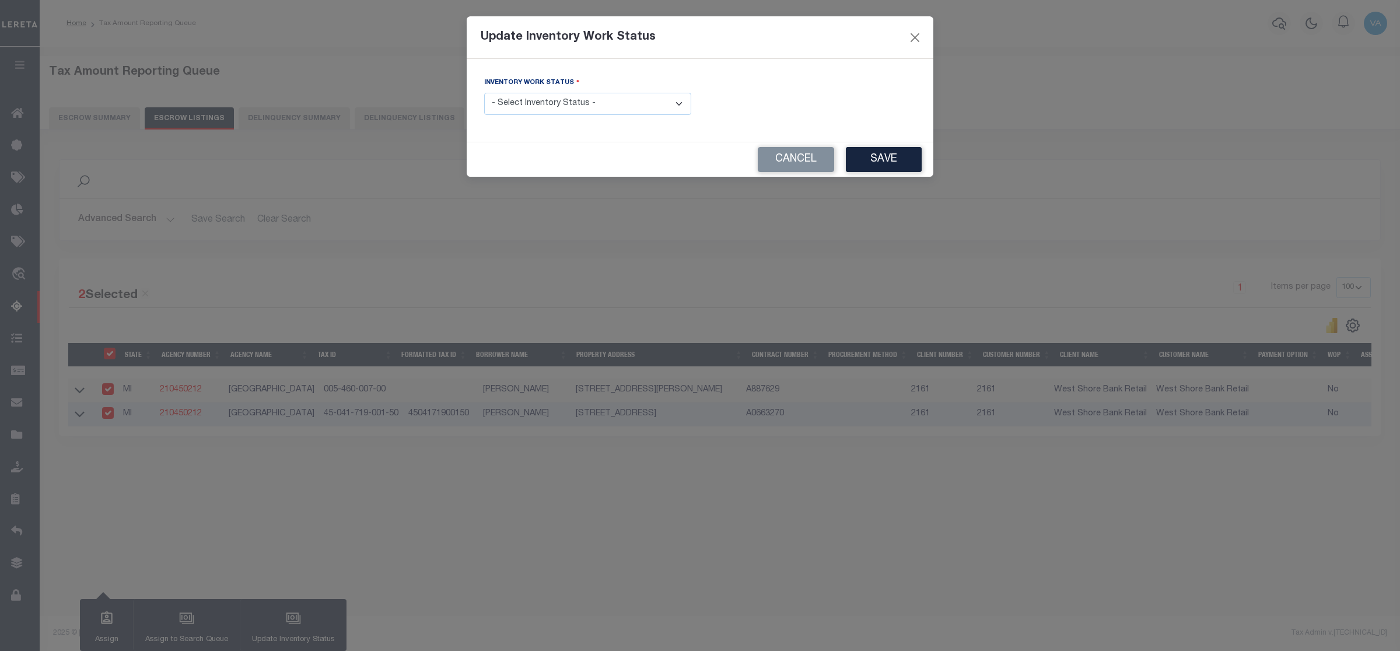
click at [612, 102] on select "- Select Inventory Status - Manual - Exception Pended - Awaiting Search Late Ad…" at bounding box center [587, 104] width 207 height 23
select select "4"
click at [484, 93] on select "- Select Inventory Status - Manual - Exception Pended - Awaiting Search Late Ad…" at bounding box center [587, 104] width 207 height 23
click at [891, 155] on button "Save" at bounding box center [884, 159] width 76 height 25
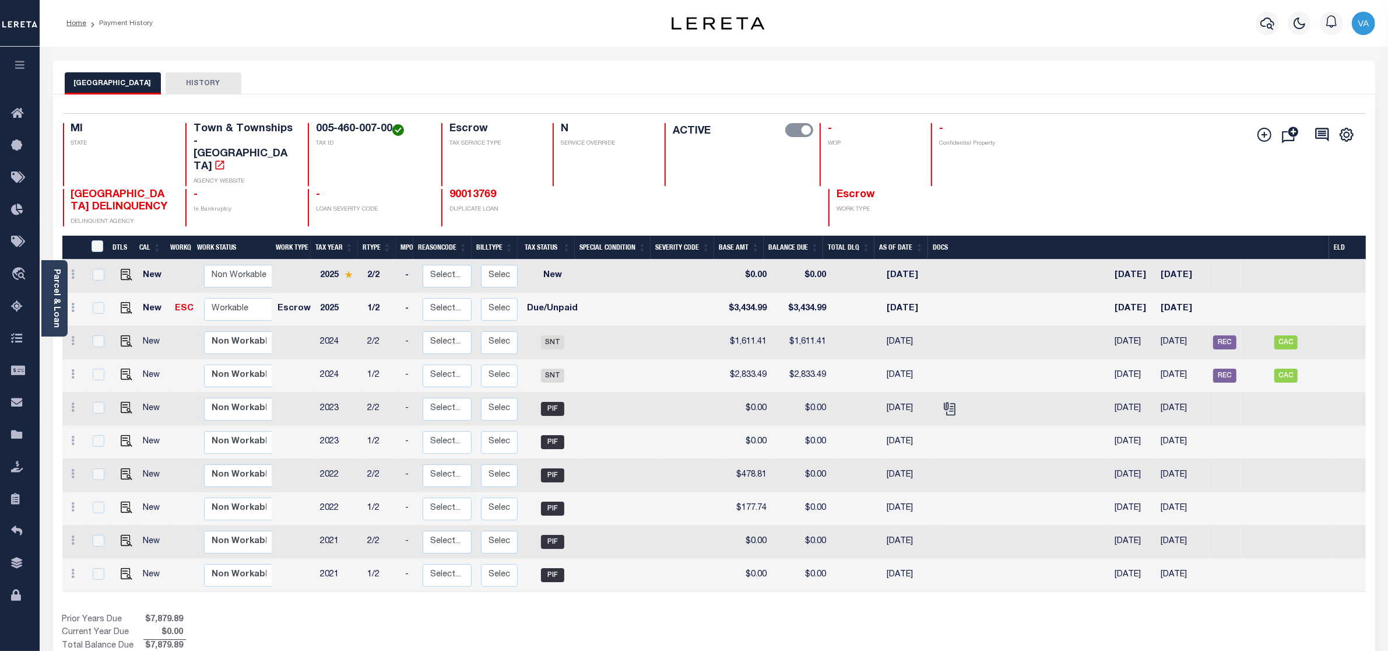
click at [117, 304] on link at bounding box center [123, 308] width 17 height 8
checkbox input "true"
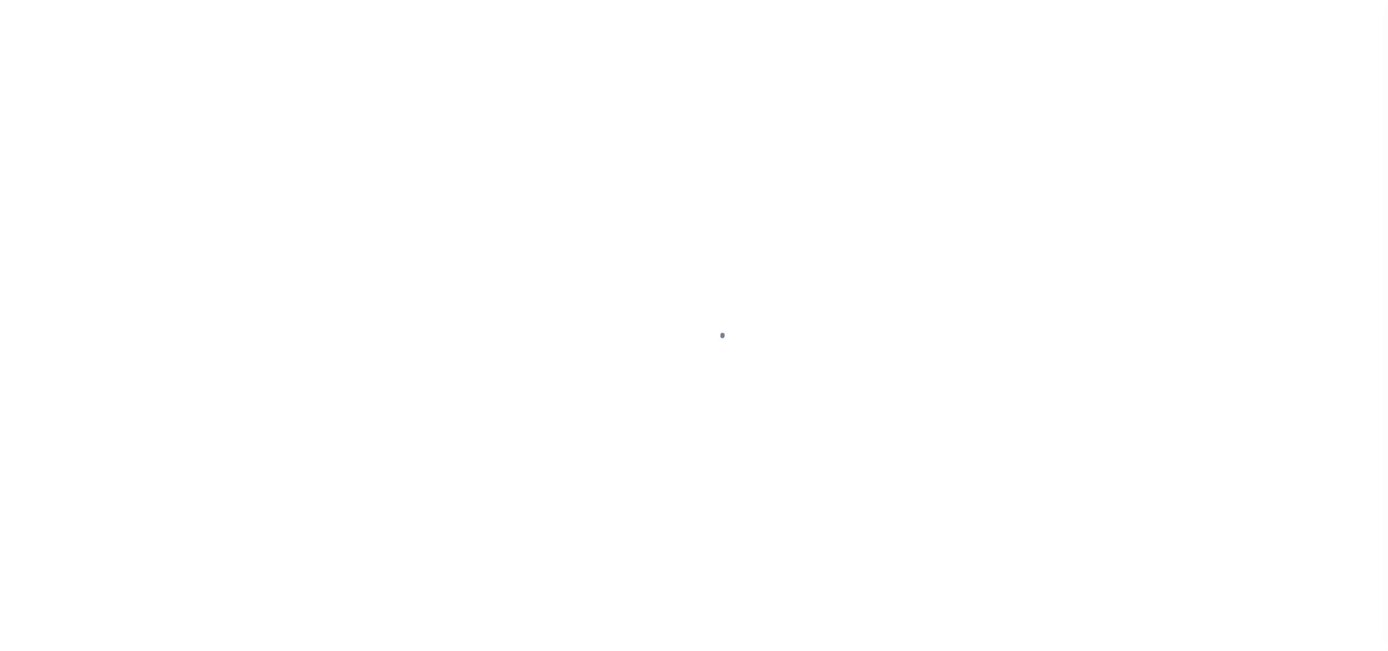
select select "DUE"
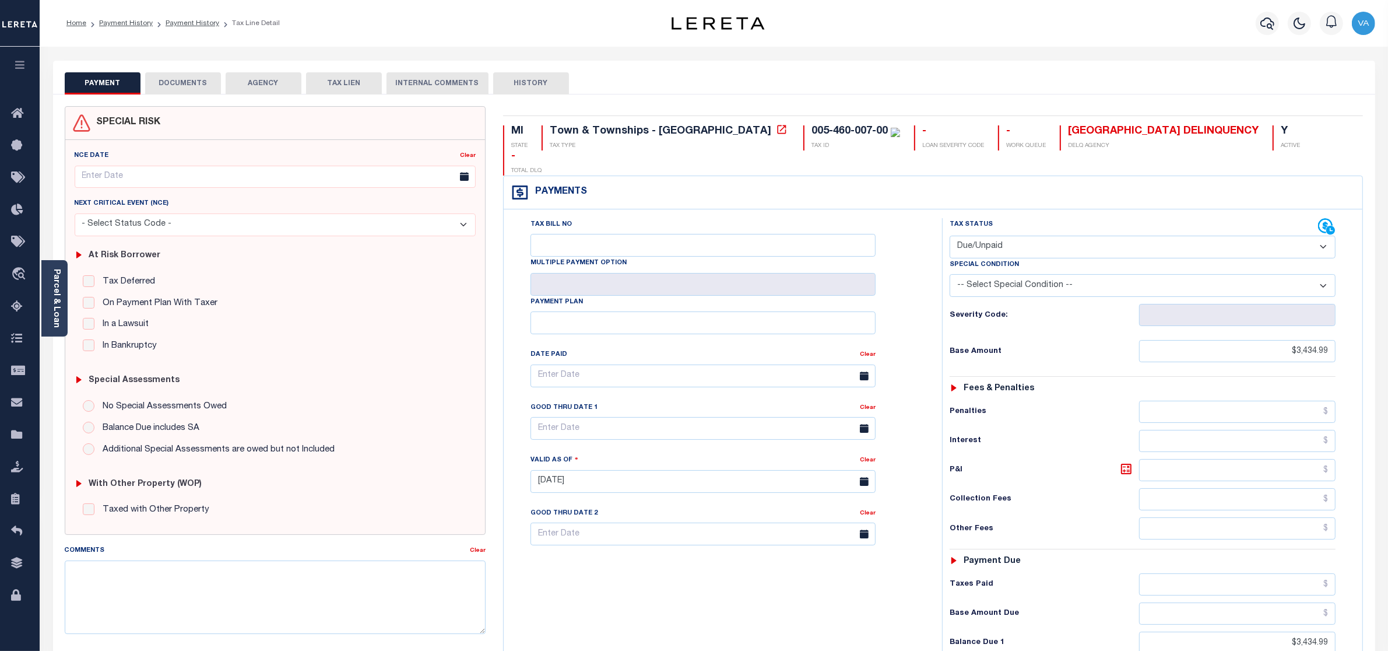
click at [171, 82] on button "DOCUMENTS" at bounding box center [183, 83] width 76 height 22
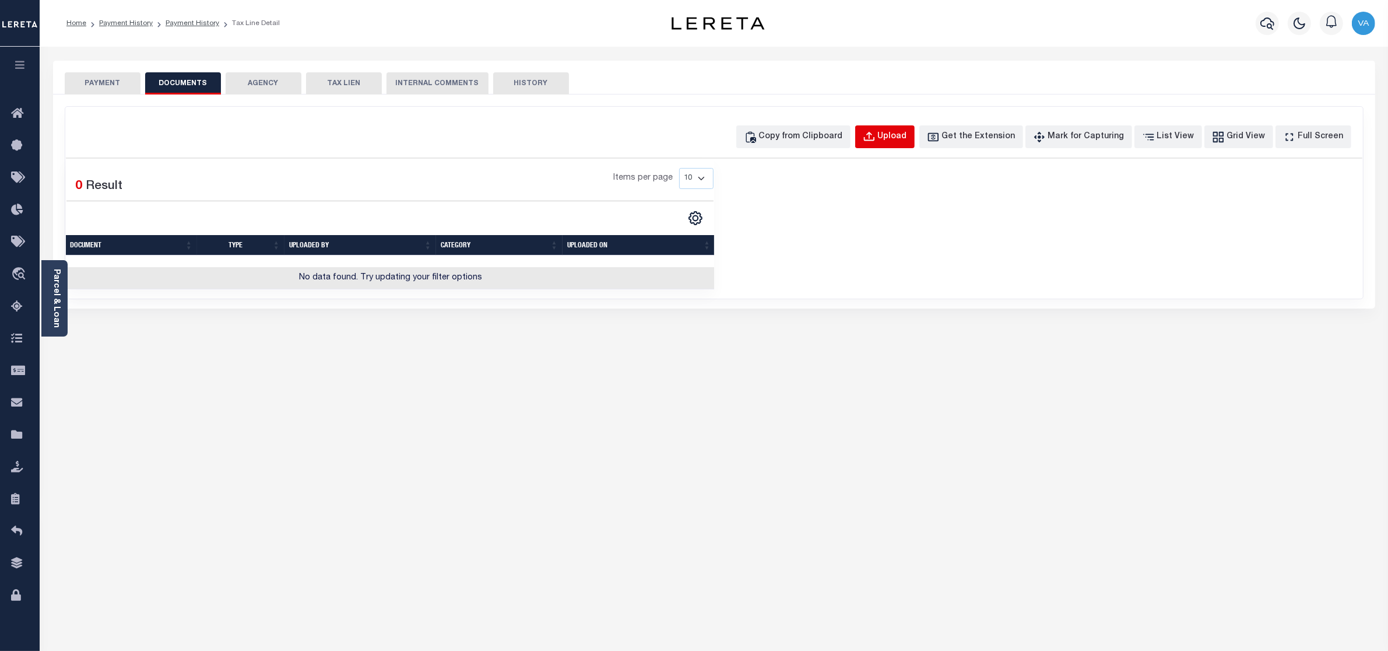
click at [907, 138] on div "Upload" at bounding box center [892, 137] width 29 height 13
select select "POP"
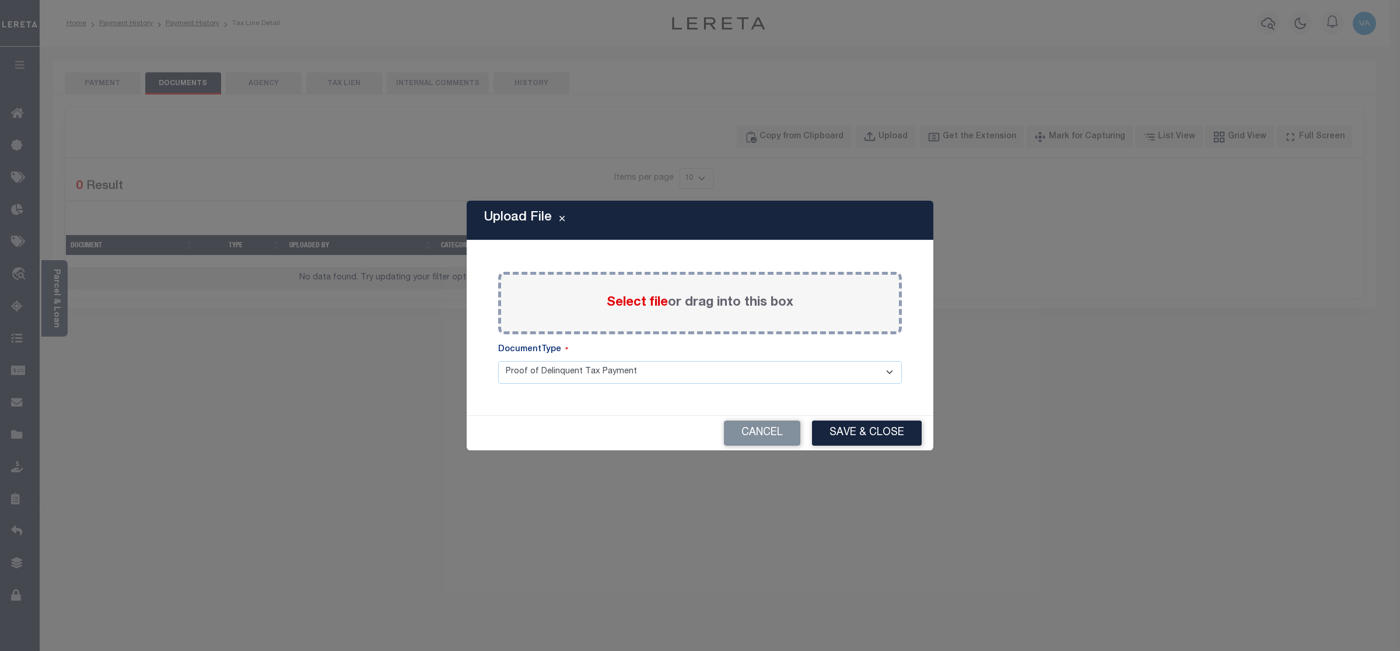
click at [697, 301] on label "Select file or drag into this box" at bounding box center [699, 302] width 187 height 19
click at [0, 0] on input "Select file or drag into this box" at bounding box center [0, 0] width 0 height 0
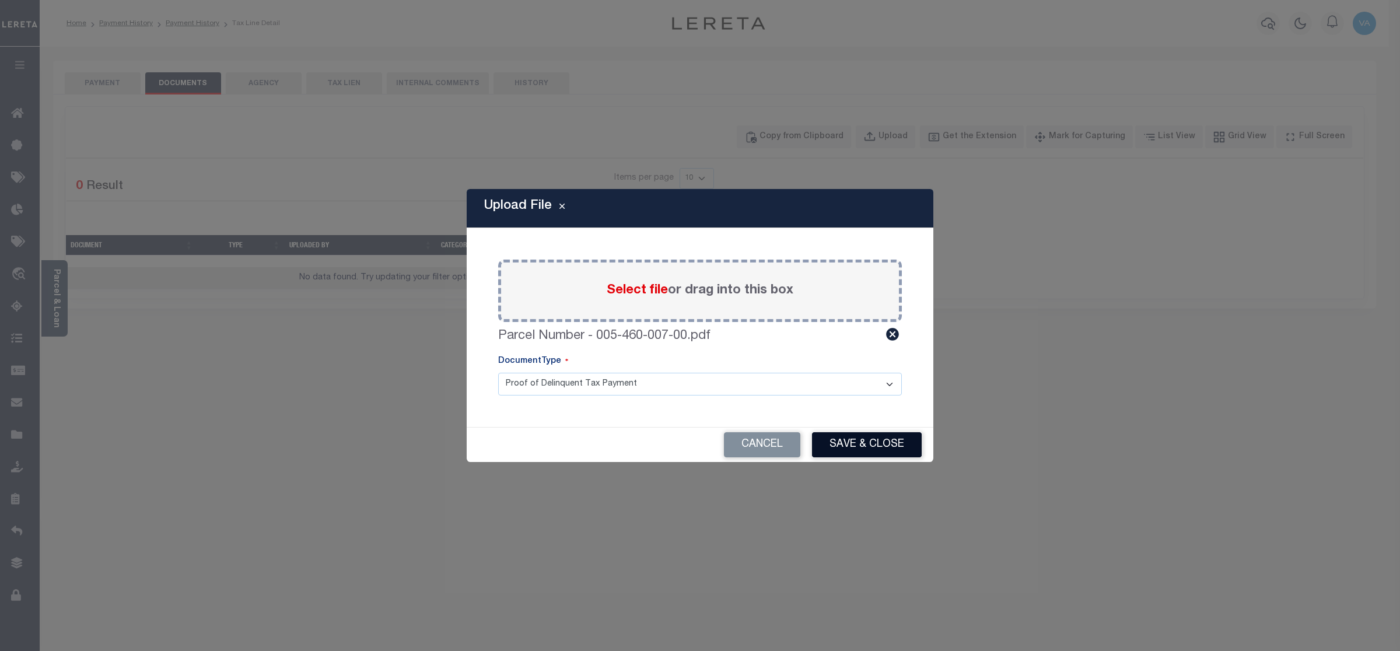
click at [860, 441] on button "Save & Close" at bounding box center [867, 444] width 110 height 25
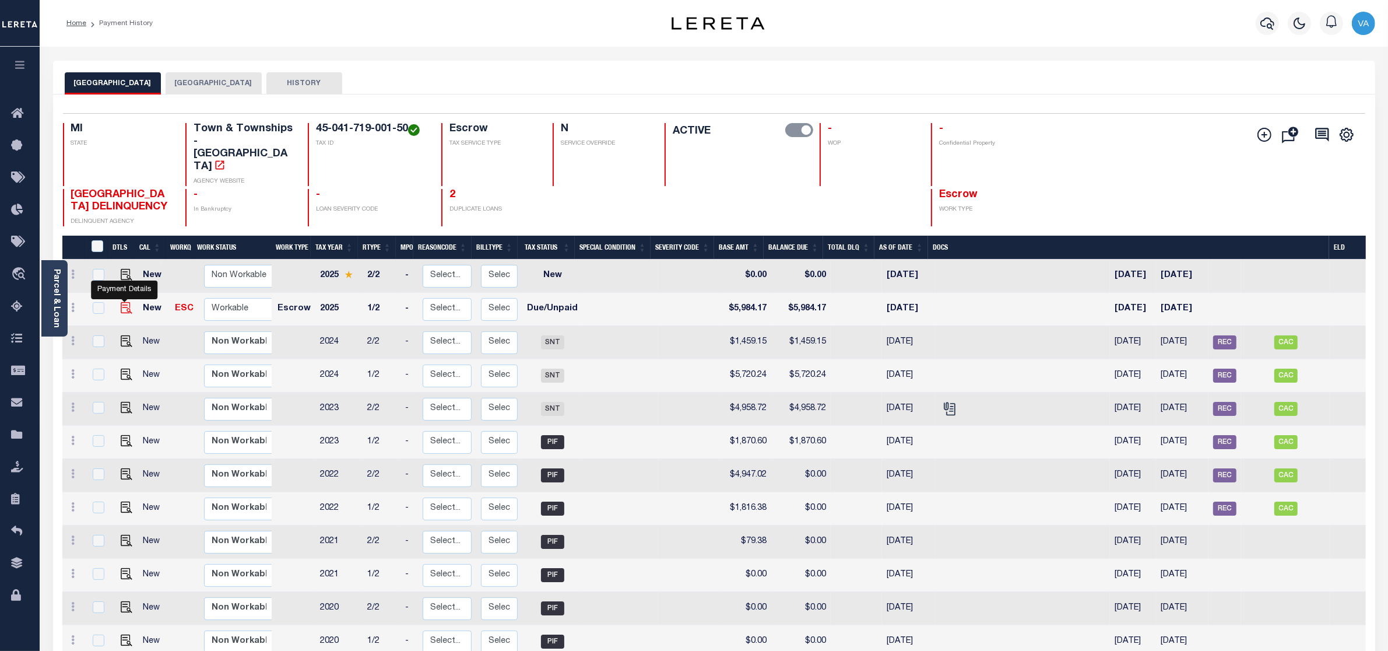
click at [125, 302] on img "" at bounding box center [127, 308] width 12 height 12
checkbox input "true"
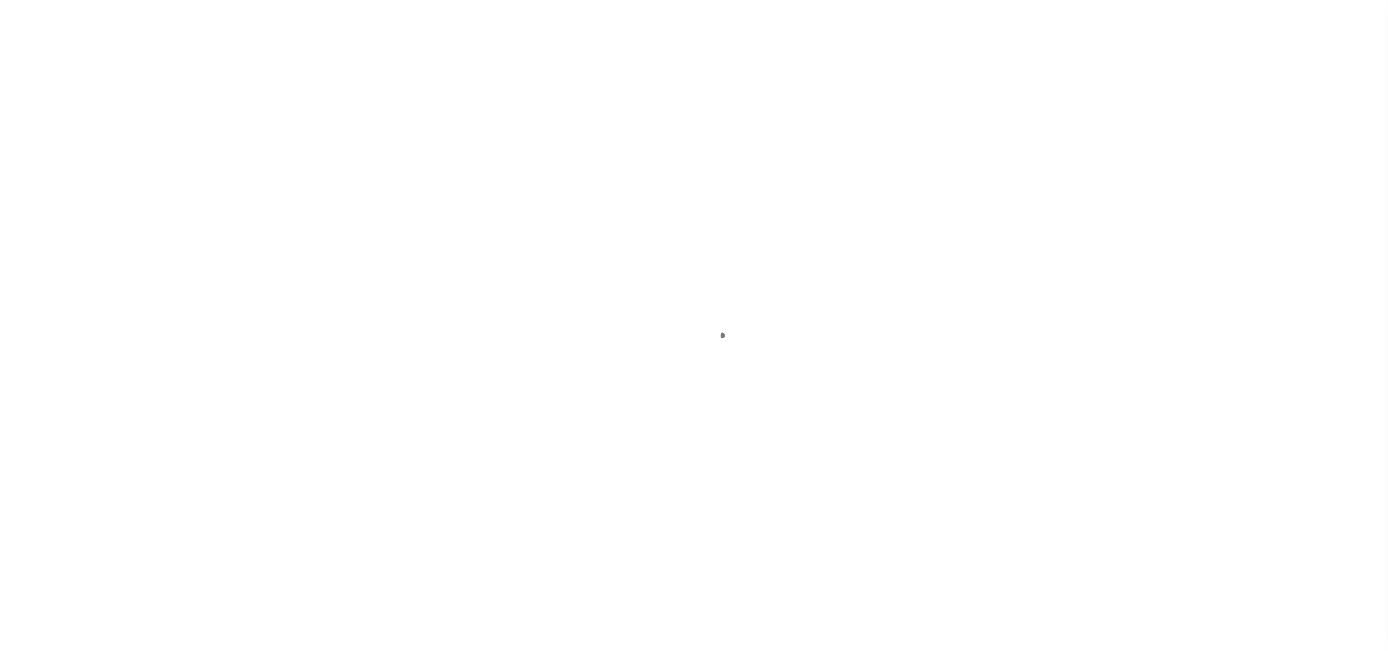
select select "DUE"
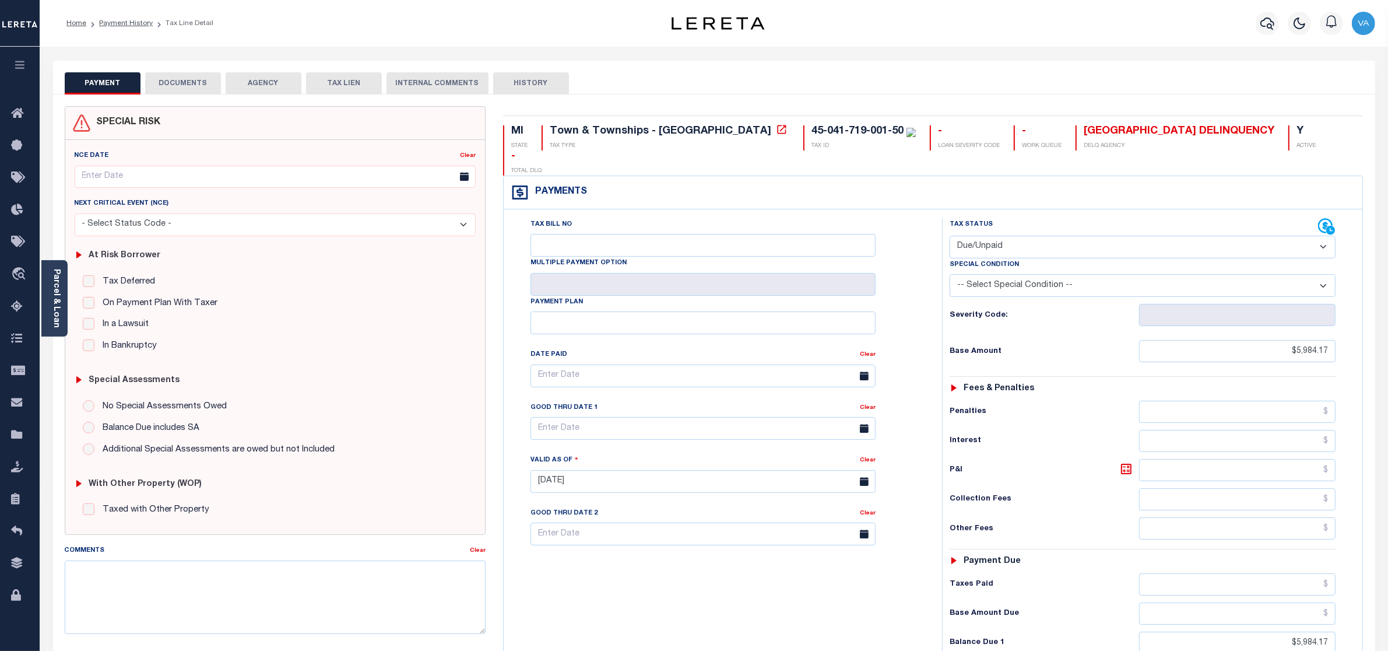
click at [195, 86] on button "DOCUMENTS" at bounding box center [183, 83] width 76 height 22
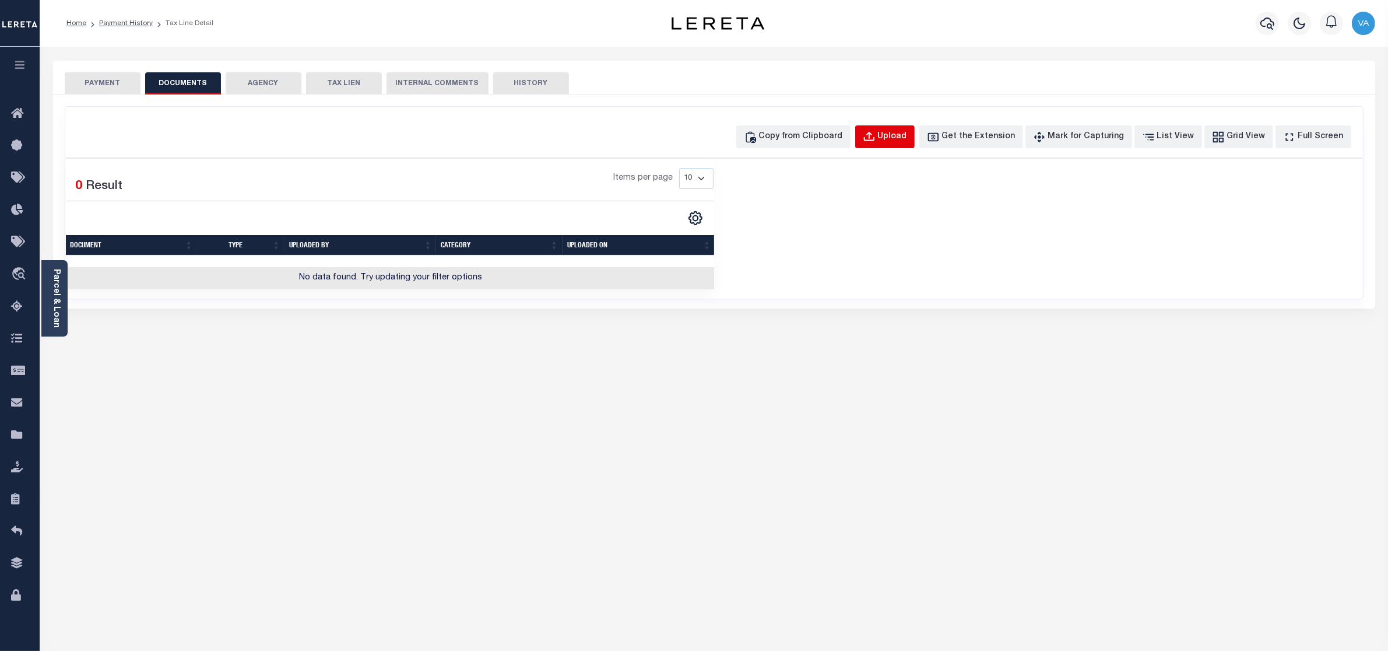
click at [907, 132] on div "Upload" at bounding box center [892, 137] width 29 height 13
select select "POP"
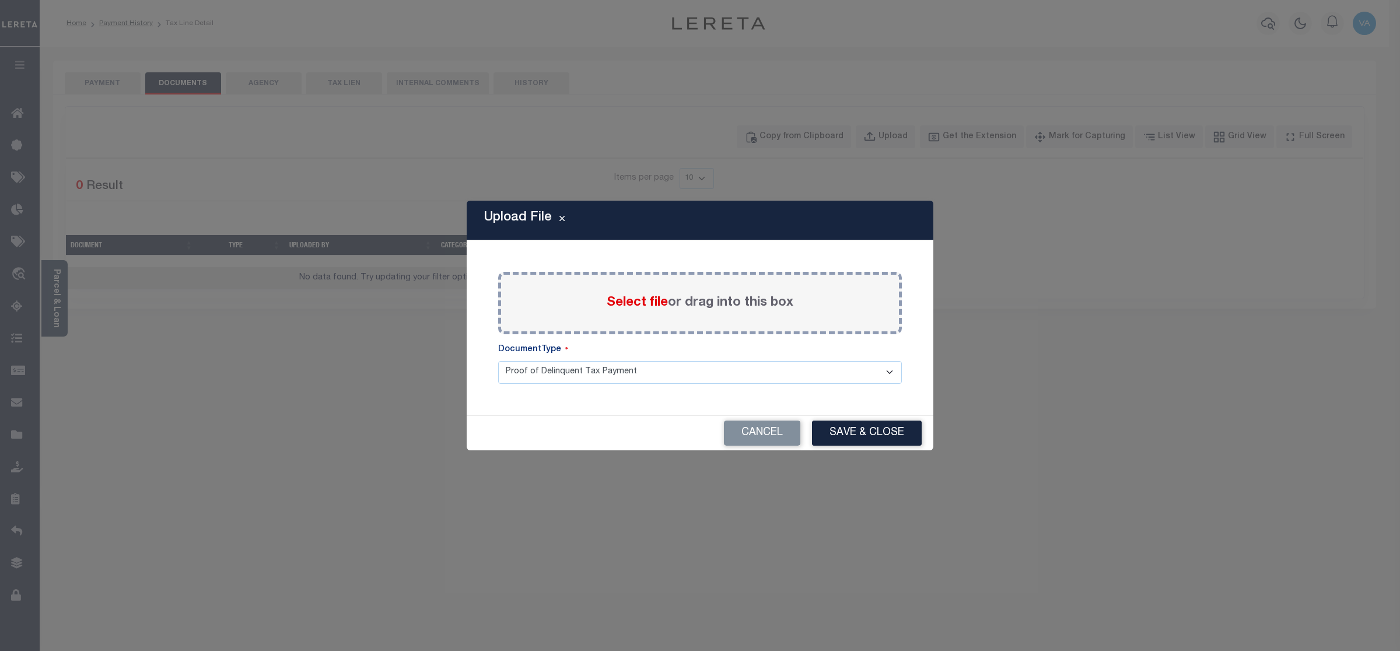
click at [710, 301] on label "Select file or drag into this box" at bounding box center [699, 302] width 187 height 19
click at [0, 0] on input "Select file or drag into this box" at bounding box center [0, 0] width 0 height 0
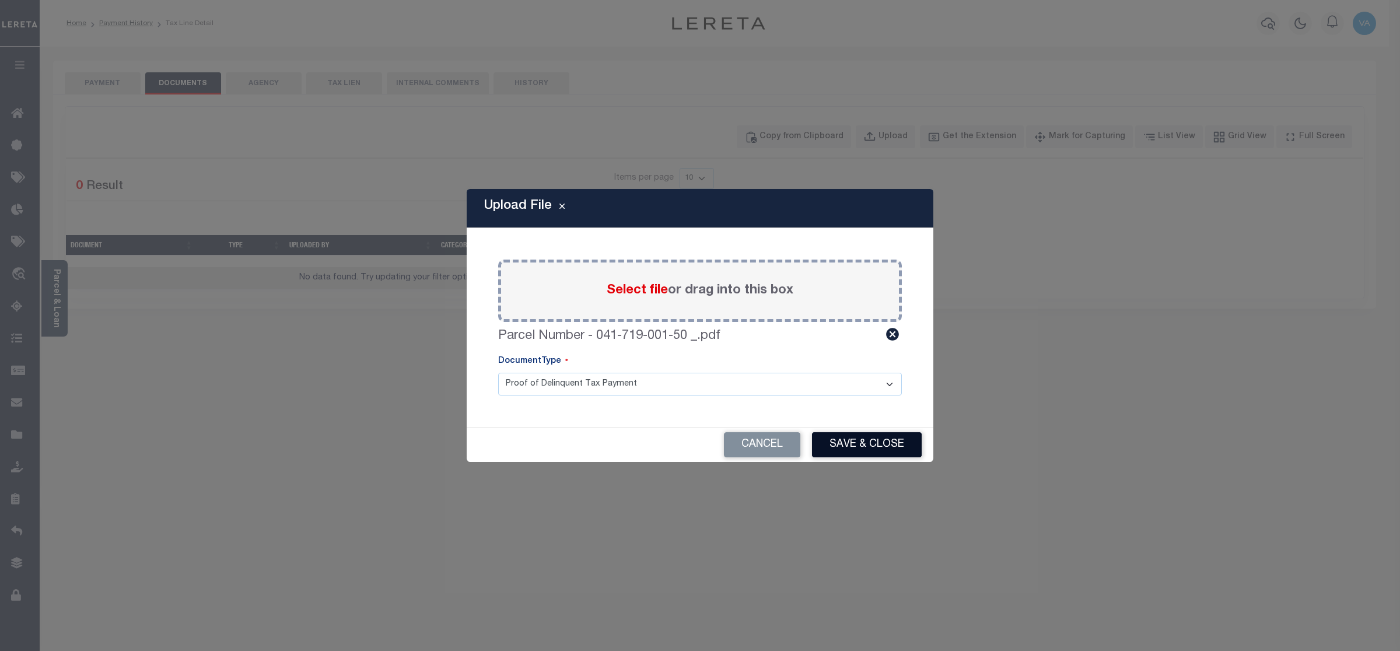
click at [848, 441] on button "Save & Close" at bounding box center [867, 444] width 110 height 25
